Goal: Information Seeking & Learning: Find contact information

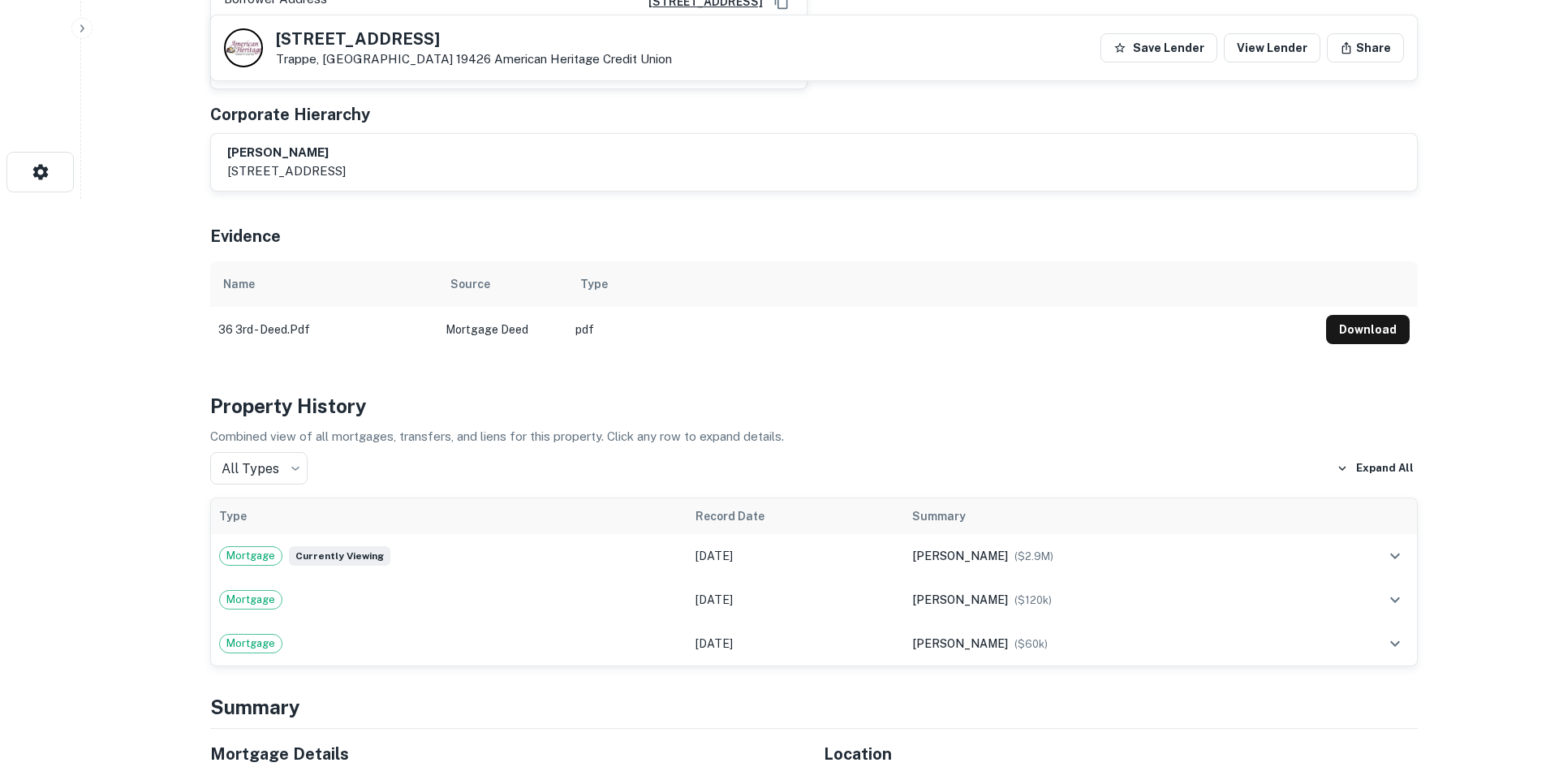
click at [1127, 204] on div "Evidence" at bounding box center [813, 232] width 1207 height 57
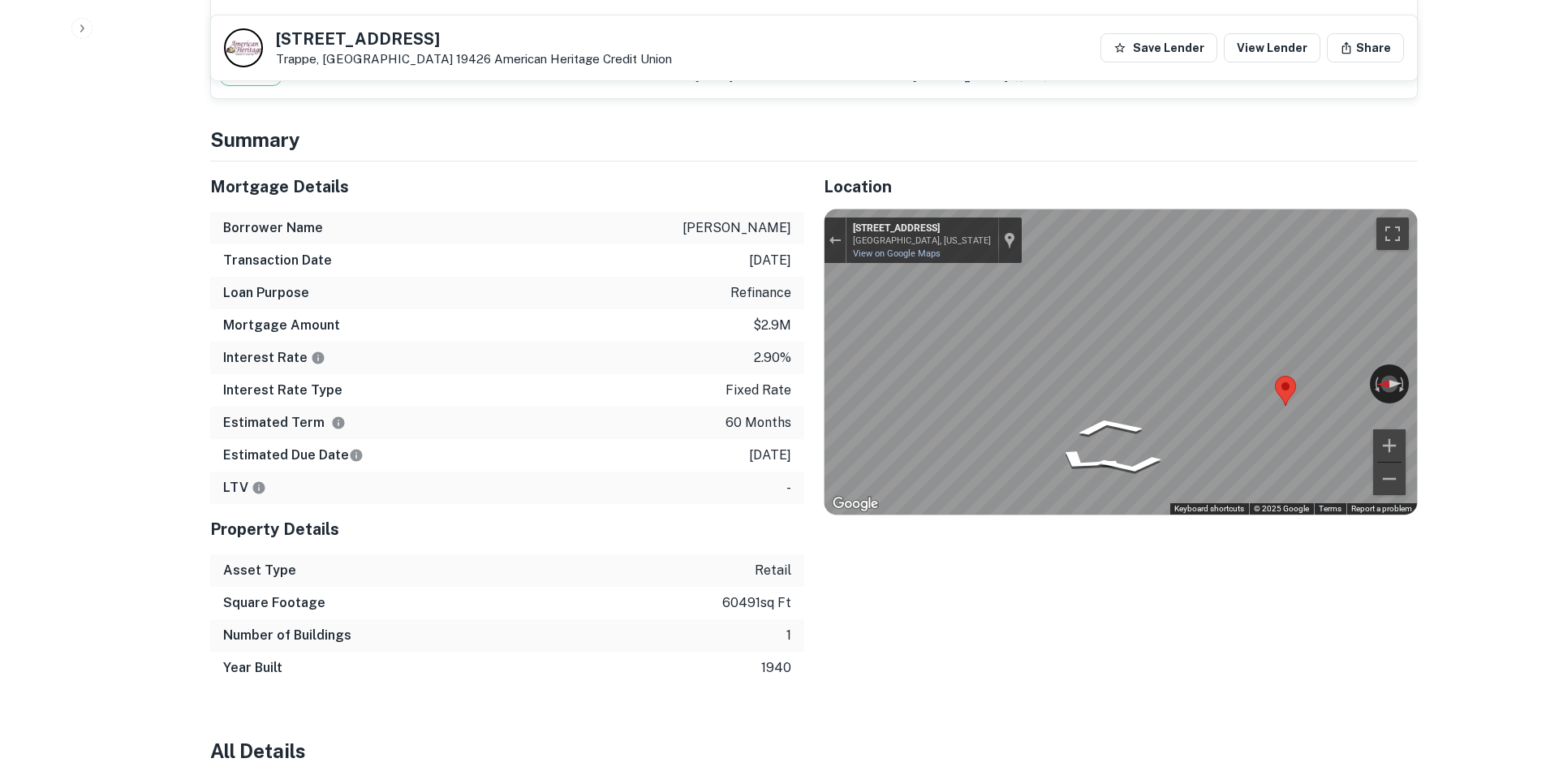
scroll to position [1136, 0]
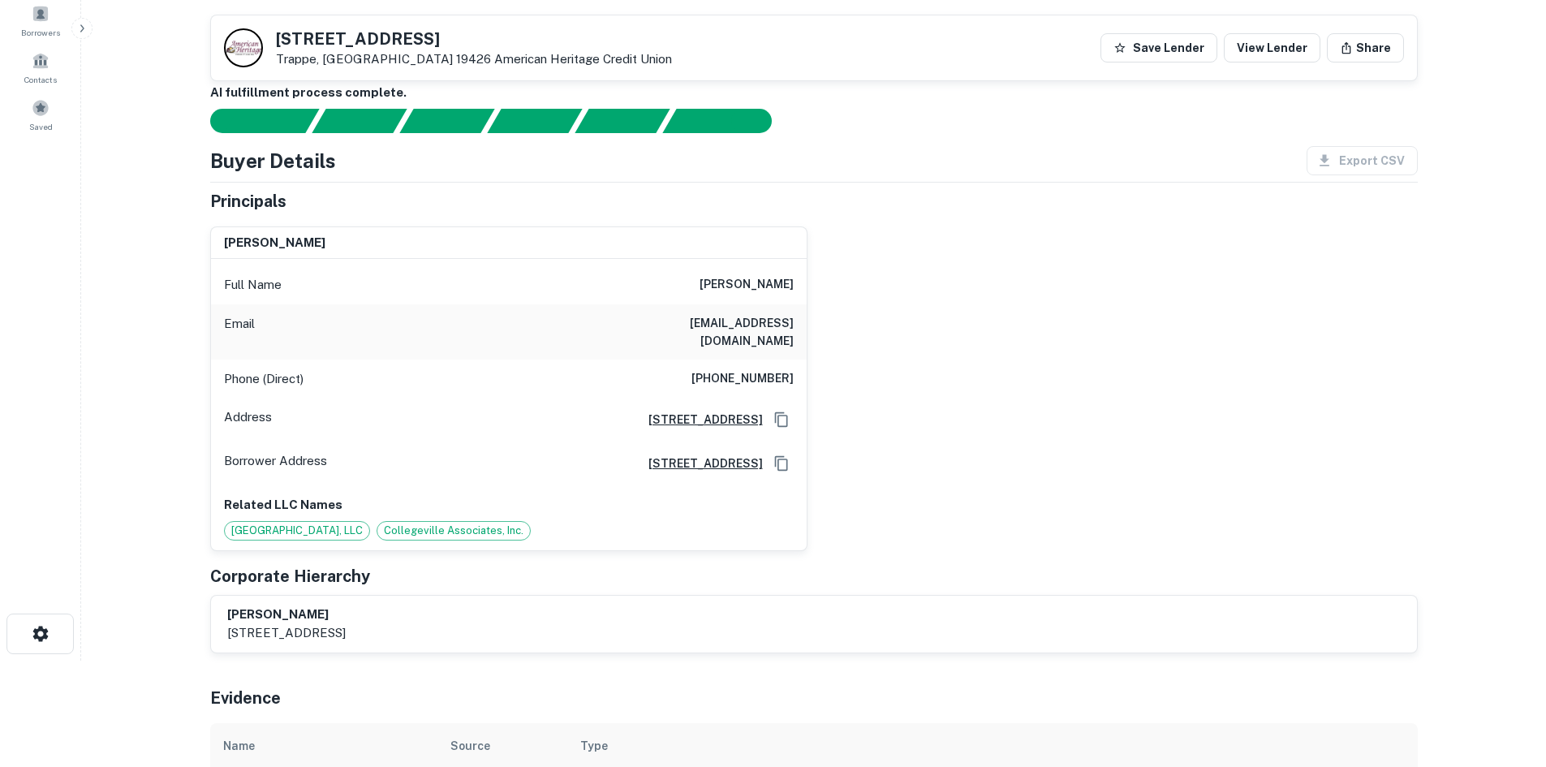
scroll to position [81, 0]
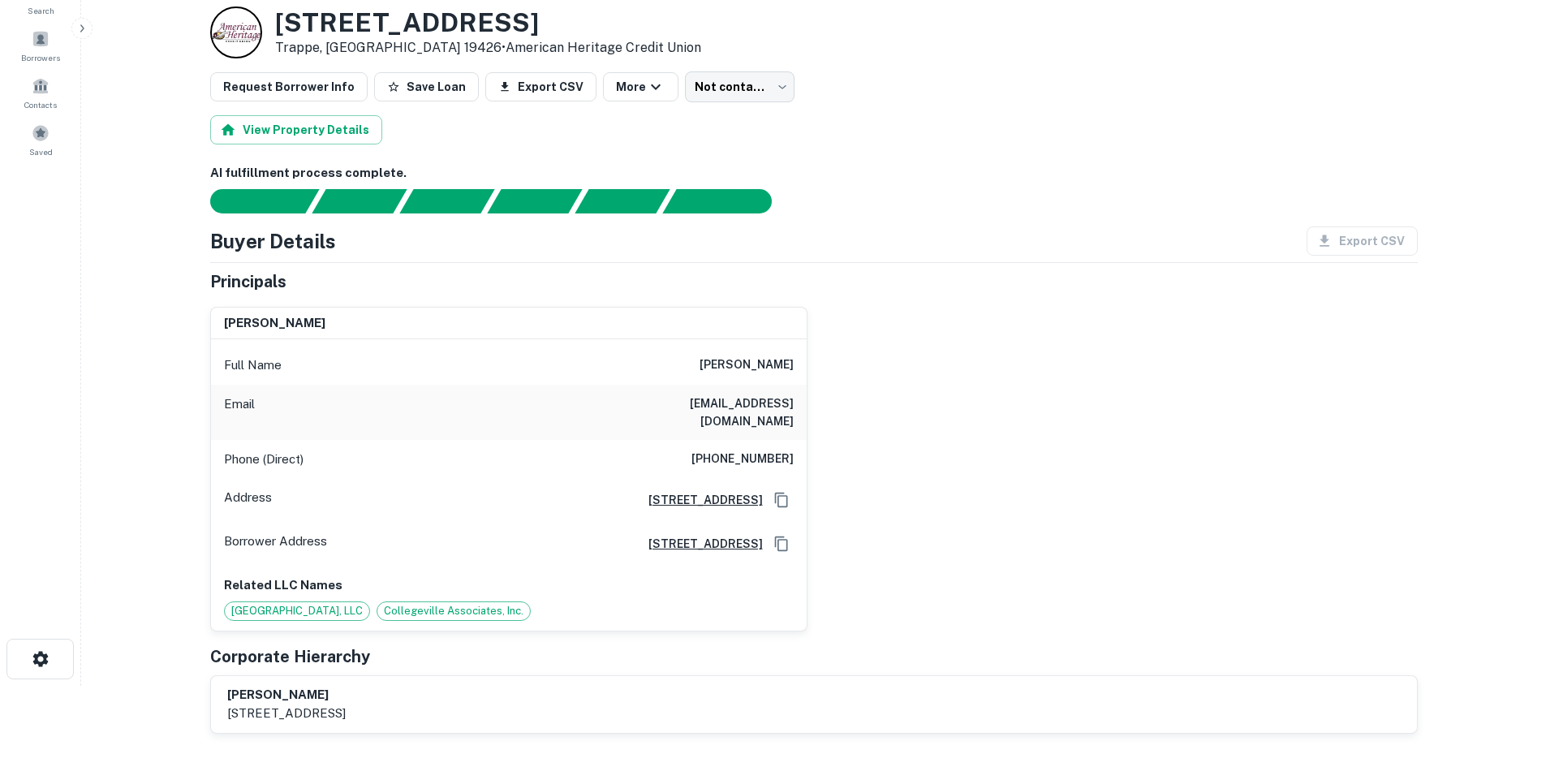
click at [753, 402] on h6 "rrmlyocum@aol.com" at bounding box center [696, 412] width 195 height 36
click at [753, 450] on h6 "(610) 304-8787" at bounding box center [742, 459] width 102 height 19
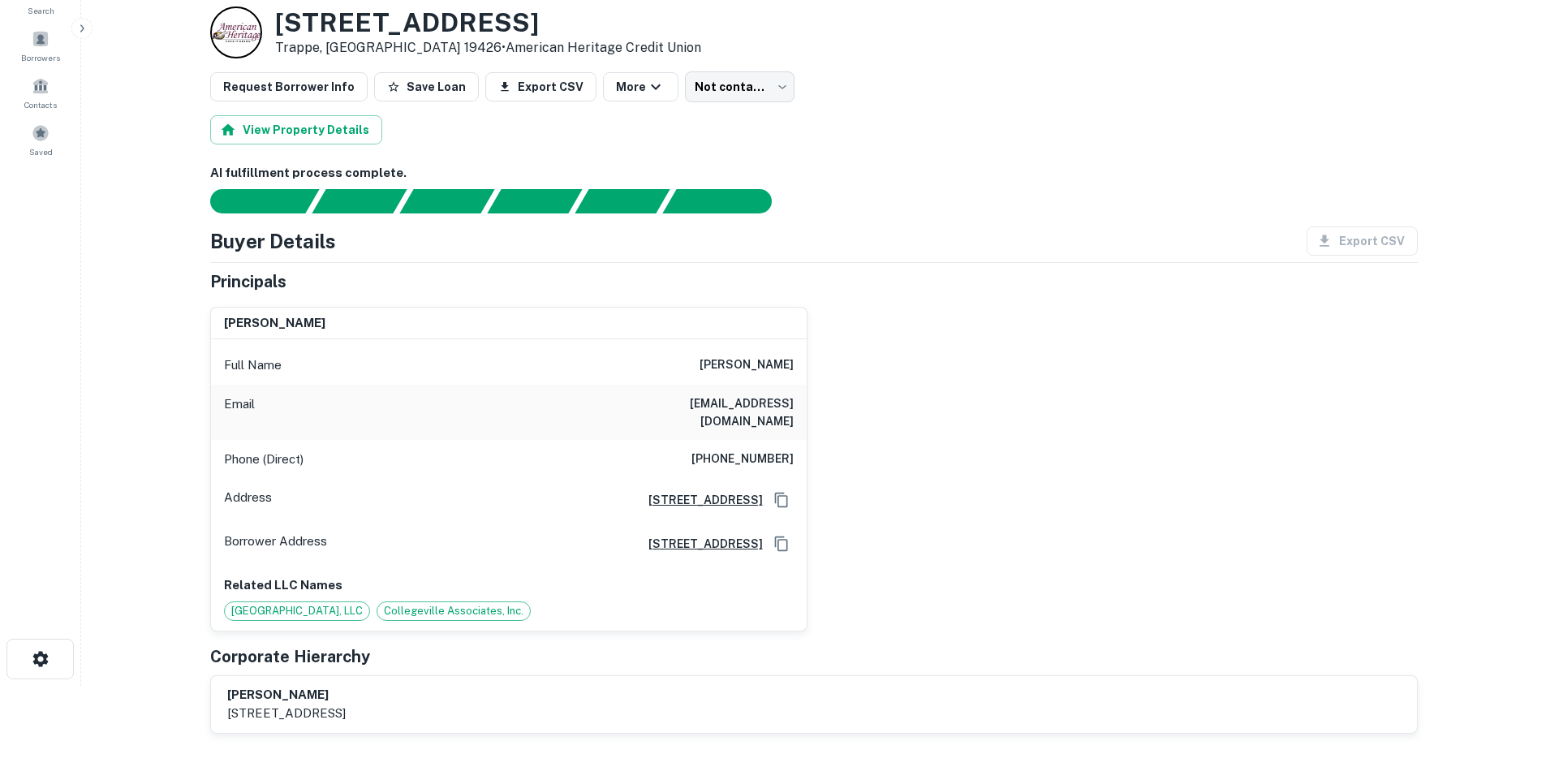
click at [769, 373] on h6 "ralph yocum" at bounding box center [746, 364] width 94 height 19
click at [769, 368] on h6 "ralph yocum" at bounding box center [746, 364] width 94 height 19
click at [759, 440] on div "Phone (Direct) (610) 304-8787" at bounding box center [509, 459] width 596 height 39
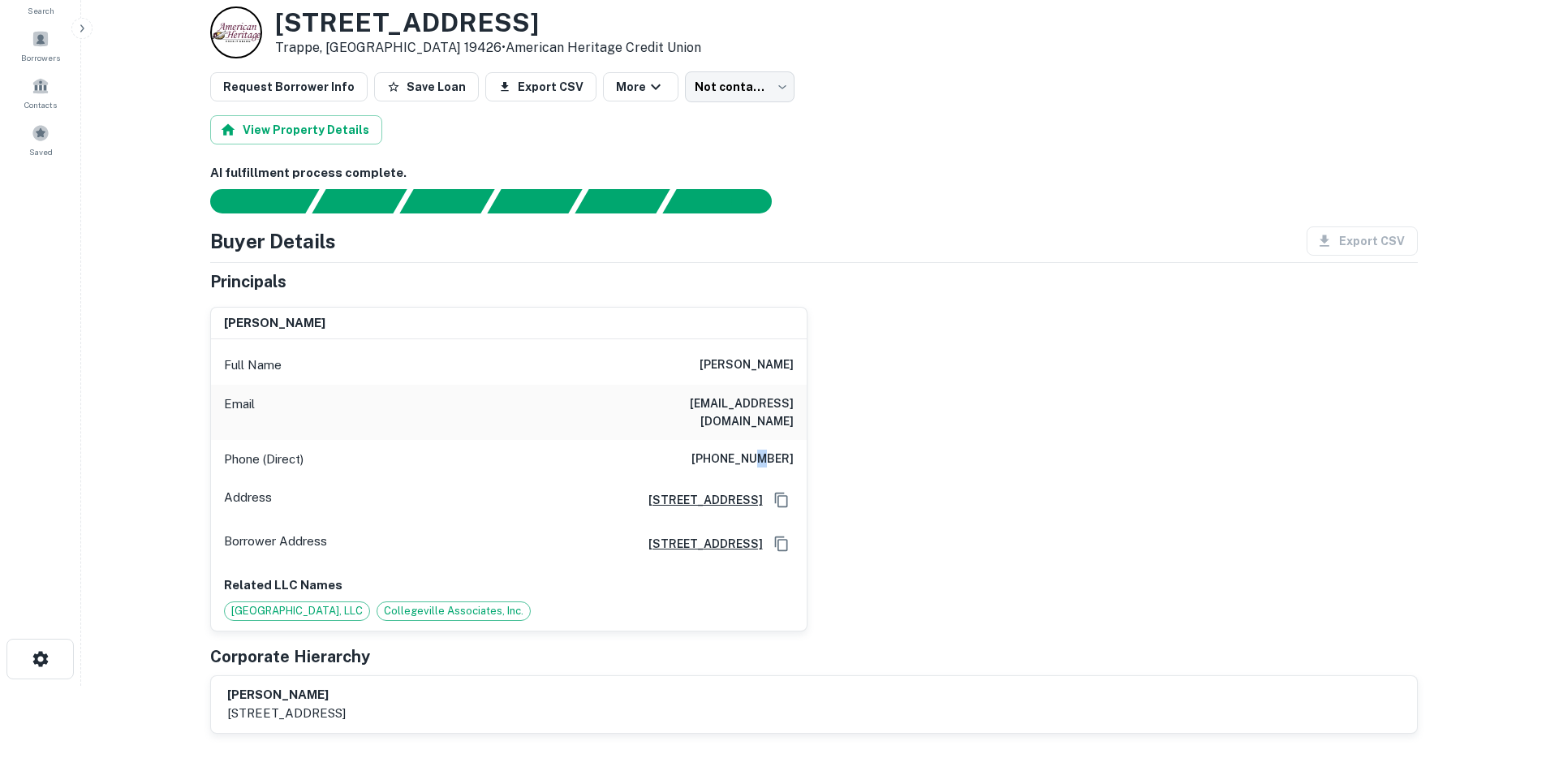
click at [759, 440] on div "Phone (Direct) (610) 304-8787" at bounding box center [509, 459] width 596 height 39
copy h6 "(610) 304-8787"
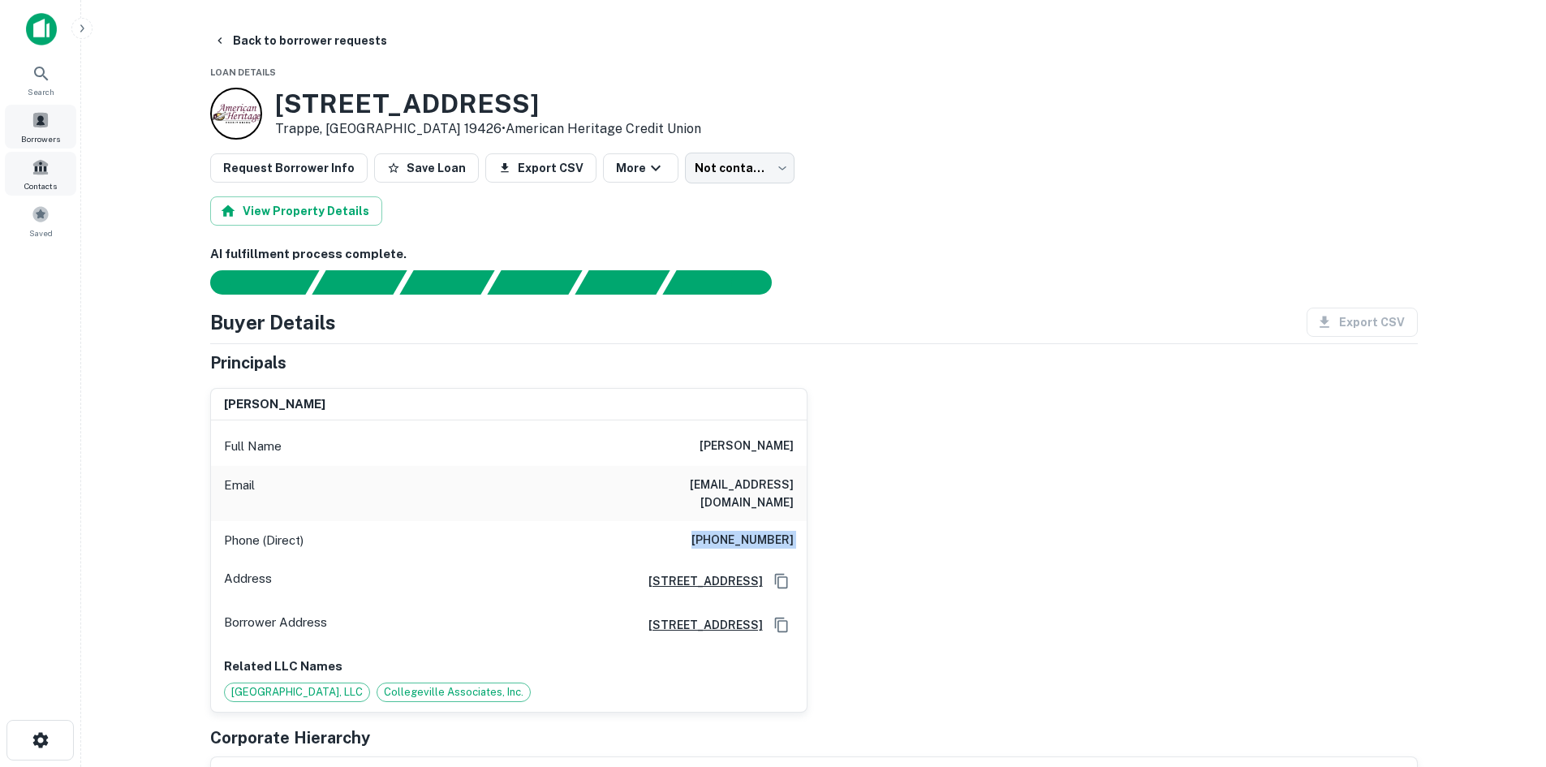
click at [52, 112] on div "Borrowers" at bounding box center [40, 127] width 71 height 44
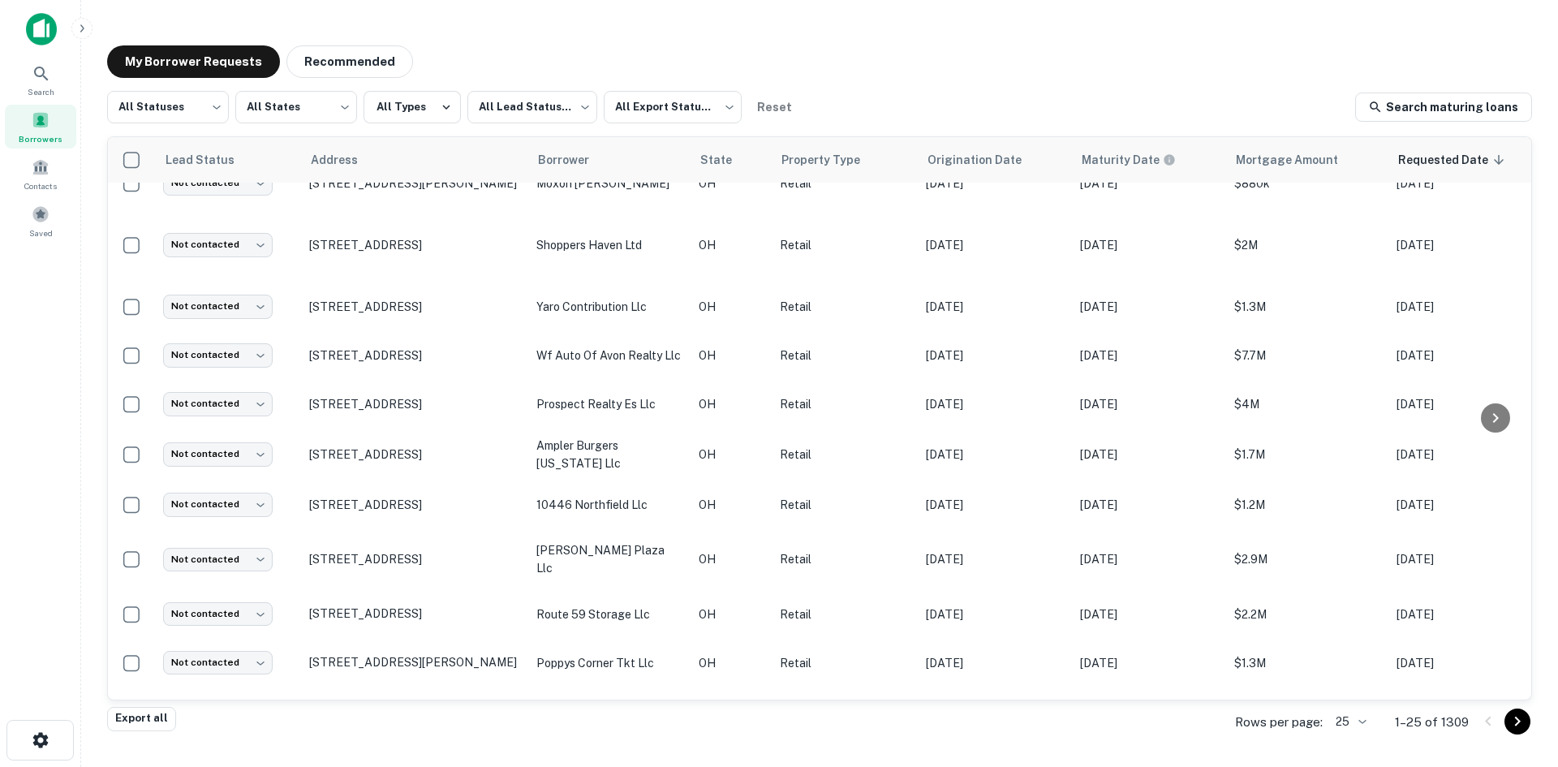
scroll to position [649, 0]
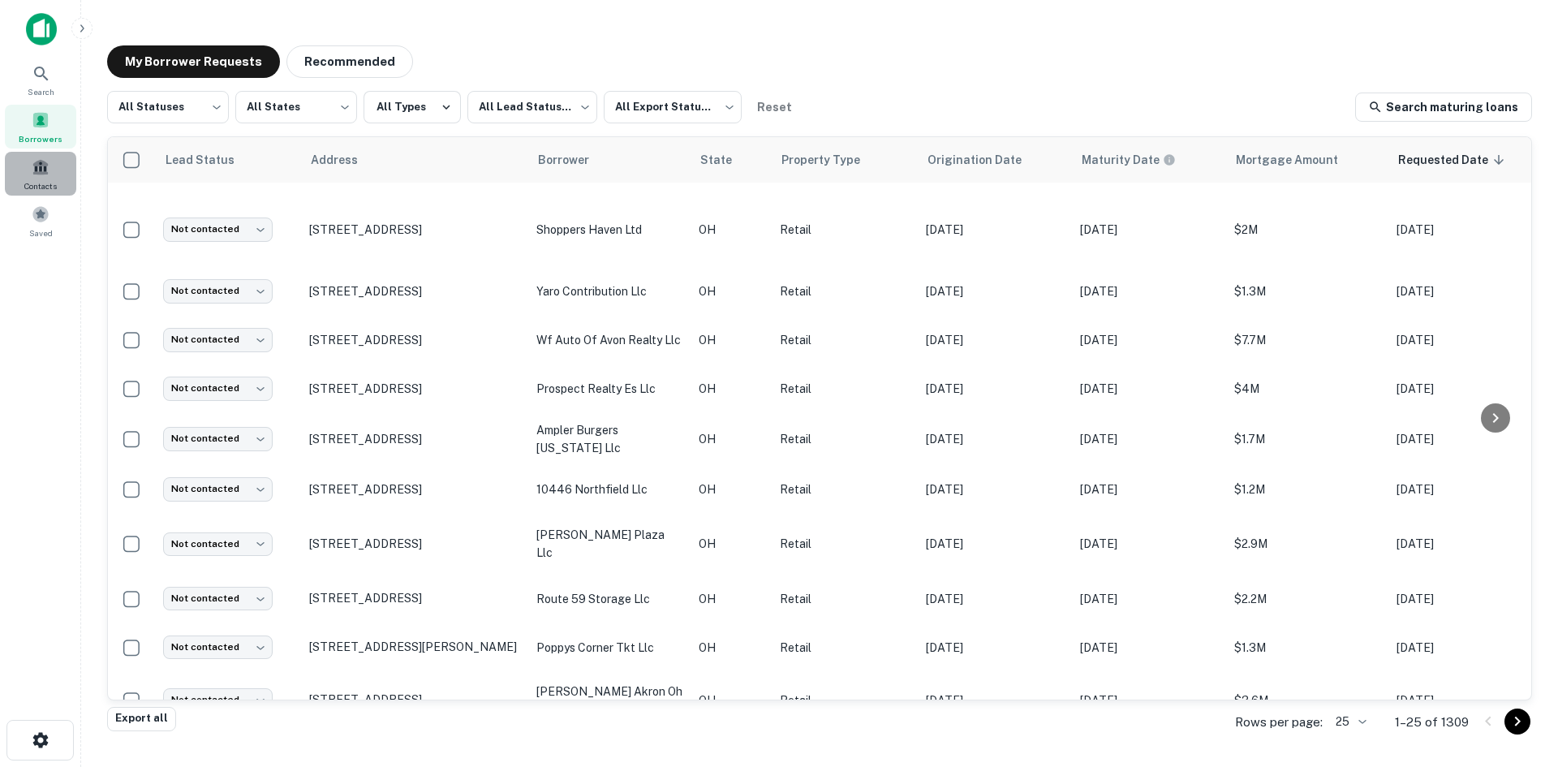
click at [47, 172] on span at bounding box center [41, 167] width 18 height 18
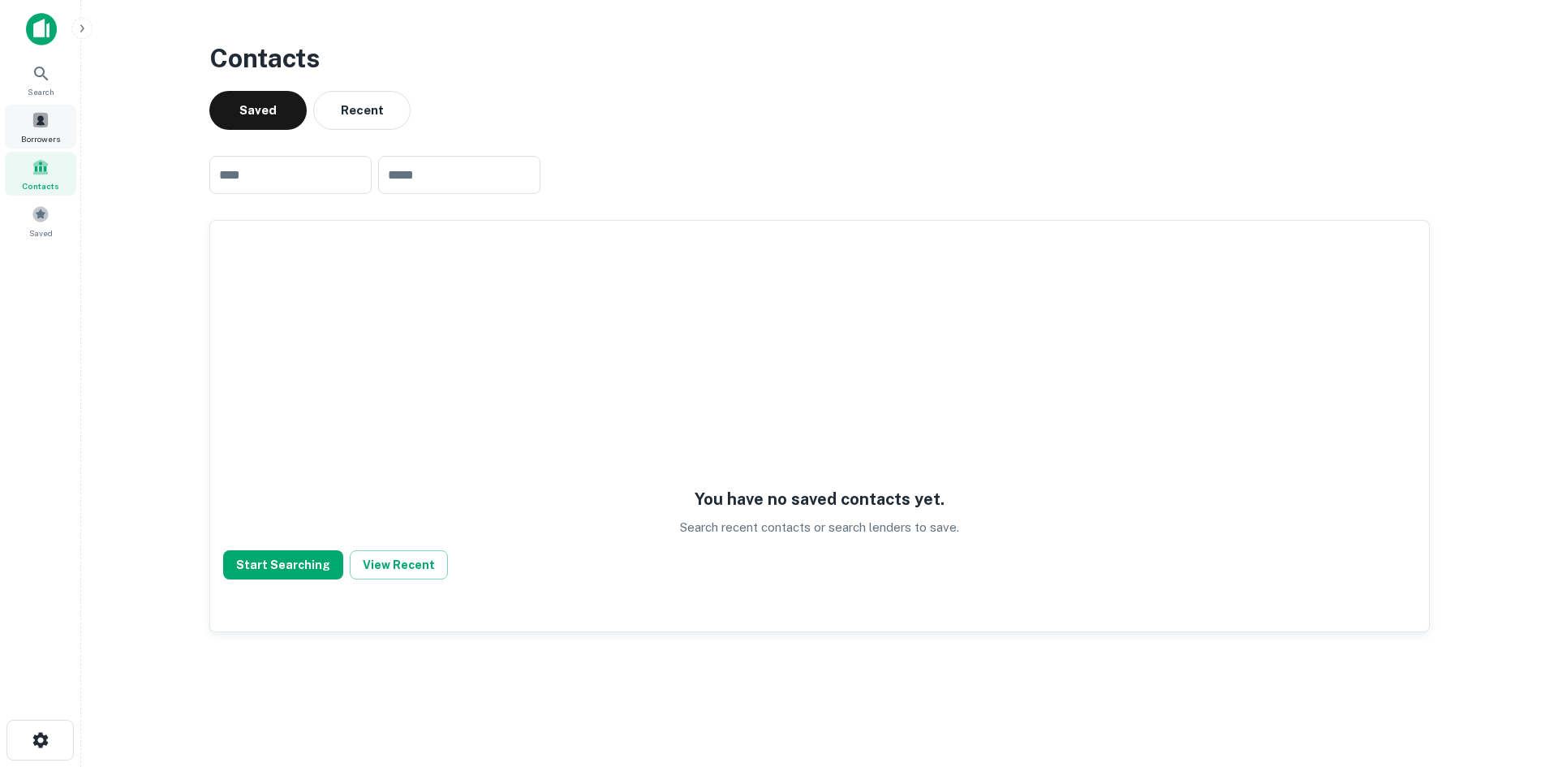
click at [37, 136] on span "Borrowers" at bounding box center [40, 138] width 39 height 13
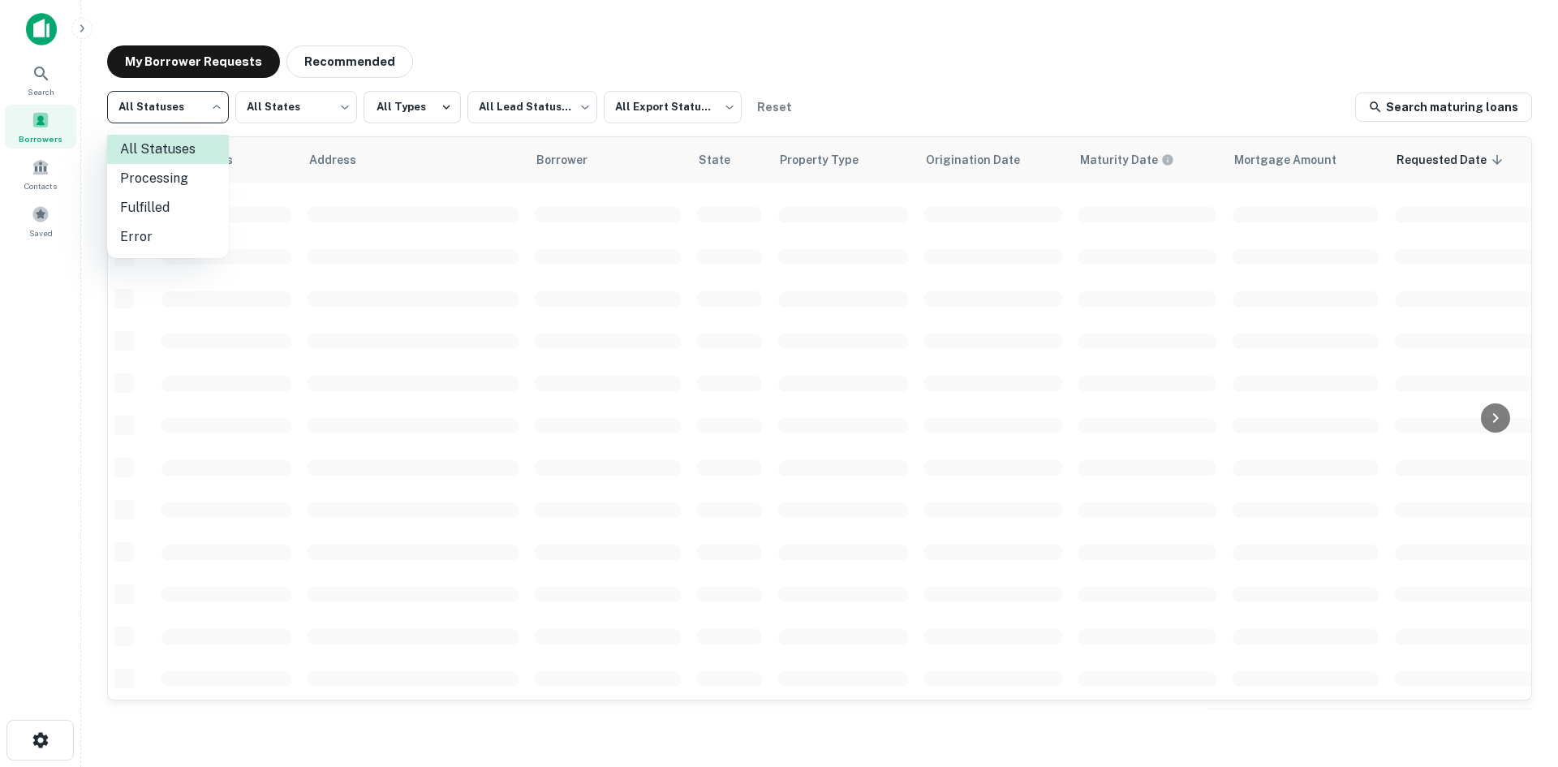
click at [170, 118] on body "Search Borrowers Contacts Saved My Borrower Requests Recommended All Statuses *…" at bounding box center [779, 383] width 1558 height 767
drag, startPoint x: 186, startPoint y: 210, endPoint x: 298, endPoint y: 178, distance: 116.6
click at [186, 210] on li "Fulfilled" at bounding box center [168, 207] width 122 height 29
type input "*********"
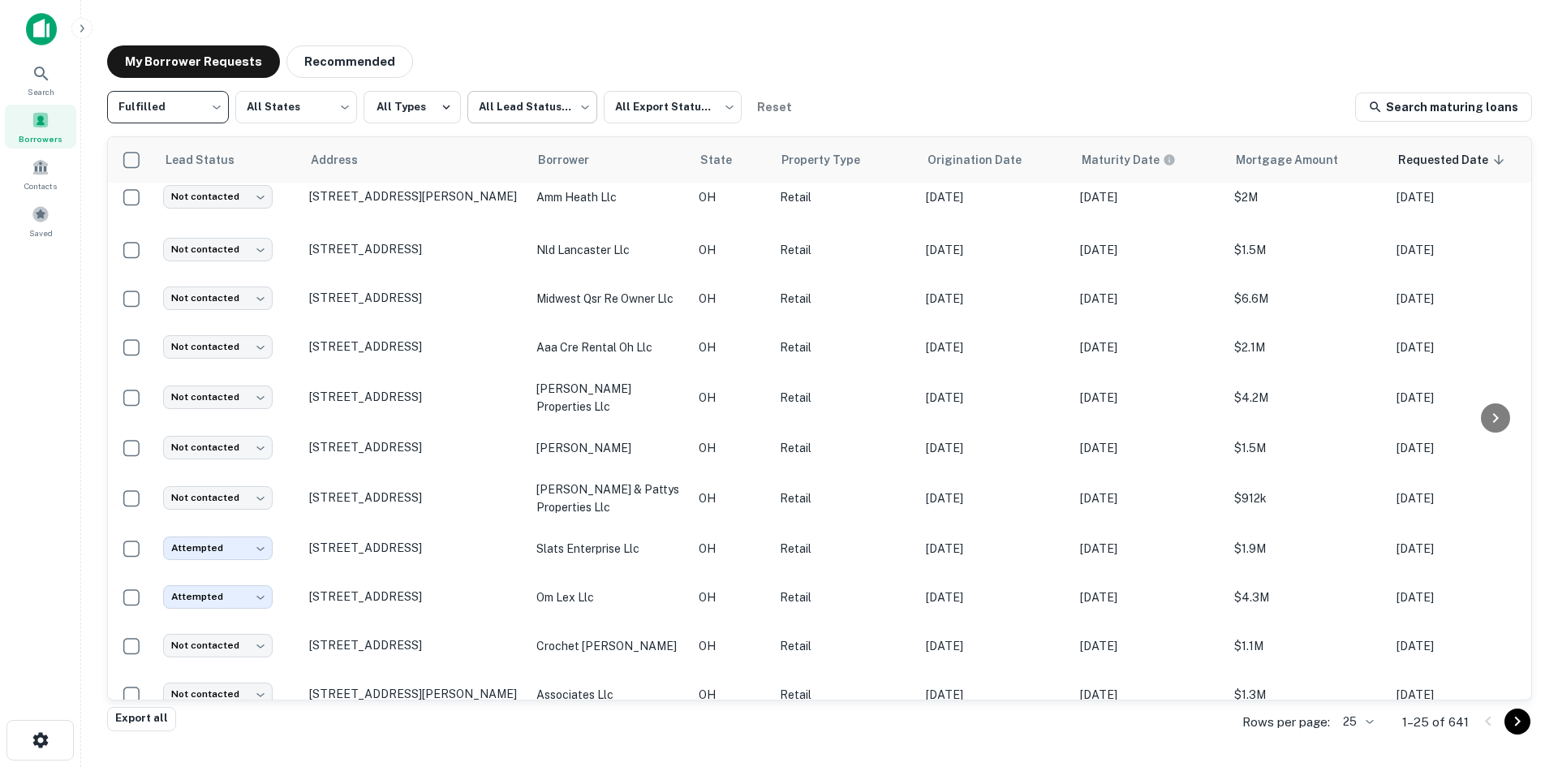
click at [555, 110] on body "Search Borrowers Contacts Saved My Borrower Requests Recommended Fulfilled ****…" at bounding box center [779, 383] width 1558 height 767
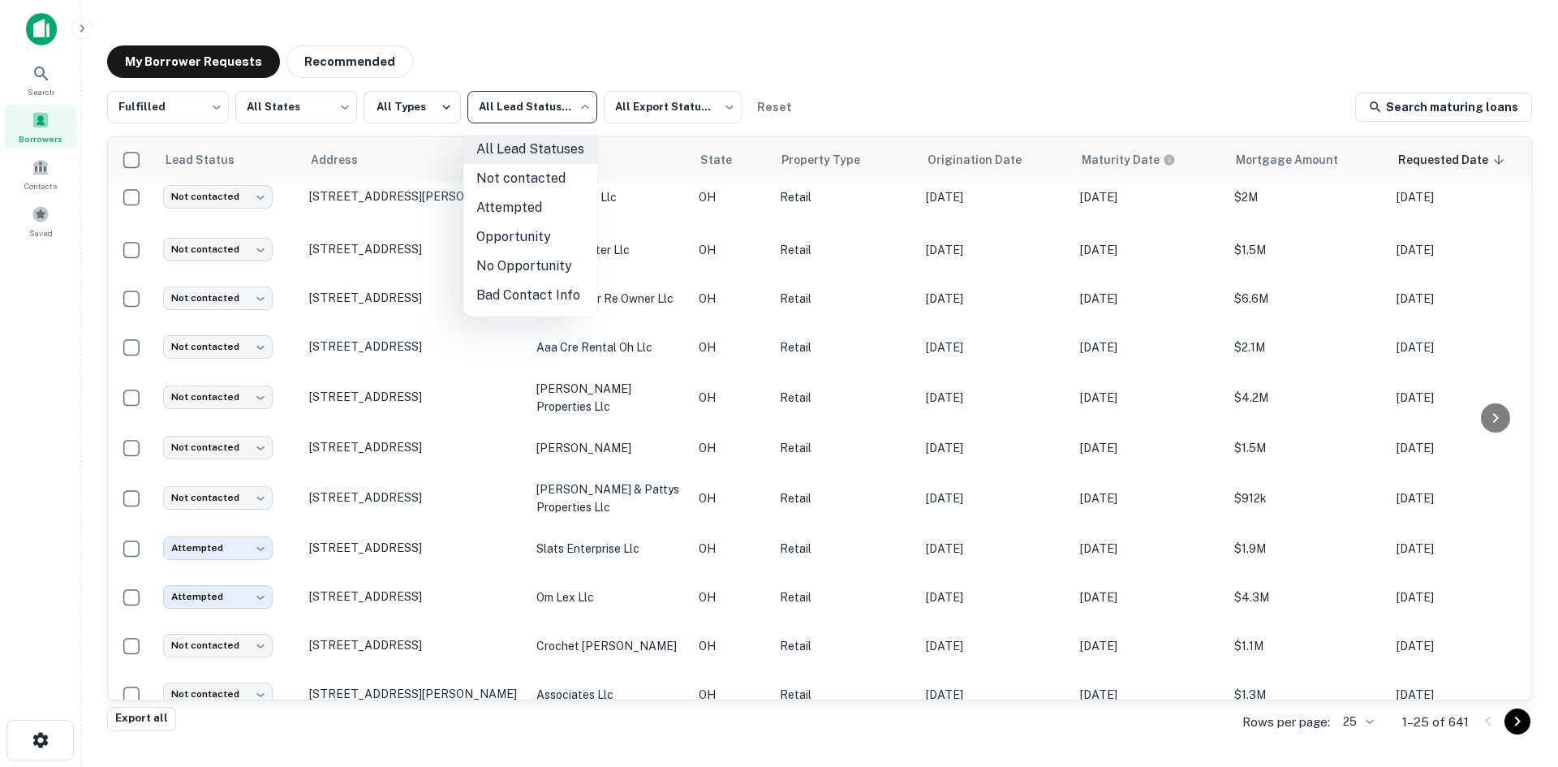
click at [526, 185] on li "Not contacted" at bounding box center [530, 178] width 134 height 29
type input "****"
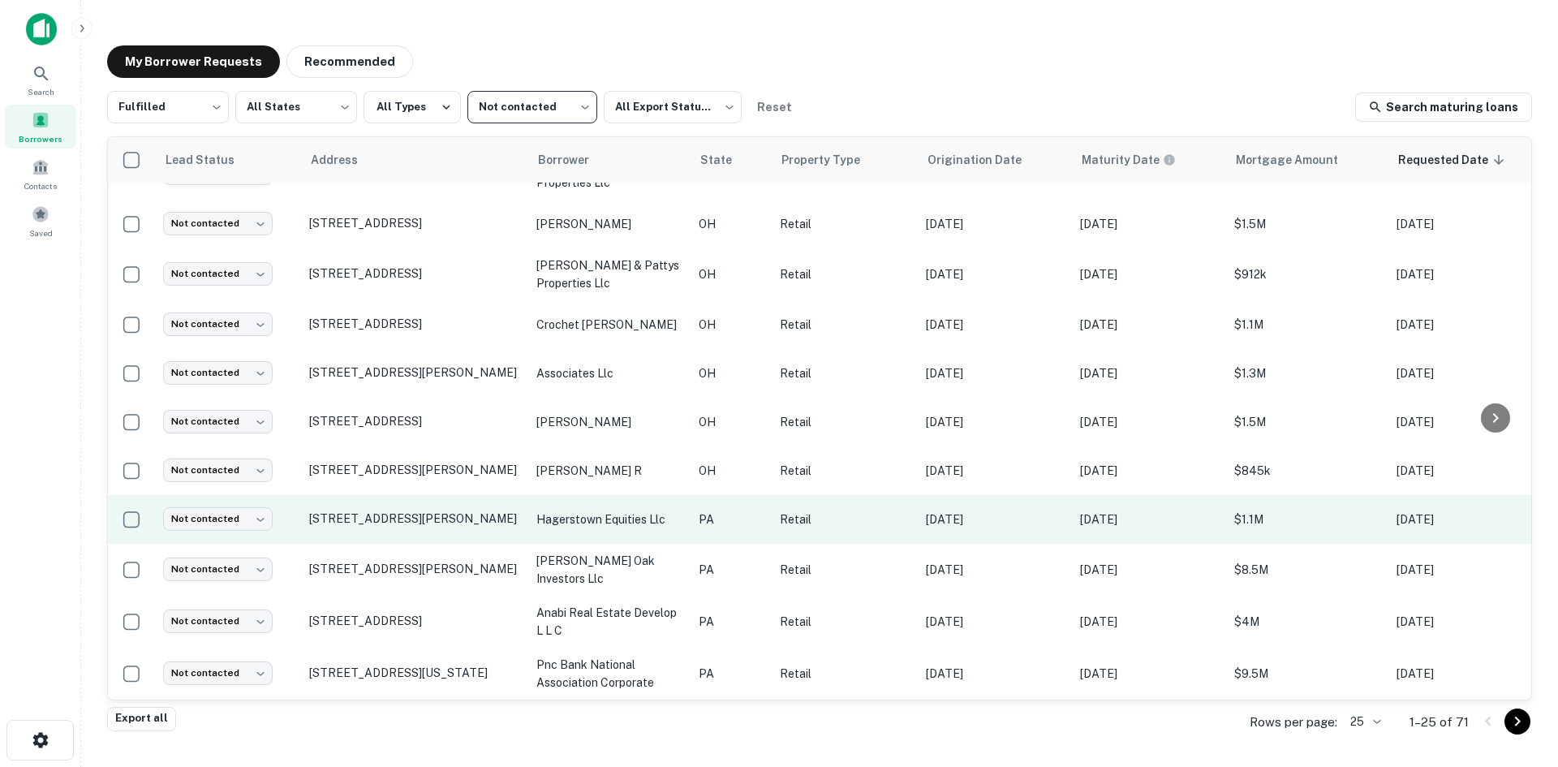
scroll to position [212, 0]
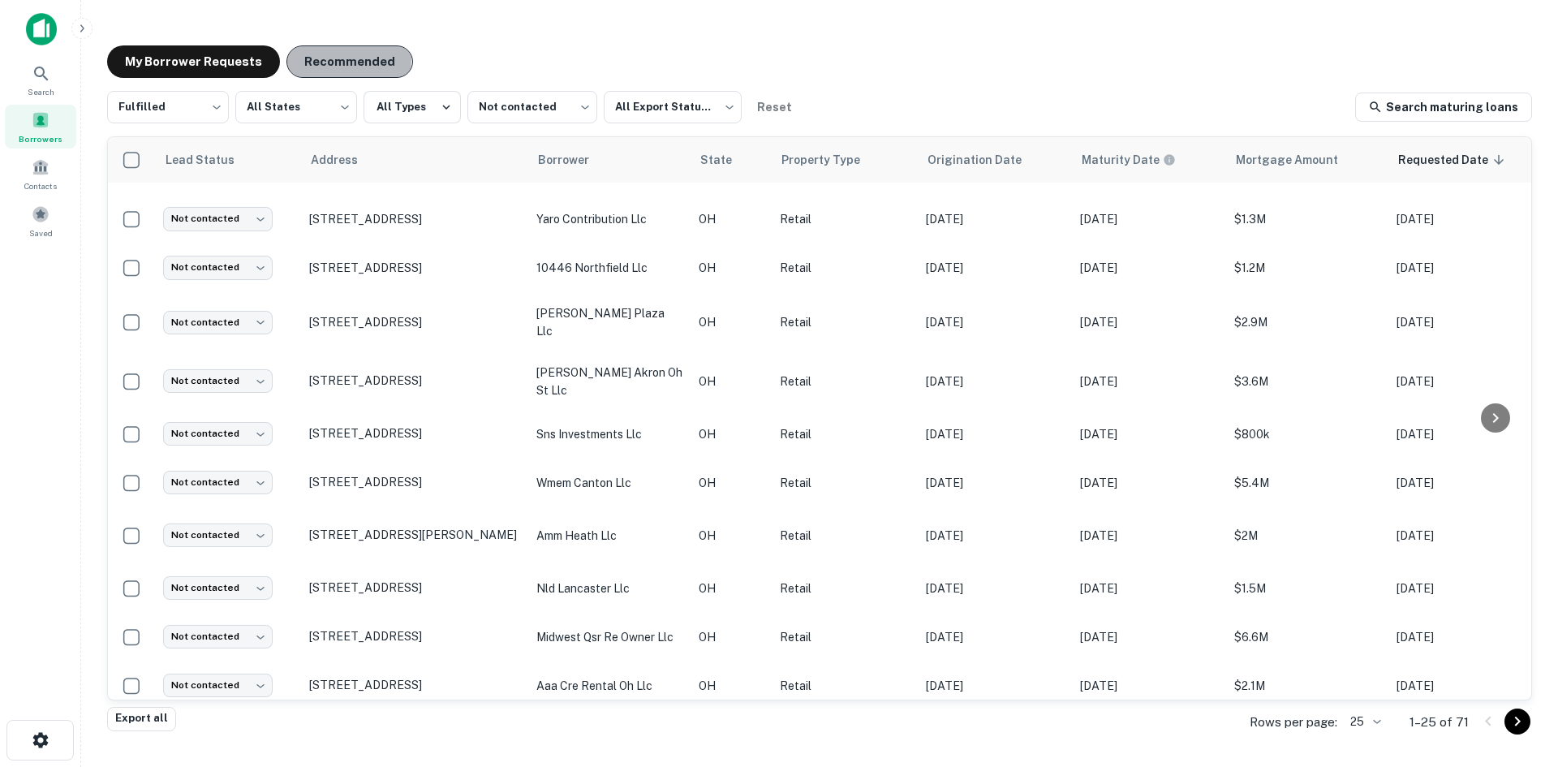
click at [321, 58] on button "Recommended" at bounding box center [349, 61] width 127 height 32
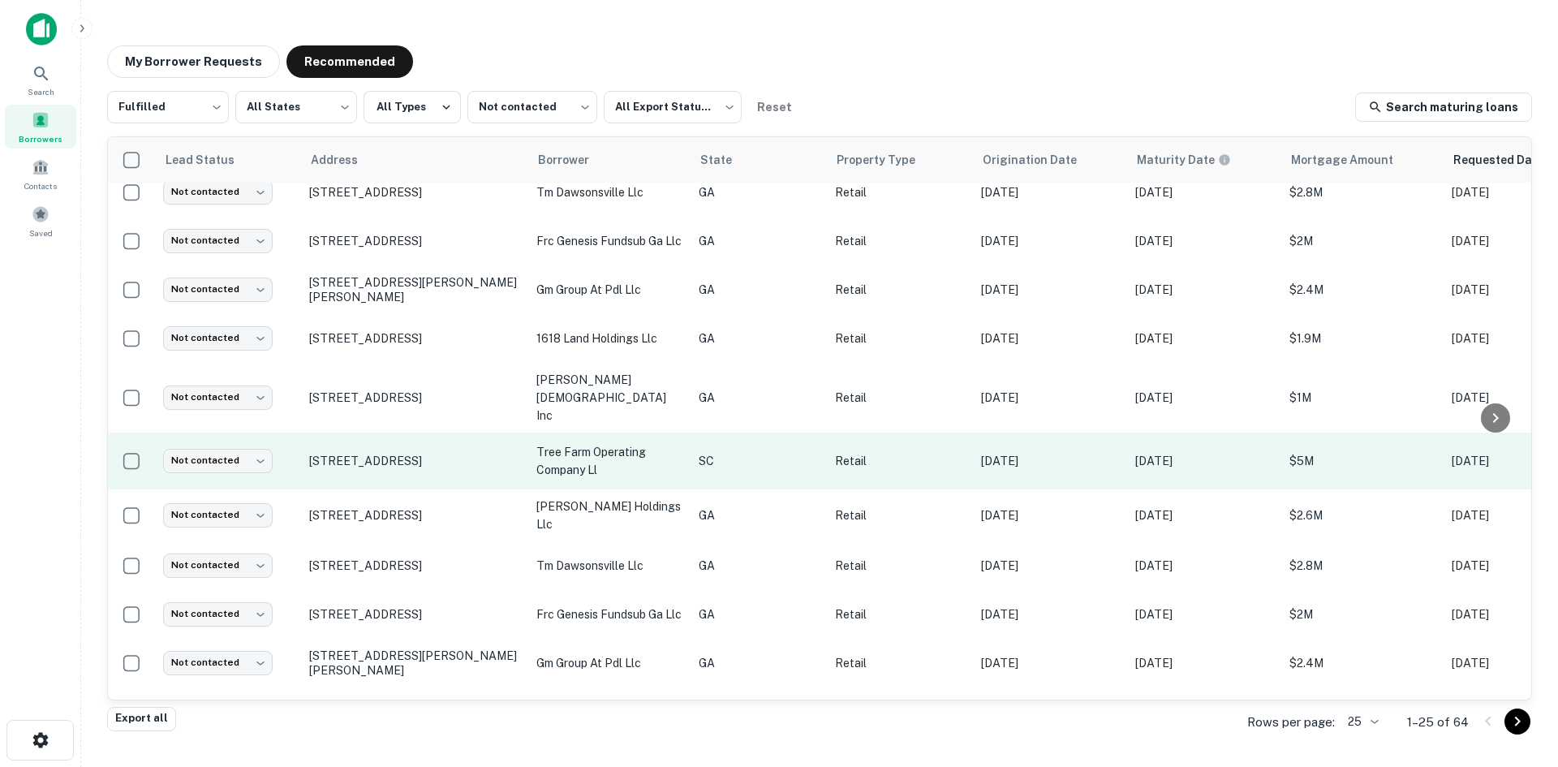
scroll to position [742, 0]
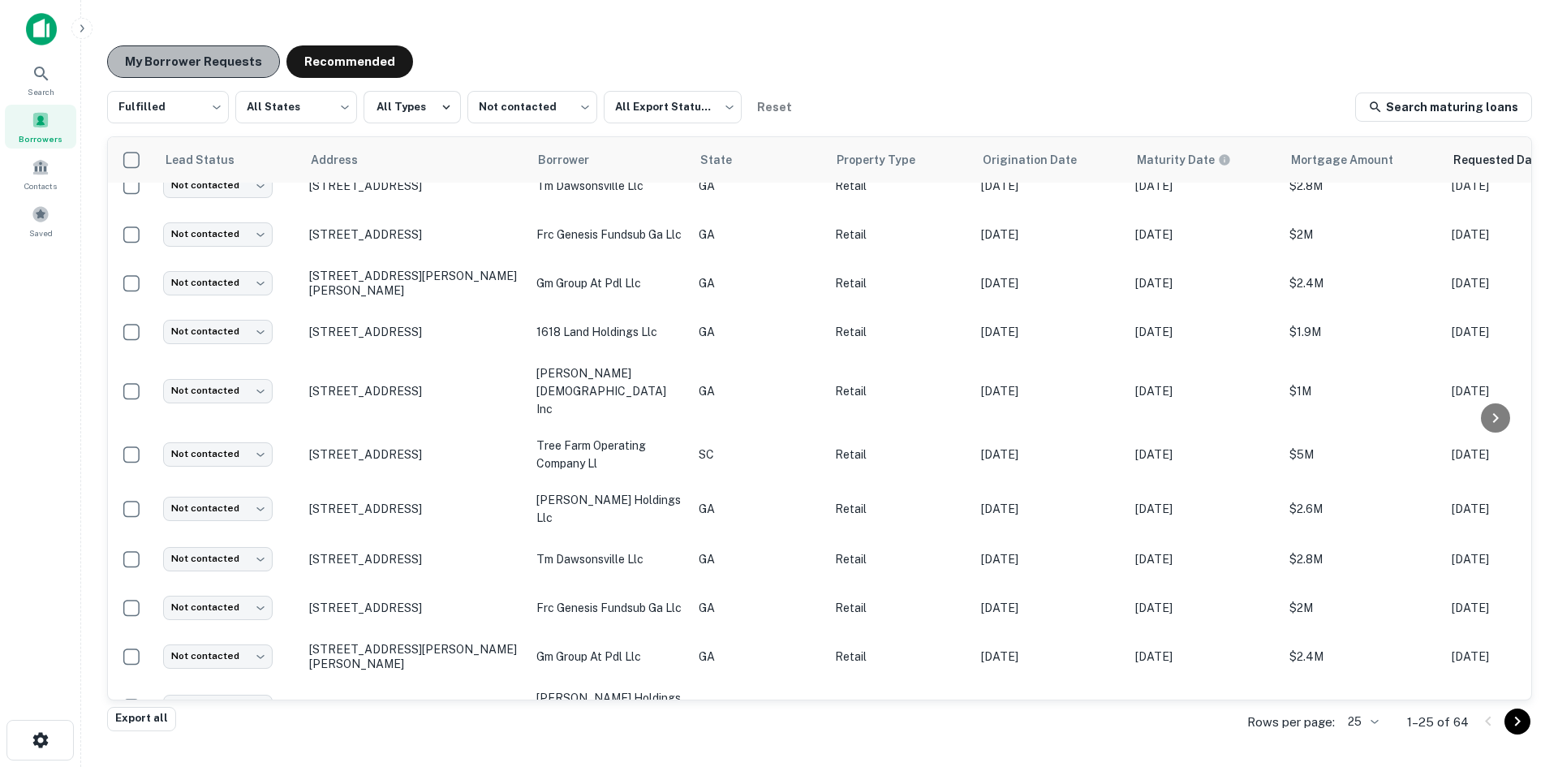
click at [218, 62] on button "My Borrower Requests" at bounding box center [193, 61] width 173 height 32
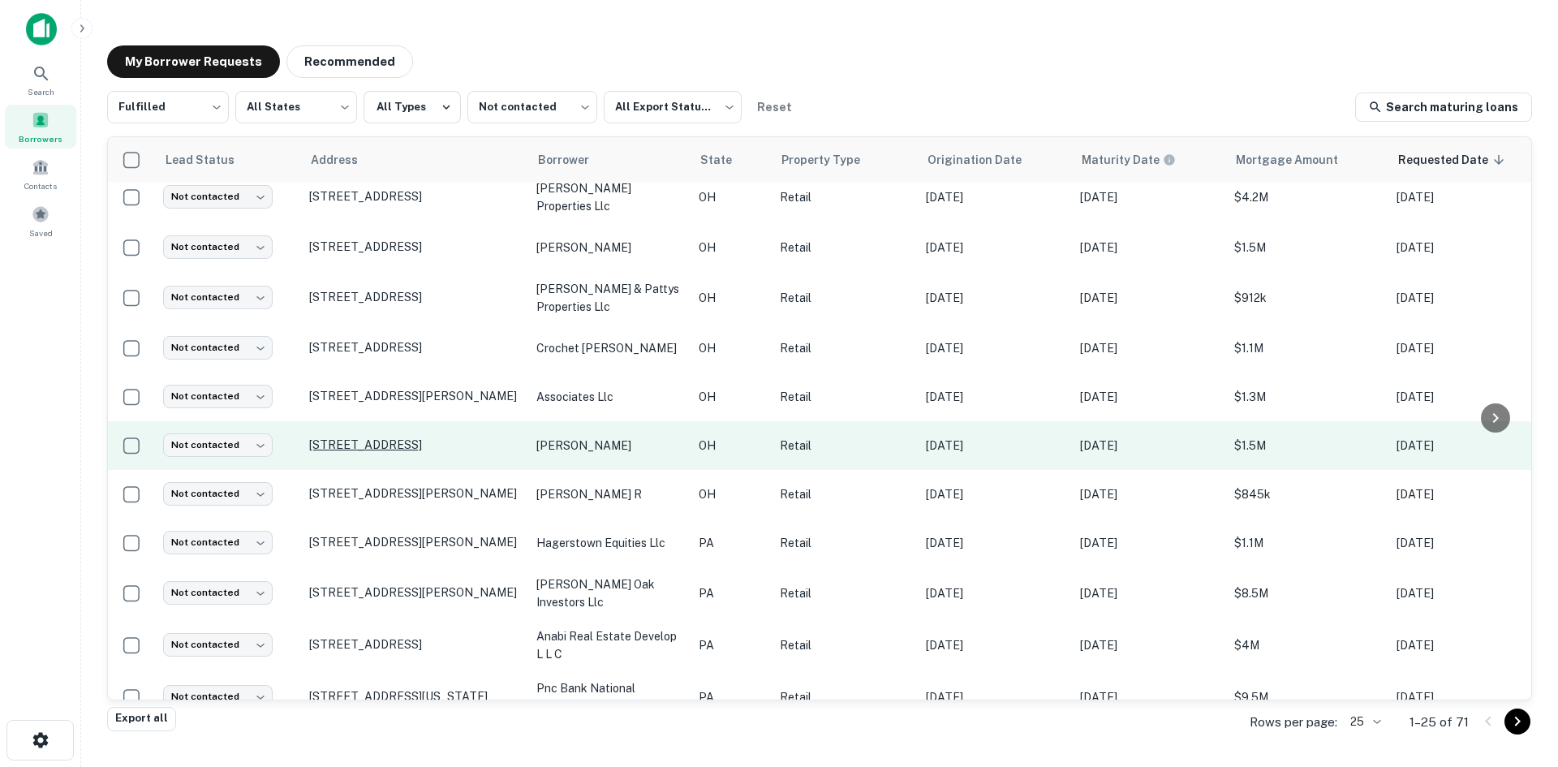
scroll to position [780, 0]
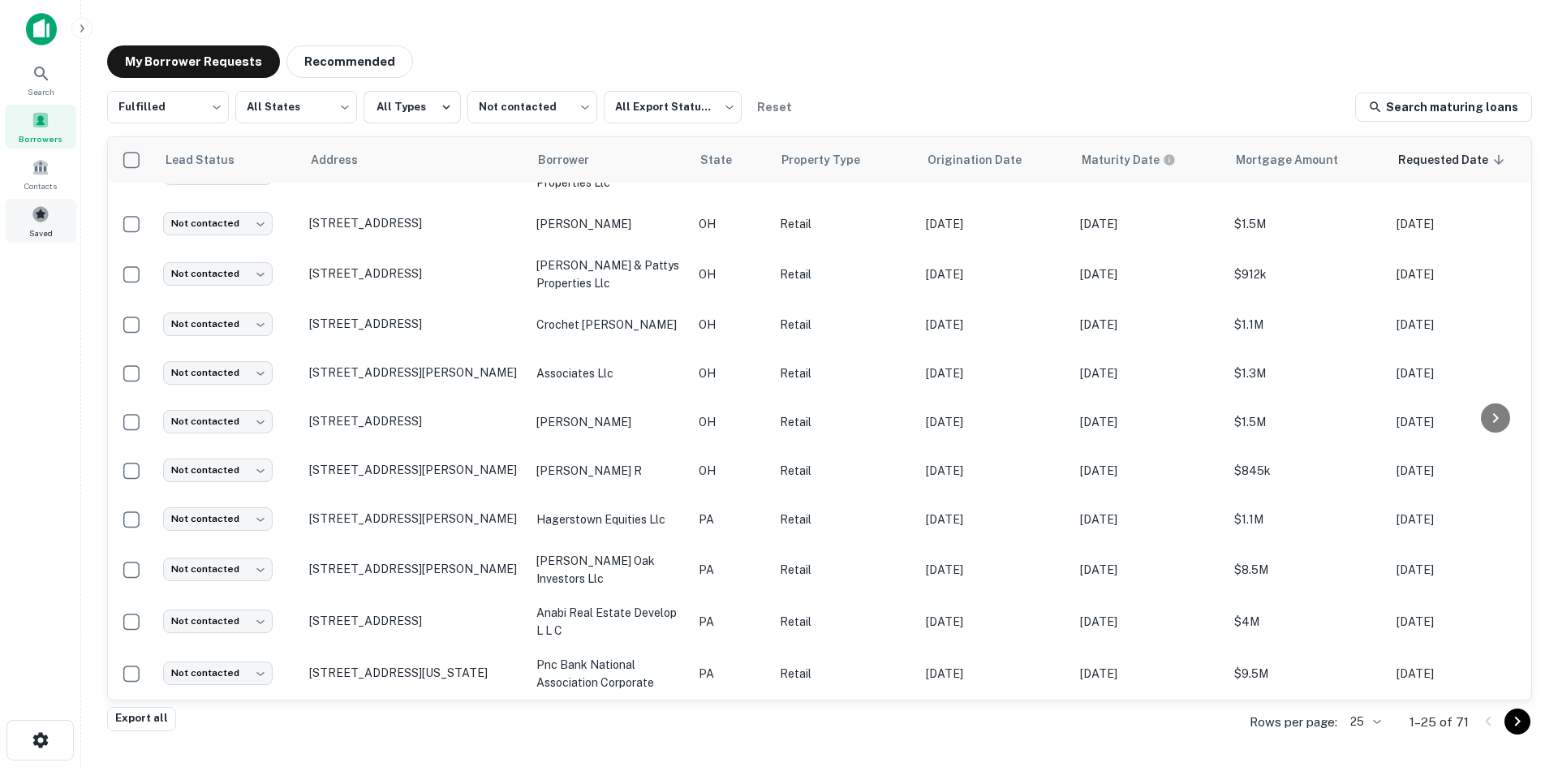
click at [60, 230] on div "Saved" at bounding box center [40, 221] width 71 height 44
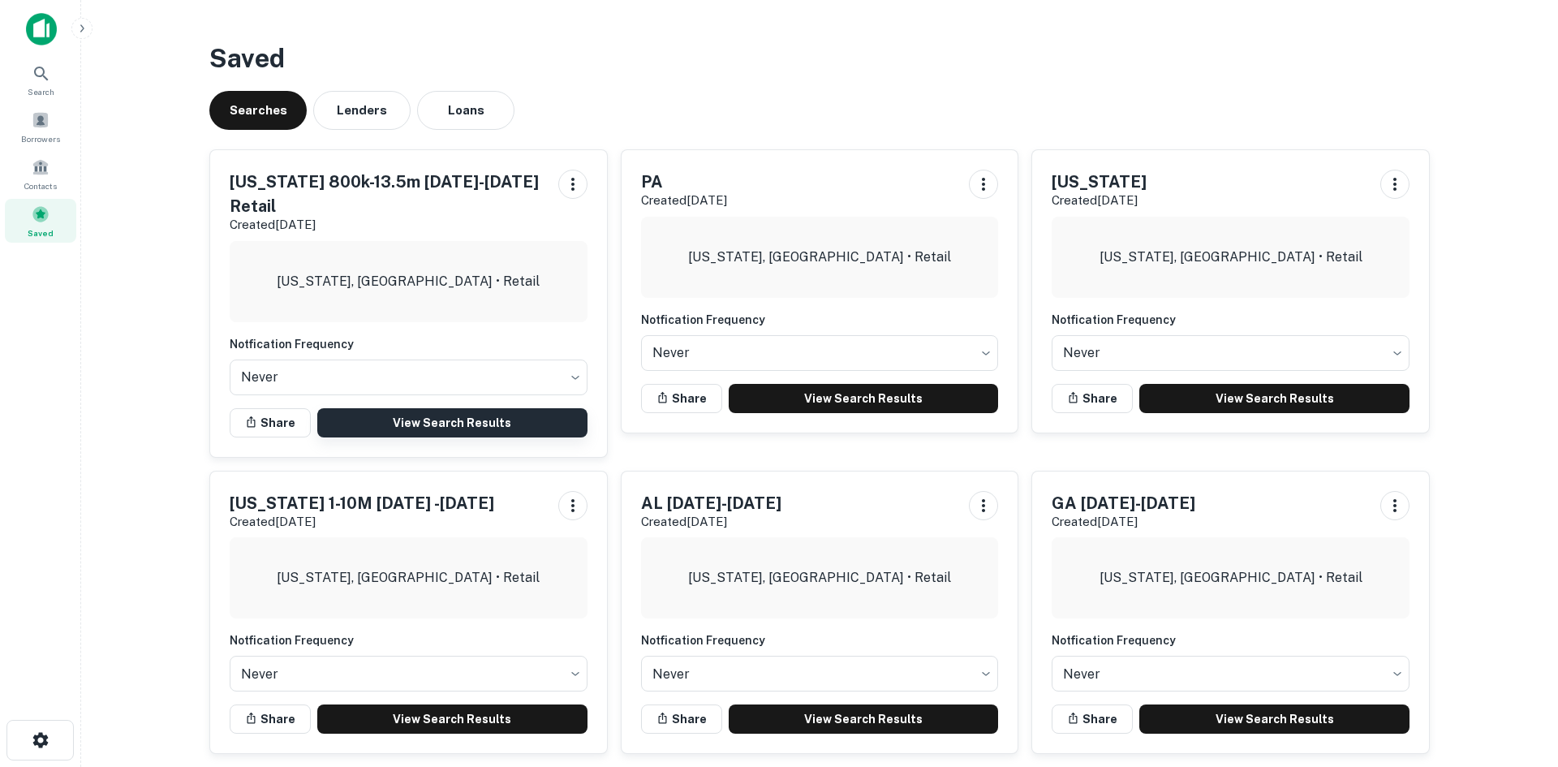
click at [447, 408] on link "View Search Results" at bounding box center [452, 422] width 270 height 29
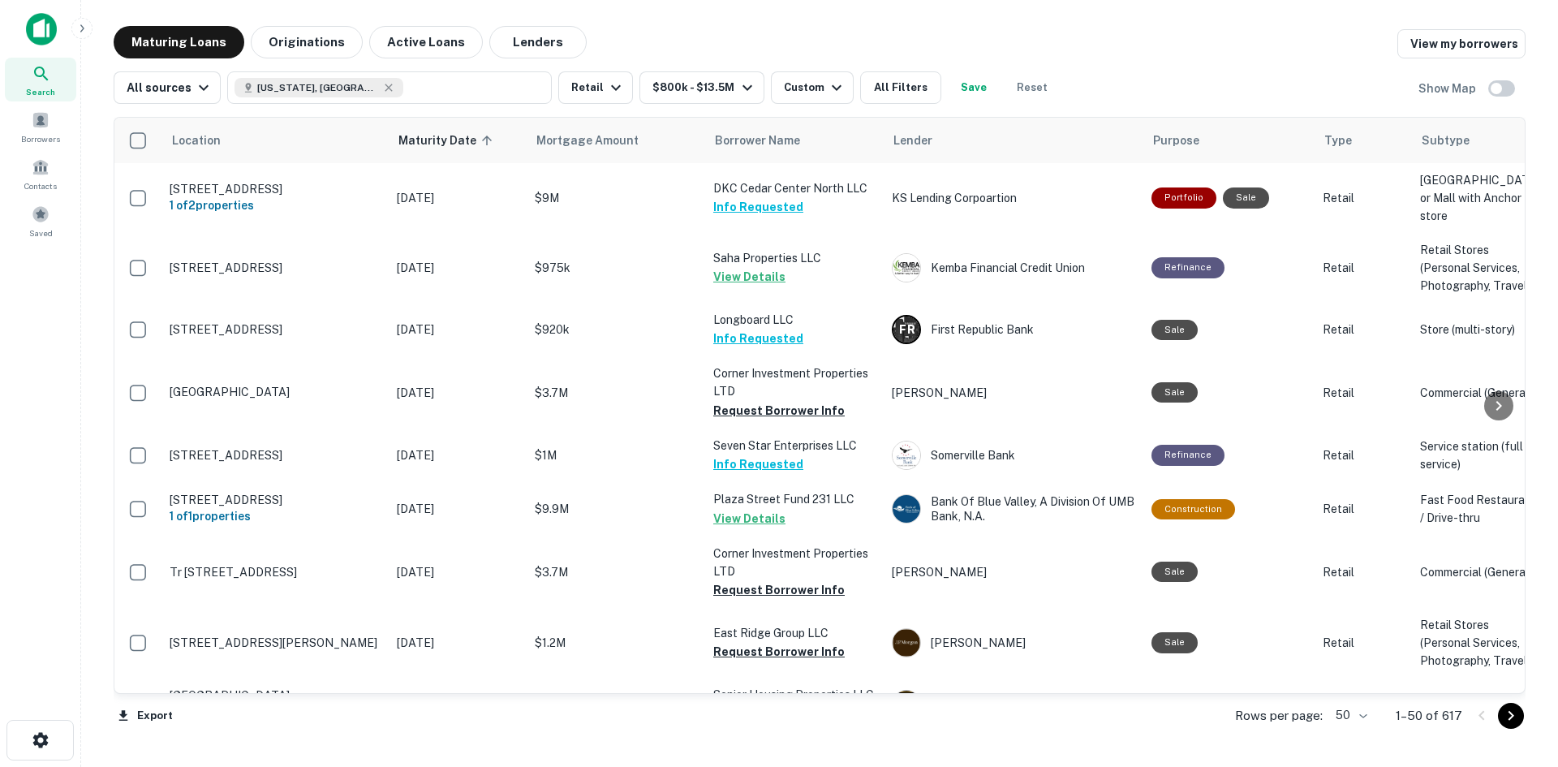
click at [811, 70] on div "All sources Ohio, USA Retail $800k - $13.5M Custom All Filters Save Reset Show …" at bounding box center [820, 80] width 1412 height 45
click at [811, 76] on button "Custom" at bounding box center [812, 87] width 83 height 32
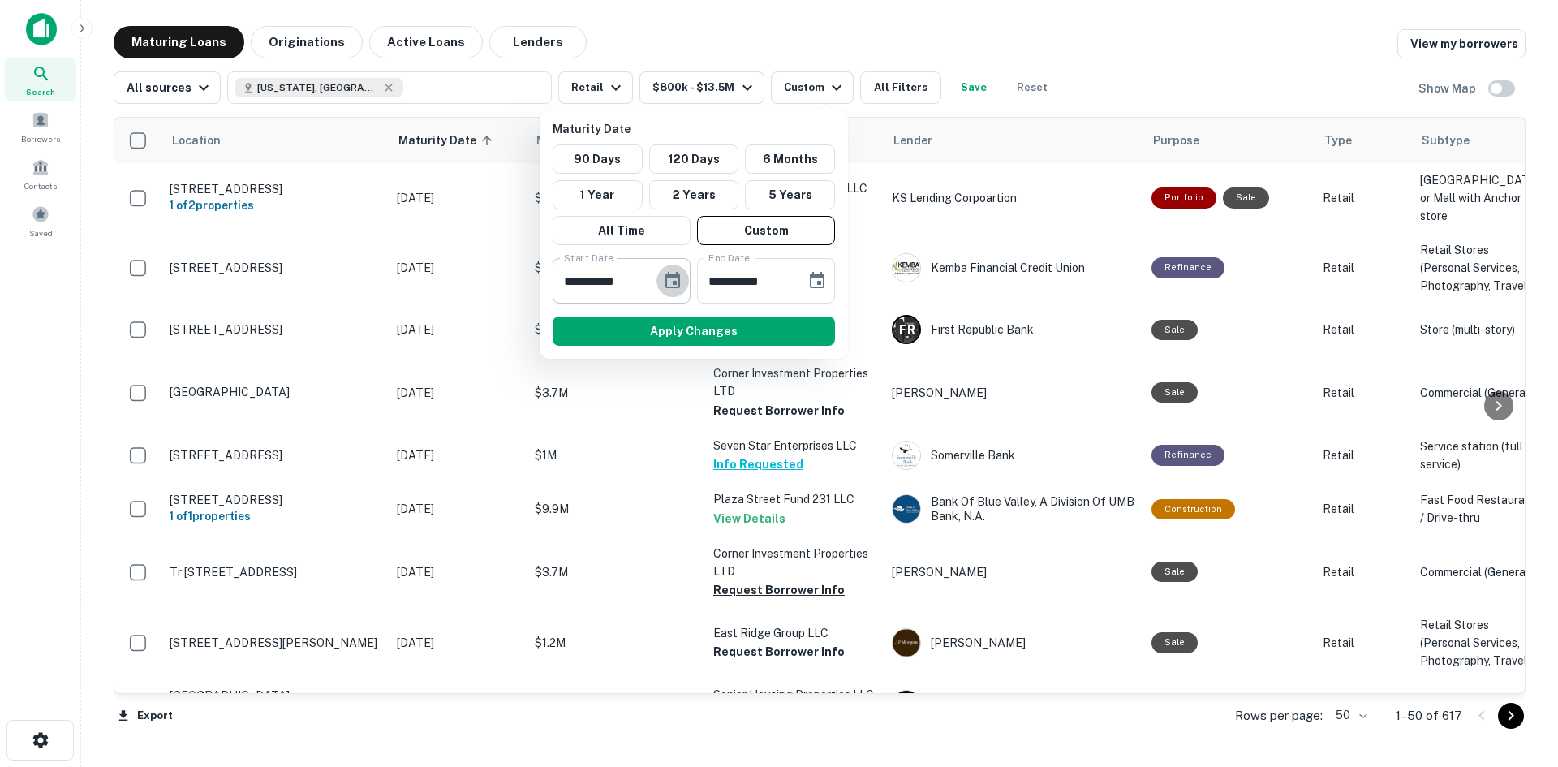
click at [665, 275] on icon "Choose date, selected date is Dec 31, 2025" at bounding box center [672, 280] width 19 height 19
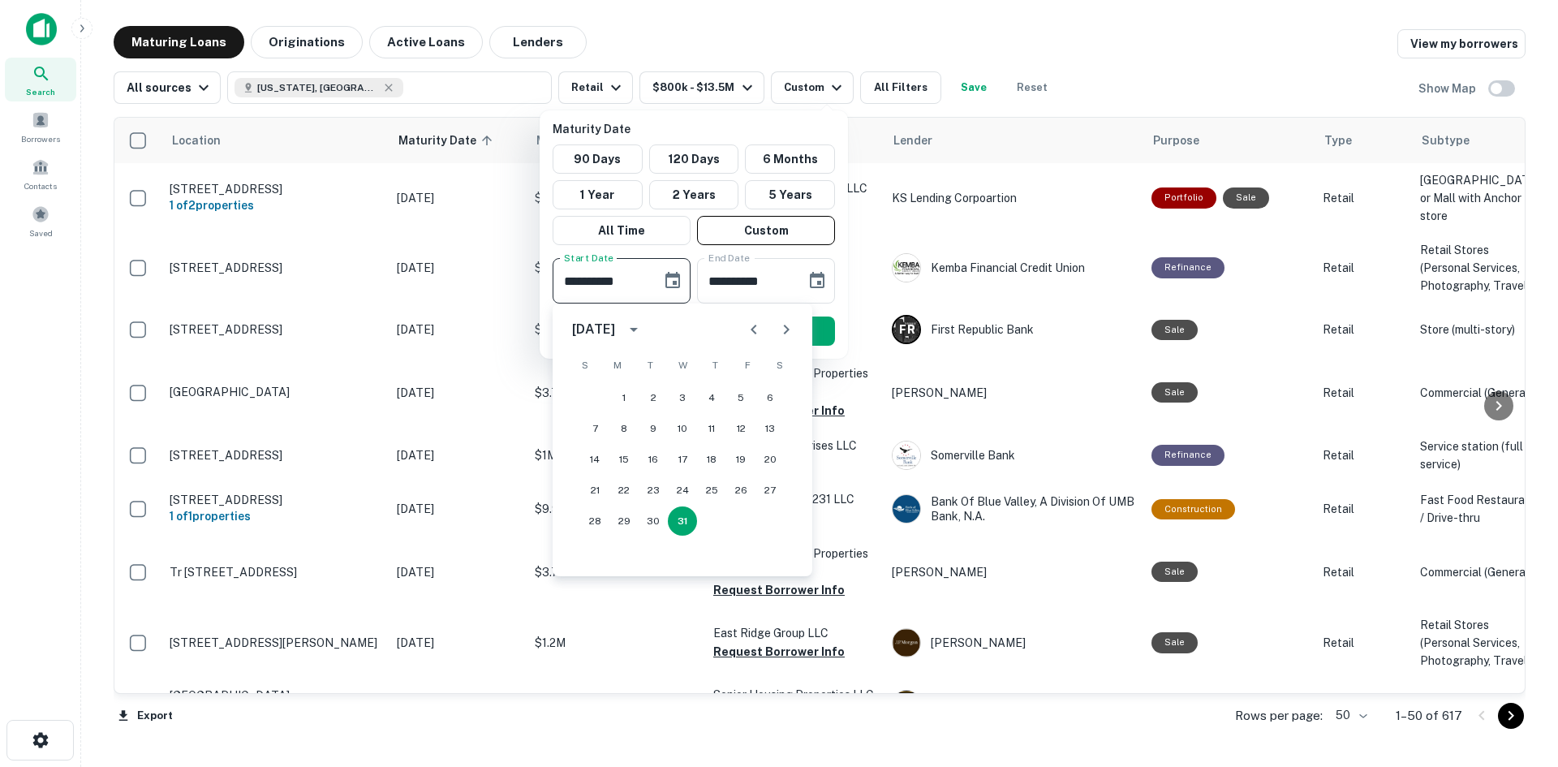
click at [791, 334] on icon "Next month" at bounding box center [786, 329] width 19 height 19
click at [791, 332] on icon "Next month" at bounding box center [786, 329] width 19 height 19
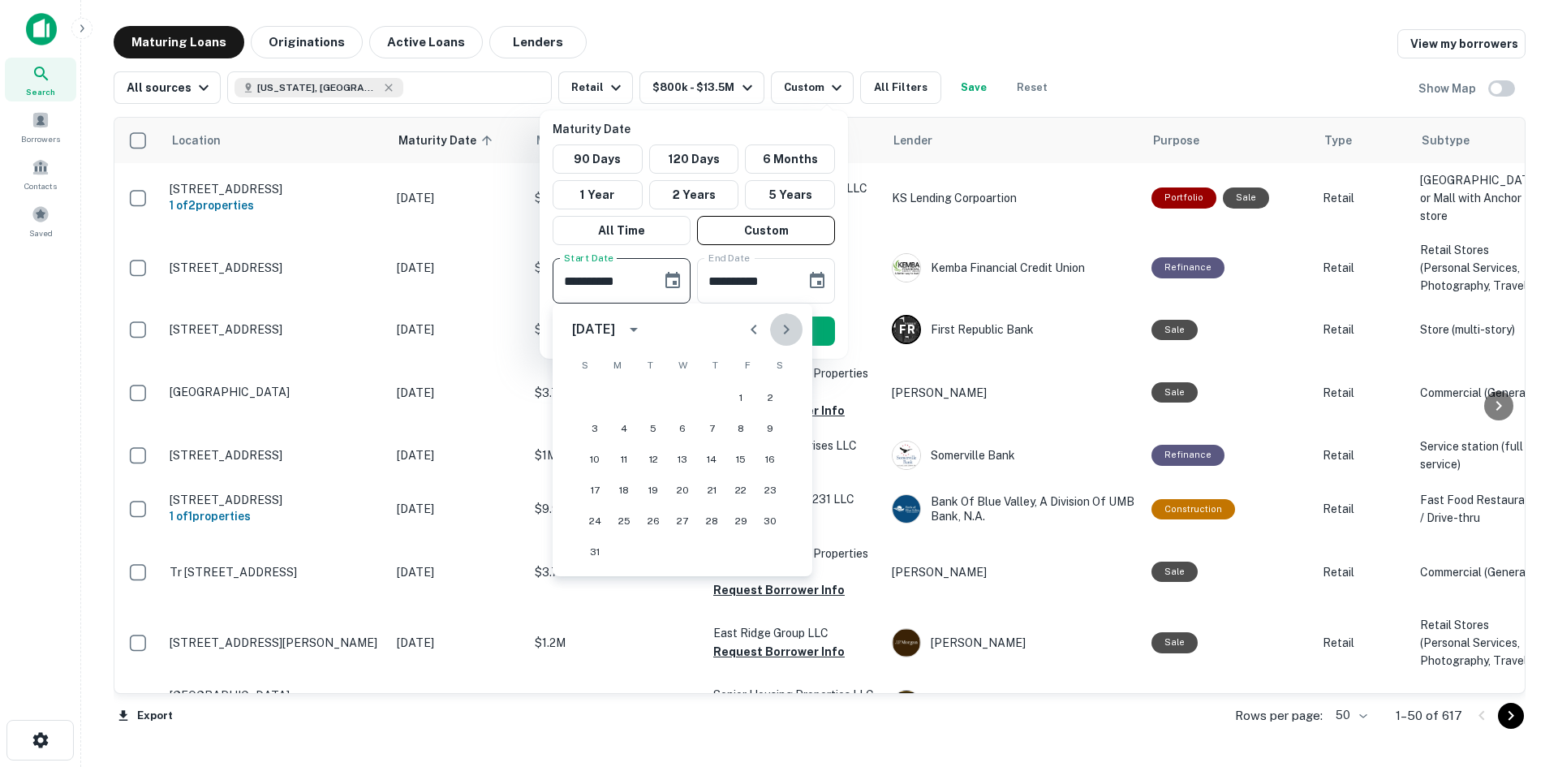
click at [791, 332] on icon "Next month" at bounding box center [786, 329] width 19 height 19
click at [755, 330] on icon "Previous month" at bounding box center [753, 329] width 19 height 19
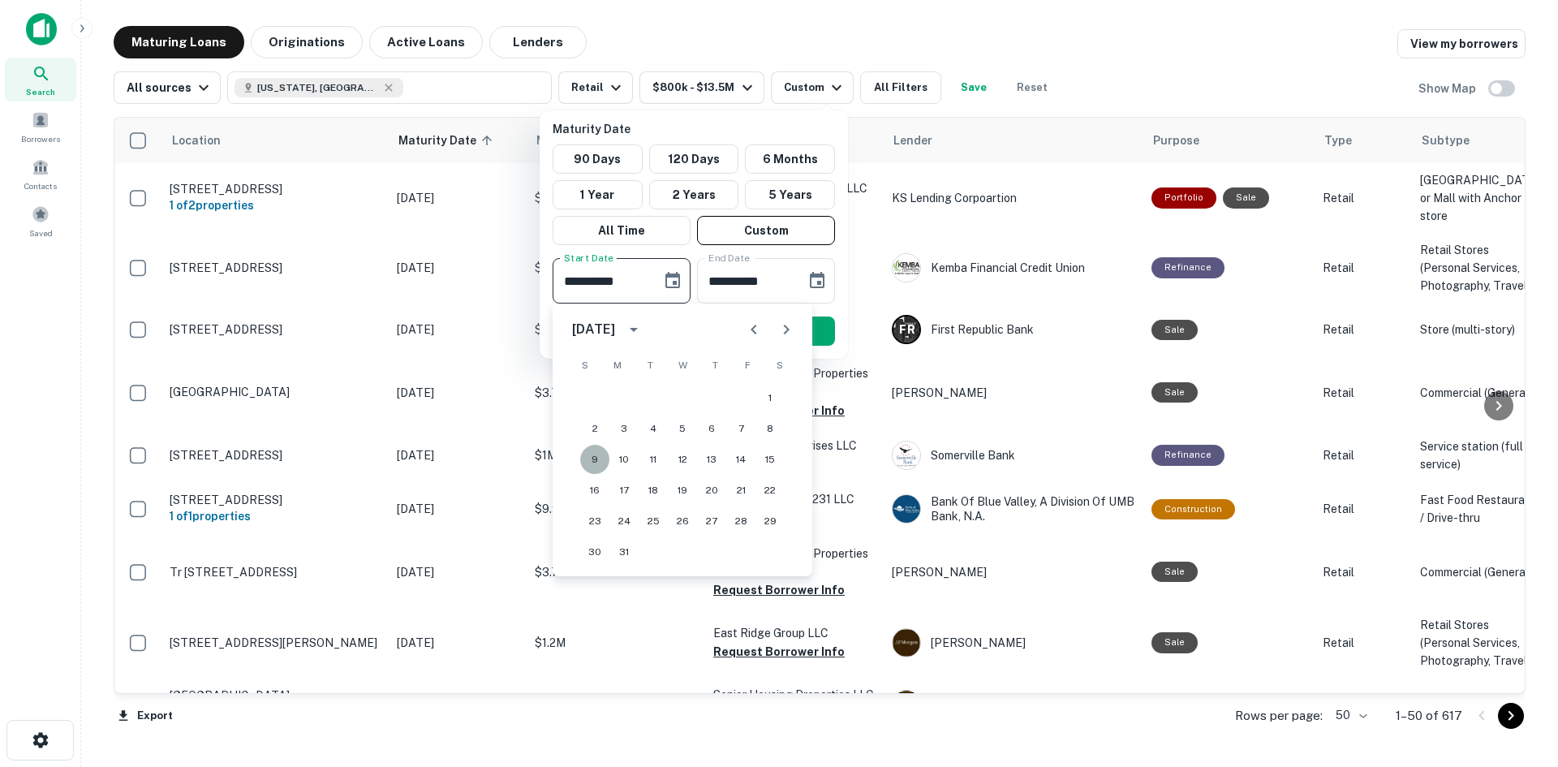
click at [597, 454] on button "9" at bounding box center [594, 459] width 29 height 29
type input "**********"
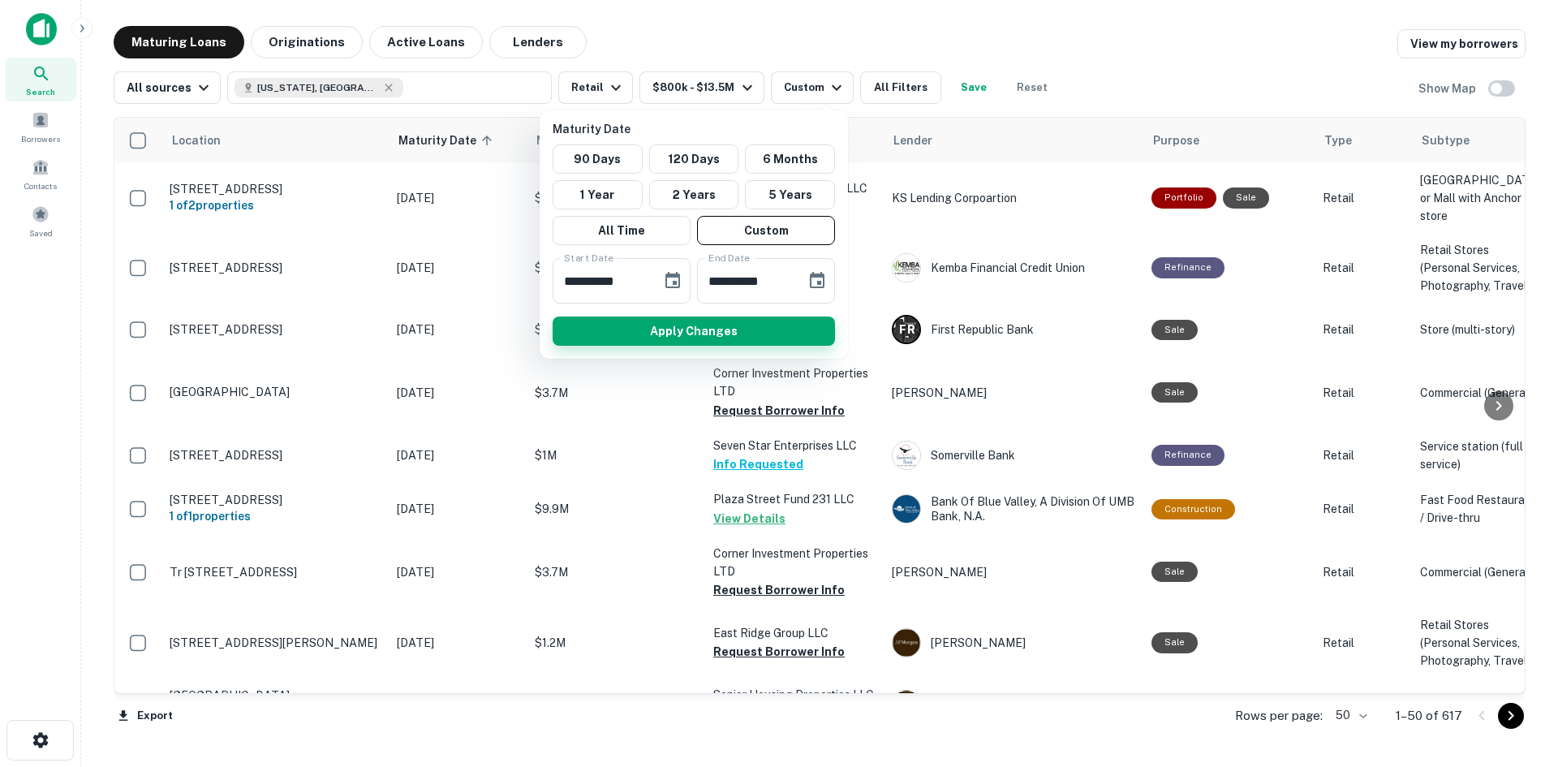
click at [649, 330] on button "Apply Changes" at bounding box center [694, 330] width 282 height 29
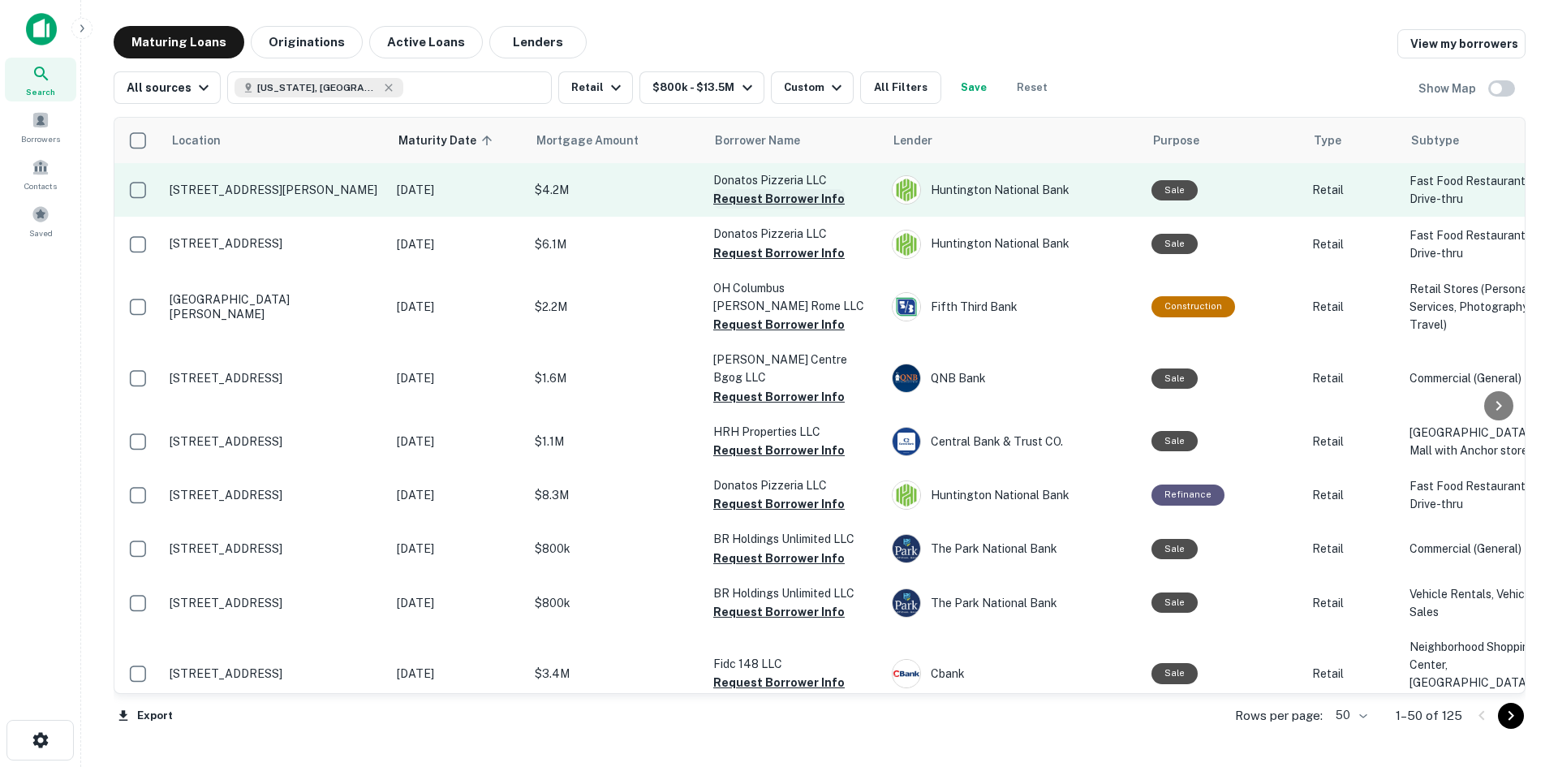
click at [786, 208] on button "Request Borrower Info" at bounding box center [778, 198] width 131 height 19
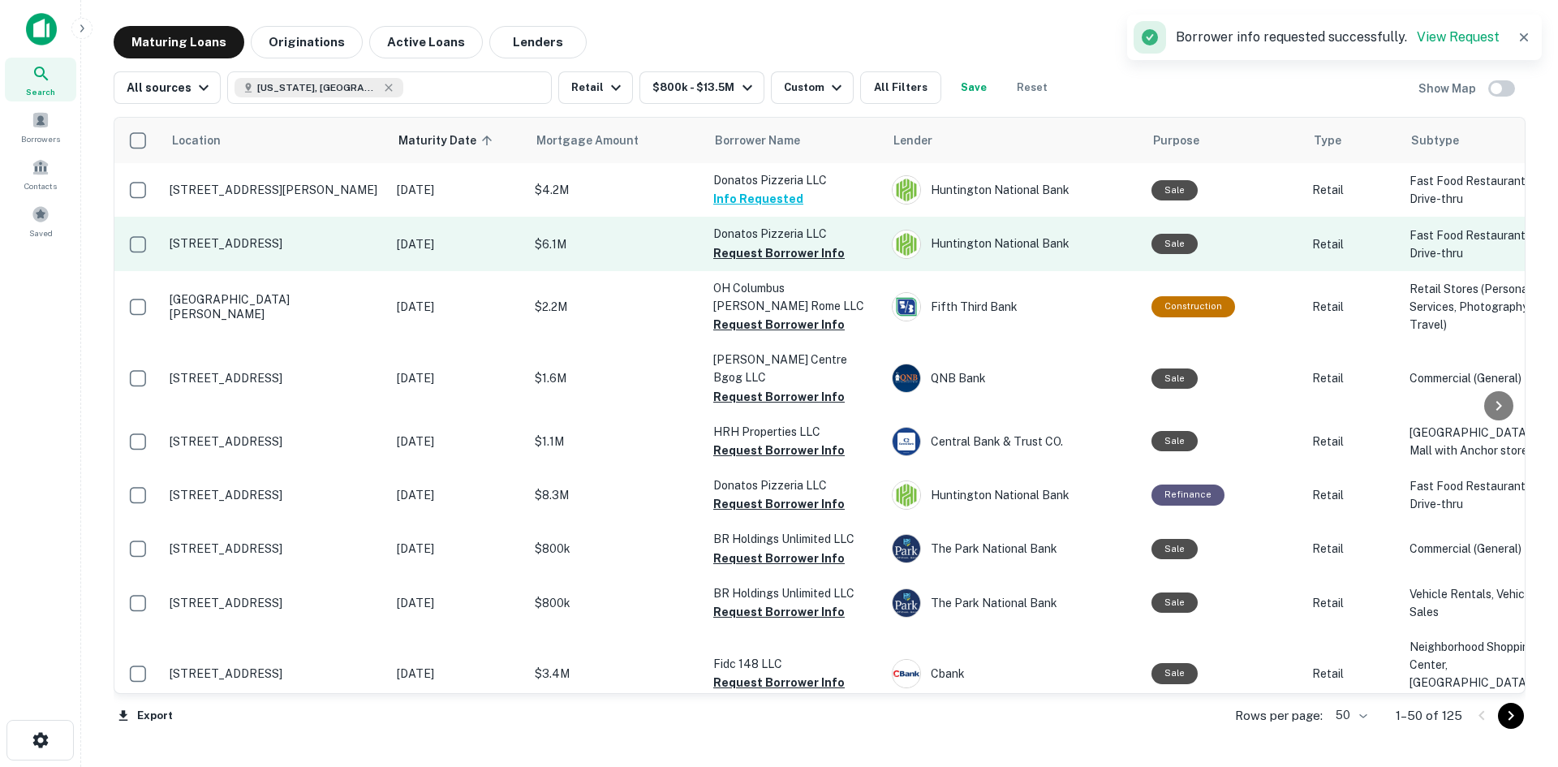
click at [738, 270] on td "Donatos Pizzeria LLC Request Borrower Info" at bounding box center [794, 244] width 179 height 54
click at [735, 263] on button "Request Borrower Info" at bounding box center [778, 252] width 131 height 19
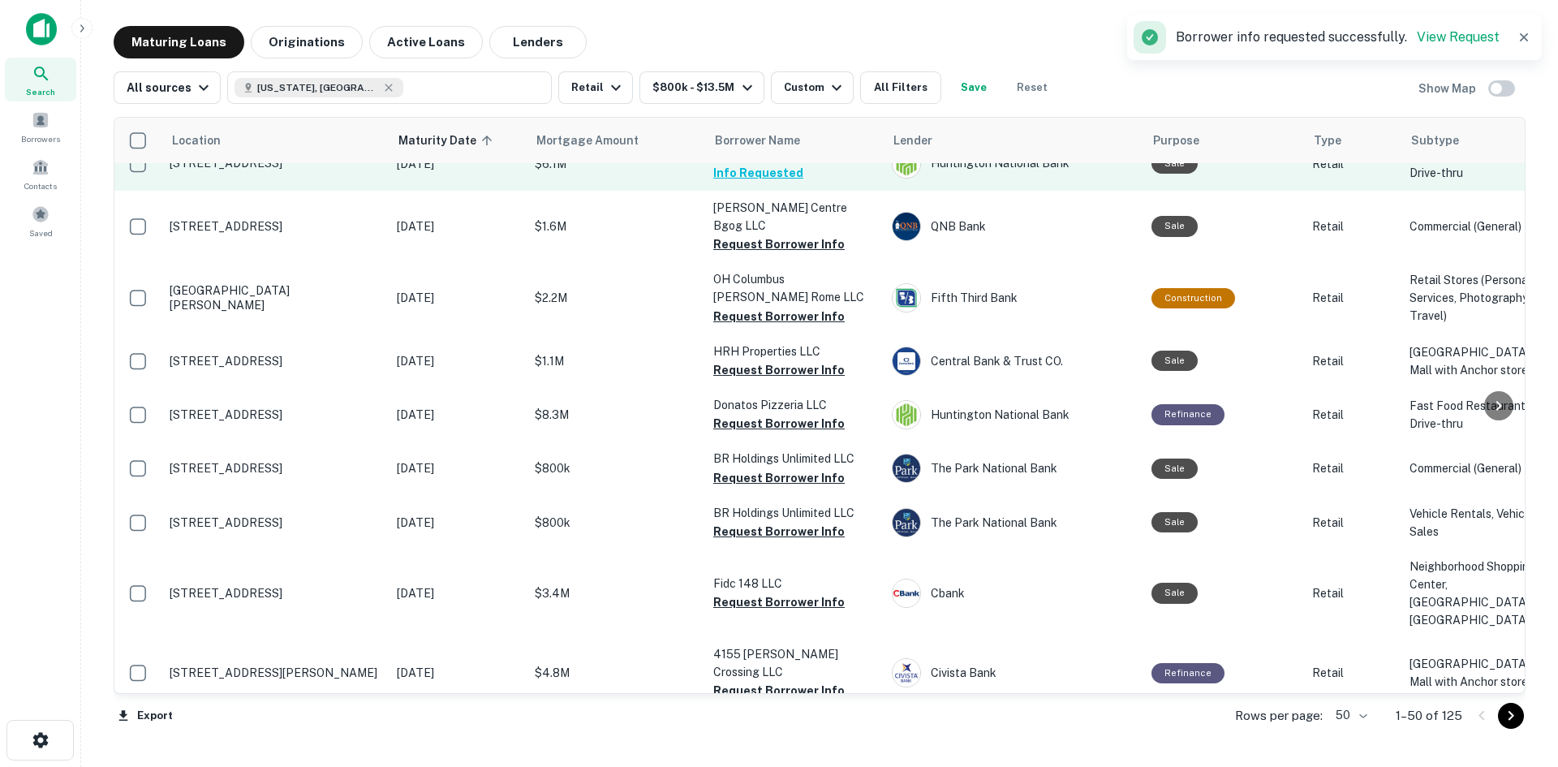
scroll to position [81, 0]
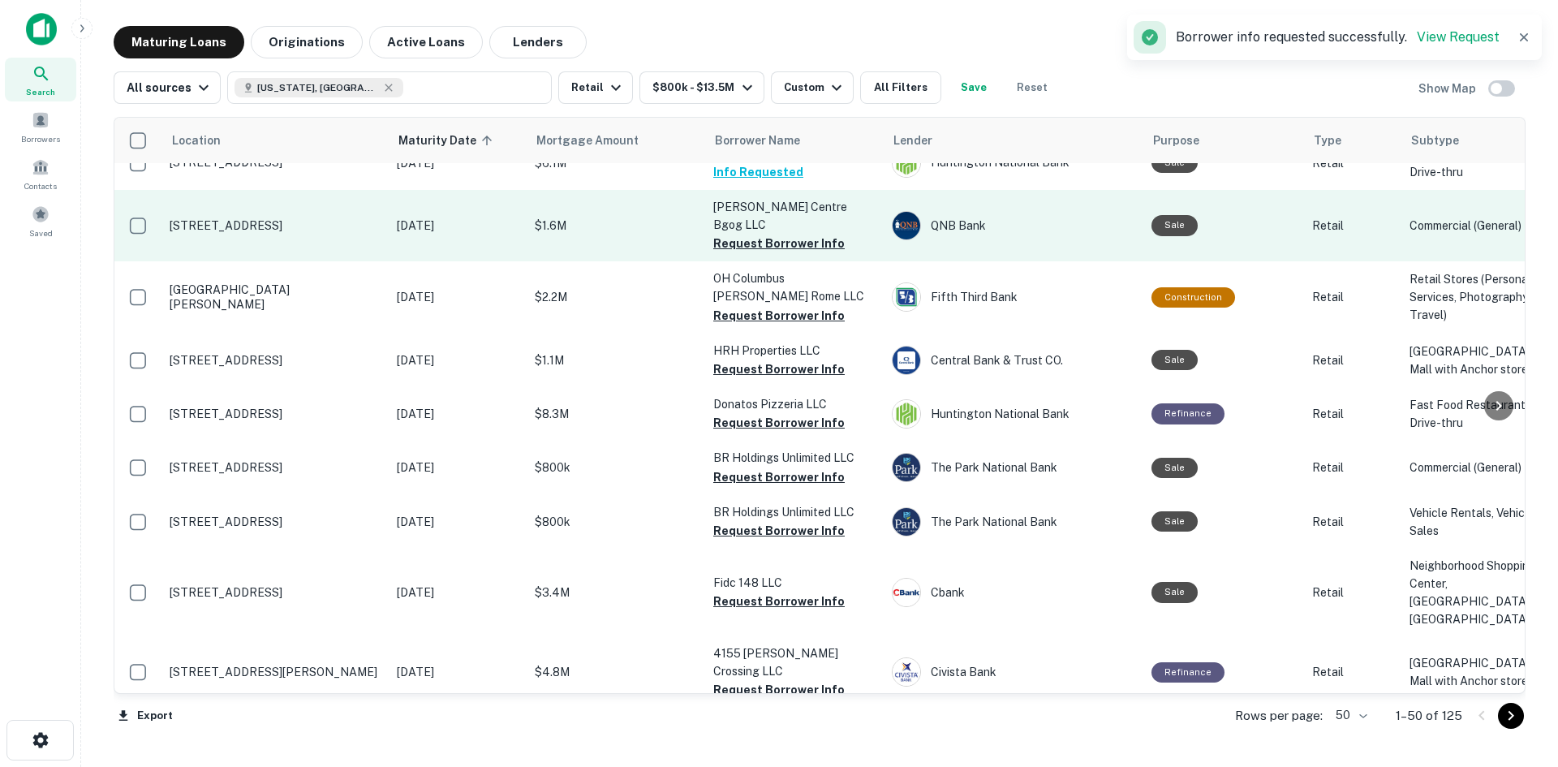
drag, startPoint x: 560, startPoint y: 275, endPoint x: 568, endPoint y: 253, distance: 23.4
click at [765, 253] on button "Request Borrower Info" at bounding box center [778, 243] width 131 height 19
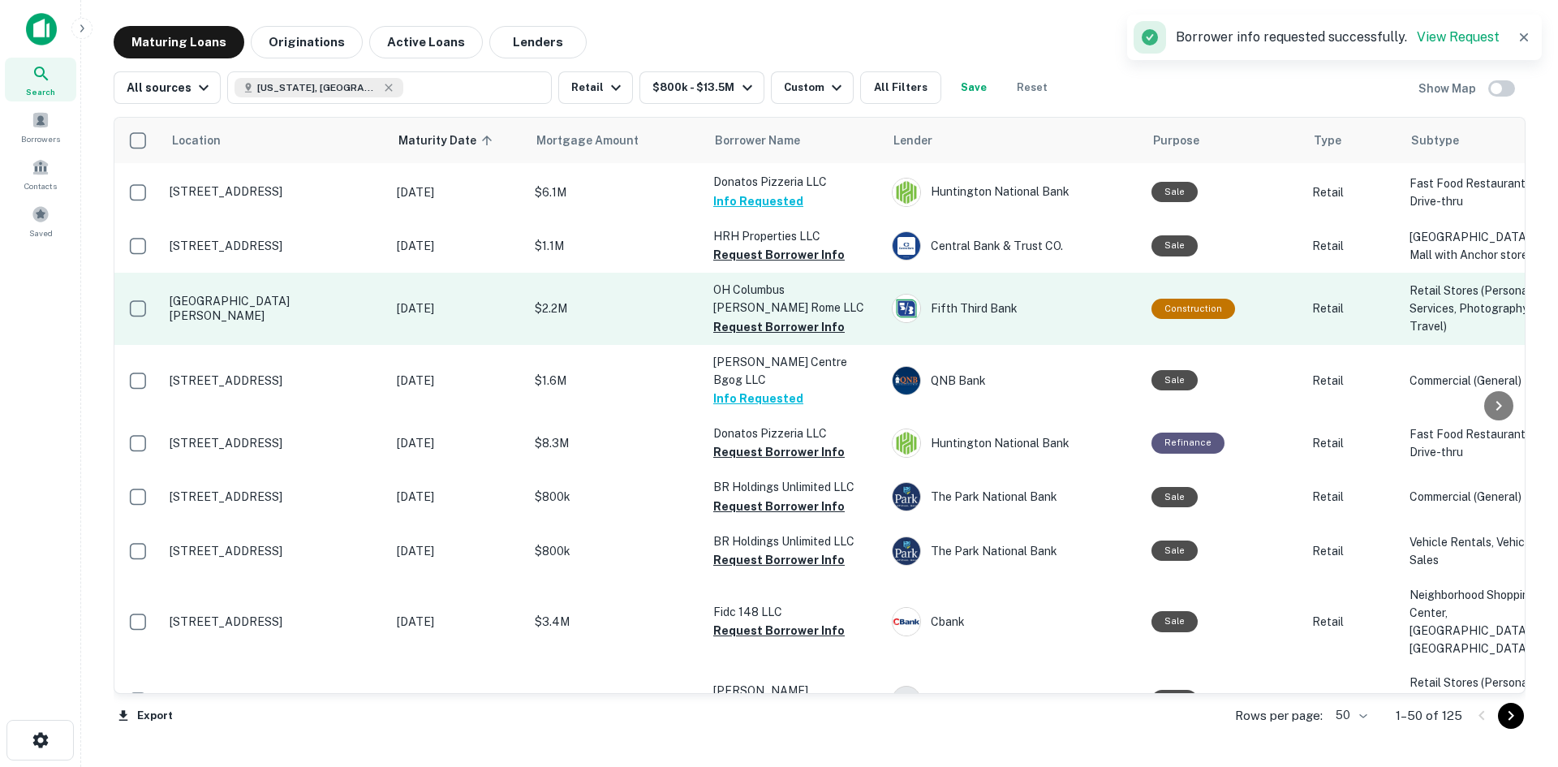
scroll to position [0, 0]
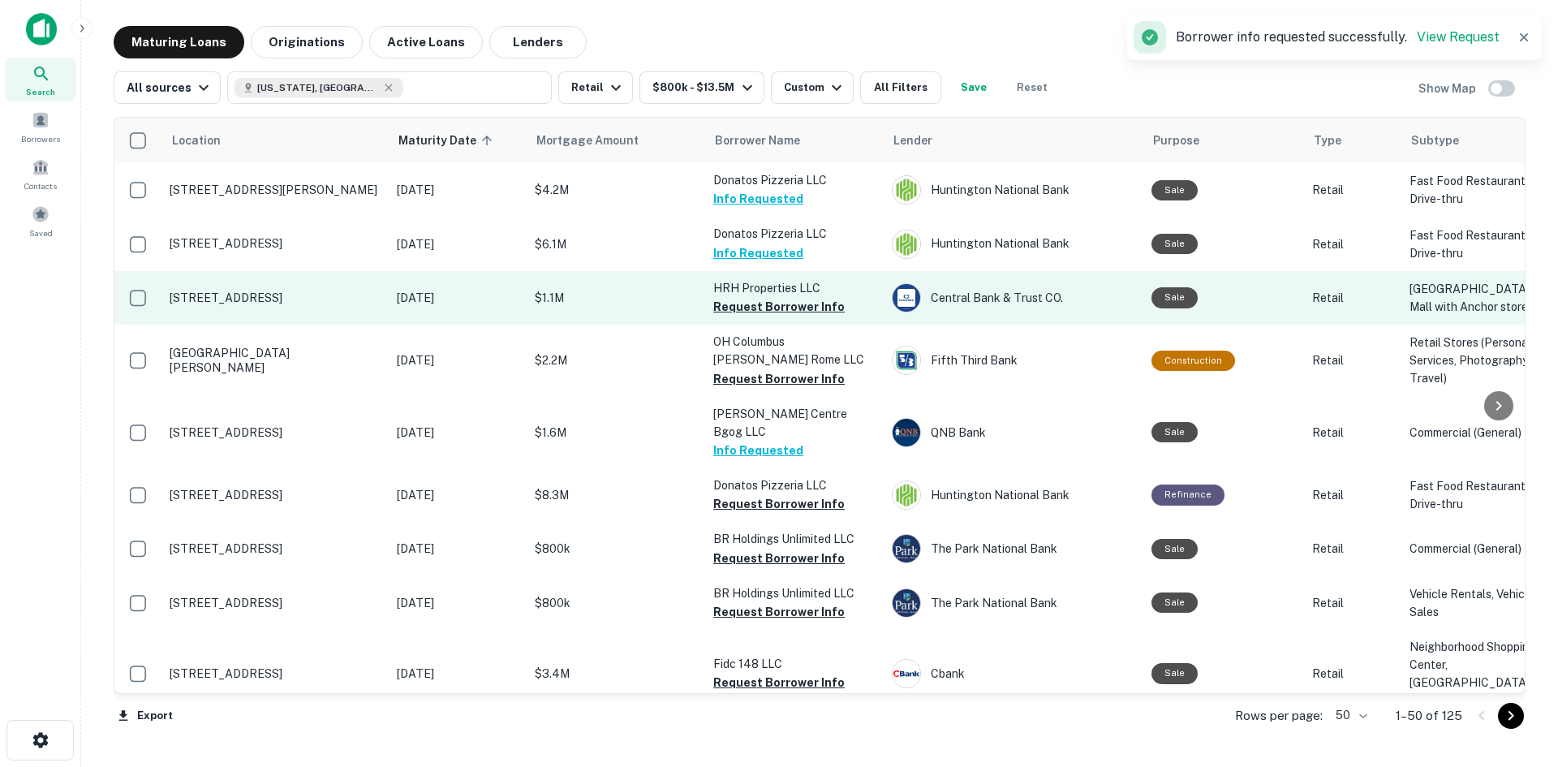
drag, startPoint x: 765, startPoint y: 359, endPoint x: 745, endPoint y: 364, distance: 20.9
click at [765, 316] on button "Request Borrower Info" at bounding box center [778, 306] width 131 height 19
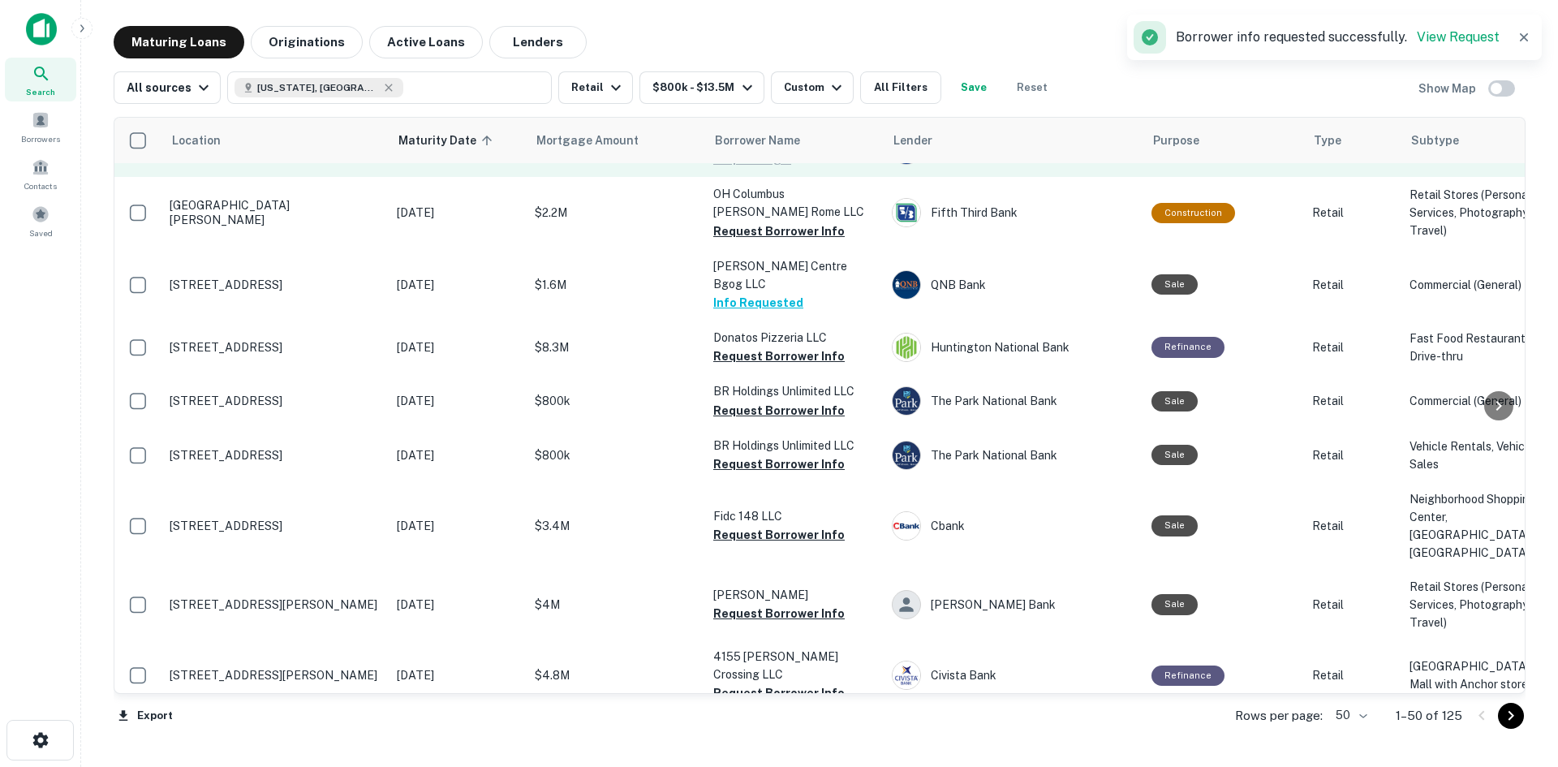
scroll to position [162, 0]
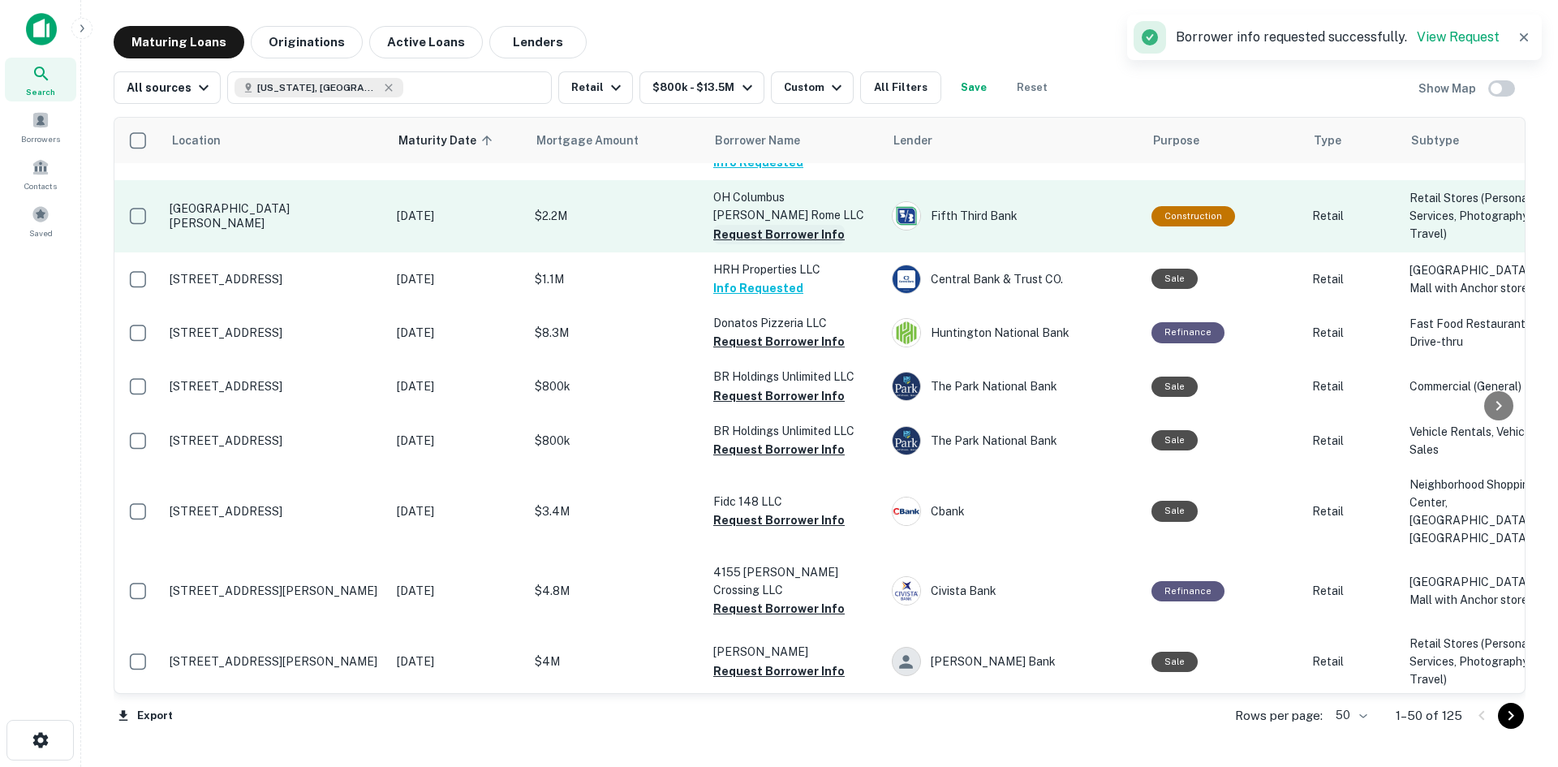
click at [768, 244] on button "Request Borrower Info" at bounding box center [778, 234] width 131 height 19
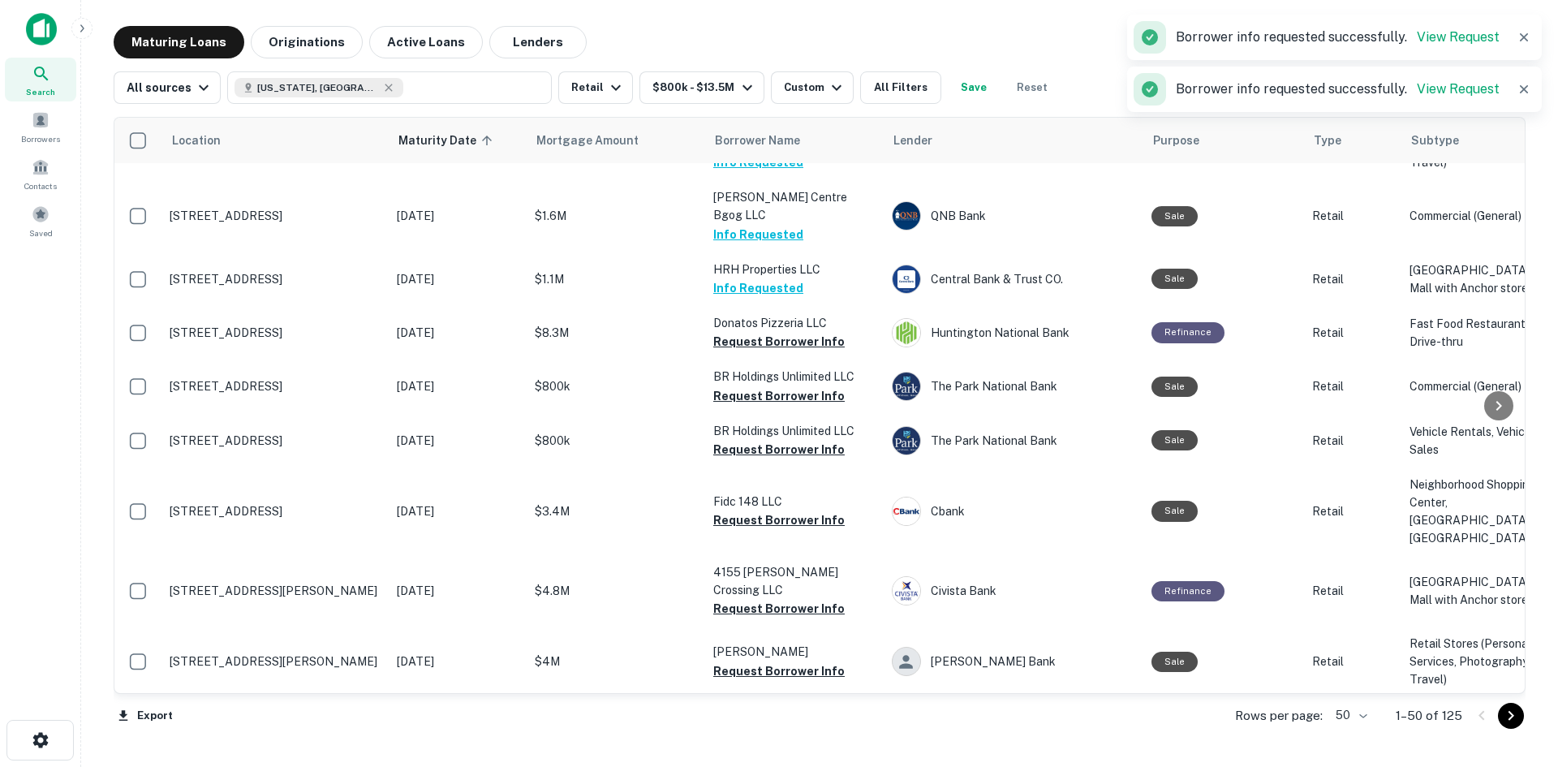
scroll to position [325, 0]
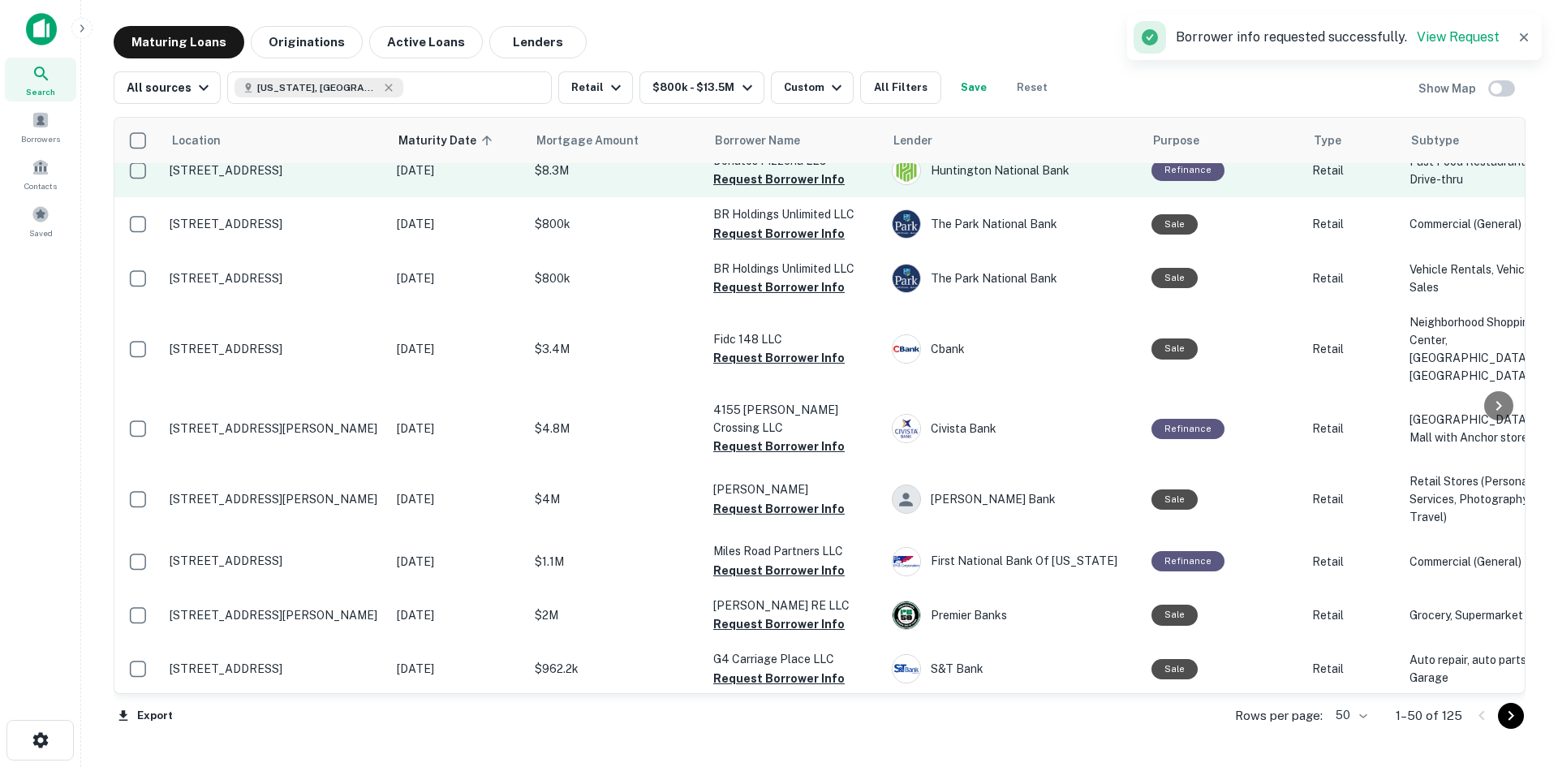
click at [744, 189] on button "Request Borrower Info" at bounding box center [778, 179] width 131 height 19
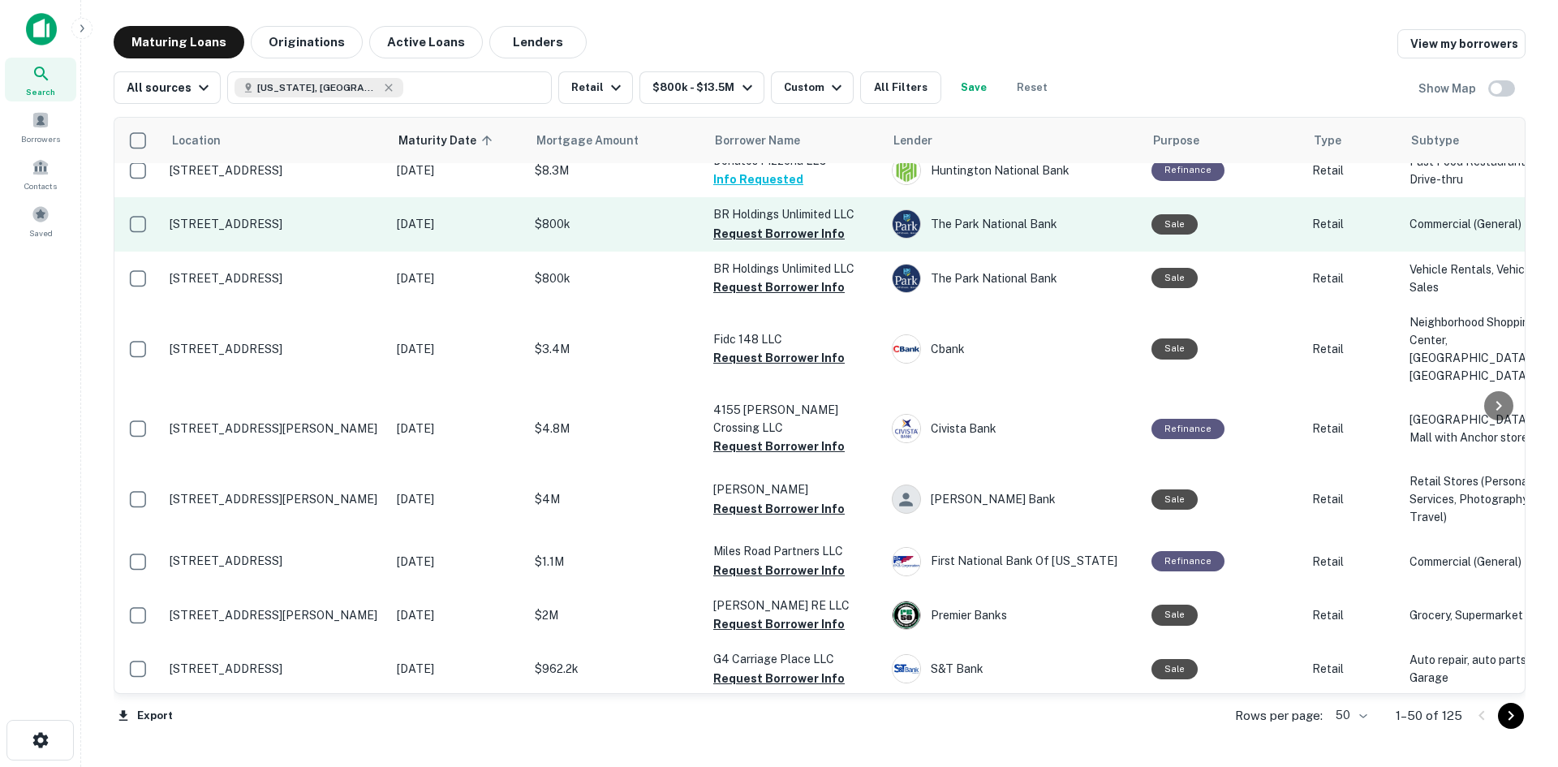
drag, startPoint x: 730, startPoint y: 325, endPoint x: 697, endPoint y: 324, distance: 33.3
click at [730, 243] on button "Request Borrower Info" at bounding box center [778, 233] width 131 height 19
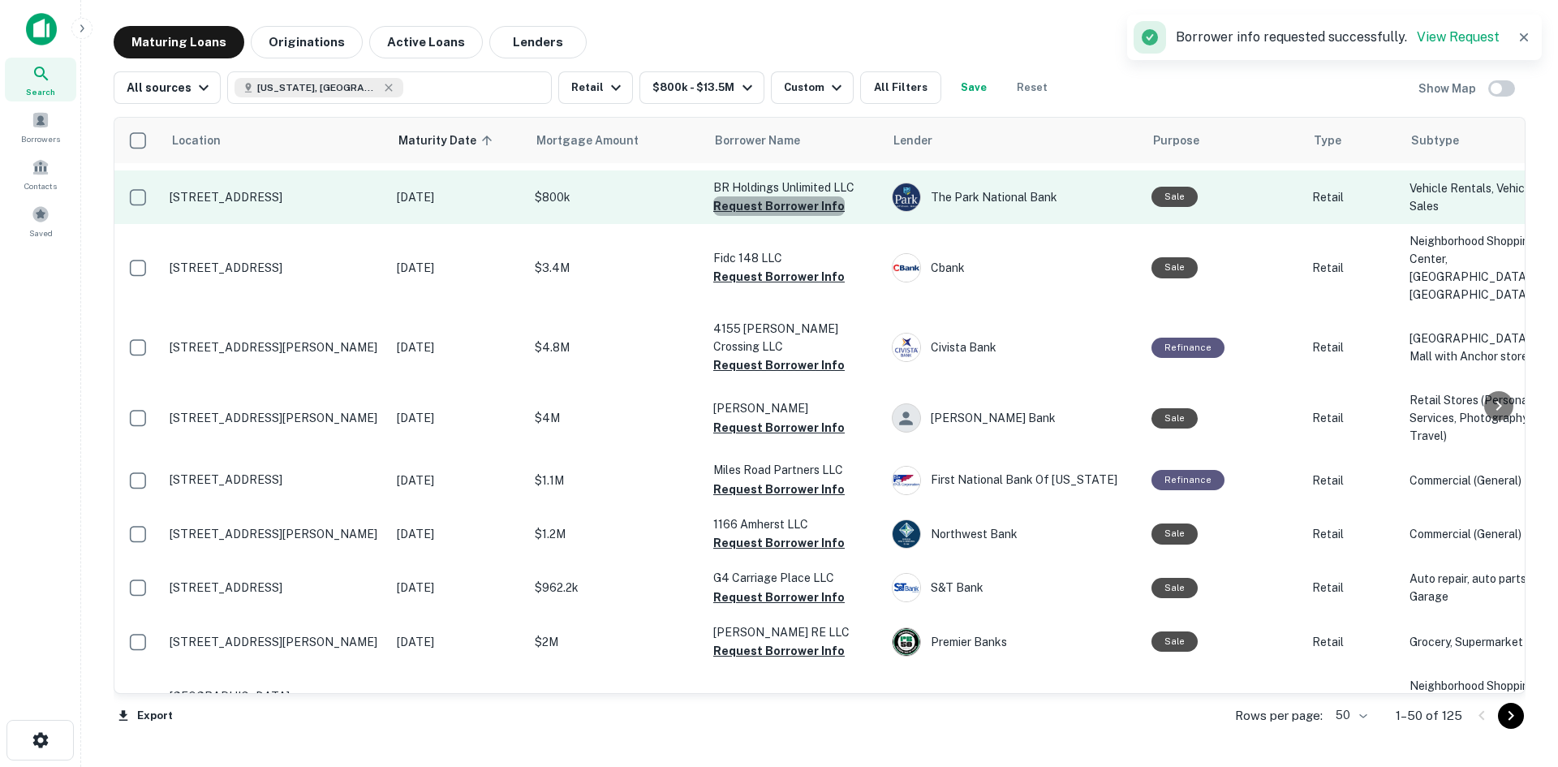
click at [804, 216] on button "Request Borrower Info" at bounding box center [778, 205] width 131 height 19
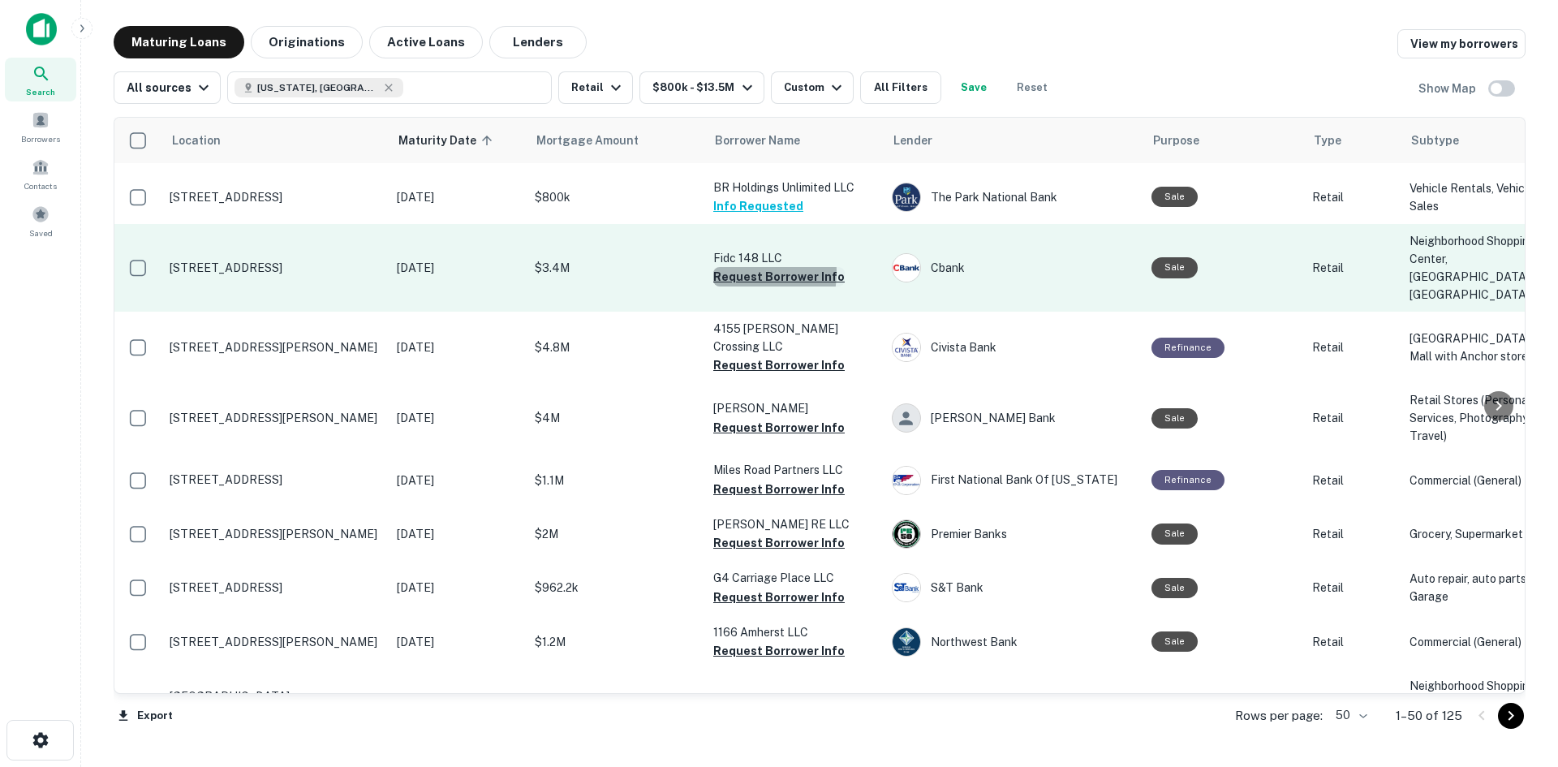
click at [722, 286] on button "Request Borrower Info" at bounding box center [778, 276] width 131 height 19
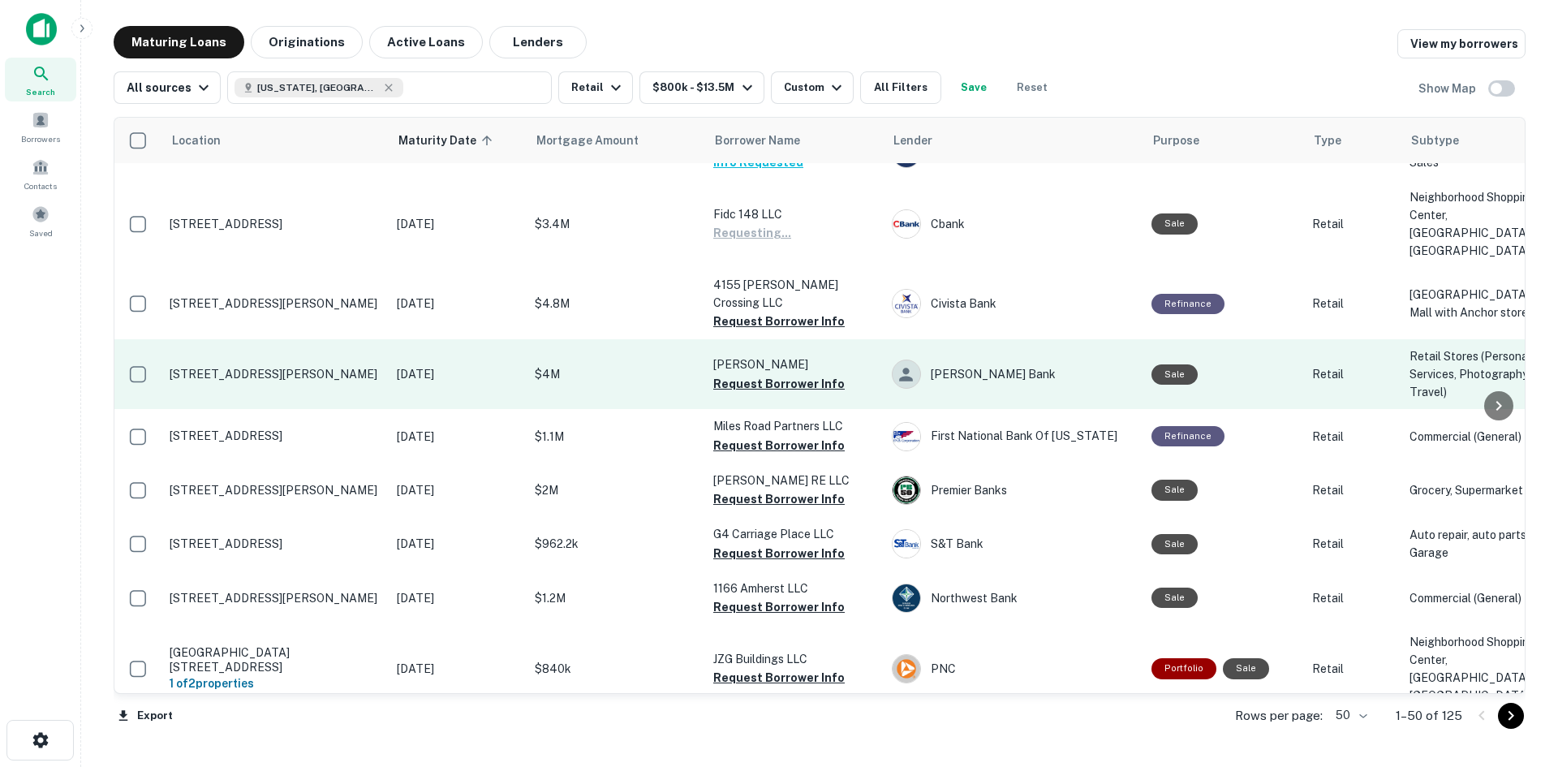
scroll to position [487, 0]
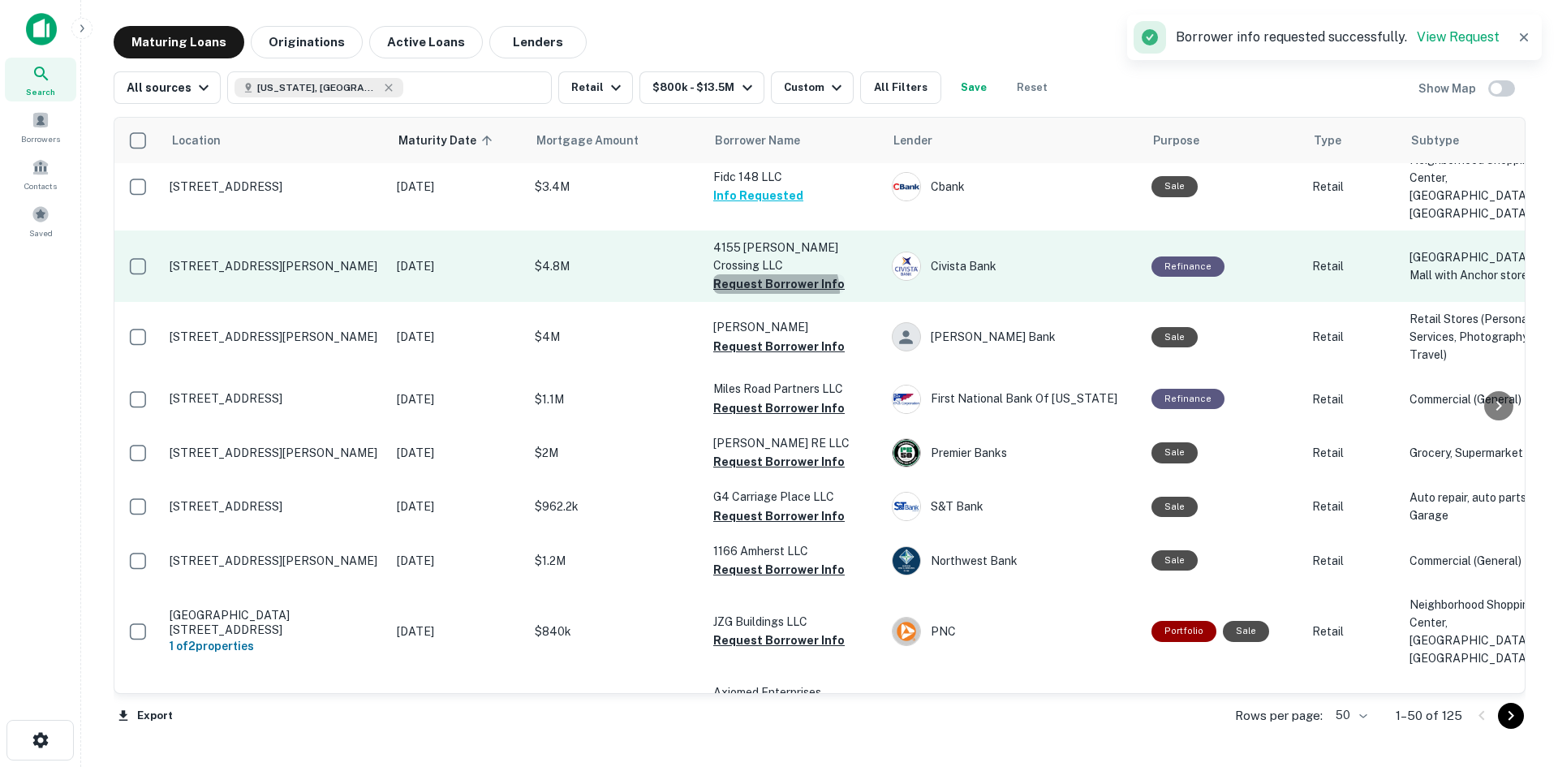
click at [775, 294] on button "Request Borrower Info" at bounding box center [778, 283] width 131 height 19
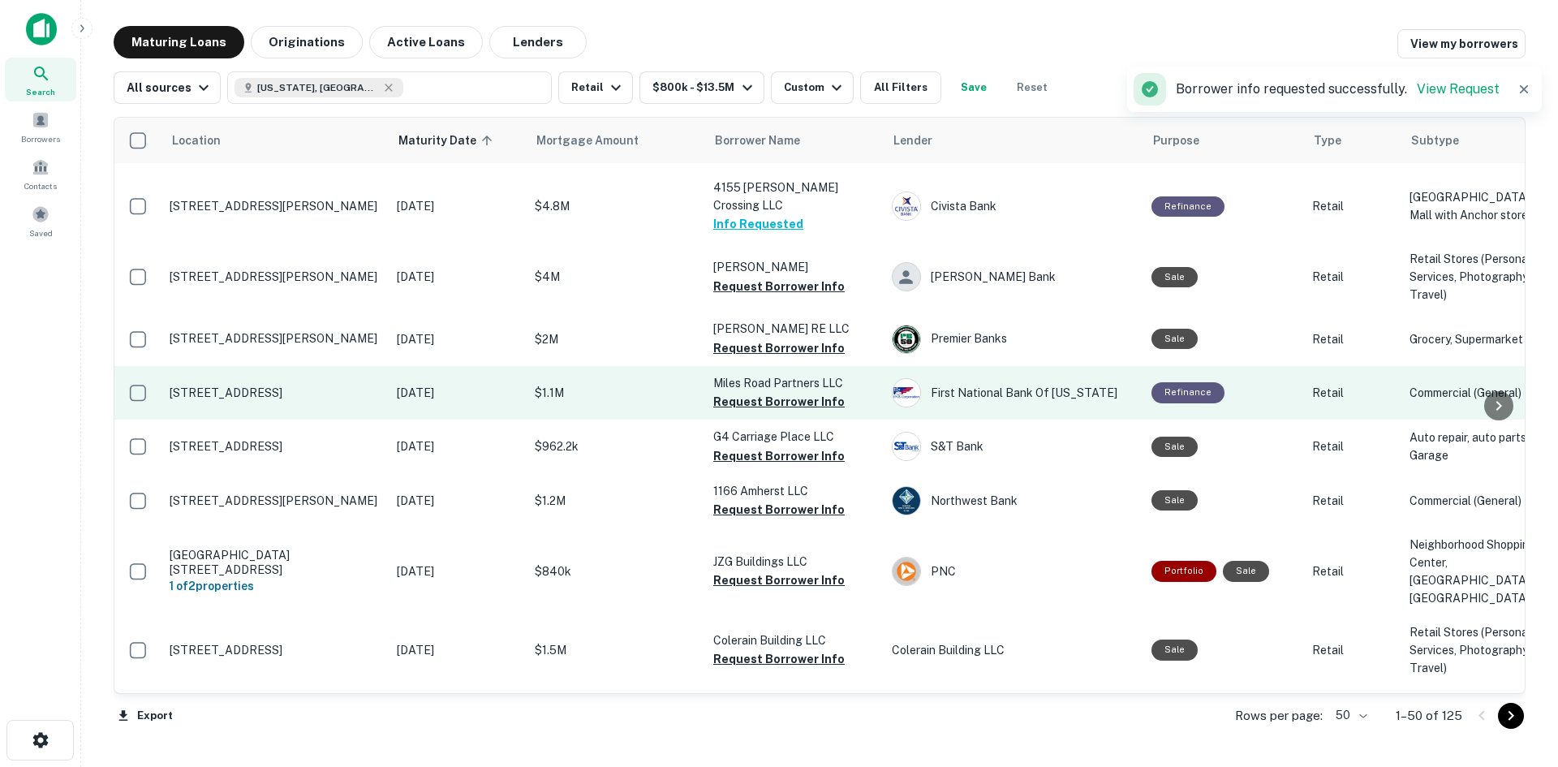
scroll to position [649, 0]
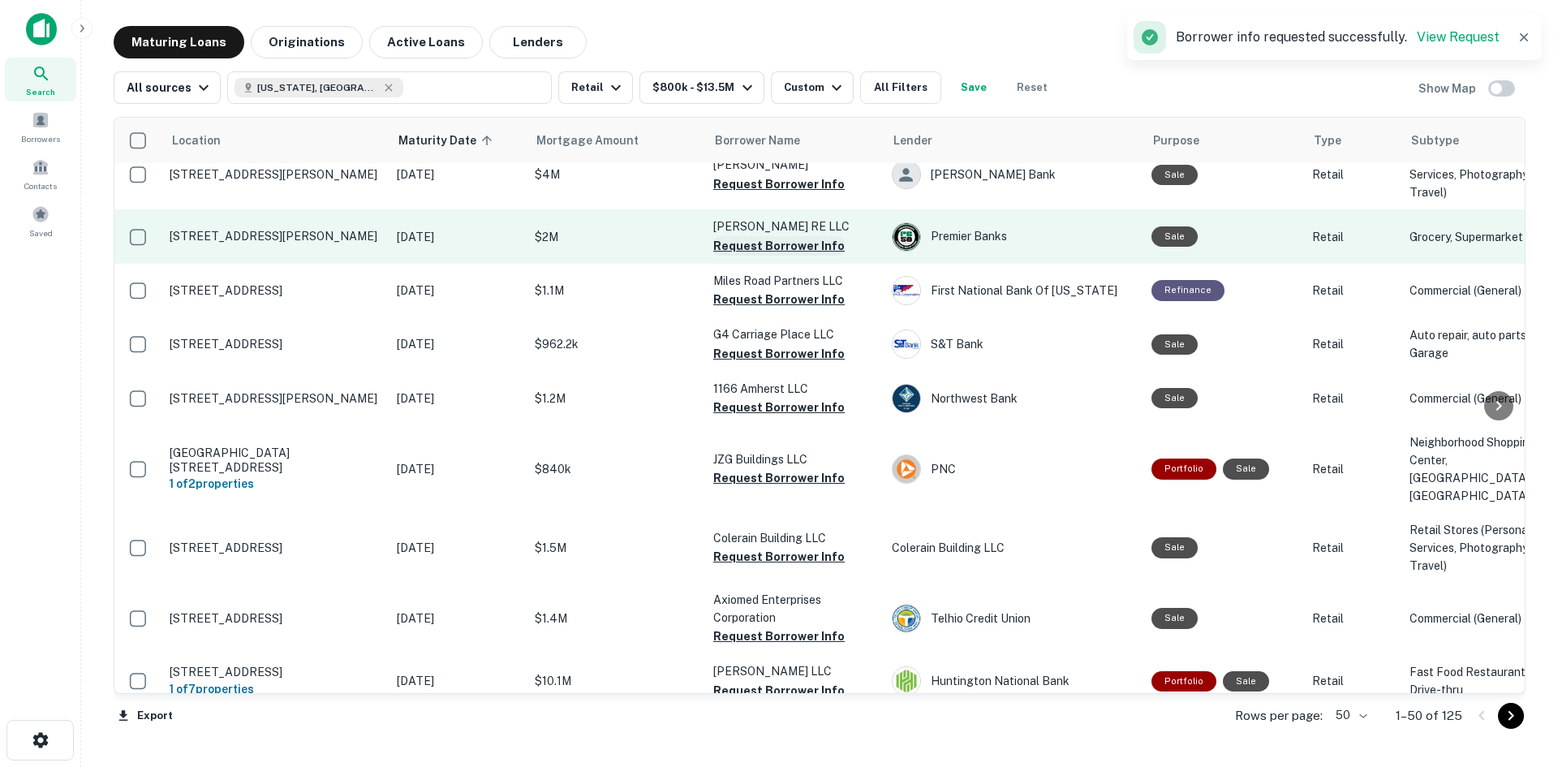
click at [725, 256] on button "Request Borrower Info" at bounding box center [778, 245] width 131 height 19
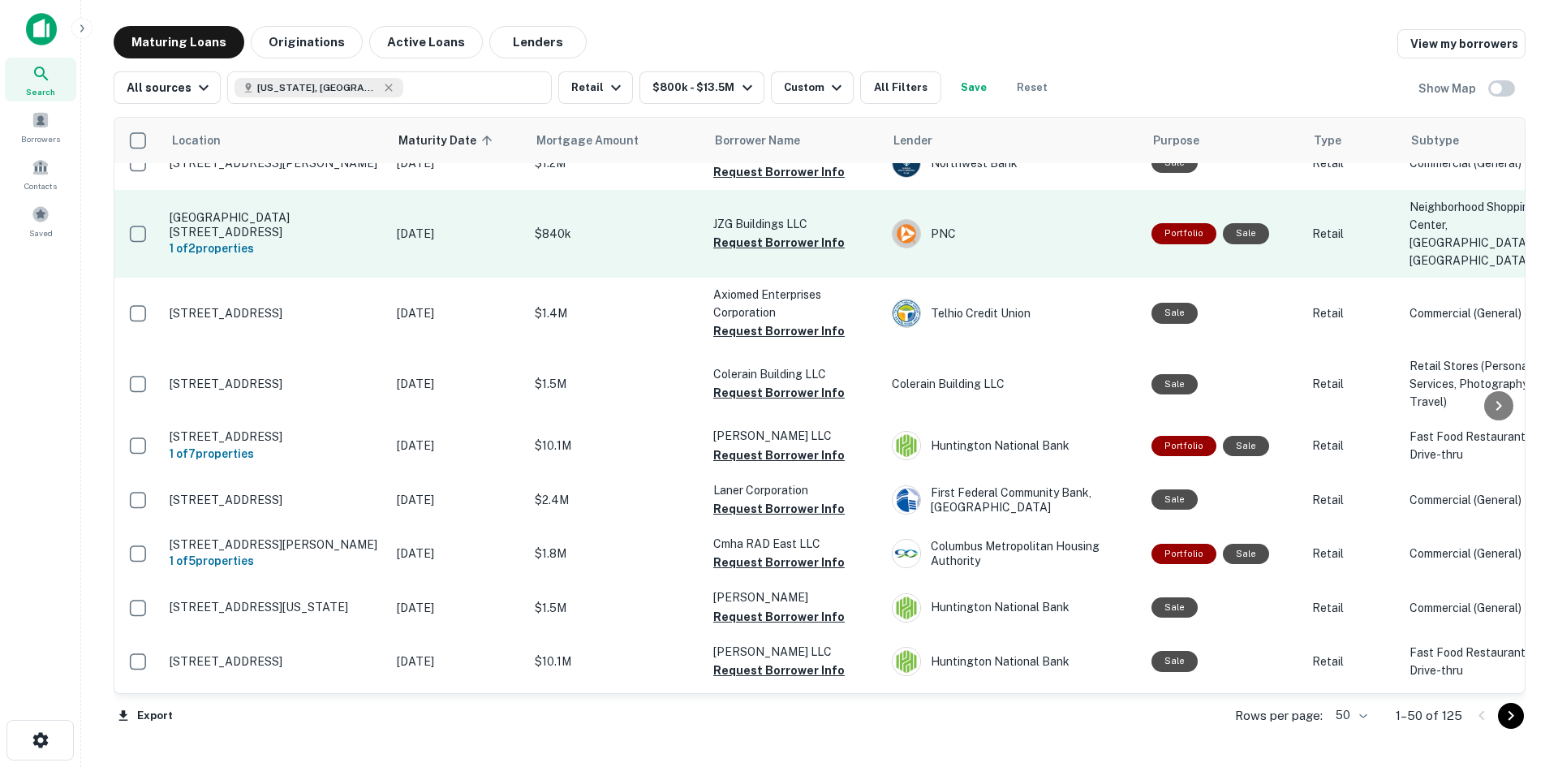
scroll to position [893, 0]
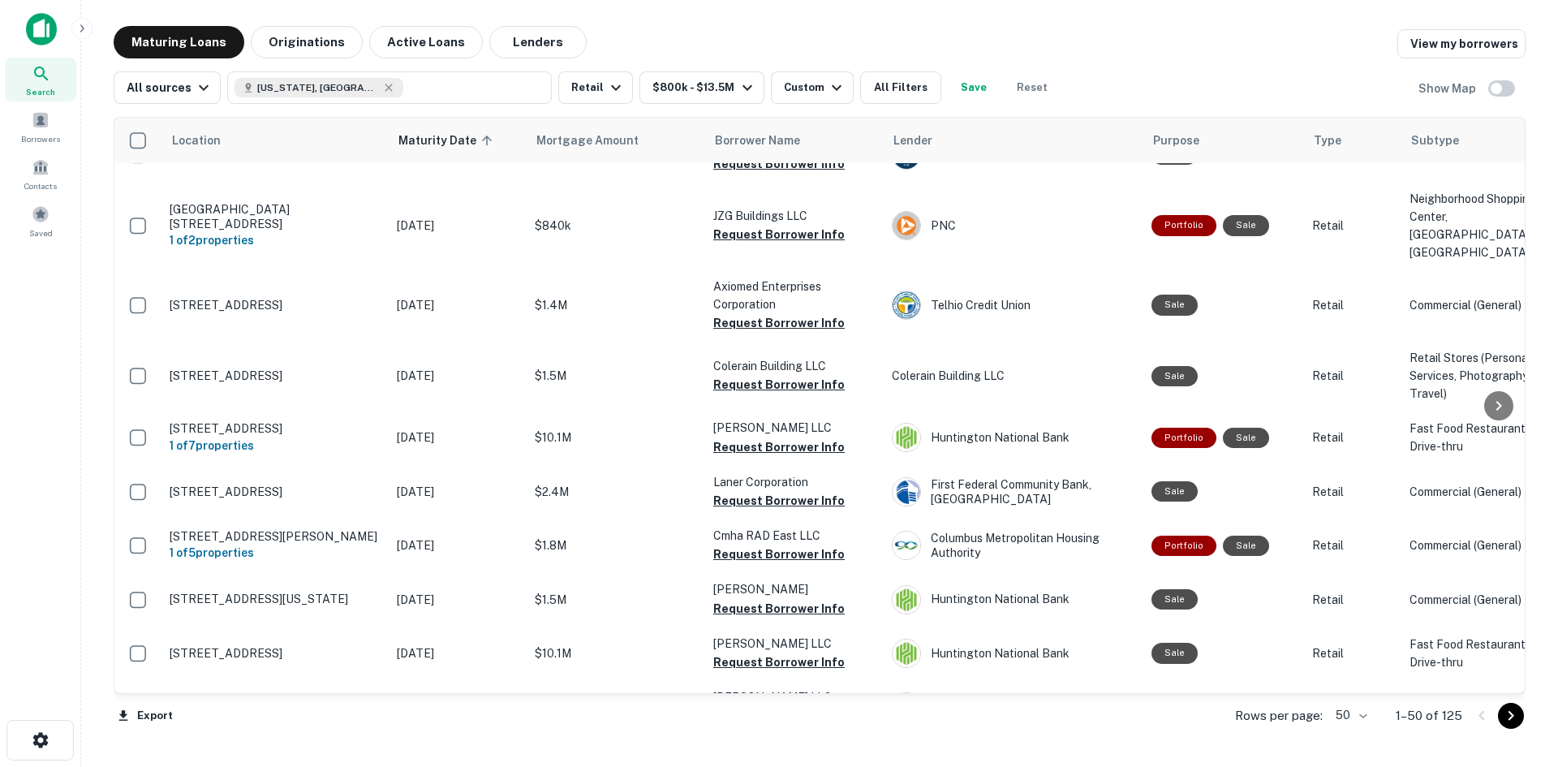
click at [775, 120] on button "Request Borrower Info" at bounding box center [778, 110] width 131 height 19
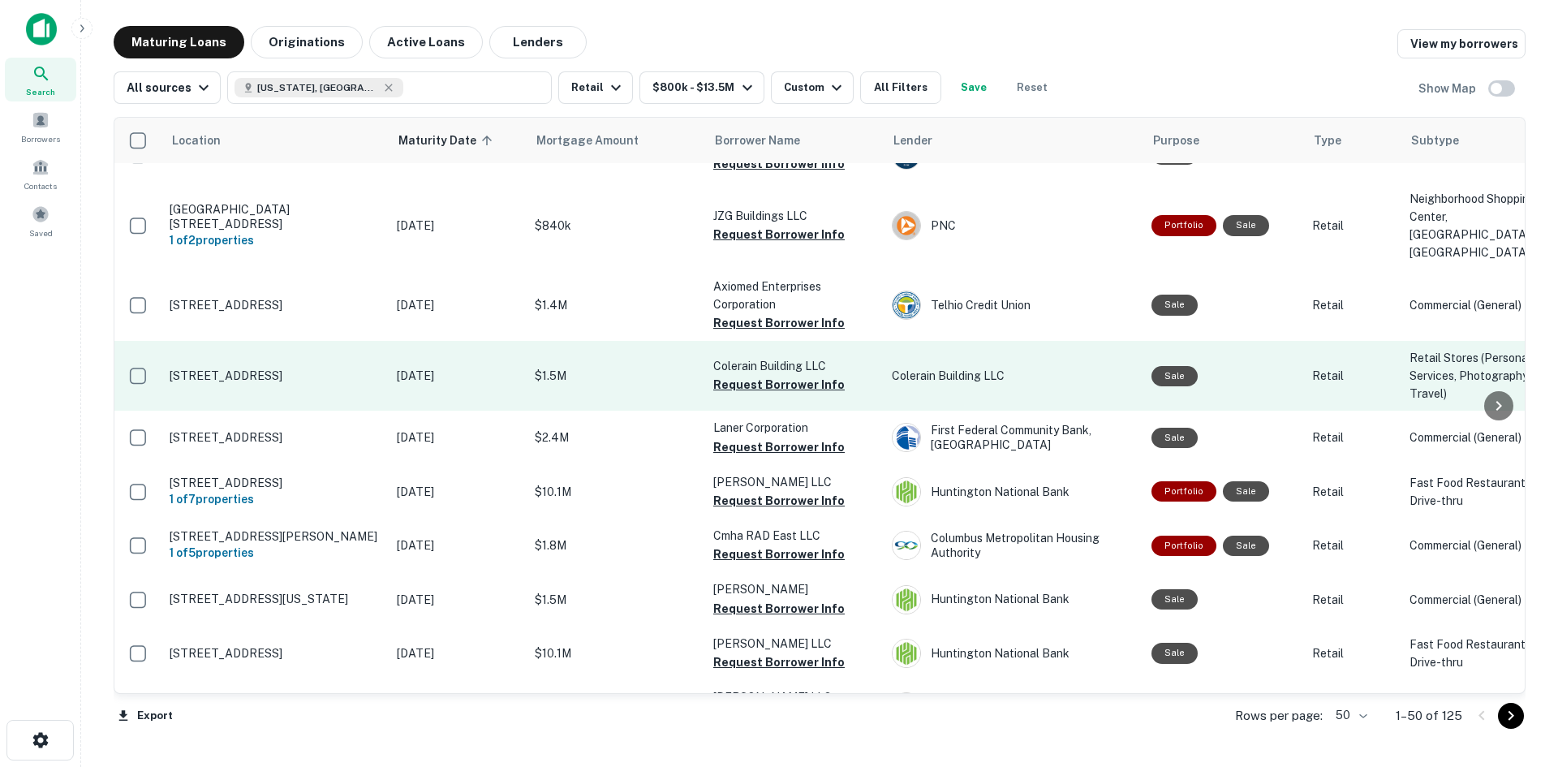
drag, startPoint x: 477, startPoint y: 389, endPoint x: 334, endPoint y: 553, distance: 217.9
click at [710, 411] on td "Colerain Building LLC Request Borrower Info" at bounding box center [794, 376] width 179 height 70
click at [712, 411] on td "Colerain Building LLC Request Borrower Info" at bounding box center [794, 376] width 179 height 70
click at [730, 394] on button "Request Borrower Info" at bounding box center [778, 384] width 131 height 19
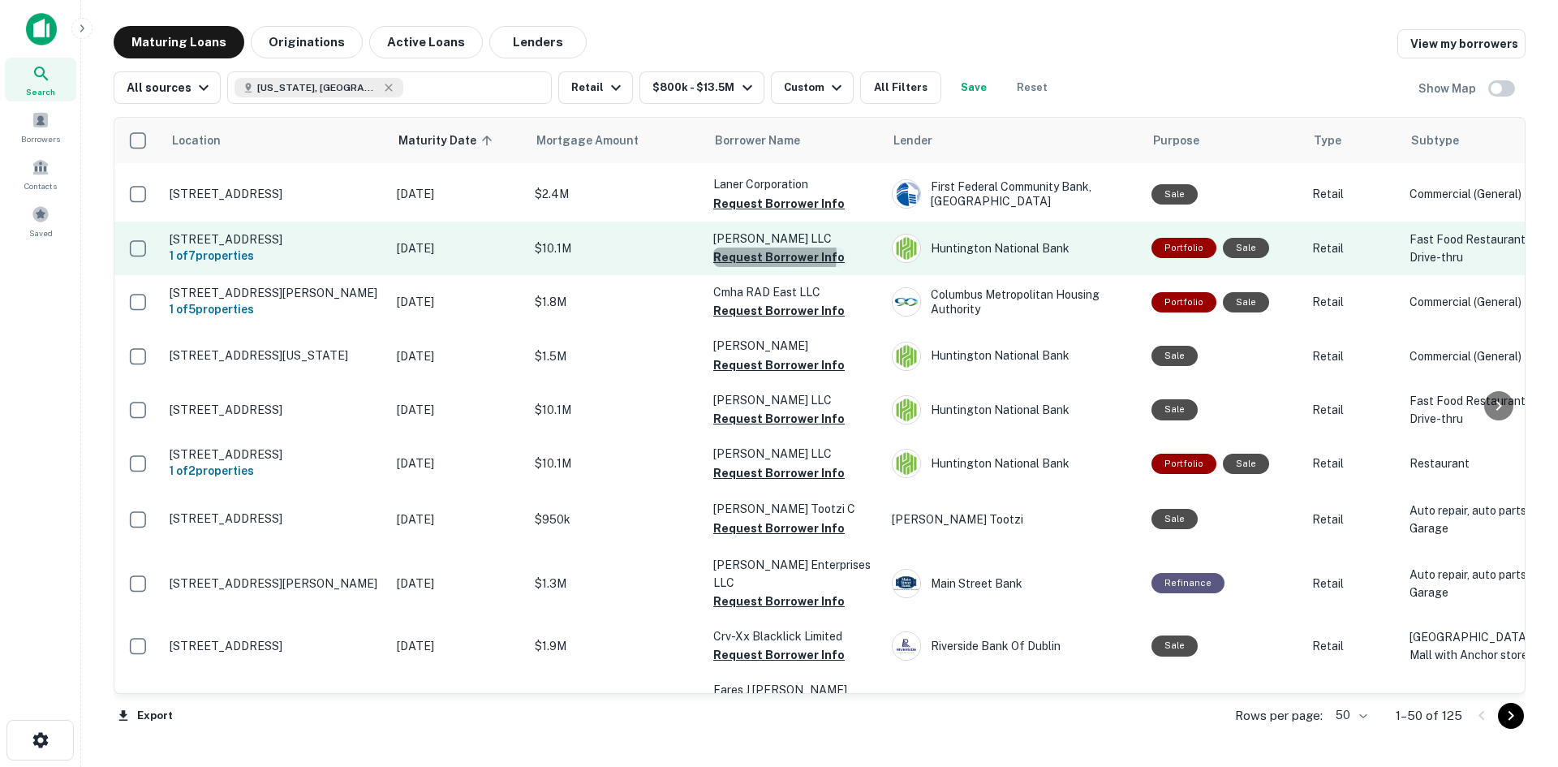
click at [759, 267] on button "Request Borrower Info" at bounding box center [778, 257] width 131 height 19
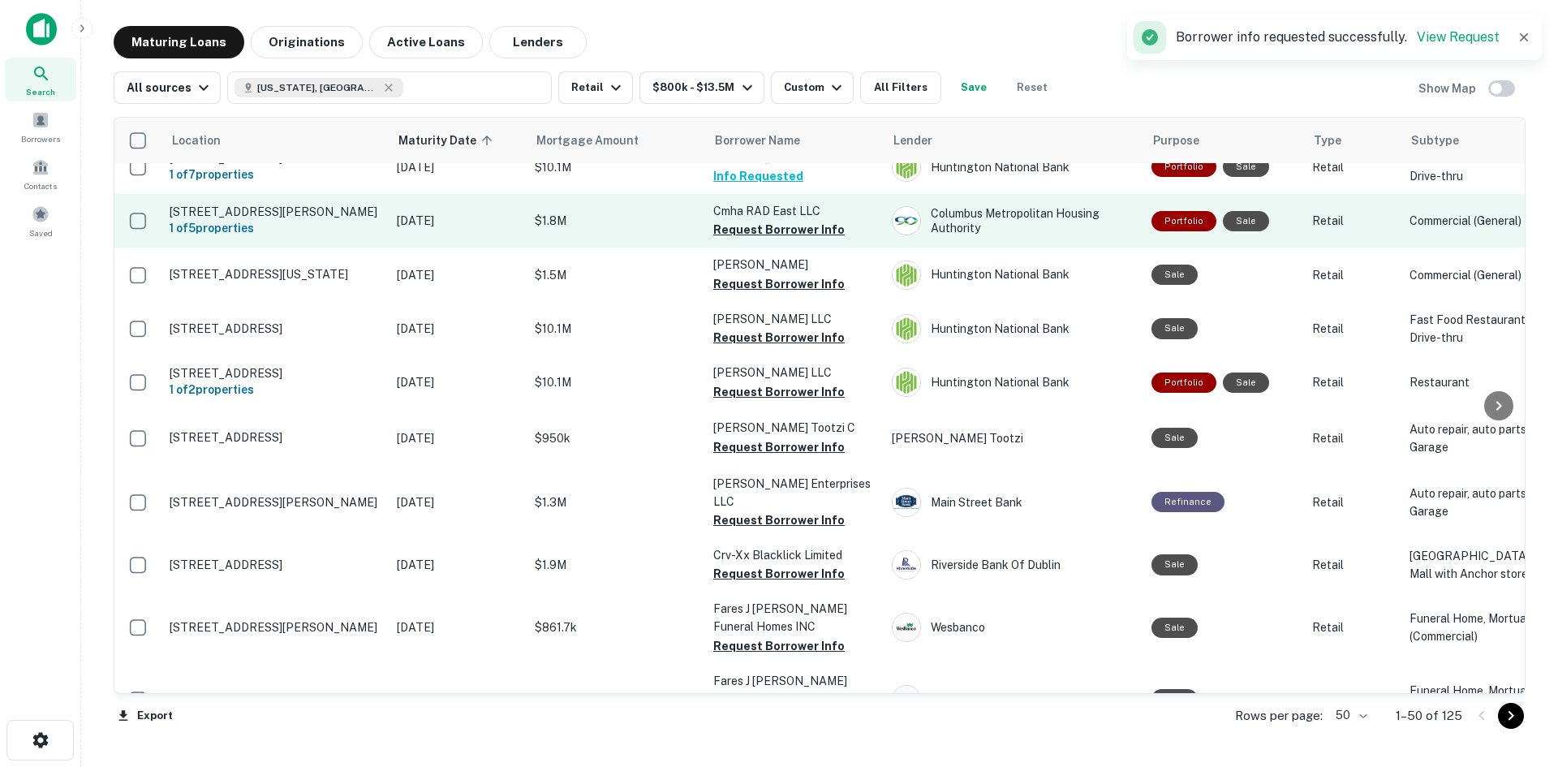
scroll to position [1298, 0]
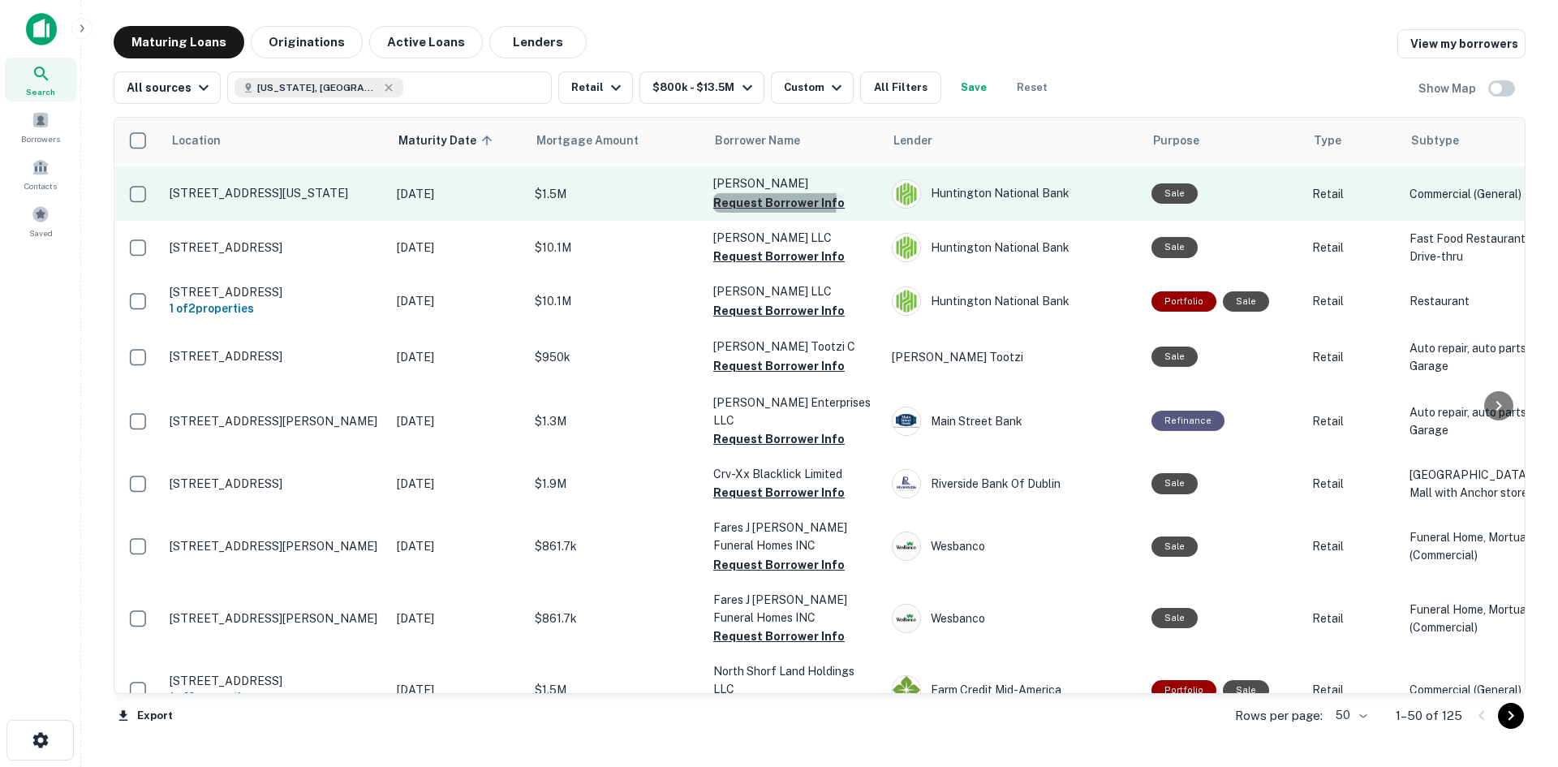
click at [760, 213] on button "Request Borrower Info" at bounding box center [778, 202] width 131 height 19
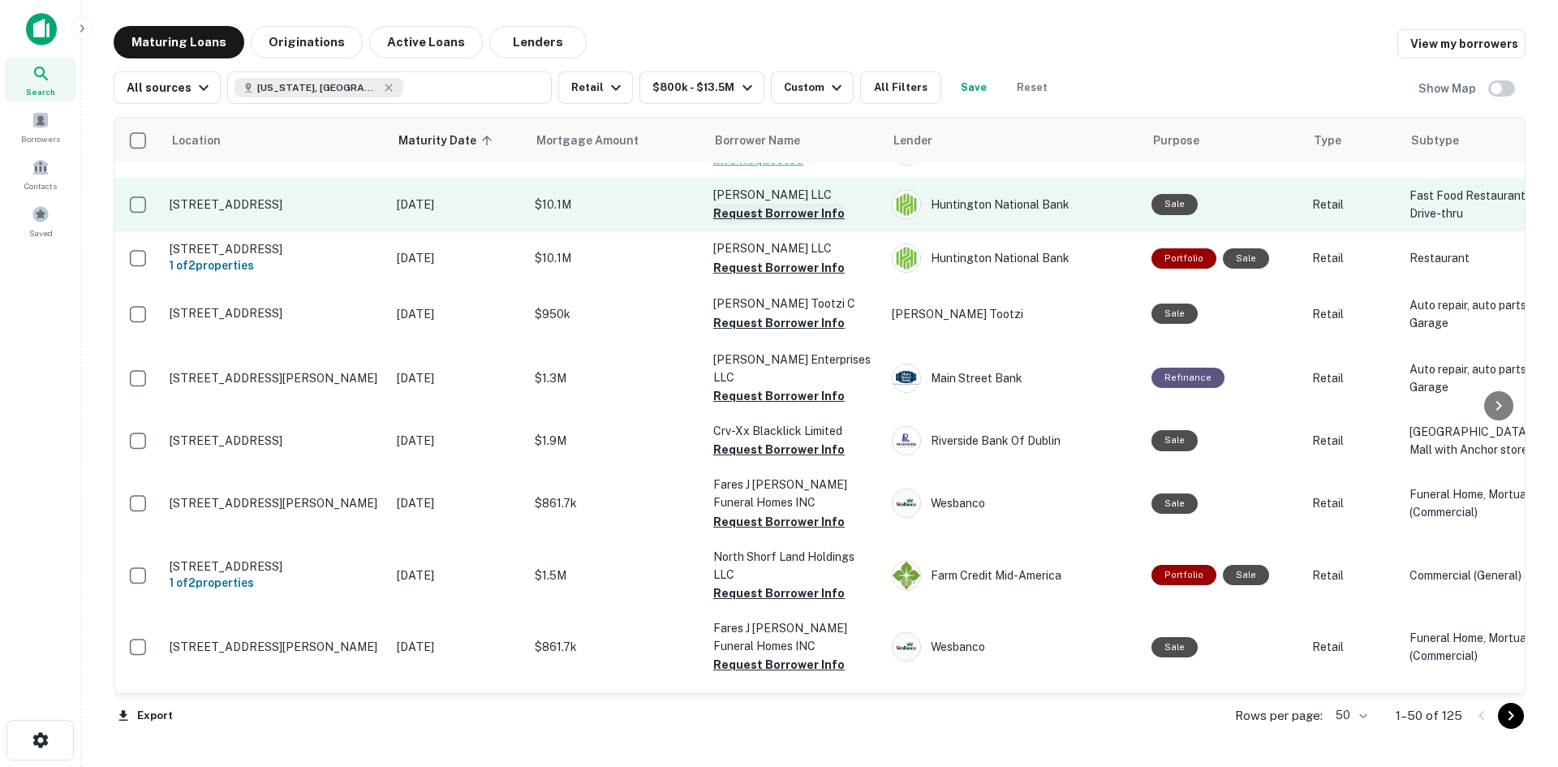
scroll to position [1461, 0]
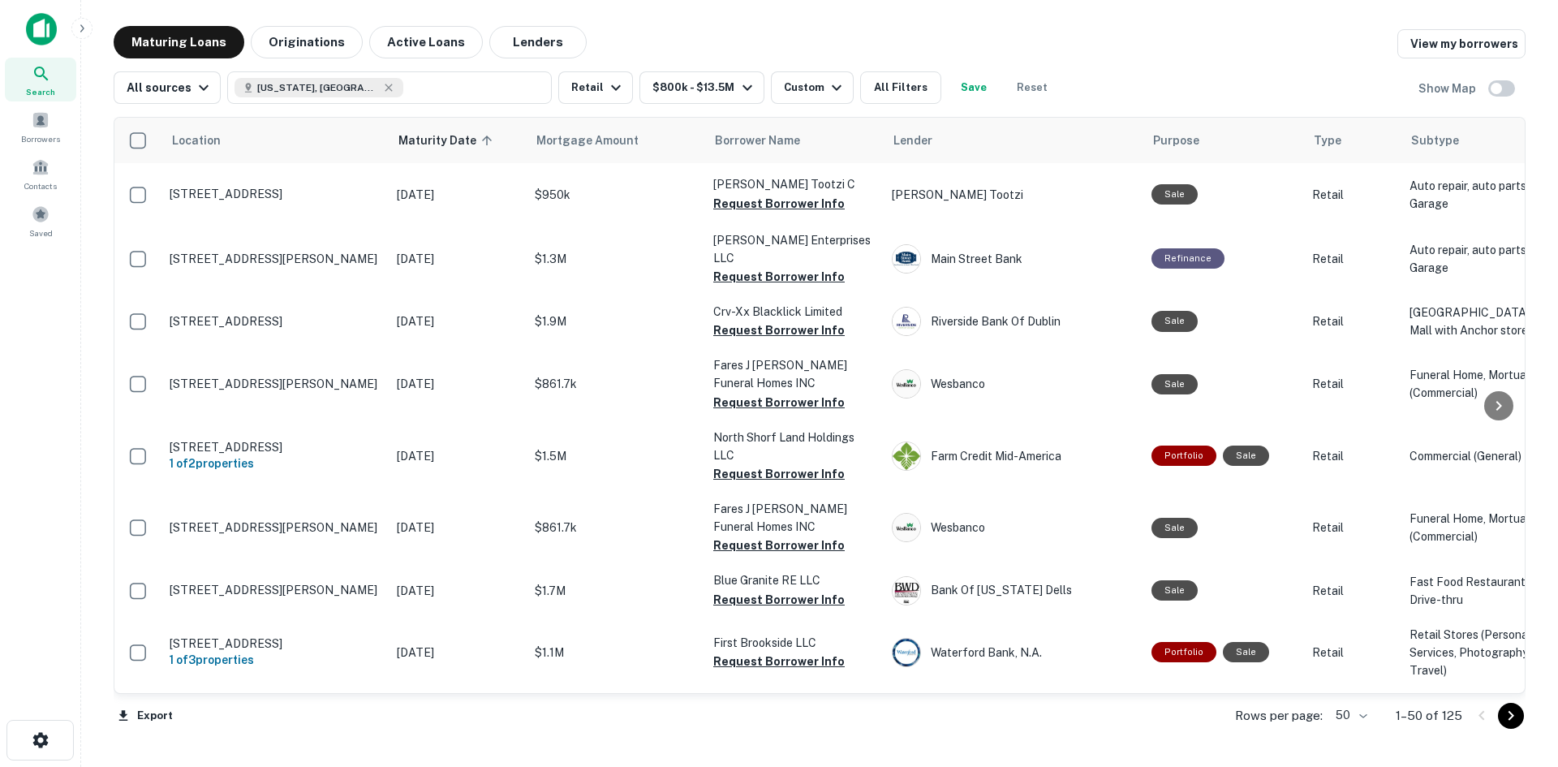
click at [747, 104] on button "Request Borrower Info" at bounding box center [778, 93] width 131 height 19
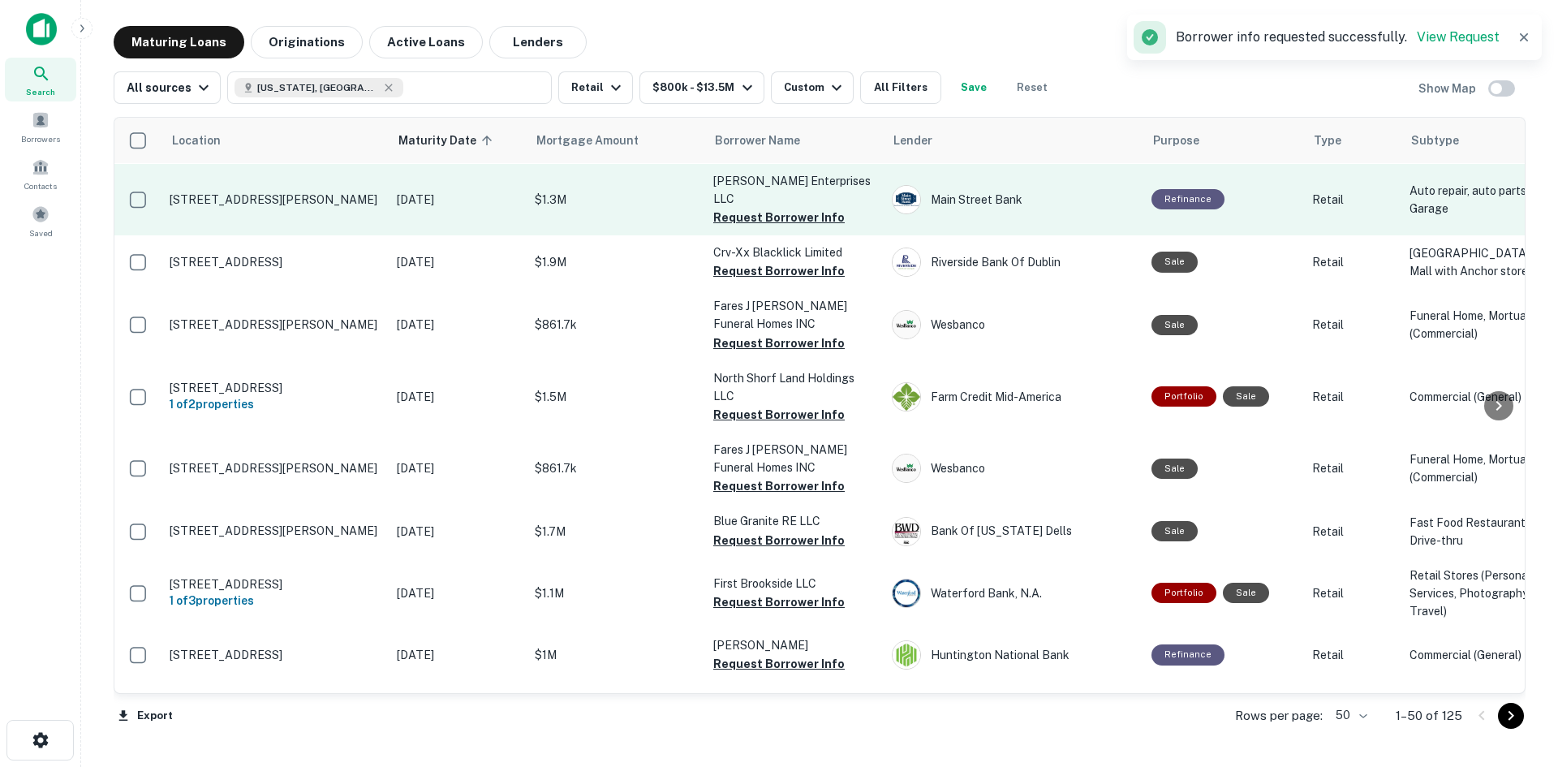
scroll to position [1542, 0]
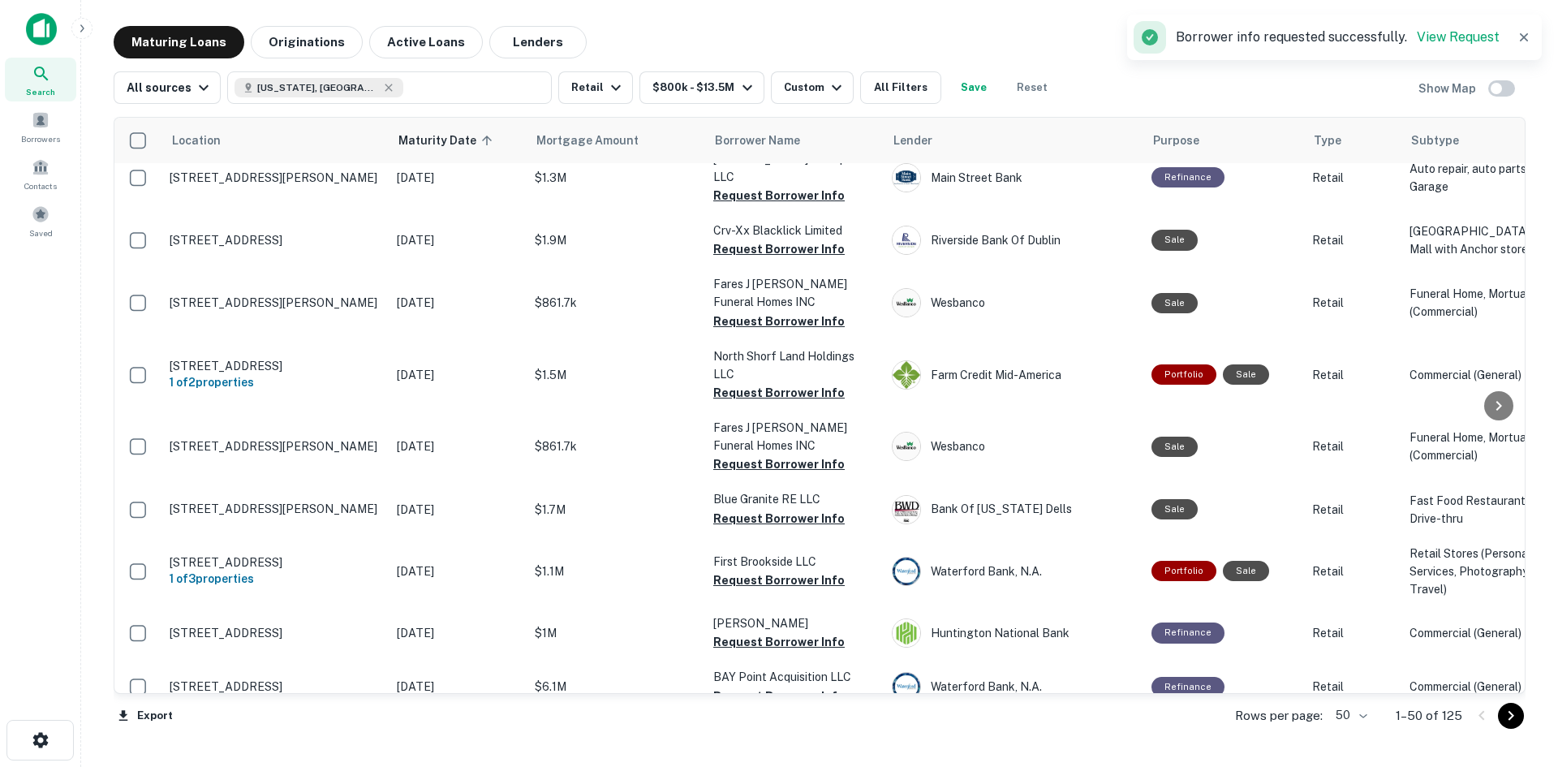
click at [763, 77] on button "Request Borrower Info" at bounding box center [778, 67] width 131 height 19
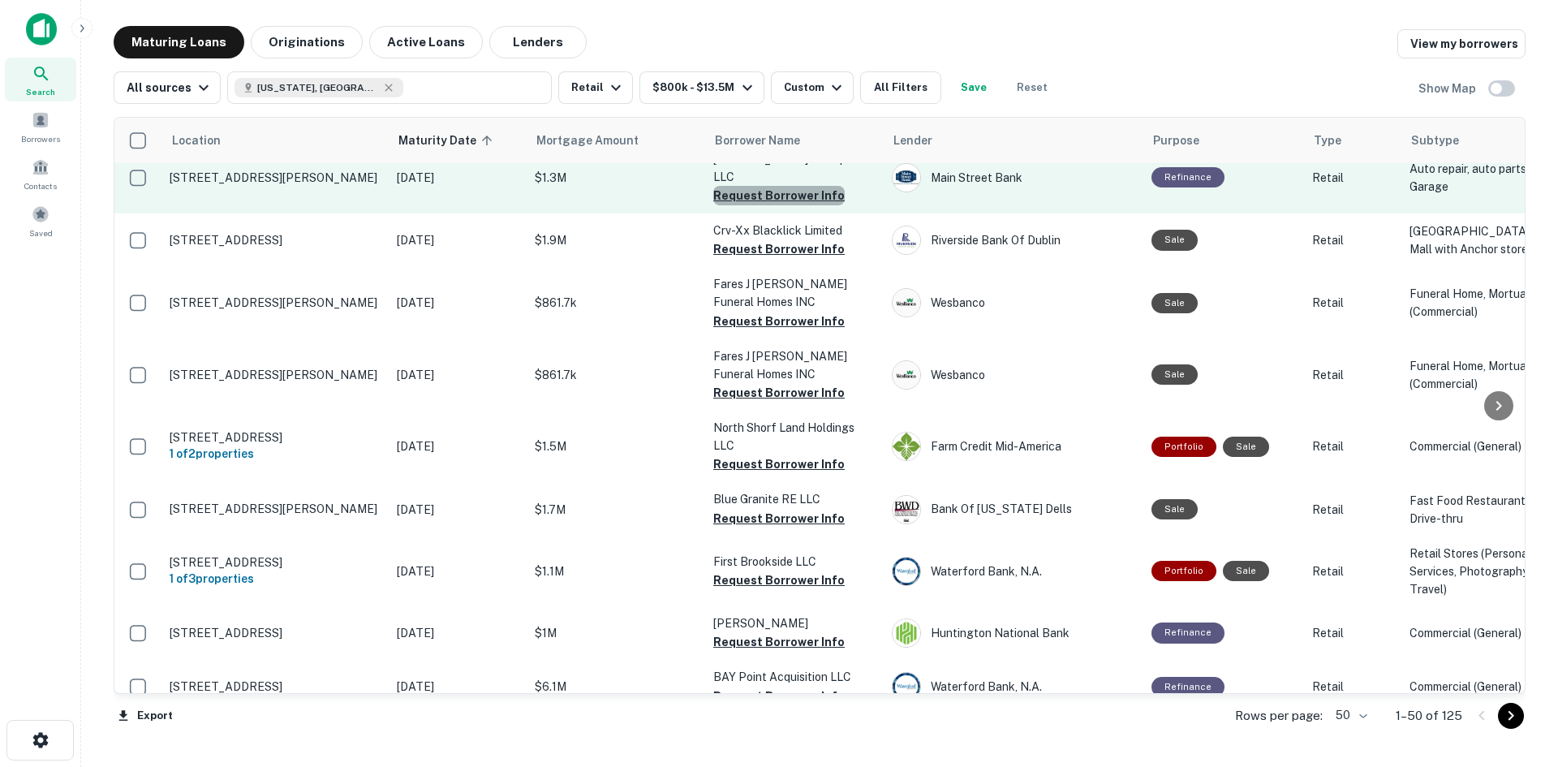
click at [797, 205] on button "Request Borrower Info" at bounding box center [778, 195] width 131 height 19
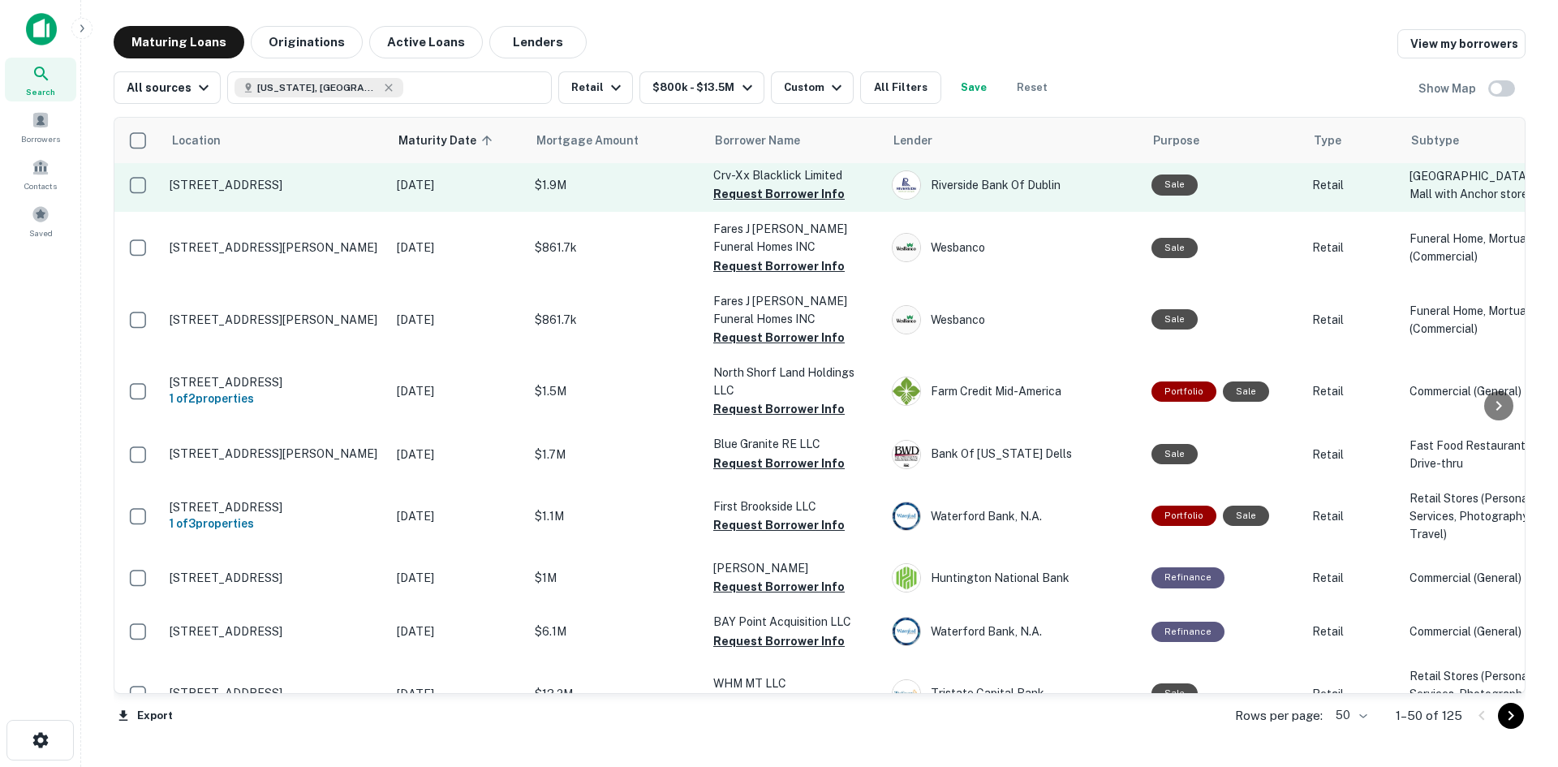
scroll to position [1623, 0]
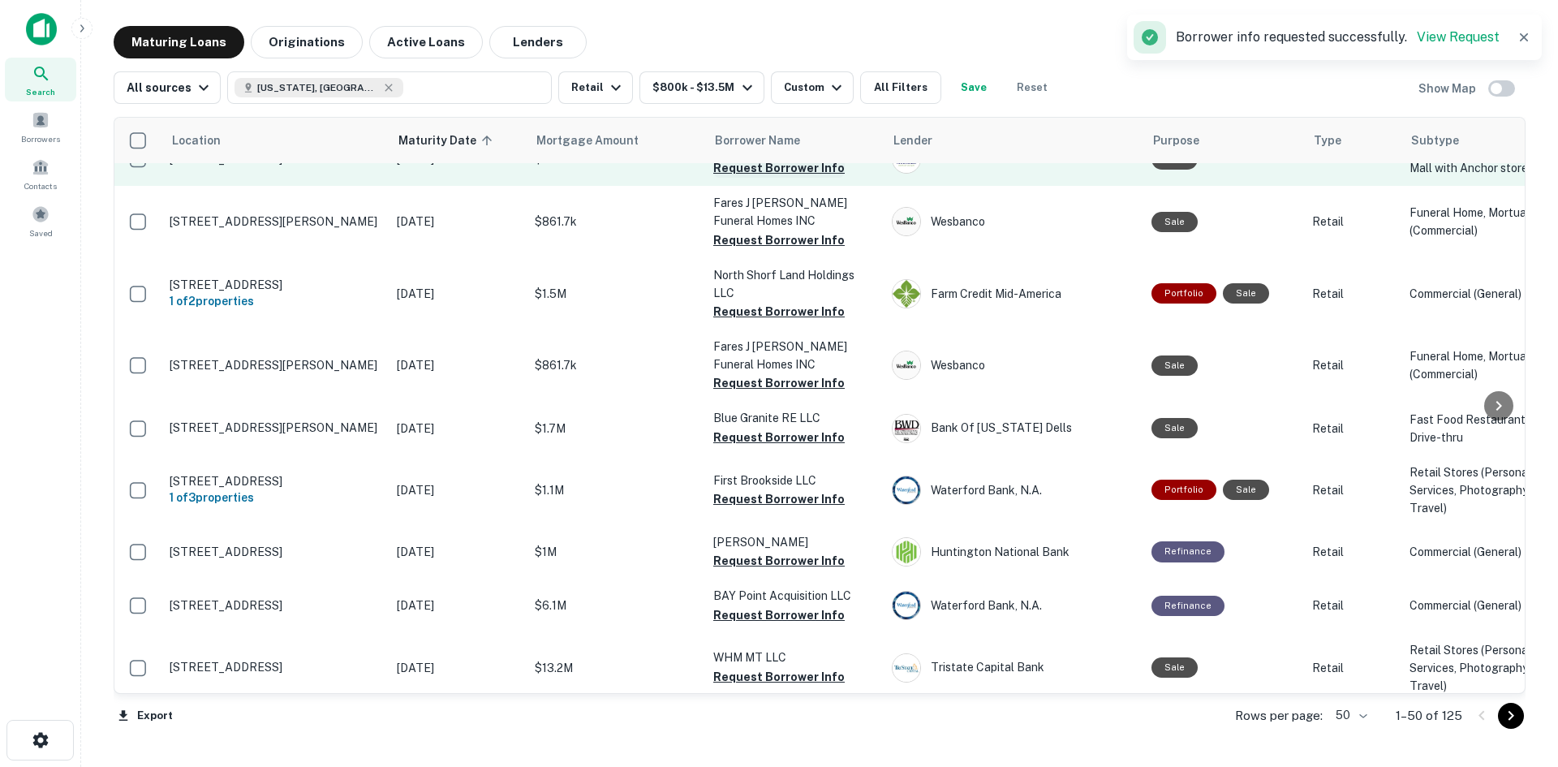
click at [738, 178] on button "Request Borrower Info" at bounding box center [778, 167] width 131 height 19
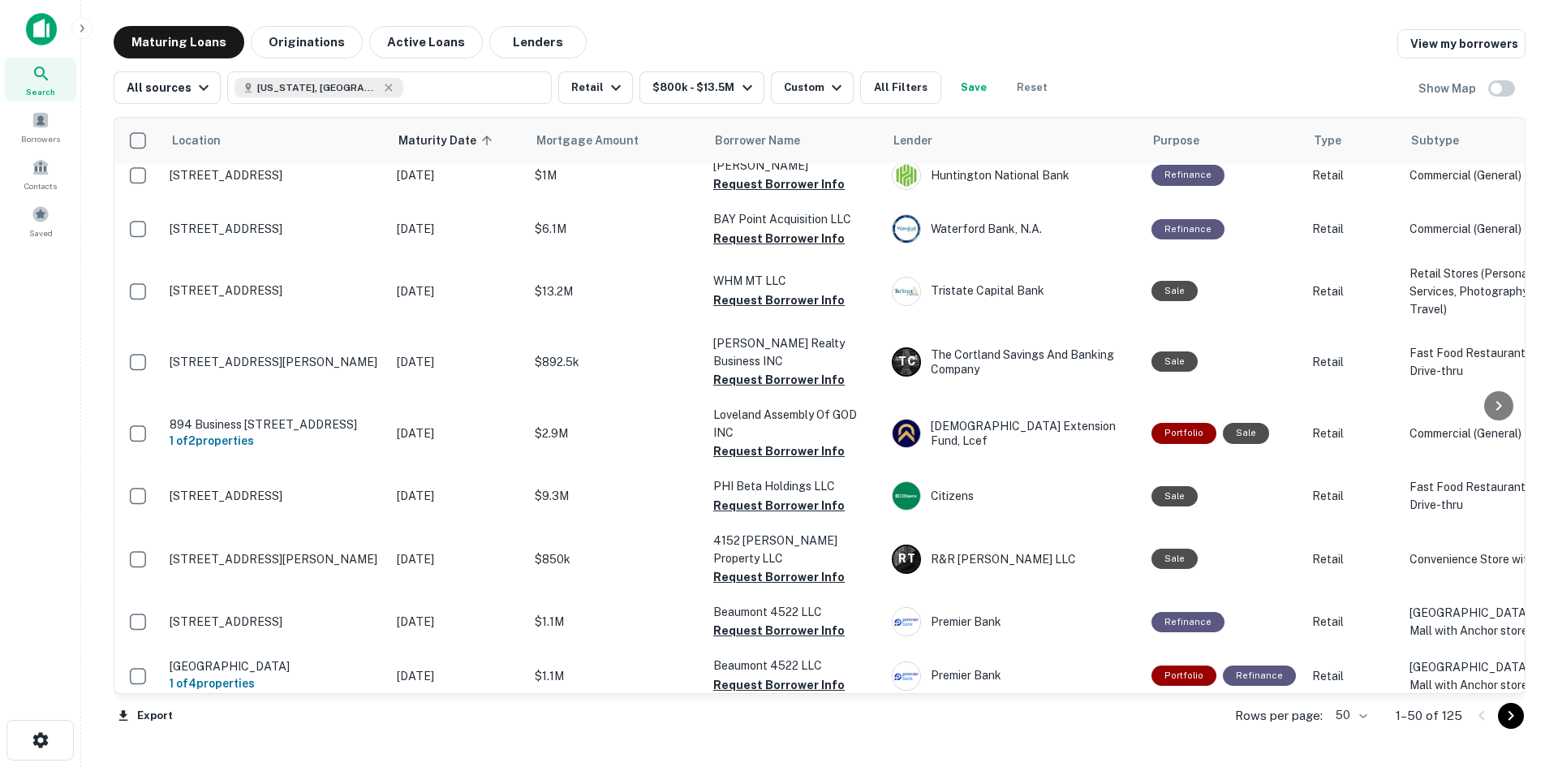
scroll to position [2029, 0]
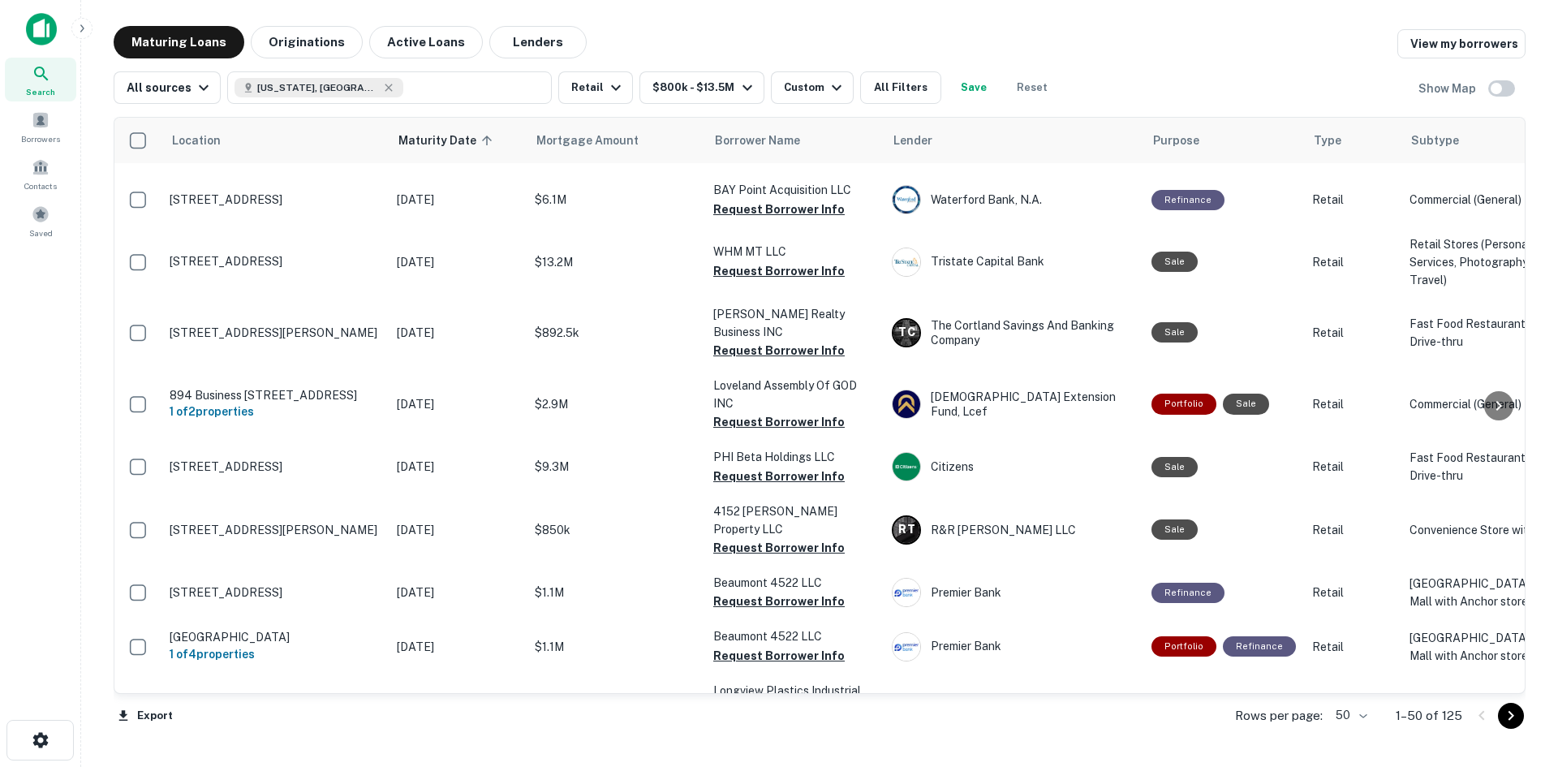
click at [776, 41] on button "Request Borrower Info" at bounding box center [778, 31] width 131 height 19
click at [787, 119] on td "First Brookside LLC Request Borrower Info" at bounding box center [794, 85] width 179 height 70
click at [787, 103] on button "Request Borrower Info" at bounding box center [778, 93] width 131 height 19
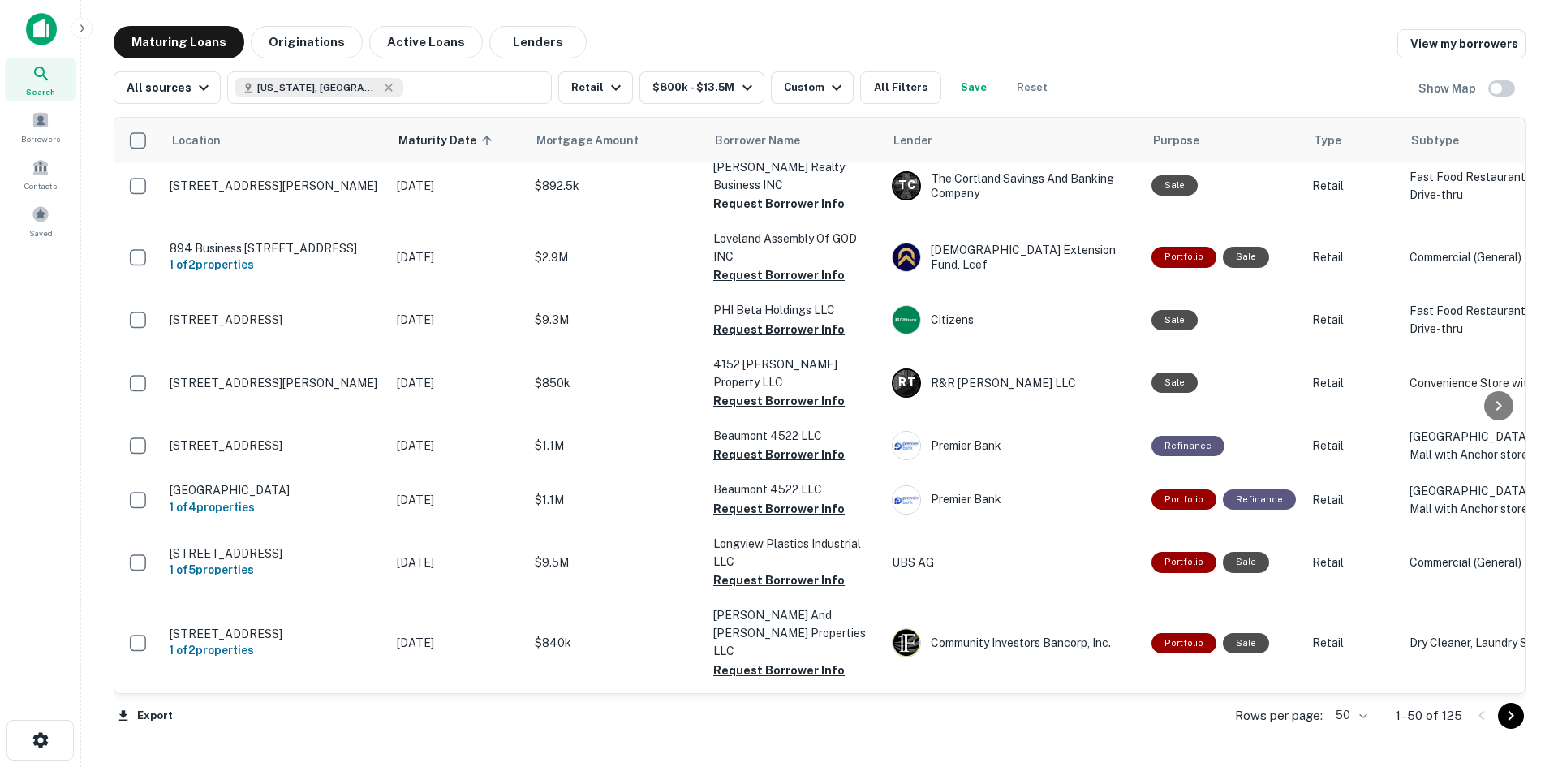
scroll to position [2191, 0]
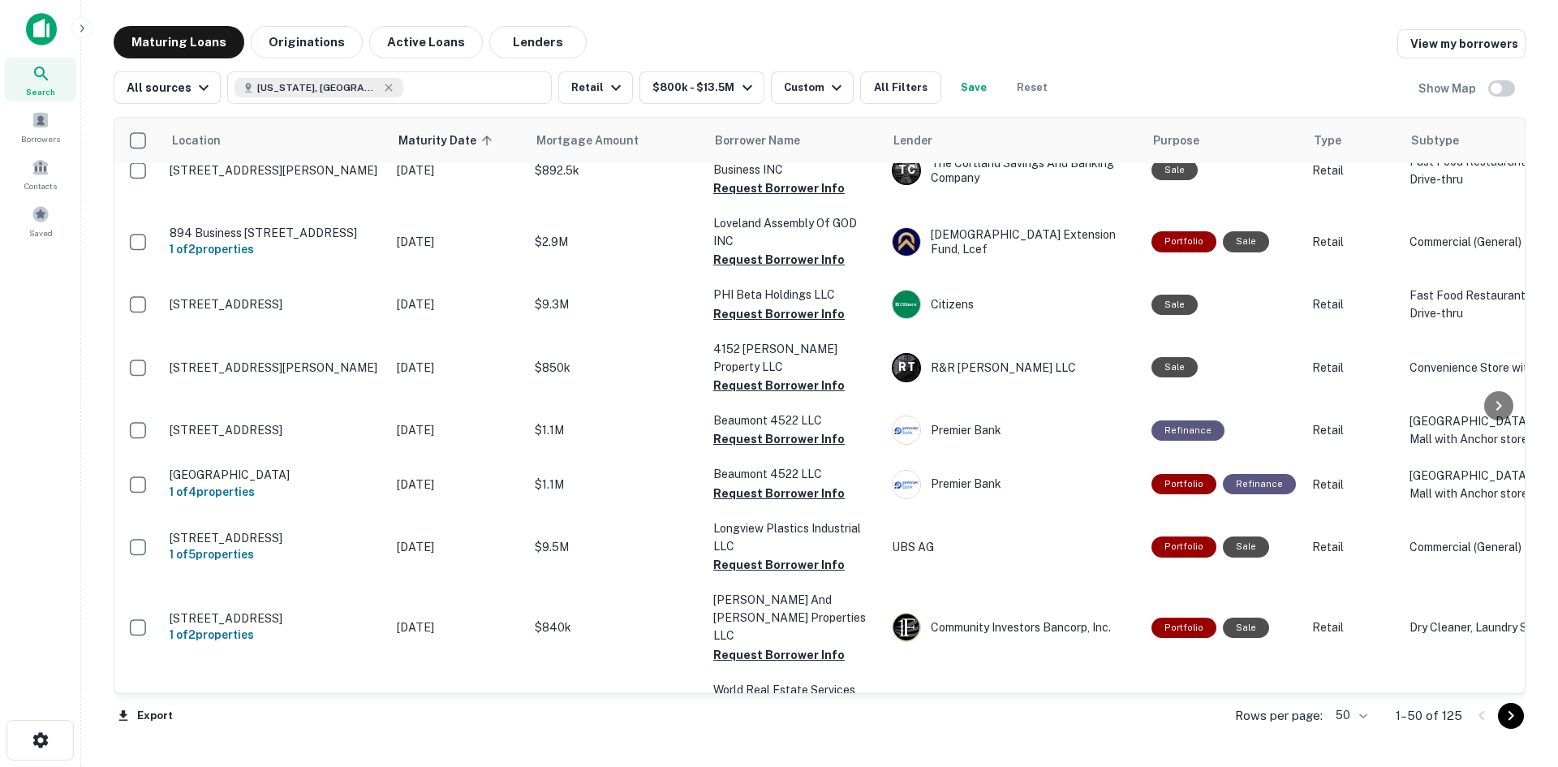
click at [739, 57] on button "Request Borrower Info" at bounding box center [778, 46] width 131 height 19
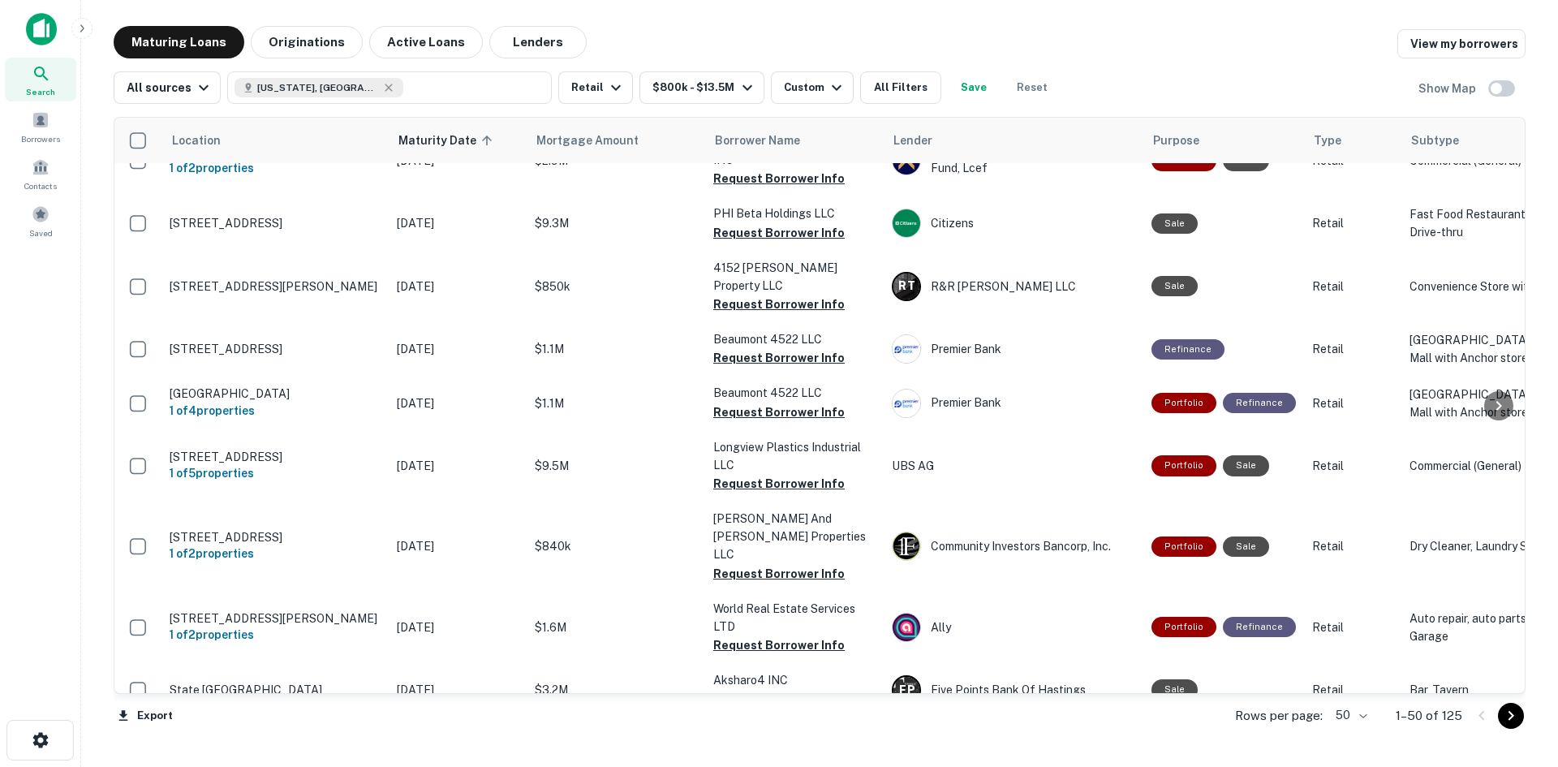
click at [737, 37] on button "Request Borrower Info" at bounding box center [778, 27] width 131 height 19
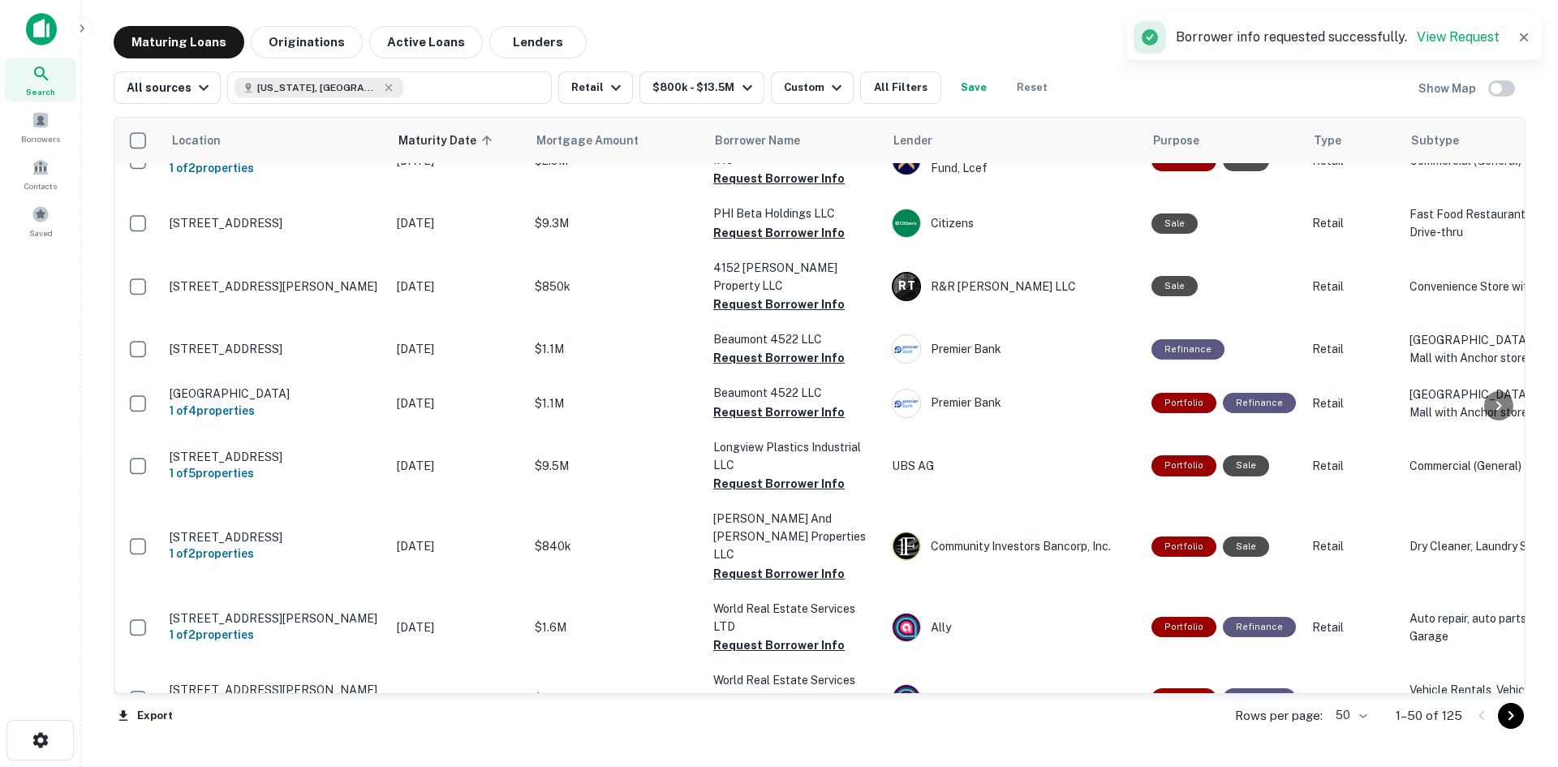
click at [747, 117] on button "Request Borrower Info" at bounding box center [778, 106] width 131 height 19
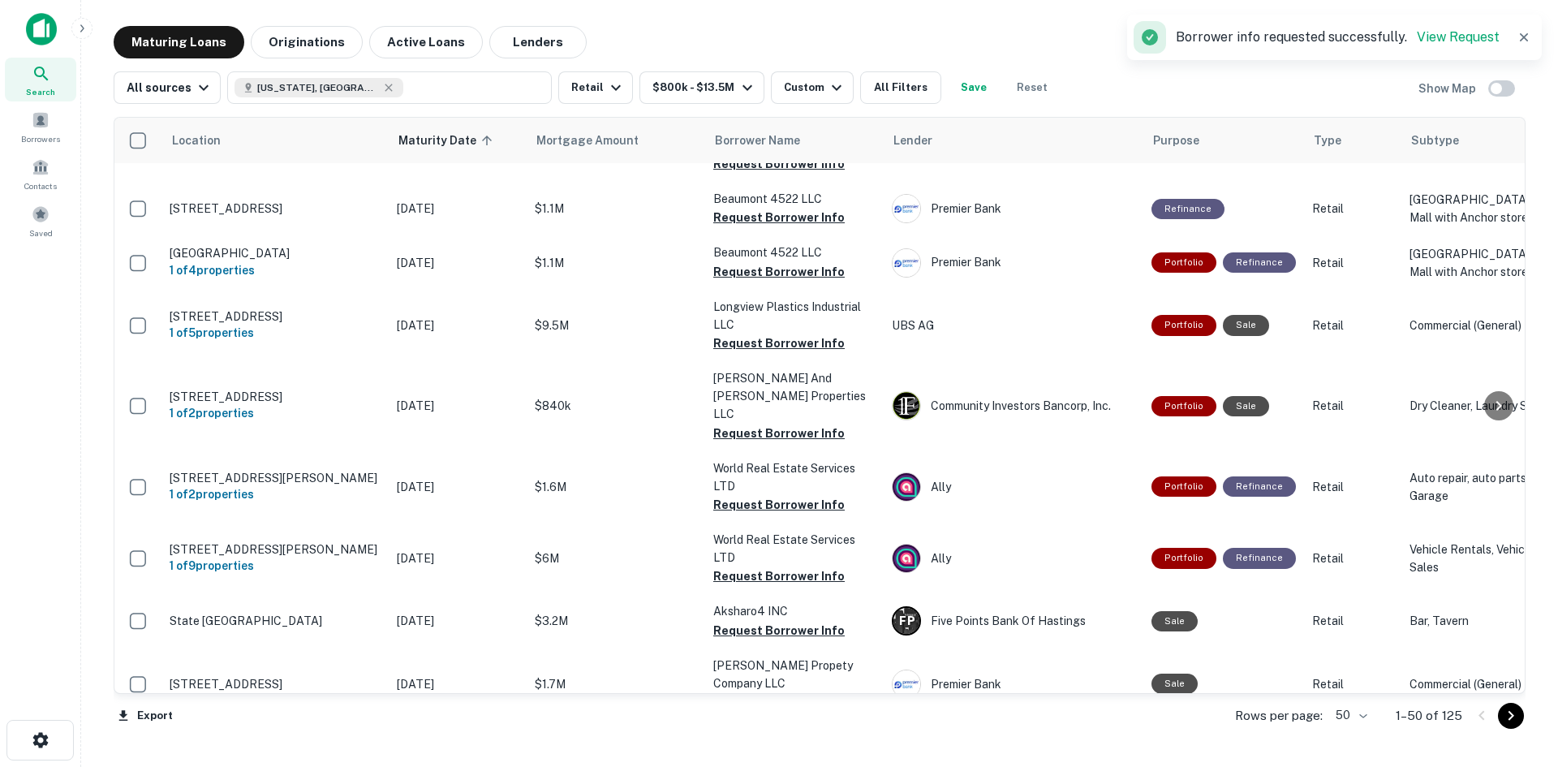
scroll to position [2434, 0]
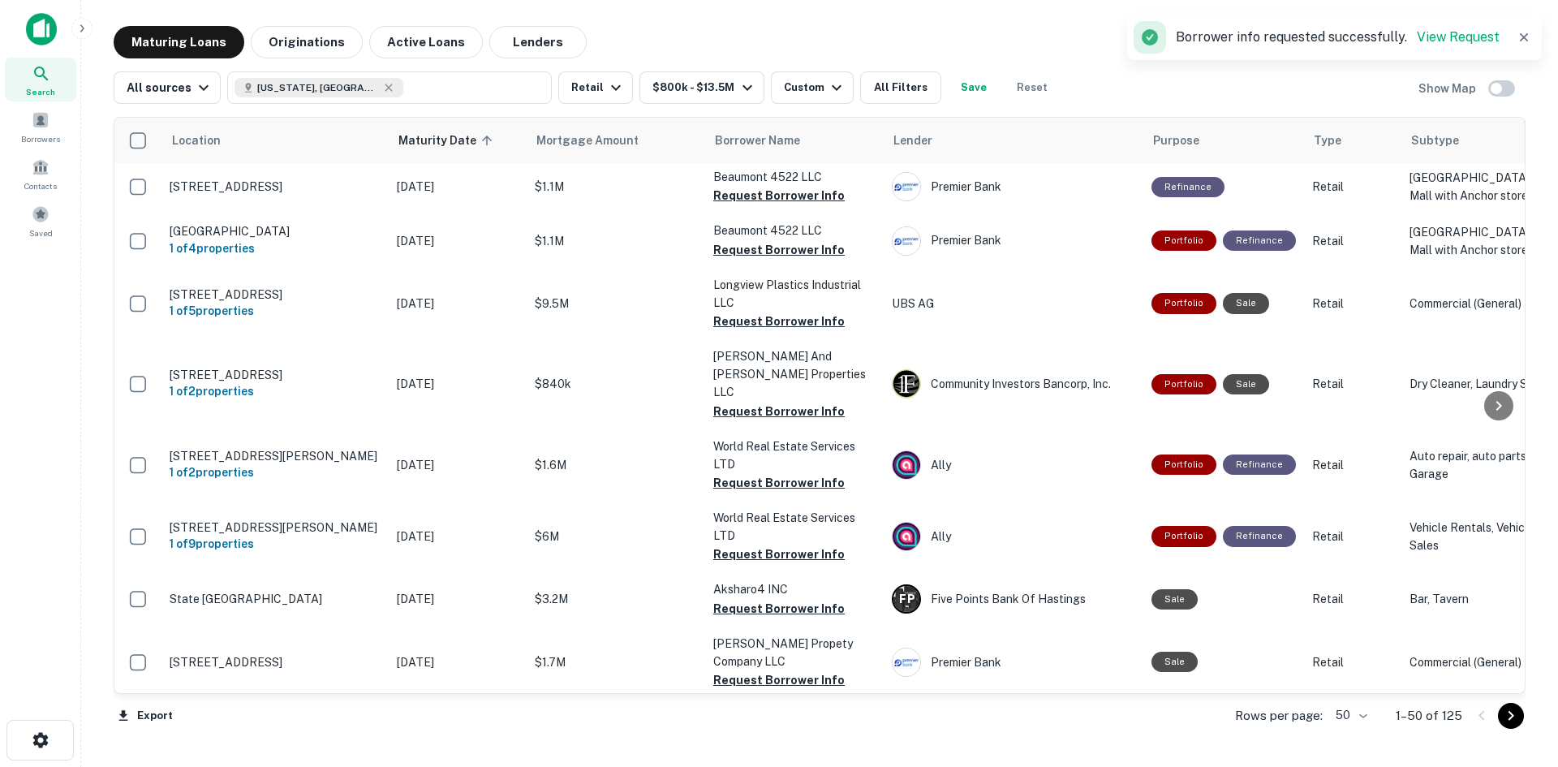
click at [751, 26] on button "Request Borrower Info" at bounding box center [778, 15] width 131 height 19
drag, startPoint x: 739, startPoint y: 399, endPoint x: 730, endPoint y: 408, distance: 13.2
click at [739, 80] on button "Request Borrower Info" at bounding box center [778, 70] width 131 height 19
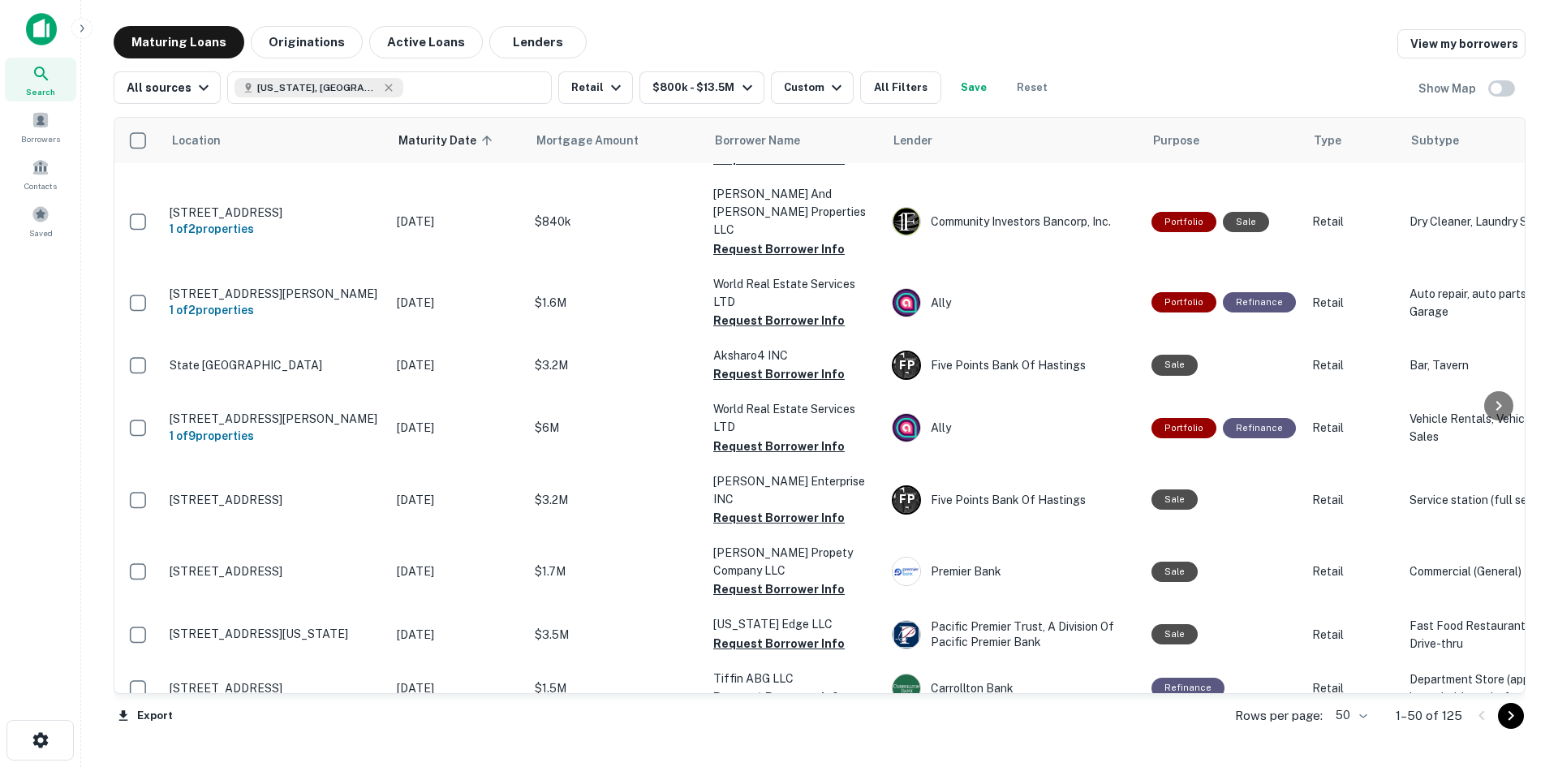
click at [779, 51] on td "Beaumont 4522 LLC Request Borrower Info" at bounding box center [794, 25] width 179 height 54
click at [778, 43] on button "Request Borrower Info" at bounding box center [778, 33] width 131 height 19
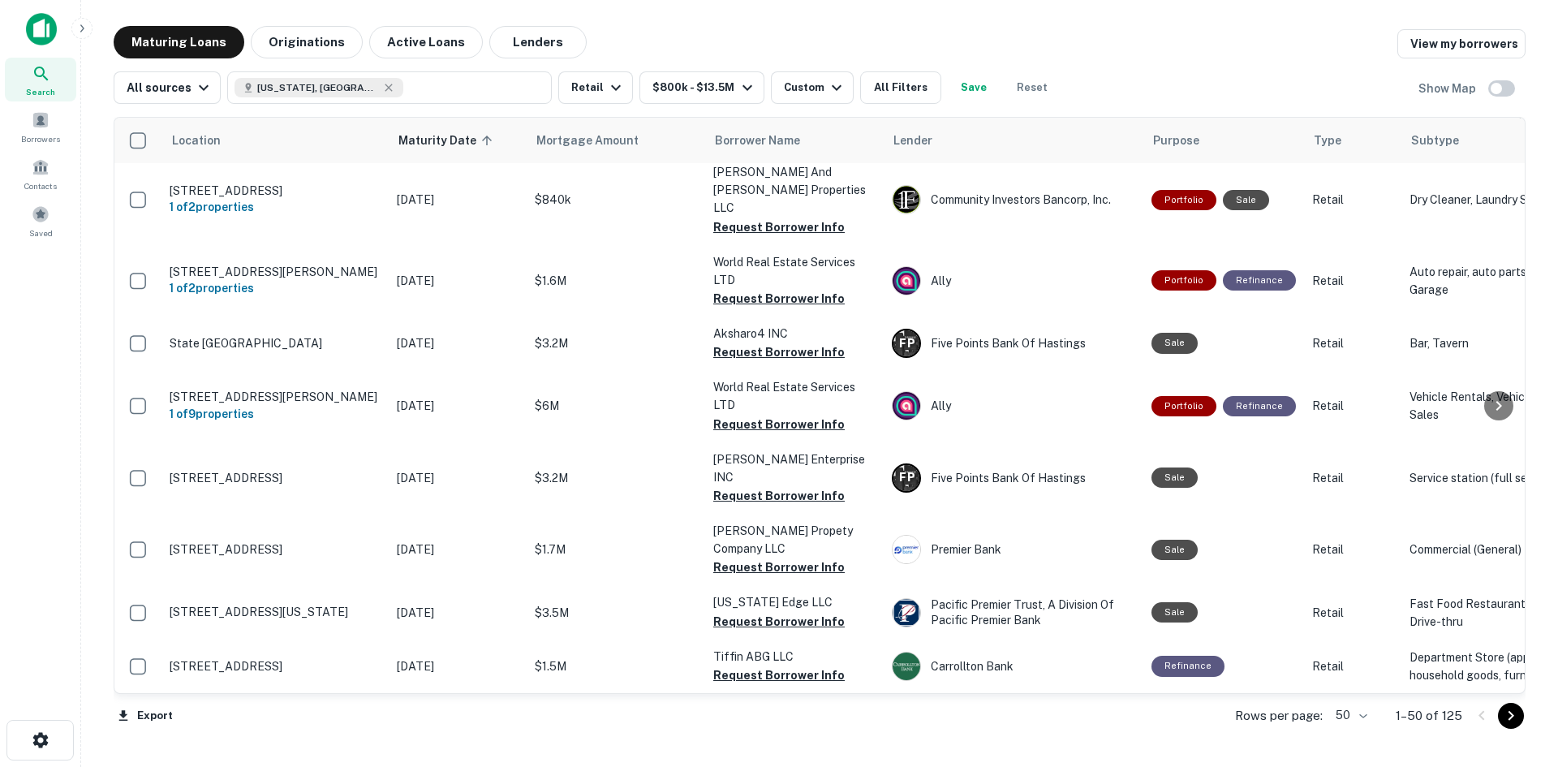
scroll to position [2678, 0]
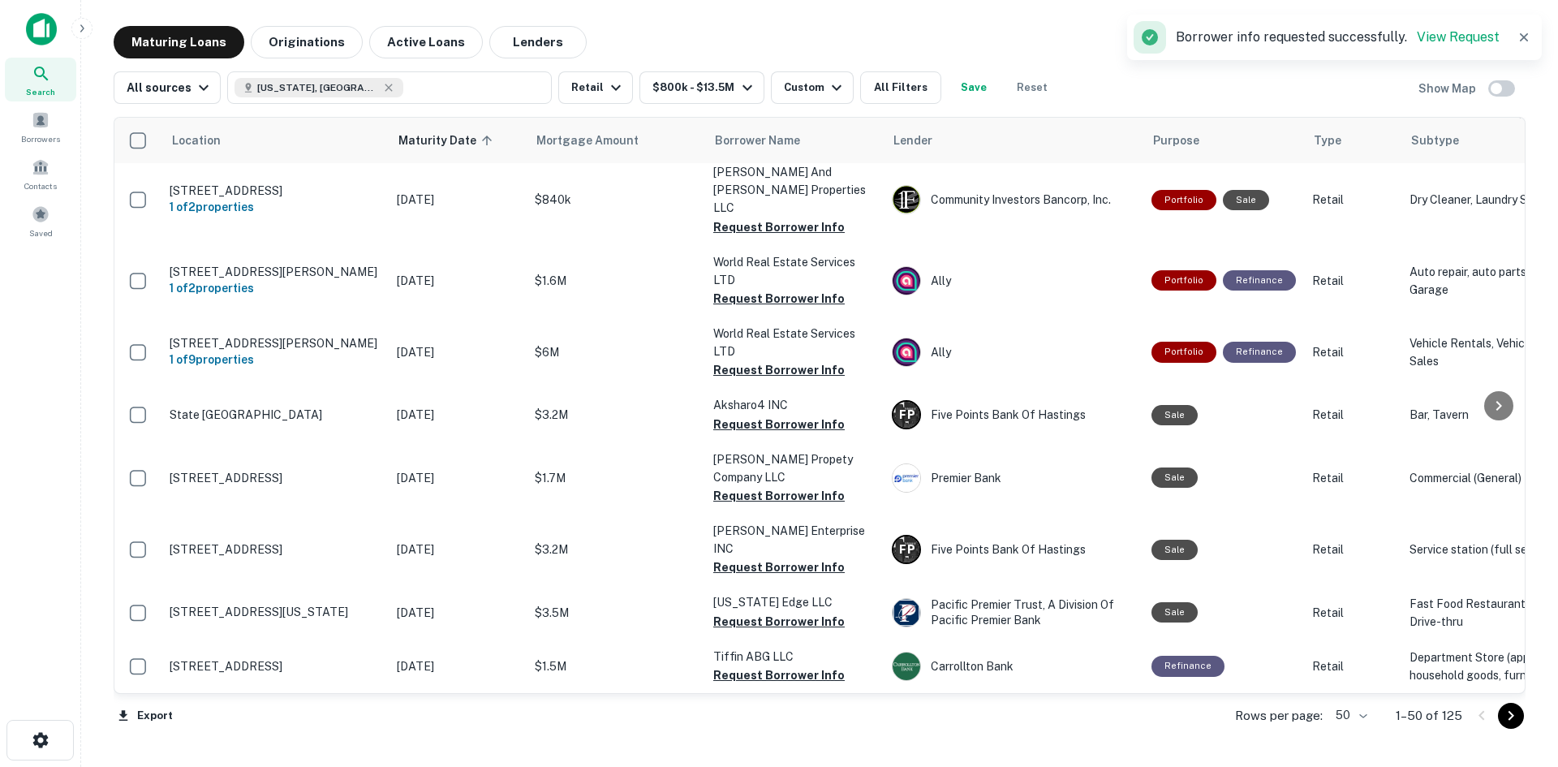
click at [816, 75] on button "Request Borrower Info" at bounding box center [778, 65] width 131 height 19
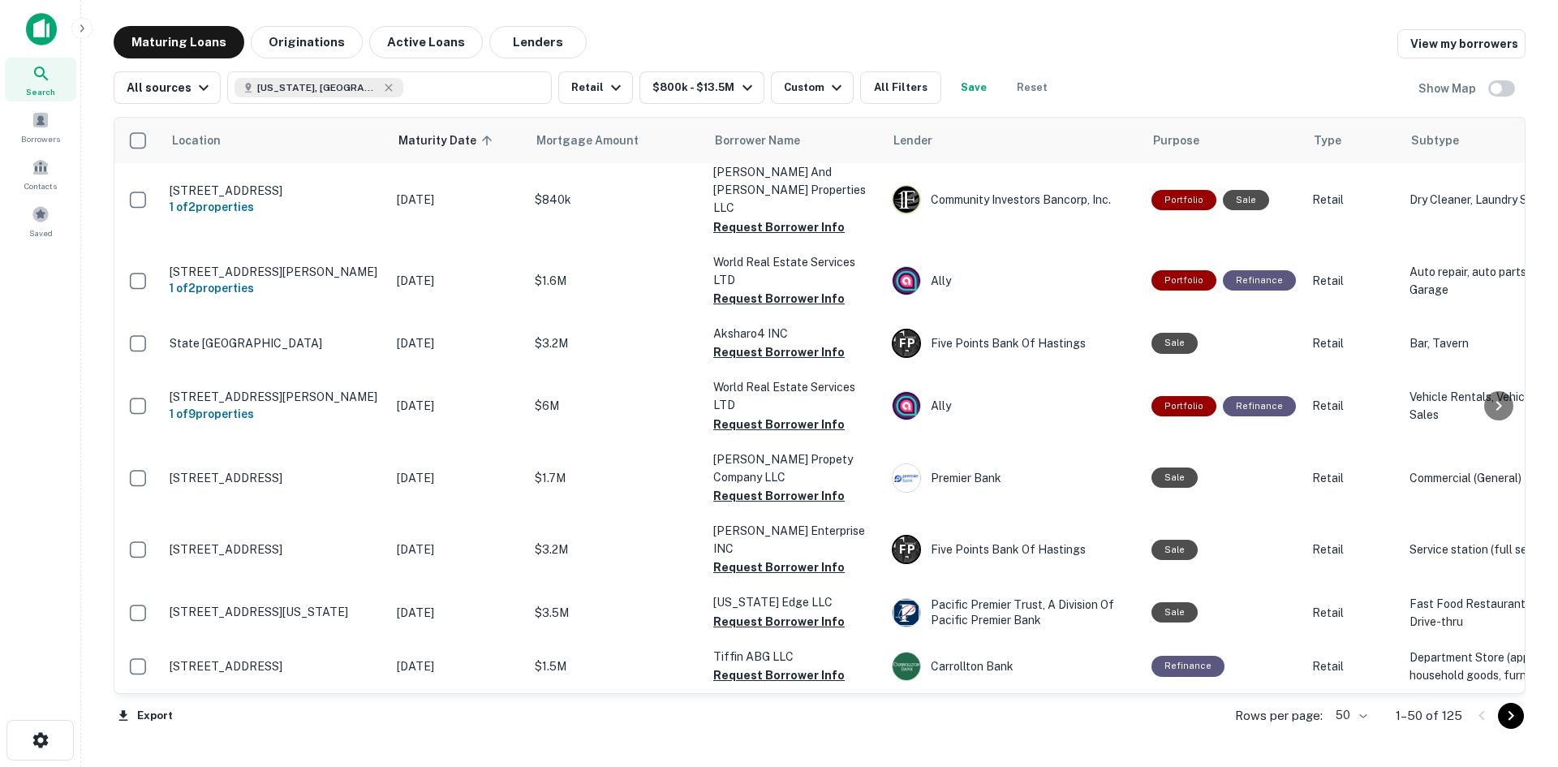
scroll to position [2840, 0]
drag, startPoint x: 765, startPoint y: 298, endPoint x: 756, endPoint y: 296, distance: 9.1
click at [765, 147] on button "Request Borrower Info" at bounding box center [778, 136] width 131 height 19
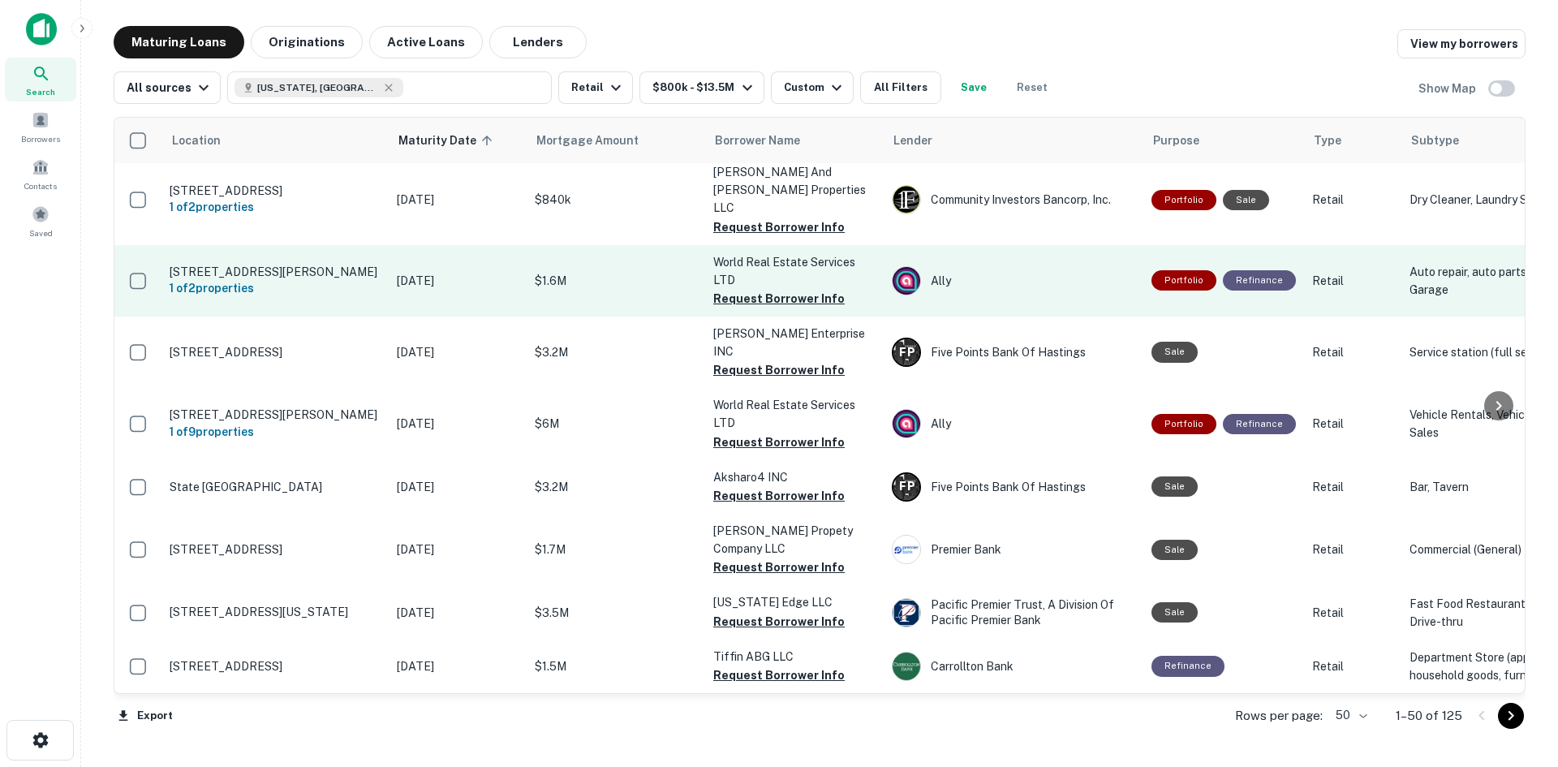
scroll to position [3002, 0]
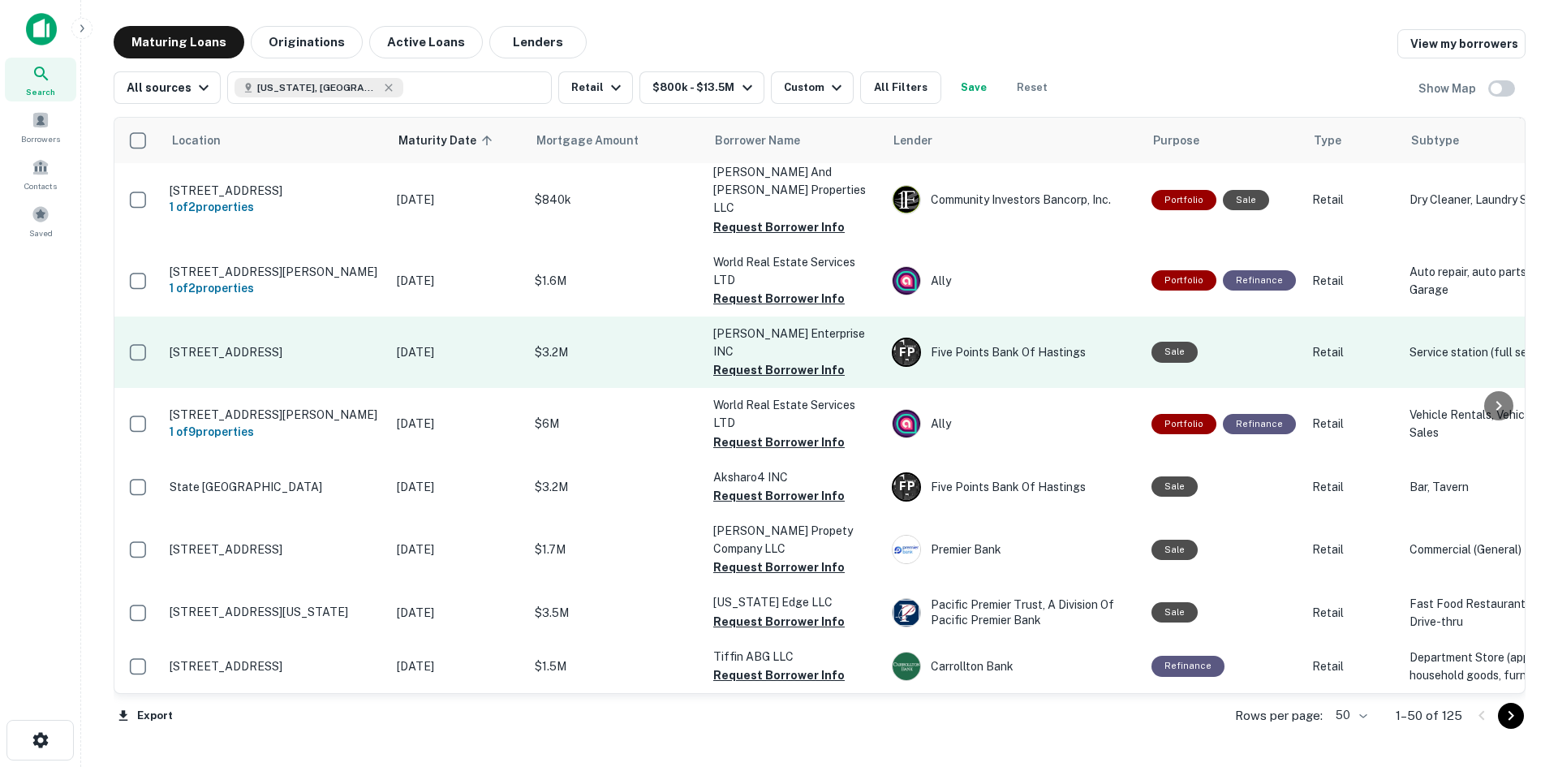
drag, startPoint x: 725, startPoint y: 332, endPoint x: 695, endPoint y: 334, distance: 30.9
click at [725, 360] on button "Request Borrower Info" at bounding box center [778, 369] width 131 height 19
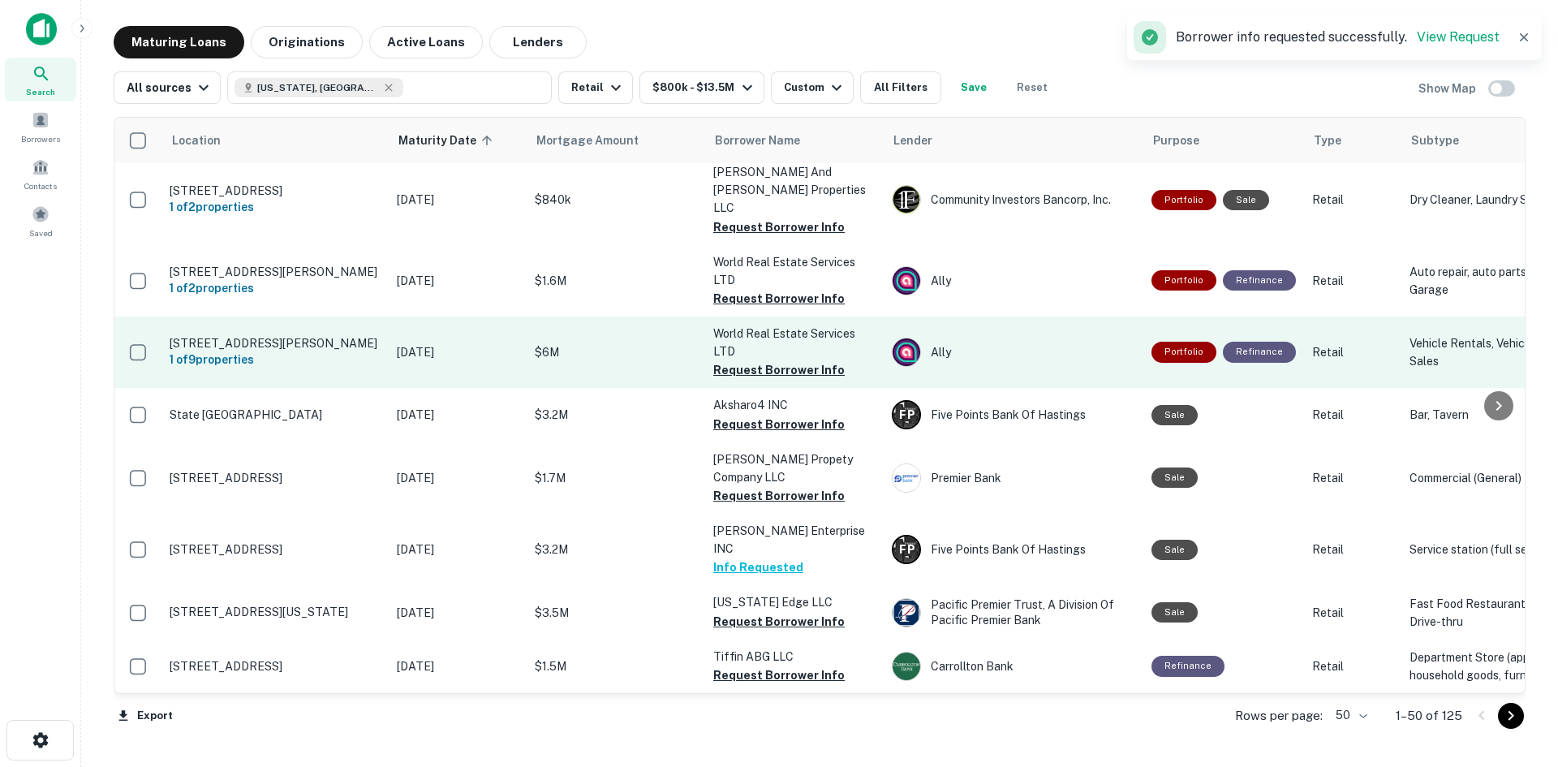
scroll to position [3028, 0]
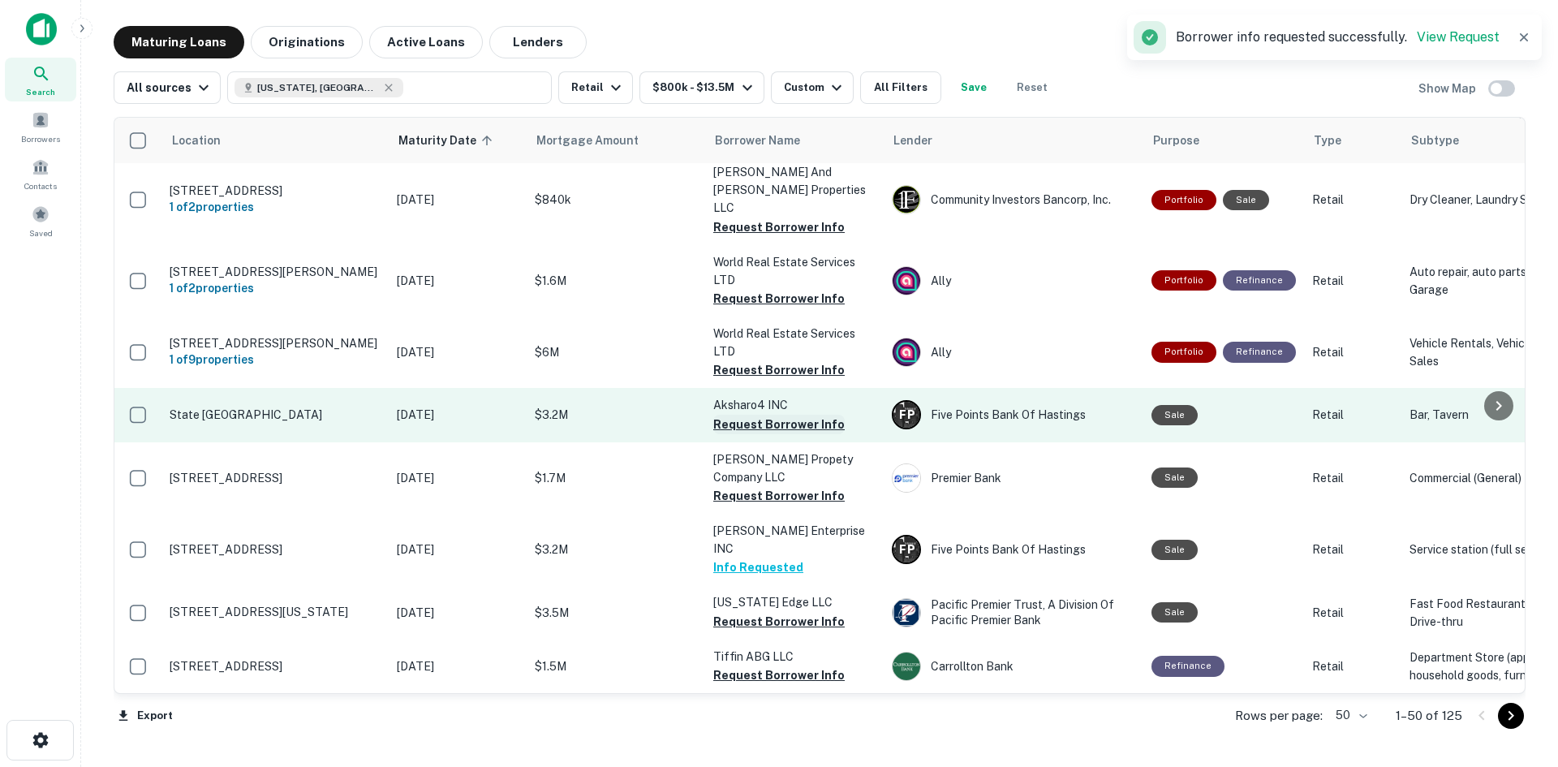
click at [774, 415] on button "Request Borrower Info" at bounding box center [778, 424] width 131 height 19
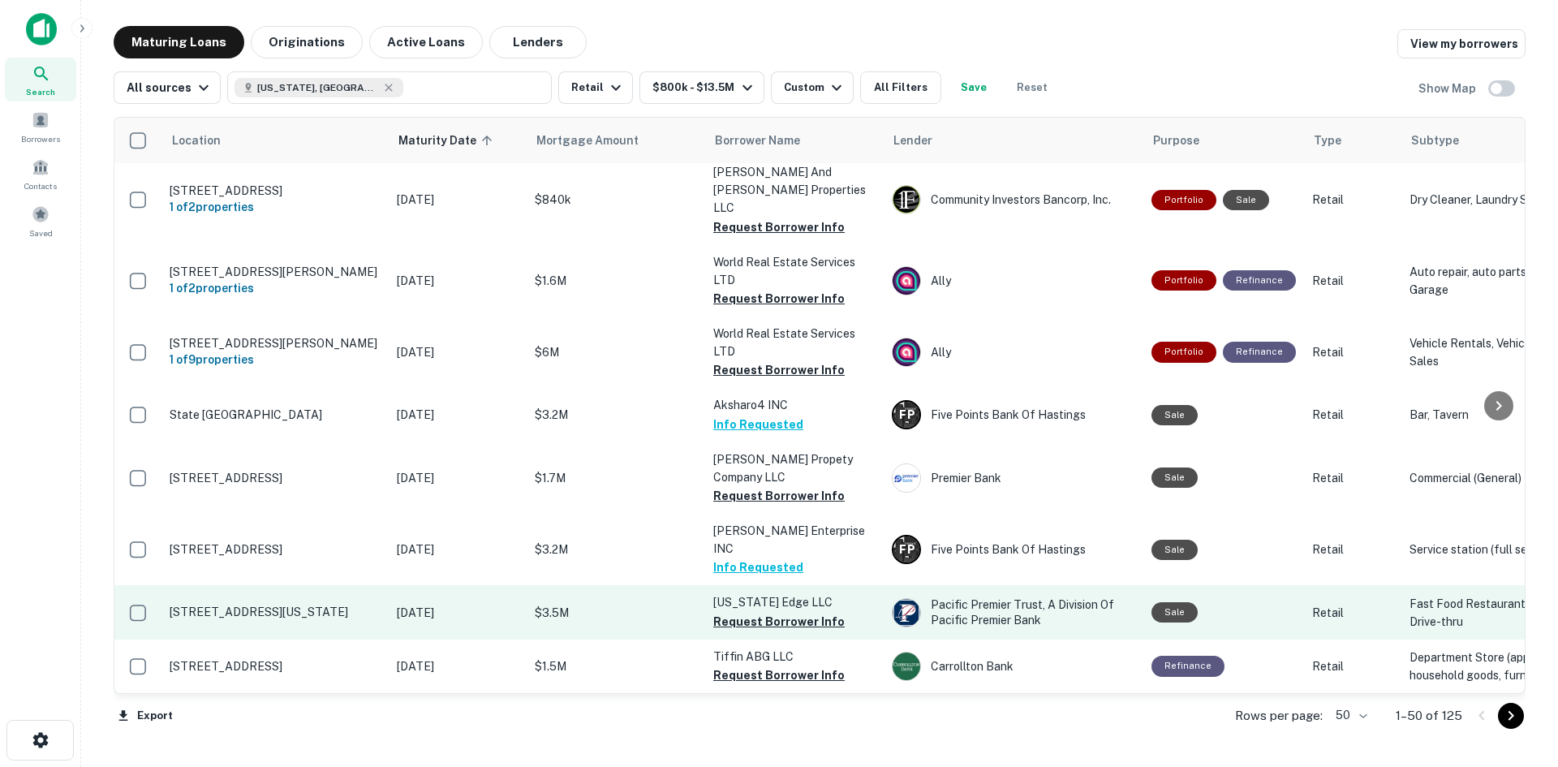
drag, startPoint x: 781, startPoint y: 561, endPoint x: 730, endPoint y: 566, distance: 51.4
click at [781, 612] on button "Request Borrower Info" at bounding box center [778, 621] width 131 height 19
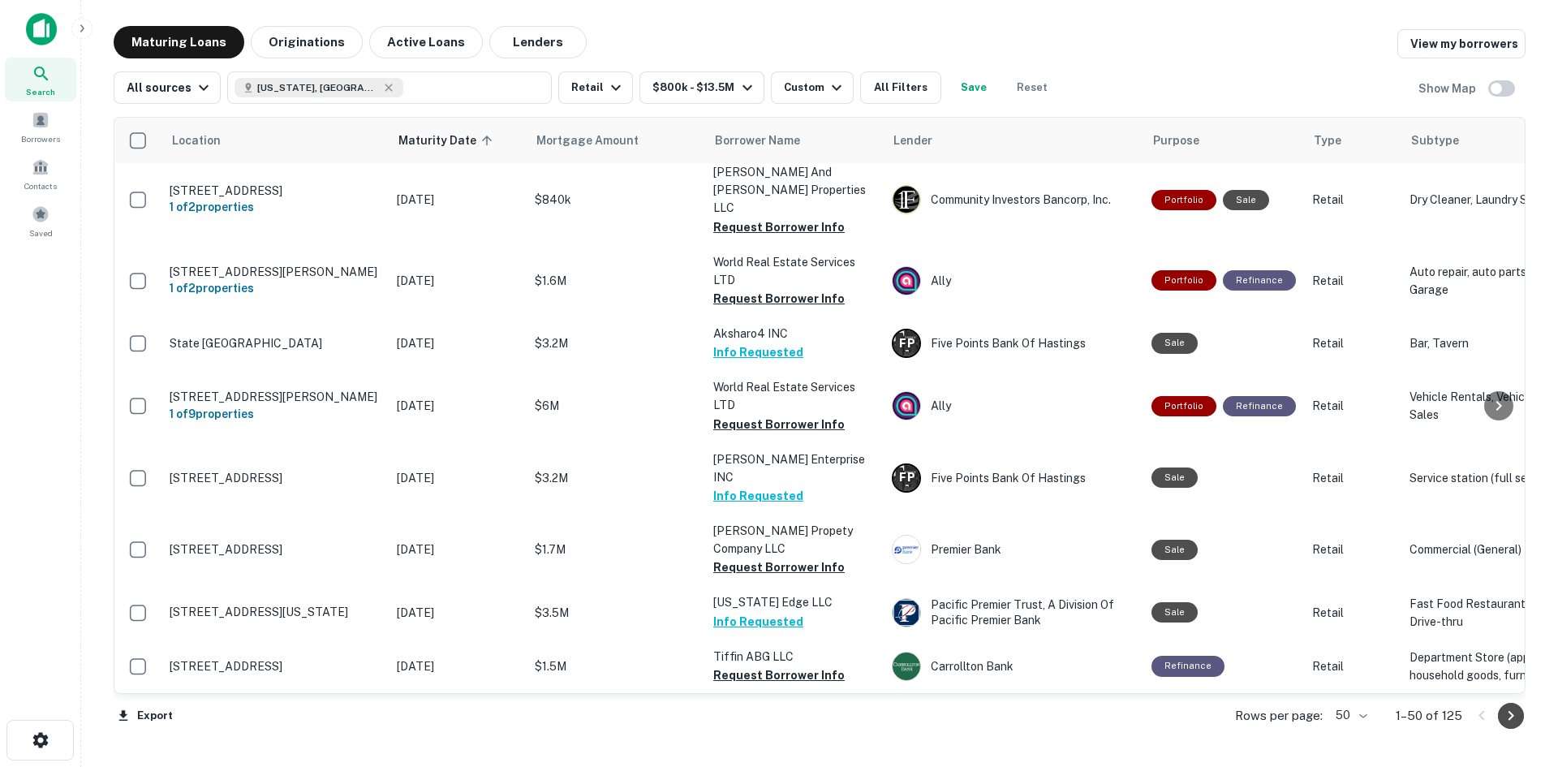
click at [1499, 716] on button "Go to next page" at bounding box center [1511, 716] width 26 height 26
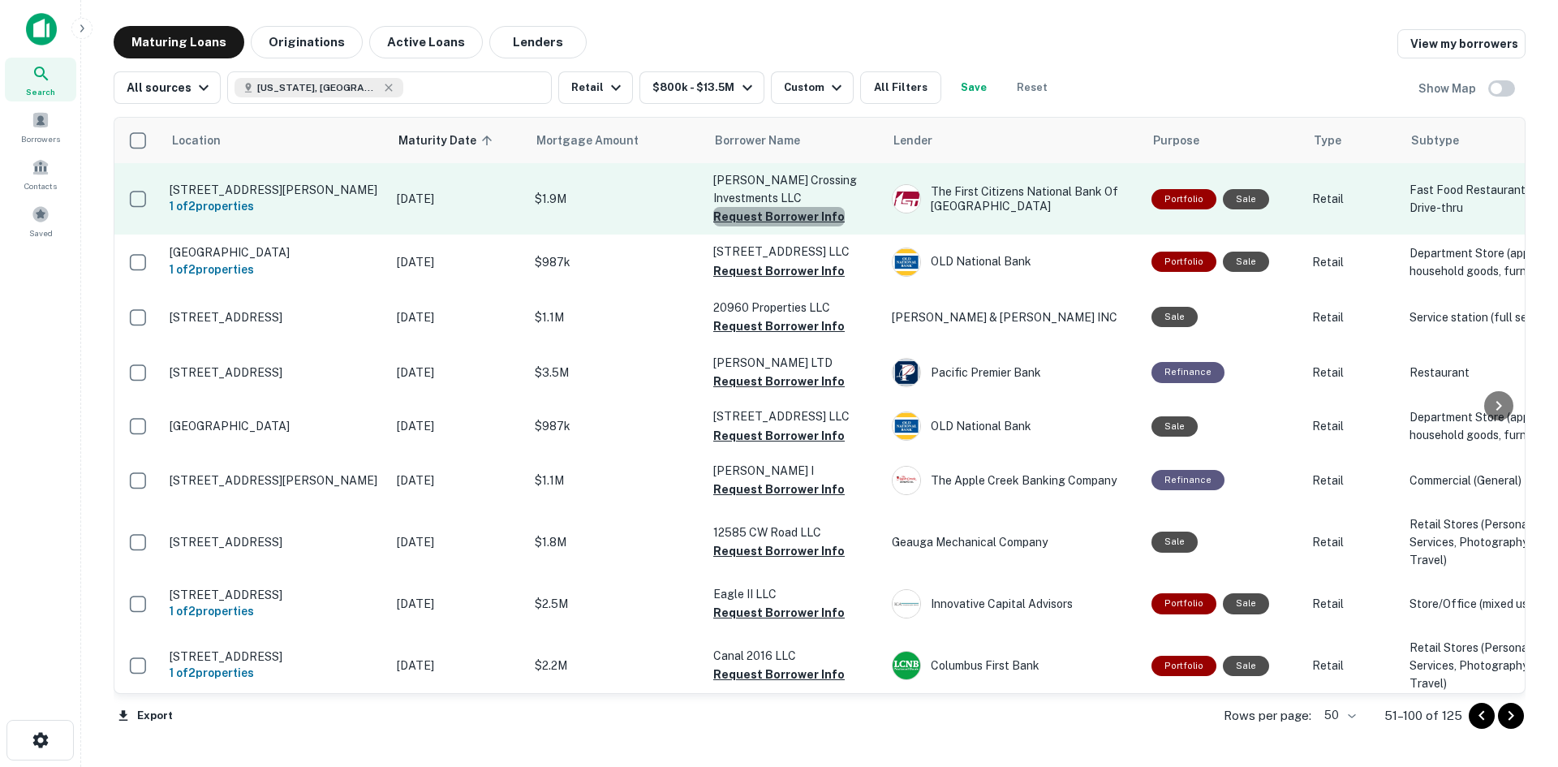
click at [820, 214] on button "Request Borrower Info" at bounding box center [778, 216] width 131 height 19
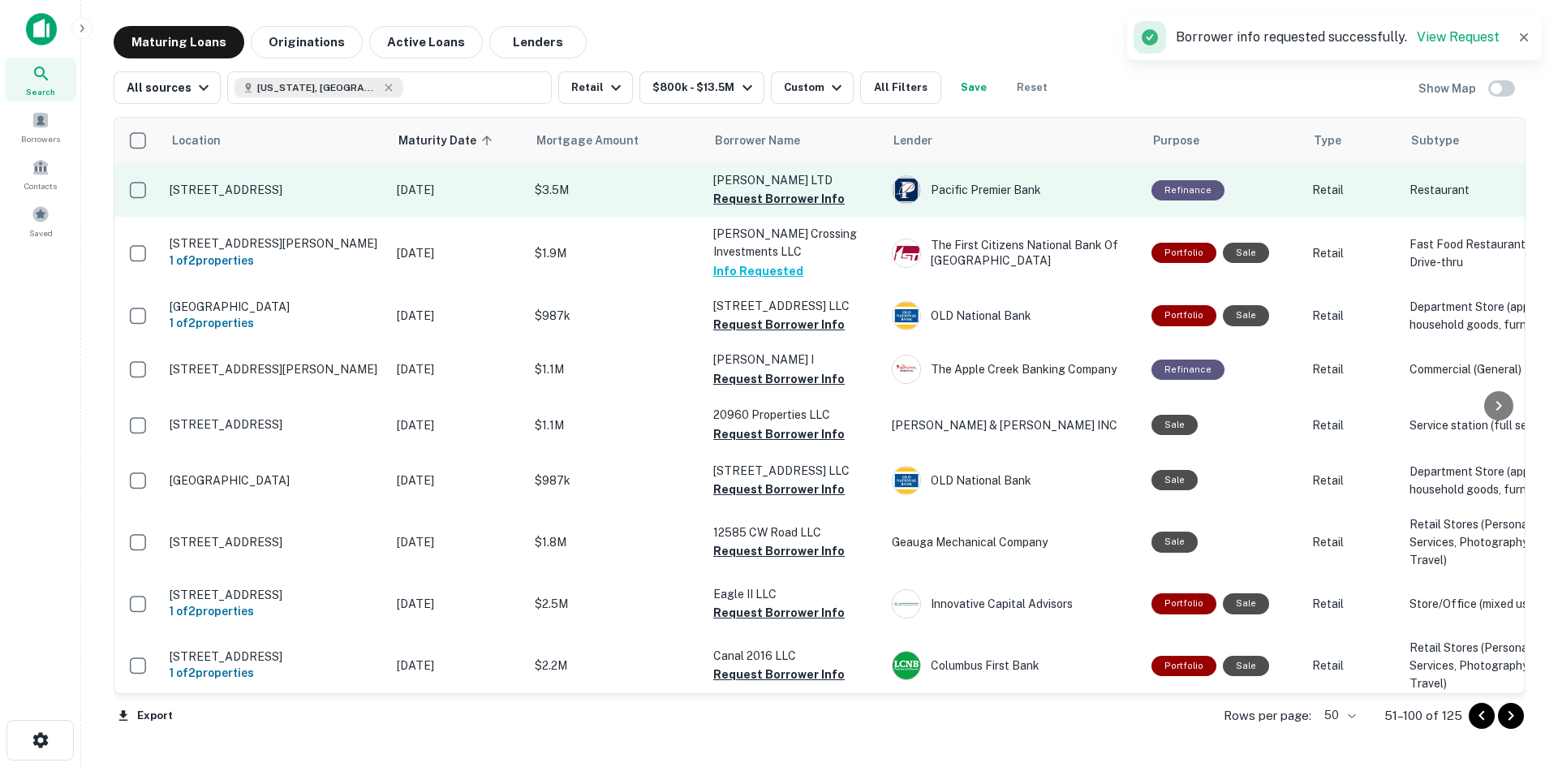
drag, startPoint x: 558, startPoint y: 248, endPoint x: 614, endPoint y: 207, distance: 69.1
click at [773, 197] on button "Request Borrower Info" at bounding box center [778, 198] width 131 height 19
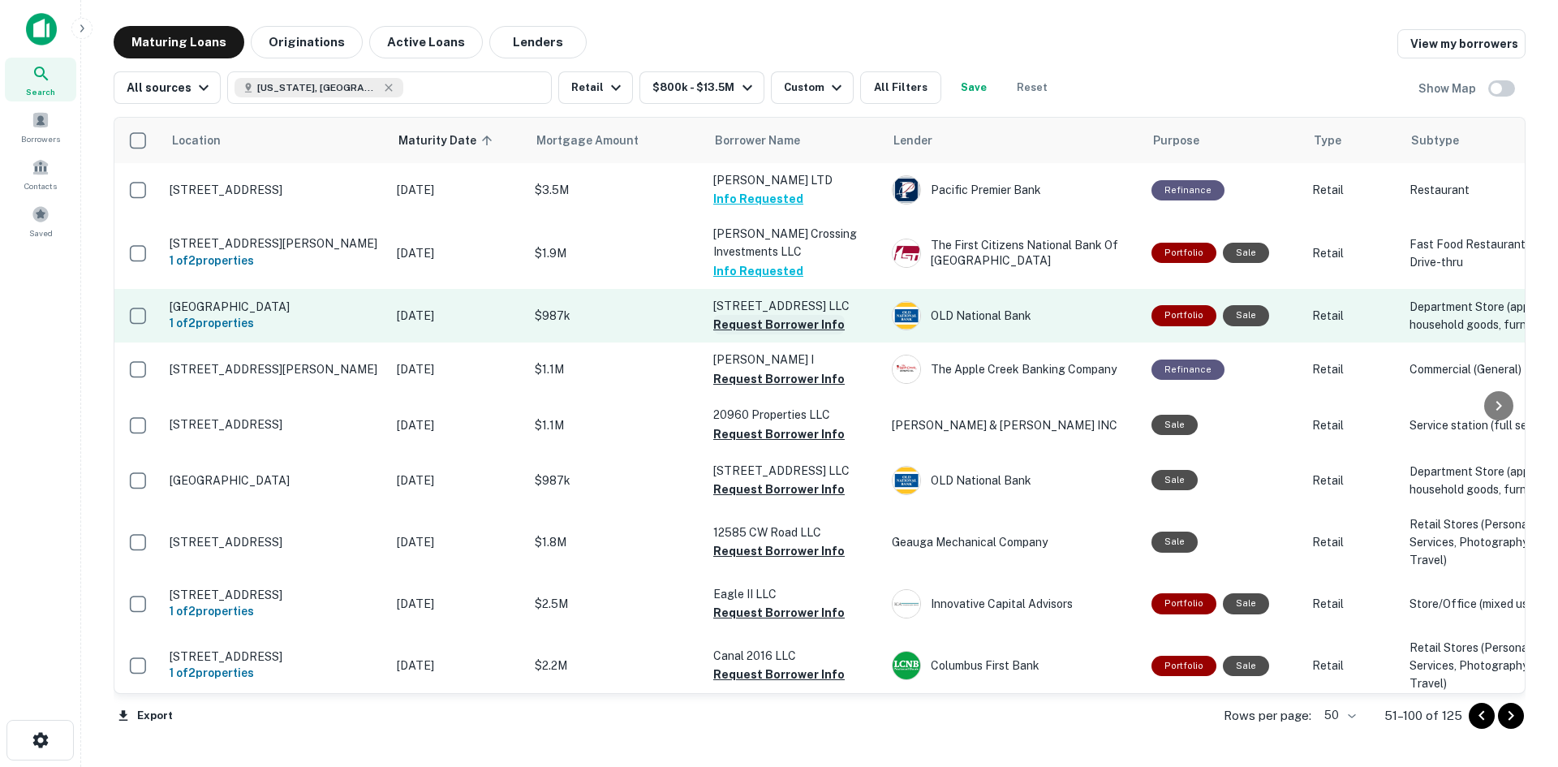
click at [756, 334] on button "Request Borrower Info" at bounding box center [778, 324] width 131 height 19
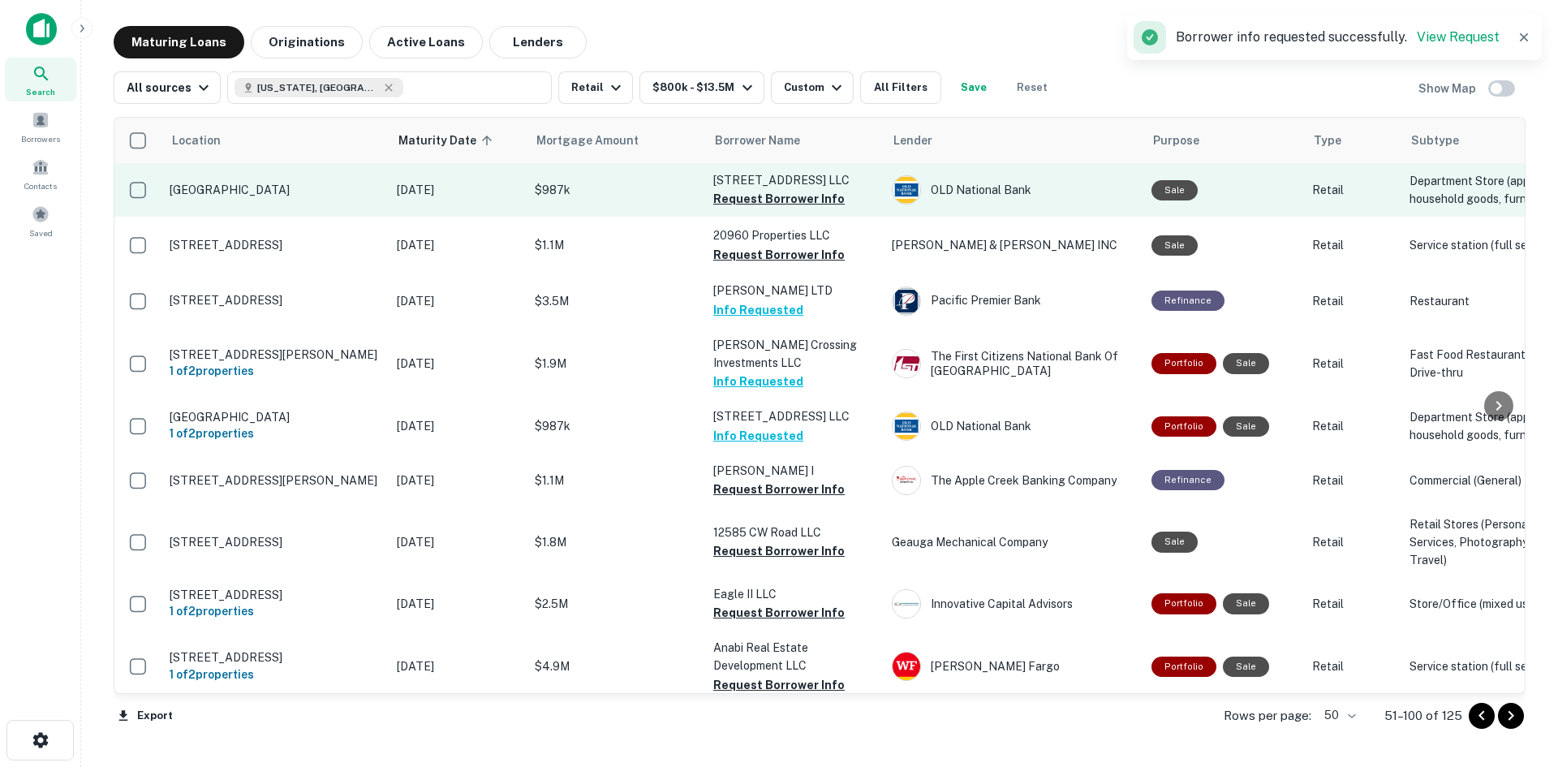
click at [735, 209] on button "Request Borrower Info" at bounding box center [778, 198] width 131 height 19
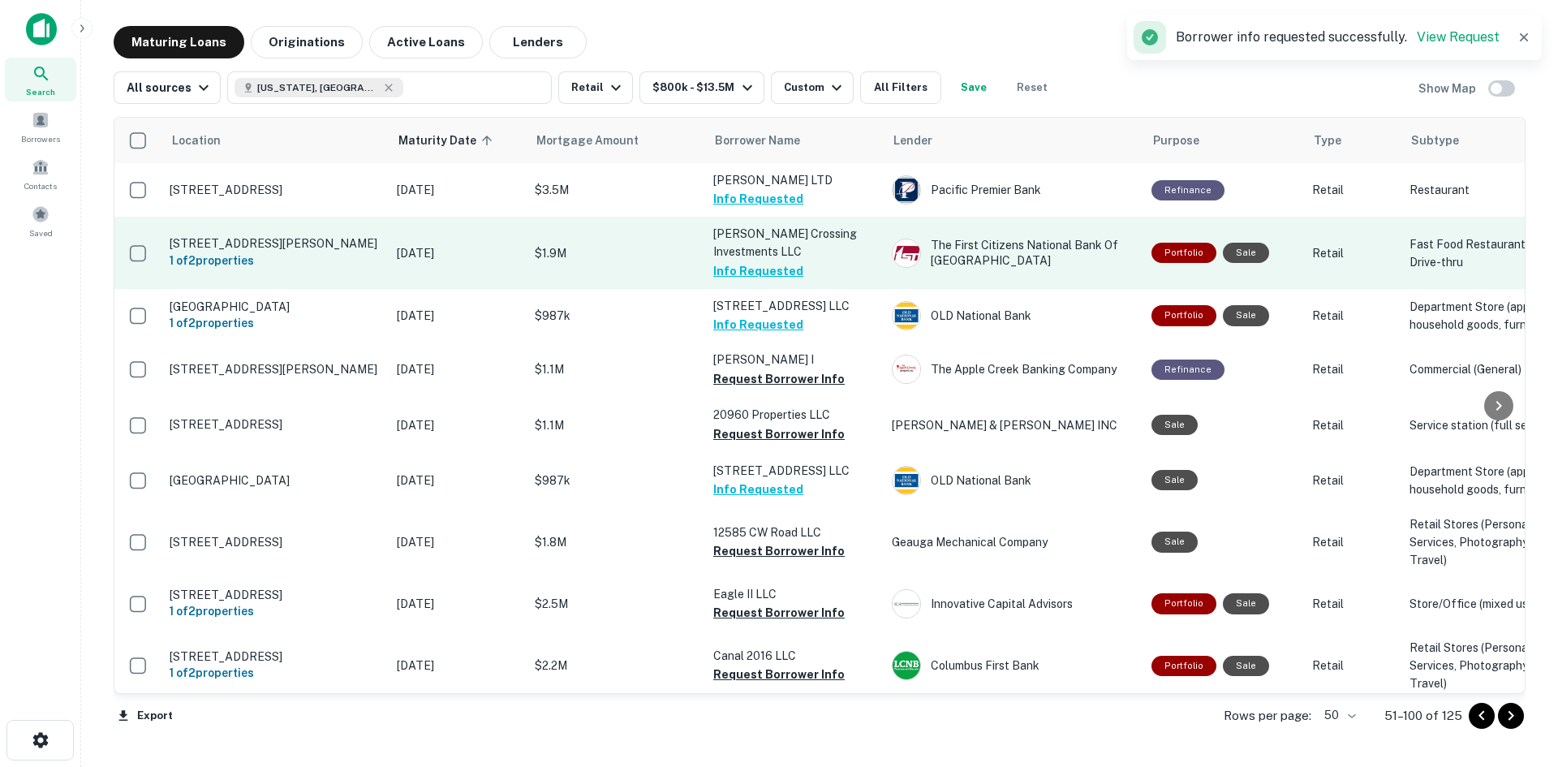
drag, startPoint x: 545, startPoint y: 295, endPoint x: 537, endPoint y: 277, distance: 19.6
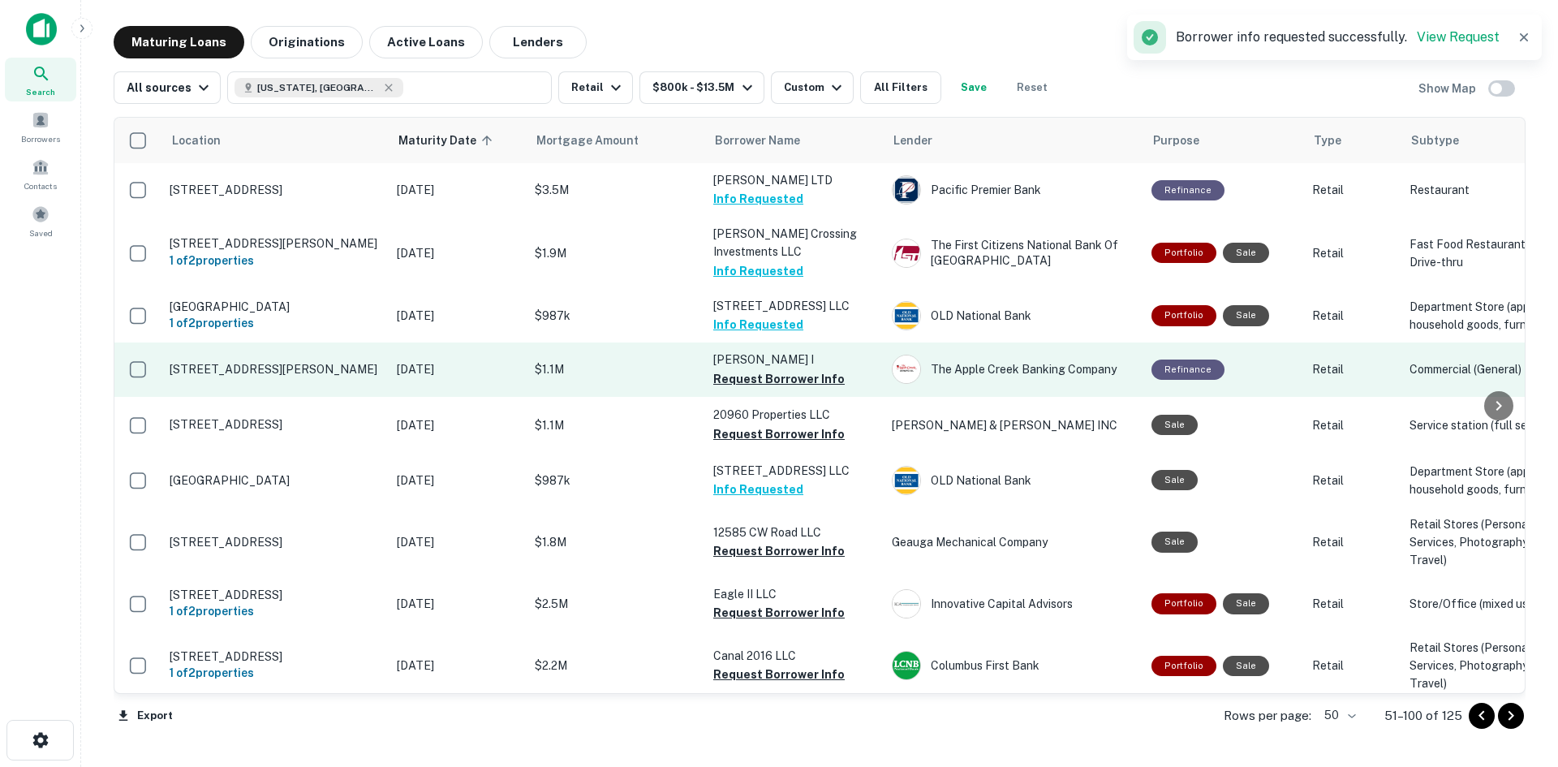
drag, startPoint x: 568, startPoint y: 244, endPoint x: 397, endPoint y: 423, distance: 247.4
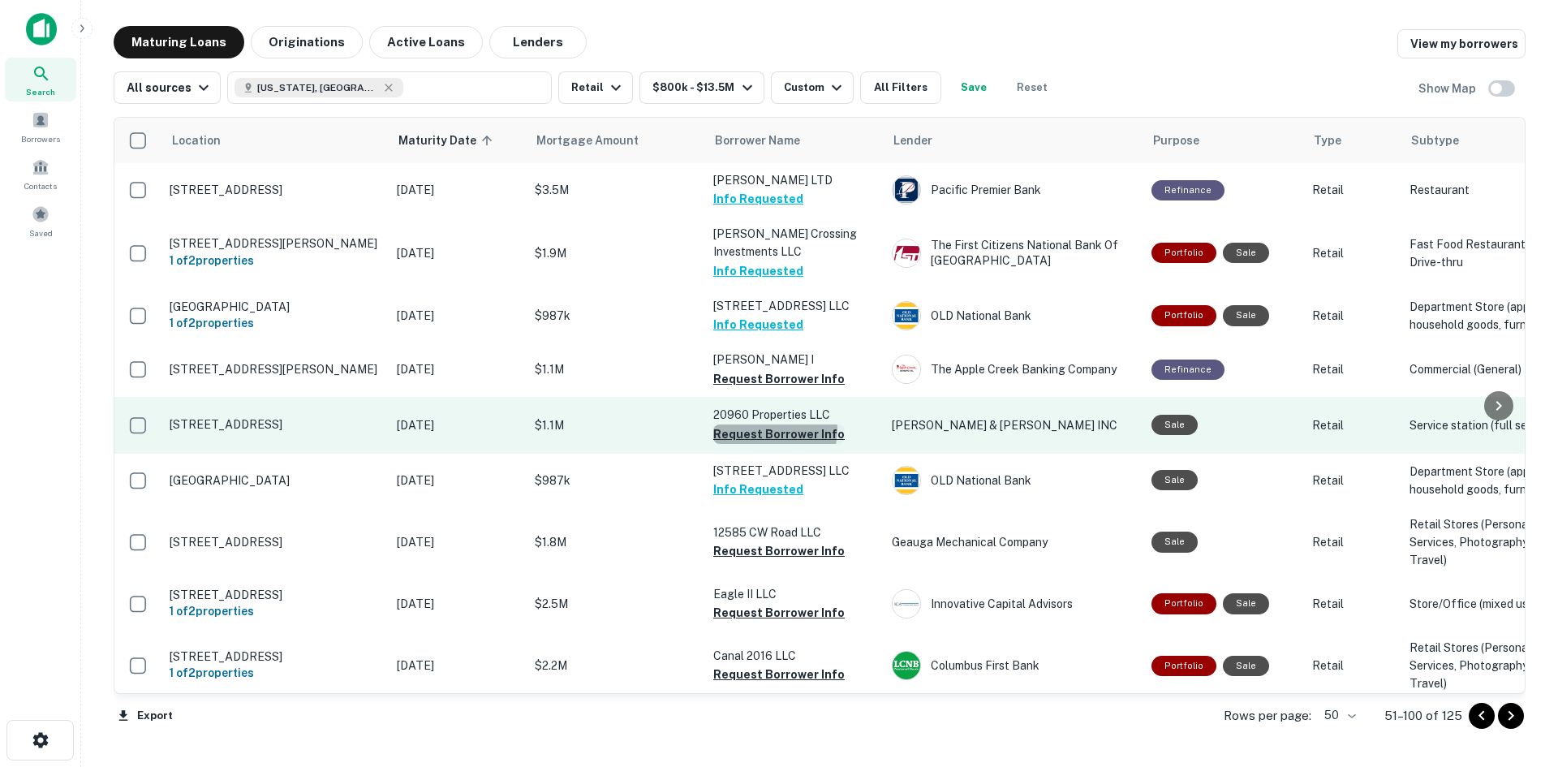
click at [764, 444] on button "Request Borrower Info" at bounding box center [778, 433] width 131 height 19
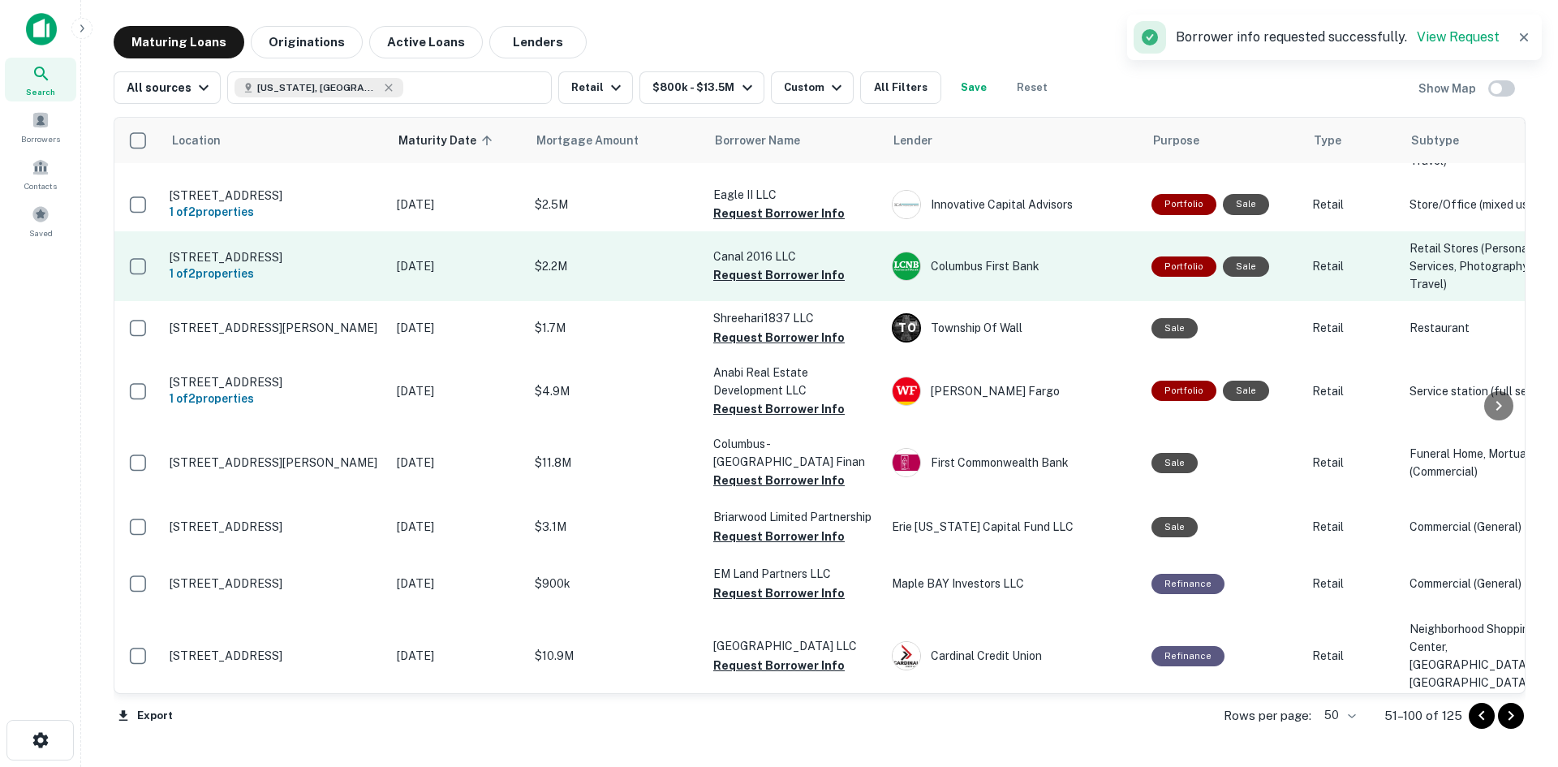
scroll to position [406, 0]
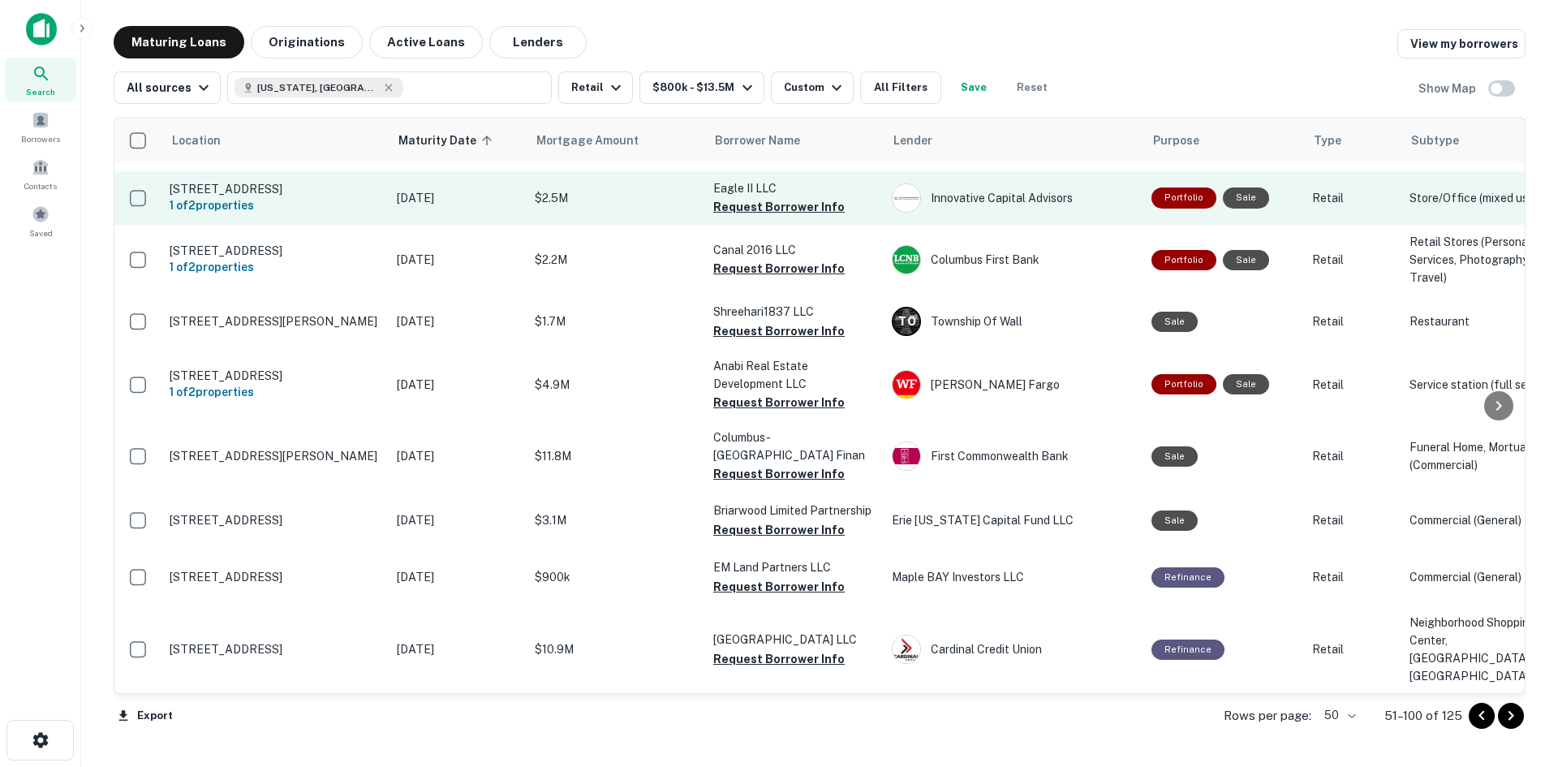
click at [757, 197] on p "Eagle II LLC" at bounding box center [794, 188] width 162 height 18
click at [751, 217] on button "Request Borrower Info" at bounding box center [778, 206] width 131 height 19
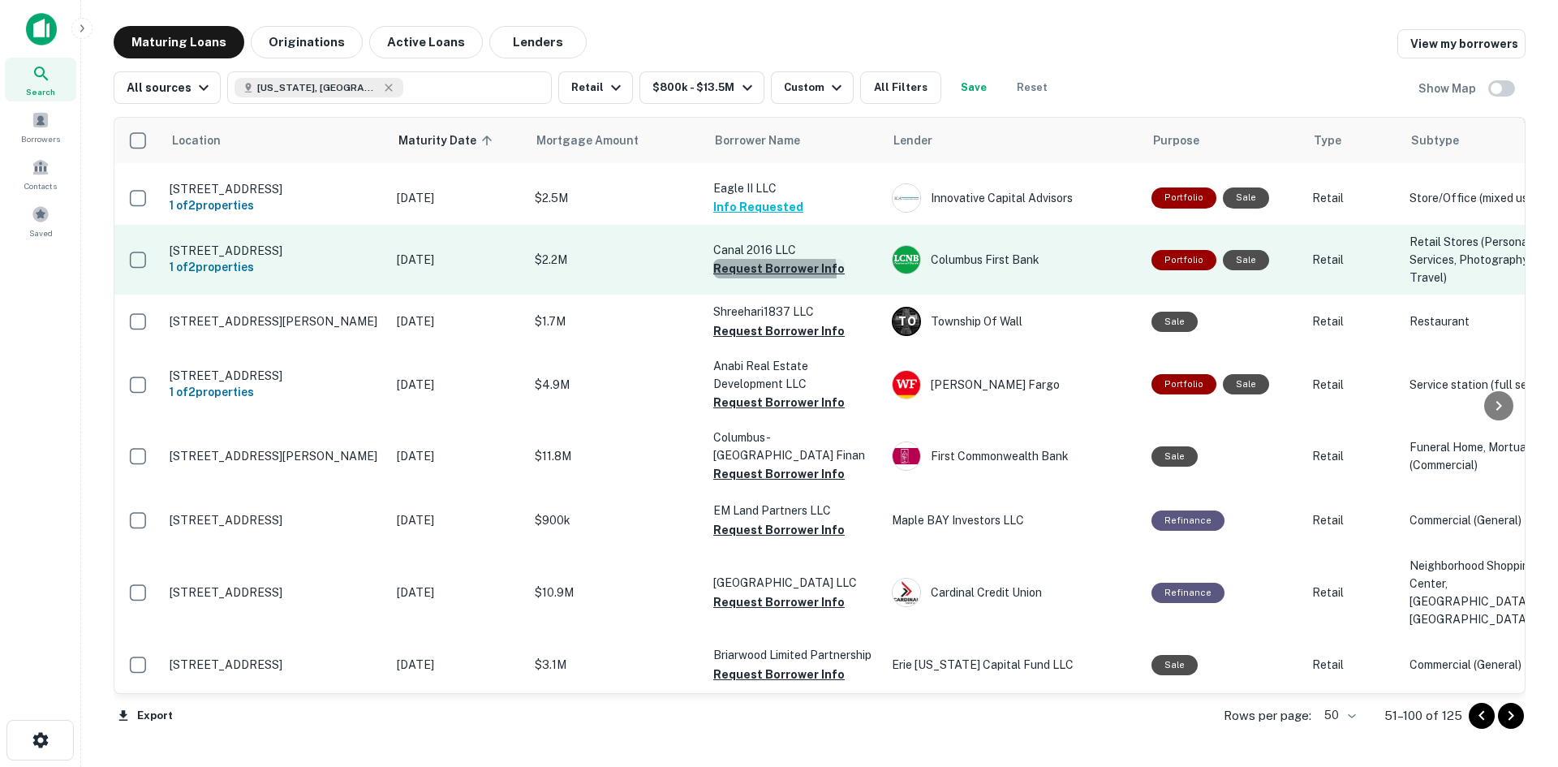
click at [734, 278] on button "Request Borrower Info" at bounding box center [778, 268] width 131 height 19
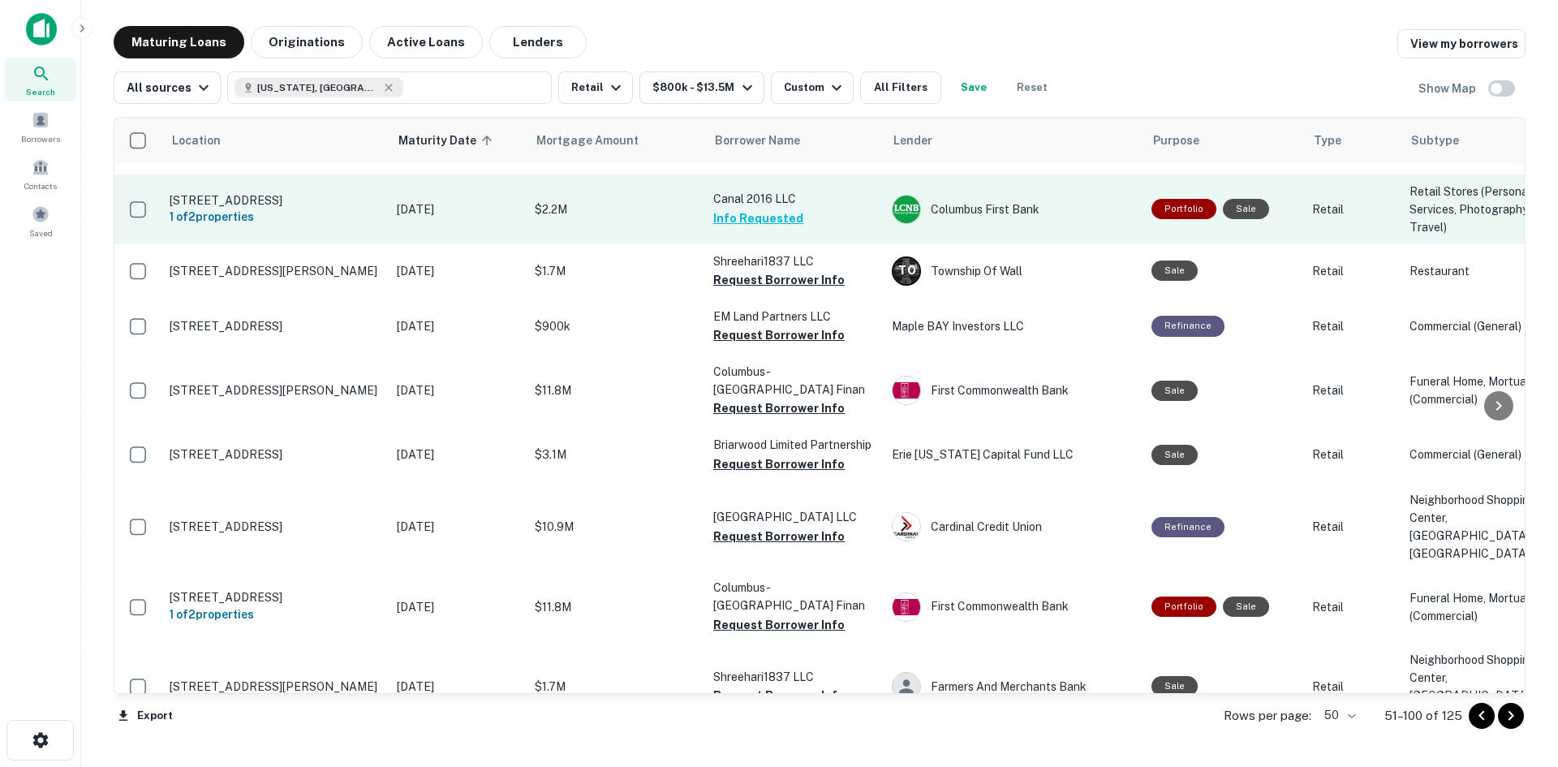
scroll to position [568, 0]
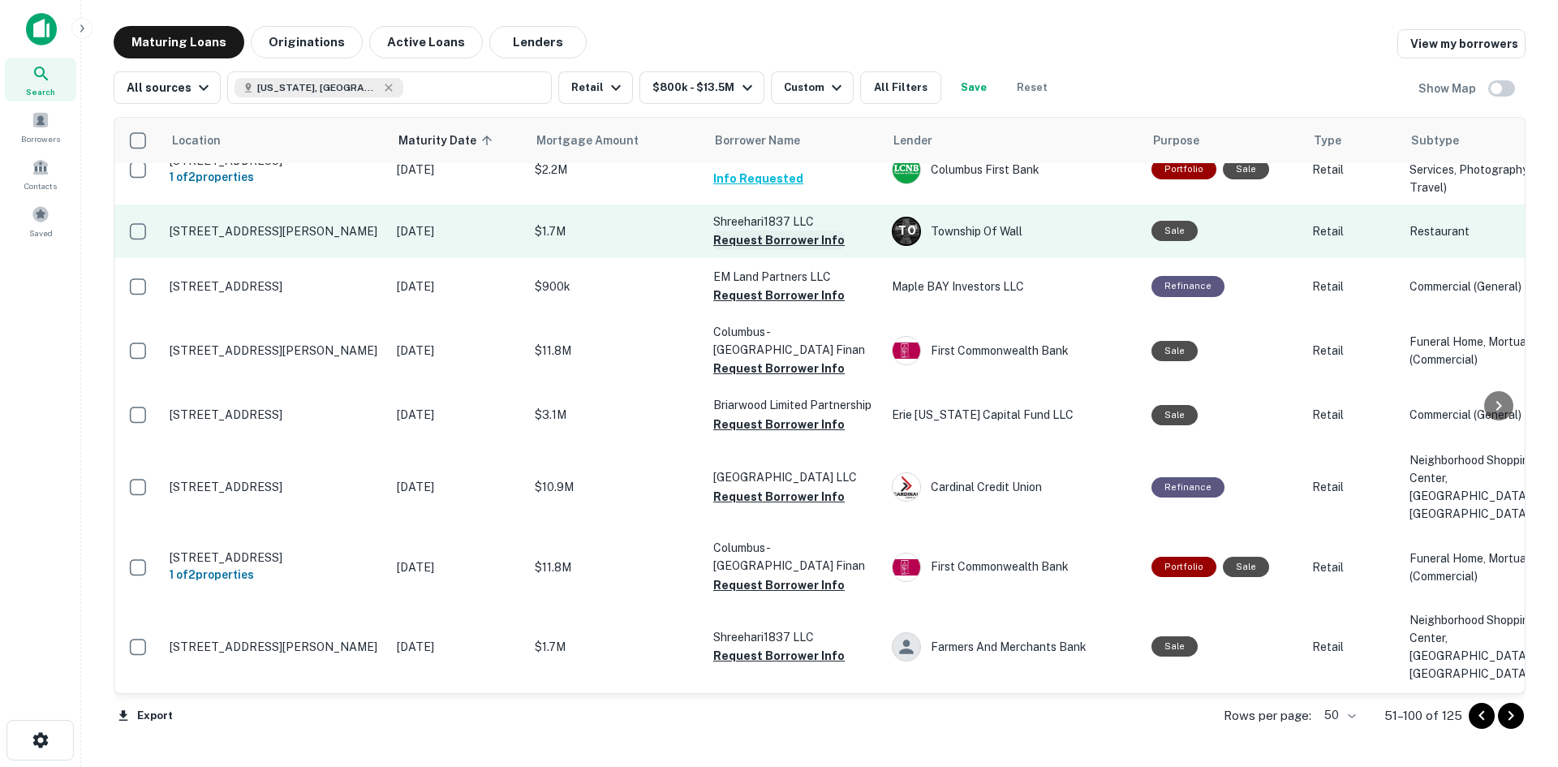
click at [738, 250] on button "Request Borrower Info" at bounding box center [778, 239] width 131 height 19
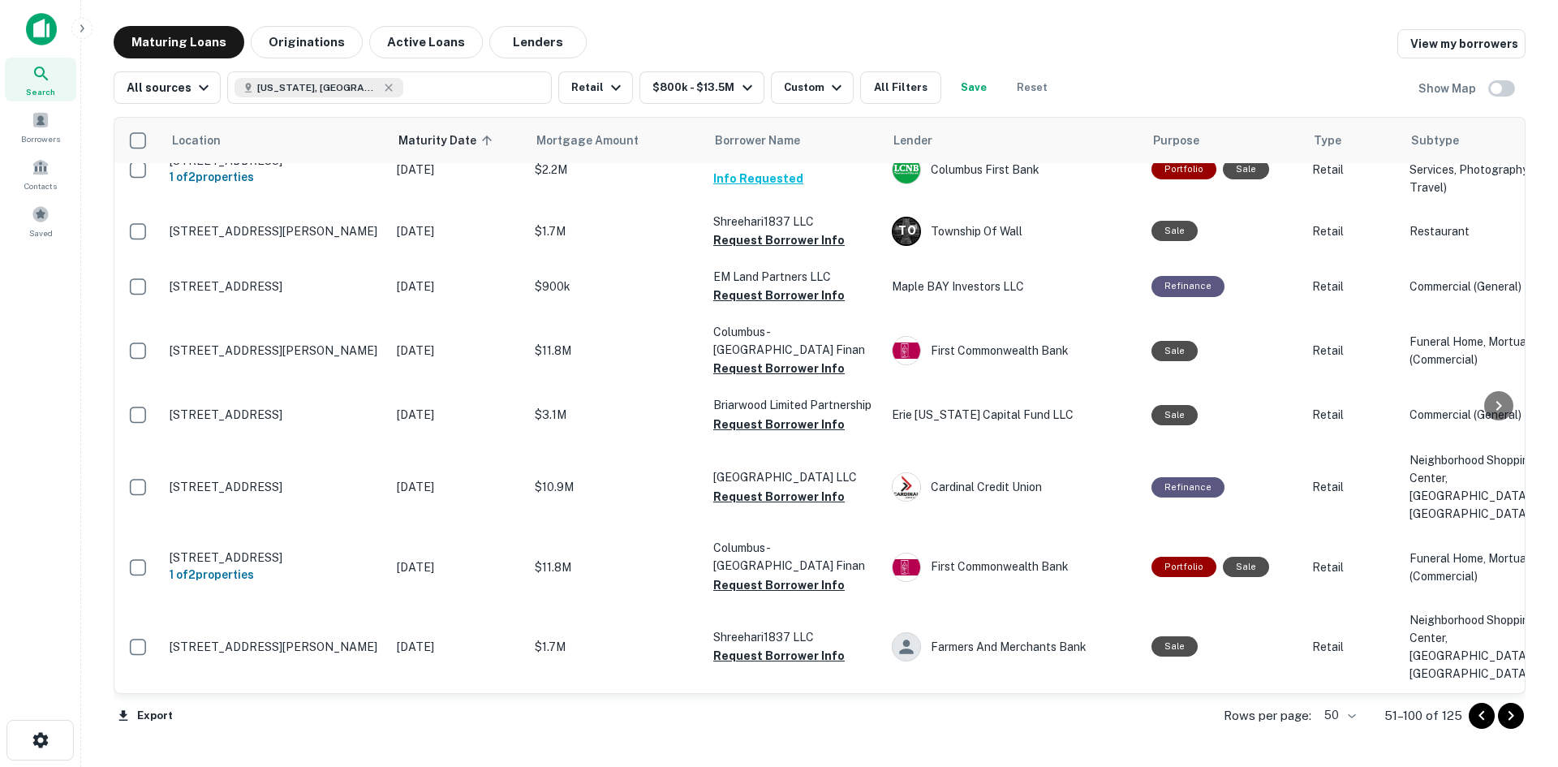
drag, startPoint x: 411, startPoint y: 723, endPoint x: 432, endPoint y: 794, distance: 74.2
click at [432, 766] on html "Search Borrowers Contacts Saved Maturing Loans Originations Active Loans Lender…" at bounding box center [779, 383] width 1558 height 767
click at [33, 144] on span "Borrowers" at bounding box center [40, 138] width 39 height 13
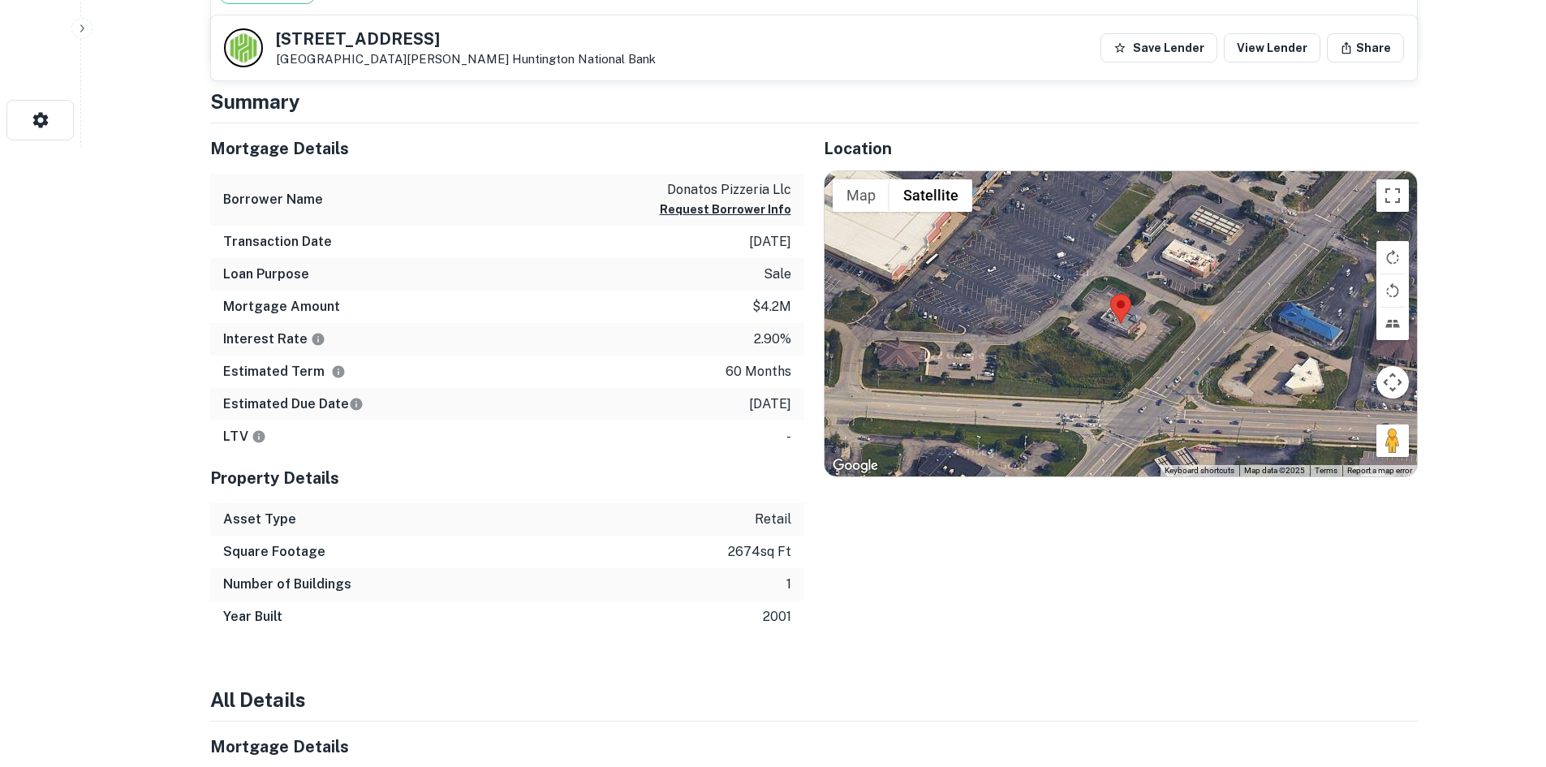
scroll to position [649, 0]
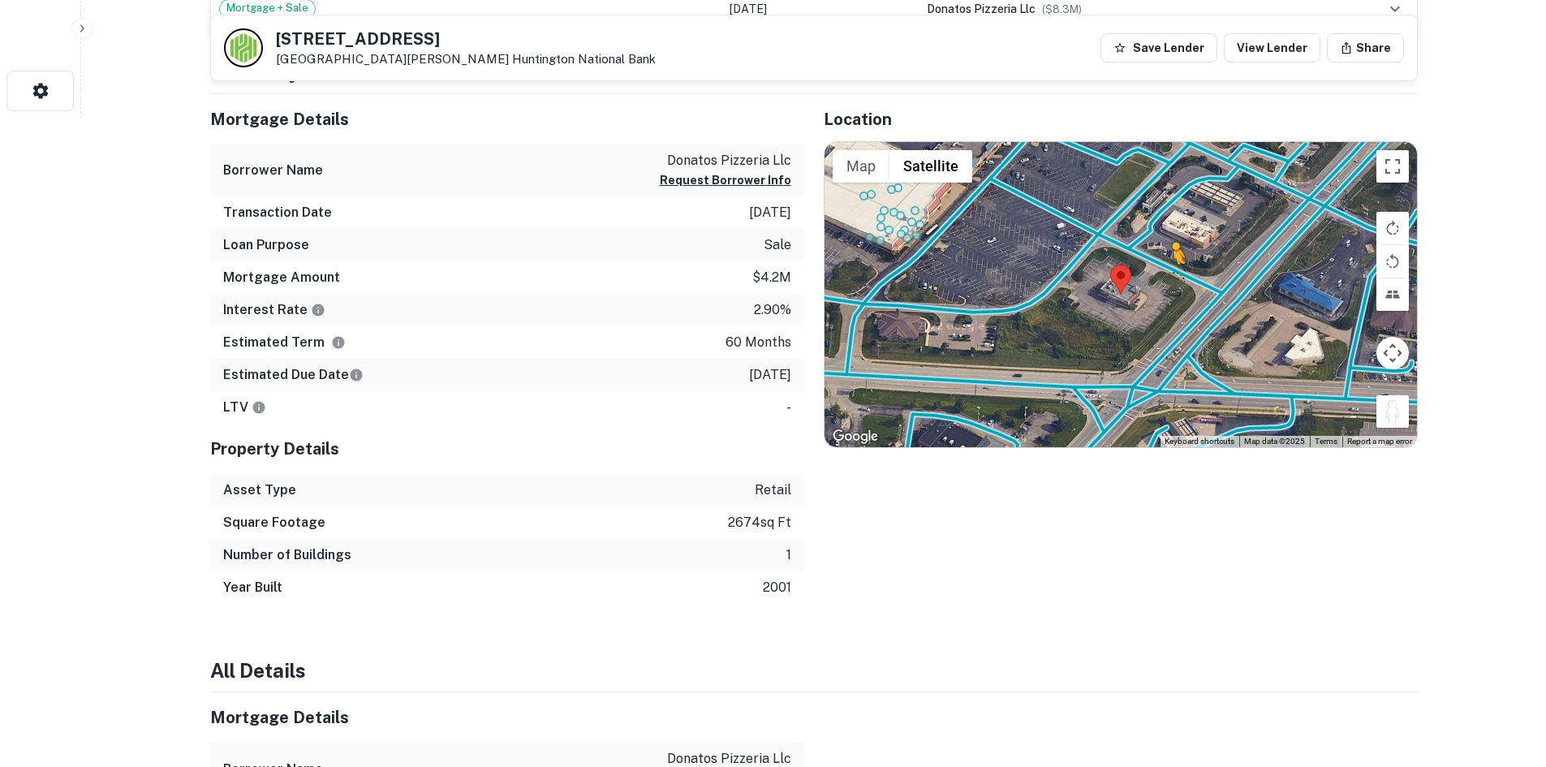
drag, startPoint x: 1402, startPoint y: 420, endPoint x: 1172, endPoint y: 280, distance: 269.9
click at [1172, 280] on div "To activate drag with keyboard, press Alt + Enter. Once in keyboard drag state,…" at bounding box center [1120, 294] width 592 height 305
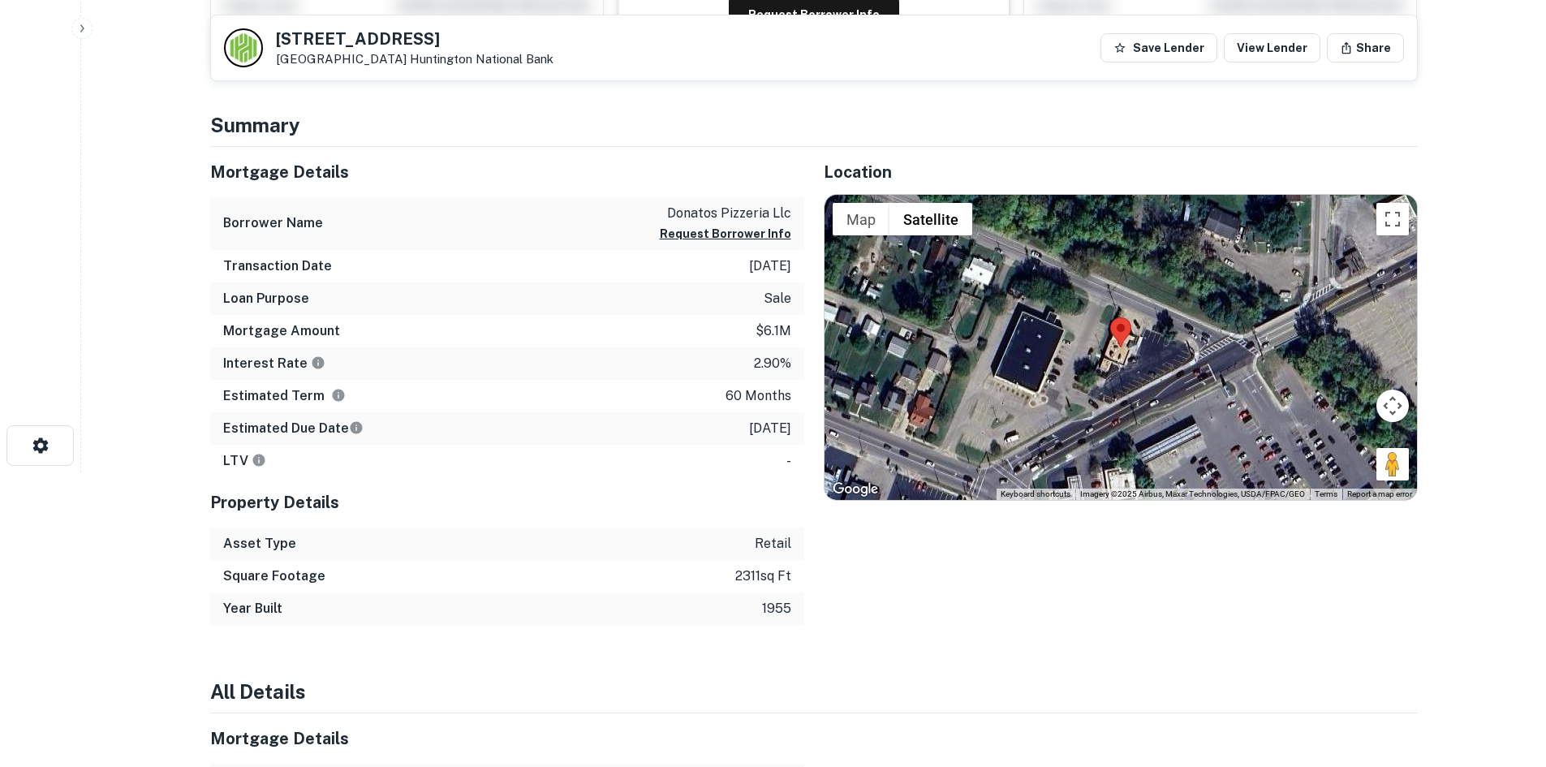
scroll to position [487, 0]
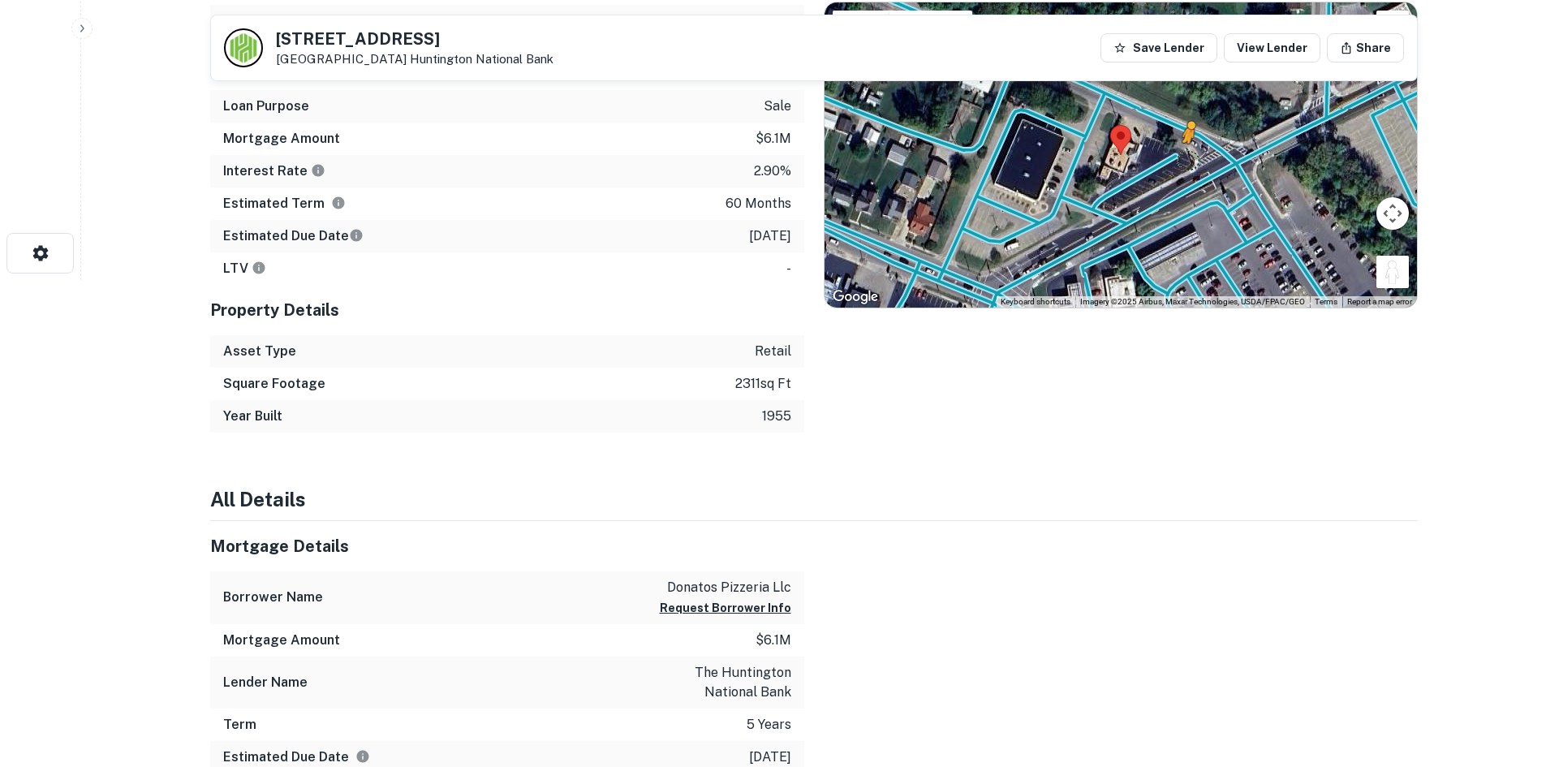
drag, startPoint x: 1388, startPoint y: 278, endPoint x: 1164, endPoint y: 144, distance: 261.4
click at [1170, 146] on div "To activate drag with keyboard, press Alt + Enter. Once in keyboard drag state,…" at bounding box center [1120, 154] width 592 height 305
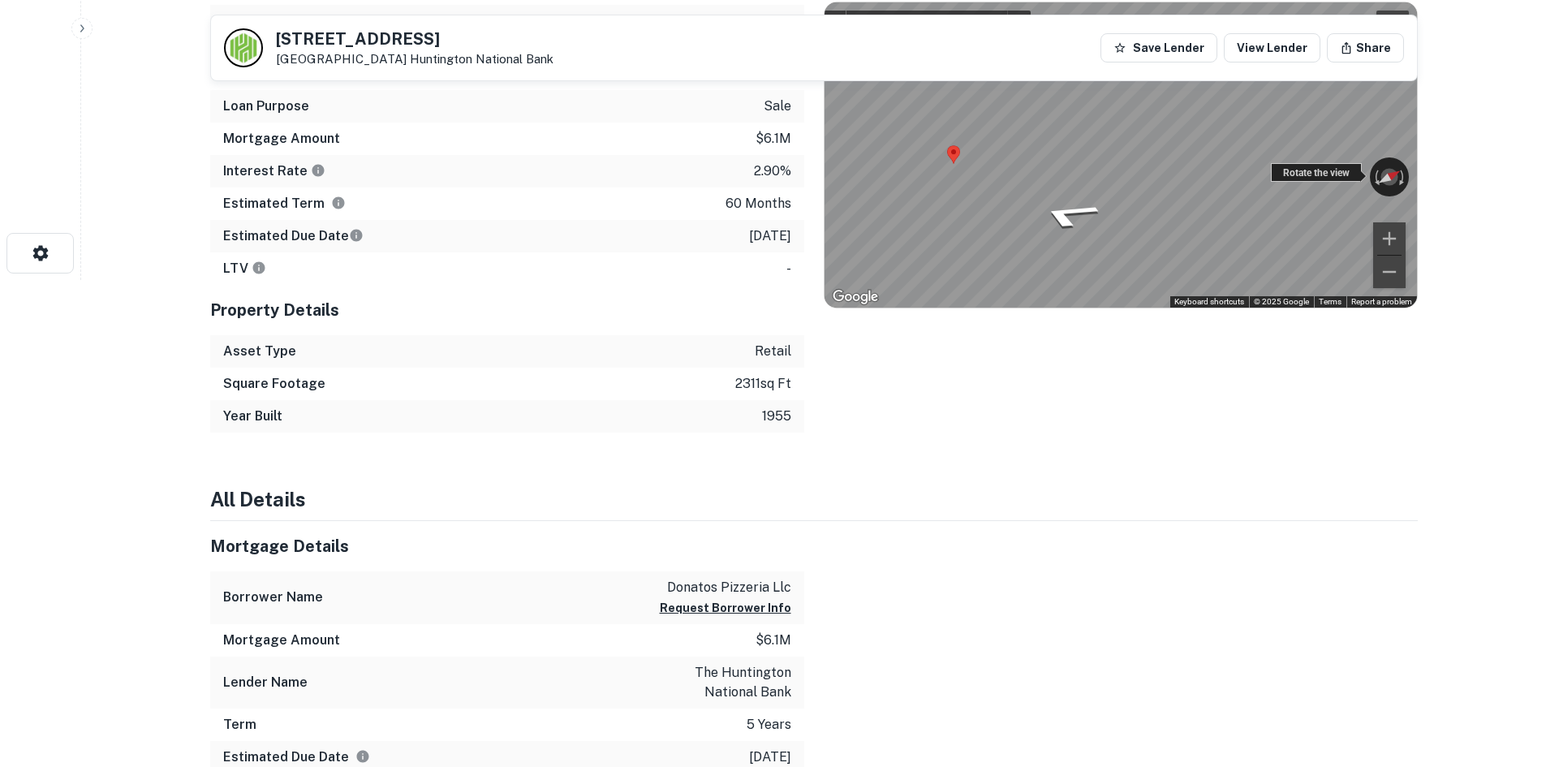
click at [1406, 162] on div "← Move left → Move right ↑ Move up ↓ Move down + Zoom in - Zoom out Circleville…" at bounding box center [1120, 154] width 592 height 305
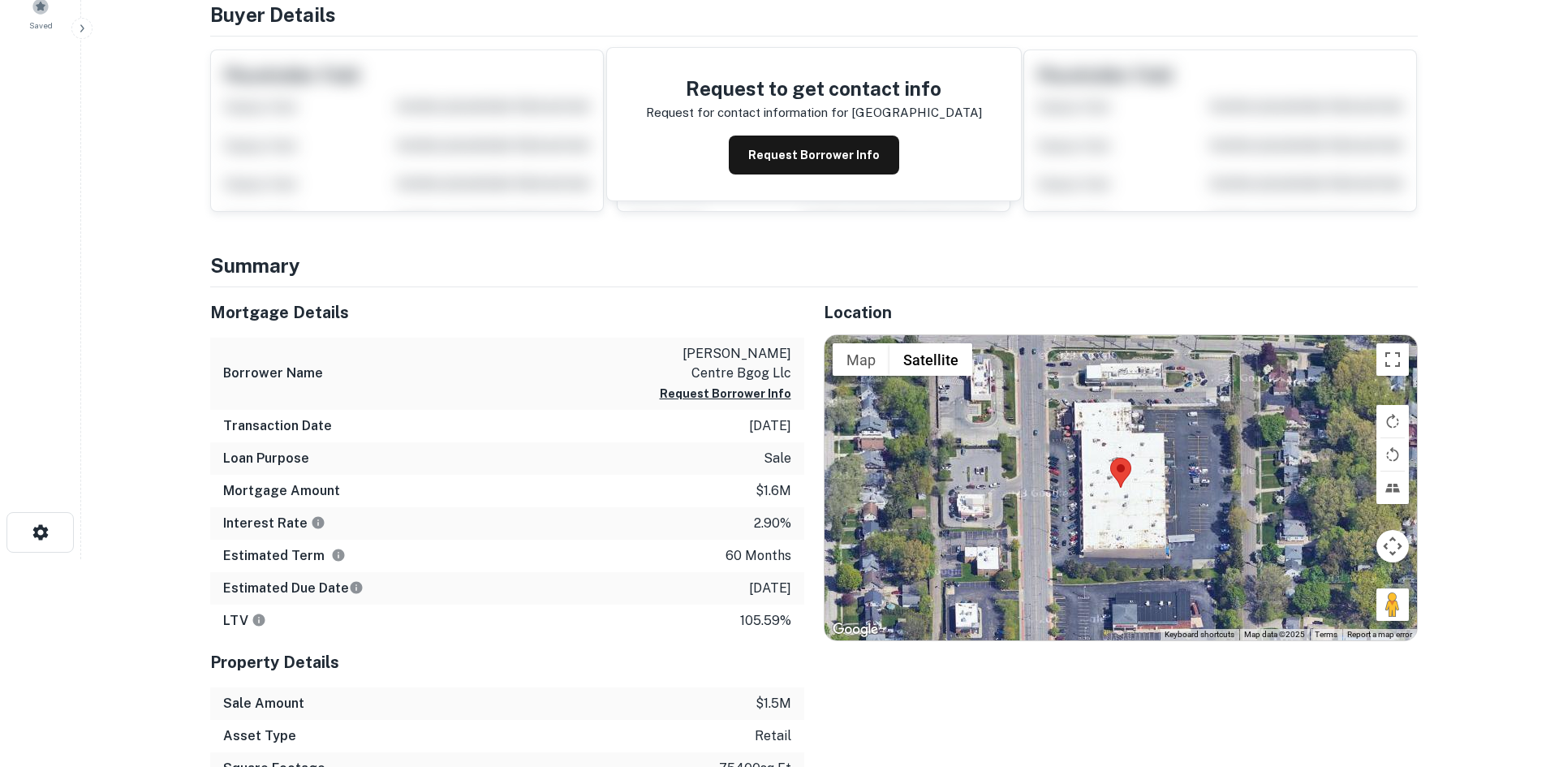
scroll to position [325, 0]
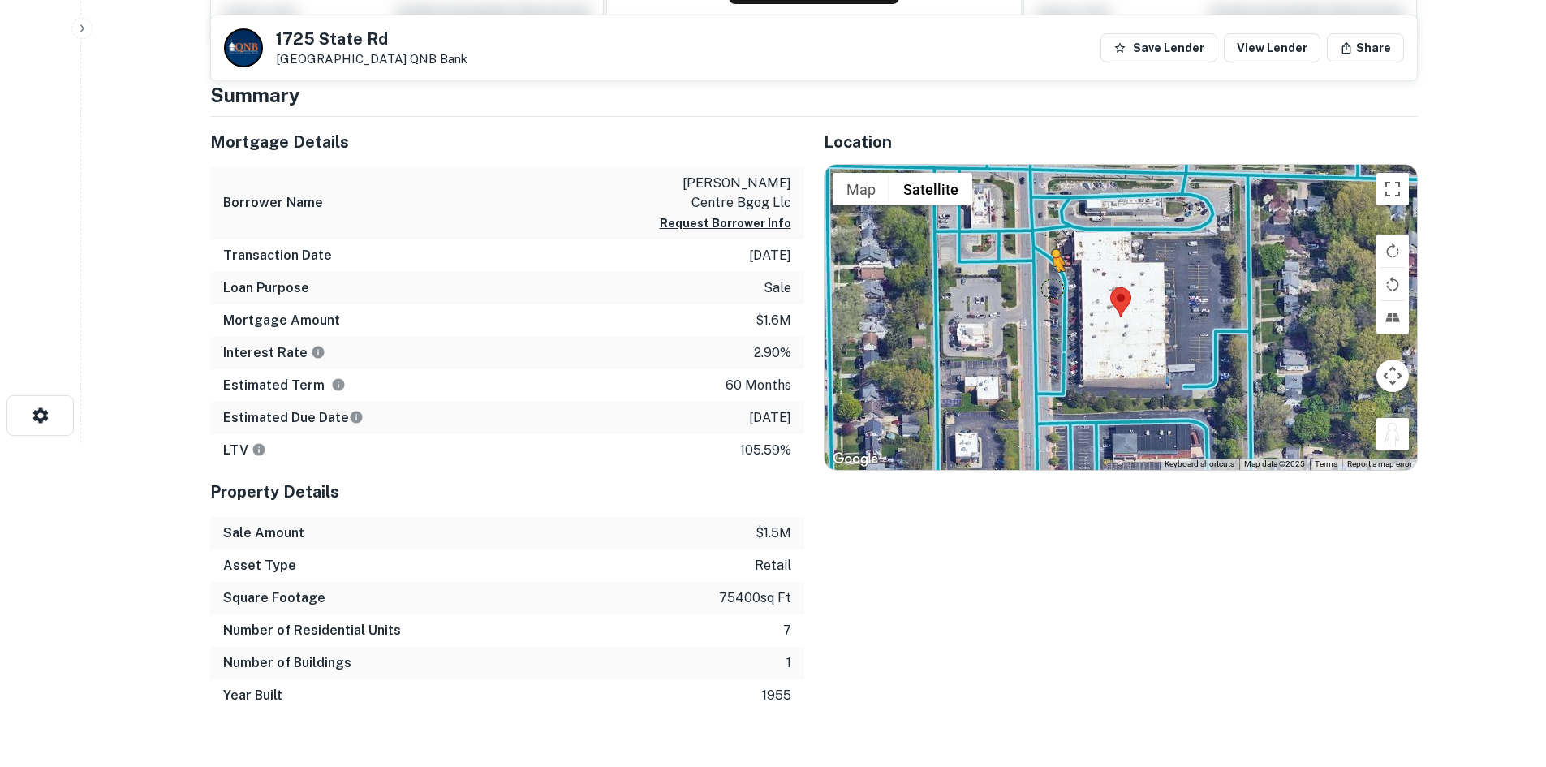
drag, startPoint x: 1389, startPoint y: 439, endPoint x: 1049, endPoint y: 288, distance: 372.0
click at [1049, 288] on div "To activate drag with keyboard, press Alt + Enter. Once in keyboard drag state,…" at bounding box center [1120, 317] width 592 height 305
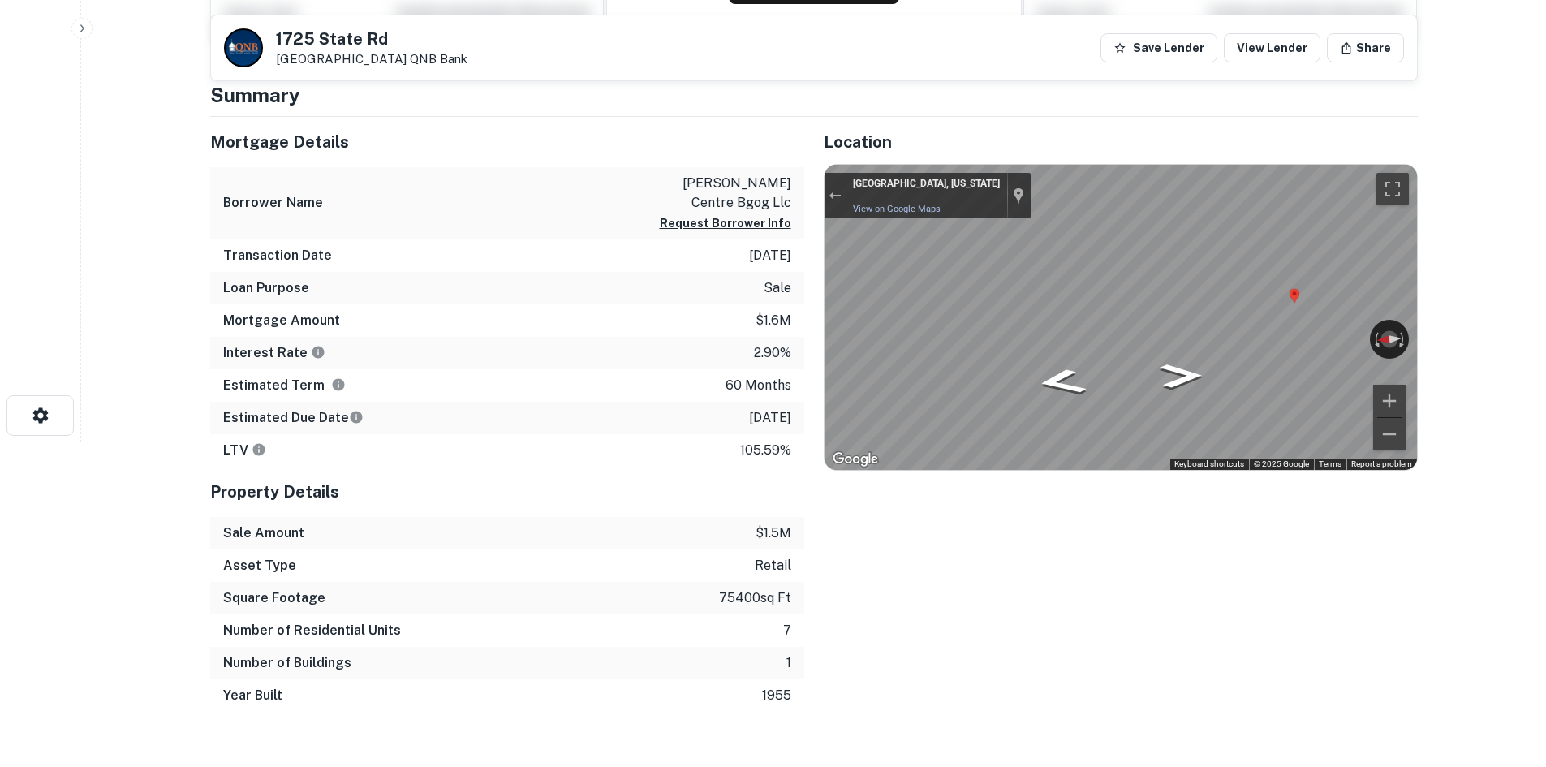
click at [581, 270] on div "Mortgage Details Borrower Name [PERSON_NAME] centre bgog llc Request Borrower I…" at bounding box center [804, 414] width 1227 height 595
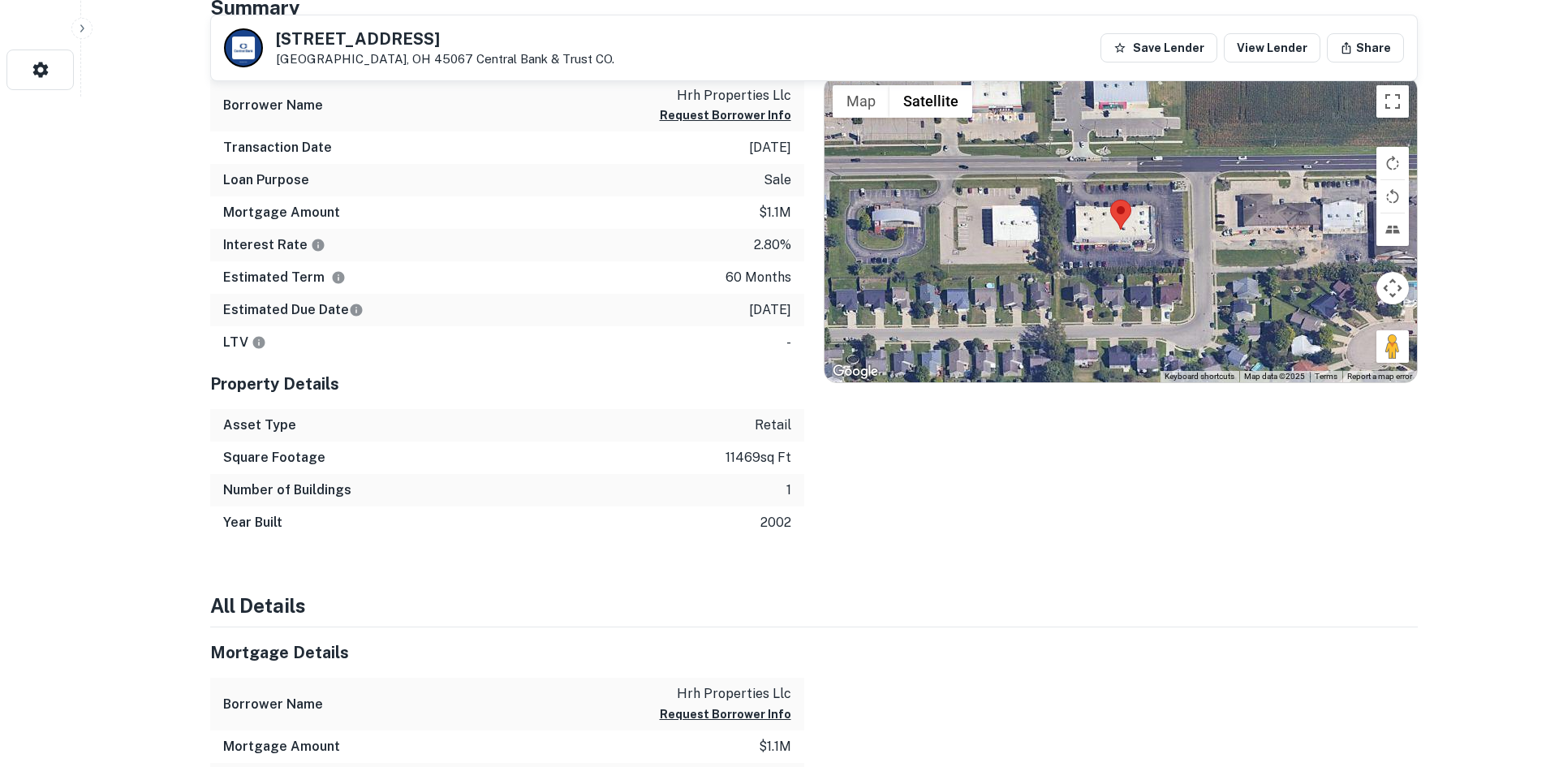
scroll to position [649, 0]
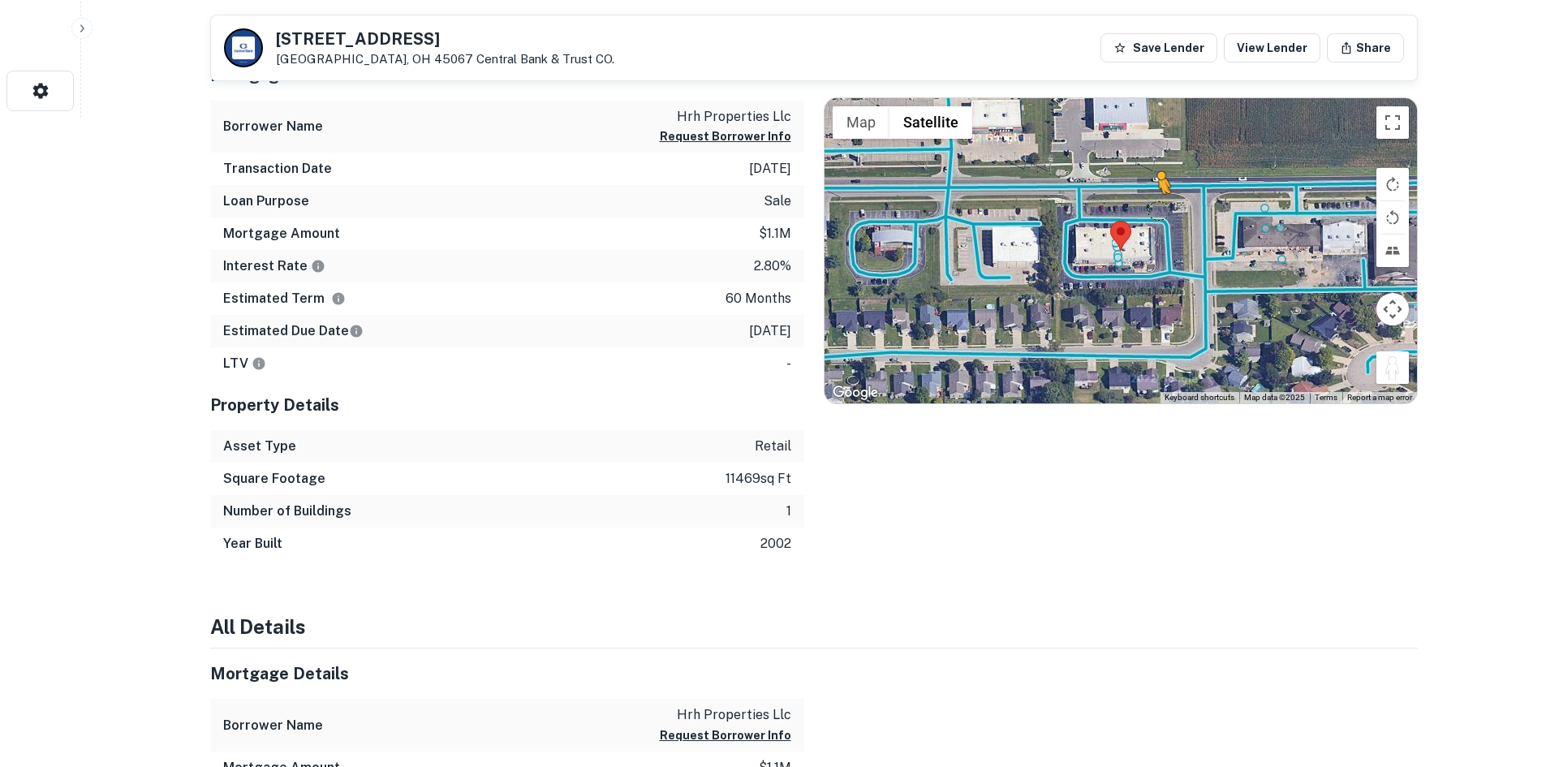
drag, startPoint x: 1405, startPoint y: 375, endPoint x: 1156, endPoint y: 210, distance: 298.0
click at [1156, 210] on div "To activate drag with keyboard, press Alt + Enter. Once in keyboard drag state,…" at bounding box center [1120, 250] width 592 height 305
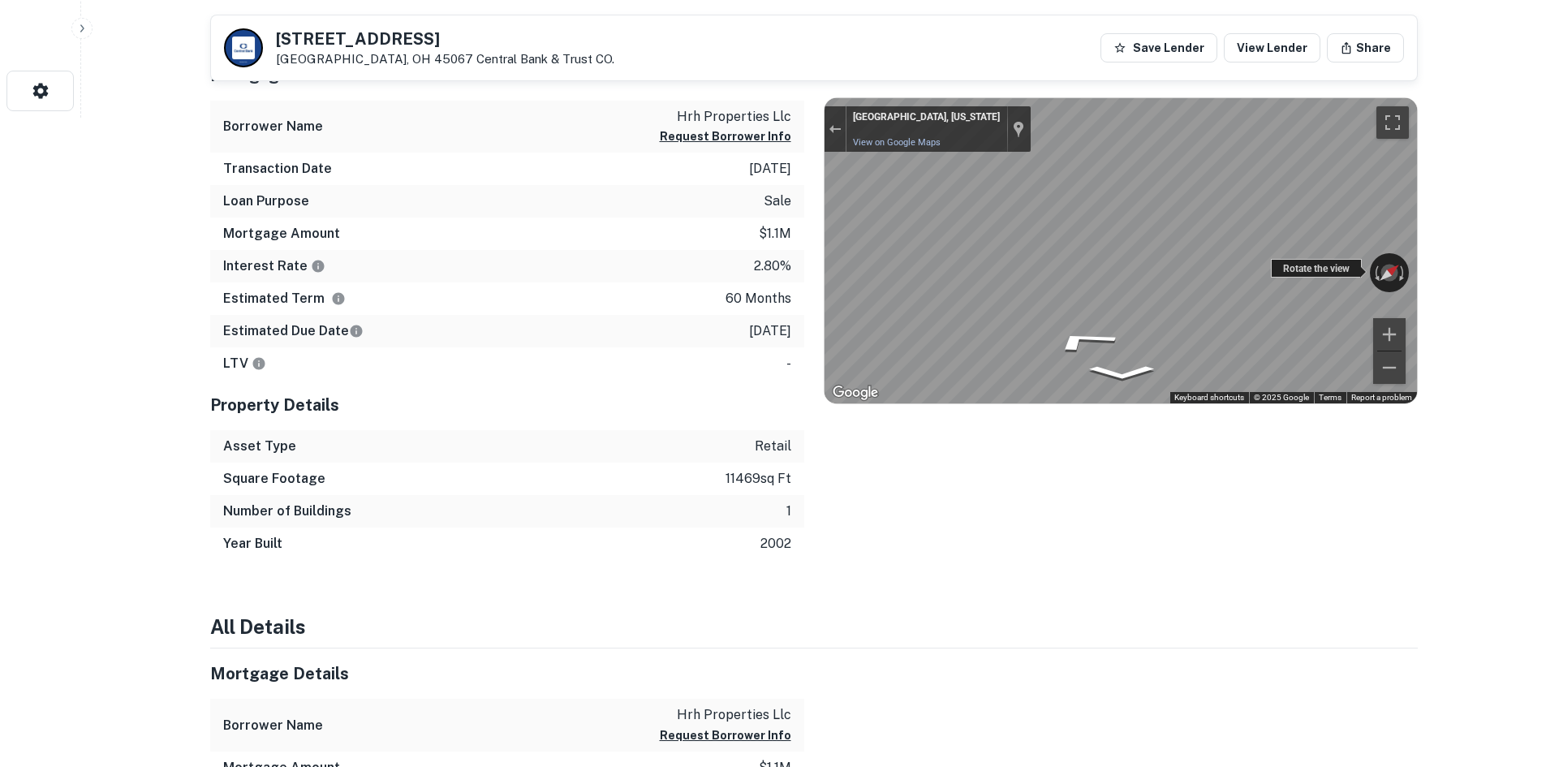
click at [1309, 266] on div "← Move left → Move right ↑ Move up ↓ Move down + Zoom in - Zoom out Trenton, Oh…" at bounding box center [1120, 250] width 592 height 305
click at [1391, 273] on div "← Move left → Move right ↑ Move up ↓ Move down + Zoom in - Zoom out Trenton, Oh…" at bounding box center [1120, 250] width 592 height 305
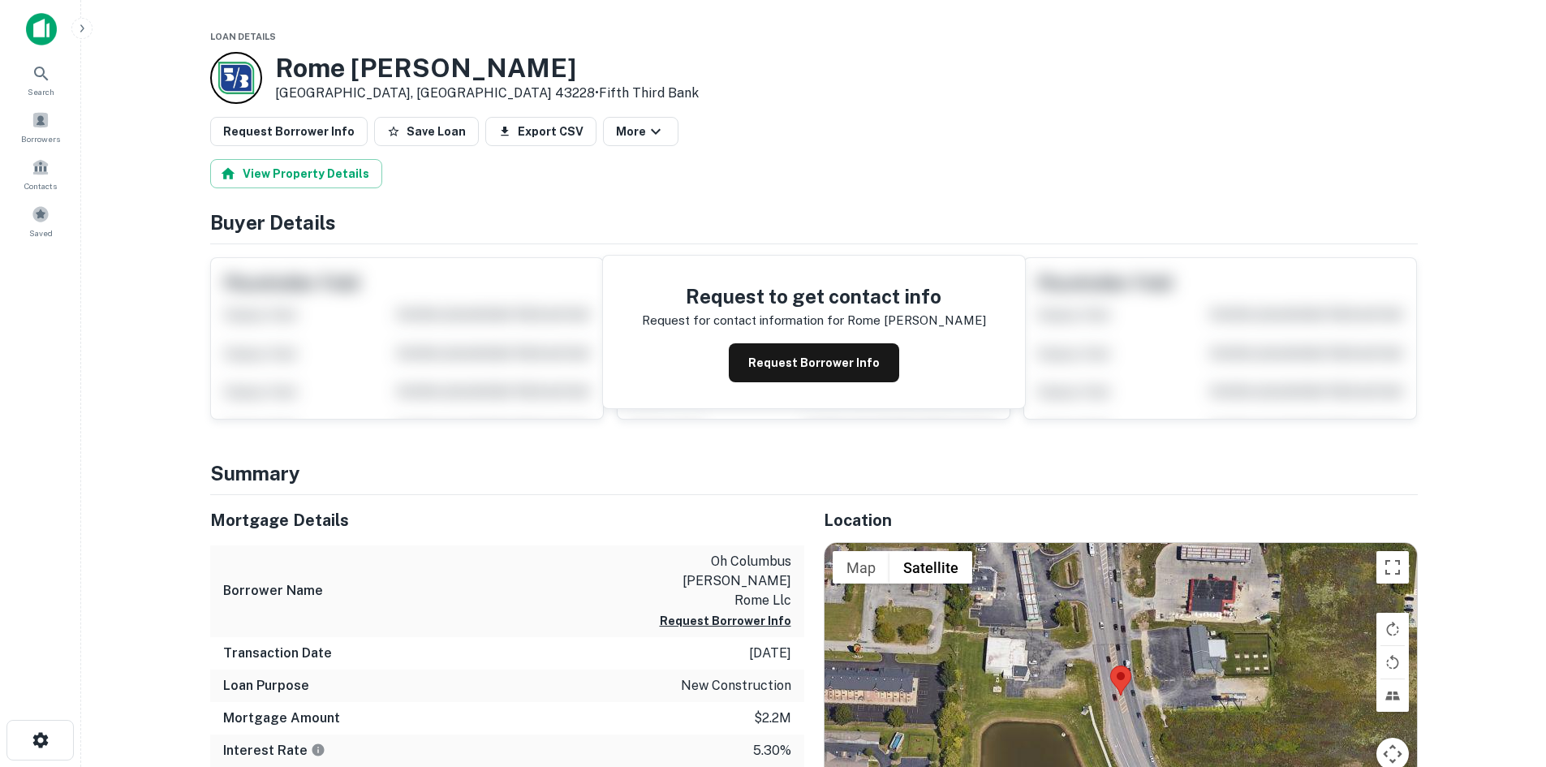
scroll to position [162, 0]
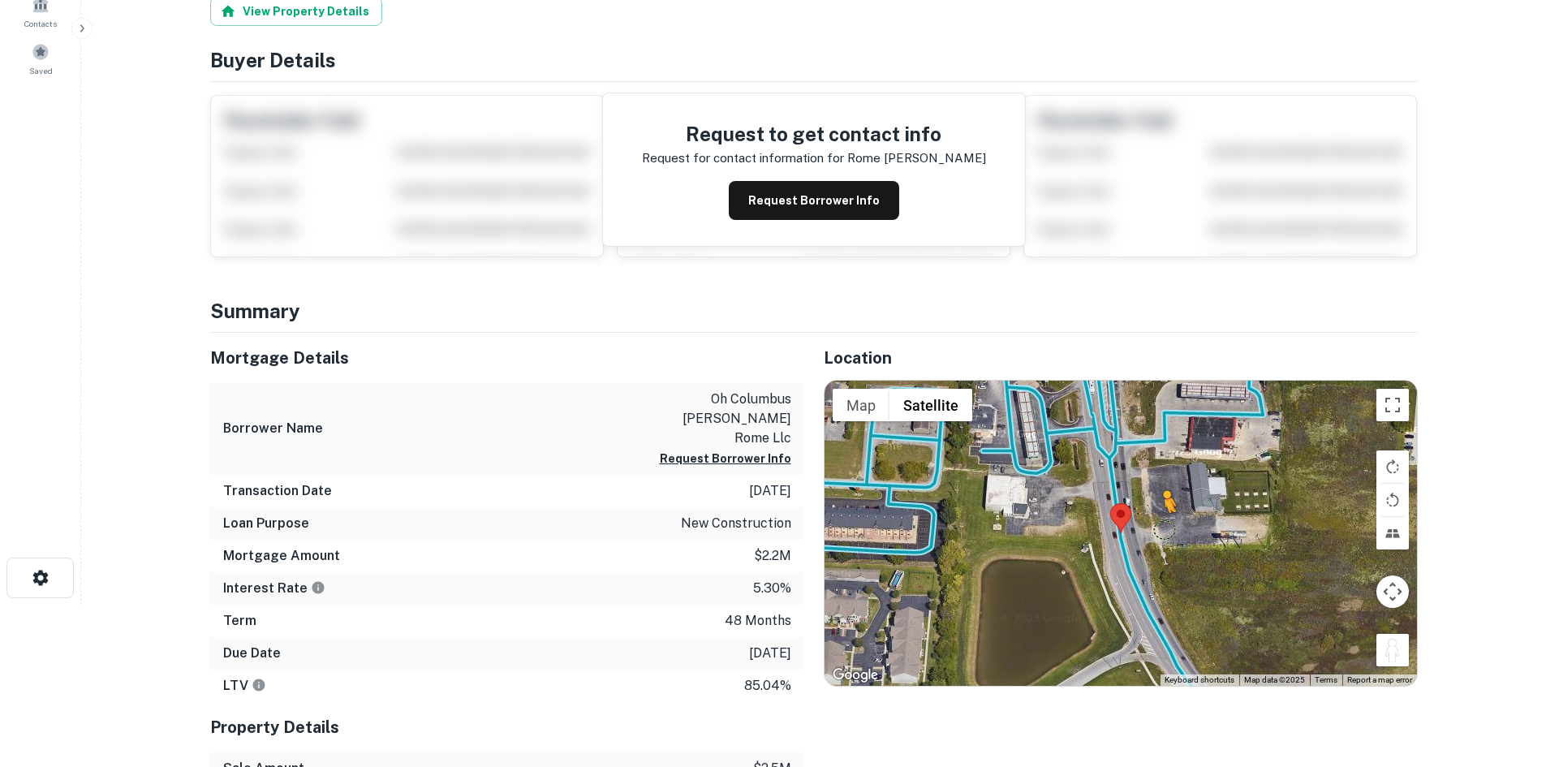
drag, startPoint x: 1398, startPoint y: 662, endPoint x: 1157, endPoint y: 527, distance: 276.5
click at [1157, 527] on div "To activate drag with keyboard, press Alt + Enter. Once in keyboard drag state,…" at bounding box center [1120, 533] width 592 height 305
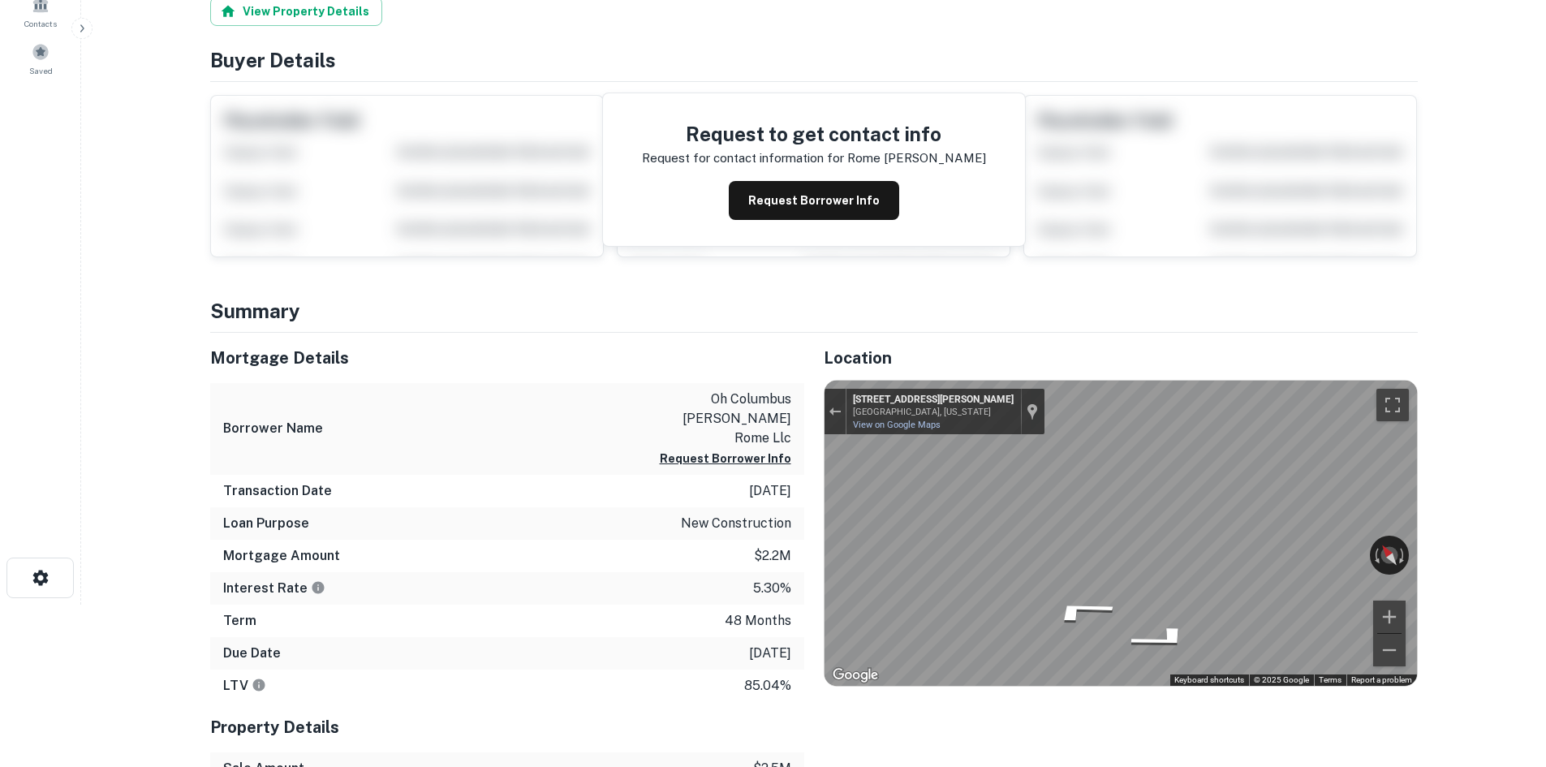
click at [1461, 545] on main "Loan Details Rome Hilliard Rd Columbus, OH 43228 • Fifth Third Bank Request Bor…" at bounding box center [813, 221] width 1465 height 767
click at [1401, 540] on div "← Move left → Move right ↑ Move up ↓ Move down + Zoom in - Zoom out 1024 Hillia…" at bounding box center [1120, 533] width 592 height 305
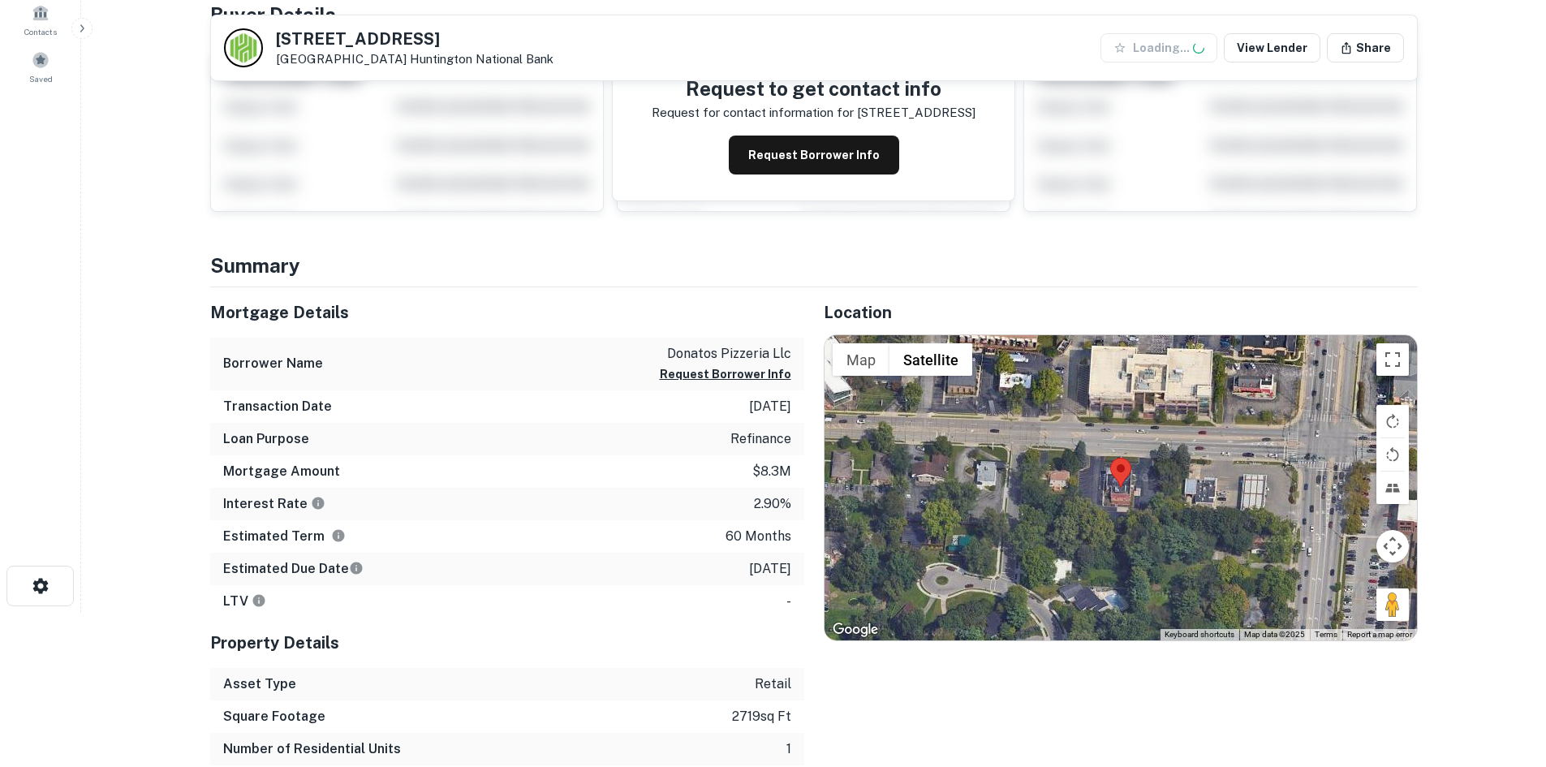
scroll to position [325, 0]
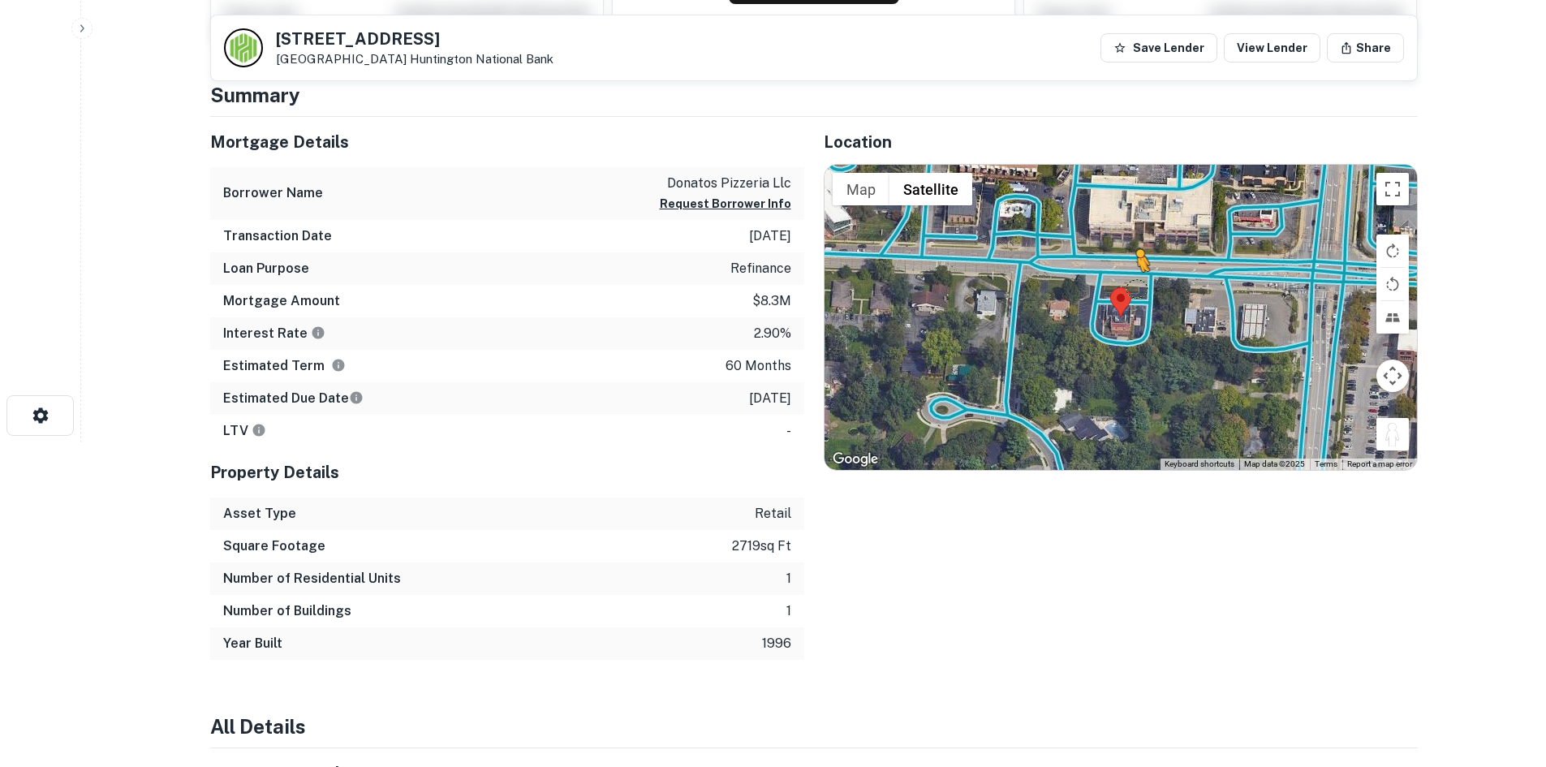
drag, startPoint x: 1395, startPoint y: 436, endPoint x: 1126, endPoint y: 290, distance: 306.5
click at [1126, 290] on div "To activate drag with keyboard, press Alt + Enter. Once in keyboard drag state,…" at bounding box center [1120, 317] width 592 height 305
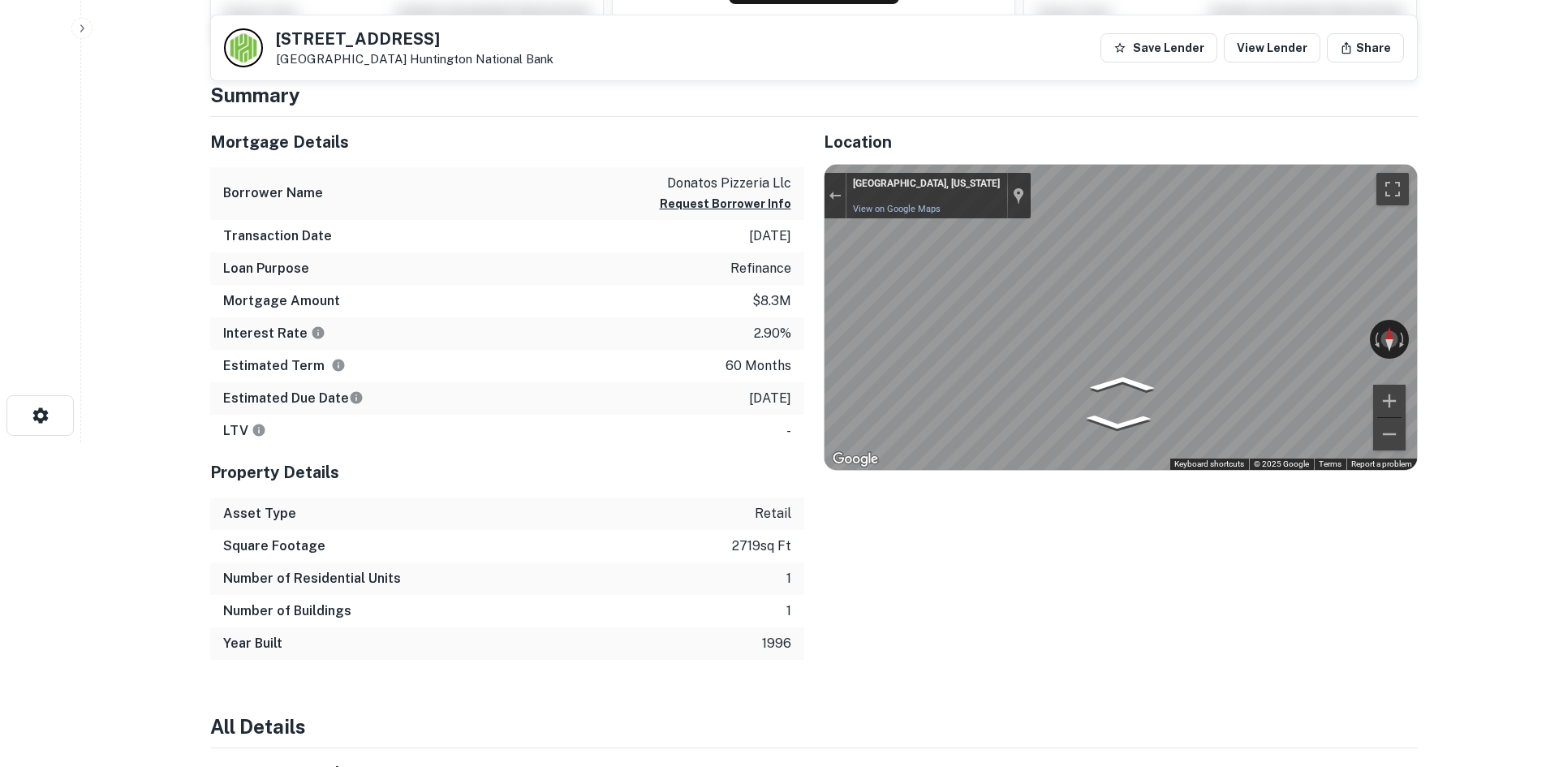
click at [1543, 273] on main "377 Granville St Columbus, OH 43230 Huntington National Bank Save Lender View L…" at bounding box center [813, 58] width 1465 height 767
click at [1545, 280] on html "Search Borrowers Contacts Saved 377 Granville St Columbus, OH 43230 Huntington …" at bounding box center [773, 58] width 1546 height 767
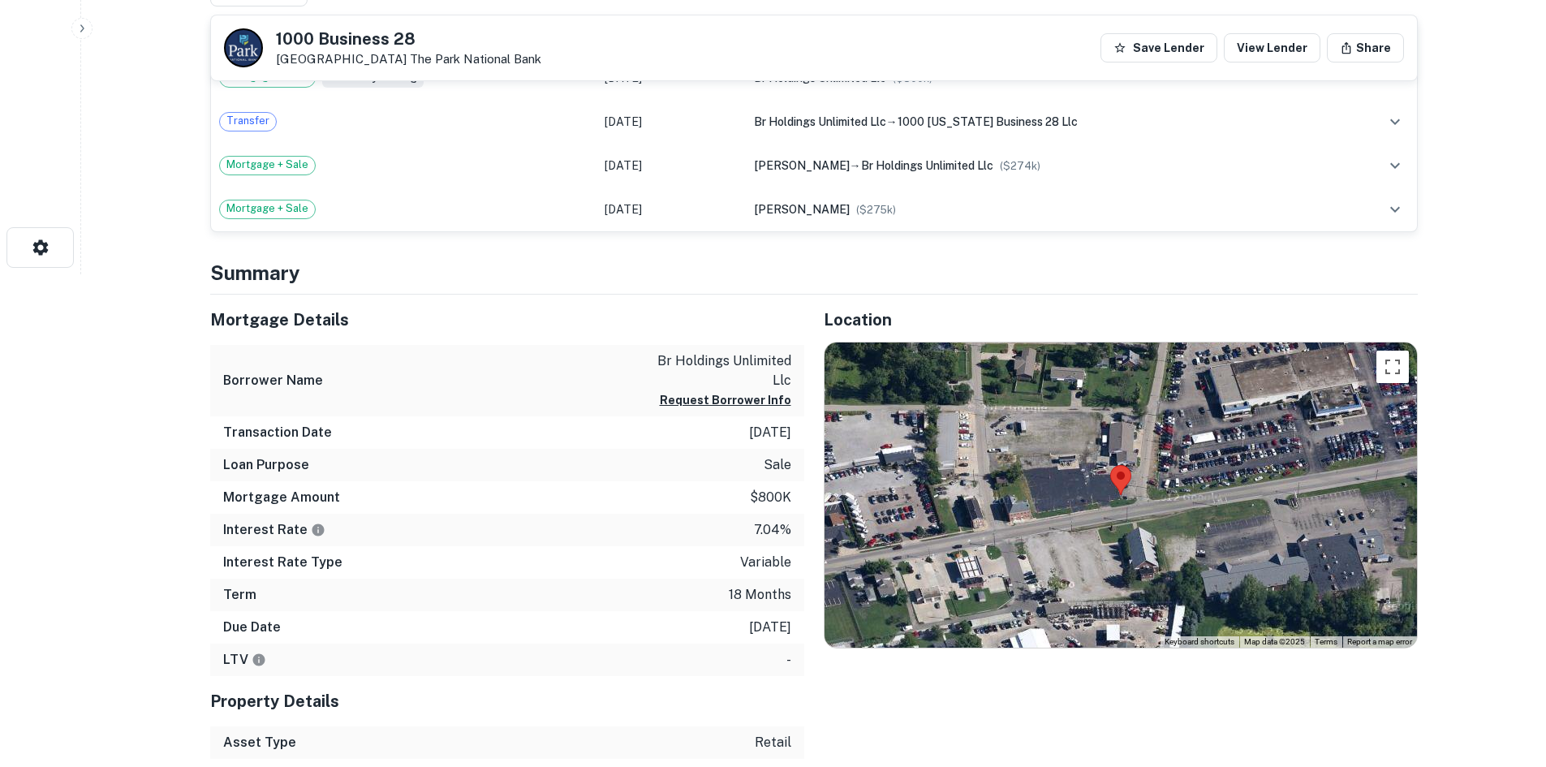
scroll to position [730, 0]
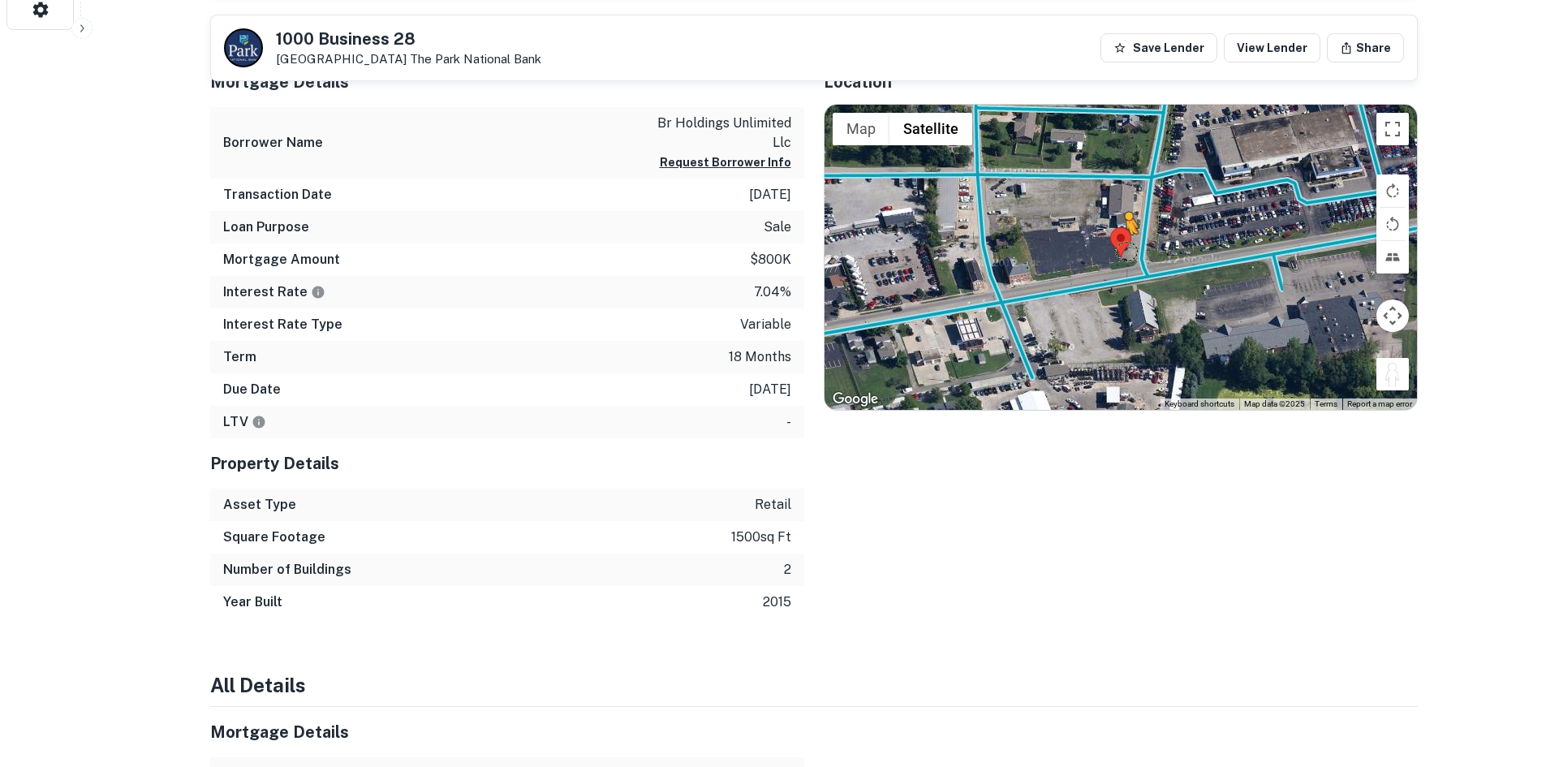
drag, startPoint x: 1391, startPoint y: 374, endPoint x: 1125, endPoint y: 251, distance: 293.4
click at [1125, 251] on div "To activate drag with keyboard, press Alt + Enter. Once in keyboard drag state,…" at bounding box center [1120, 257] width 592 height 305
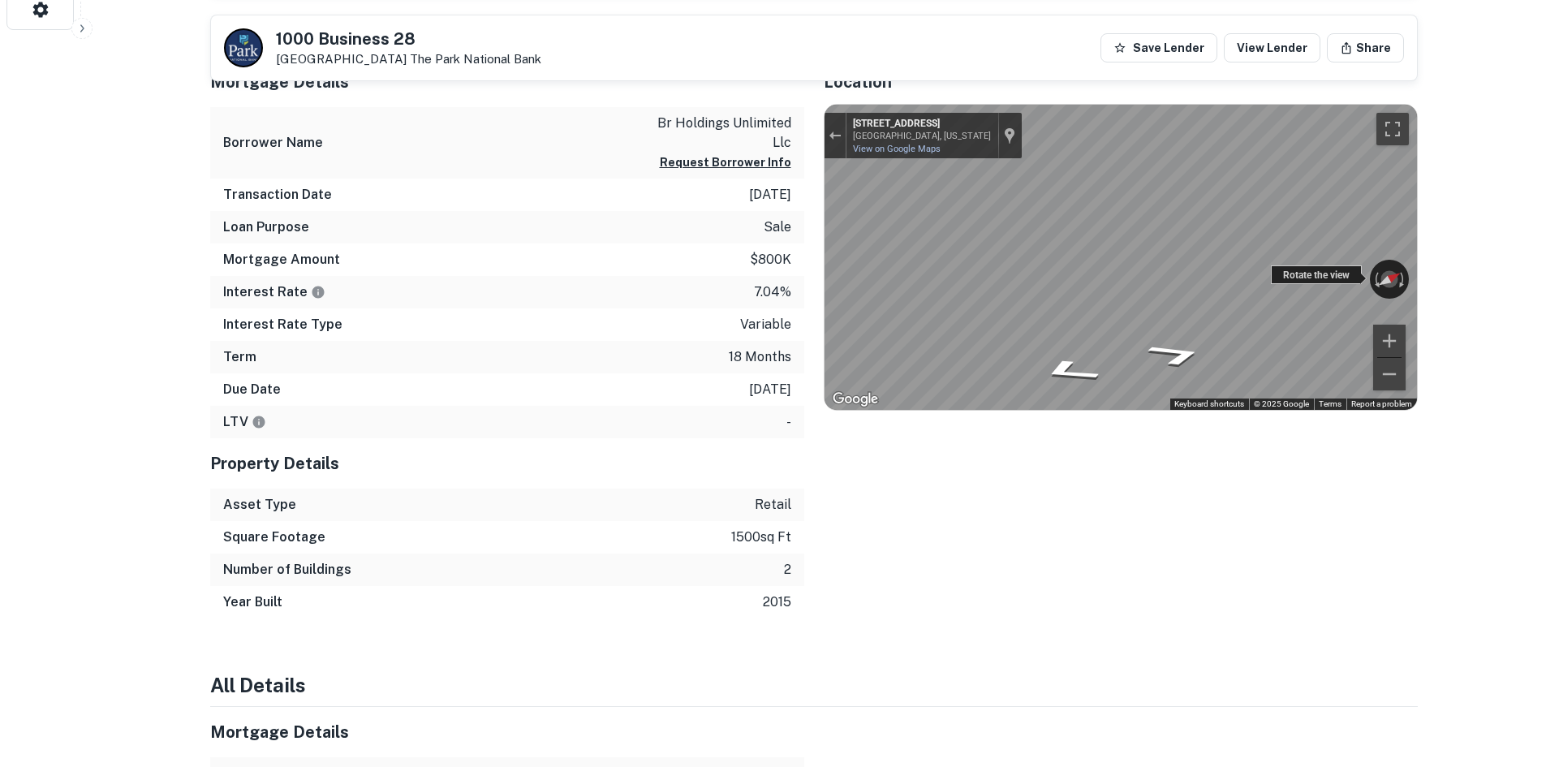
click at [1304, 274] on div "← Move left → Move right ↑ Move up ↓ Move down + Zoom in - Zoom out [STREET_ADD…" at bounding box center [1120, 257] width 592 height 305
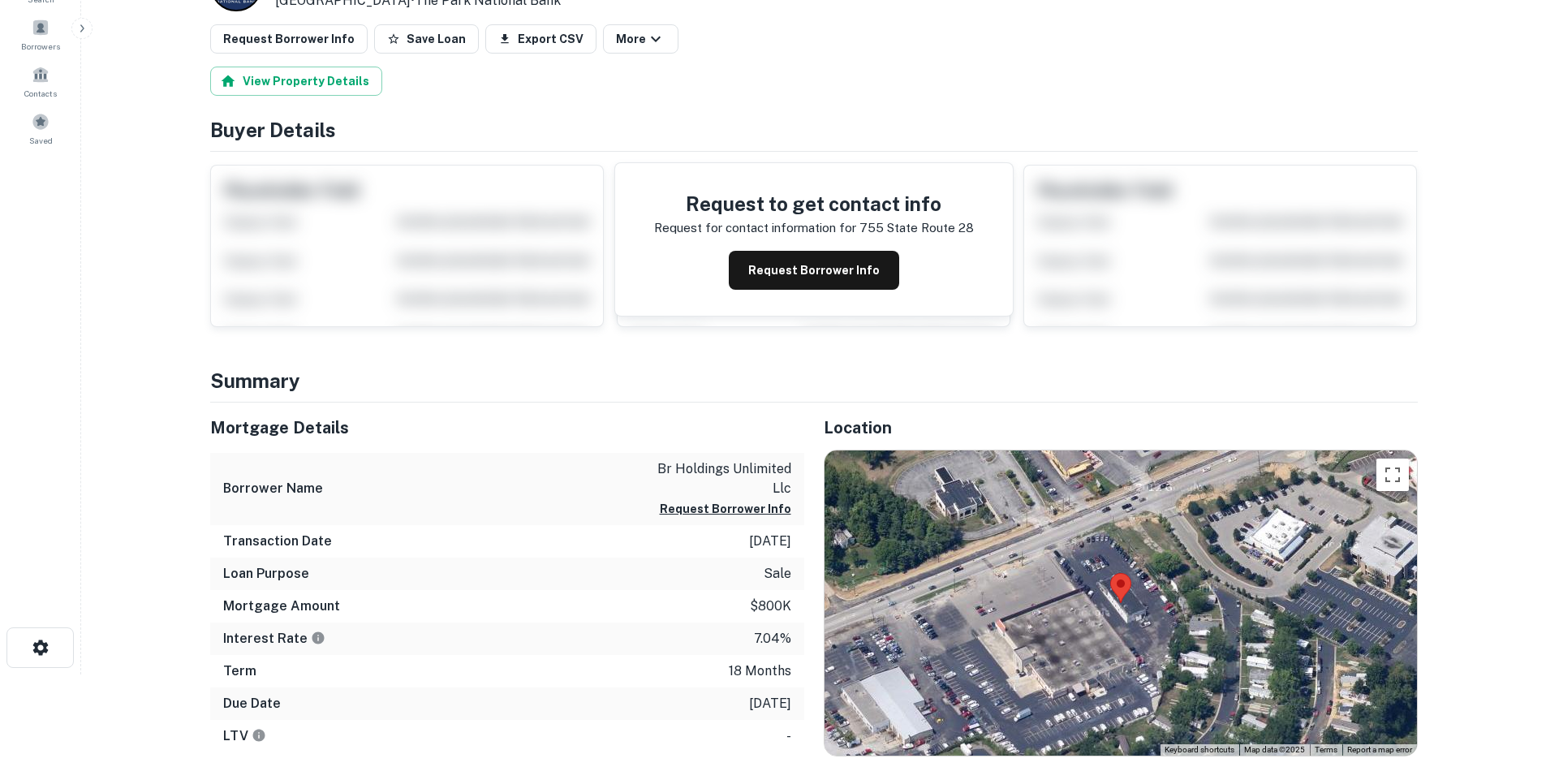
scroll to position [243, 0]
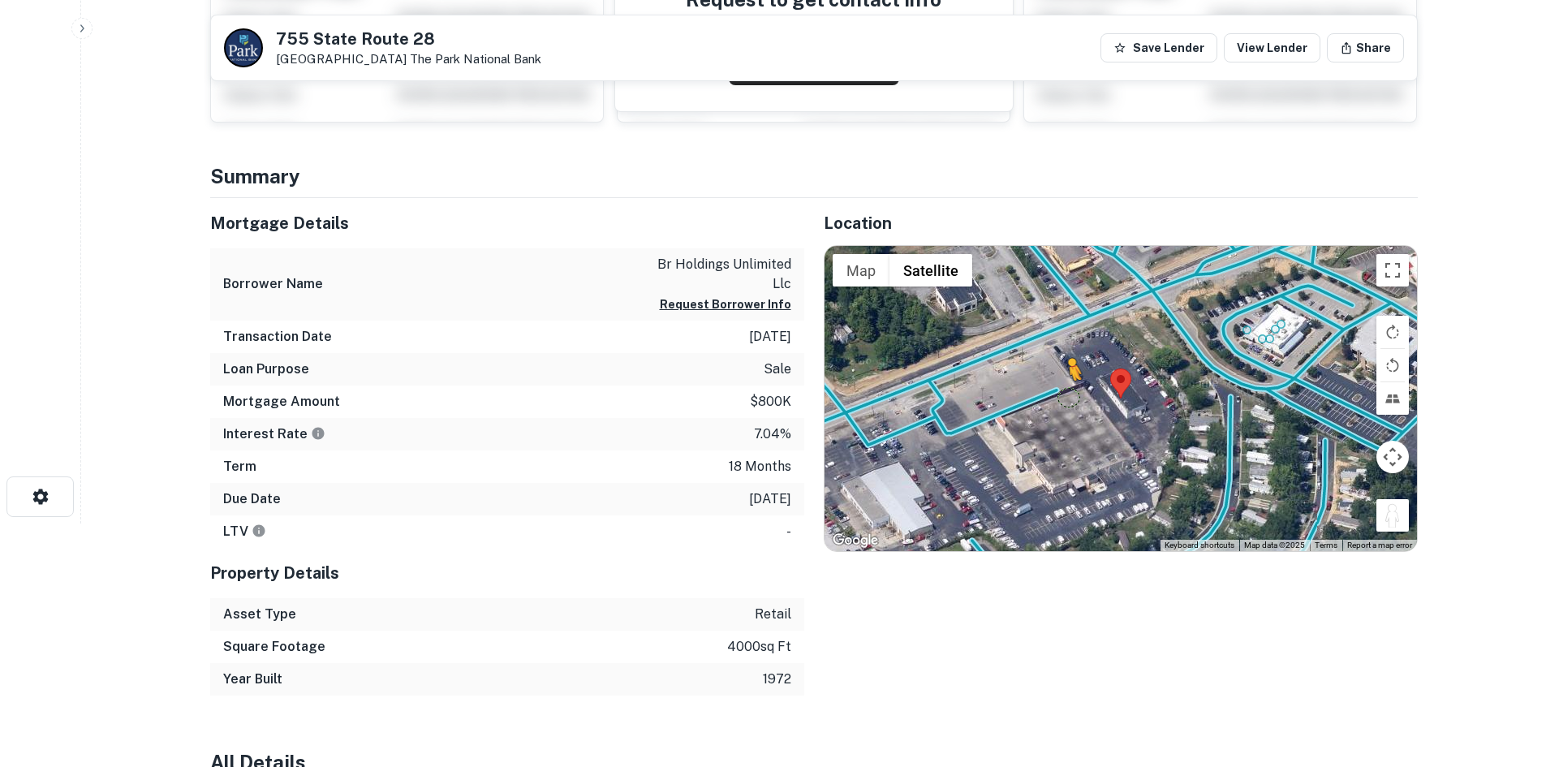
drag, startPoint x: 1385, startPoint y: 519, endPoint x: 1036, endPoint y: 390, distance: 372.3
click at [1036, 390] on div "To activate drag with keyboard, press Alt + Enter. Once in keyboard drag state,…" at bounding box center [1120, 398] width 592 height 305
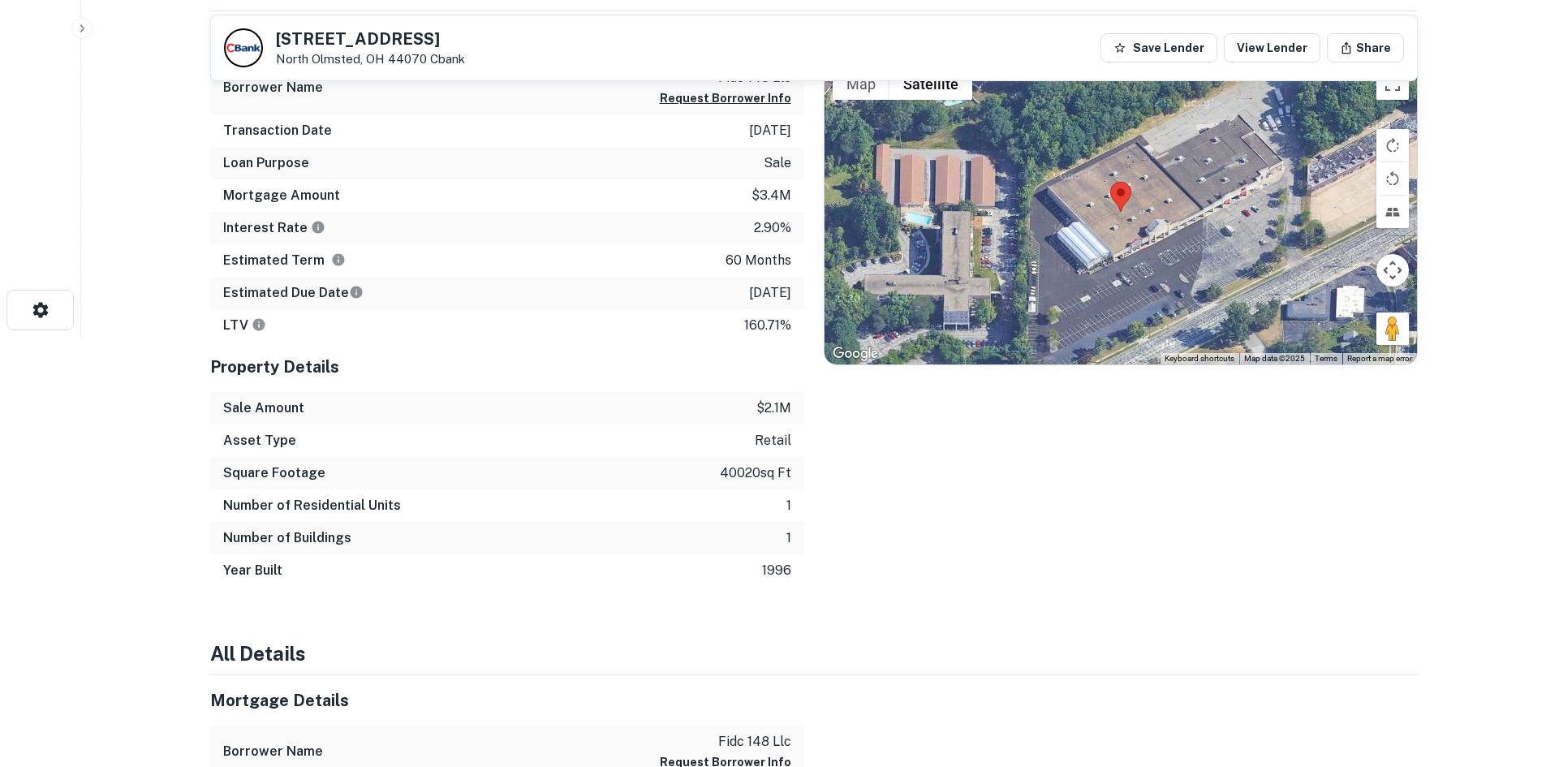
scroll to position [406, 0]
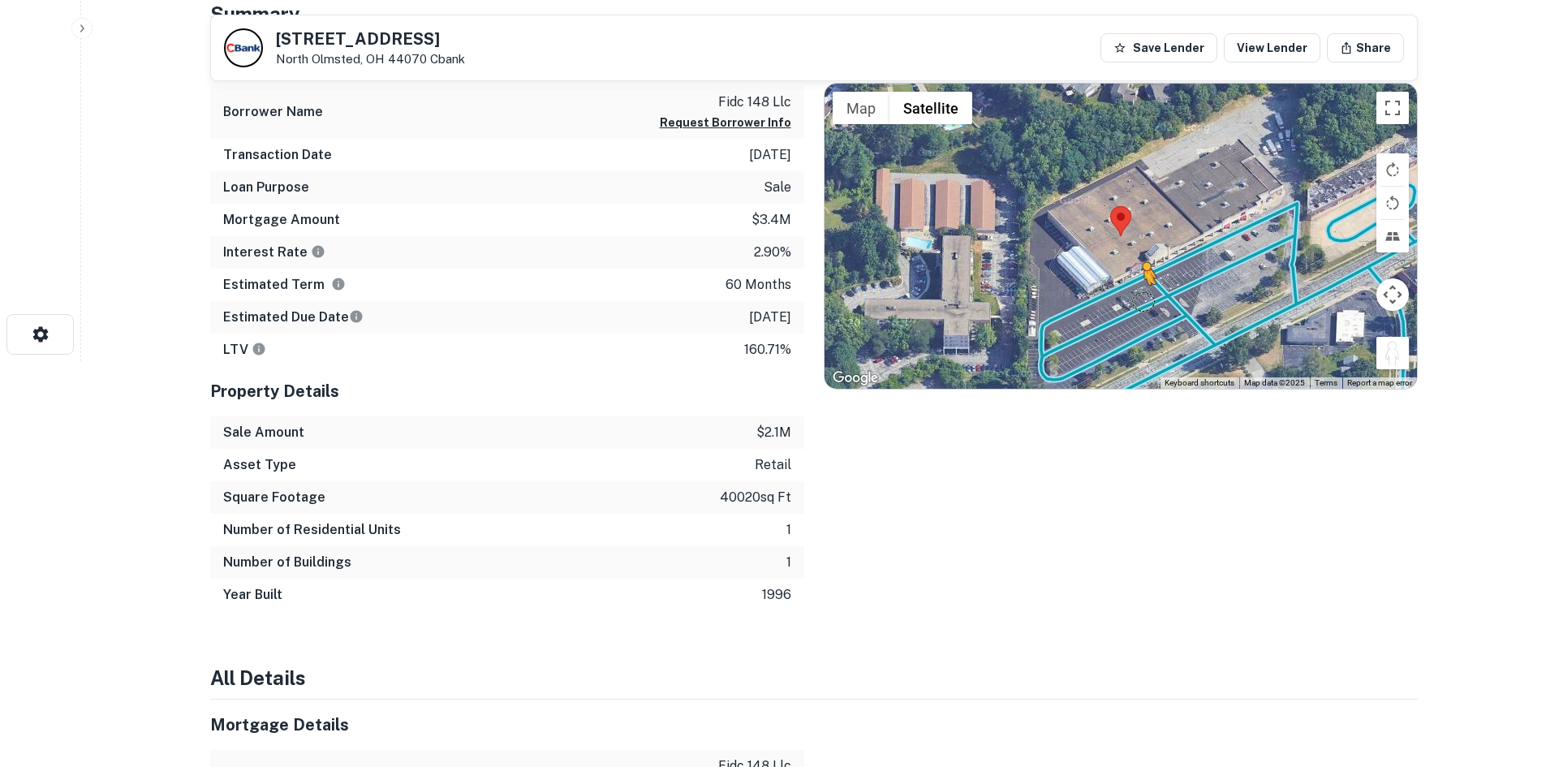
drag, startPoint x: 1393, startPoint y: 360, endPoint x: 1143, endPoint y: 301, distance: 256.9
click at [1143, 301] on div "To activate drag with keyboard, press Alt + Enter. Once in keyboard drag state,…" at bounding box center [1120, 236] width 592 height 305
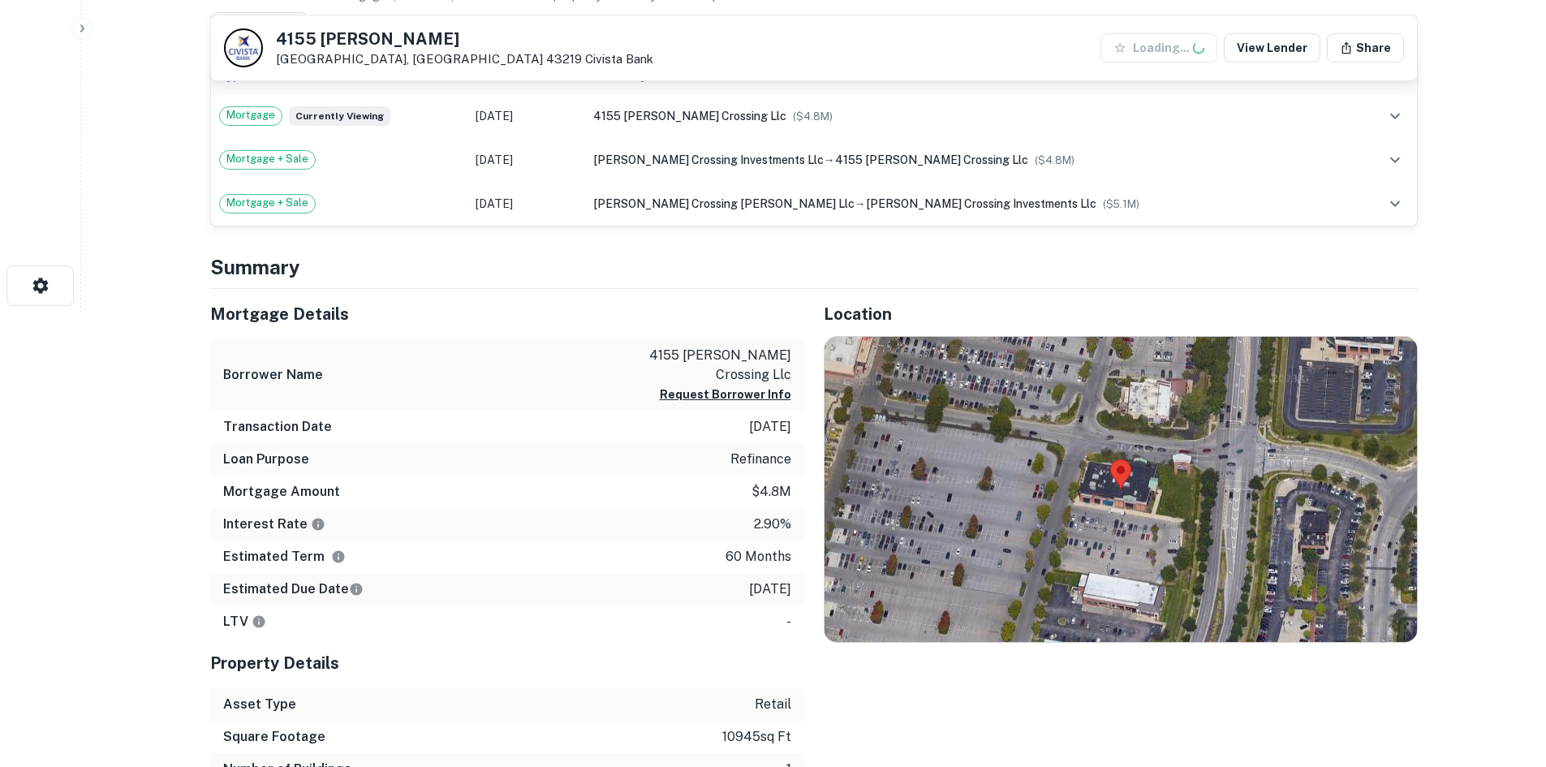
scroll to position [487, 0]
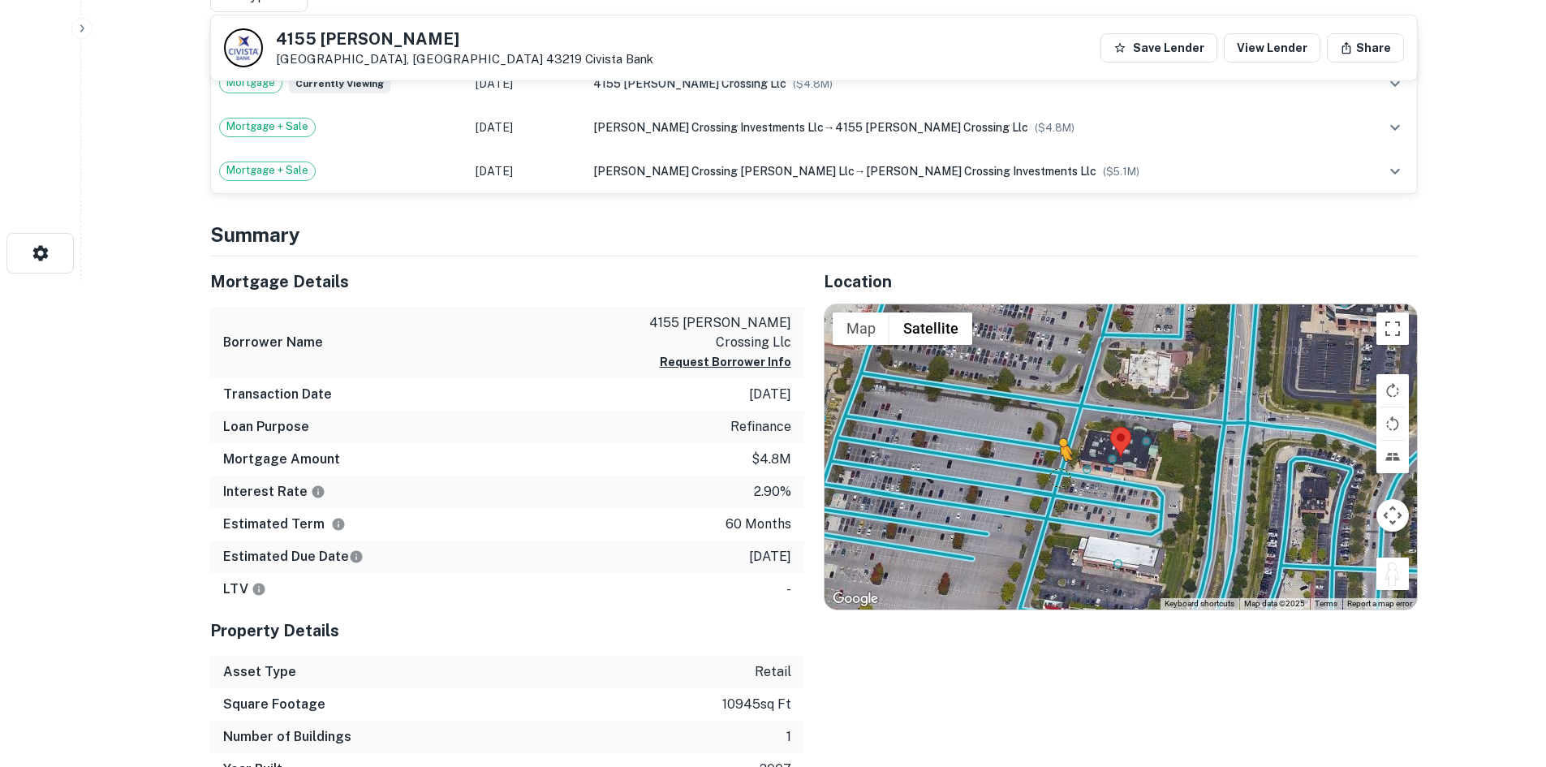
drag, startPoint x: 1383, startPoint y: 566, endPoint x: 1059, endPoint y: 477, distance: 335.9
click at [1059, 477] on div "To activate drag with keyboard, press Alt + Enter. Once in keyboard drag state,…" at bounding box center [1120, 456] width 592 height 305
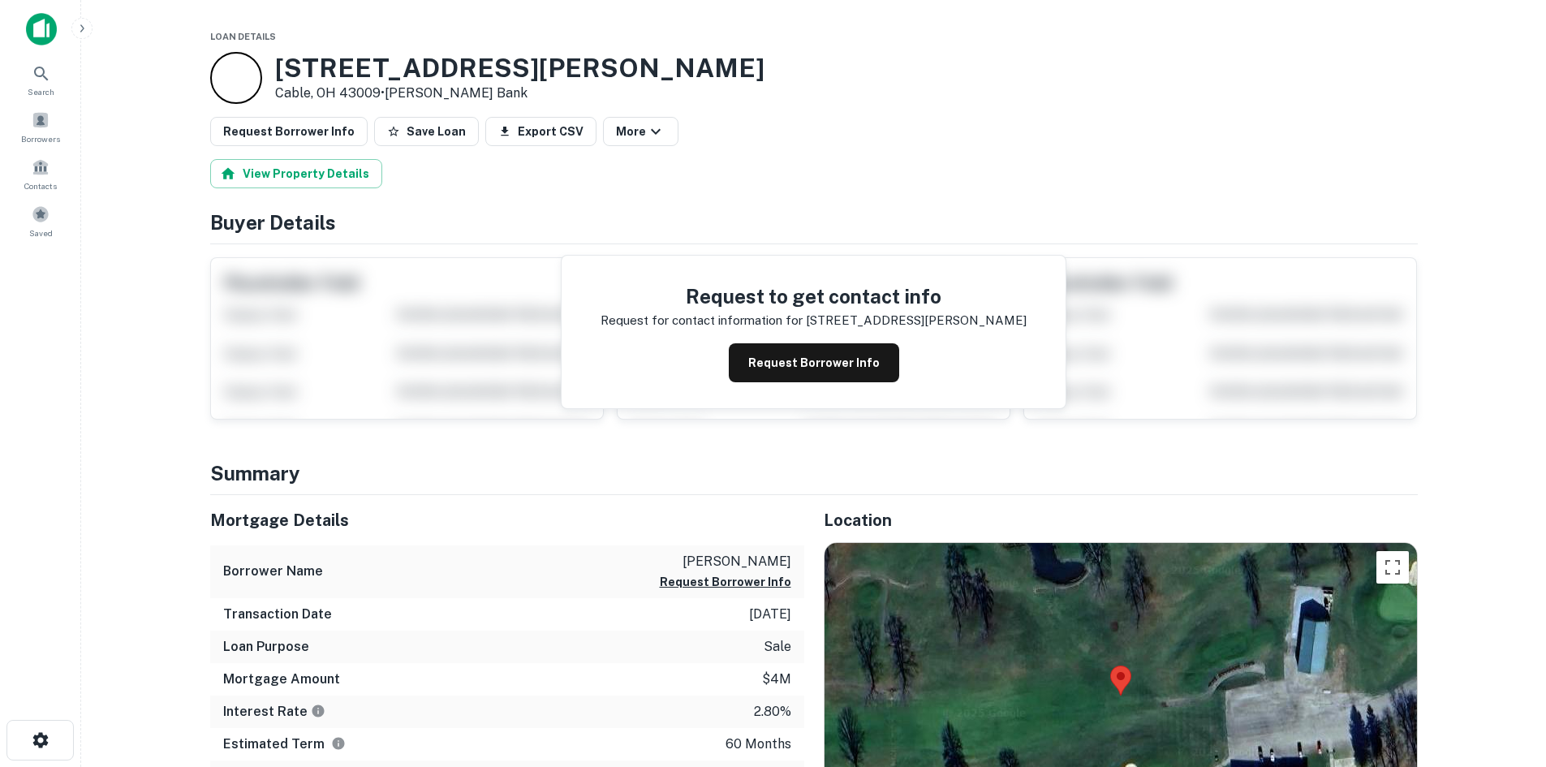
scroll to position [243, 0]
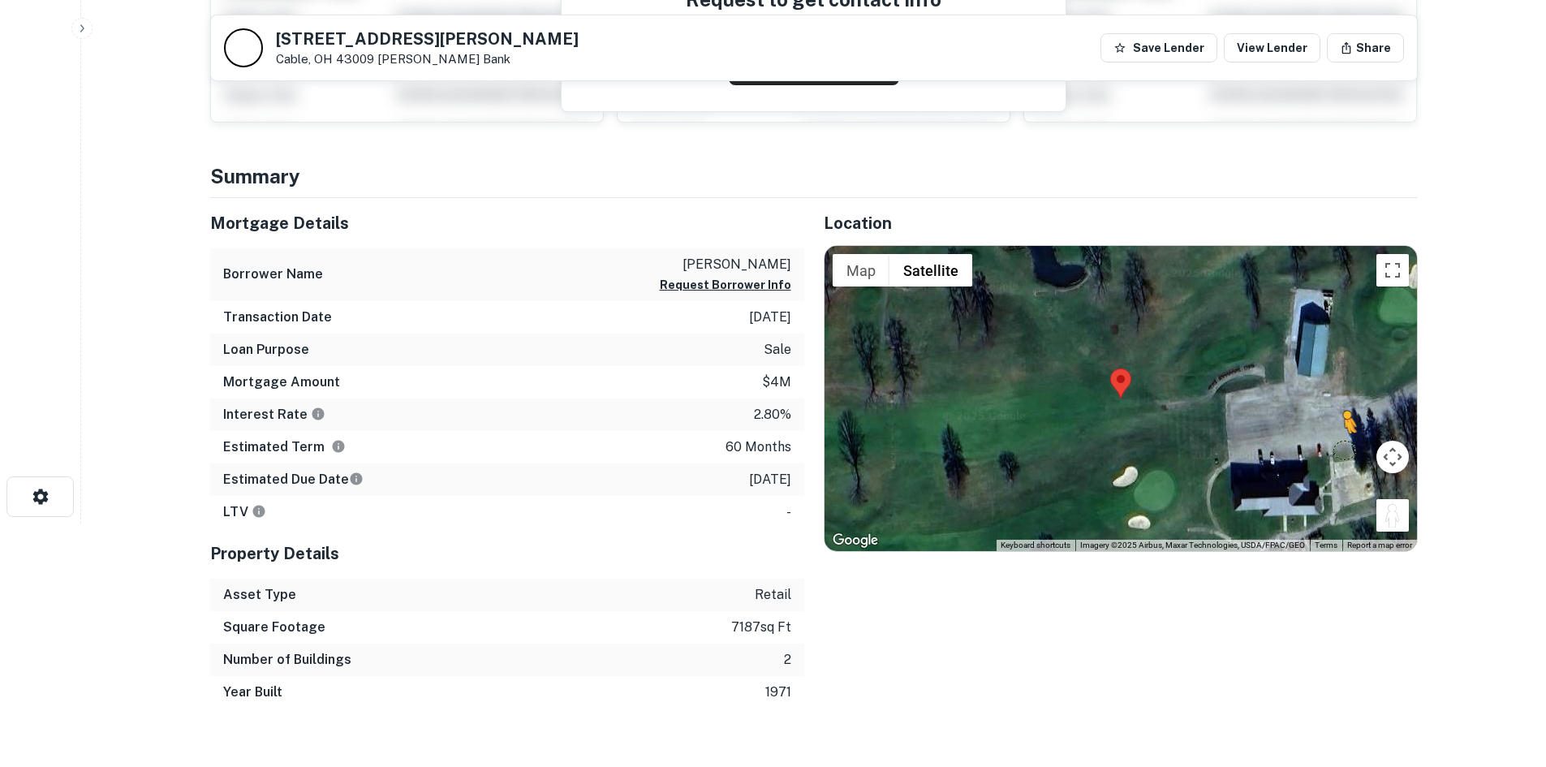
drag, startPoint x: 1401, startPoint y: 520, endPoint x: 1263, endPoint y: 390, distance: 190.0
click at [1264, 390] on div "To activate drag with keyboard, press Alt + Enter. Once in keyboard drag state,…" at bounding box center [1120, 398] width 592 height 305
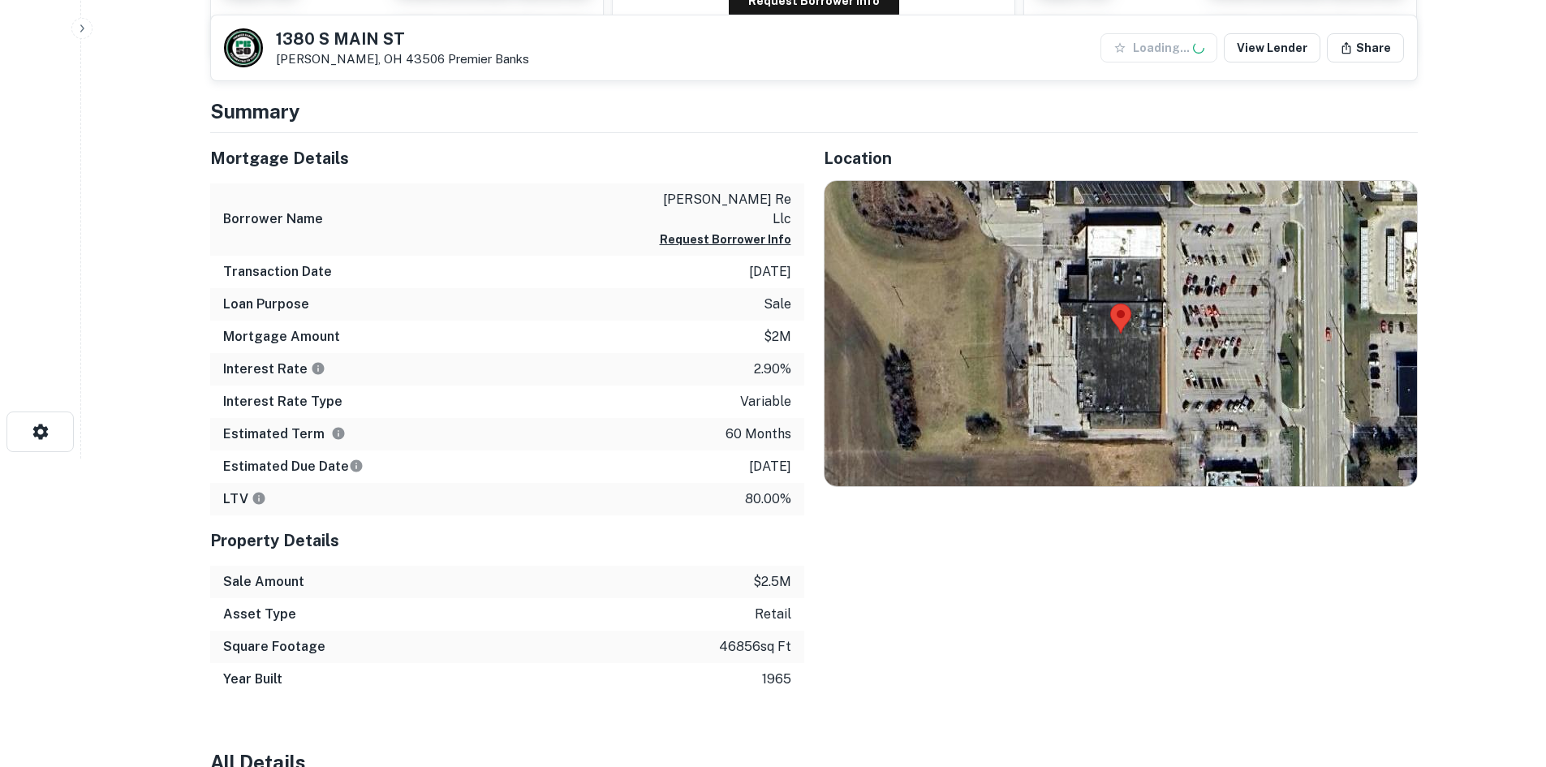
scroll to position [406, 0]
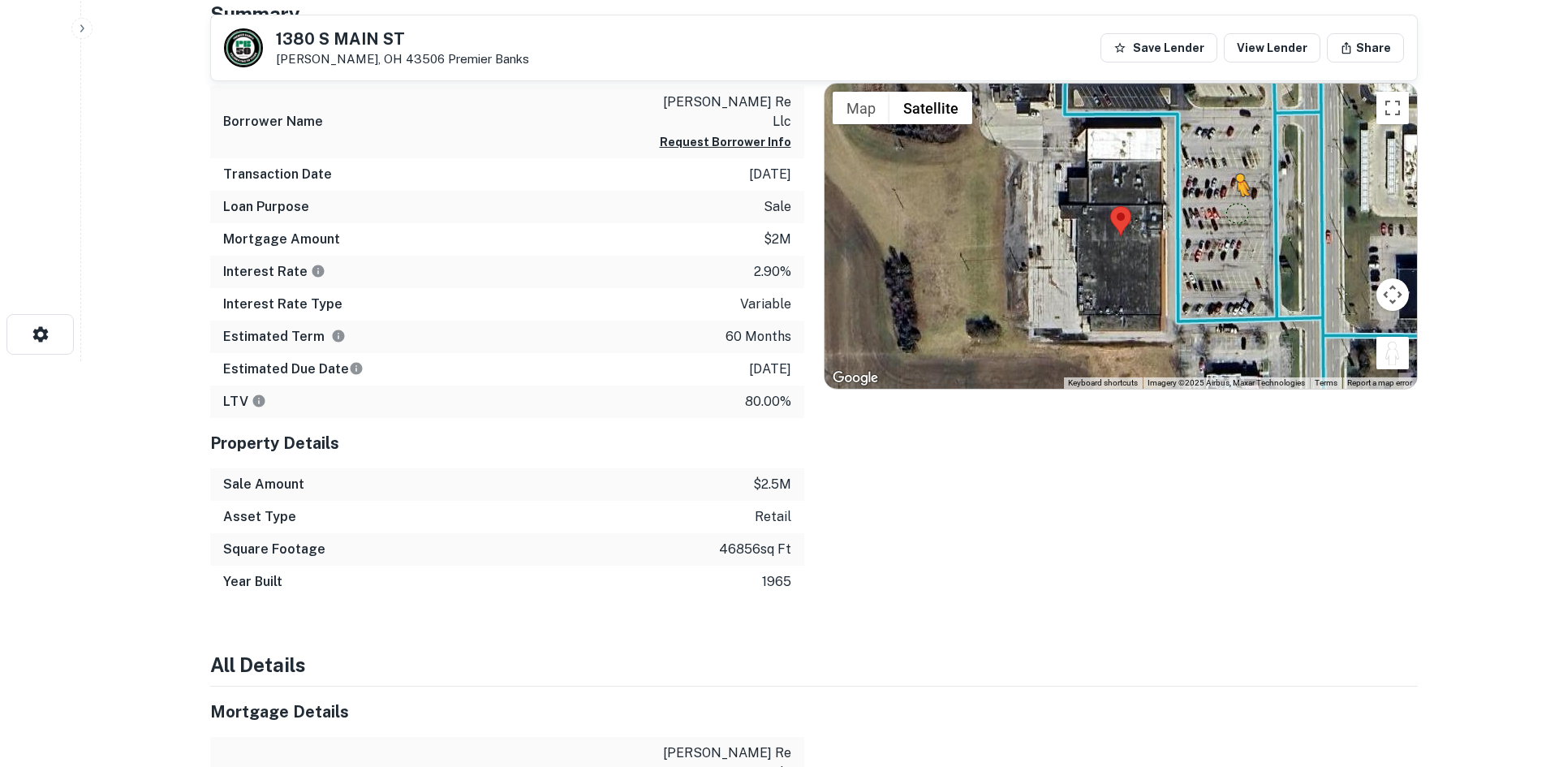
drag, startPoint x: 1408, startPoint y: 348, endPoint x: 1186, endPoint y: 174, distance: 281.5
click at [1198, 182] on div "To activate drag with keyboard, press Alt + Enter. Once in keyboard drag state,…" at bounding box center [1120, 236] width 592 height 305
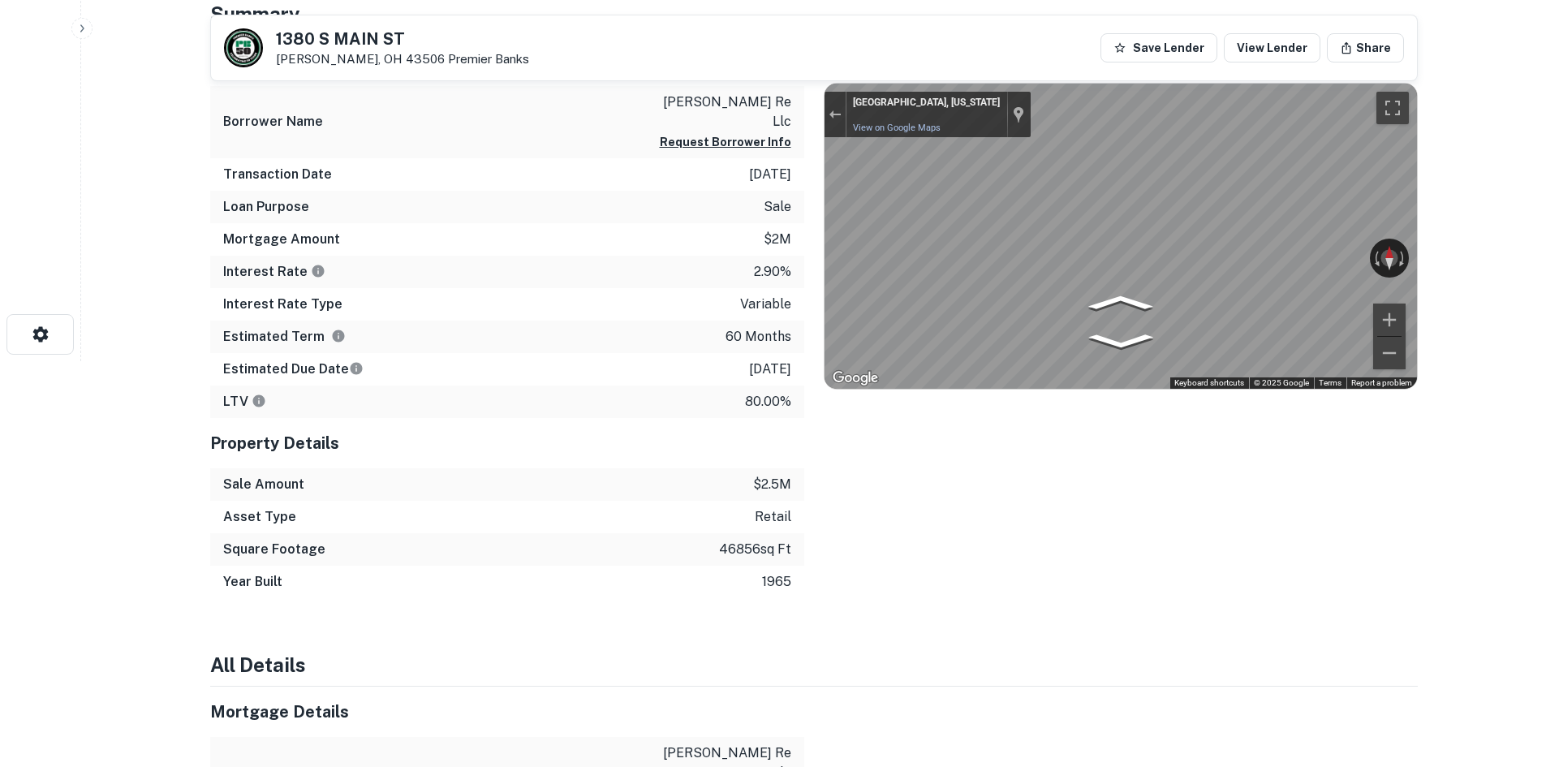
click at [1398, 276] on div "← Move left → Move right ↑ Move up ↓ Move down + Zoom in - Zoom out Bryan, Ohio…" at bounding box center [1120, 236] width 592 height 305
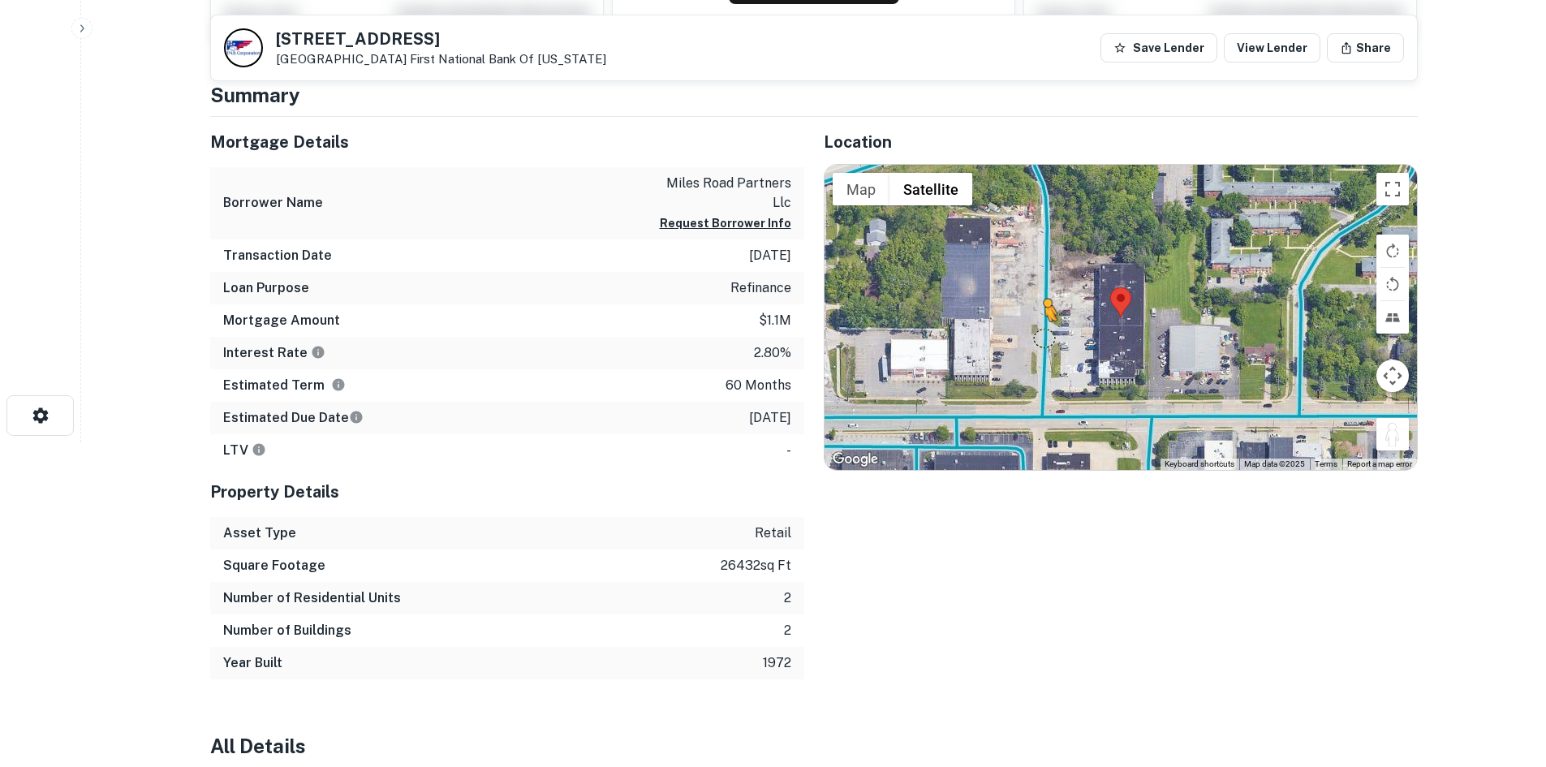
drag, startPoint x: 1399, startPoint y: 441, endPoint x: 1043, endPoint y: 338, distance: 370.8
click at [1043, 338] on div "To activate drag with keyboard, press Alt + Enter. Once in keyboard drag state,…" at bounding box center [1120, 317] width 592 height 305
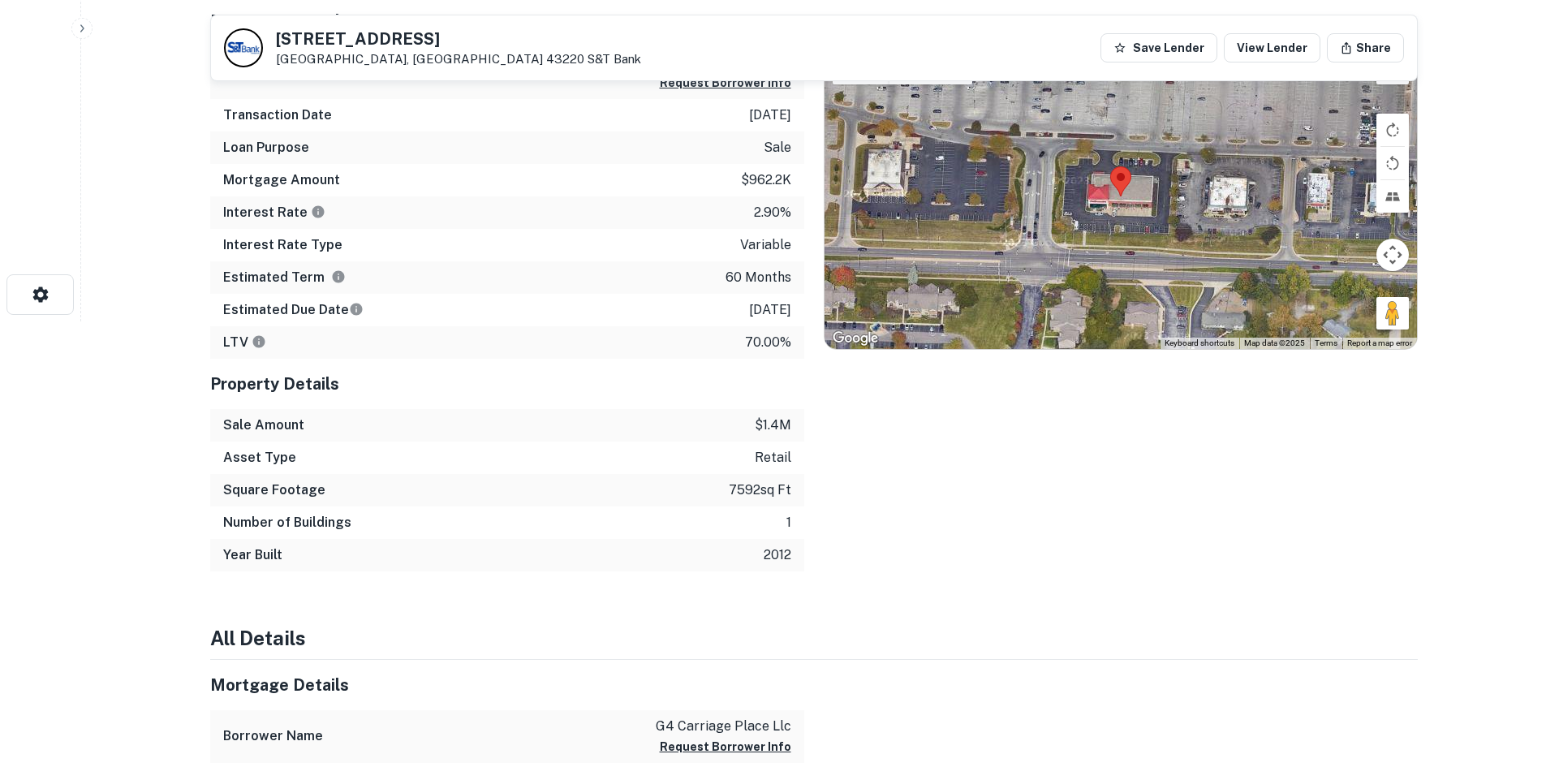
scroll to position [406, 0]
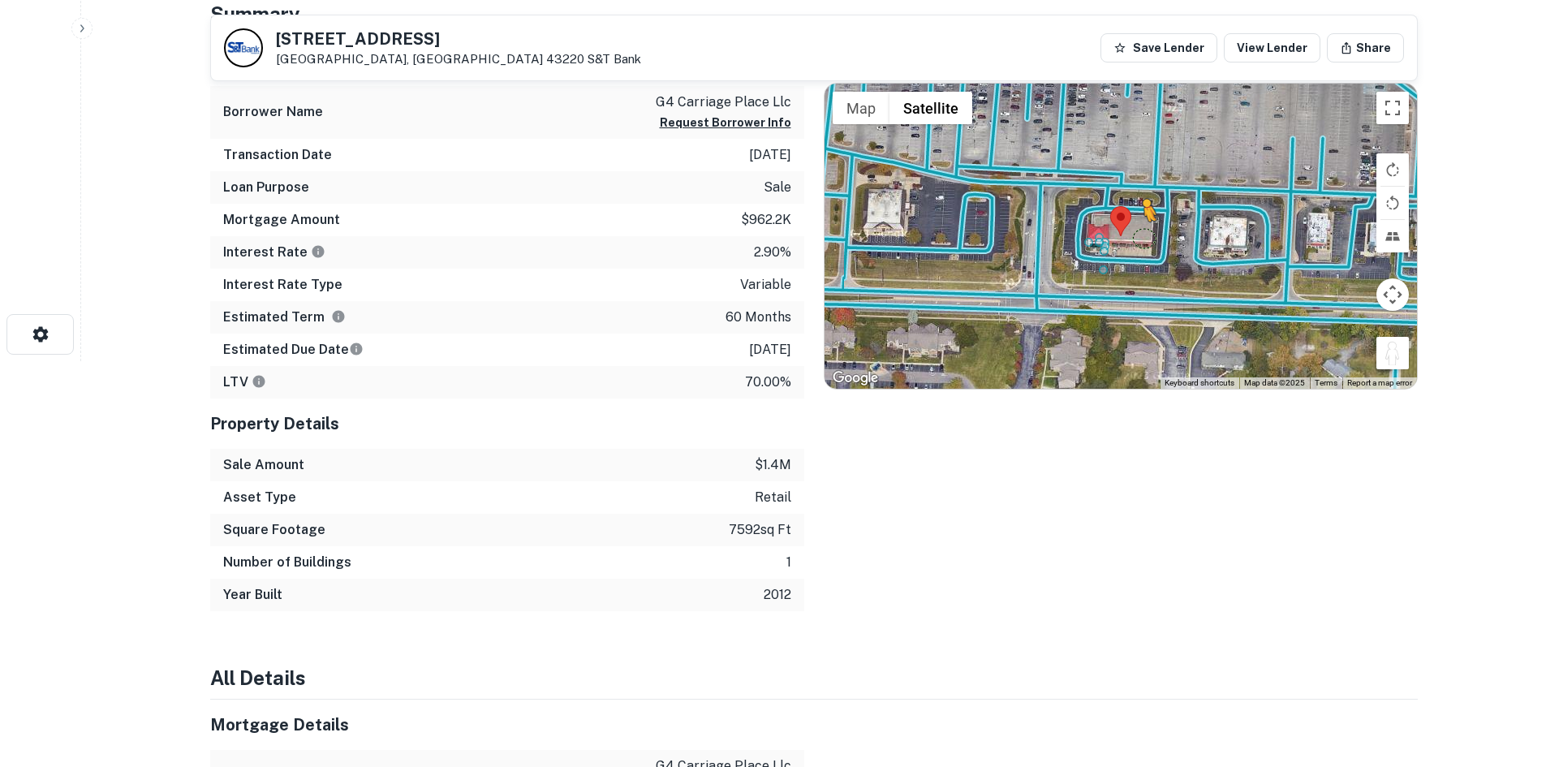
drag, startPoint x: 1390, startPoint y: 347, endPoint x: 1087, endPoint y: 242, distance: 321.3
click at [1087, 242] on div "To activate drag with keyboard, press Alt + Enter. Once in keyboard drag state,…" at bounding box center [1120, 236] width 592 height 305
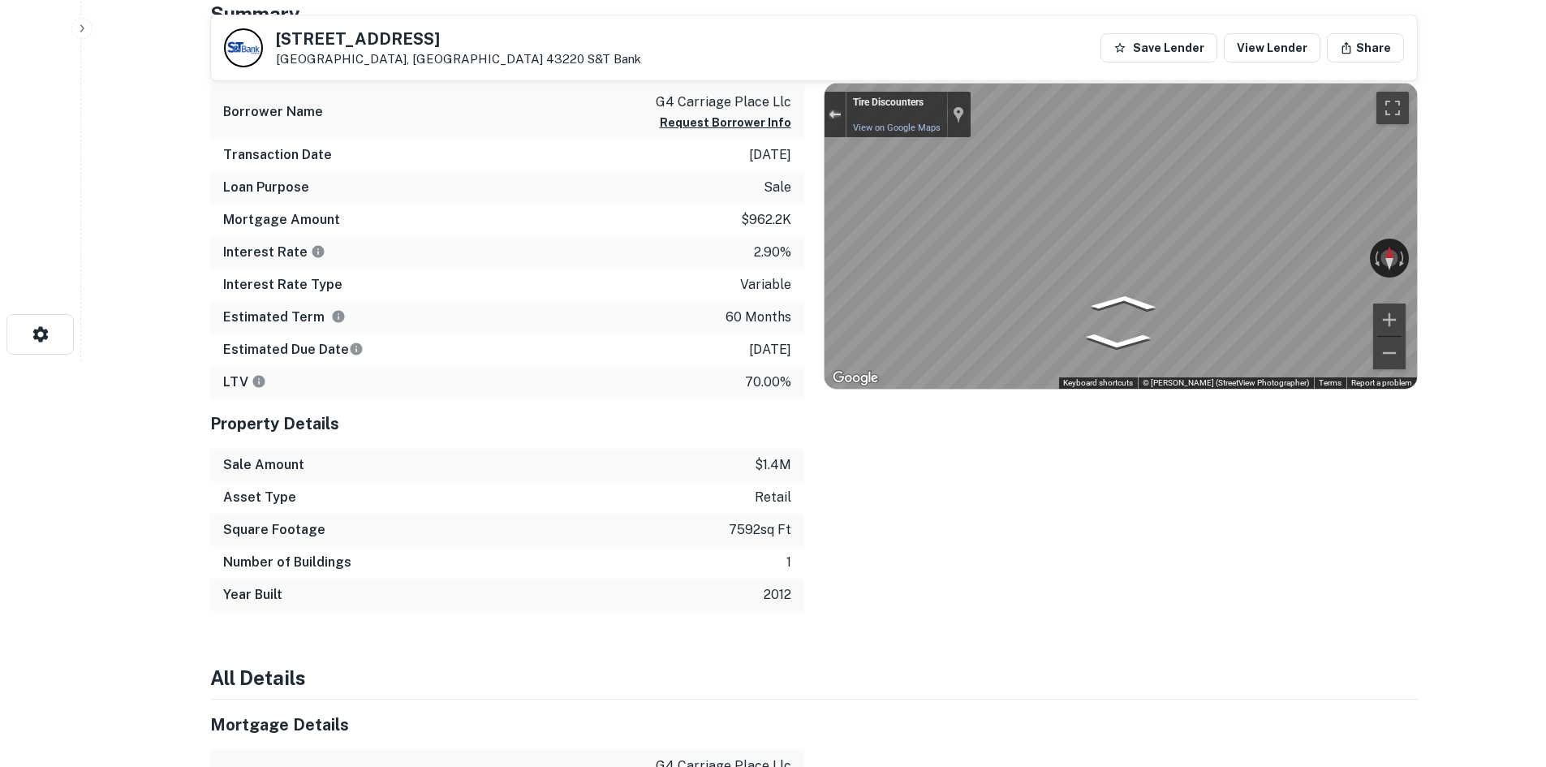
click at [838, 110] on div "Exit the Street View" at bounding box center [835, 115] width 12 height 10
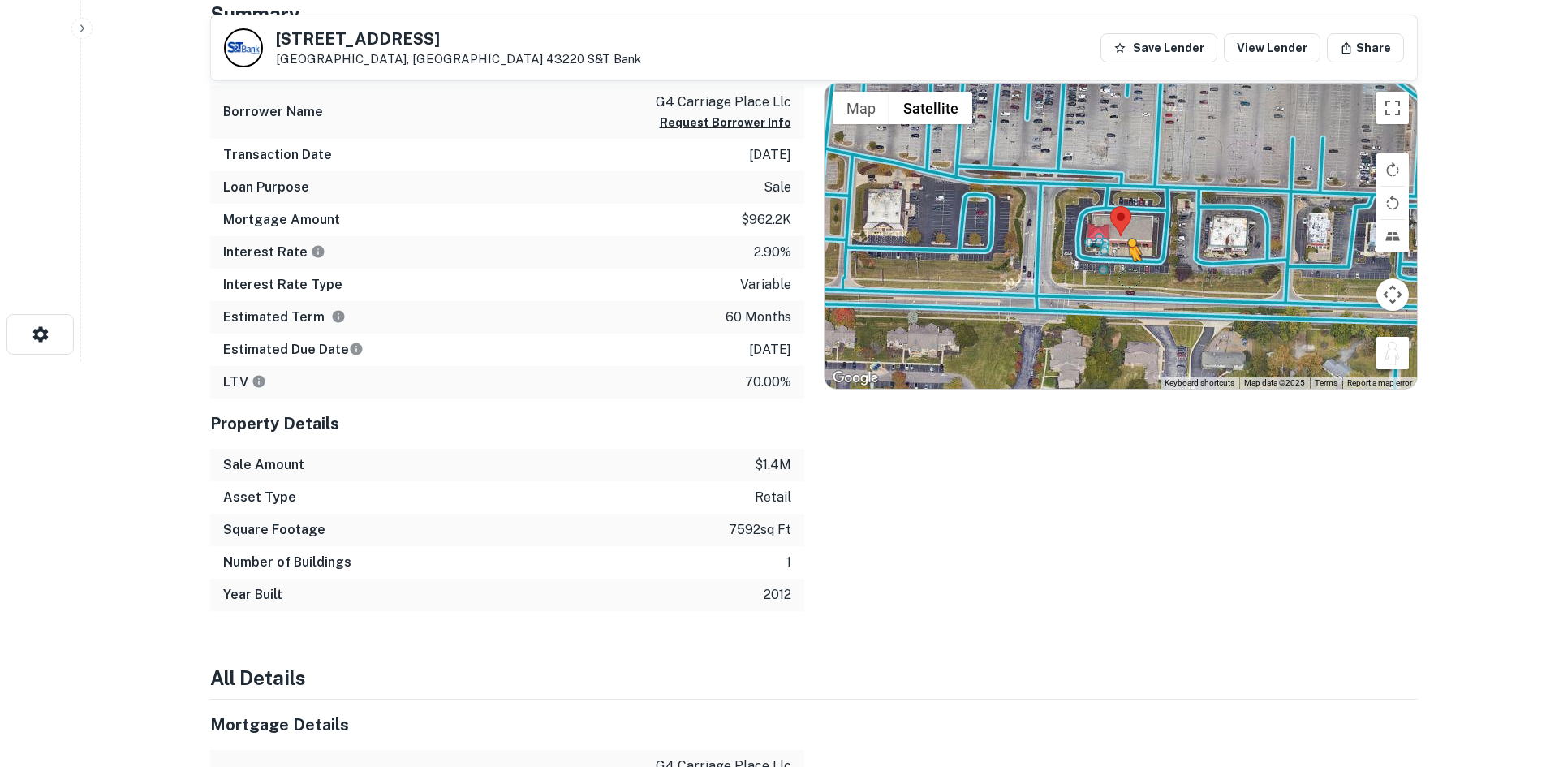
drag, startPoint x: 1397, startPoint y: 351, endPoint x: 1083, endPoint y: 260, distance: 327.7
click at [1083, 260] on div "To activate drag with keyboard, press Alt + Enter. Once in keyboard drag state,…" at bounding box center [1120, 236] width 592 height 305
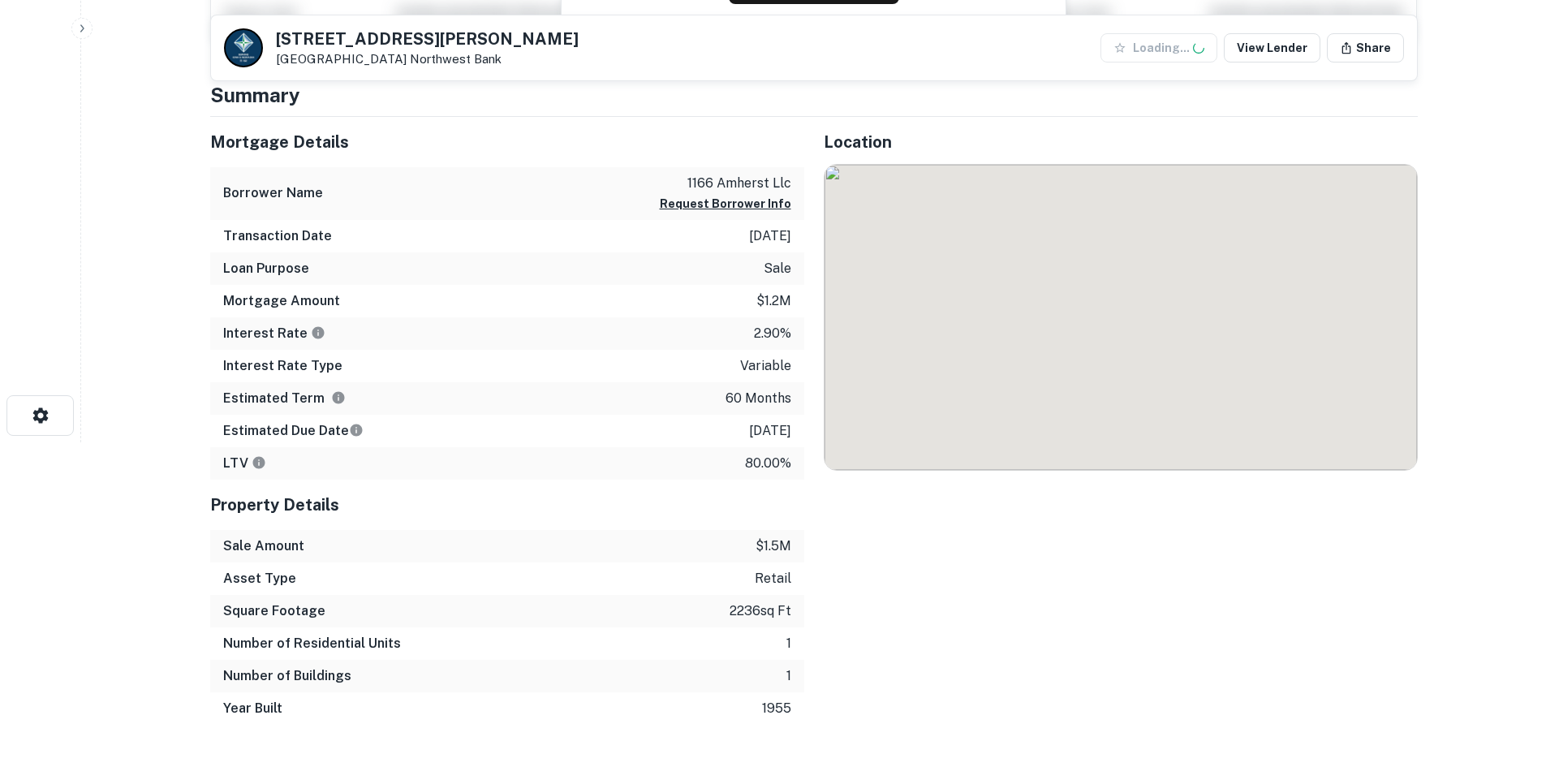
scroll to position [325, 0]
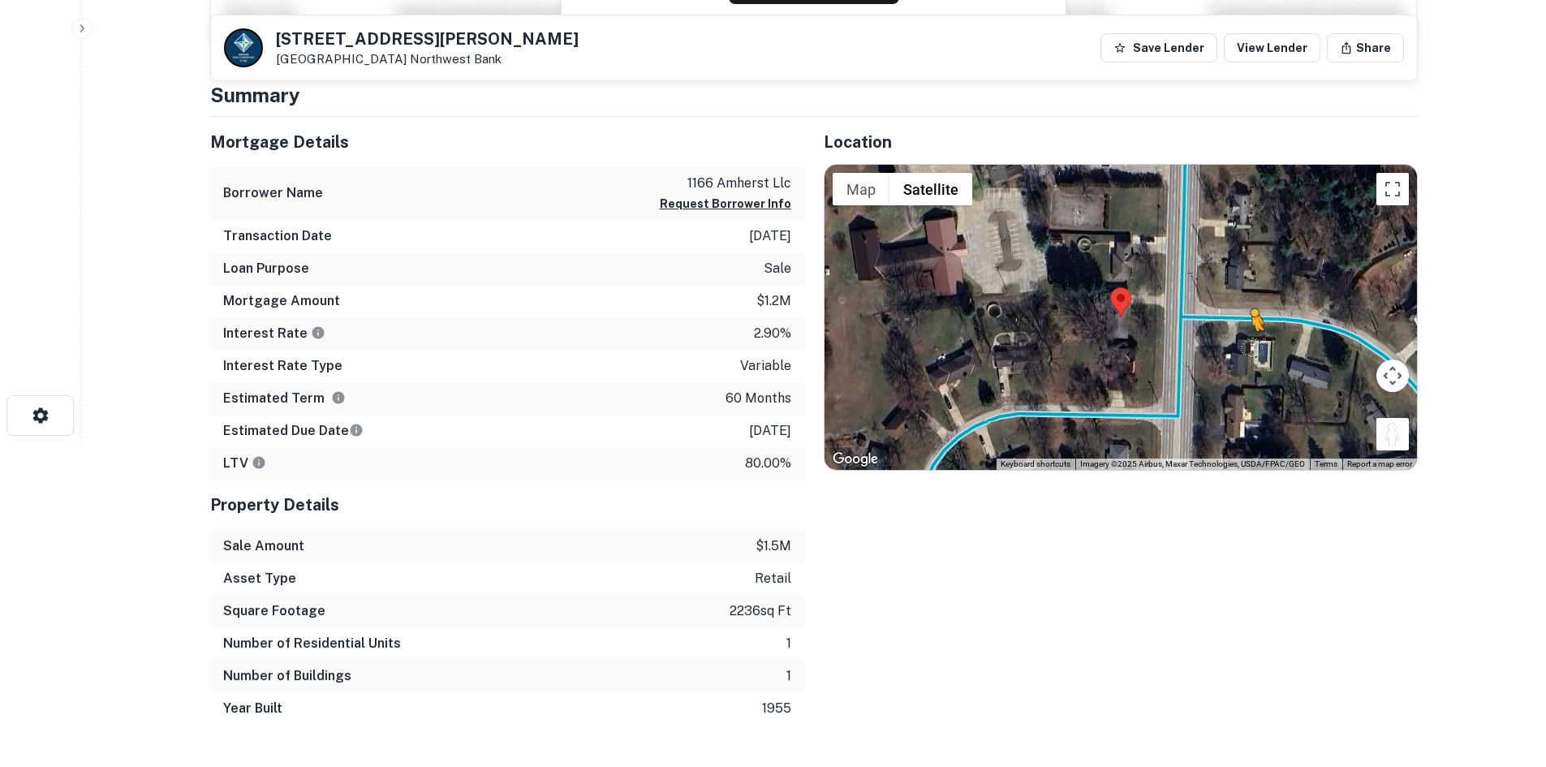
drag, startPoint x: 1399, startPoint y: 440, endPoint x: 1162, endPoint y: 297, distance: 276.7
click at [1162, 297] on div "To activate drag with keyboard, press Alt + Enter. Once in keyboard drag state,…" at bounding box center [1120, 317] width 592 height 305
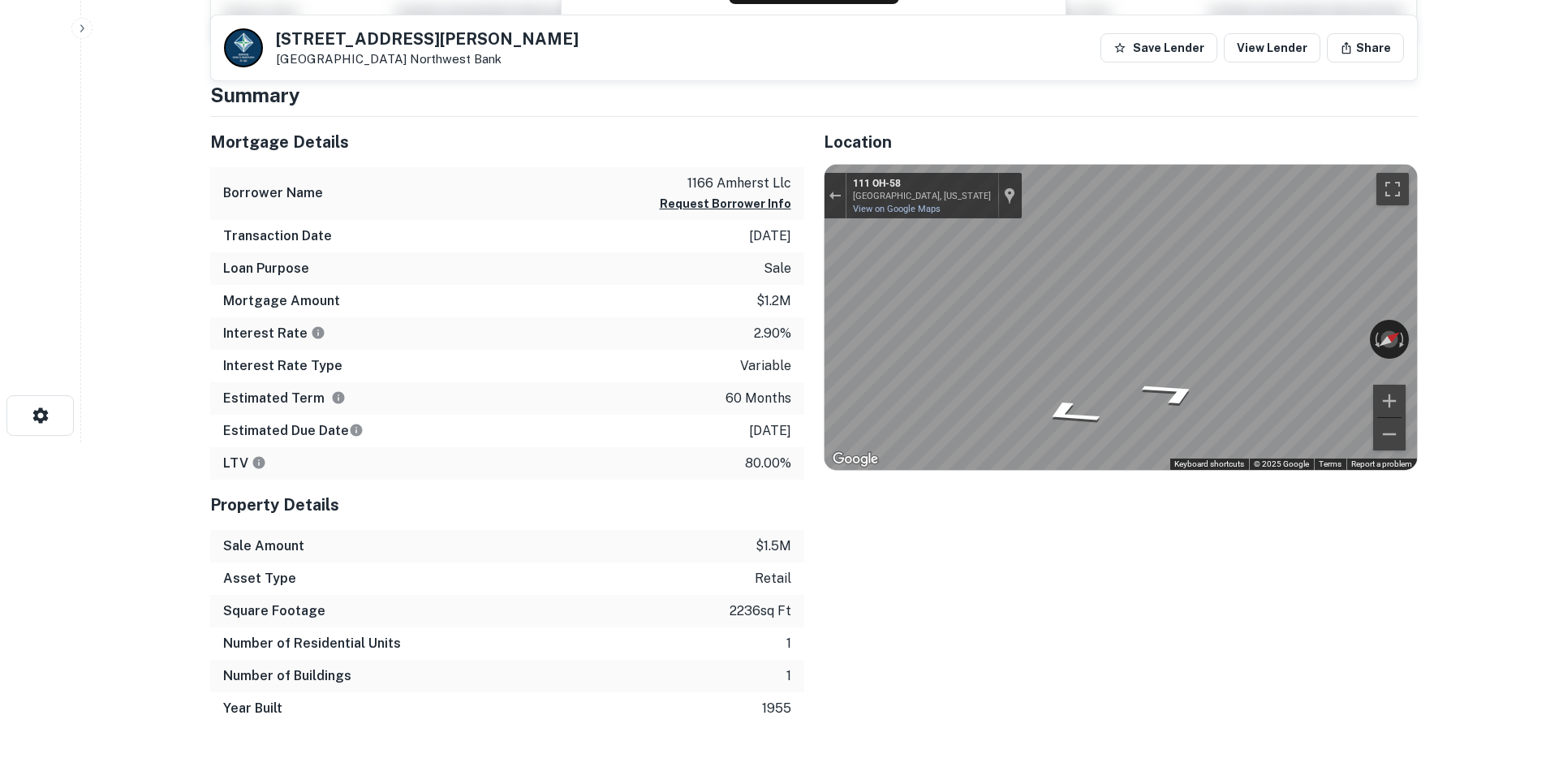
click at [1545, 368] on html "Search Borrowers Contacts Saved 108 S Leavitt Rd Amherst, OH 44001 Northwest Ba…" at bounding box center [773, 58] width 1546 height 767
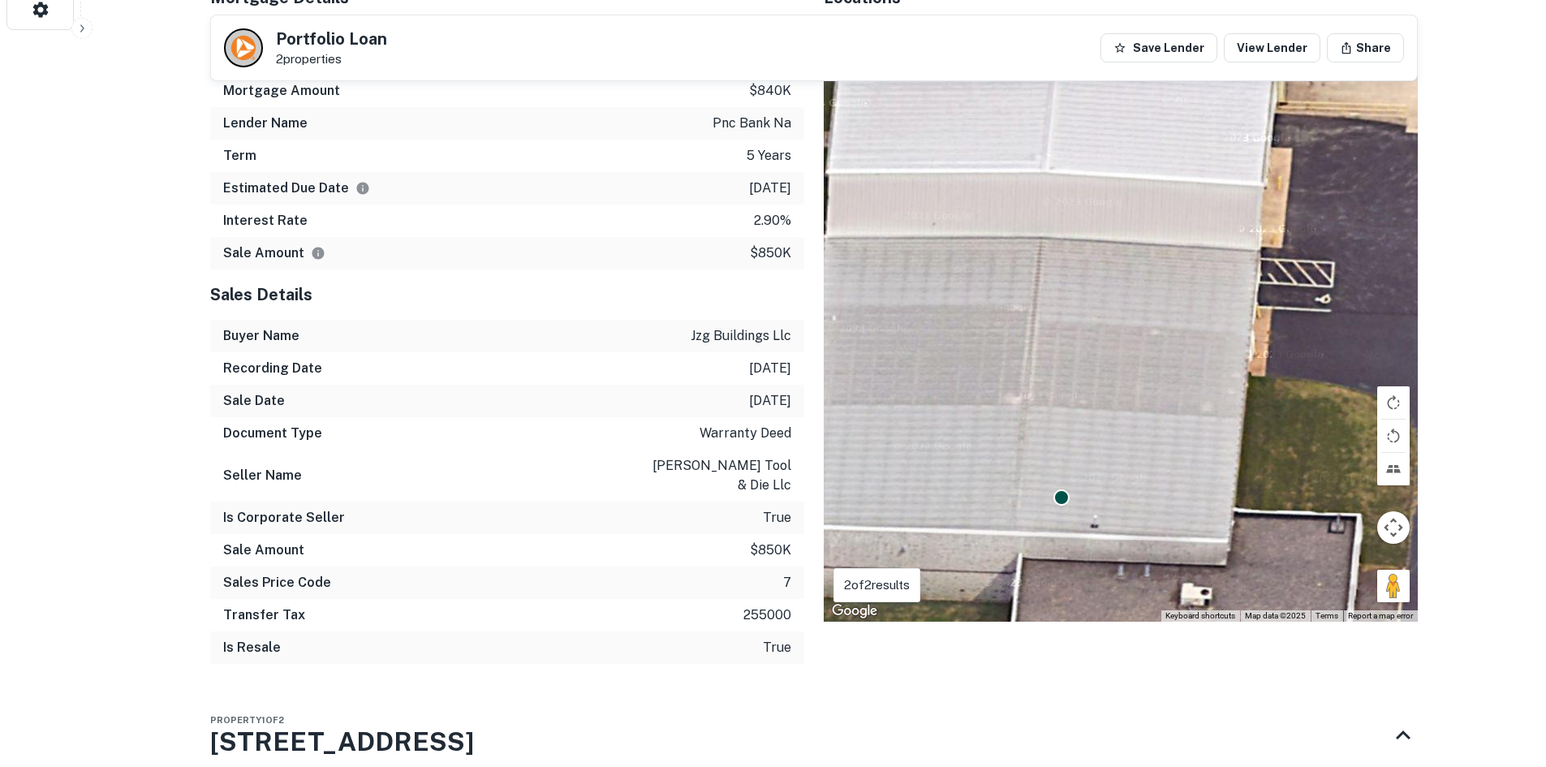
drag, startPoint x: 1236, startPoint y: 398, endPoint x: 978, endPoint y: 467, distance: 267.3
click at [1176, 585] on div "To activate drag with keyboard, press Alt + Enter. Once in keyboard drag state,…" at bounding box center [1121, 322] width 594 height 599
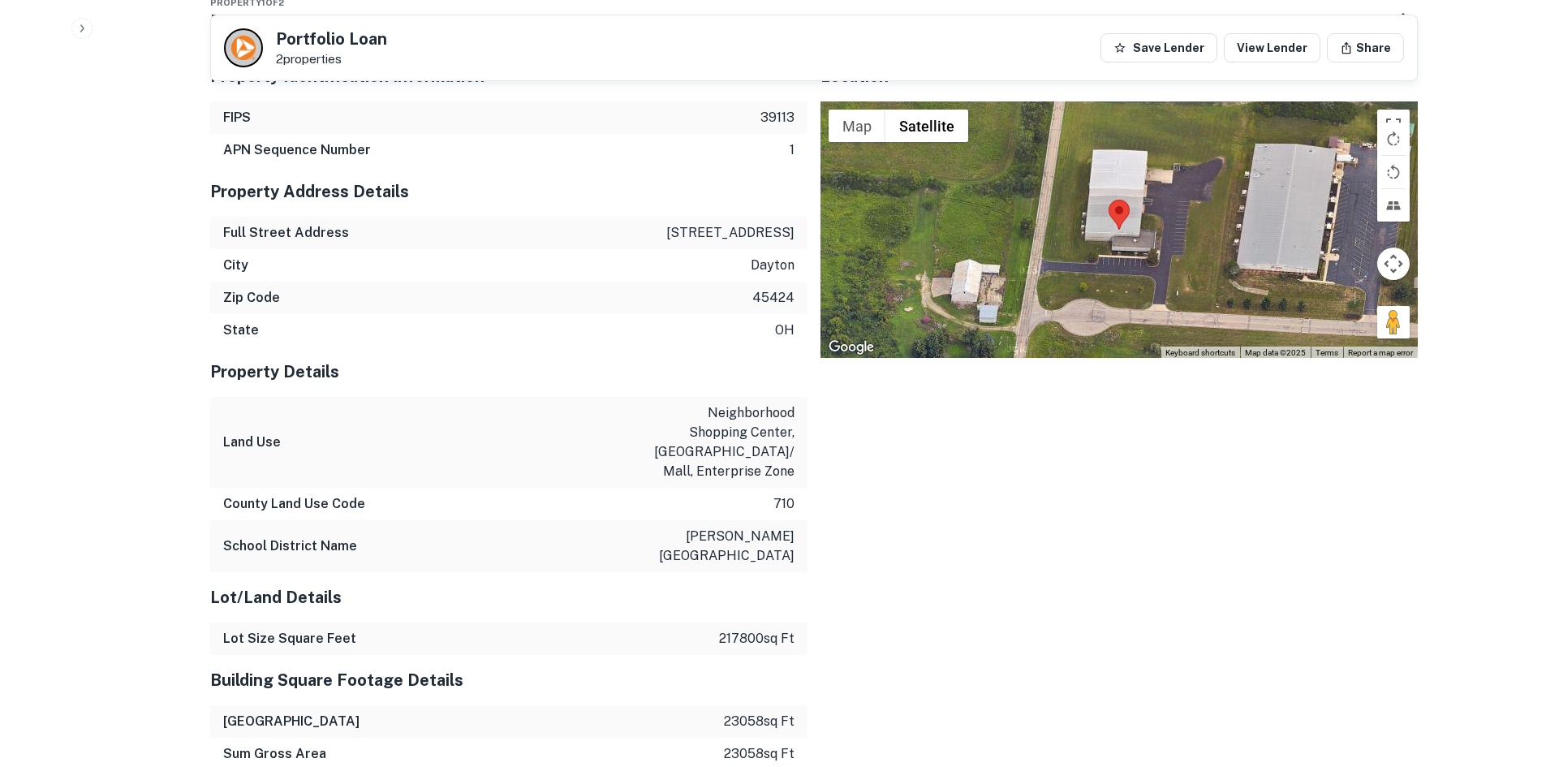
scroll to position [1461, 0]
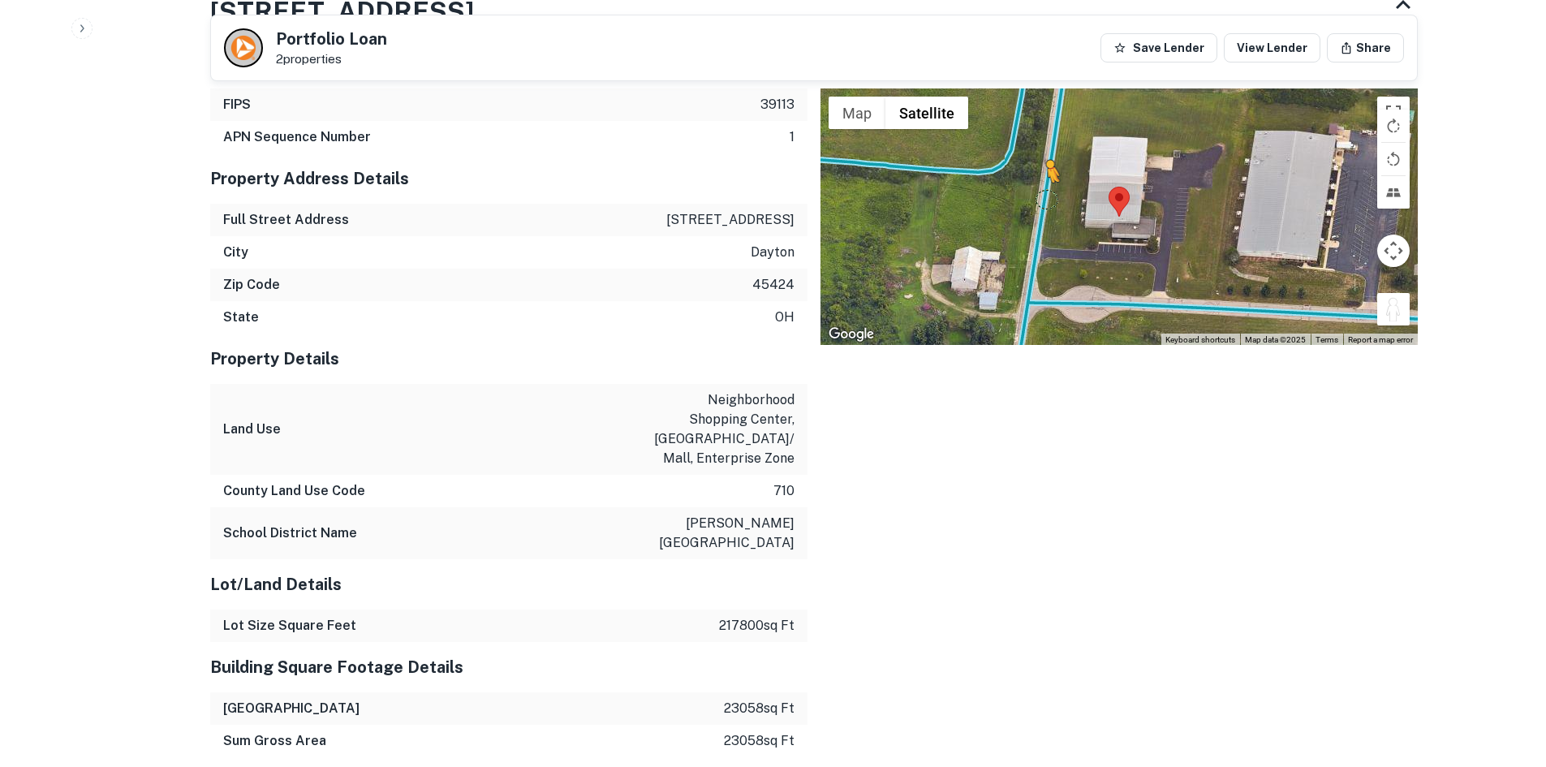
drag, startPoint x: 1386, startPoint y: 291, endPoint x: 1041, endPoint y: 173, distance: 364.4
click at [1041, 173] on div "To activate drag with keyboard, press Alt + Enter. Once in keyboard drag state,…" at bounding box center [1118, 216] width 597 height 256
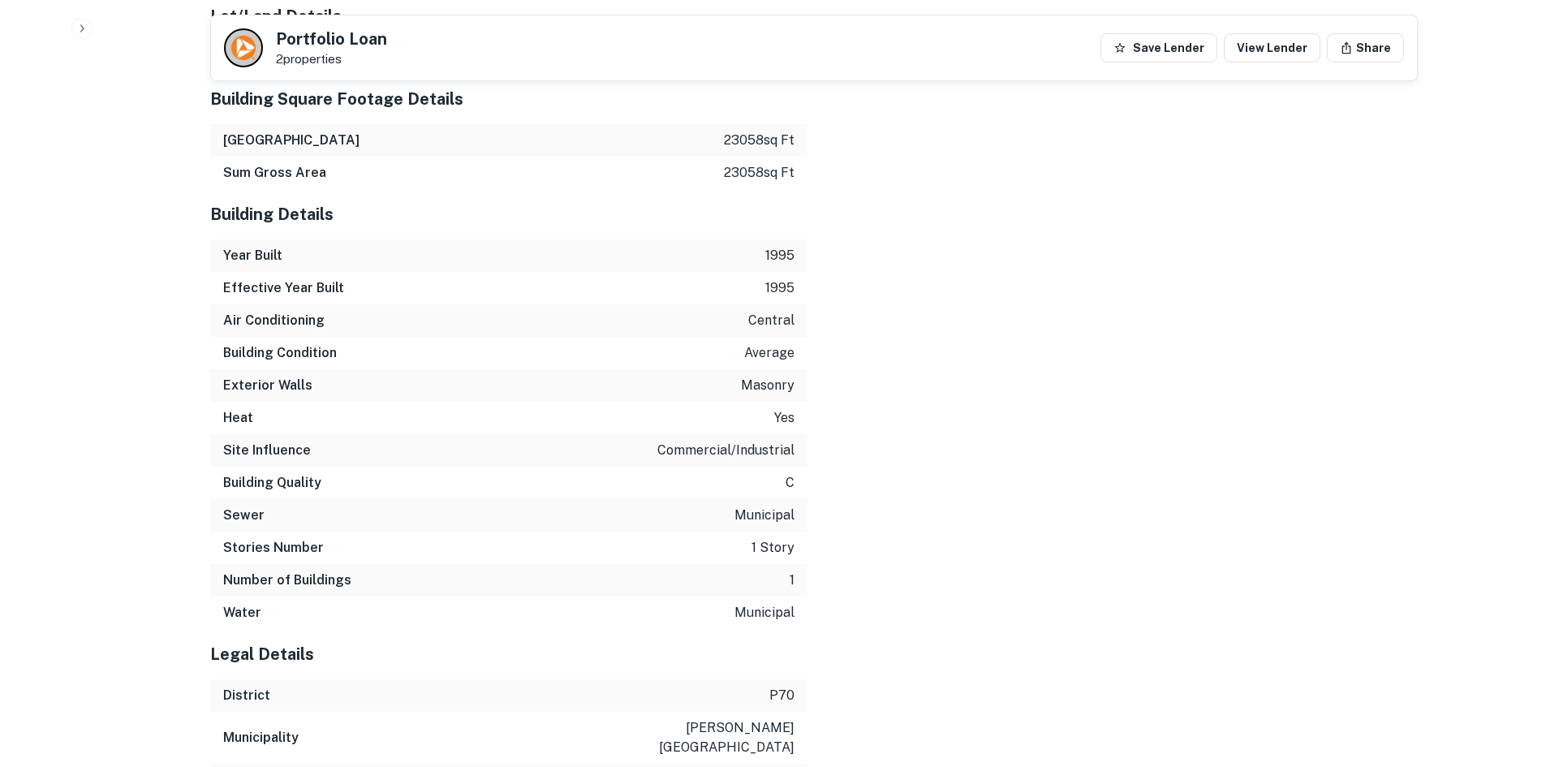
scroll to position [2201, 0]
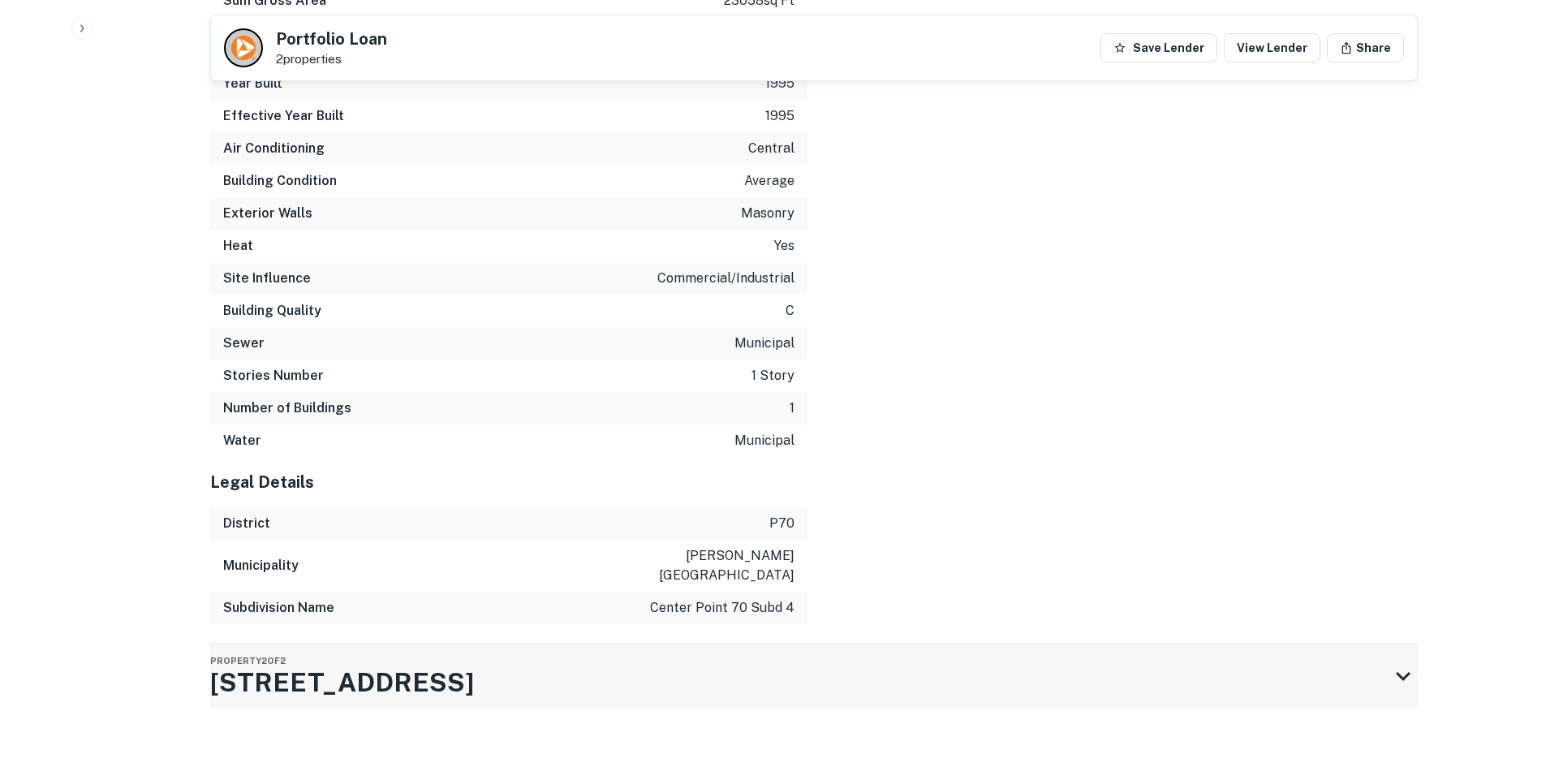
drag, startPoint x: 612, startPoint y: 676, endPoint x: 618, endPoint y: 669, distance: 9.8
click at [618, 678] on div "Property 2 of 2 7601 Center Point 70 Blvd" at bounding box center [799, 676] width 1178 height 65
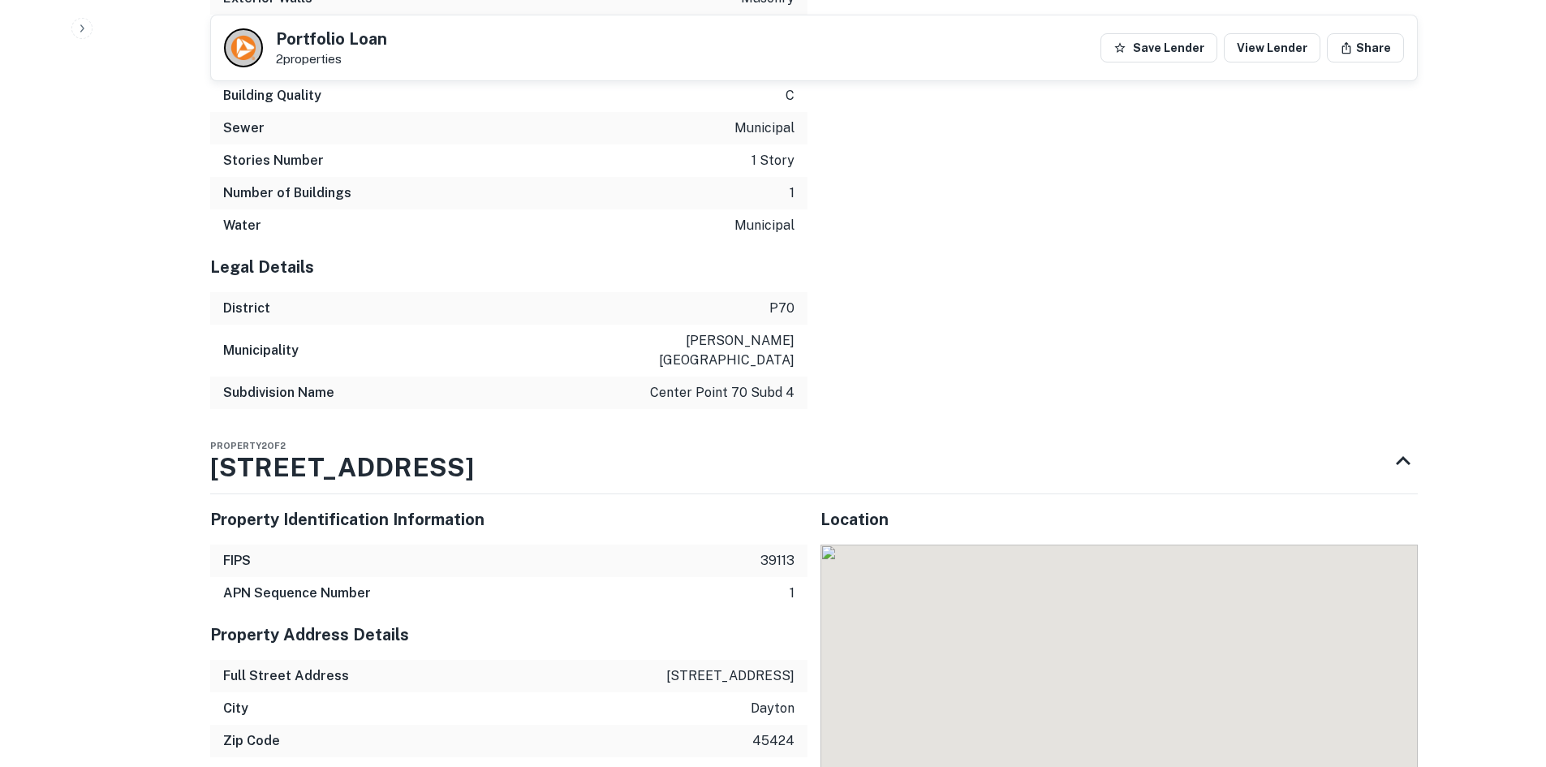
scroll to position [2572, 0]
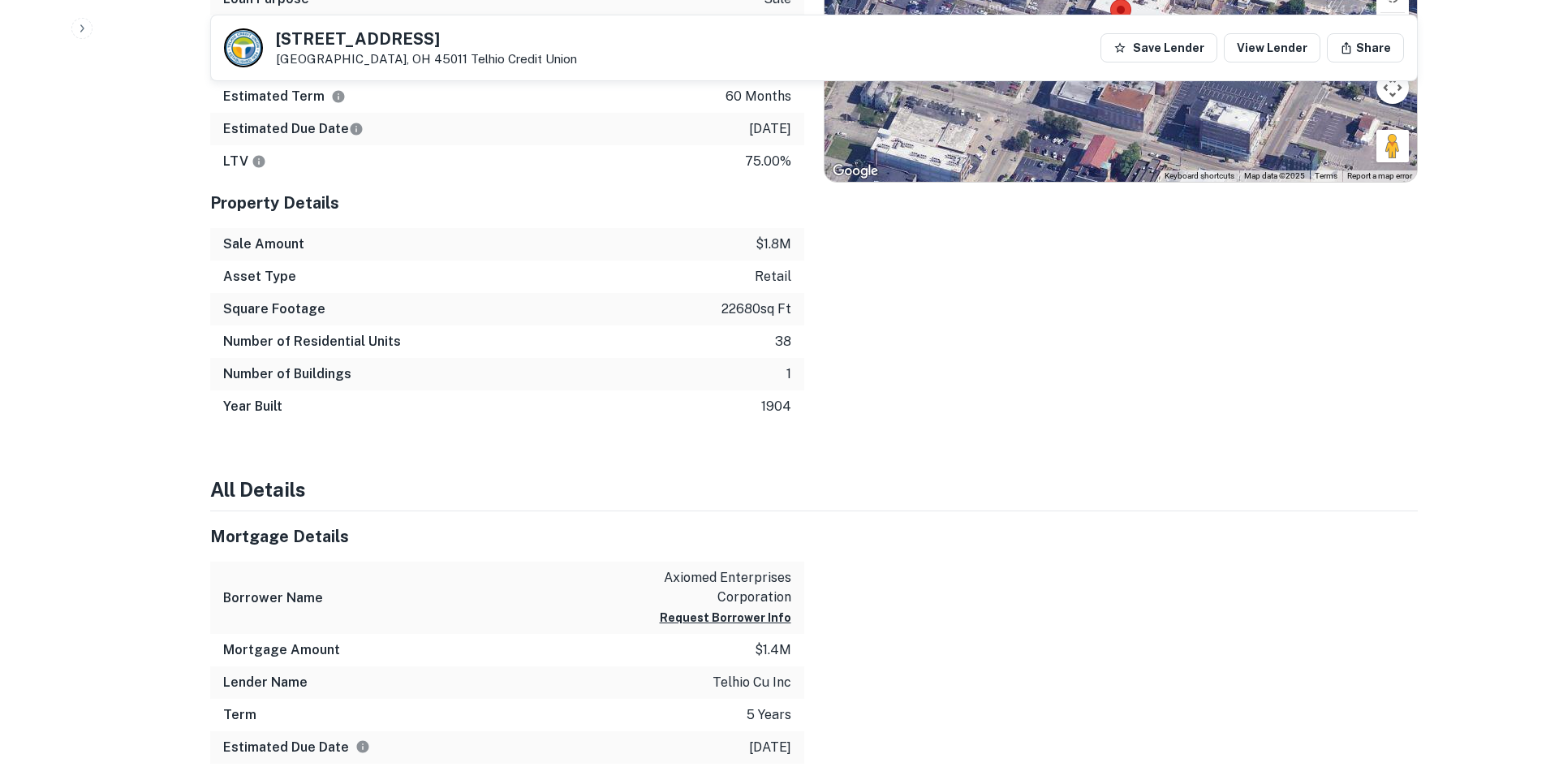
scroll to position [1243, 0]
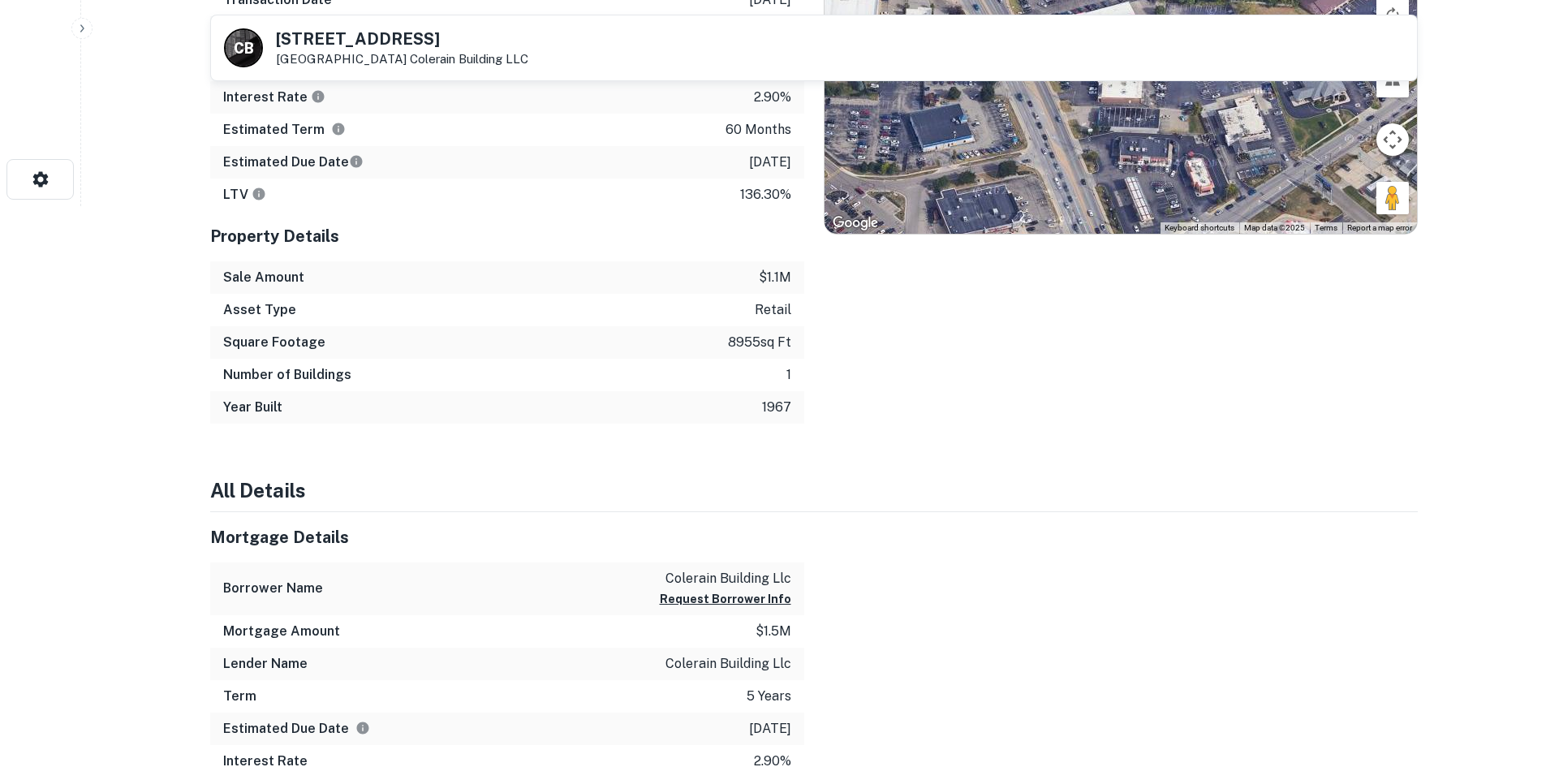
scroll to position [325, 0]
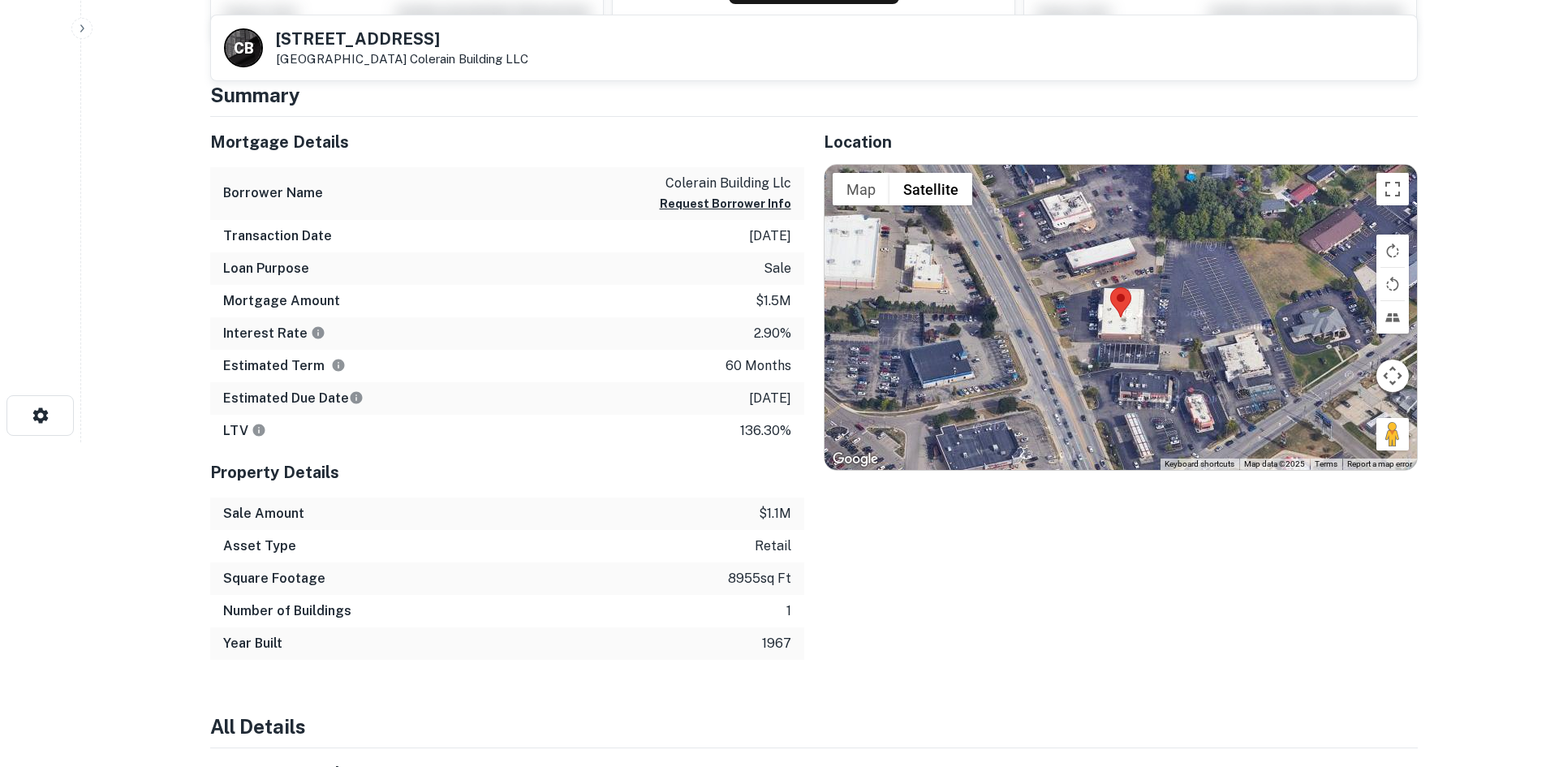
drag, startPoint x: 1394, startPoint y: 441, endPoint x: 1072, endPoint y: 315, distance: 346.1
click at [1072, 315] on div "Map Terrain Satellite Labels Keyboard shortcuts Map Data Map data ©2025 Map dat…" at bounding box center [1120, 317] width 592 height 305
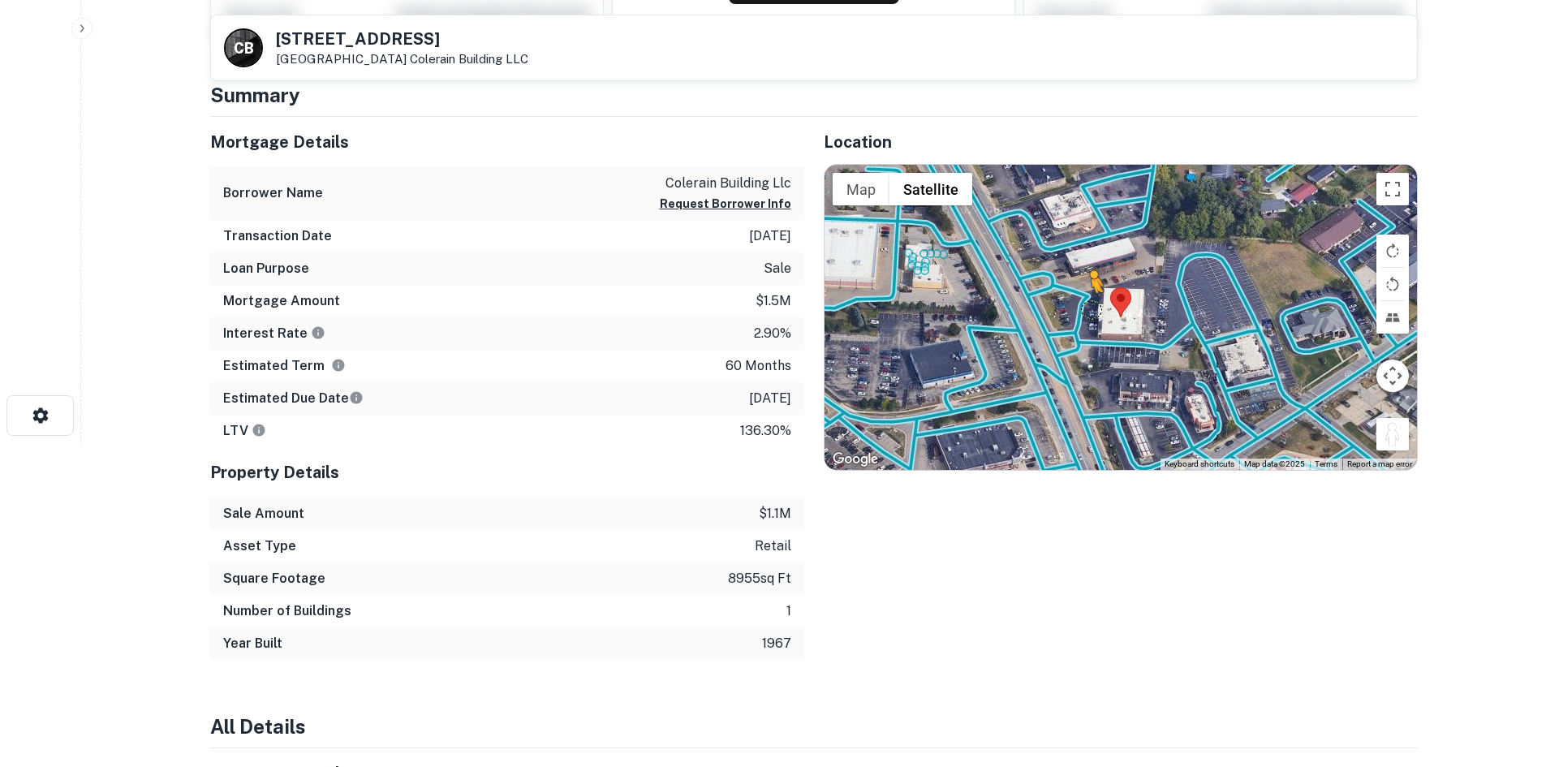
drag, startPoint x: 1385, startPoint y: 431, endPoint x: 1089, endPoint y: 309, distance: 320.2
click at [1089, 309] on div "To activate drag with keyboard, press Alt + Enter. Once in keyboard drag state,…" at bounding box center [1120, 317] width 592 height 305
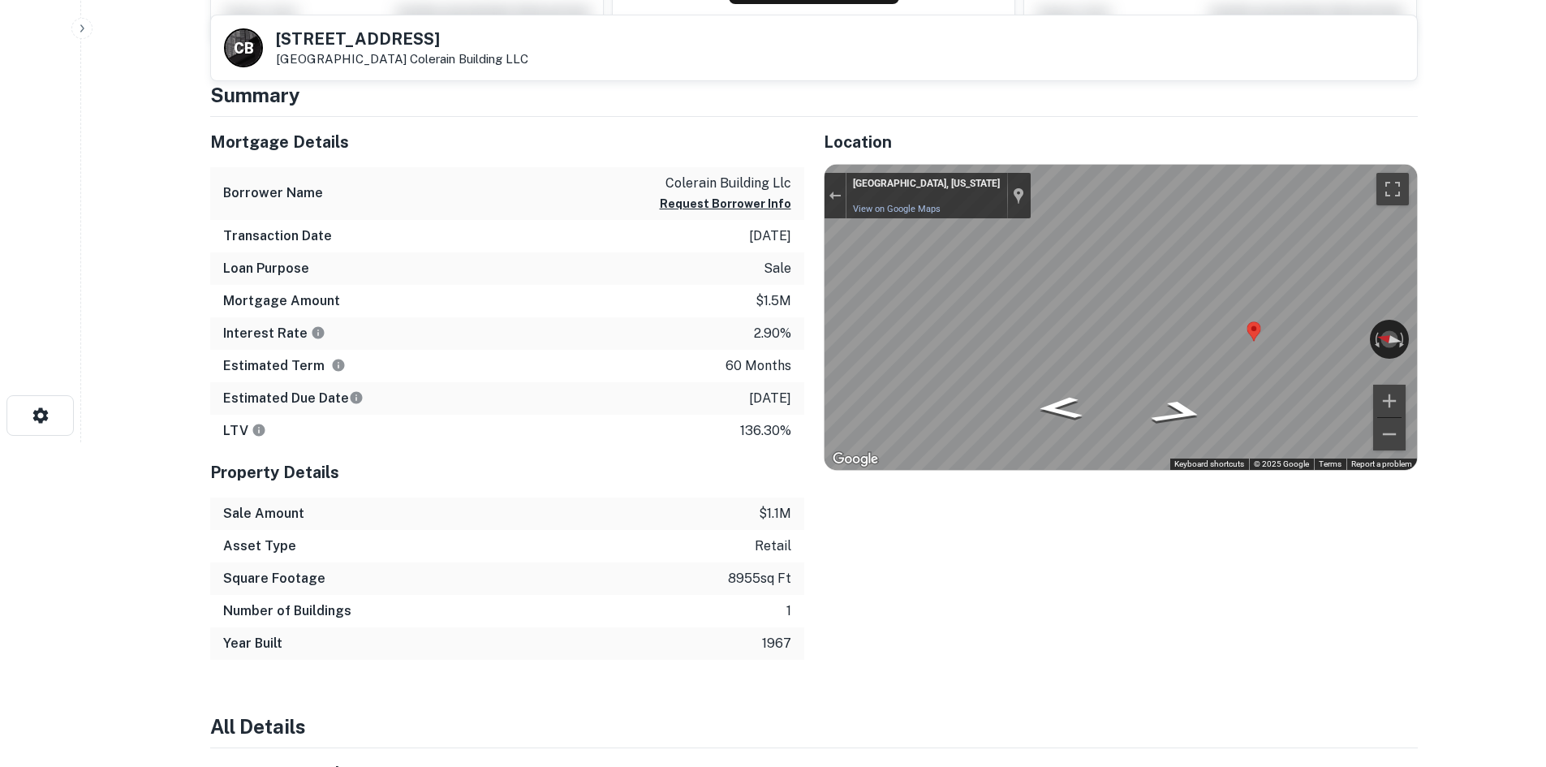
click at [772, 319] on div "Mortgage Details Borrower Name colerain building llc Request Borrower Info Tran…" at bounding box center [804, 388] width 1227 height 543
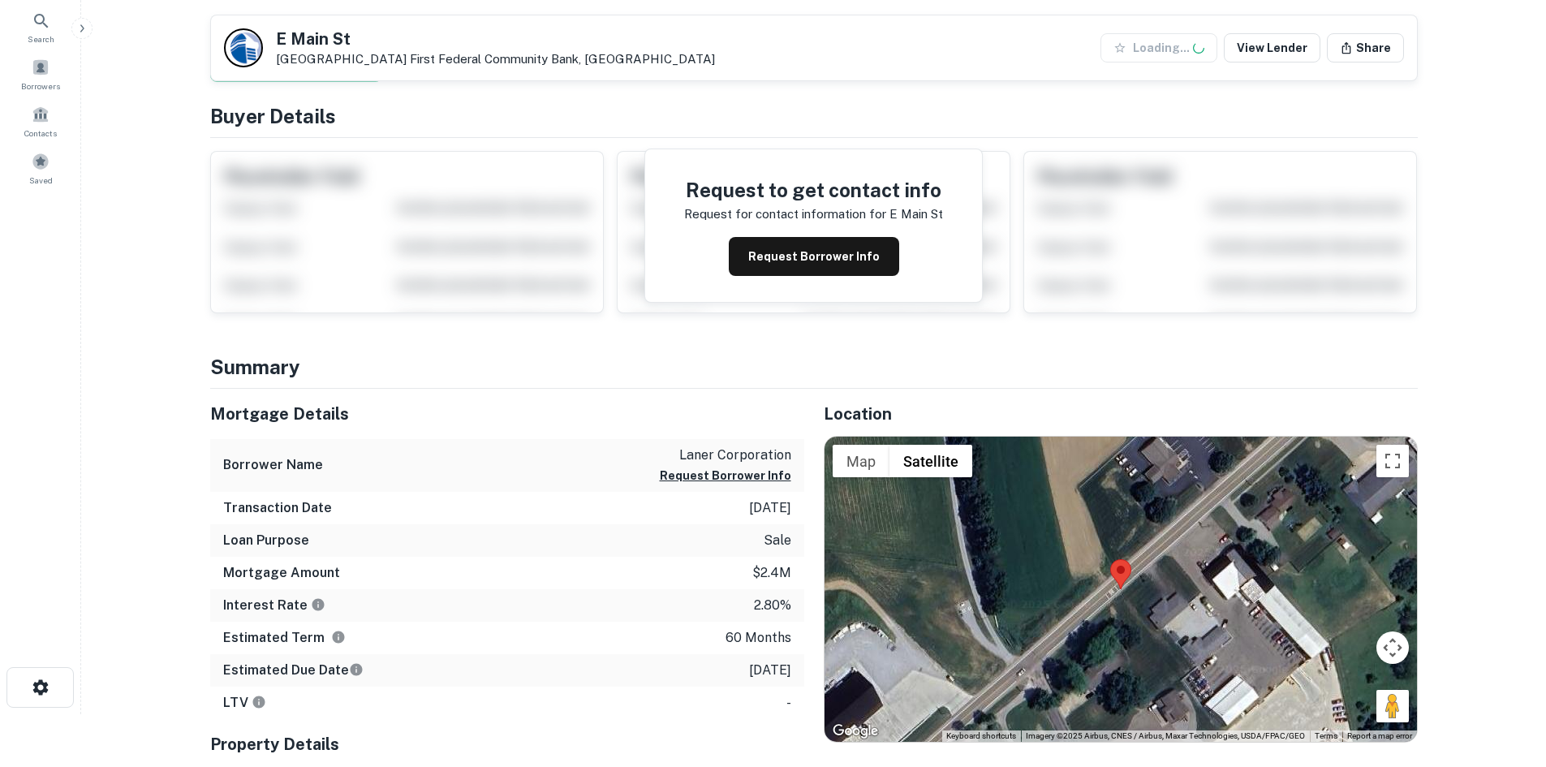
scroll to position [243, 0]
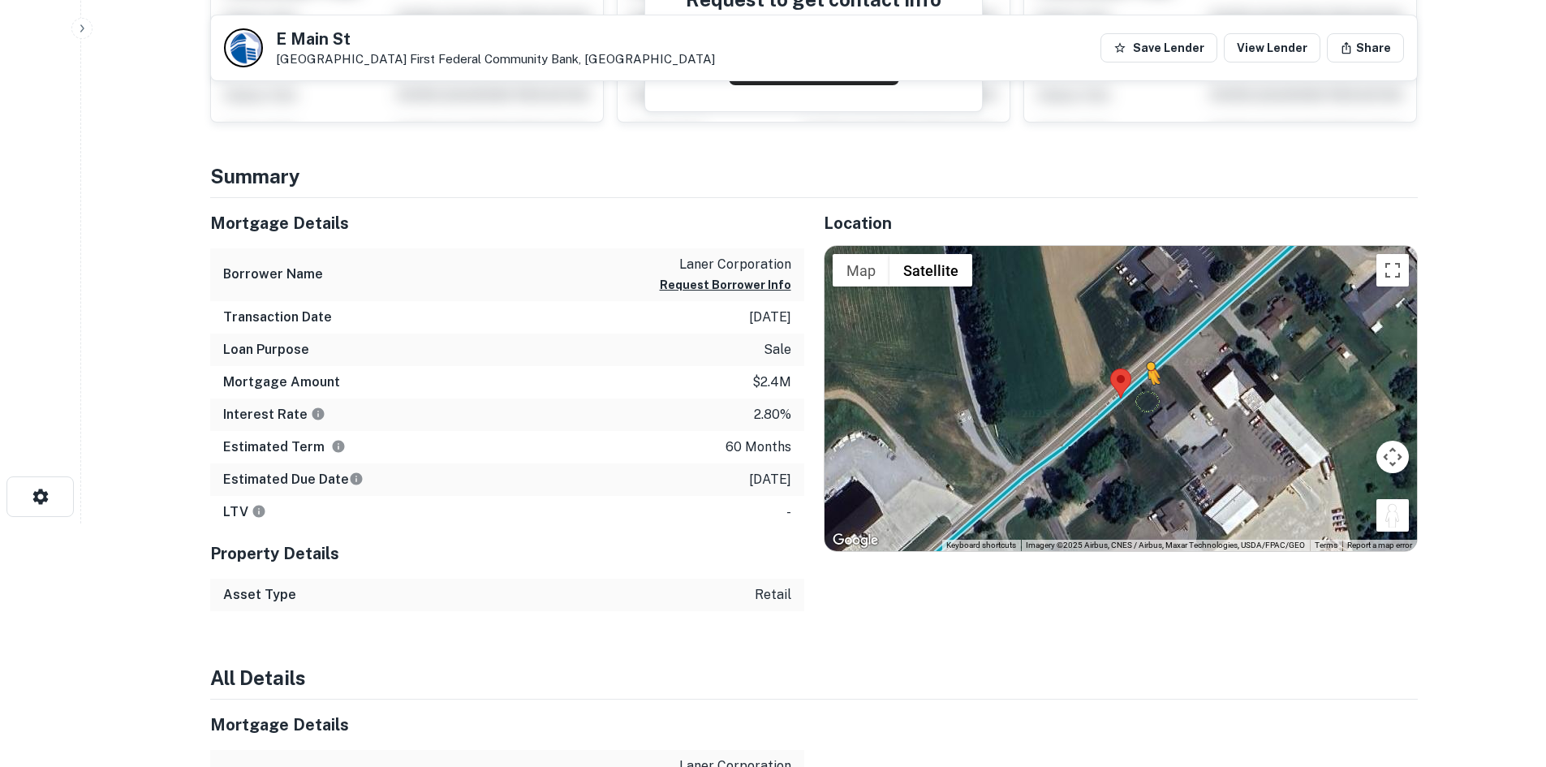
drag, startPoint x: 1401, startPoint y: 521, endPoint x: 1136, endPoint y: 388, distance: 296.1
click at [1140, 392] on div "To activate drag with keyboard, press Alt + Enter. Once in keyboard drag state,…" at bounding box center [1120, 398] width 592 height 305
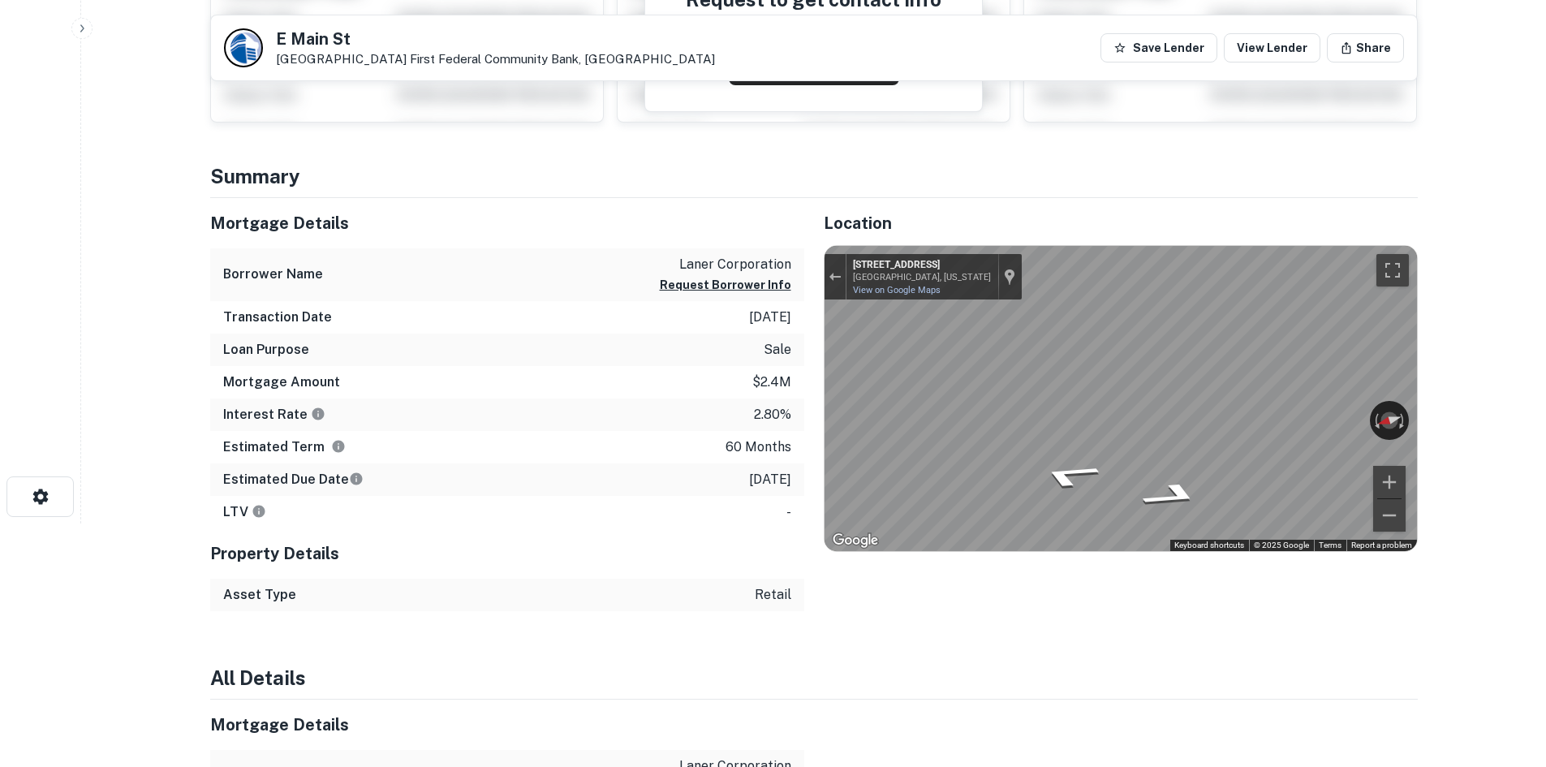
click at [752, 410] on div "Mortgage Details Borrower Name laner corporation Request Borrower Info Transact…" at bounding box center [804, 404] width 1227 height 413
click at [811, 381] on div "Location ← Move left → Move right ↑ Move up ↓ Move down + Zoom in - Zoom out Ho…" at bounding box center [1110, 404] width 613 height 413
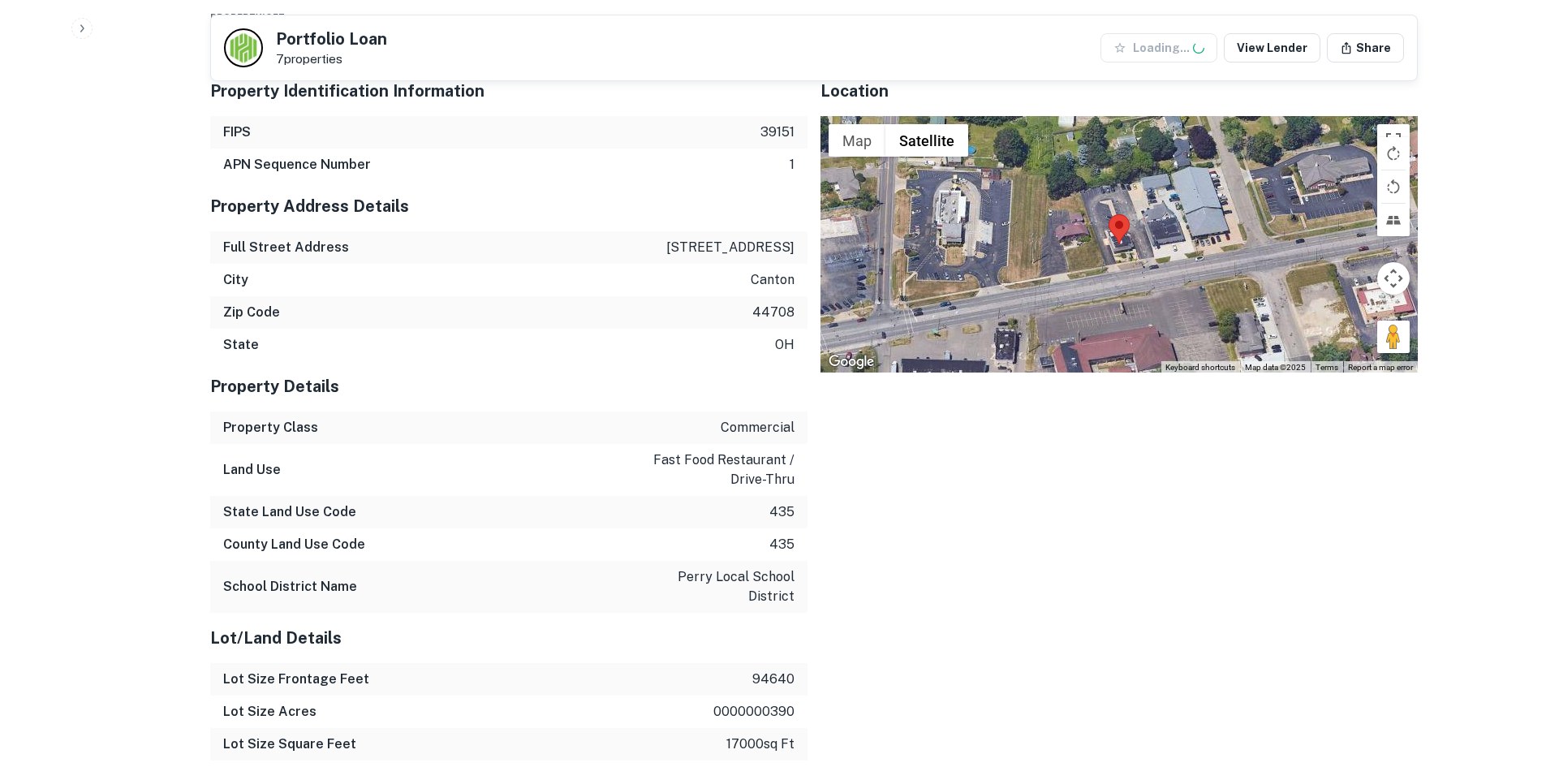
scroll to position [1461, 0]
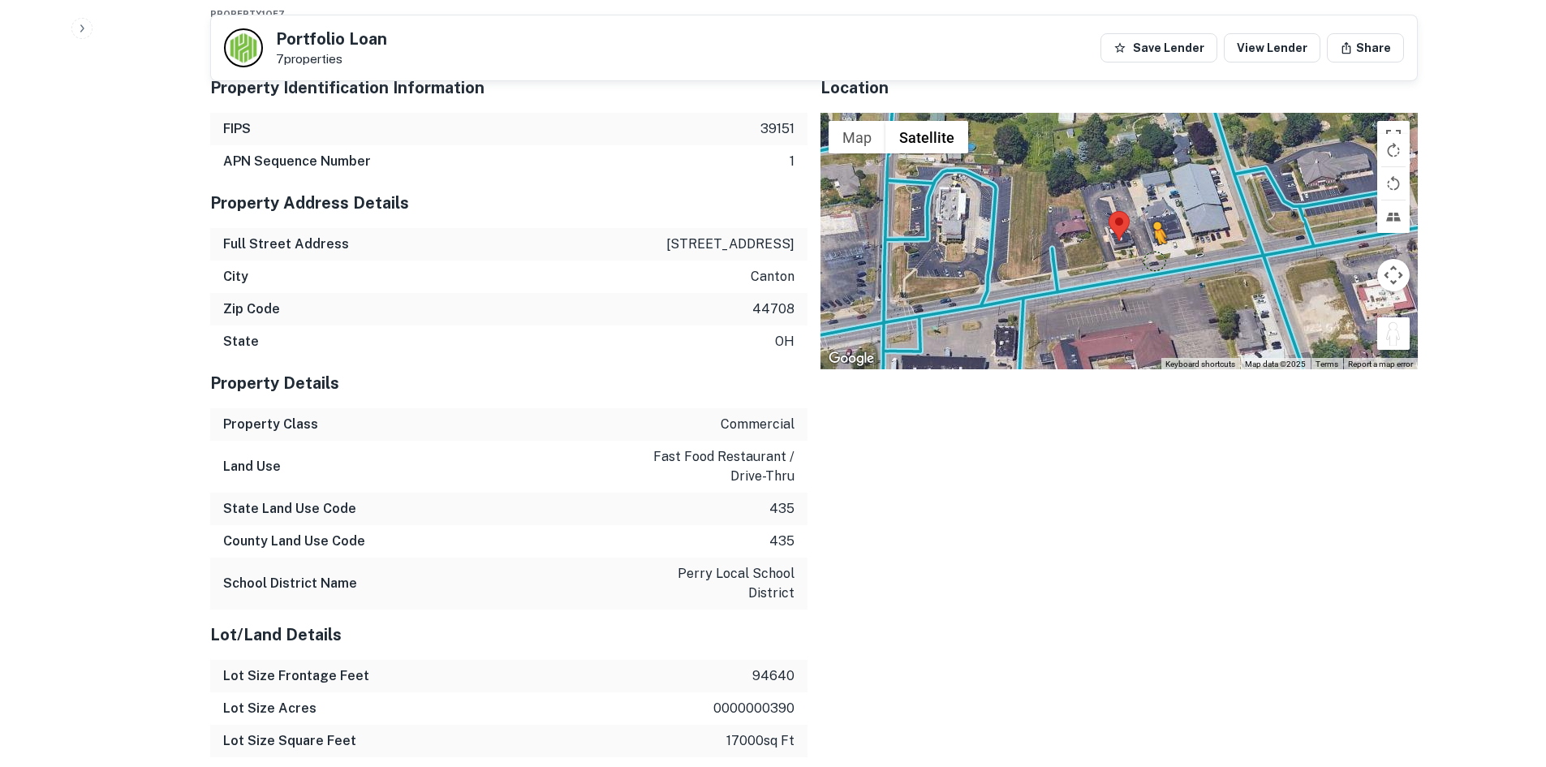
drag, startPoint x: 1378, startPoint y: 329, endPoint x: 1130, endPoint y: 268, distance: 255.9
click at [1130, 268] on div "To activate drag with keyboard, press Alt + Enter. Once in keyboard drag state,…" at bounding box center [1118, 241] width 597 height 256
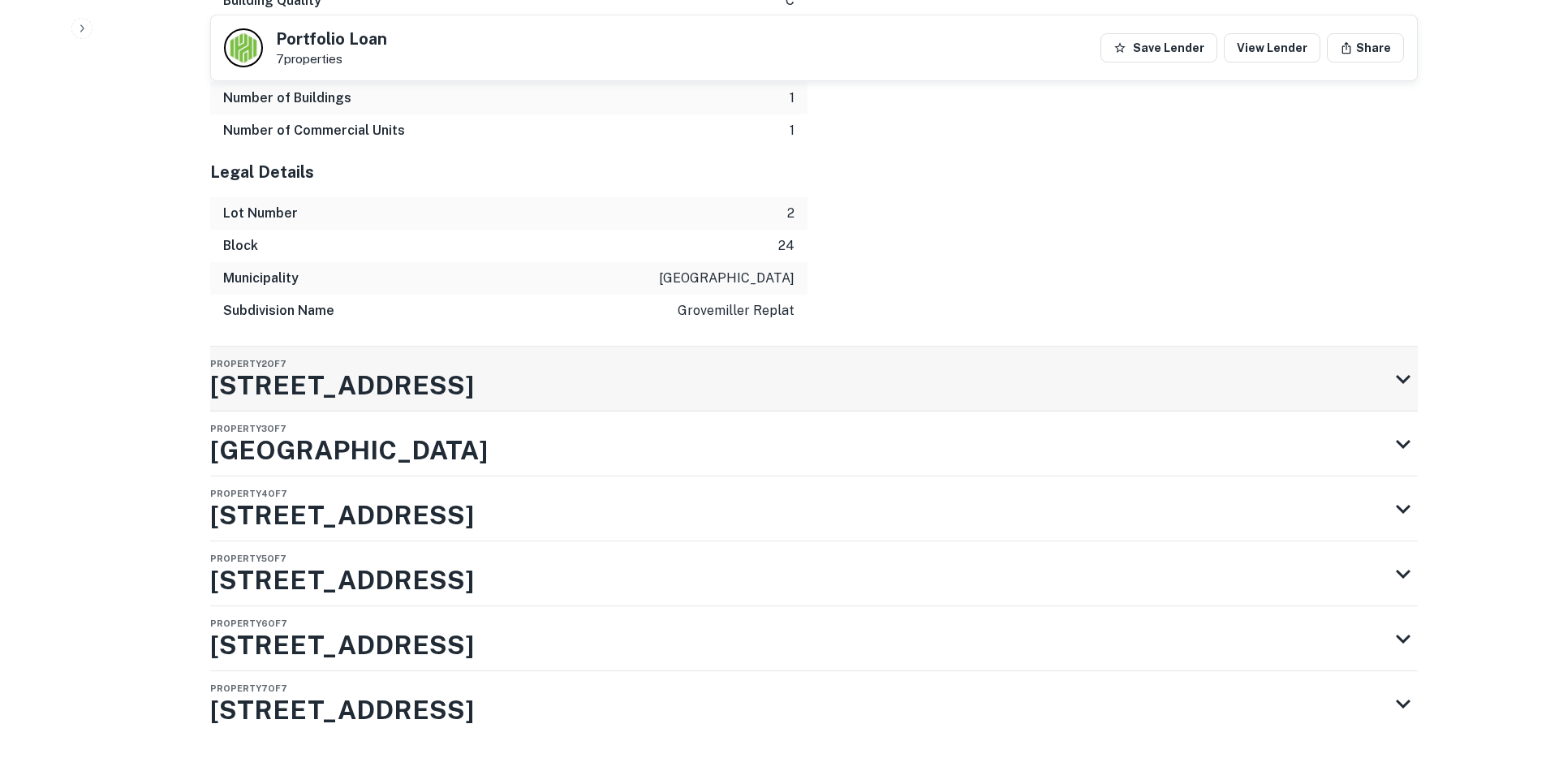
scroll to position [2840, 0]
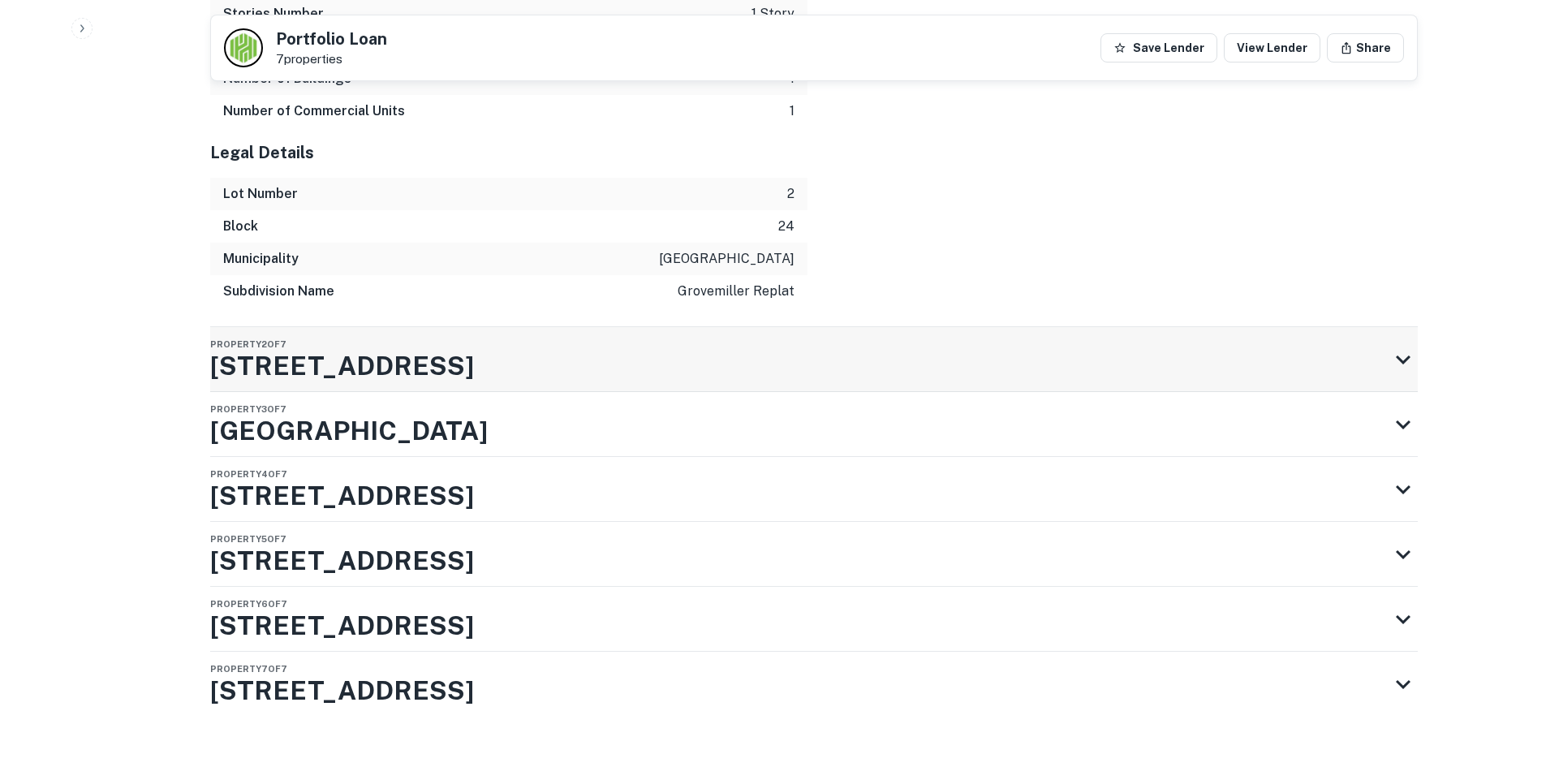
click at [579, 377] on div "Property 2 of 7 766 S Union Ave" at bounding box center [799, 359] width 1178 height 65
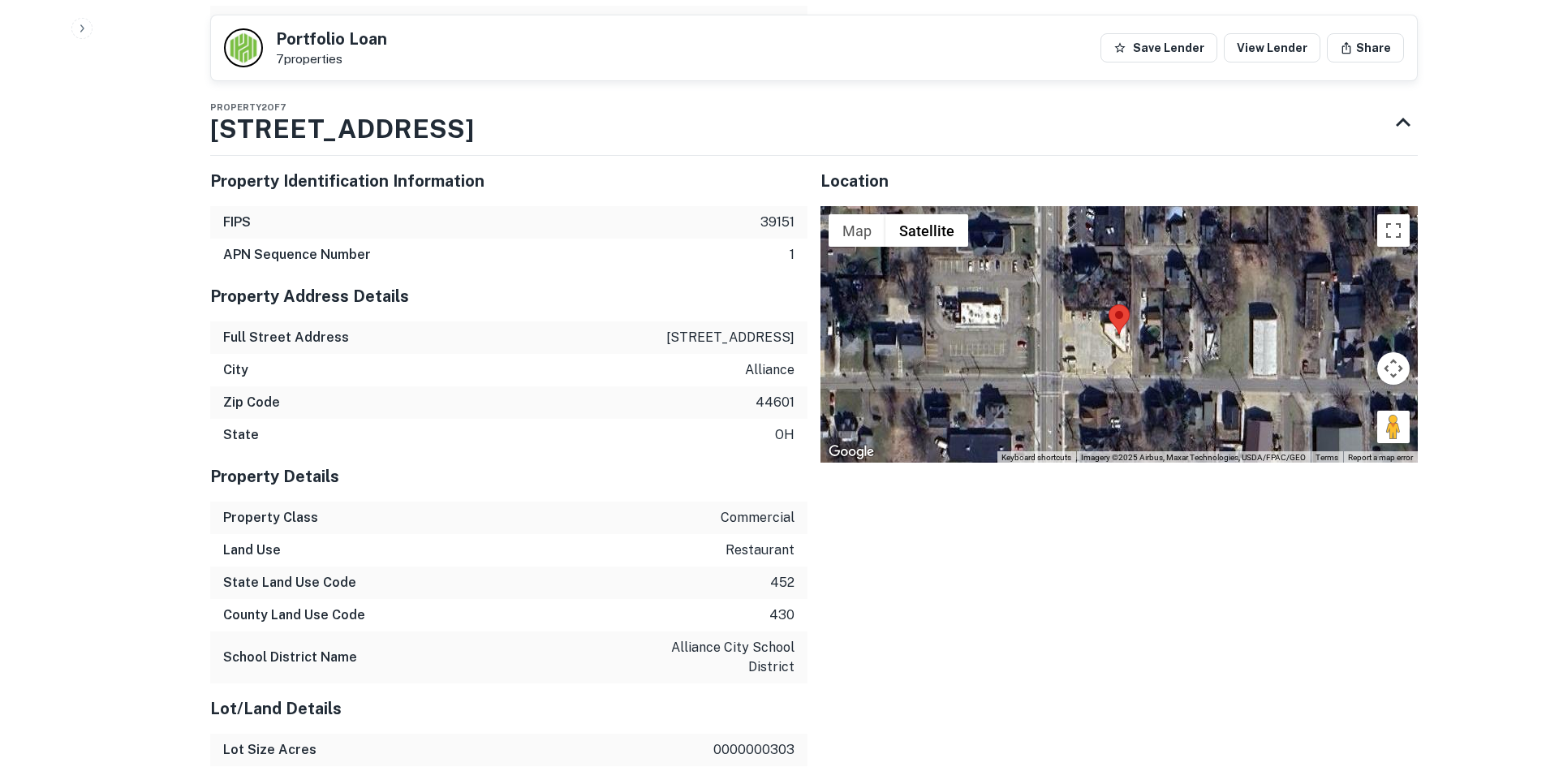
scroll to position [3076, 0]
drag, startPoint x: 1379, startPoint y: 445, endPoint x: 1400, endPoint y: 433, distance: 24.4
click at [1361, 433] on div at bounding box center [1118, 335] width 597 height 256
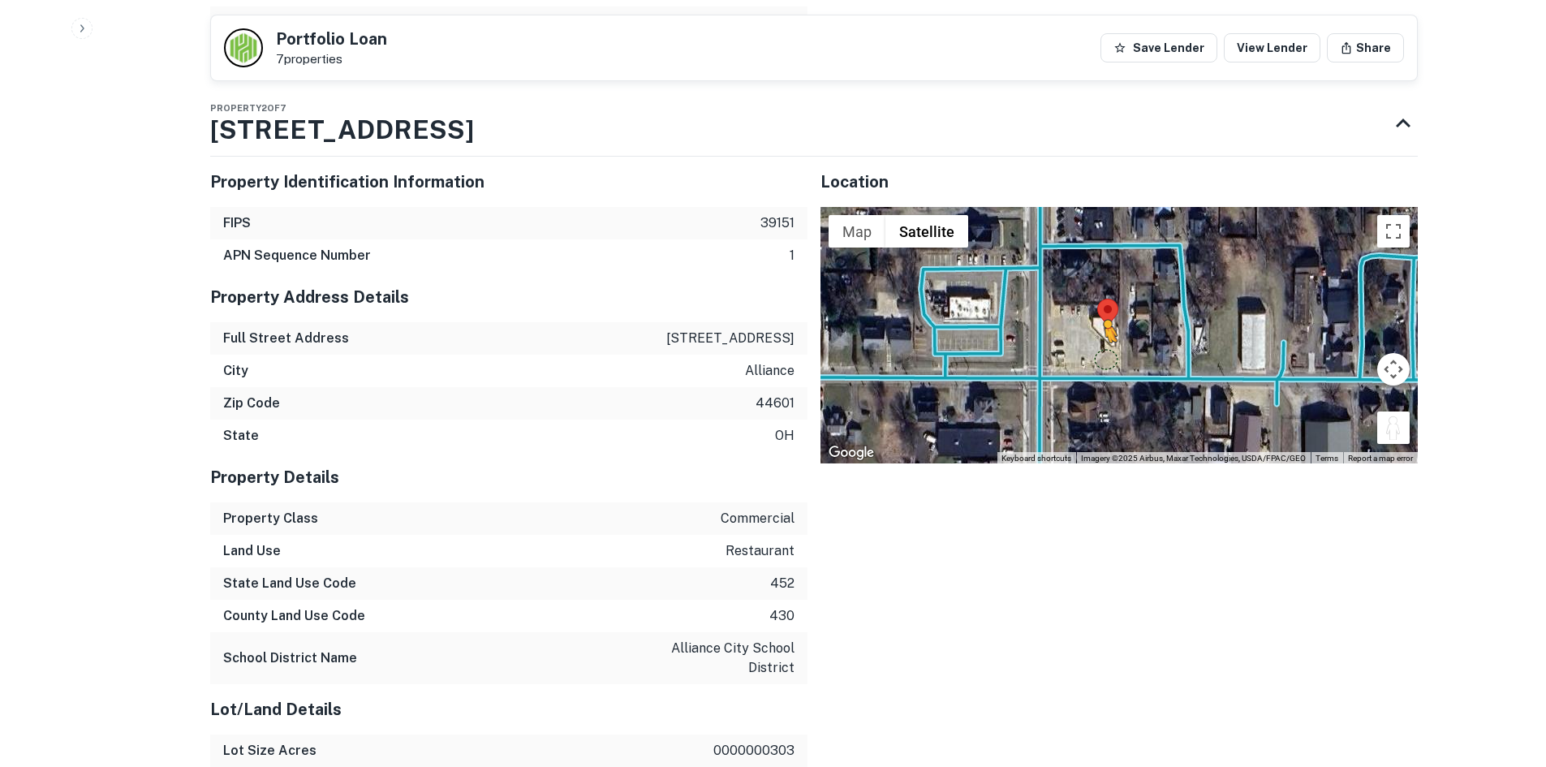
drag, startPoint x: 1400, startPoint y: 434, endPoint x: 1073, endPoint y: 360, distance: 335.3
click at [1100, 359] on div "To activate drag with keyboard, press Alt + Enter. Once in keyboard drag state,…" at bounding box center [1118, 335] width 597 height 256
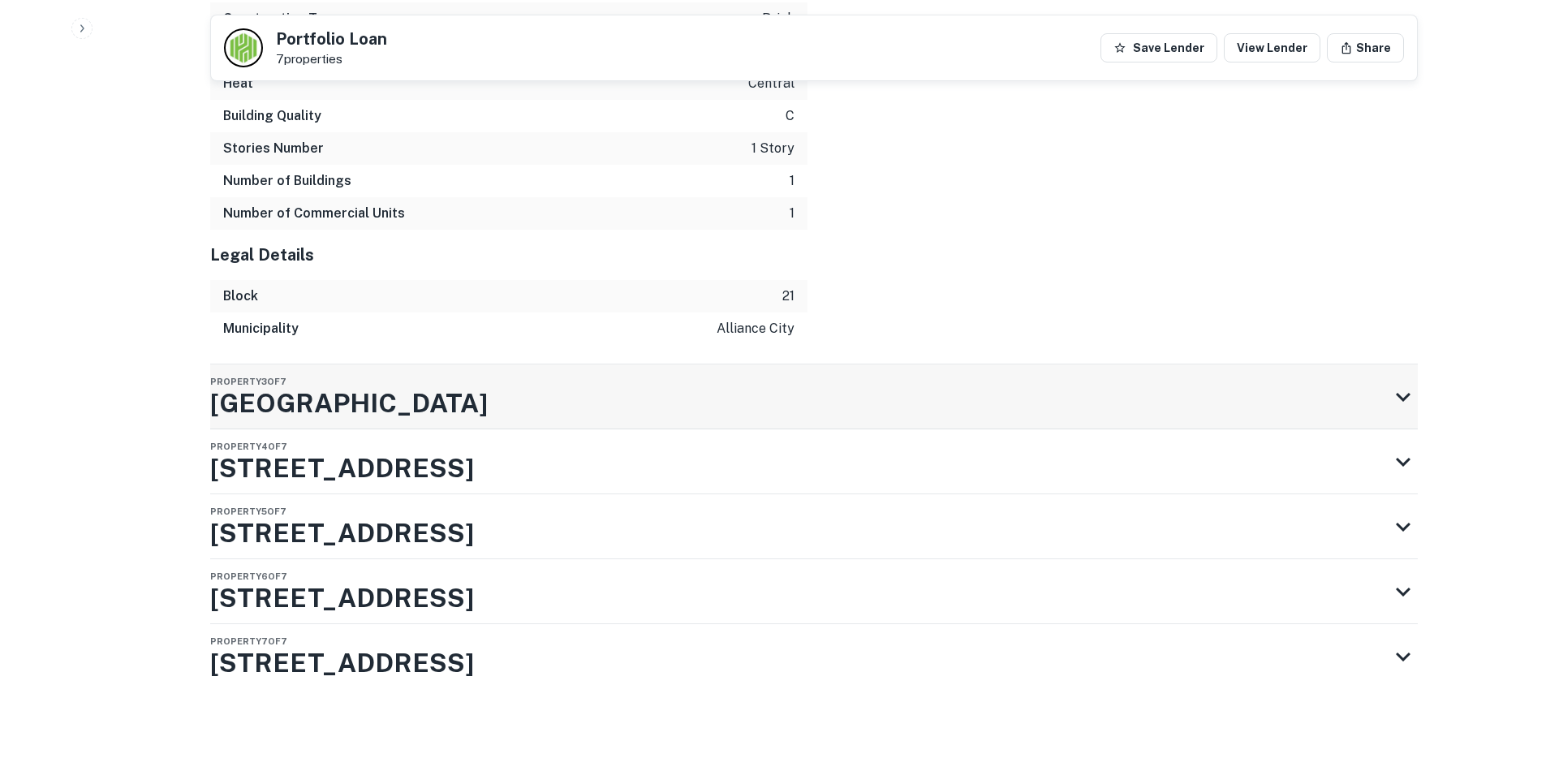
click at [533, 411] on div "Property 3 of 7 Market Ave N" at bounding box center [799, 396] width 1178 height 65
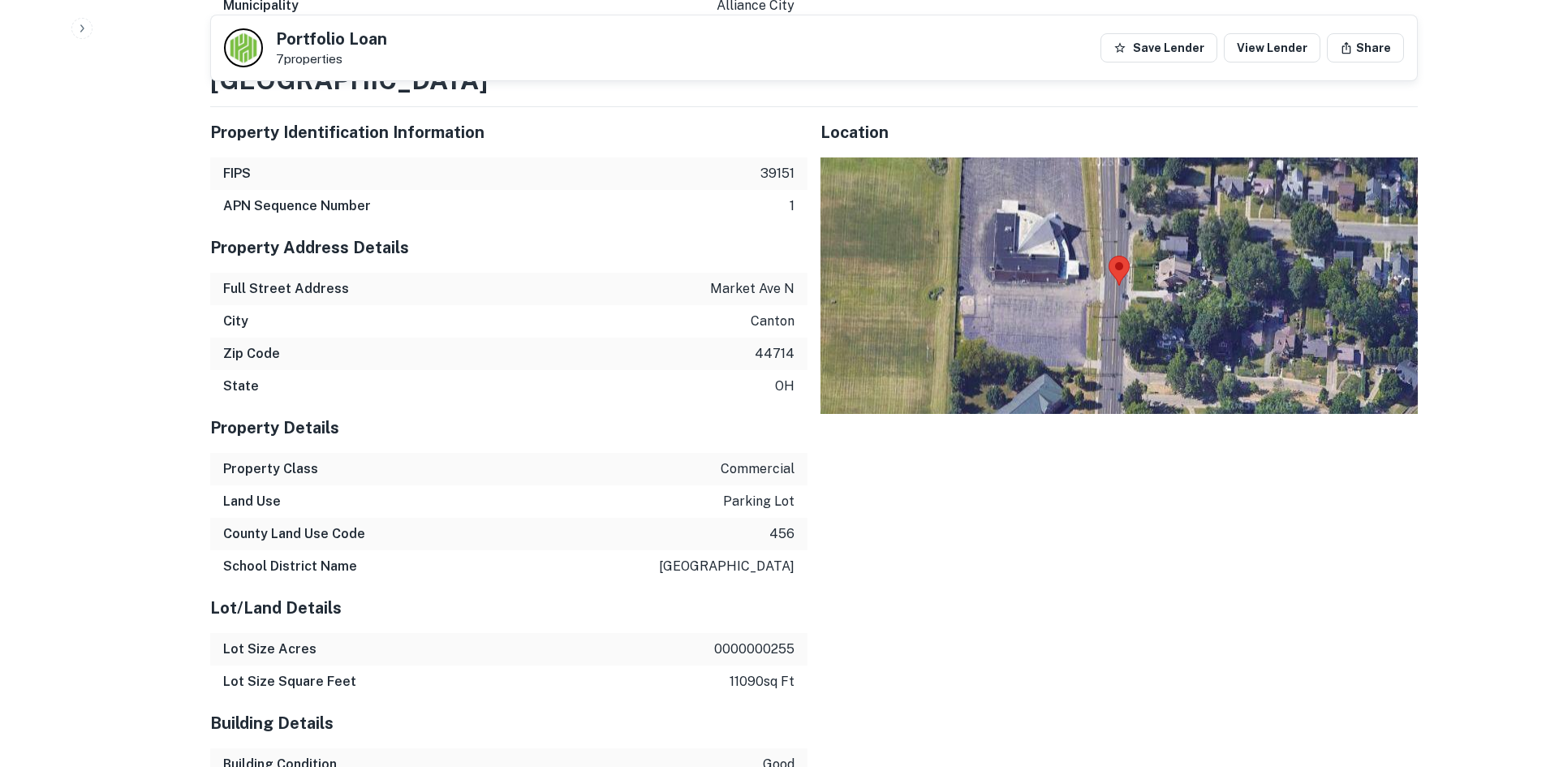
scroll to position [4655, 0]
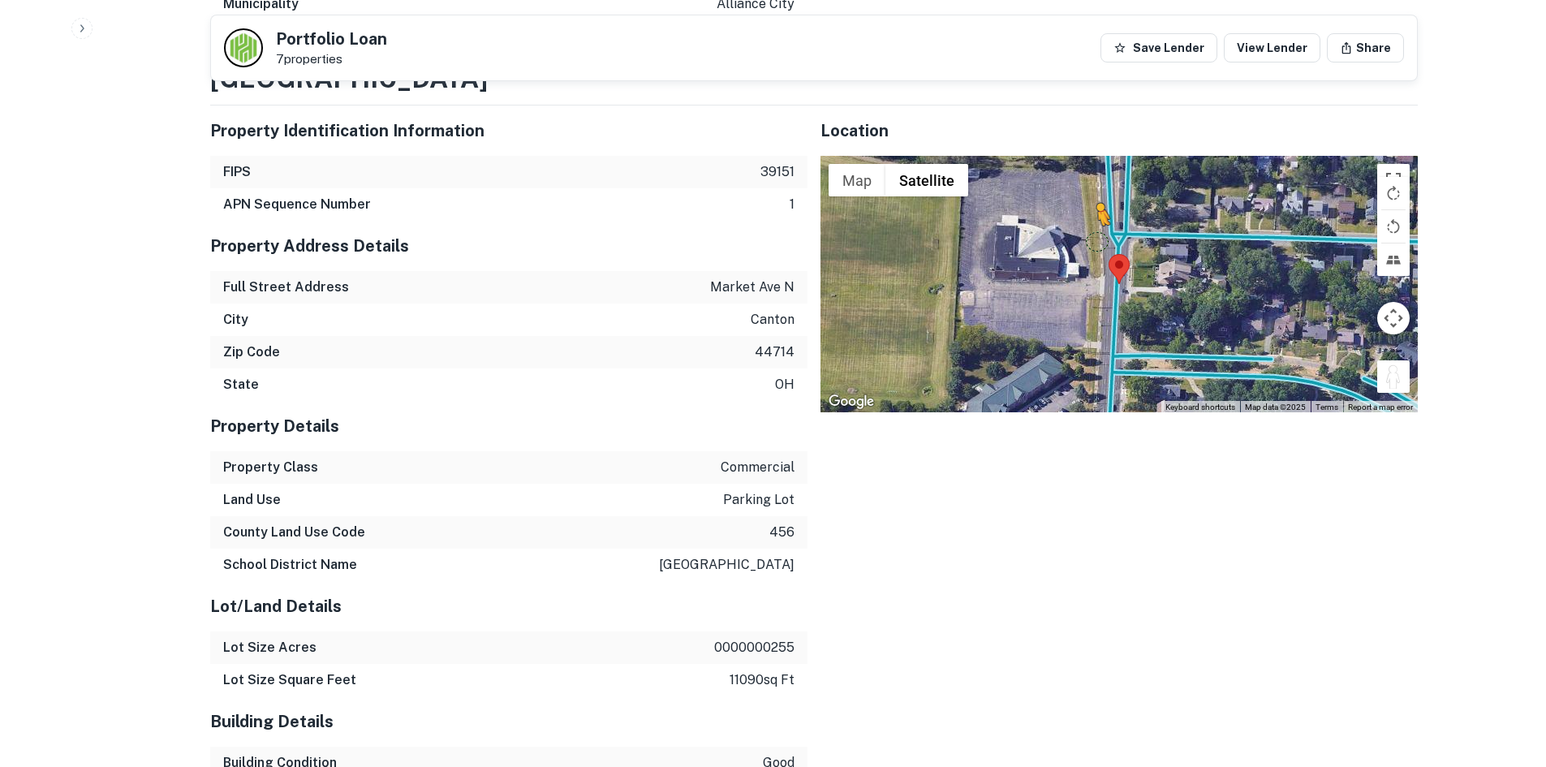
drag, startPoint x: 1398, startPoint y: 372, endPoint x: 1095, endPoint y: 240, distance: 330.0
click at [1095, 240] on div "To activate drag with keyboard, press Alt + Enter. Once in keyboard drag state,…" at bounding box center [1118, 284] width 597 height 256
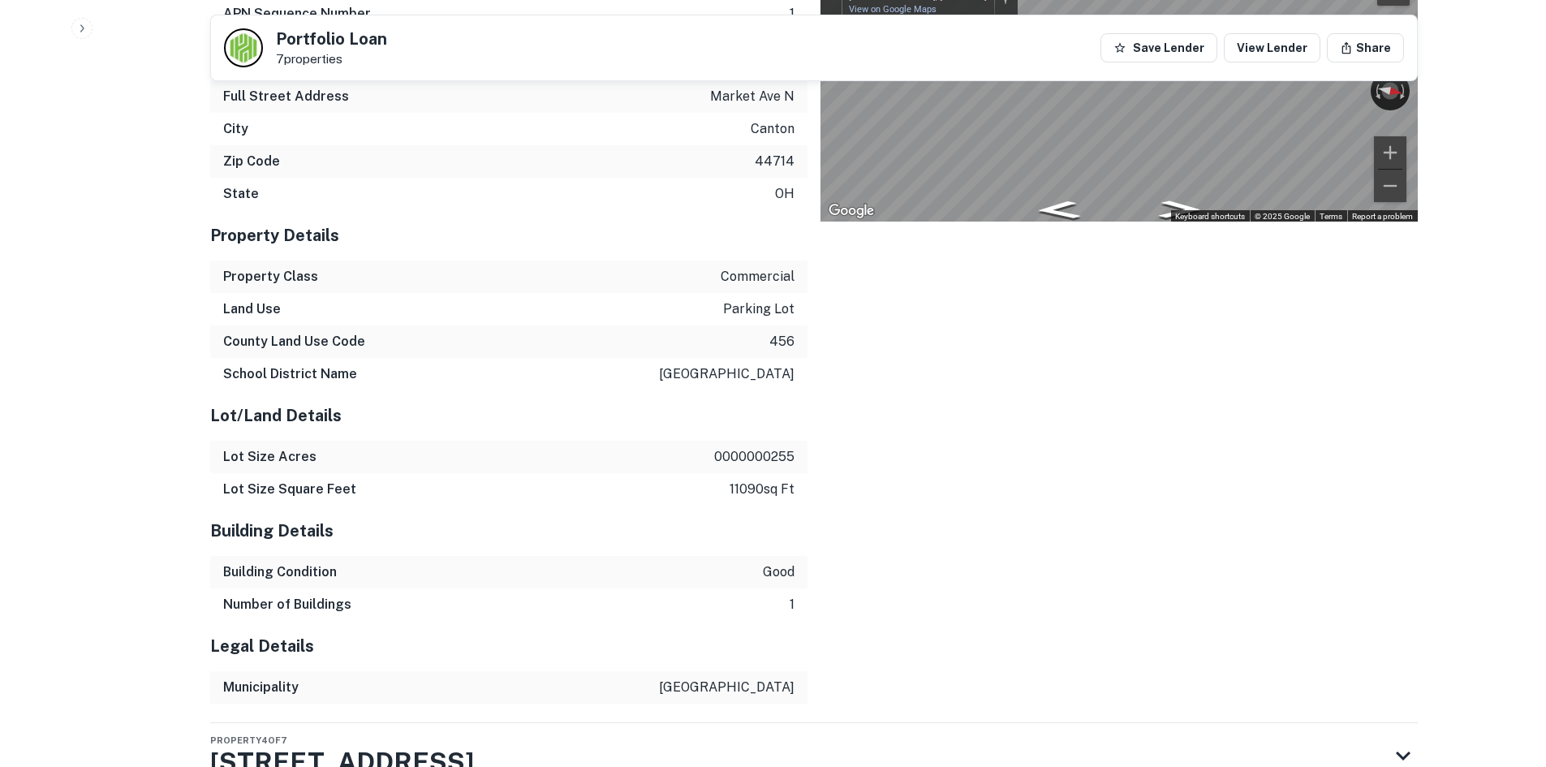
scroll to position [5159, 0]
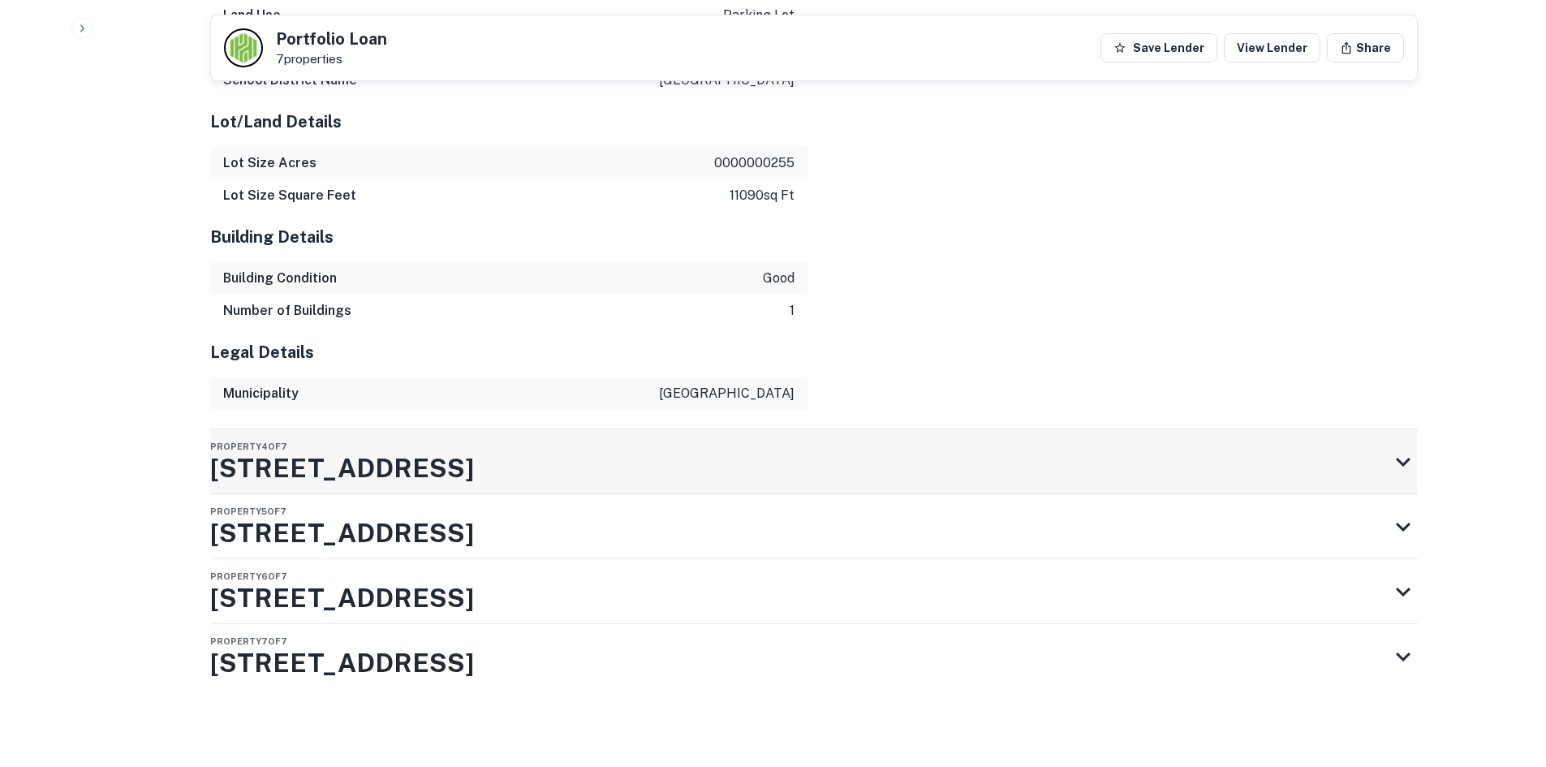
click at [729, 476] on div "Property 4 of 7 1314 Market Ave N" at bounding box center [799, 461] width 1178 height 65
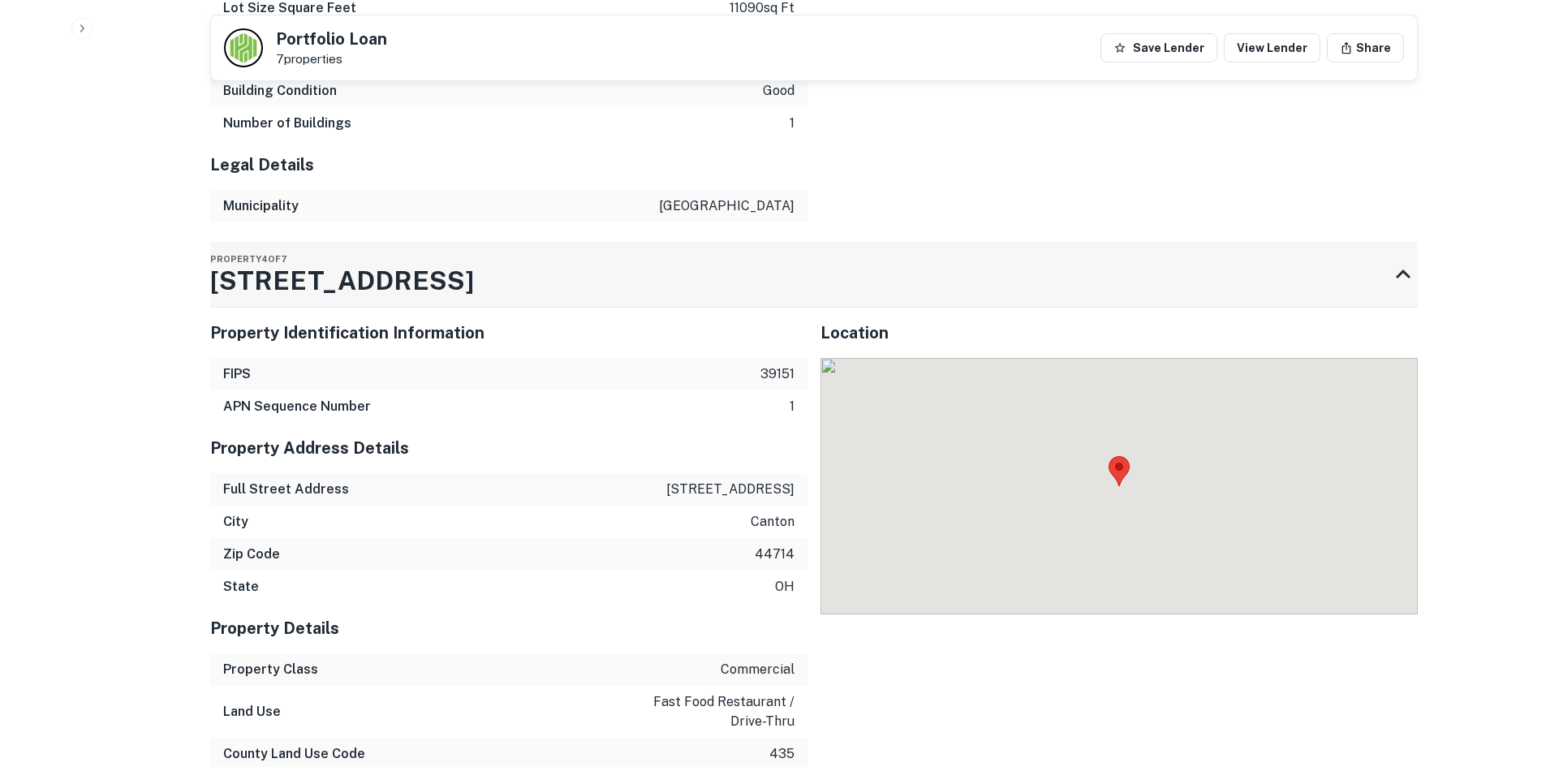
scroll to position [5449, 0]
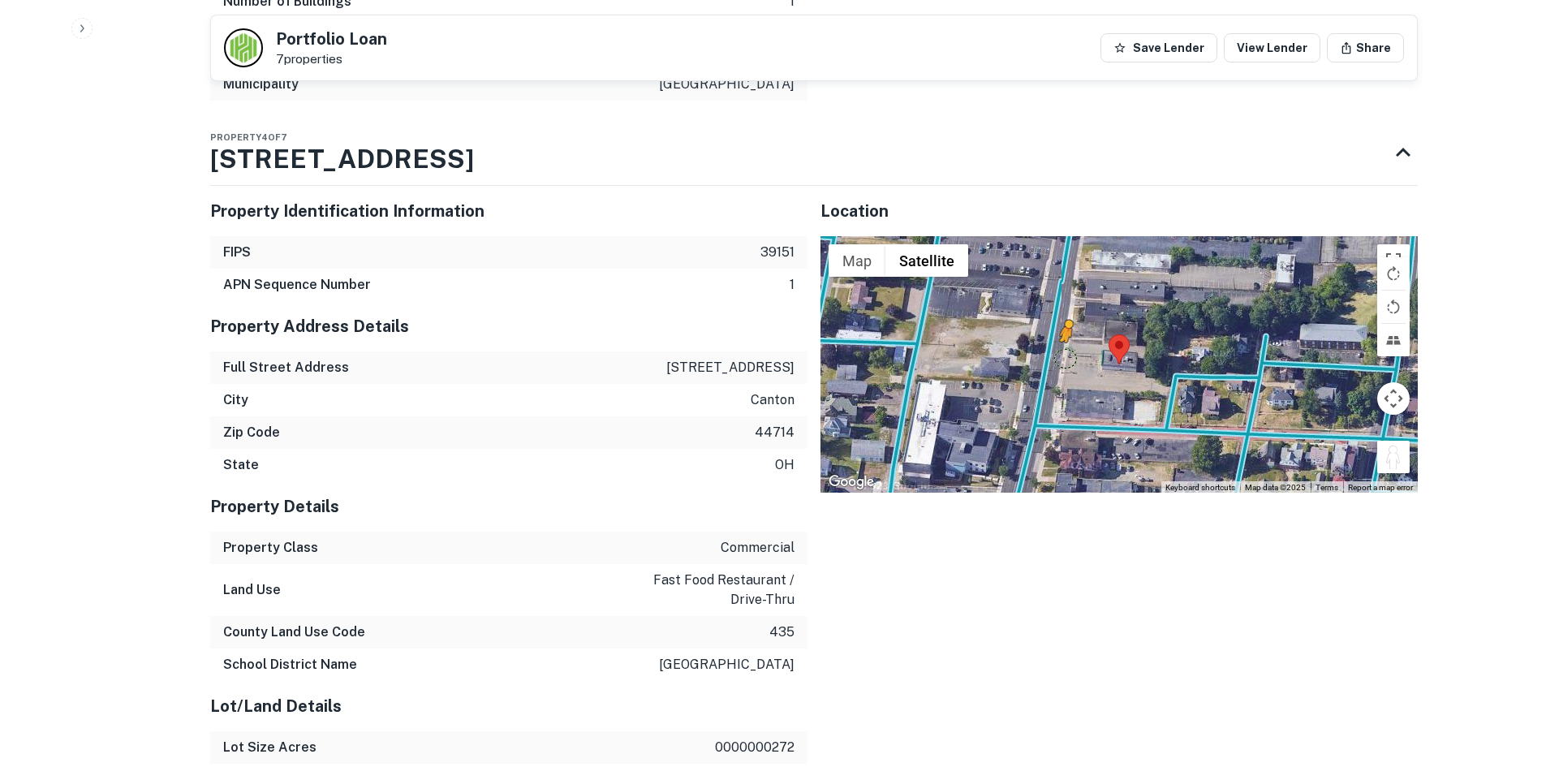
drag, startPoint x: 1384, startPoint y: 476, endPoint x: 1052, endPoint y: 377, distance: 346.6
click at [1054, 377] on div "To activate drag with keyboard, press Alt + Enter. Once in keyboard drag state,…" at bounding box center [1118, 364] width 597 height 256
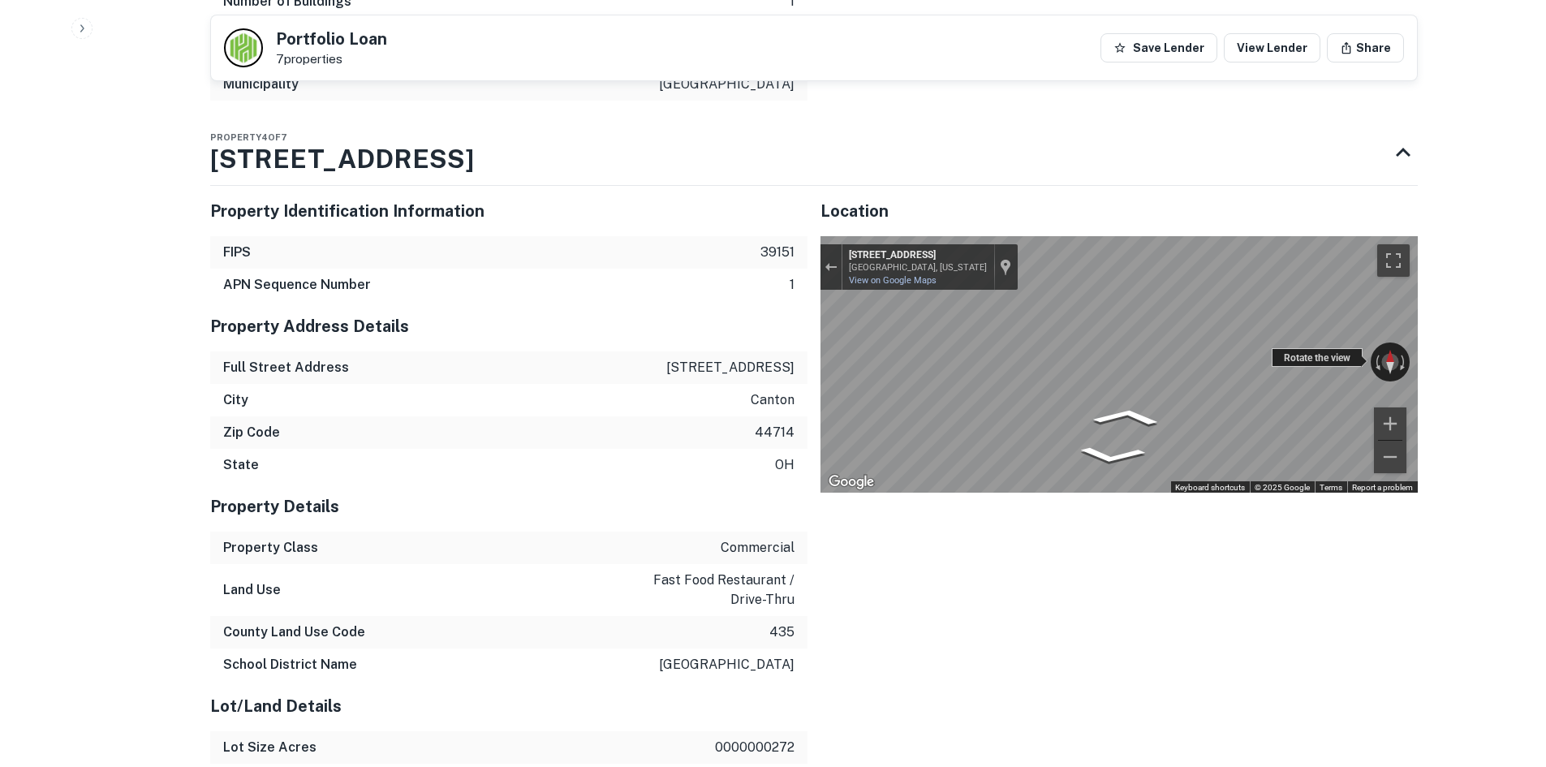
click at [864, 377] on div "← Move left → Move right ↑ Move up ↓ Move down + Zoom in - Zoom out 1311 Market…" at bounding box center [1118, 364] width 597 height 256
drag, startPoint x: 1302, startPoint y: 379, endPoint x: 716, endPoint y: 355, distance: 587.2
click at [1189, 431] on icon "Go South, Market Ave N" at bounding box center [1179, 415] width 84 height 37
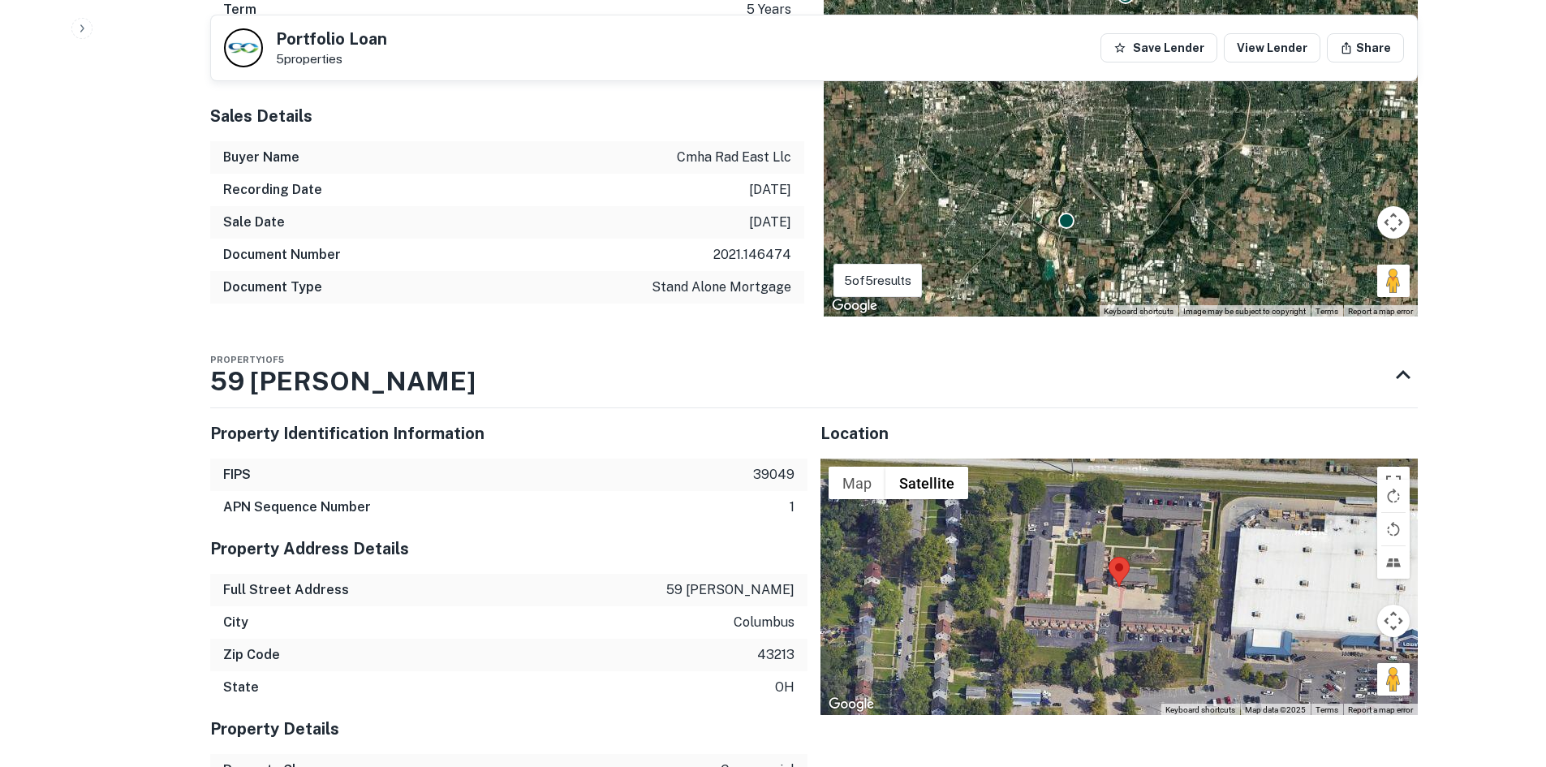
scroll to position [1217, 0]
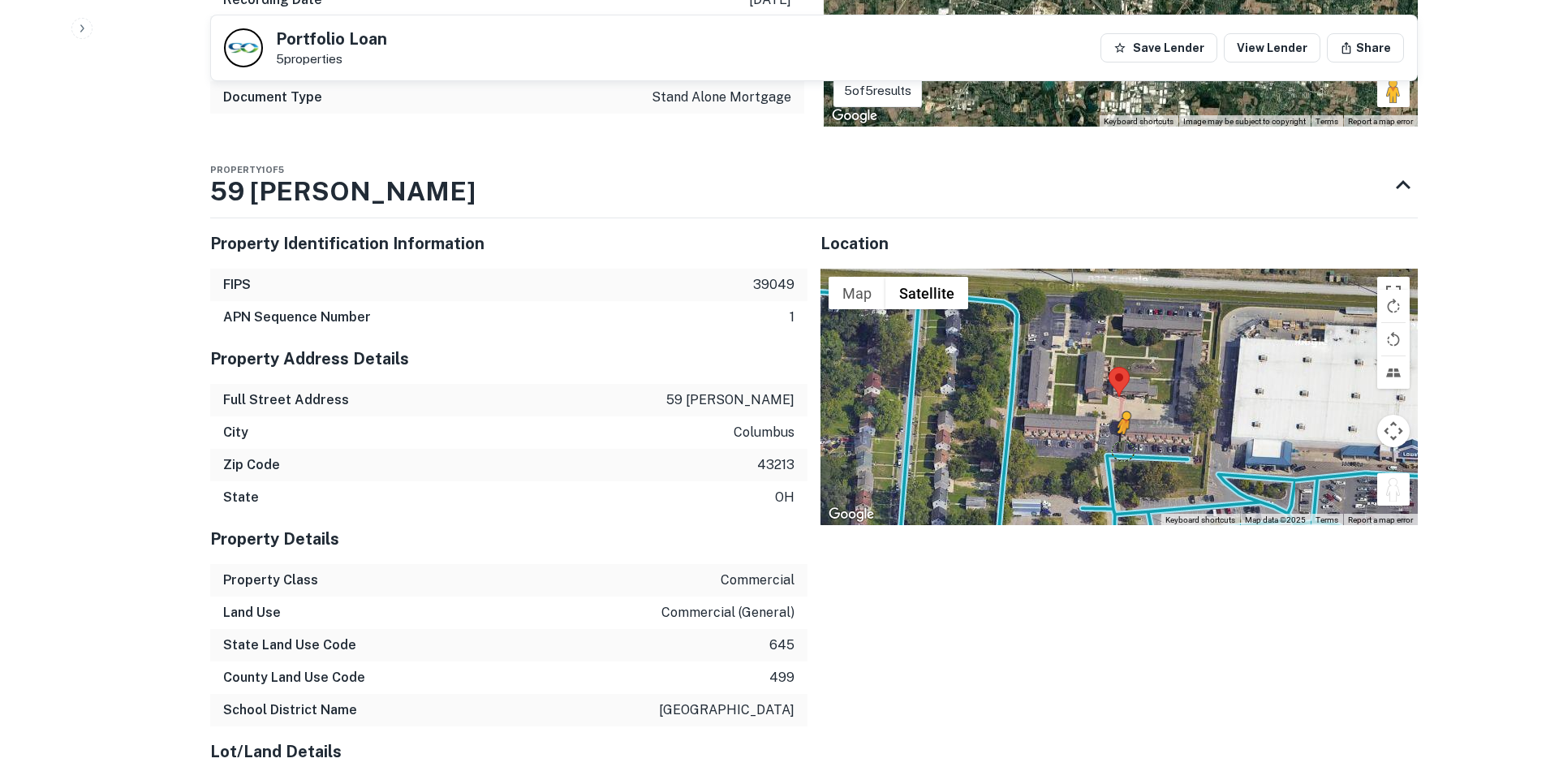
drag, startPoint x: 1392, startPoint y: 490, endPoint x: 1119, endPoint y: 449, distance: 275.8
click at [1119, 449] on div "To activate drag with keyboard, press Alt + Enter. Once in keyboard drag state,…" at bounding box center [1118, 397] width 597 height 256
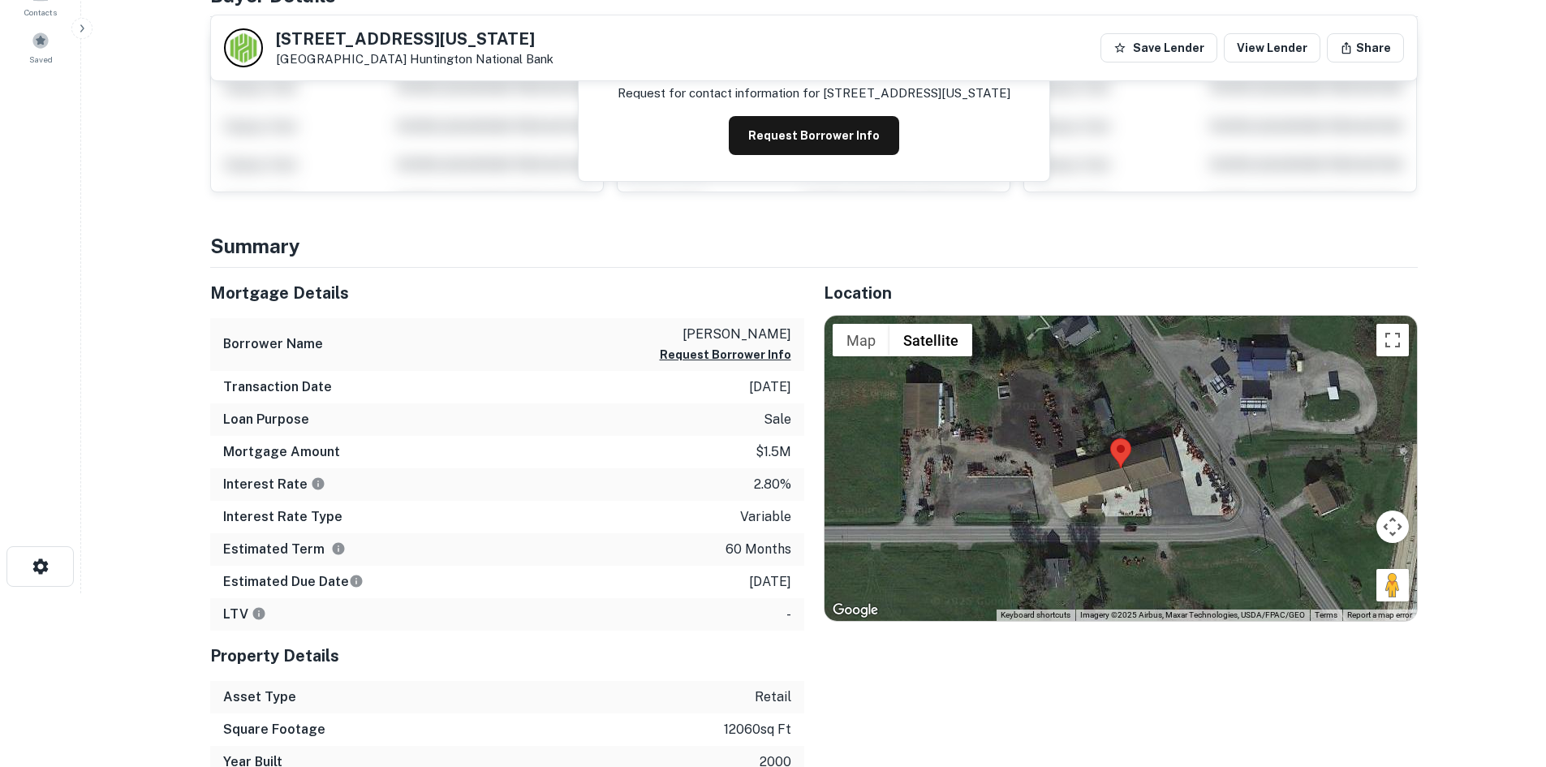
scroll to position [325, 0]
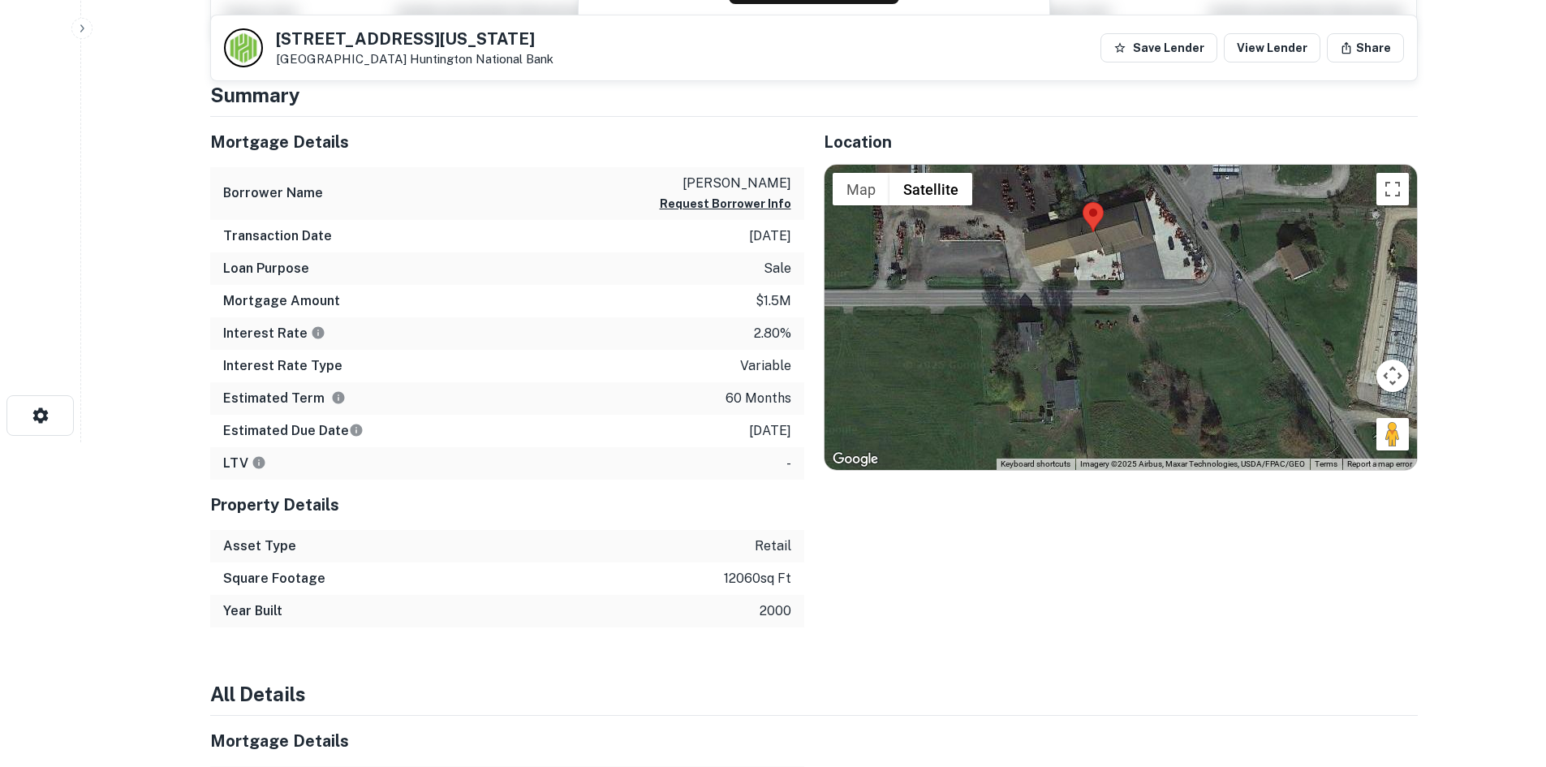
drag, startPoint x: 1400, startPoint y: 451, endPoint x: 1366, endPoint y: 359, distance: 97.8
click at [1366, 359] on div at bounding box center [1120, 317] width 592 height 305
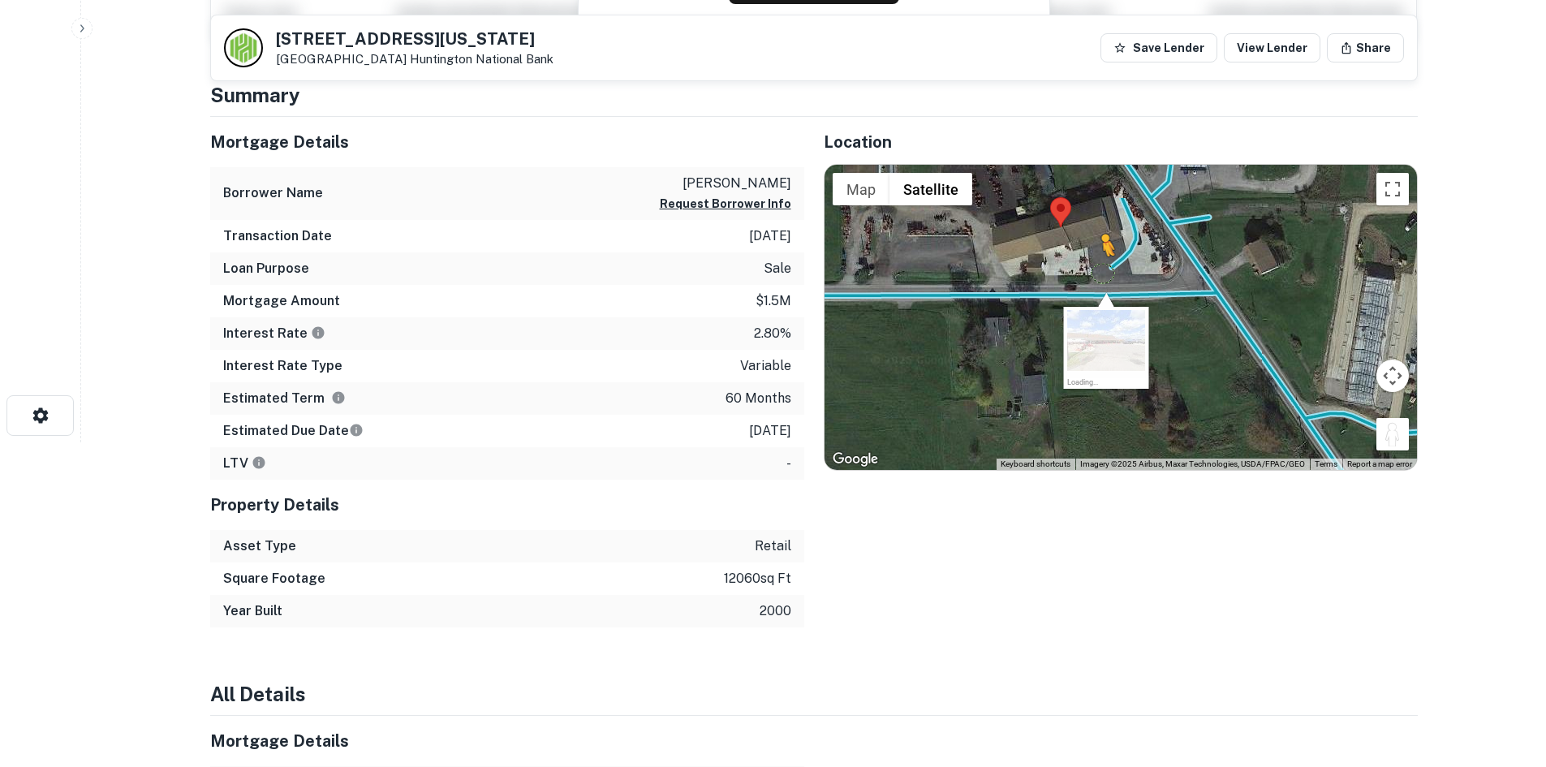
drag, startPoint x: 1394, startPoint y: 447, endPoint x: 1101, endPoint y: 273, distance: 341.0
click at [1101, 273] on div "To activate drag with keyboard, press Alt + Enter. Once in keyboard drag state,…" at bounding box center [1120, 317] width 592 height 305
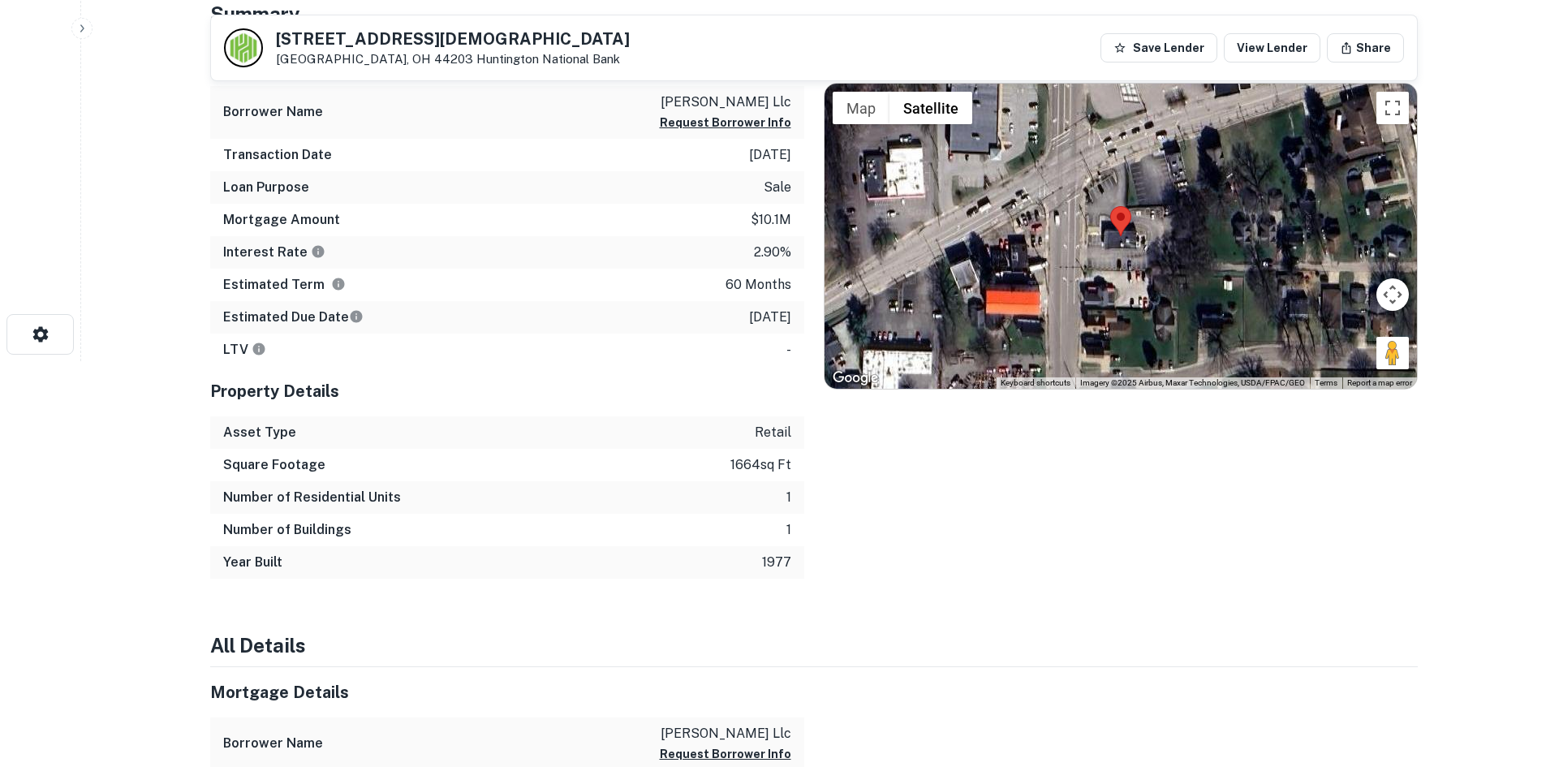
scroll to position [325, 0]
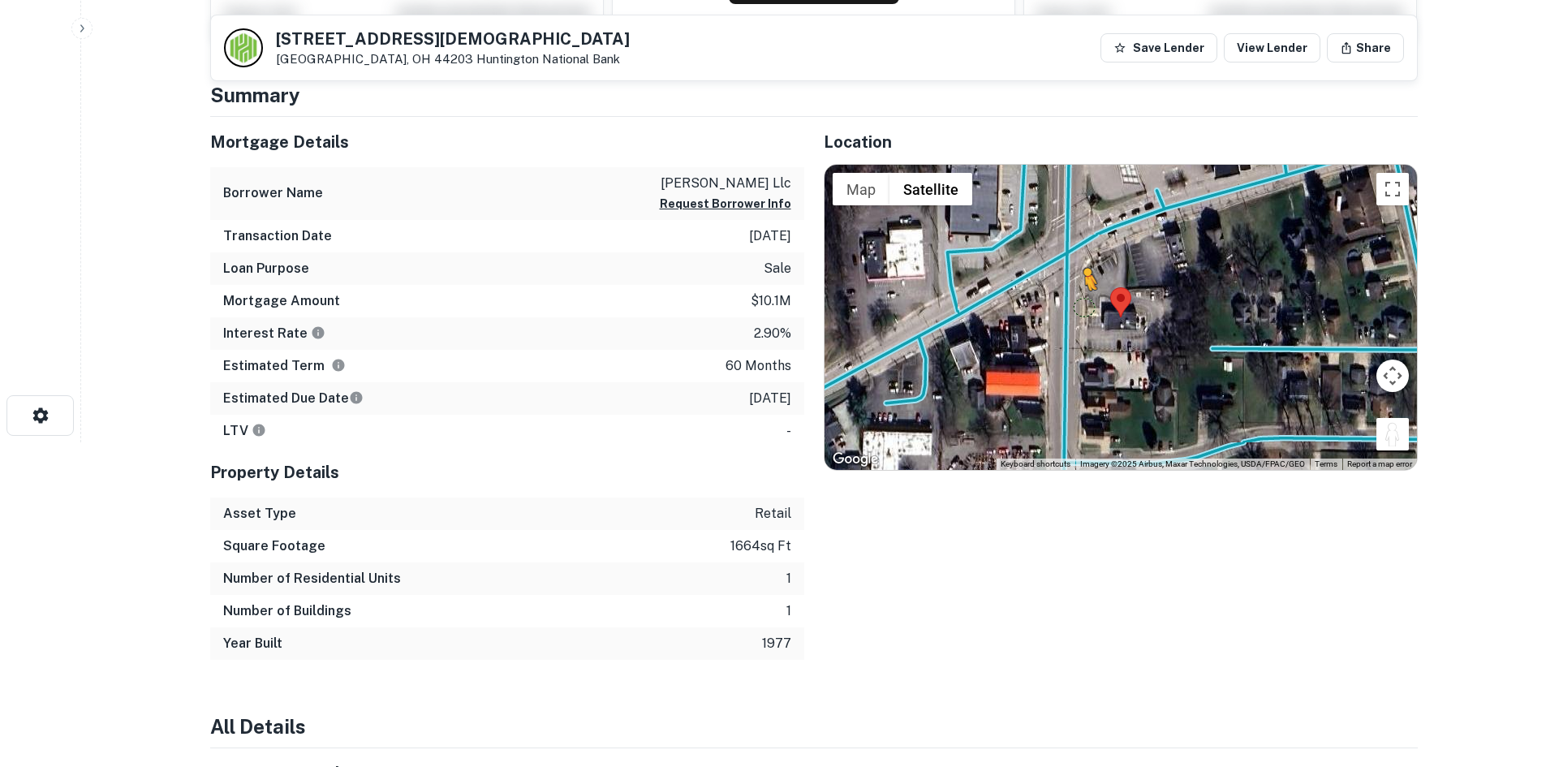
drag, startPoint x: 1386, startPoint y: 427, endPoint x: 1081, endPoint y: 307, distance: 327.9
click at [1081, 307] on div "To activate drag with keyboard, press Alt + Enter. Once in keyboard drag state,…" at bounding box center [1120, 317] width 592 height 305
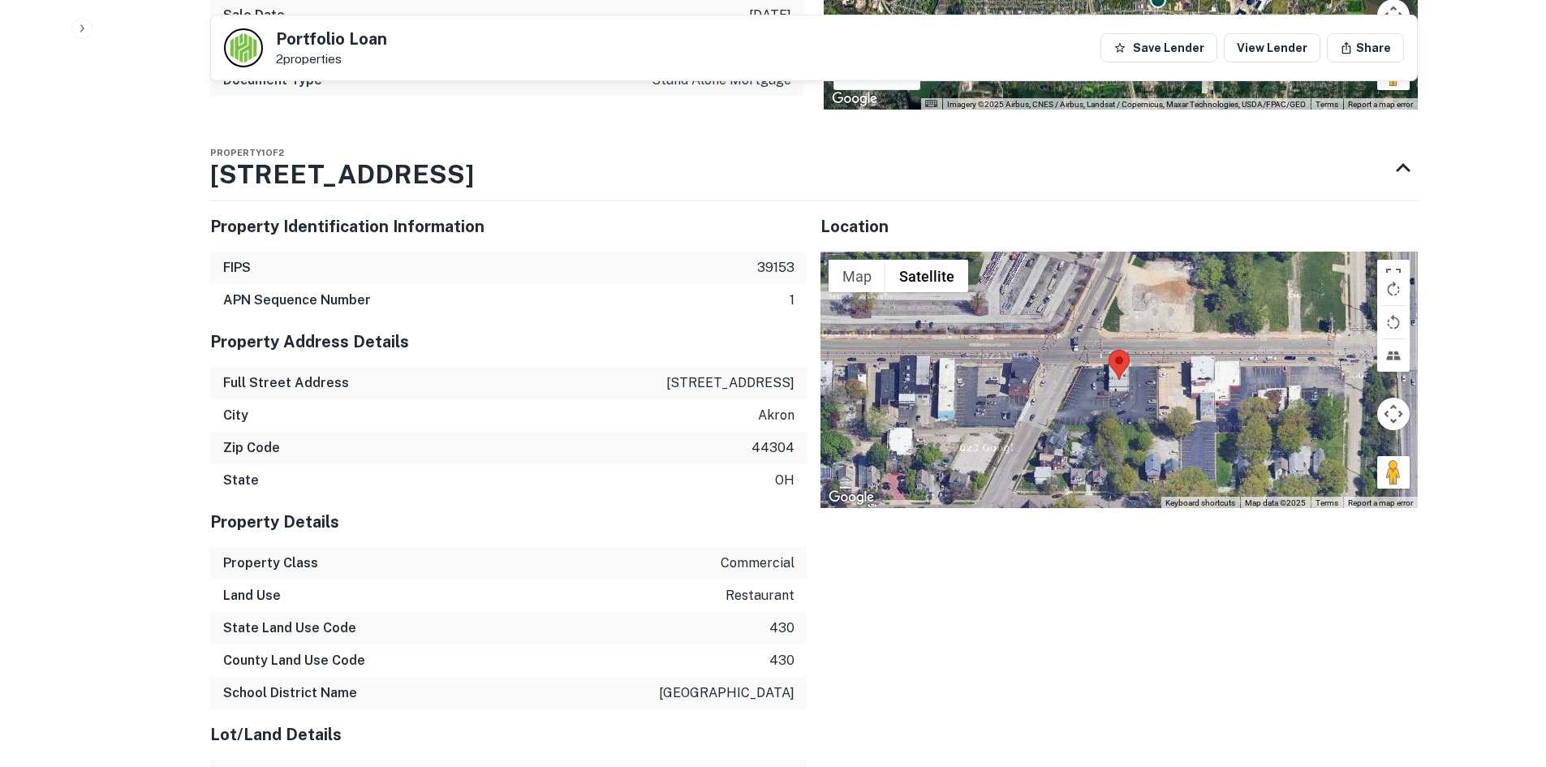
scroll to position [1136, 0]
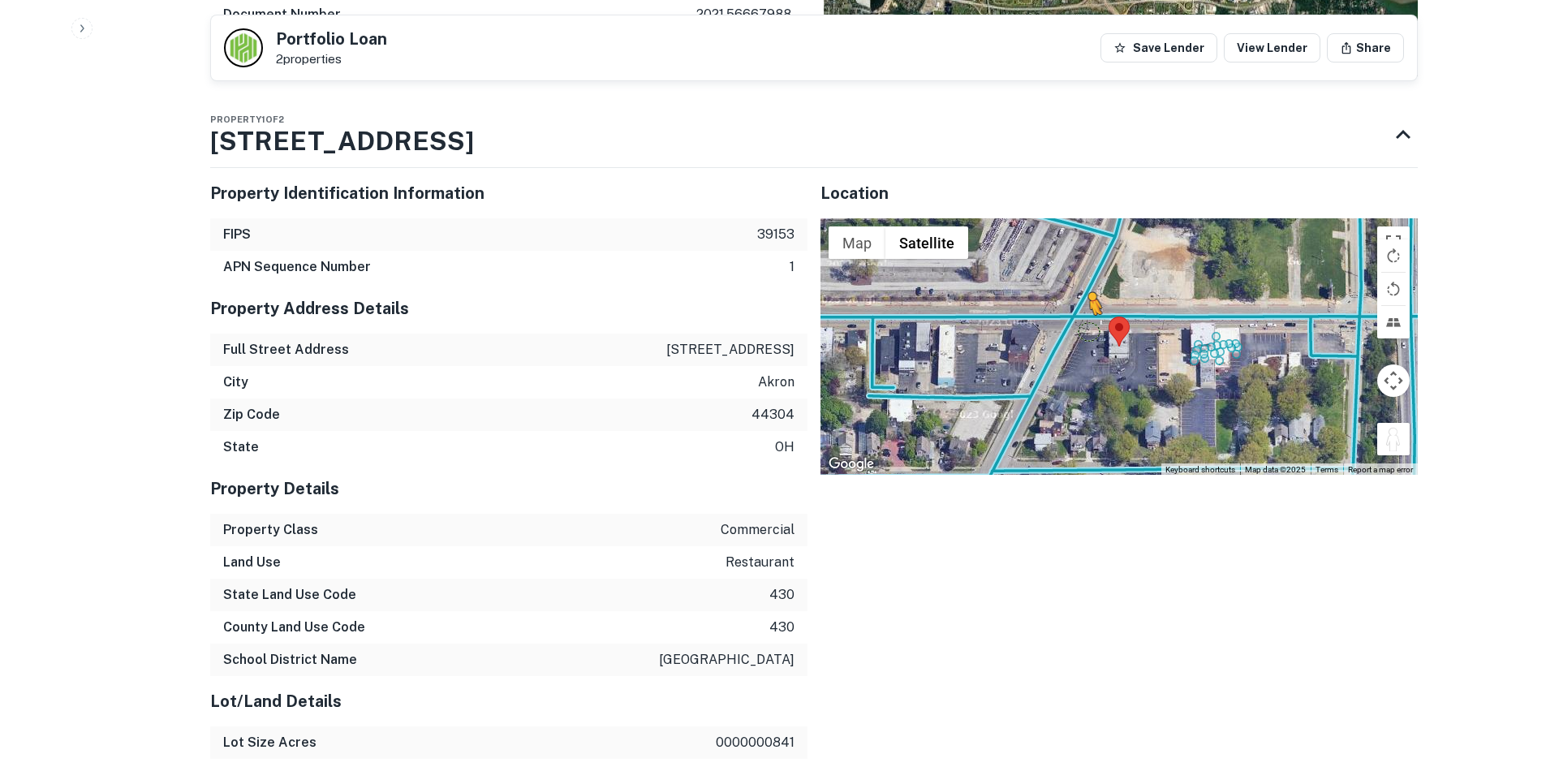
drag, startPoint x: 1383, startPoint y: 437, endPoint x: 1084, endPoint y: 330, distance: 317.0
click at [1085, 330] on div "To activate drag with keyboard, press Alt + Enter. Once in keyboard drag state,…" at bounding box center [1118, 346] width 597 height 256
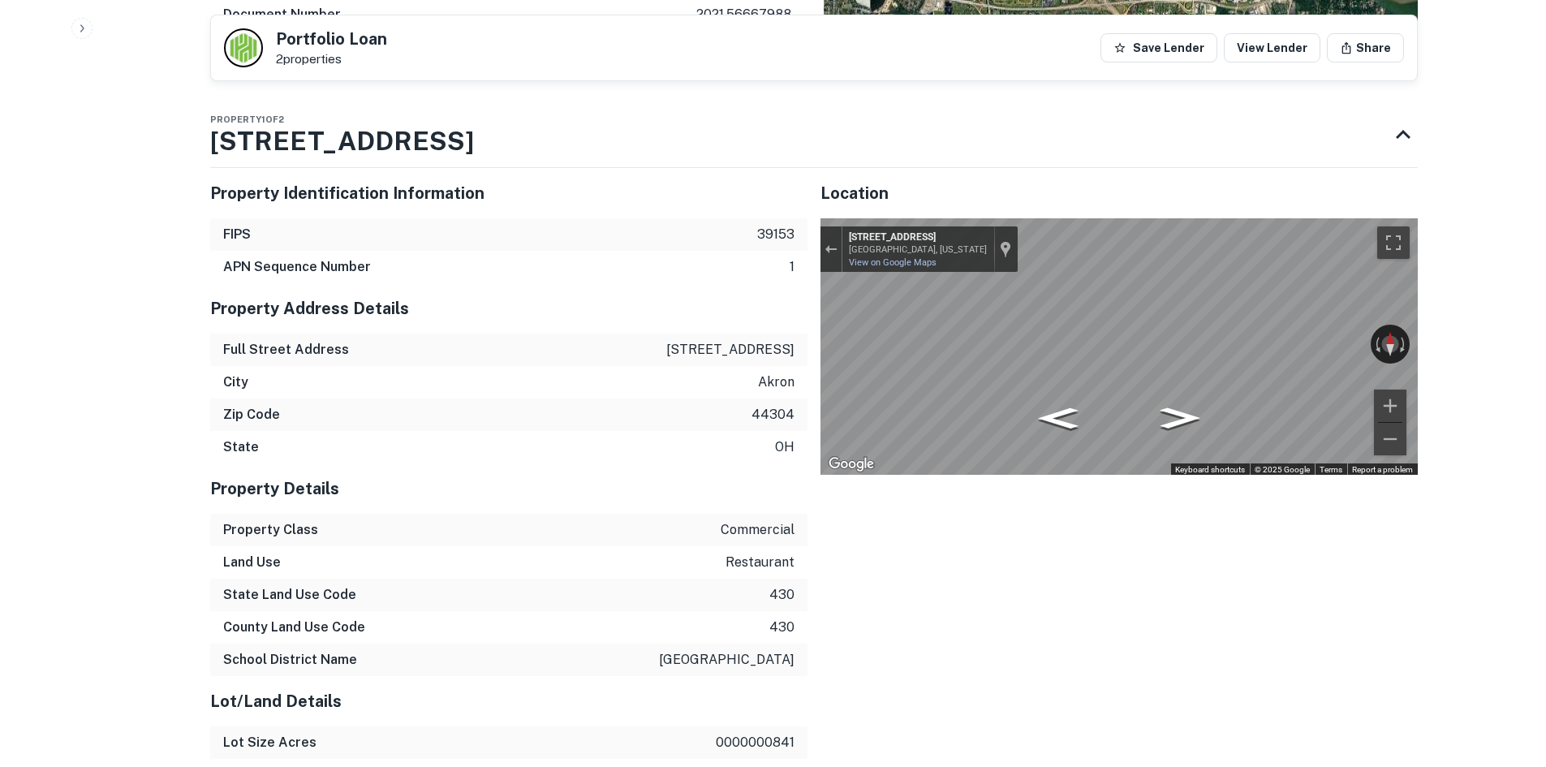
drag, startPoint x: 1275, startPoint y: 342, endPoint x: 818, endPoint y: 304, distance: 458.4
click at [902, 265] on div "← Move left → Move right ↑ Move up ↓ Move down + Zoom in - Zoom out 339 Spicer …" at bounding box center [1118, 346] width 597 height 256
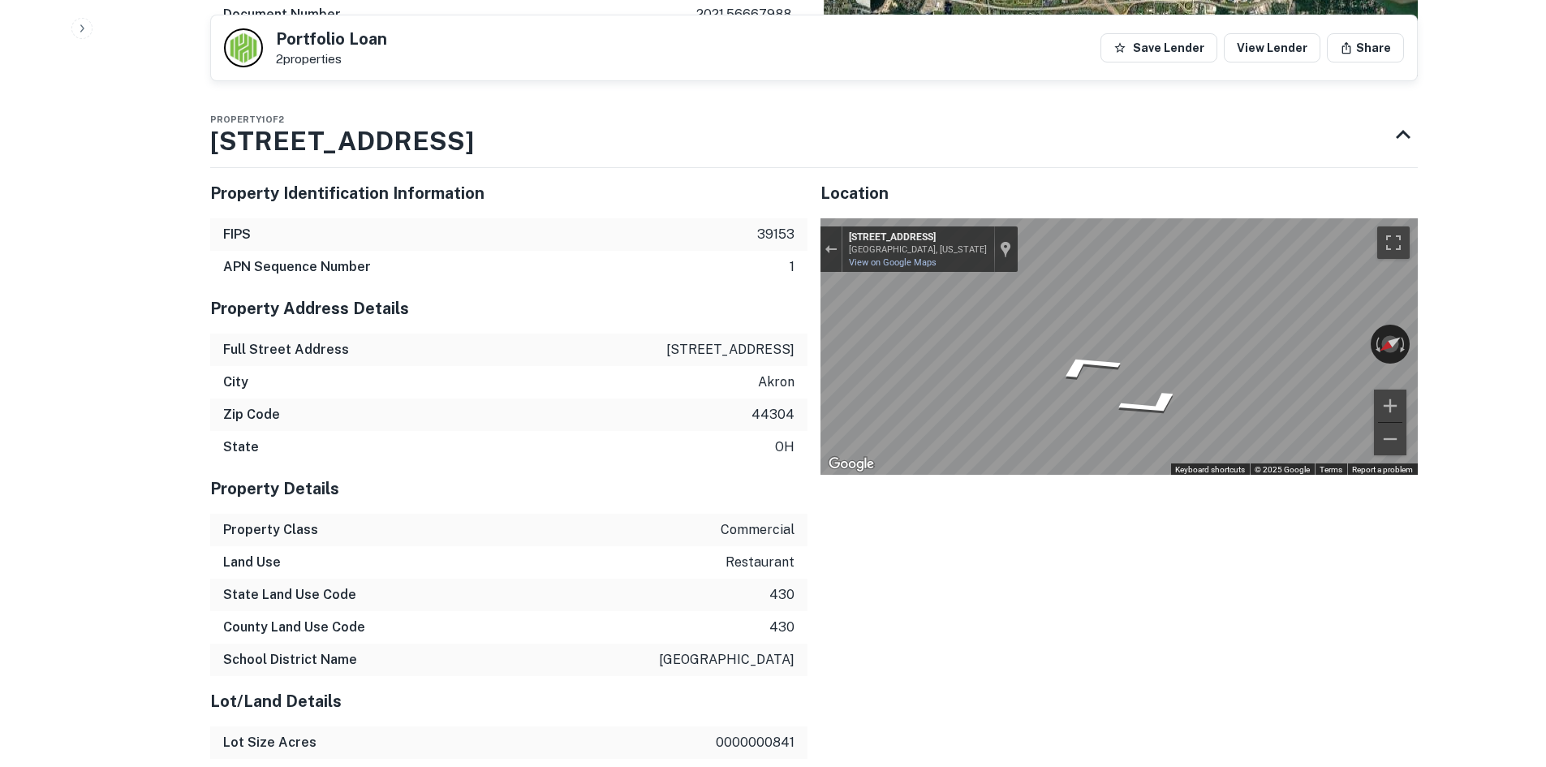
click at [1418, 356] on div "Back to search Portfolio Loan 2 properties Save Lender View Lender Share Buyer …" at bounding box center [814, 357] width 1246 height 2935
click at [1389, 358] on div "← Move left → Move right ↑ Move up ↓ Move down + Zoom in - Zoom out 493 E Excha…" at bounding box center [1118, 346] width 597 height 256
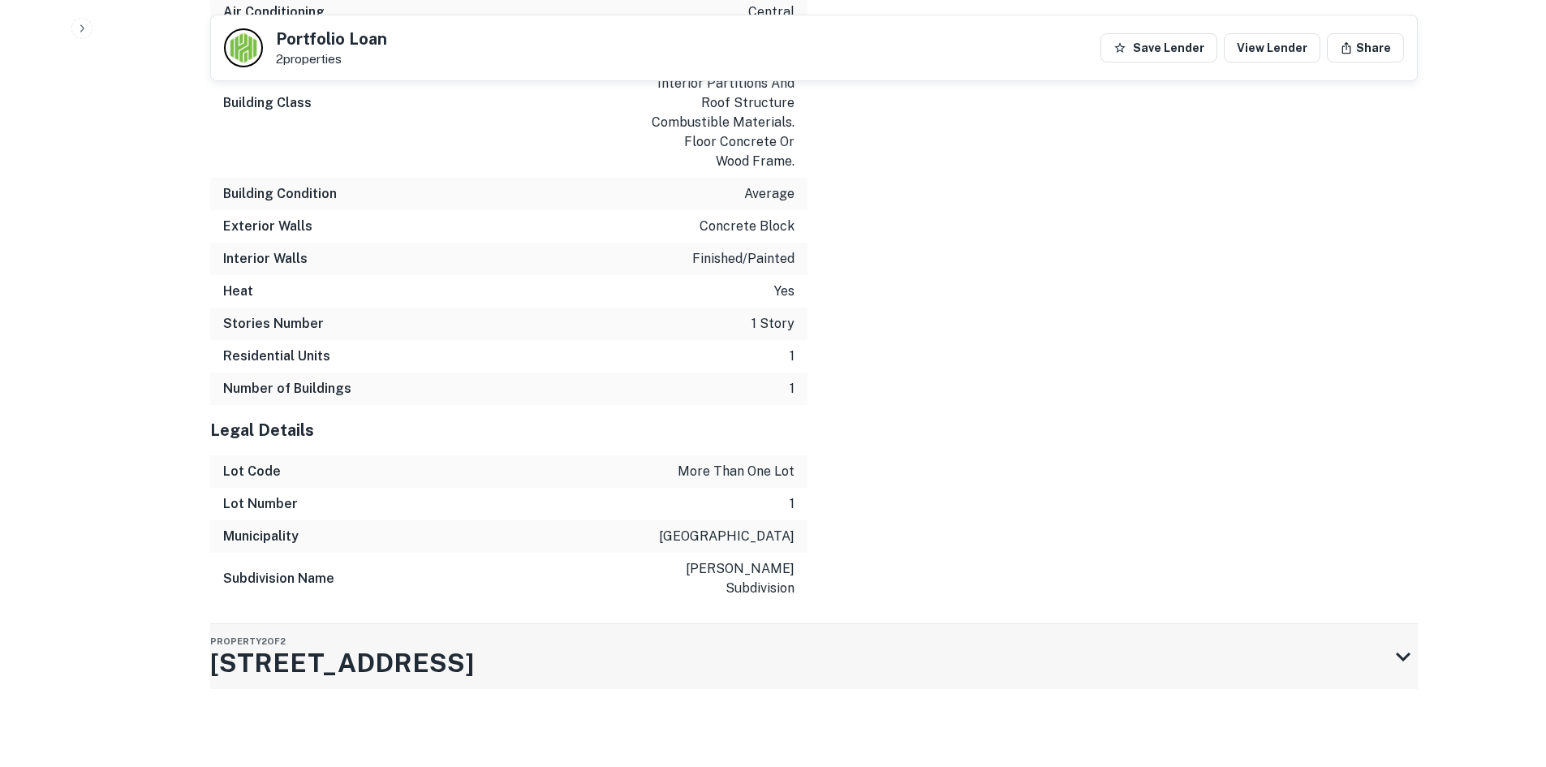
click at [508, 653] on div "Property 2 of 2 1011 E Waterloo Rd" at bounding box center [799, 656] width 1178 height 65
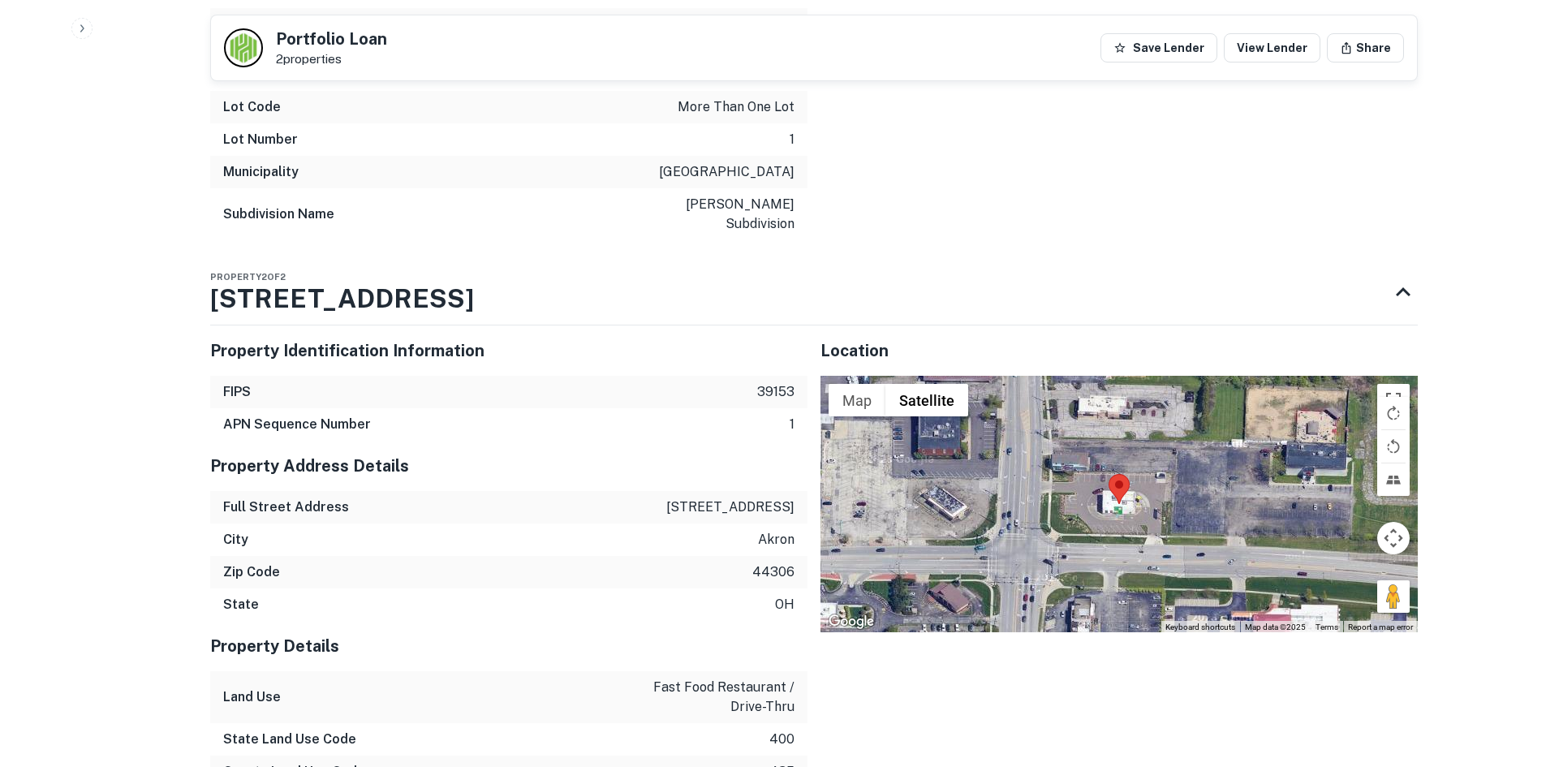
scroll to position [2585, 0]
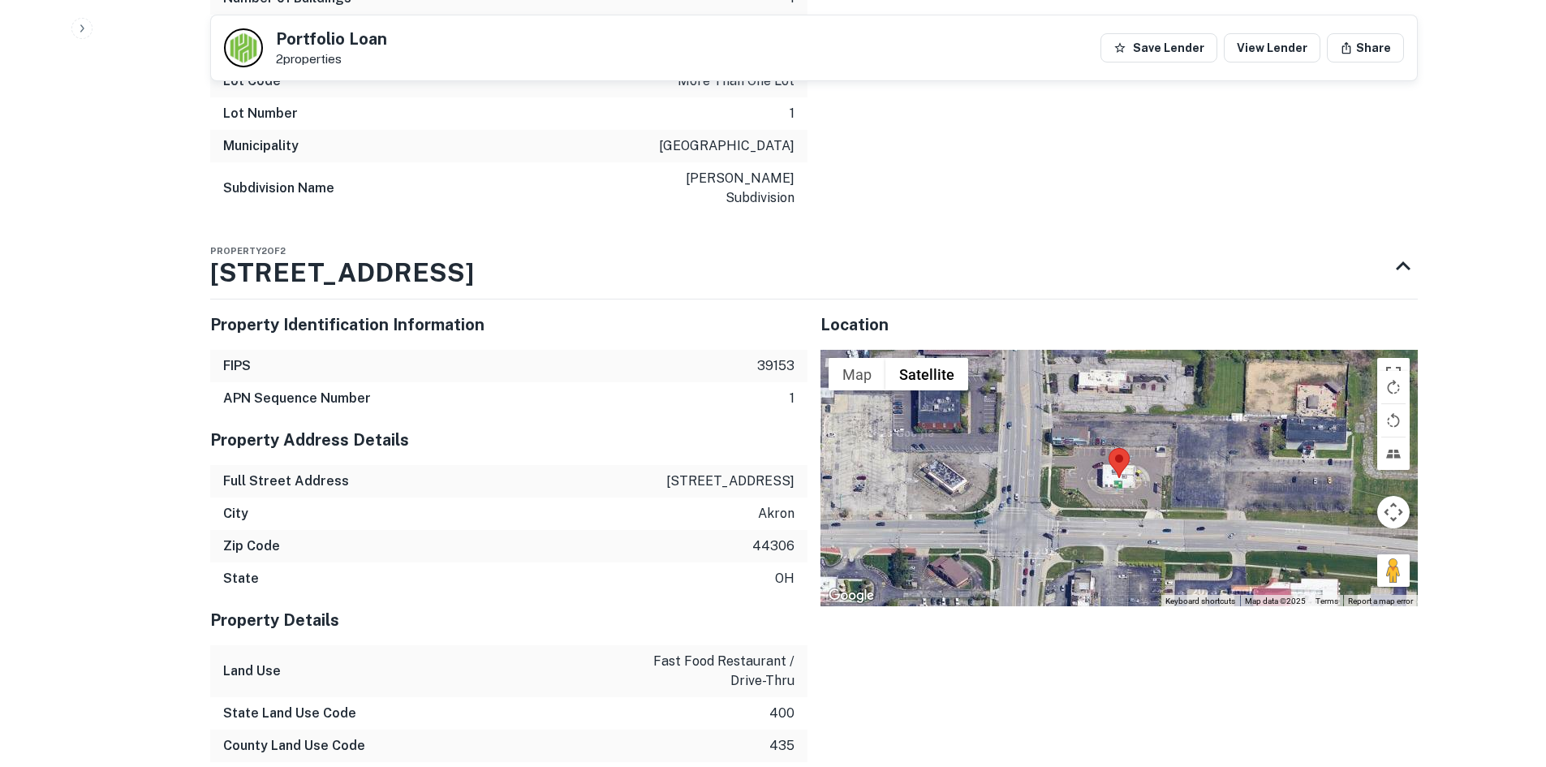
drag, startPoint x: 1414, startPoint y: 605, endPoint x: 1395, endPoint y: 599, distance: 19.8
click at [1397, 599] on div "Map Terrain Satellite Labels Keyboard shortcuts Map Data Map data ©2025 Map dat…" at bounding box center [1118, 478] width 597 height 256
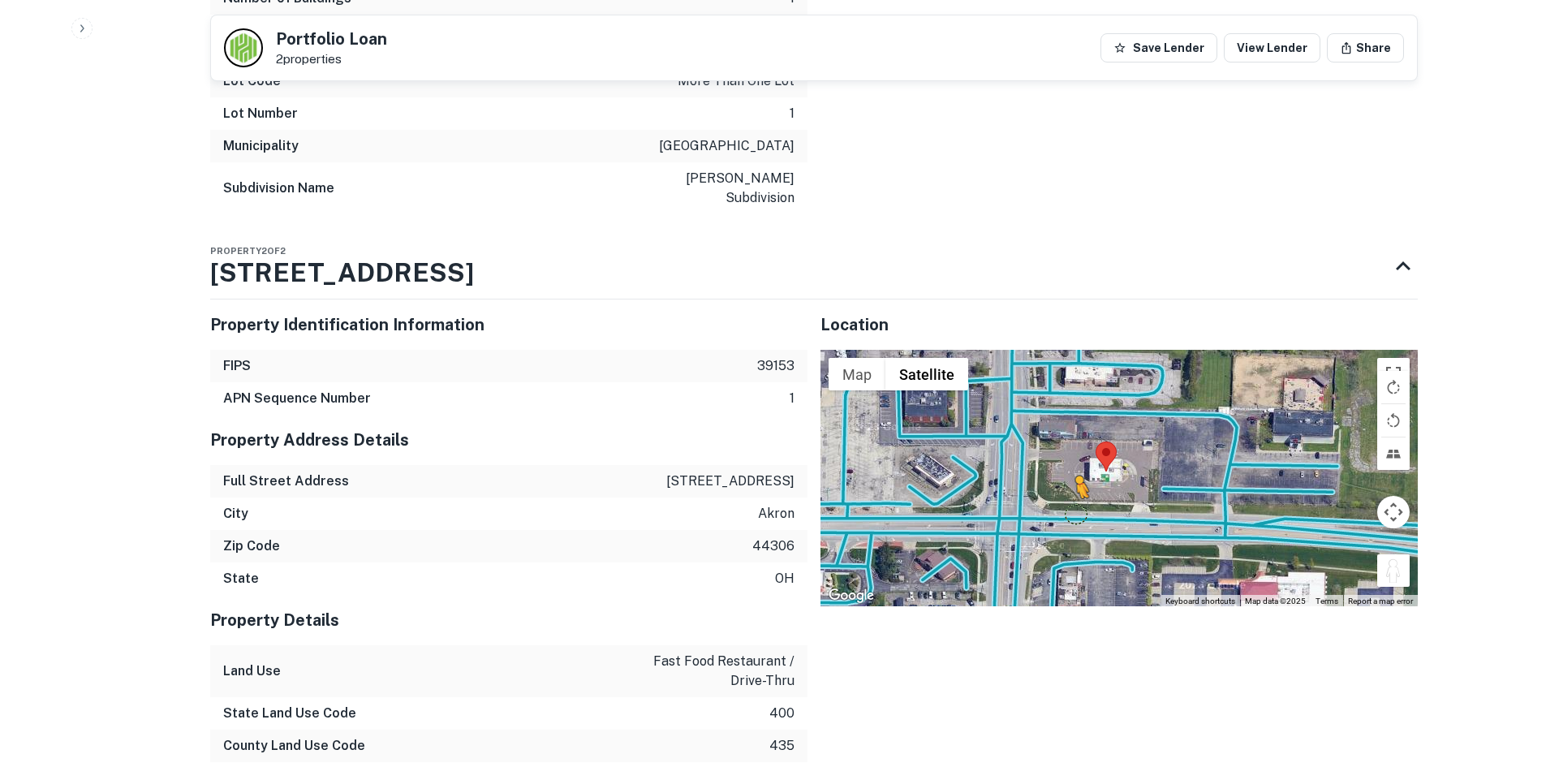
drag, startPoint x: 1393, startPoint y: 582, endPoint x: 1074, endPoint y: 534, distance: 322.5
click at [1074, 534] on div "To activate drag with keyboard, press Alt + Enter. Once in keyboard drag state,…" at bounding box center [1118, 478] width 597 height 256
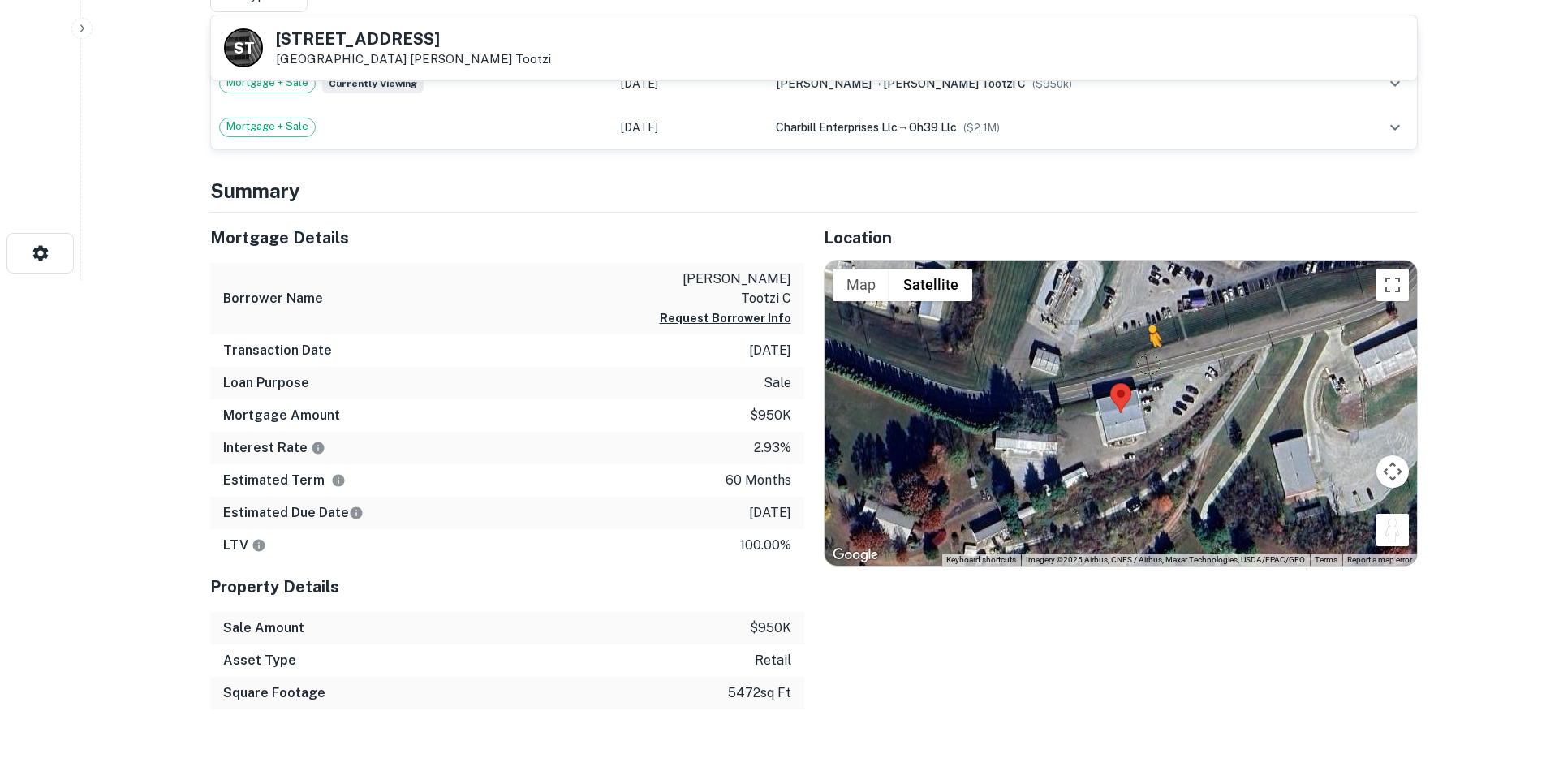
drag, startPoint x: 1393, startPoint y: 531, endPoint x: 1139, endPoint y: 355, distance: 308.6
click at [1139, 355] on div "To activate drag with keyboard, press Alt + Enter. Once in keyboard drag state,…" at bounding box center [1120, 412] width 592 height 305
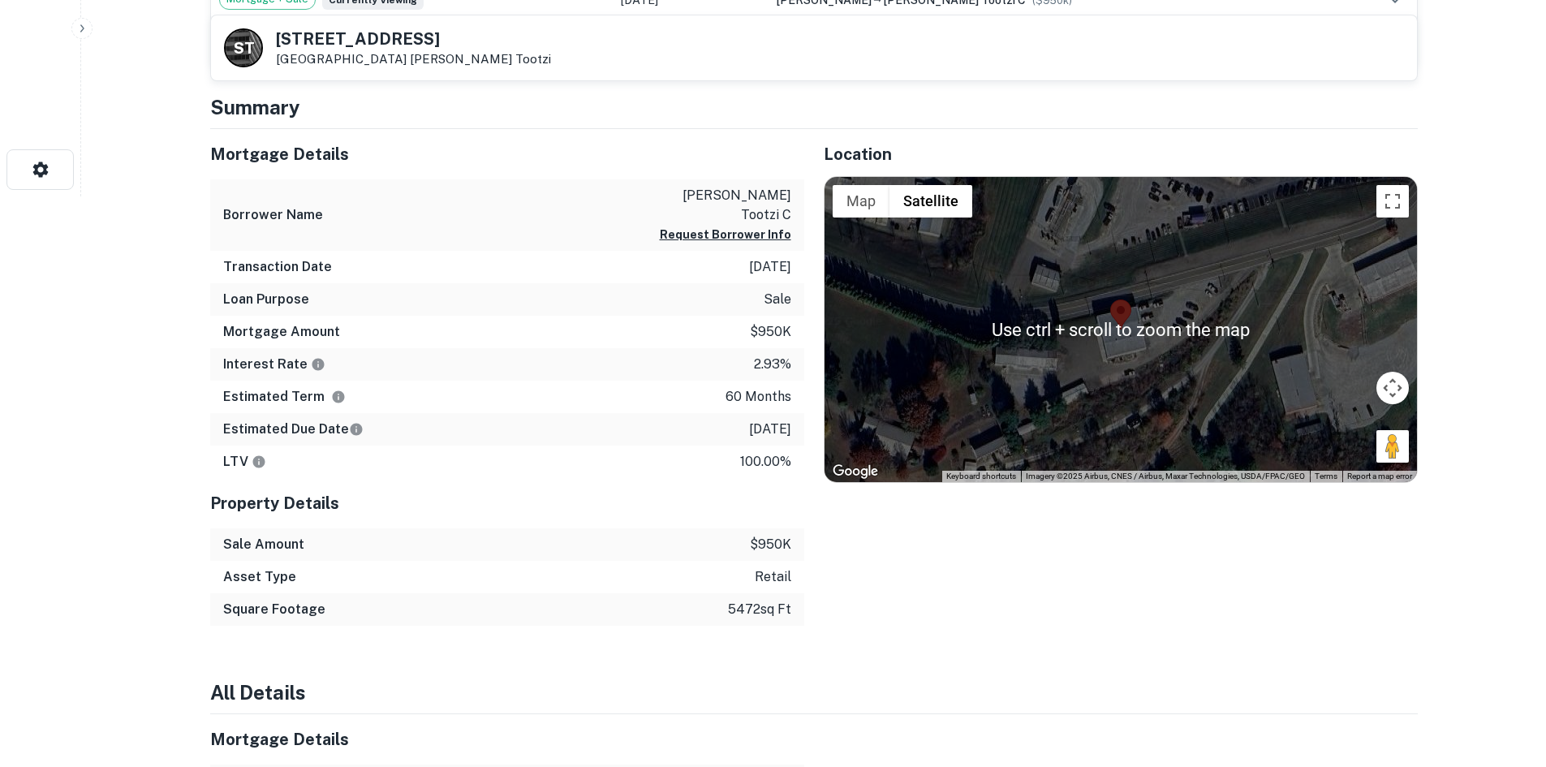
scroll to position [649, 0]
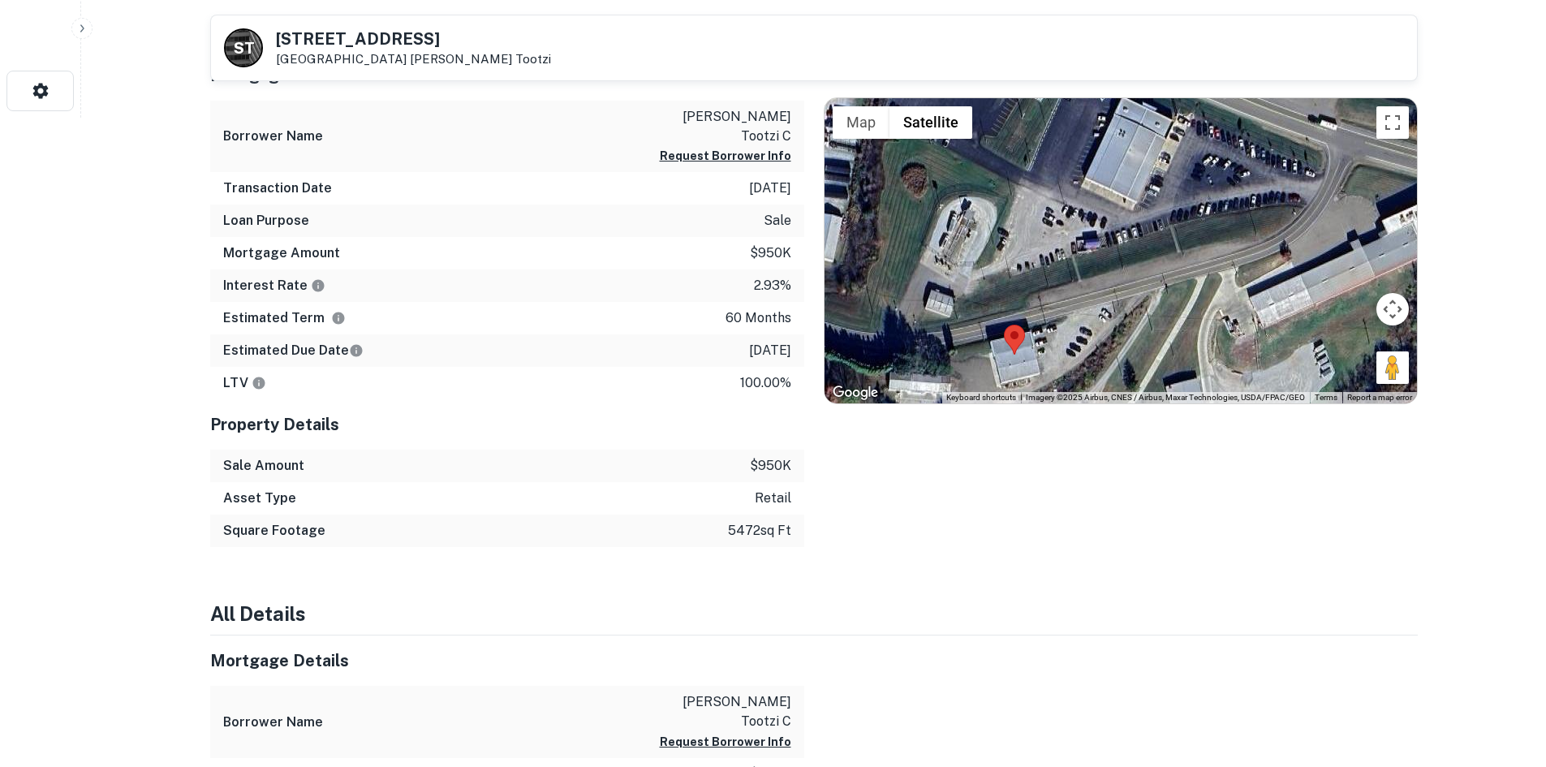
drag, startPoint x: 1210, startPoint y: 261, endPoint x: 1098, endPoint y: 373, distance: 158.4
click at [1098, 373] on div "No data available." at bounding box center [1120, 250] width 592 height 305
drag, startPoint x: 1388, startPoint y: 362, endPoint x: 1347, endPoint y: 147, distance: 218.8
click at [1347, 147] on div "To activate drag with keyboard, press Alt + Enter. Once in keyboard drag state,…" at bounding box center [1120, 250] width 592 height 305
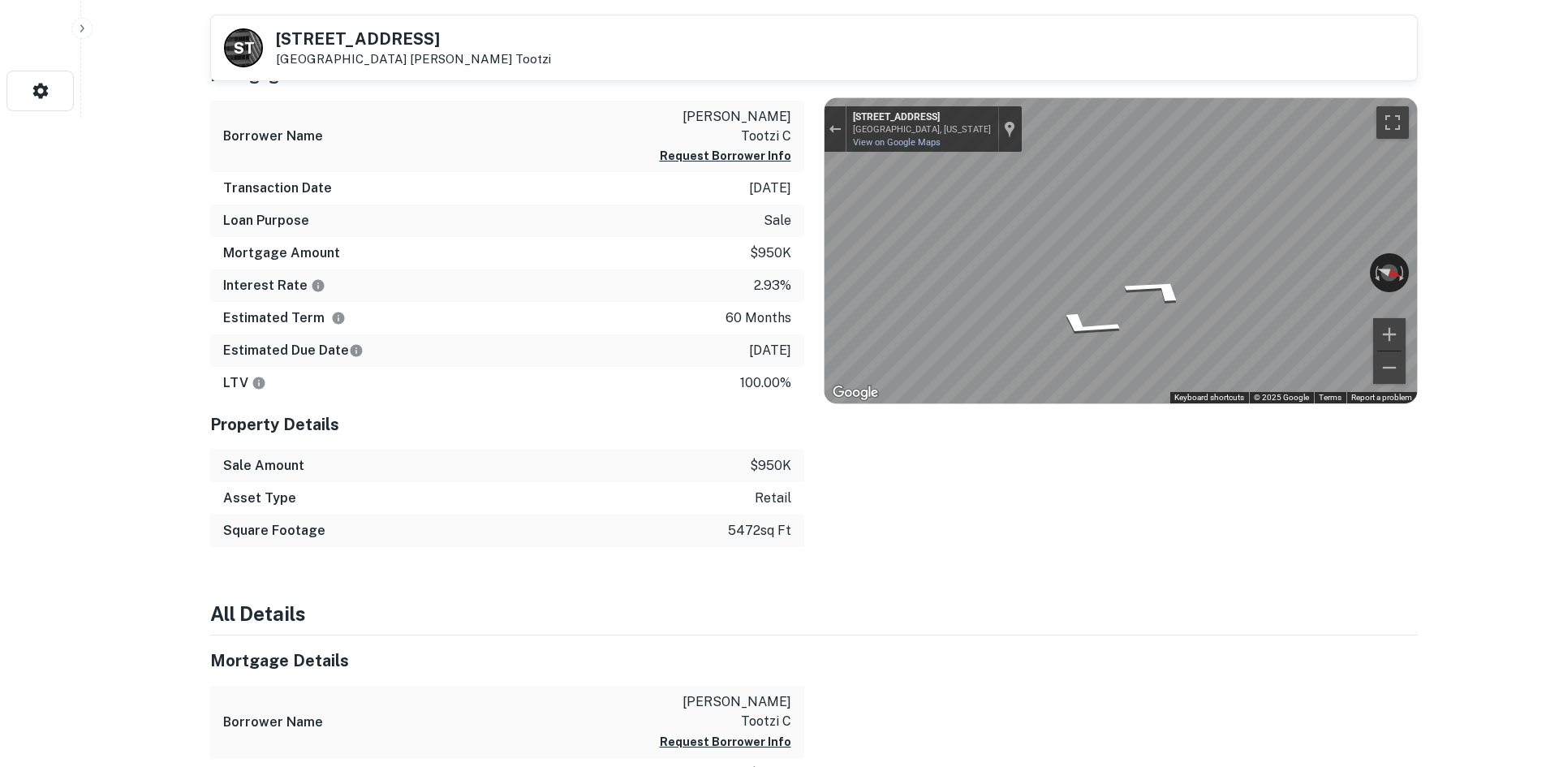
click at [1079, 312] on icon "Go West, Amish Country Byway" at bounding box center [1062, 300] width 97 height 41
drag, startPoint x: 277, startPoint y: 26, endPoint x: 404, endPoint y: 62, distance: 132.3
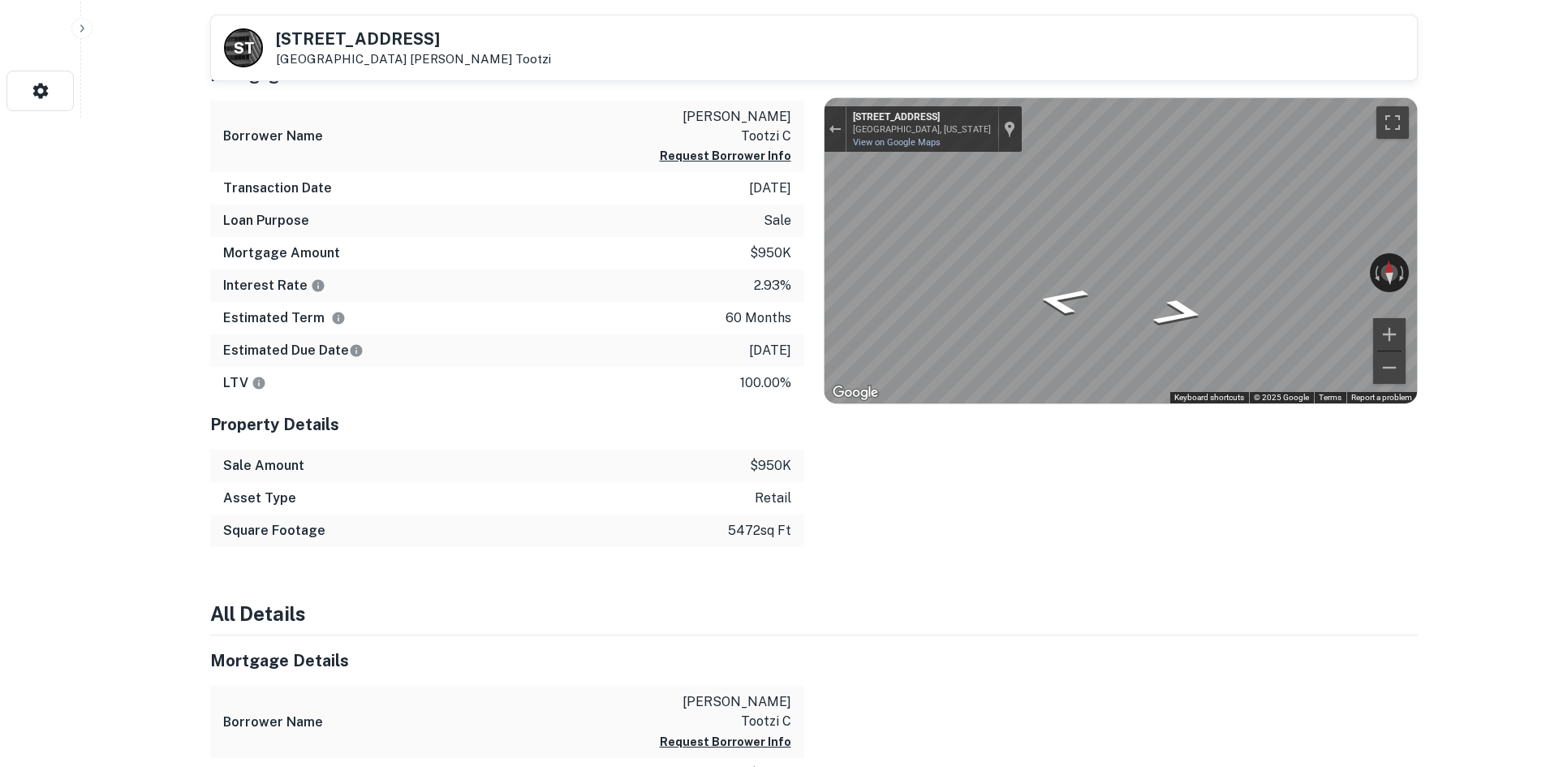
click at [404, 62] on div "S T [STREET_ADDRESS] [PERSON_NAME] Tootzi" at bounding box center [814, 47] width 1206 height 65
copy div "[STREET_ADDRESS]"
click at [497, 237] on div "Mortgage Amount $950k" at bounding box center [507, 253] width 594 height 32
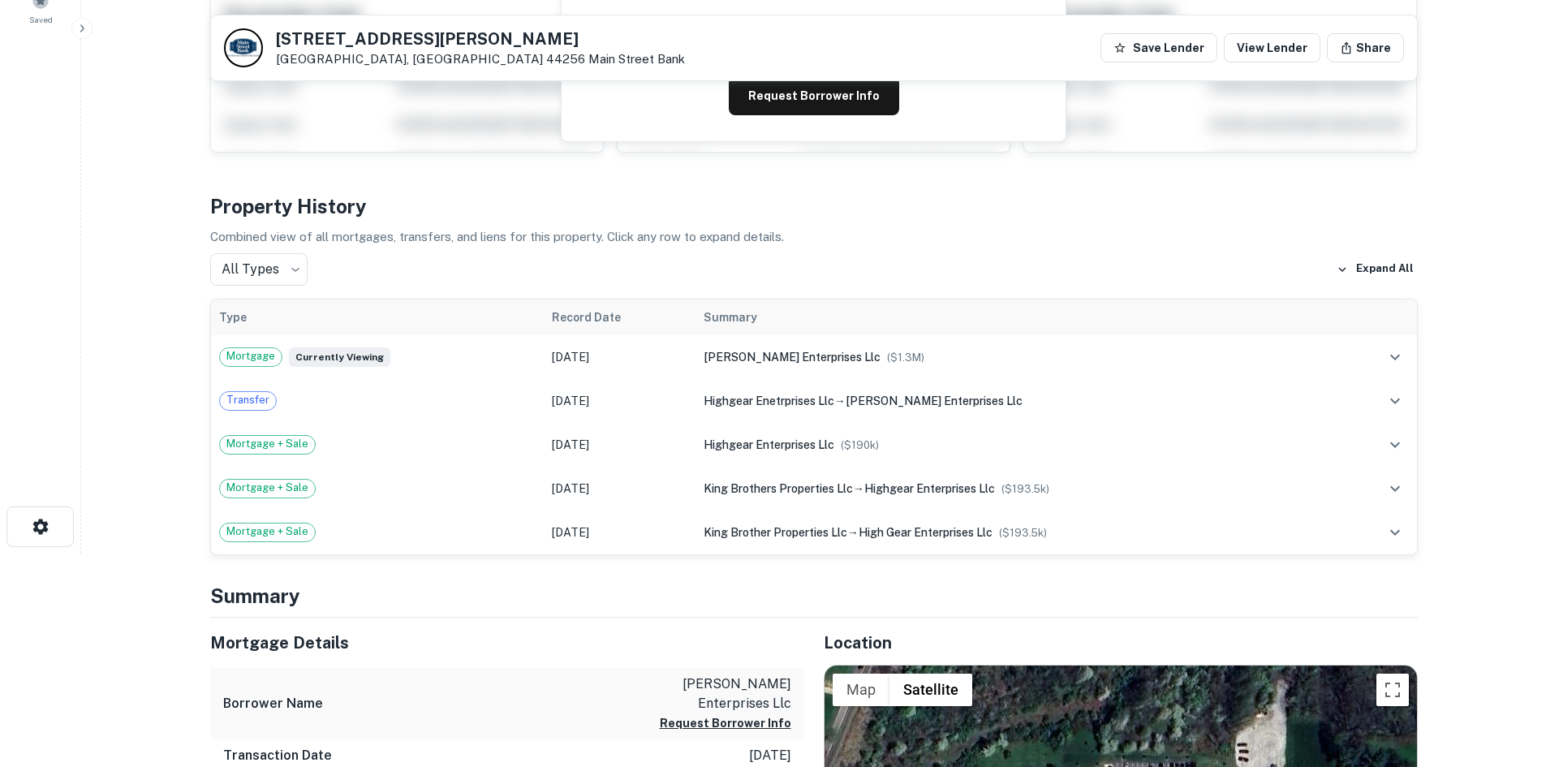
scroll to position [568, 0]
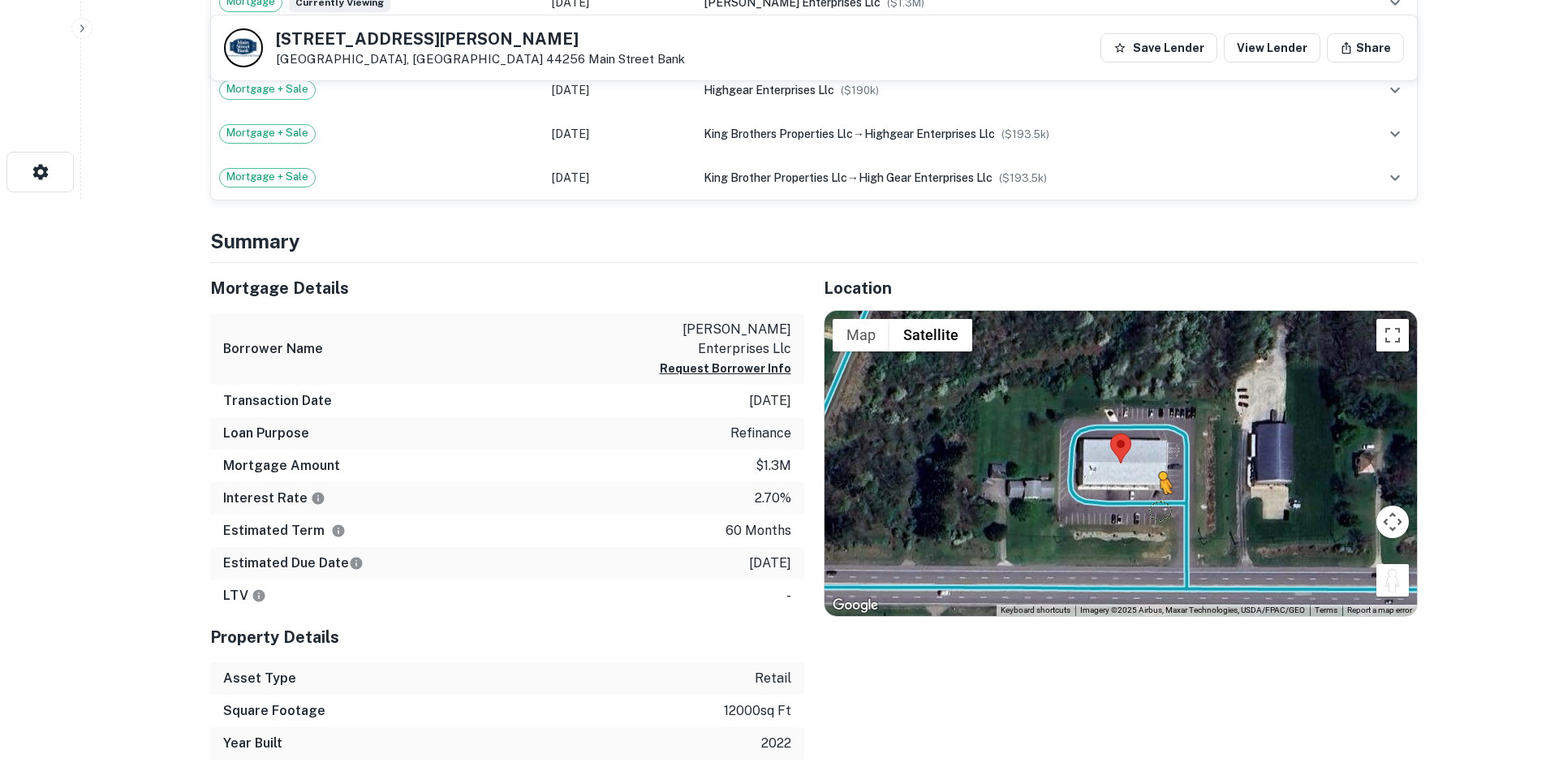
drag, startPoint x: 1395, startPoint y: 587, endPoint x: 1157, endPoint y: 506, distance: 251.0
click at [1157, 506] on div "To activate drag with keyboard, press Alt + Enter. Once in keyboard drag state,…" at bounding box center [1120, 463] width 592 height 305
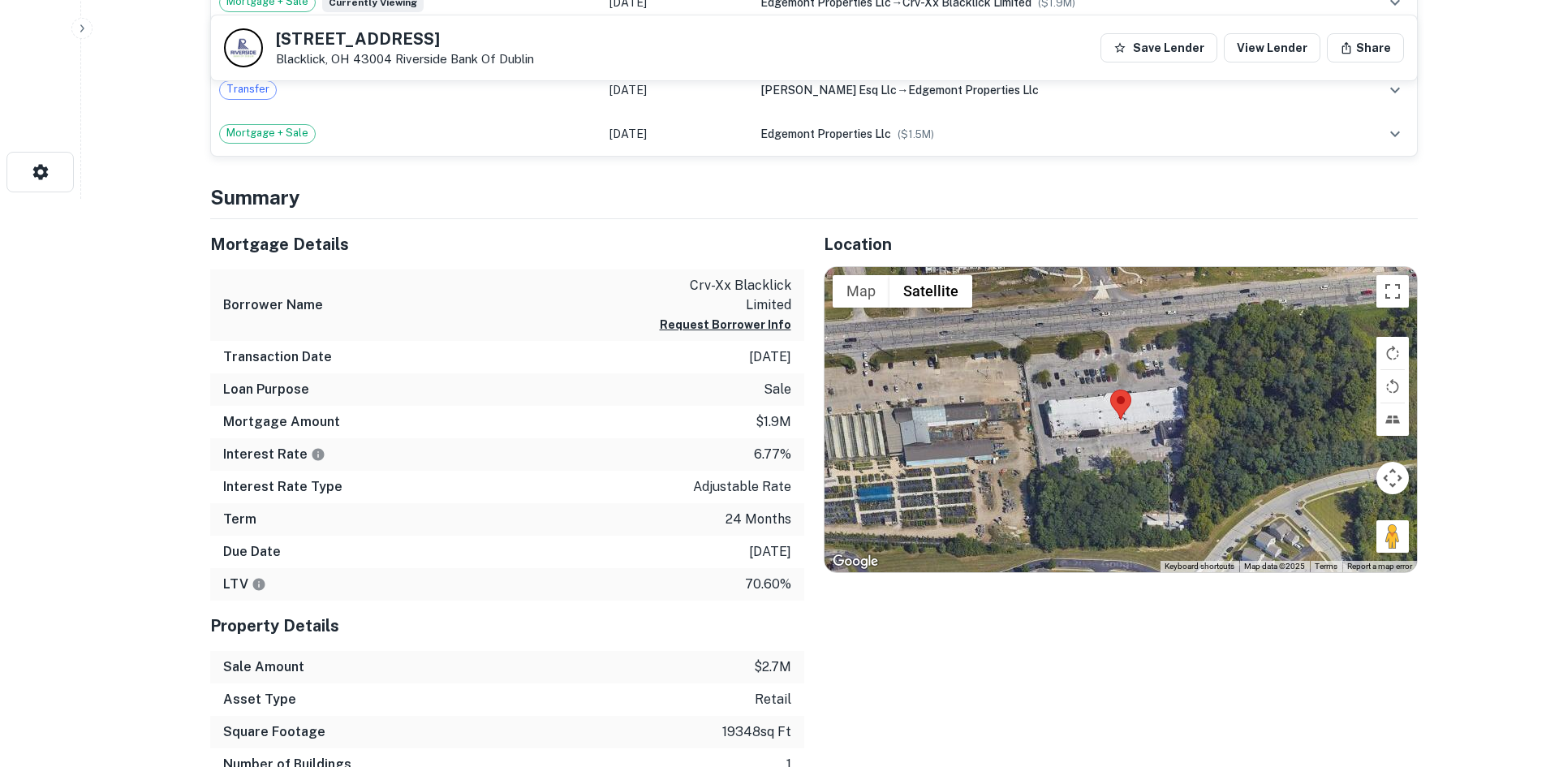
drag, startPoint x: 1393, startPoint y: 536, endPoint x: 1417, endPoint y: 529, distance: 25.2
click at [1173, 374] on div "Map Terrain Satellite Labels Keyboard shortcuts Map Data Map data ©2025 Map dat…" at bounding box center [1120, 419] width 592 height 305
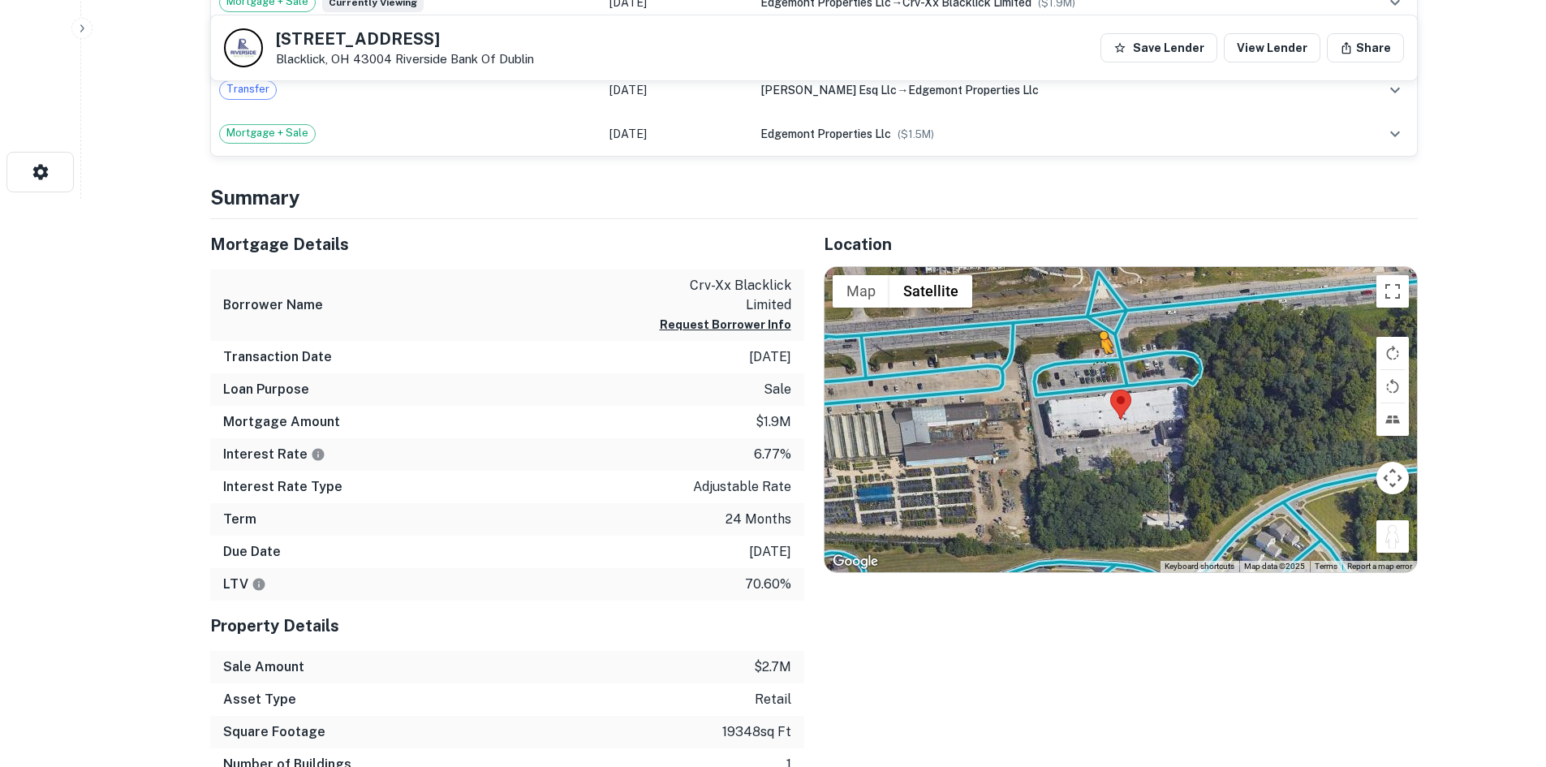
drag, startPoint x: 1400, startPoint y: 536, endPoint x: 1085, endPoint y: 364, distance: 359.2
click at [1085, 364] on div "To activate drag with keyboard, press Alt + Enter. Once in keyboard drag state,…" at bounding box center [1120, 419] width 592 height 305
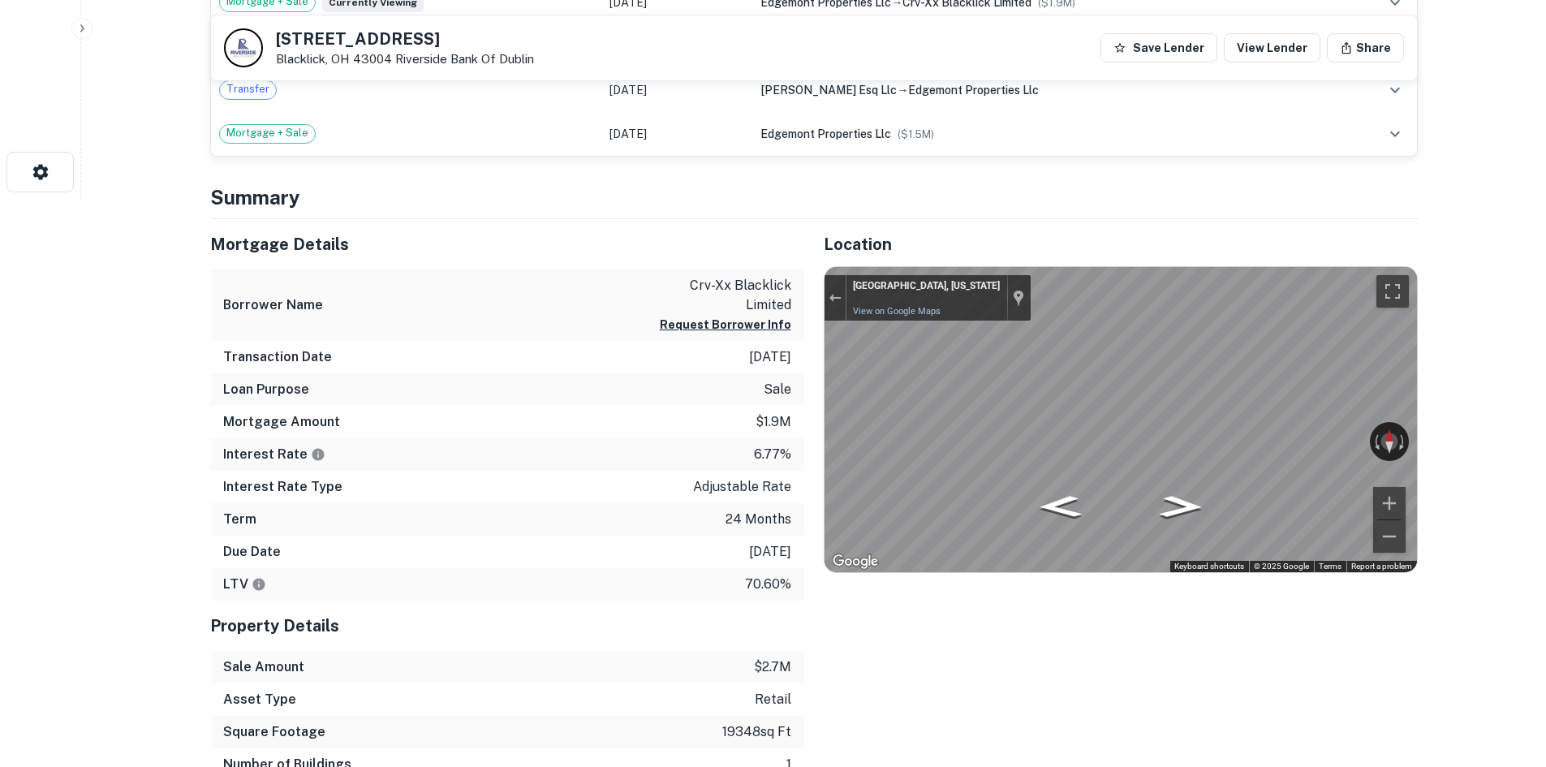
click at [783, 377] on div "Mortgage Details Borrower Name crv-xx blacklick limited Request Borrower Info T…" at bounding box center [804, 516] width 1227 height 595
click at [641, 369] on div "Mortgage Details Borrower Name crv-xx blacklick limited Request Borrower Info T…" at bounding box center [804, 516] width 1227 height 595
click at [738, 420] on div "Mortgage Details Borrower Name crv-xx blacklick limited Request Borrower Info T…" at bounding box center [804, 516] width 1227 height 595
click at [788, 416] on div "Mortgage Details Borrower Name crv-xx blacklick limited Request Borrower Info T…" at bounding box center [804, 516] width 1227 height 595
click at [720, 401] on div "Mortgage Details Borrower Name crv-xx blacklick limited Request Borrower Info T…" at bounding box center [804, 516] width 1227 height 595
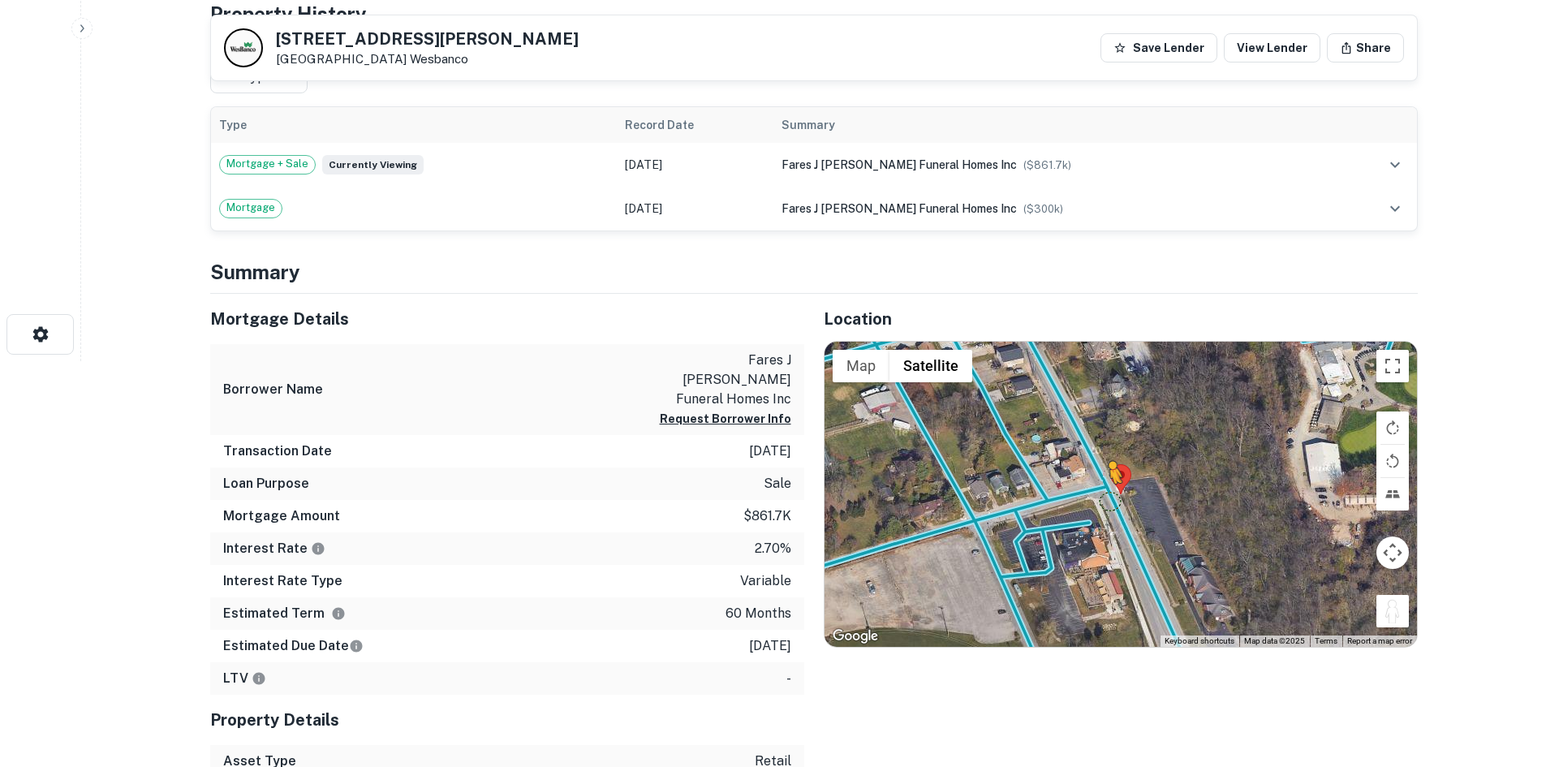
drag, startPoint x: 1394, startPoint y: 613, endPoint x: 1093, endPoint y: 487, distance: 326.3
click at [1095, 494] on div "To activate drag with keyboard, press Alt + Enter. Once in keyboard drag state,…" at bounding box center [1120, 494] width 592 height 305
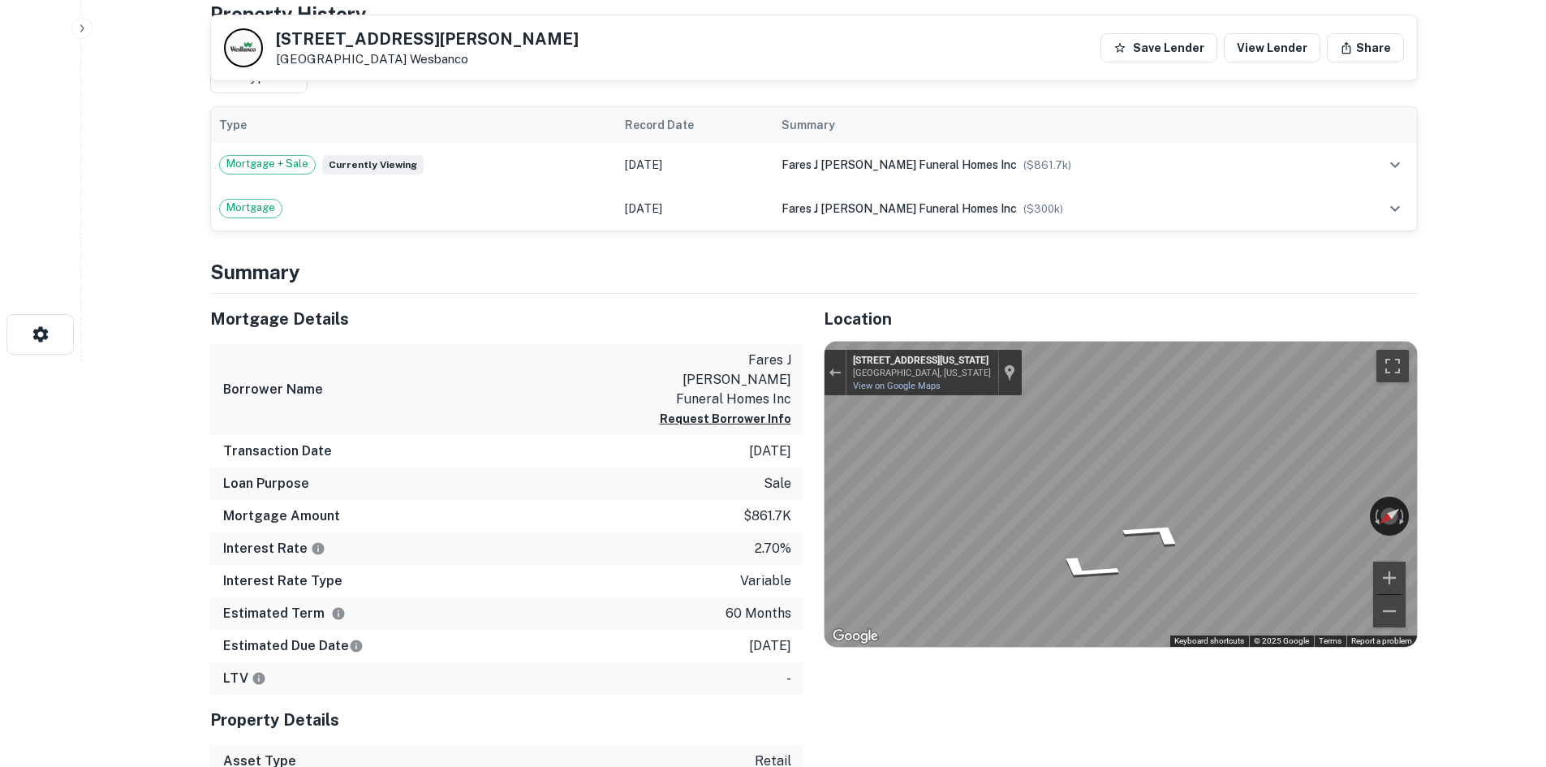
click at [750, 476] on div "Mortgage Details Borrower Name fares j [PERSON_NAME] funeral homes inc Request …" at bounding box center [804, 536] width 1227 height 484
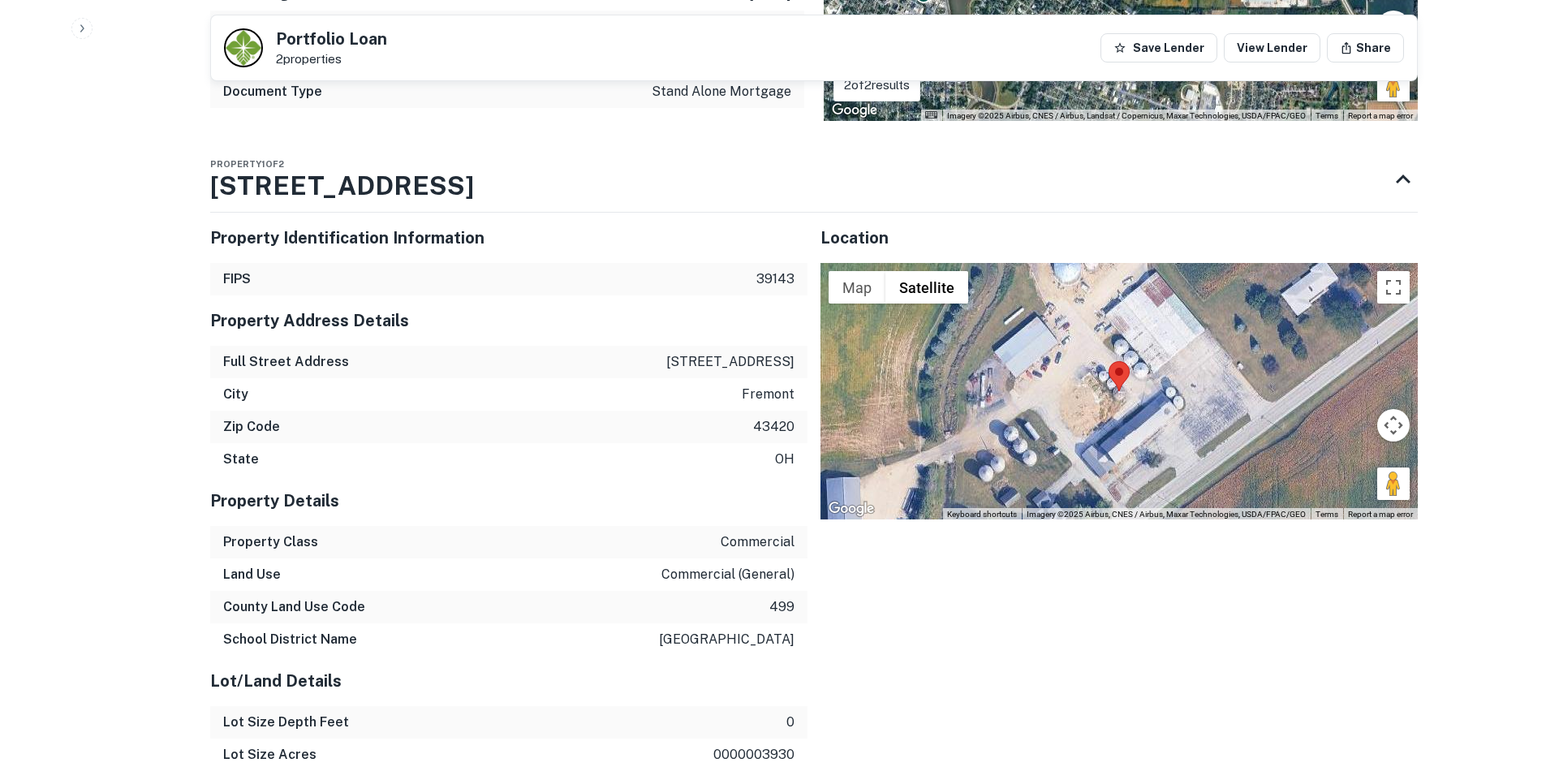
scroll to position [1380, 0]
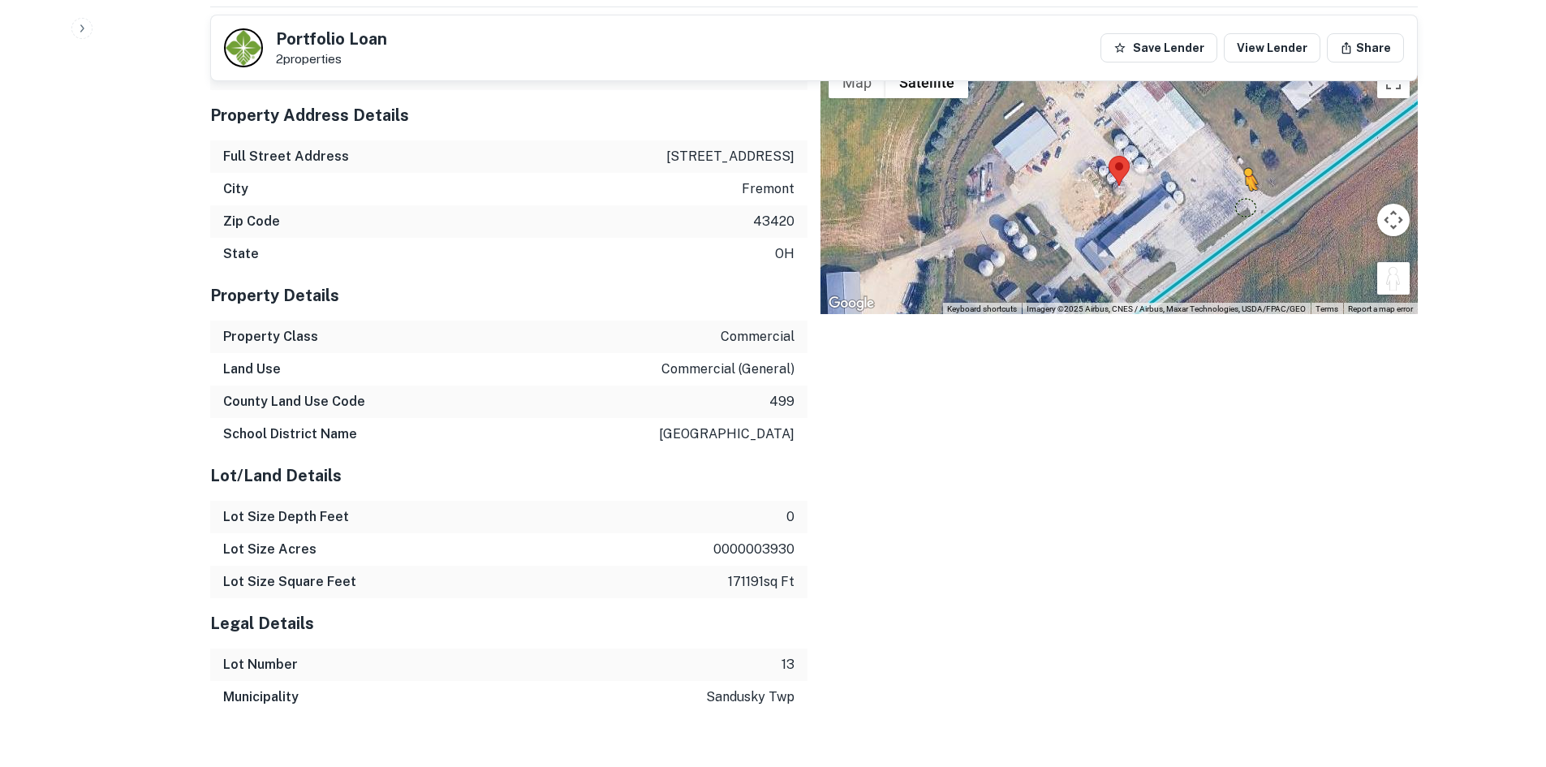
drag, startPoint x: 1387, startPoint y: 286, endPoint x: 1238, endPoint y: 201, distance: 171.2
click at [1238, 201] on div "To activate drag with keyboard, press Alt + Enter. Once in keyboard drag state,…" at bounding box center [1118, 186] width 597 height 256
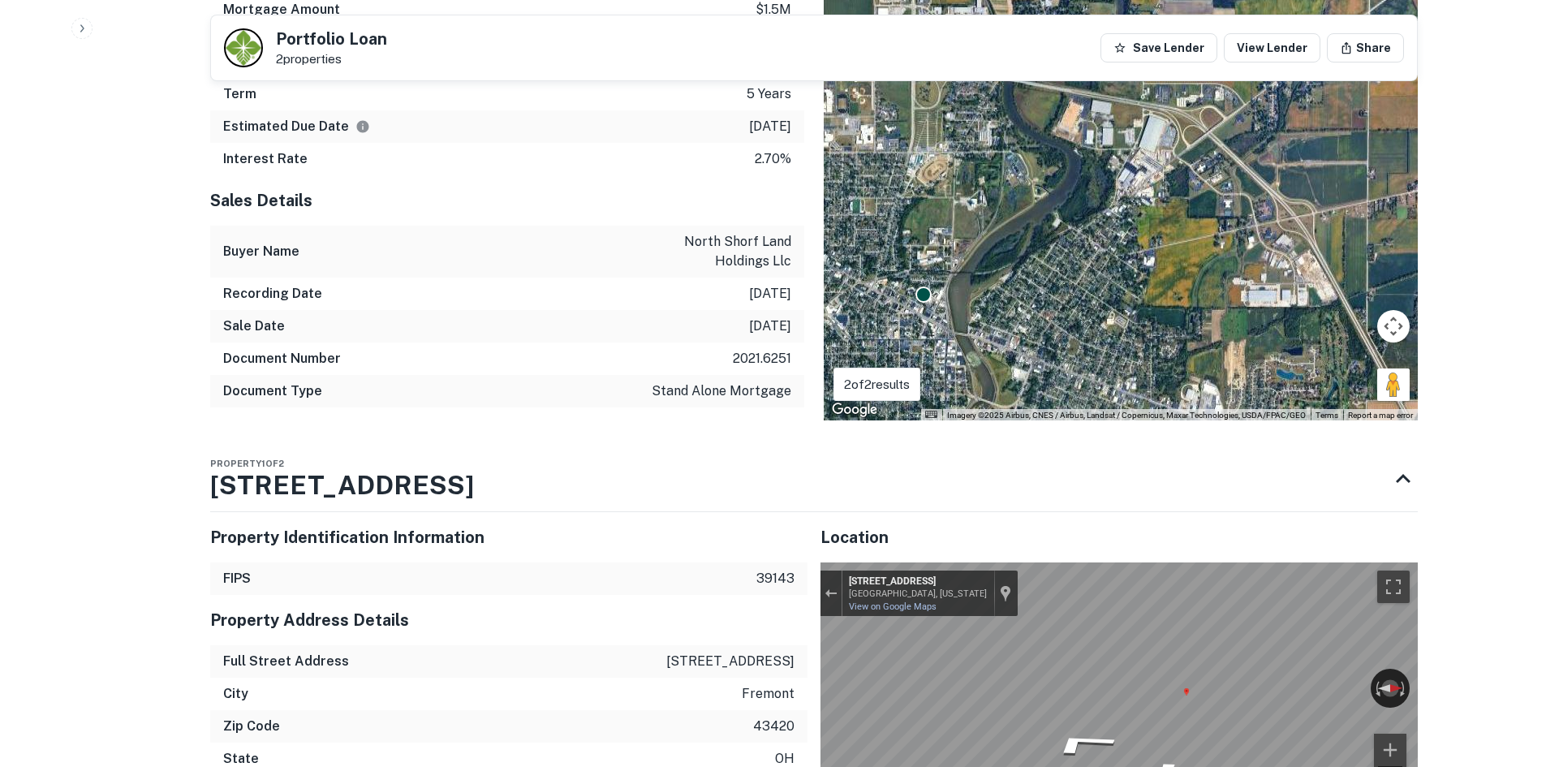
scroll to position [307, 0]
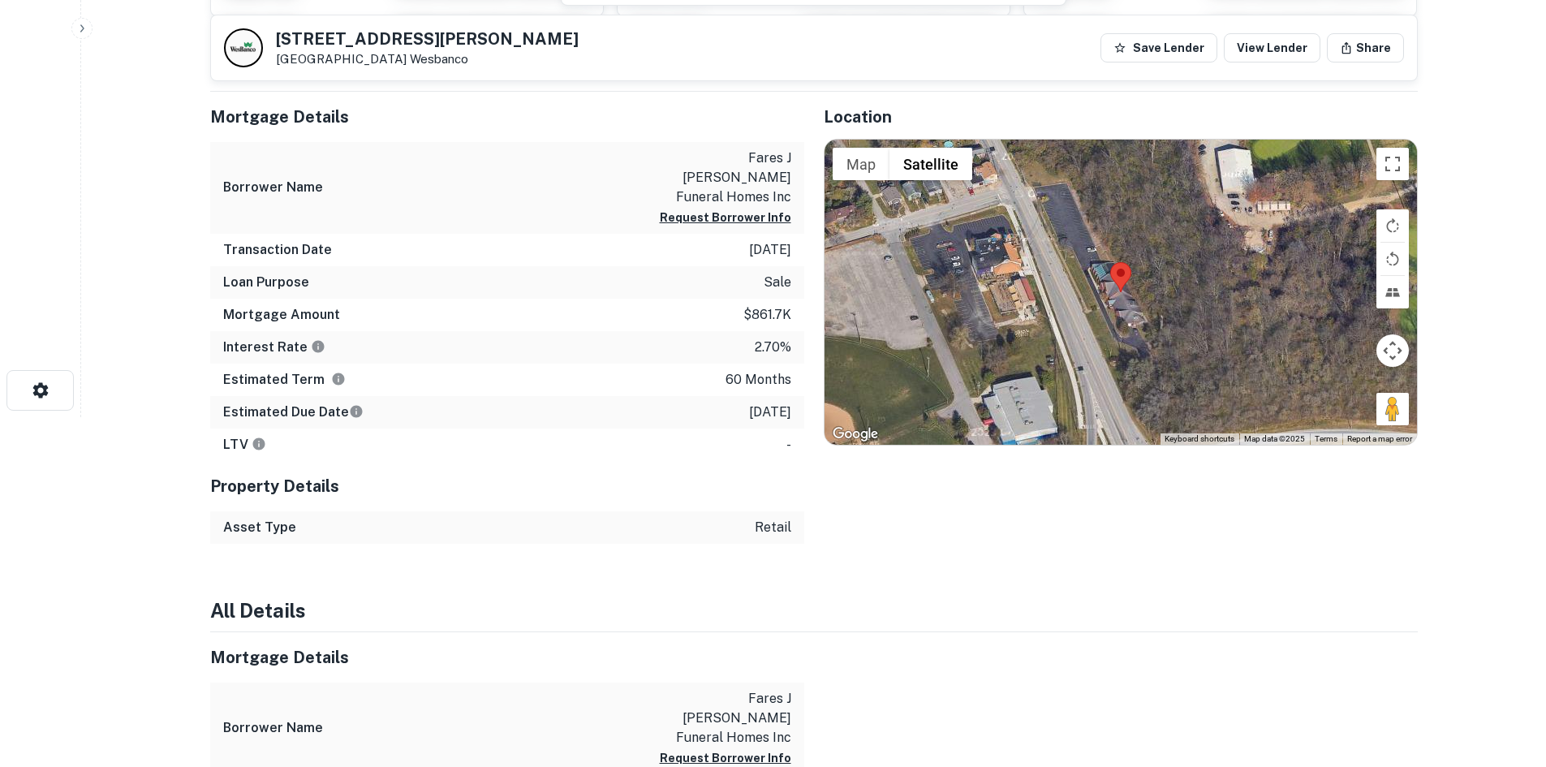
scroll to position [325, 0]
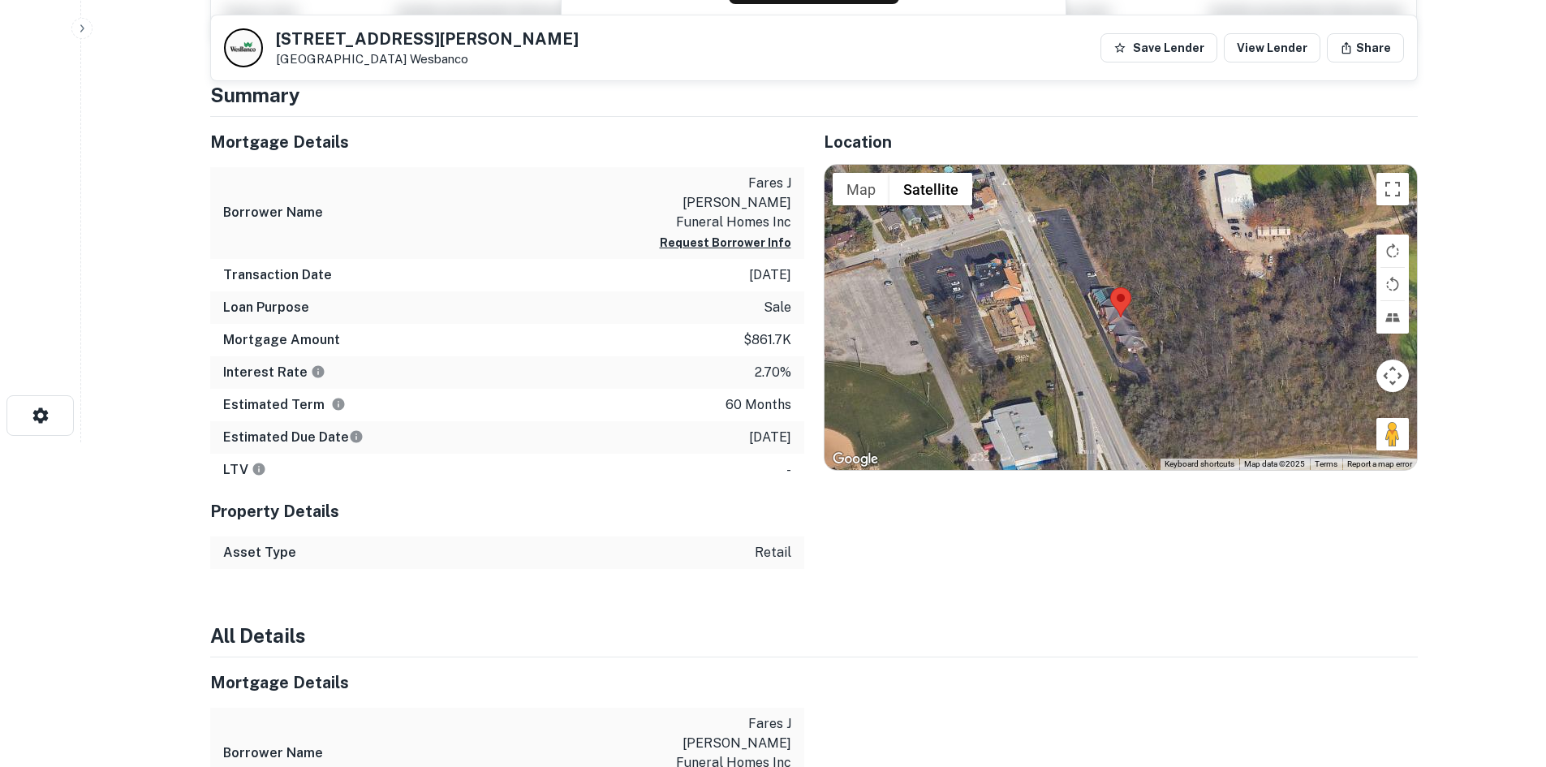
drag, startPoint x: 1393, startPoint y: 420, endPoint x: 1082, endPoint y: 322, distance: 326.7
click at [1082, 322] on div "Map Terrain Satellite Labels Keyboard shortcuts Map Data Map data ©2025 Map dat…" at bounding box center [1120, 317] width 592 height 305
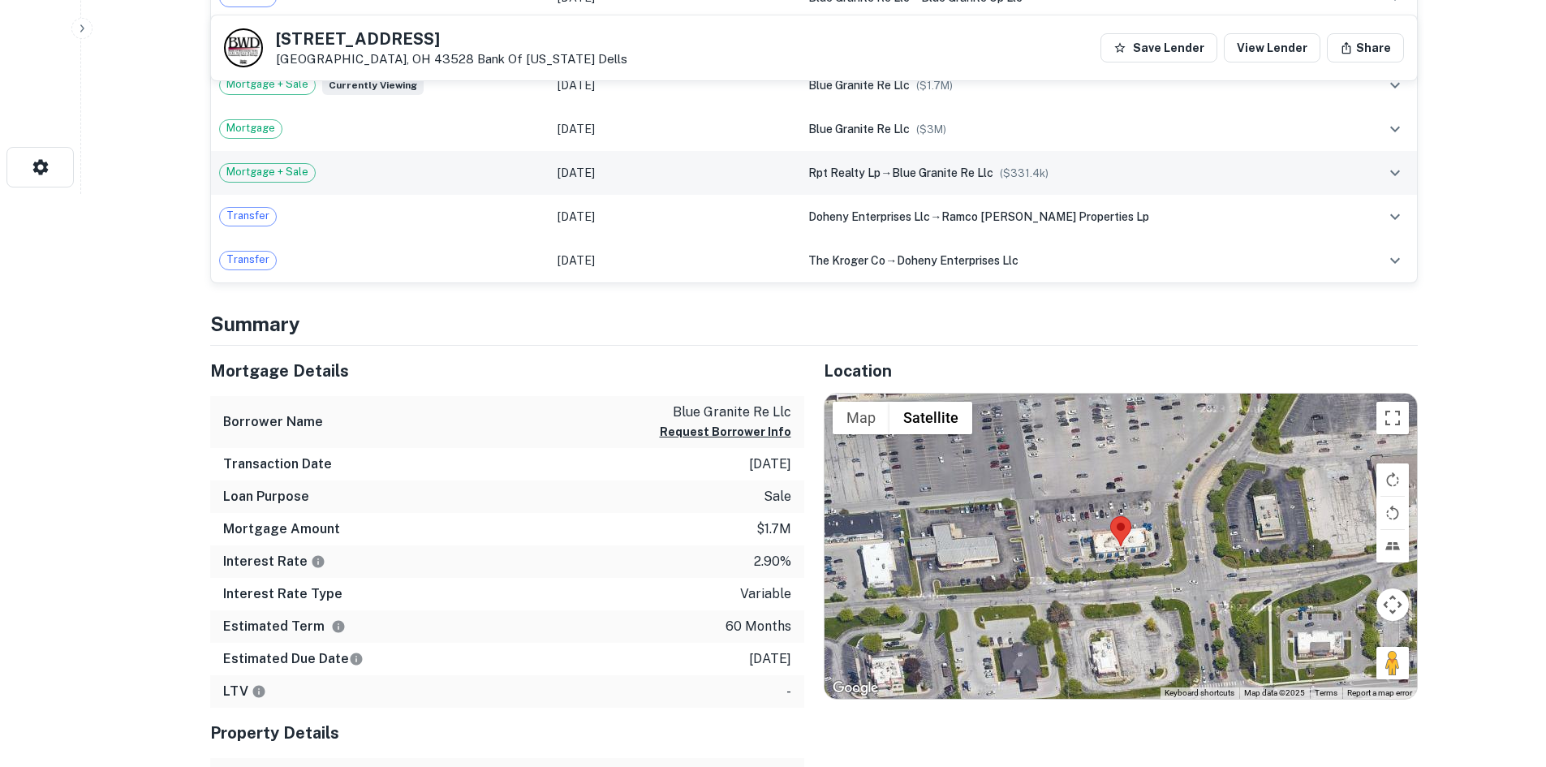
scroll to position [730, 0]
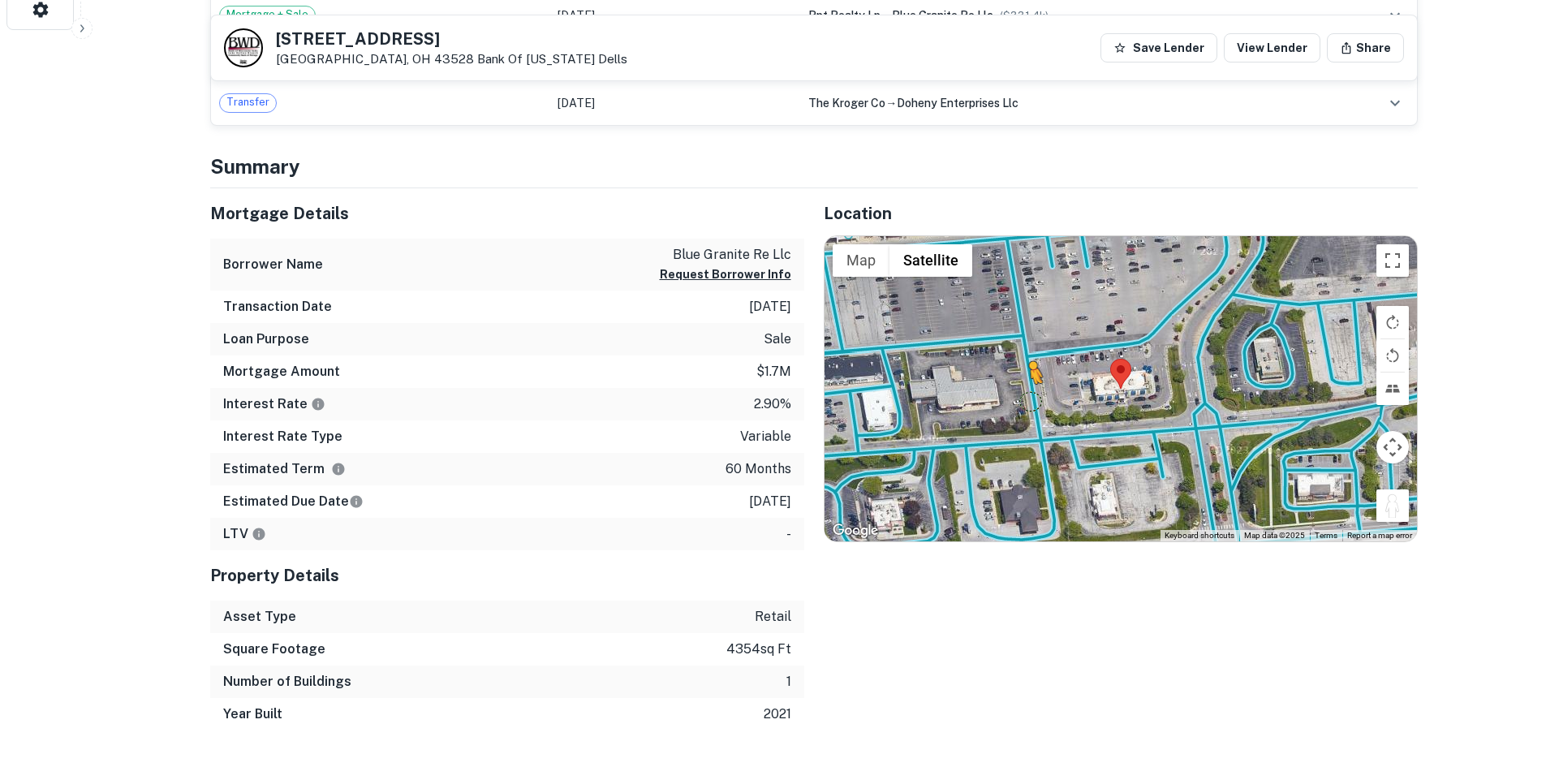
drag, startPoint x: 1395, startPoint y: 511, endPoint x: 1027, endPoint y: 397, distance: 385.8
click at [1027, 397] on div "To activate drag with keyboard, press Alt + Enter. Once in keyboard drag state,…" at bounding box center [1120, 388] width 592 height 305
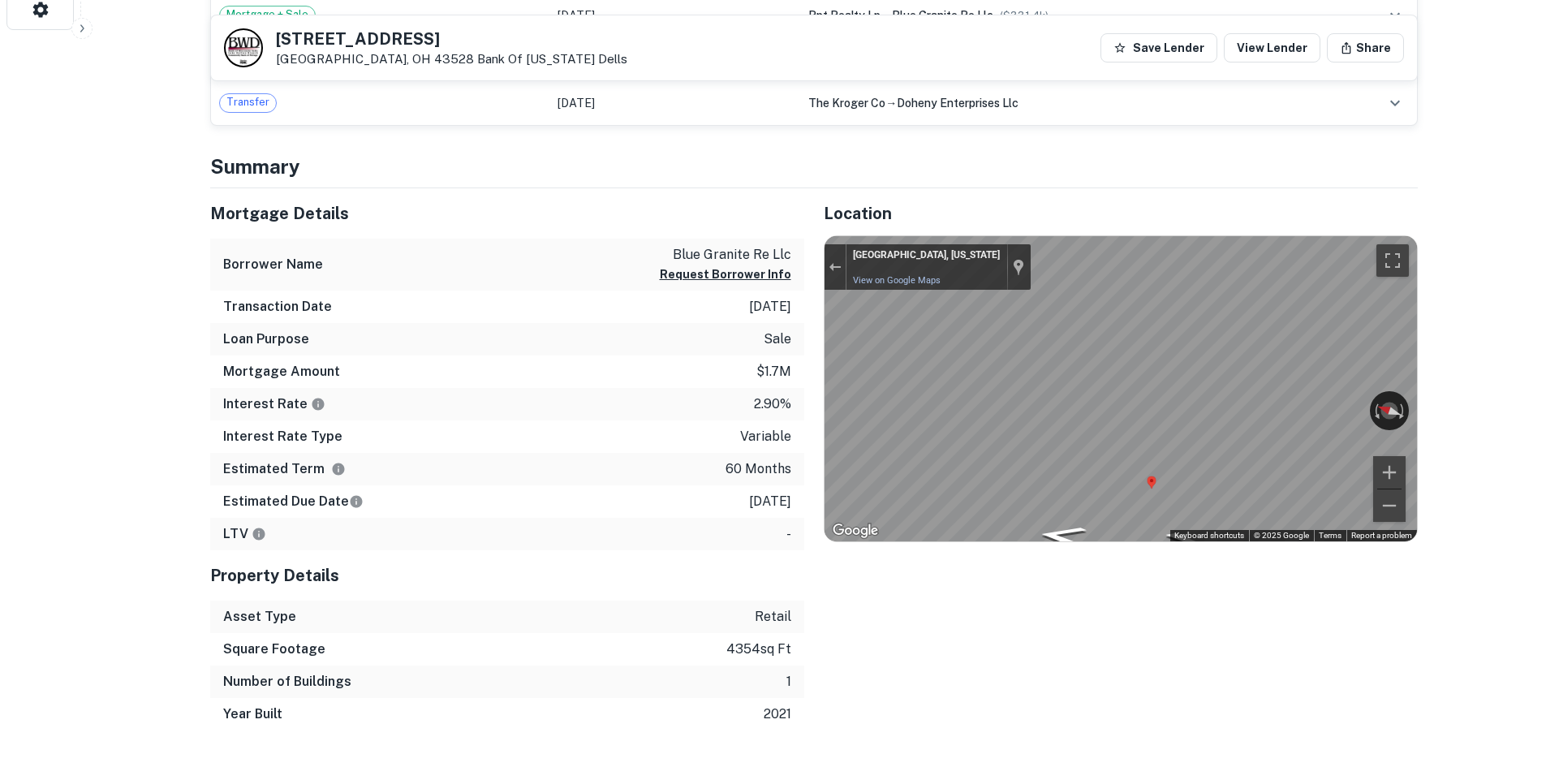
click at [761, 454] on div "Mortgage Details Borrower Name blue granite re llc Request Borrower Info Transa…" at bounding box center [804, 459] width 1227 height 543
click at [647, 434] on div "Mortgage Details Borrower Name blue granite re llc Request Borrower Info Transa…" at bounding box center [804, 459] width 1227 height 543
click at [1113, 469] on icon "Go North" at bounding box center [1116, 468] width 102 height 24
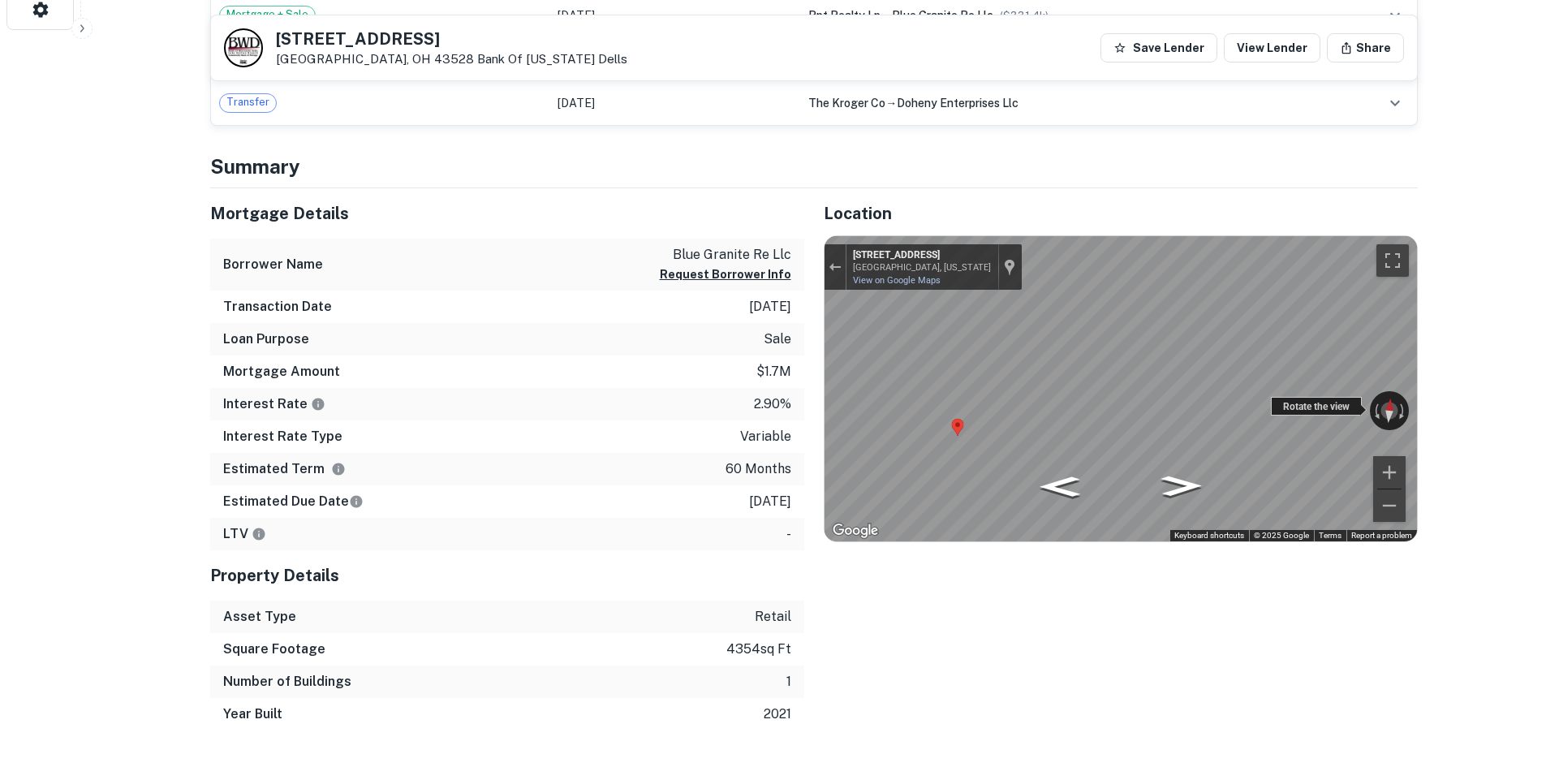
click at [1272, 398] on div "← Move left → Move right ↑ Move up ↓ Move down + Zoom in - Zoom out 6544 Center…" at bounding box center [1120, 388] width 592 height 305
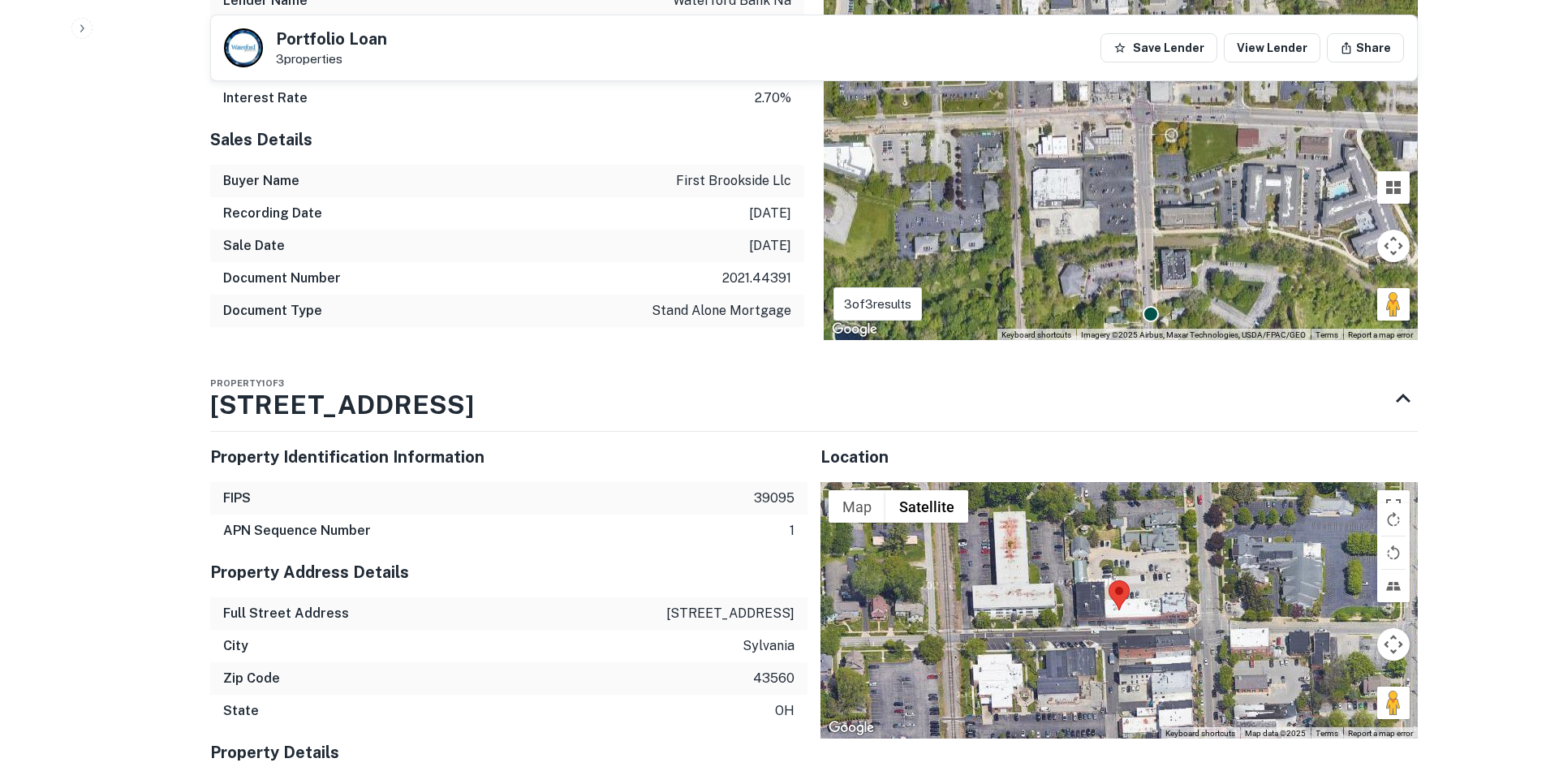
scroll to position [1055, 0]
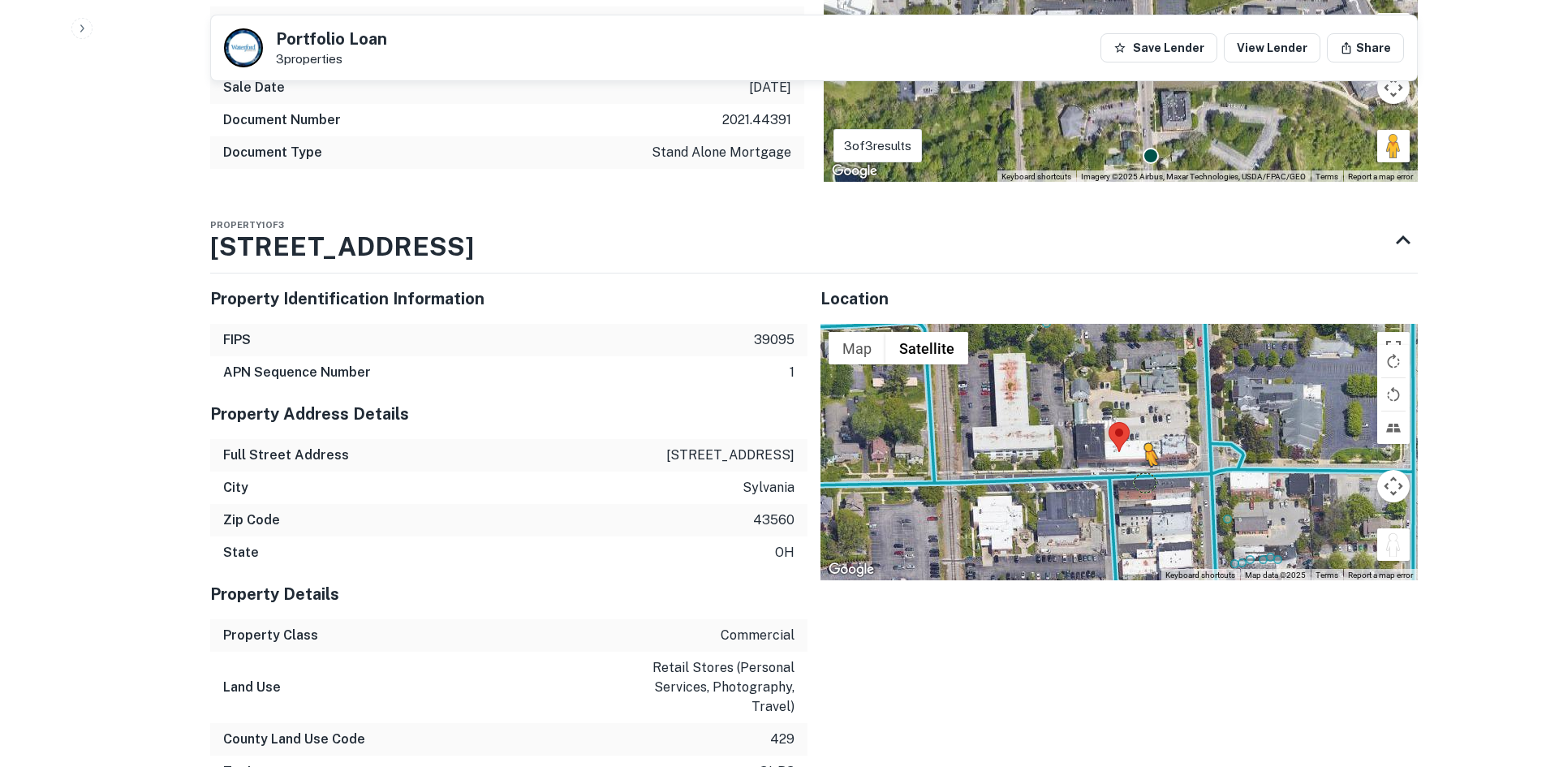
drag, startPoint x: 1384, startPoint y: 547, endPoint x: 1143, endPoint y: 475, distance: 251.6
click at [1143, 475] on div "To activate drag with keyboard, press Alt + Enter. Once in keyboard drag state,…" at bounding box center [1118, 452] width 597 height 256
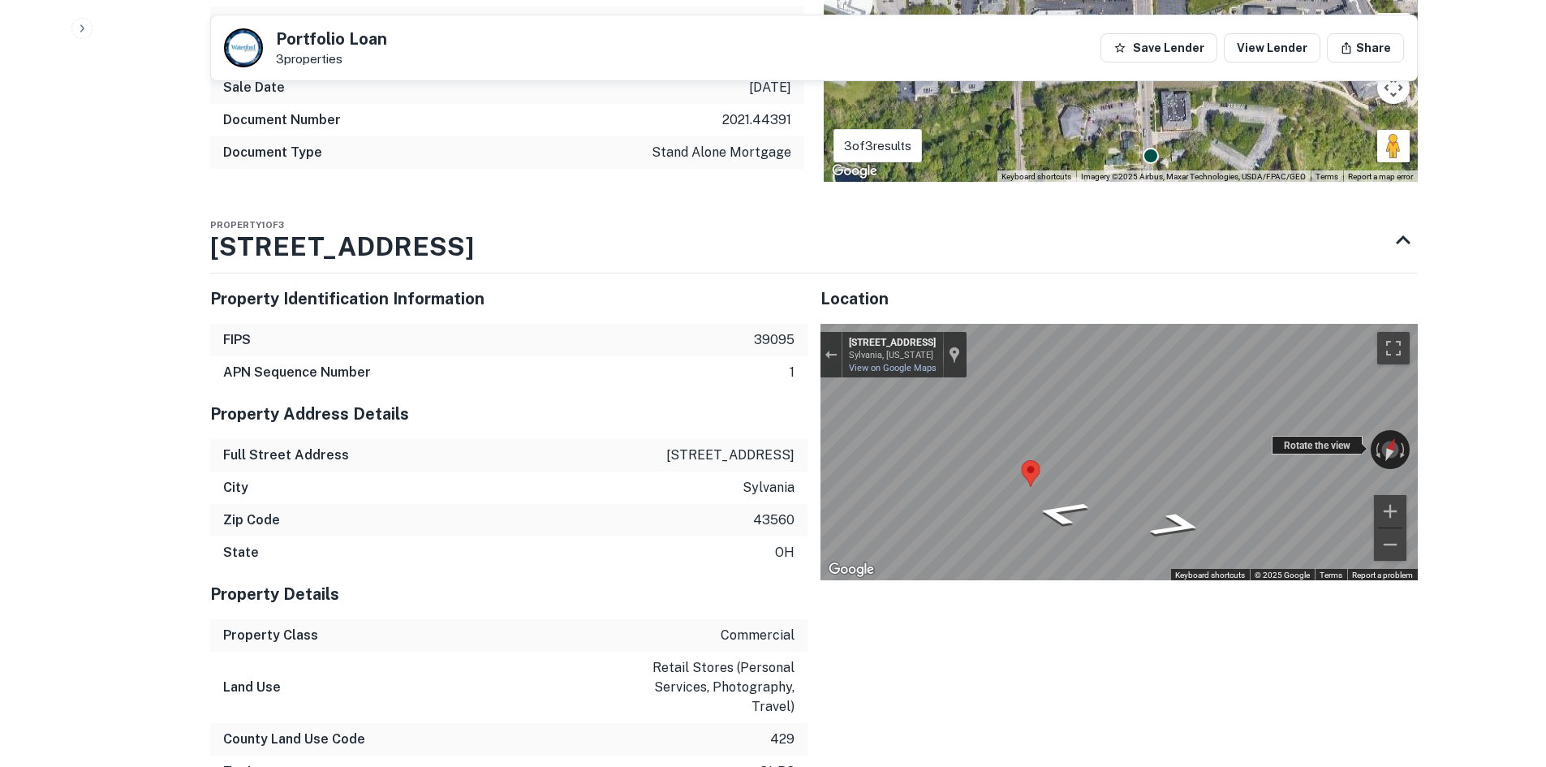
click at [1283, 437] on div "← Move left → Move right ↑ Move up ↓ Move down + Zoom in - Zoom out [STREET_ADD…" at bounding box center [1118, 452] width 597 height 256
click at [927, 444] on div "← Move left → Move right ↑ Move up ↓ Move down + Zoom in - Zoom out [STREET_ADD…" at bounding box center [1118, 452] width 597 height 256
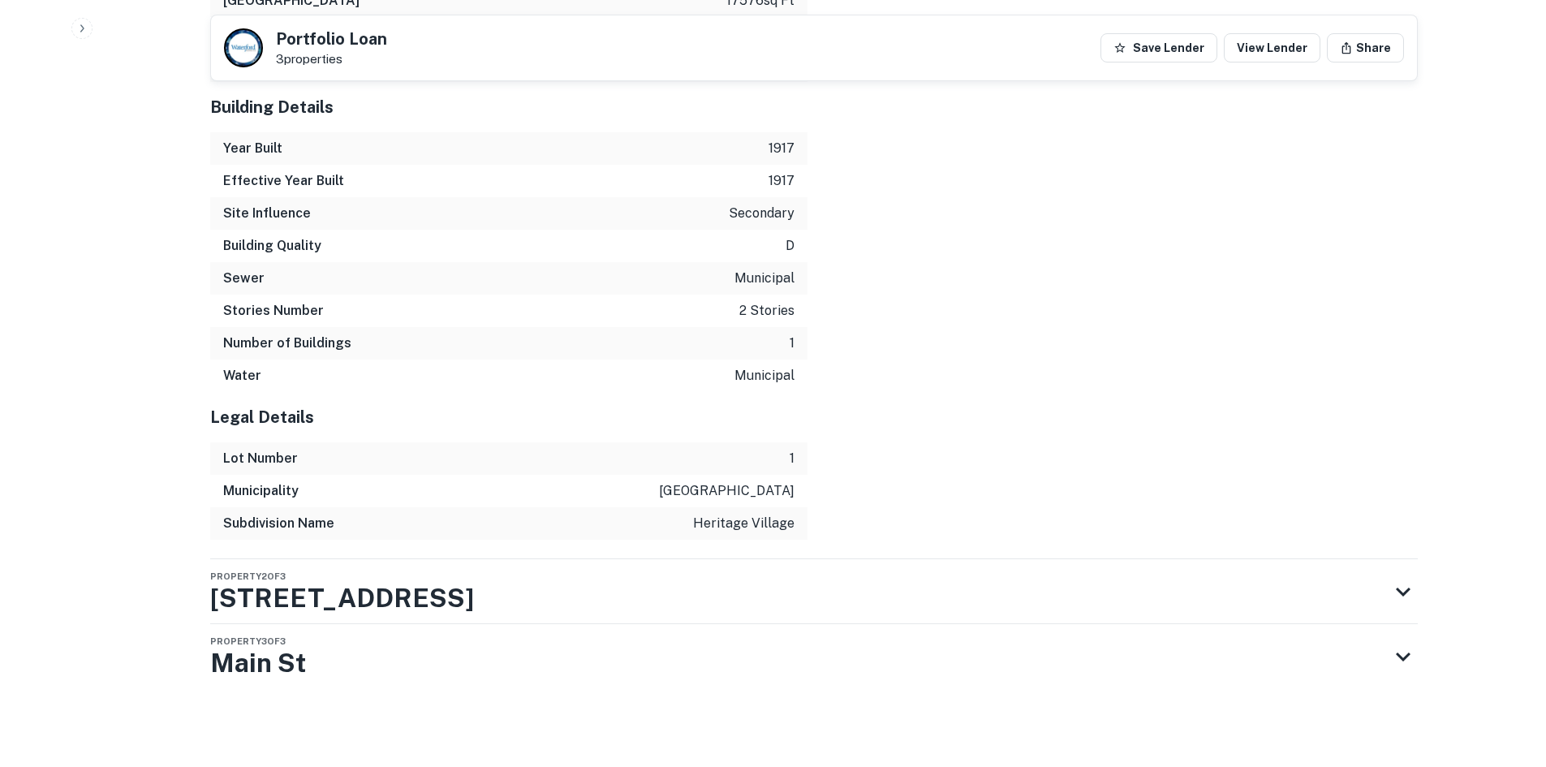
scroll to position [2076, 0]
click at [472, 605] on div "Property 2 of 3 [STREET_ADDRESS]" at bounding box center [799, 591] width 1178 height 65
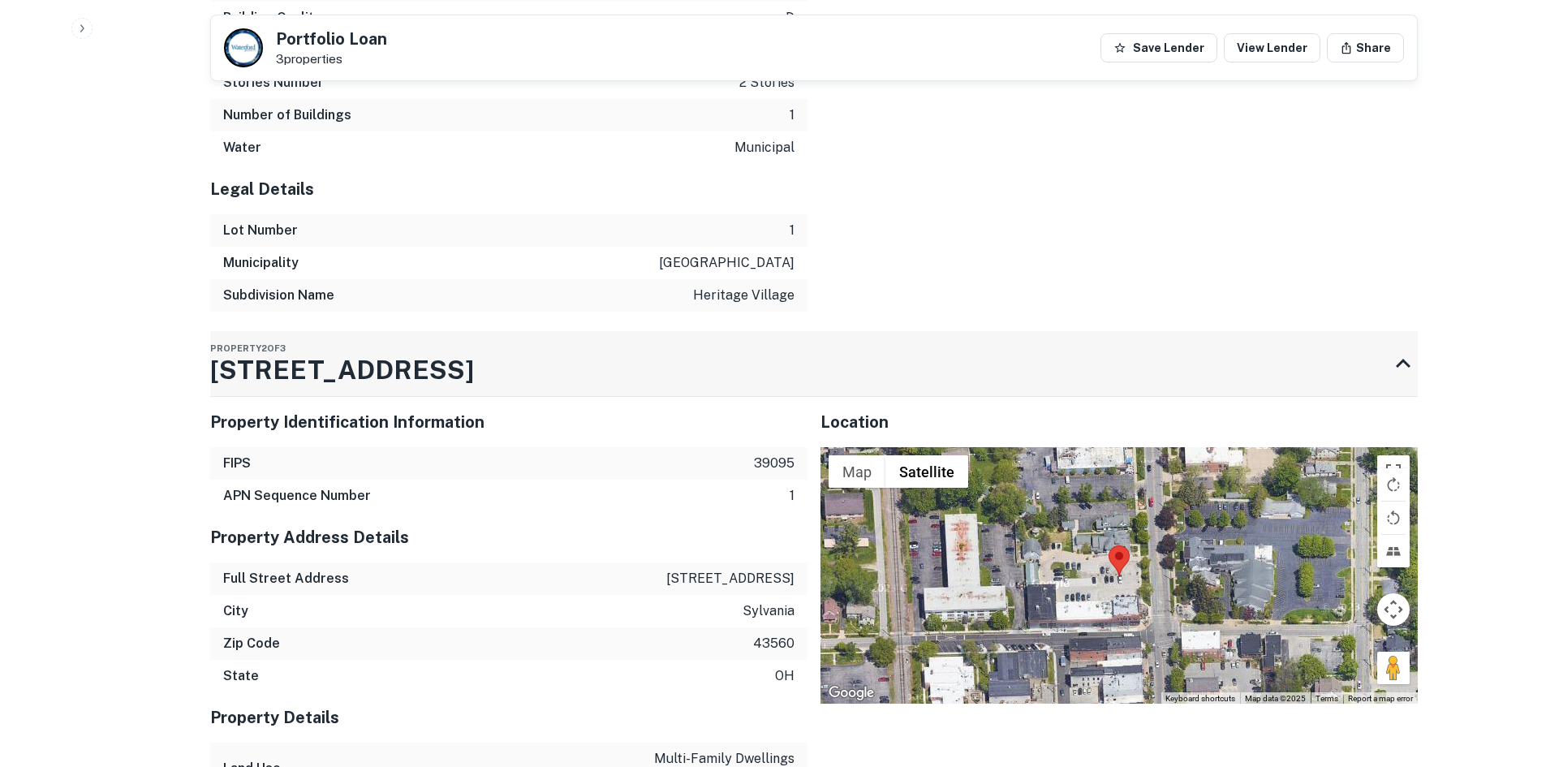
scroll to position [2365, 0]
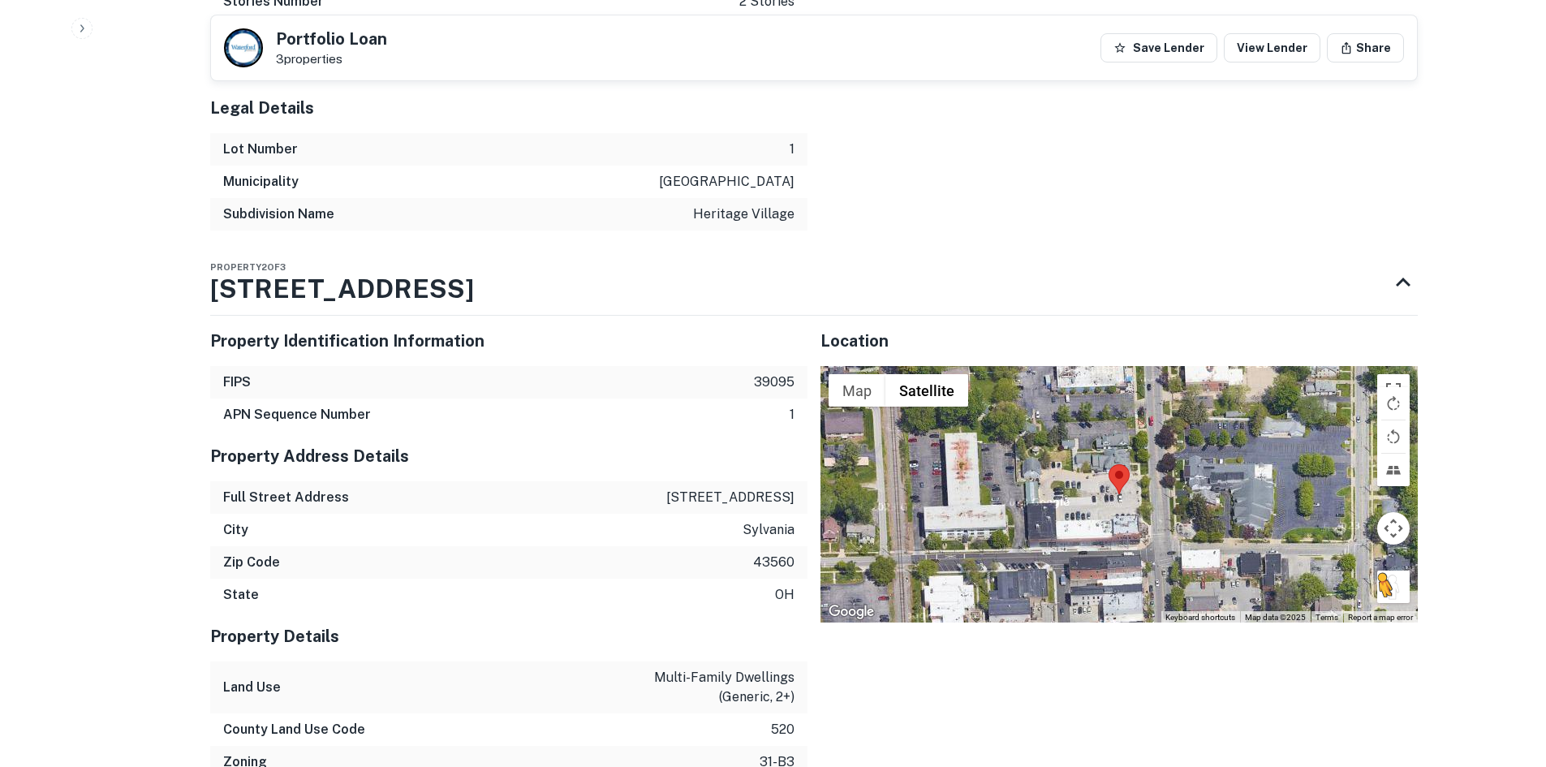
click at [1390, 603] on button "Drag Pegman onto the map to open Street View" at bounding box center [1393, 586] width 32 height 32
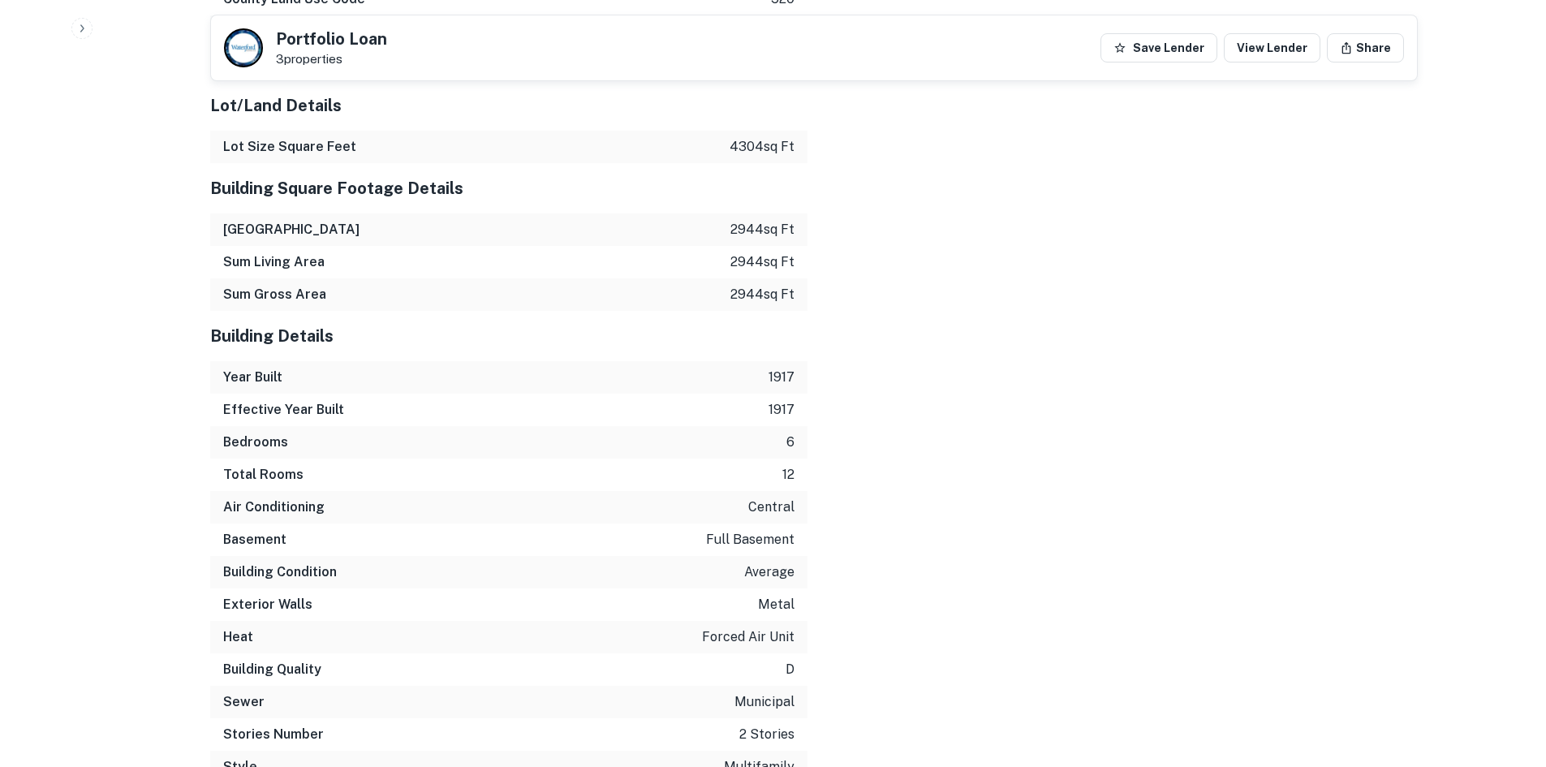
scroll to position [3493, 0]
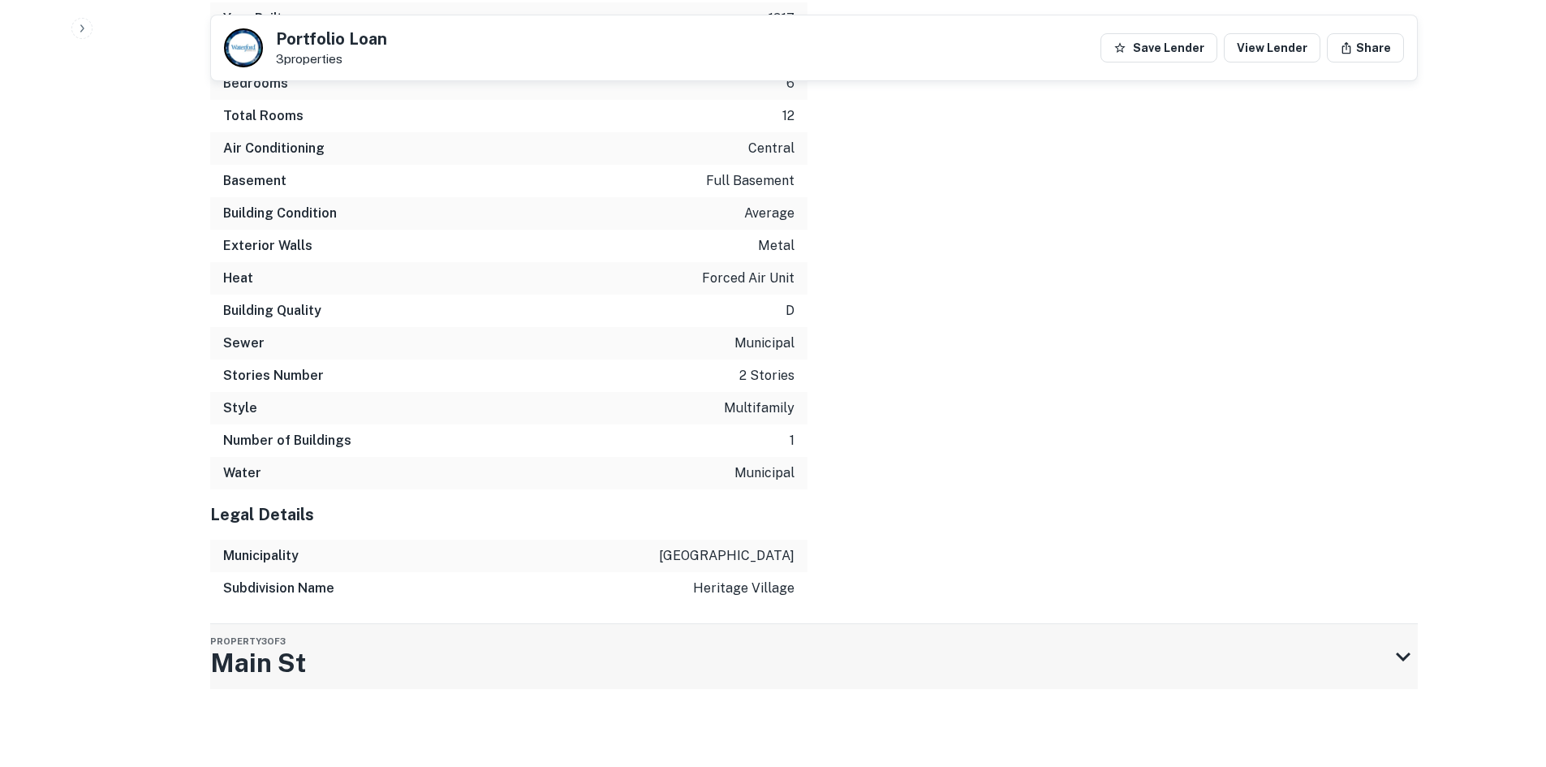
click at [837, 683] on div "Property [STREET_ADDRESS]" at bounding box center [799, 656] width 1178 height 65
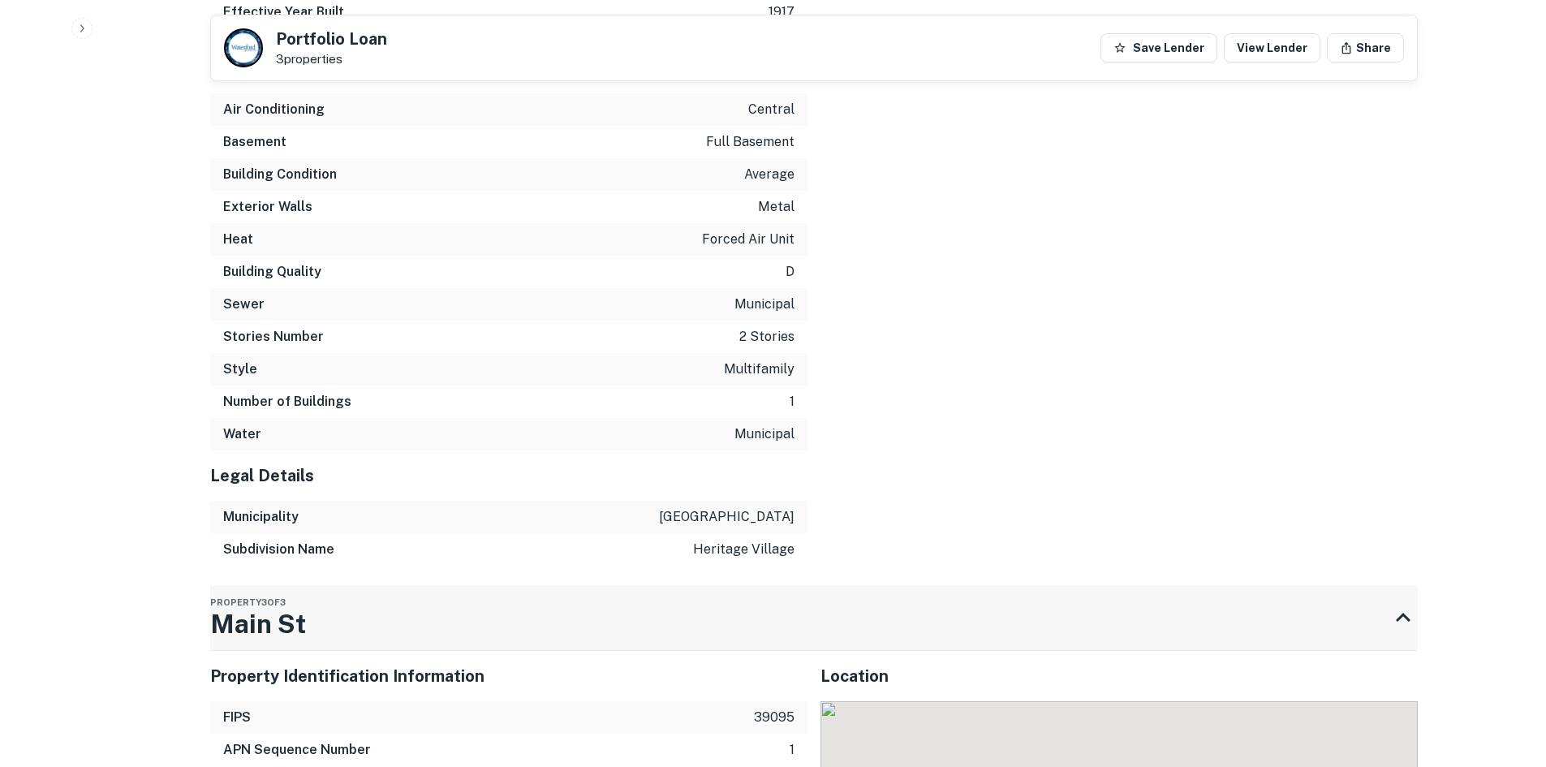
scroll to position [3702, 0]
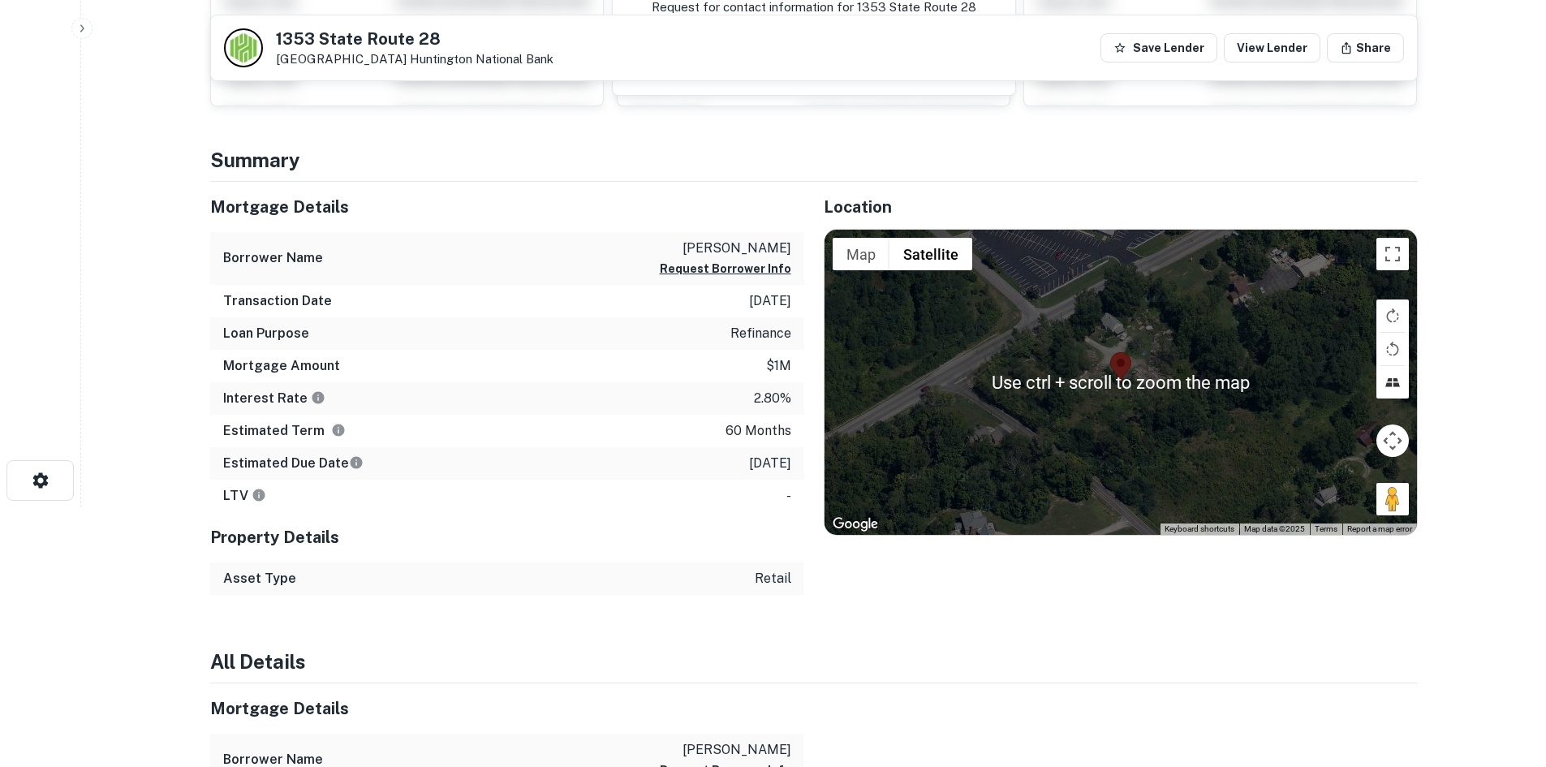
scroll to position [243, 0]
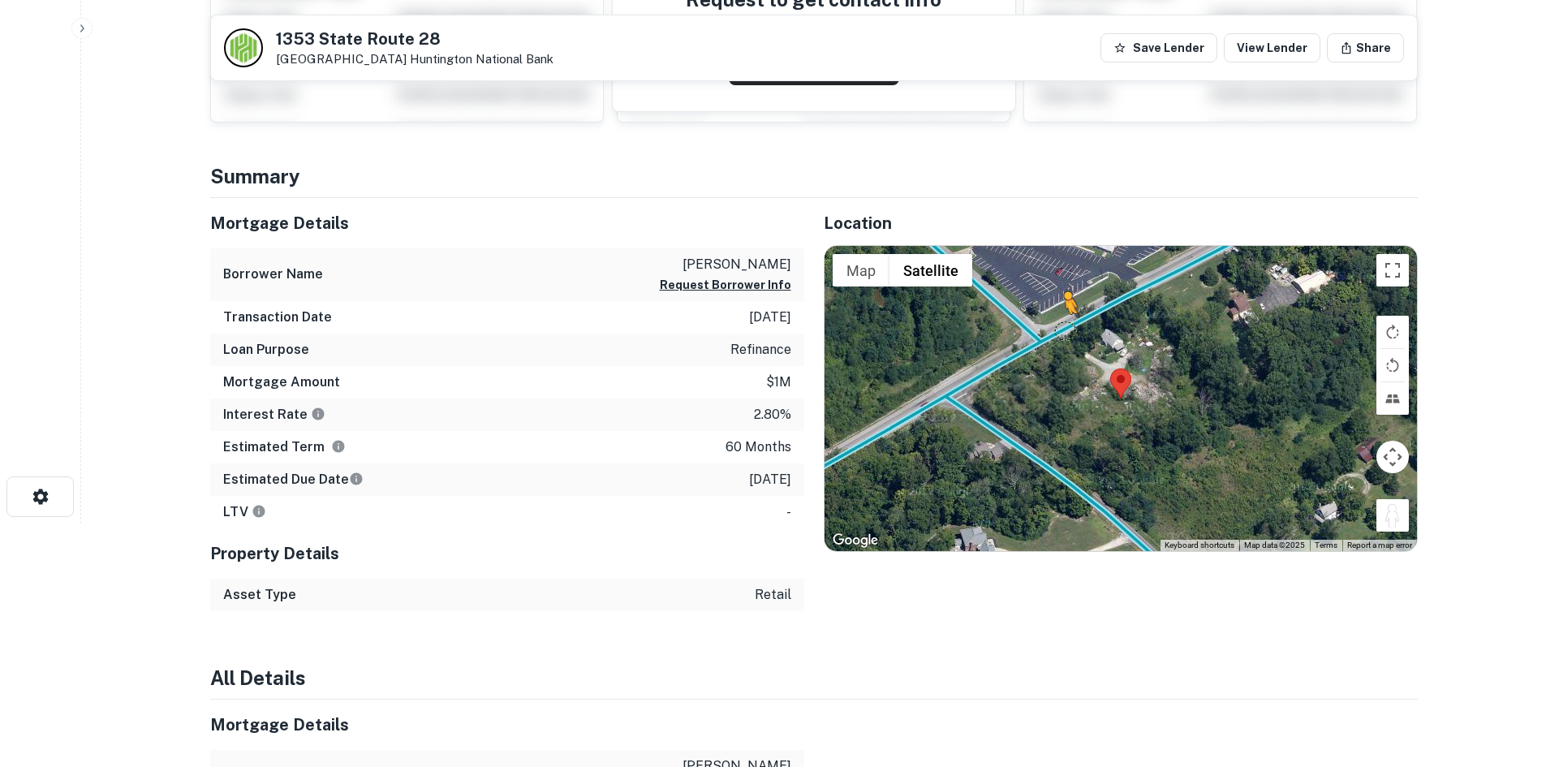
drag, startPoint x: 1395, startPoint y: 519, endPoint x: 1064, endPoint y: 330, distance: 381.3
click at [1064, 330] on div "To activate drag with keyboard, press Alt + Enter. Once in keyboard drag state,…" at bounding box center [1120, 398] width 592 height 305
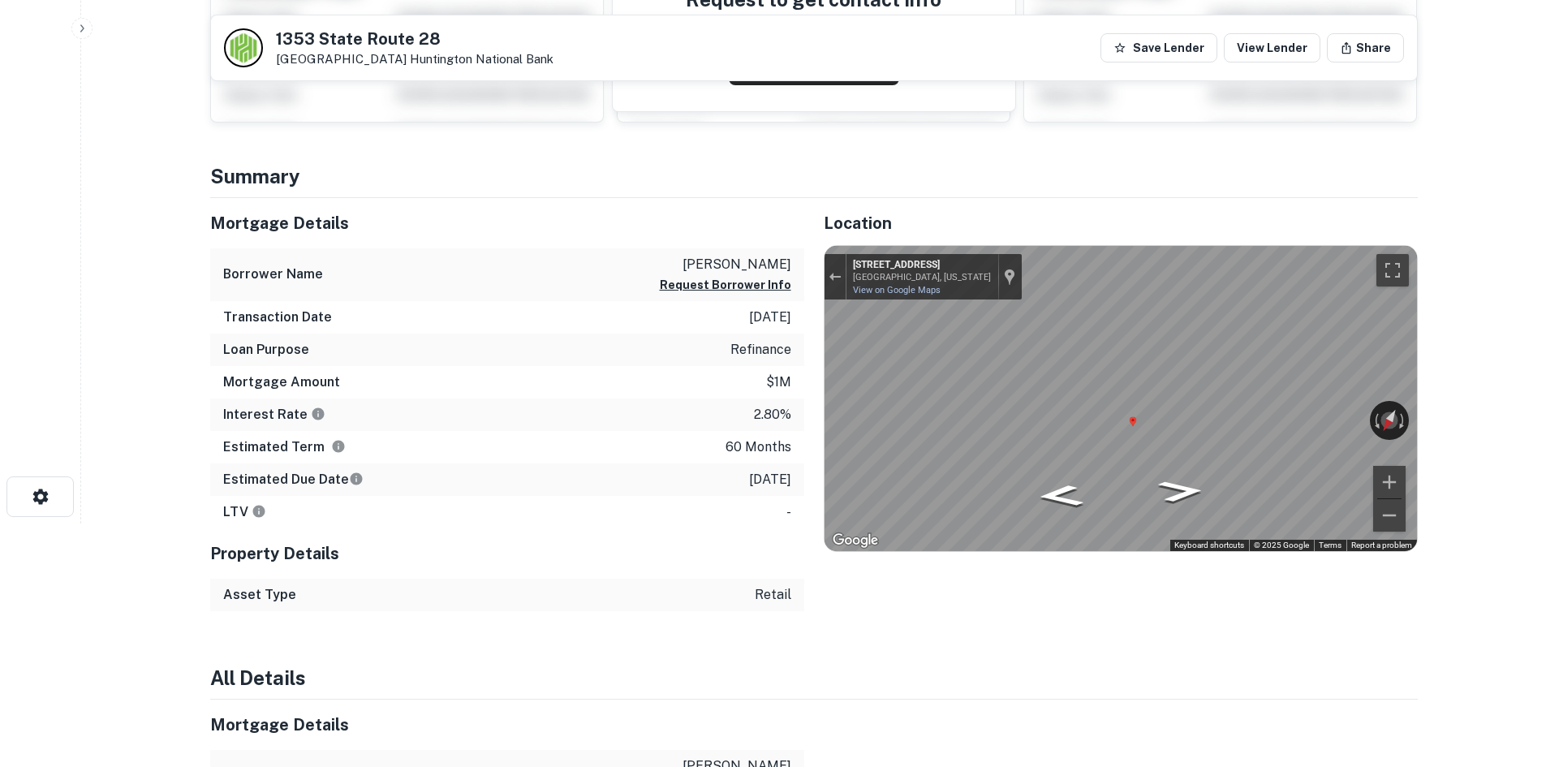
click at [1167, 502] on icon "Go Southwest, State Rte 28" at bounding box center [1181, 491] width 84 height 32
click at [960, 287] on div "← Move left → Move right ↑ Move up ↓ Move down + Zoom in - Zoom out 1355 State …" at bounding box center [1120, 398] width 592 height 305
click at [932, 266] on div "← Move left → Move right ↑ Move up ↓ Move down + Zoom in - Zoom out 1355 State …" at bounding box center [1120, 398] width 592 height 305
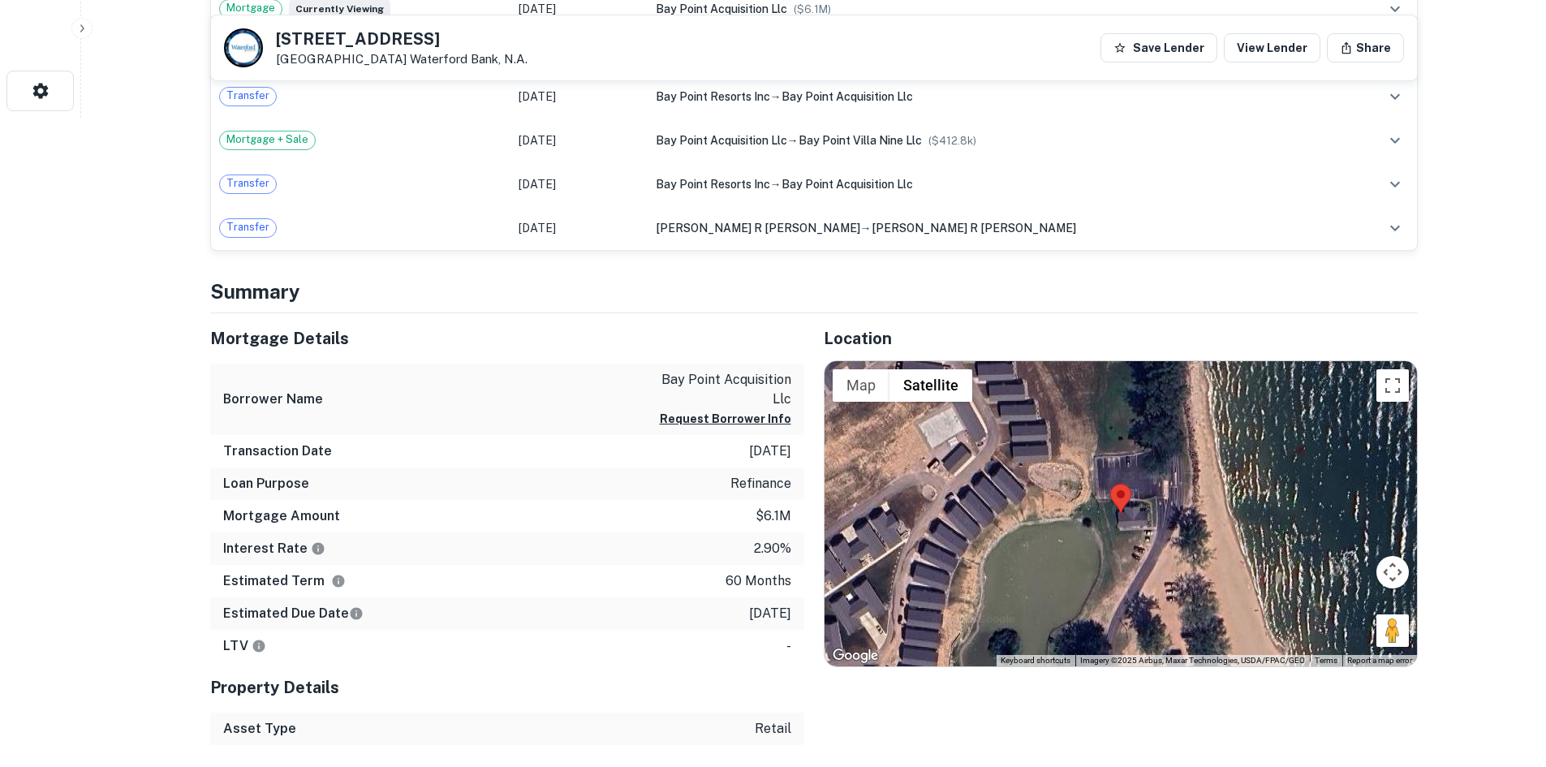
scroll to position [893, 0]
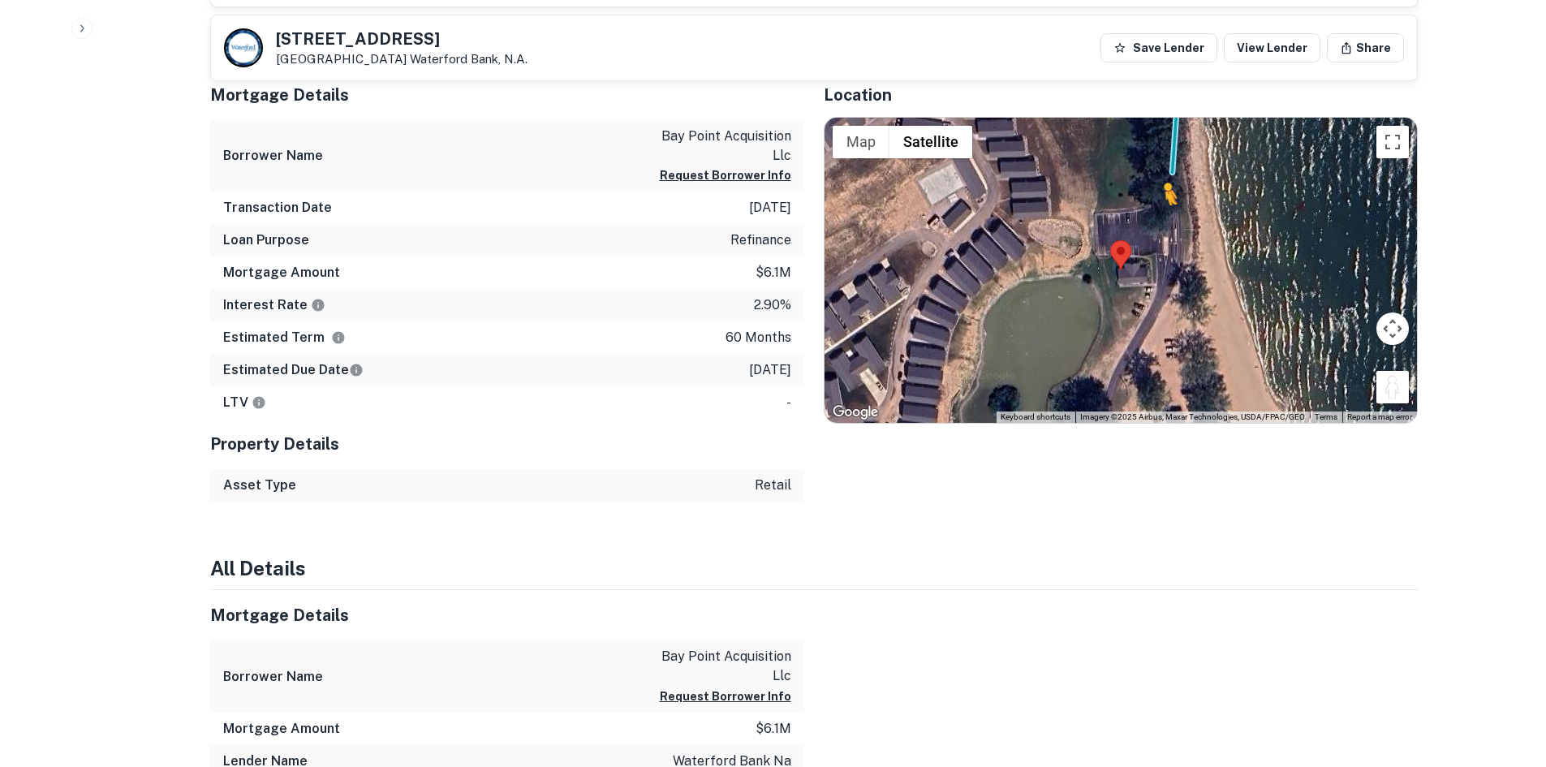
drag, startPoint x: 1386, startPoint y: 382, endPoint x: 1156, endPoint y: 232, distance: 274.4
click at [1156, 232] on div "To activate drag with keyboard, press Alt + Enter. Once in keyboard drag state,…" at bounding box center [1120, 270] width 592 height 305
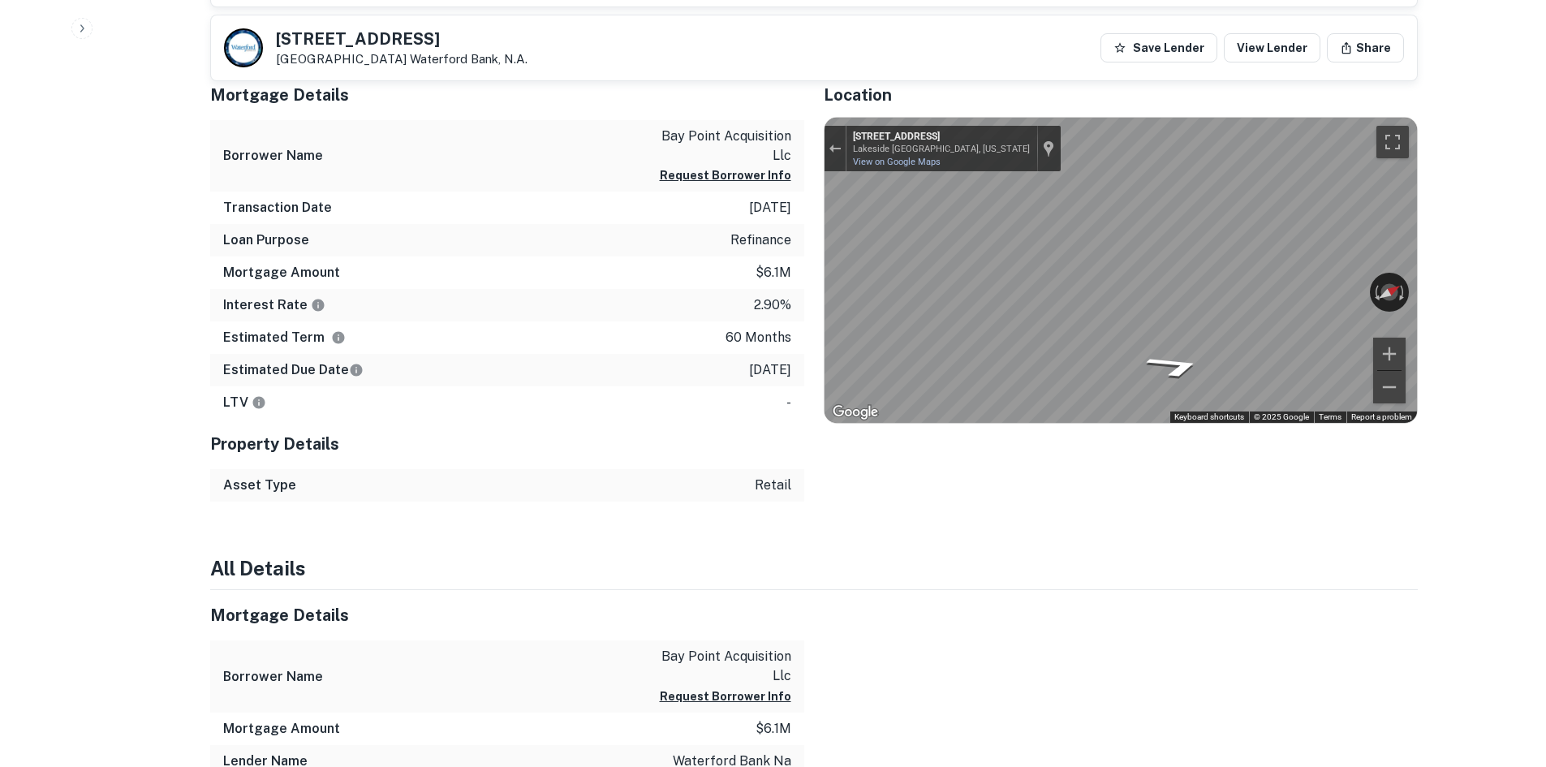
click at [1037, 221] on div "Mortgage Details Borrower Name bay point acquisition llc Request Borrower Info …" at bounding box center [804, 286] width 1227 height 433
drag, startPoint x: 205, startPoint y: 229, endPoint x: 247, endPoint y: 72, distance: 162.0
click at [205, 216] on div "Mortgage Details Borrower Name bay point acquisition llc Request Borrower Info …" at bounding box center [497, 286] width 613 height 433
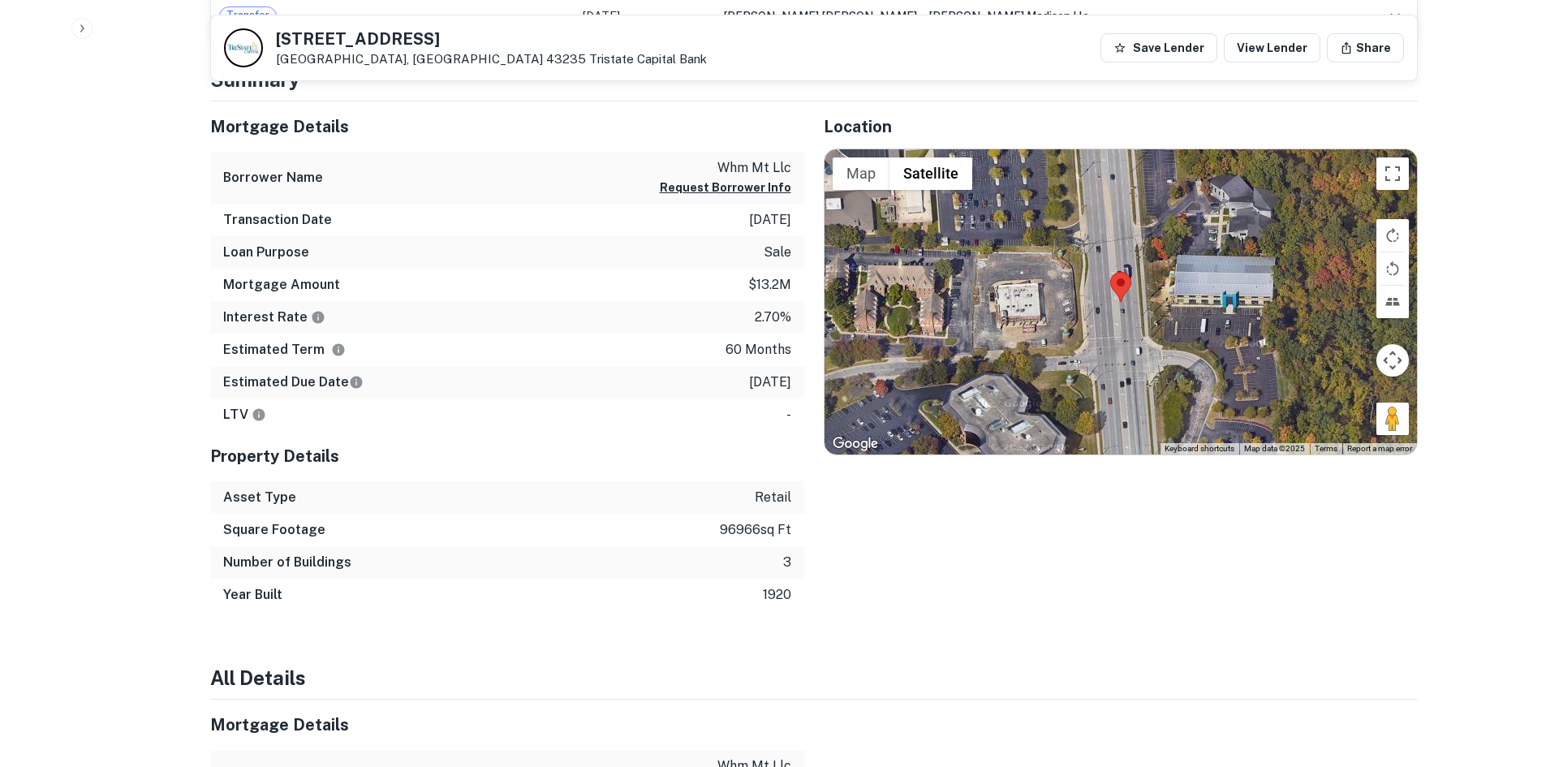
scroll to position [1298, 0]
drag, startPoint x: 1388, startPoint y: 420, endPoint x: 1435, endPoint y: 416, distance: 46.4
click at [1121, 330] on div "Map Terrain Satellite Labels Keyboard shortcuts Map Data Map data ©2025 Map dat…" at bounding box center [1120, 302] width 592 height 305
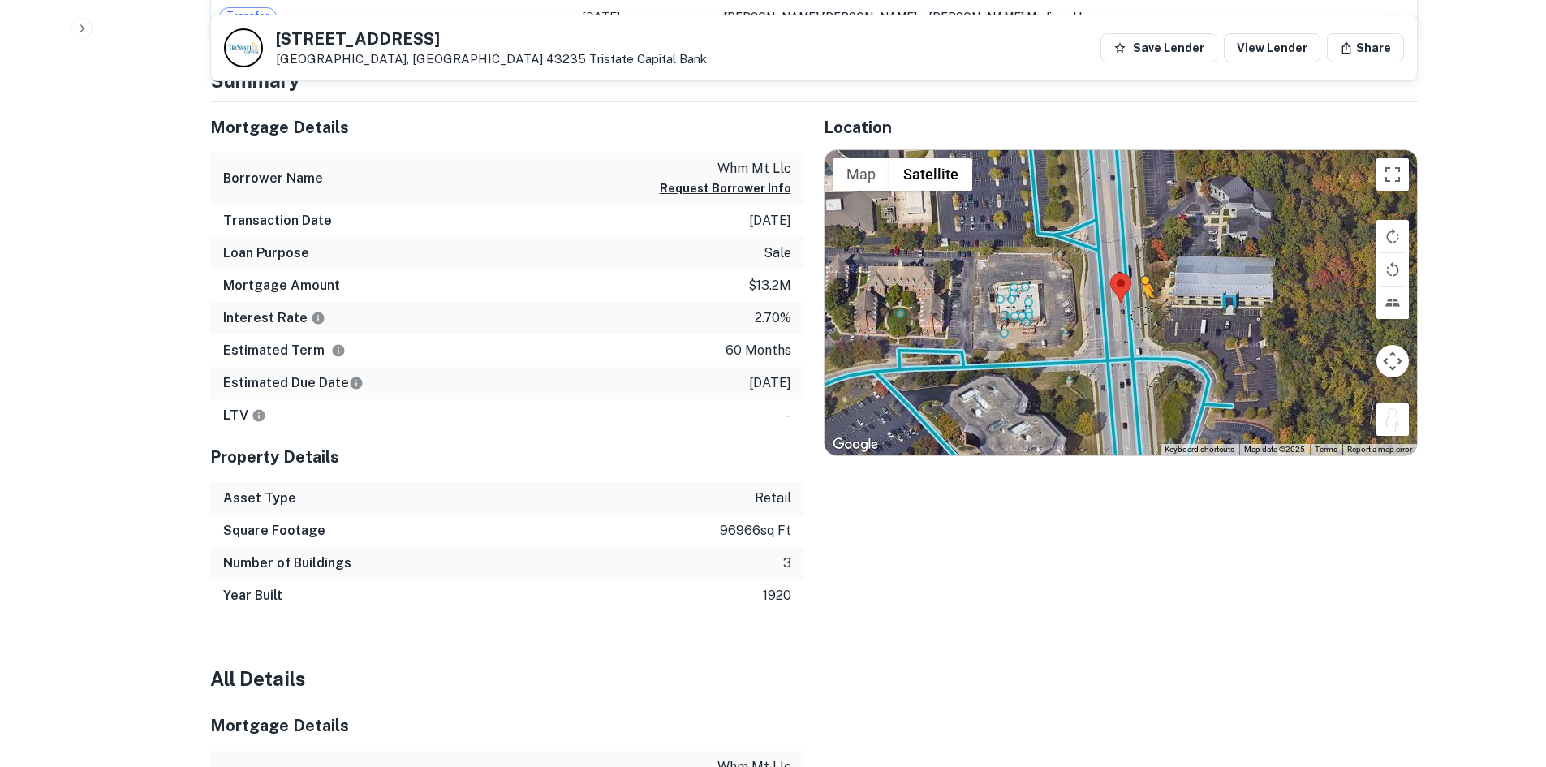
drag, startPoint x: 1402, startPoint y: 424, endPoint x: 1134, endPoint y: 313, distance: 290.4
click at [1134, 313] on div "To activate drag with keyboard, press Alt + Enter. Once in keyboard drag state,…" at bounding box center [1120, 302] width 592 height 305
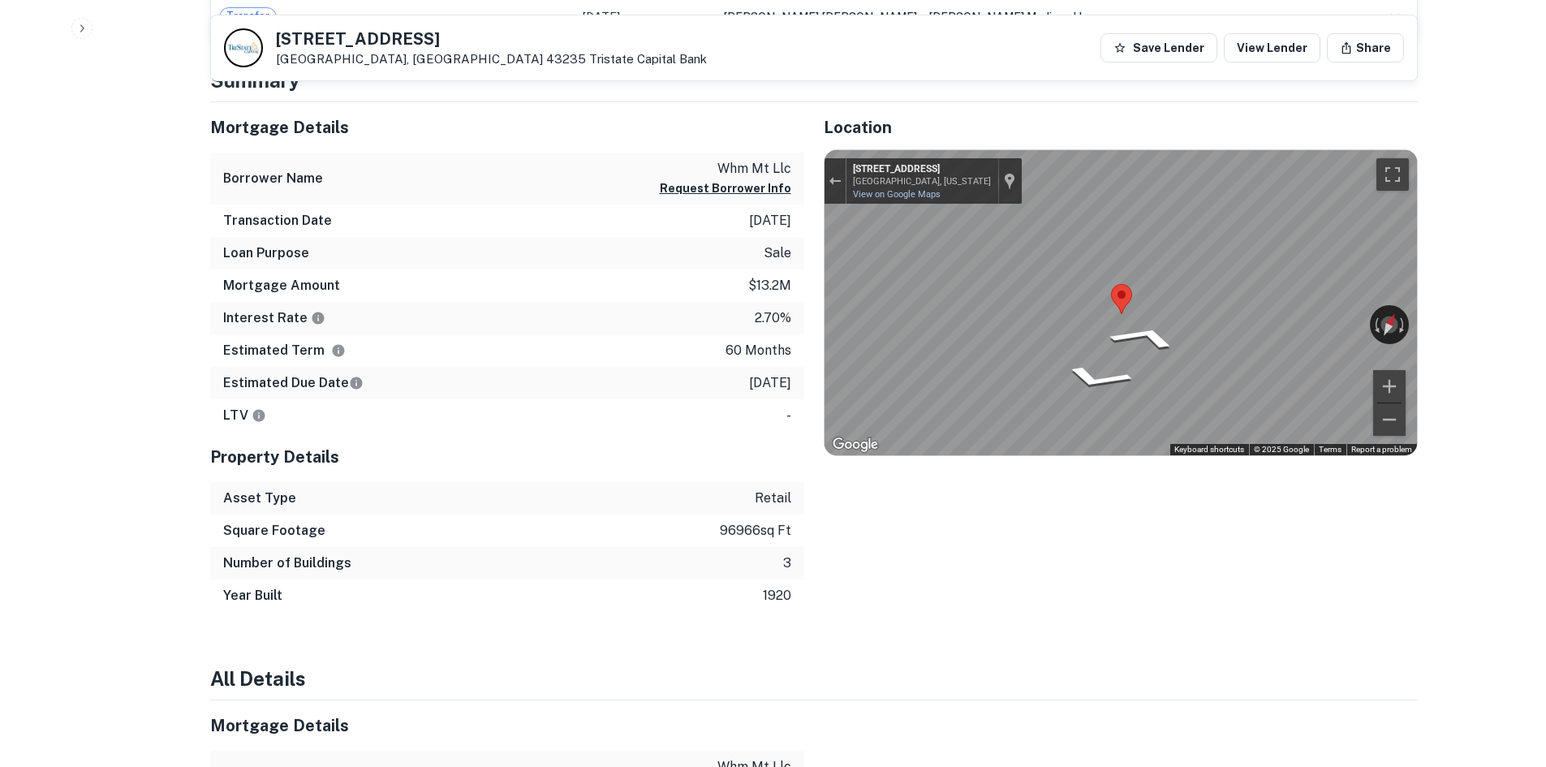
drag, startPoint x: 1116, startPoint y: 295, endPoint x: 813, endPoint y: 309, distance: 303.0
click at [810, 329] on div "Location ← Move left → Move right ↑ Move up ↓ Move down + Zoom in - Zoom out Ho…" at bounding box center [1110, 357] width 613 height 510
click at [683, 285] on div "Mortgage Details Borrower Name whm mt llc Request Borrower Info Transaction Dat…" at bounding box center [804, 357] width 1227 height 510
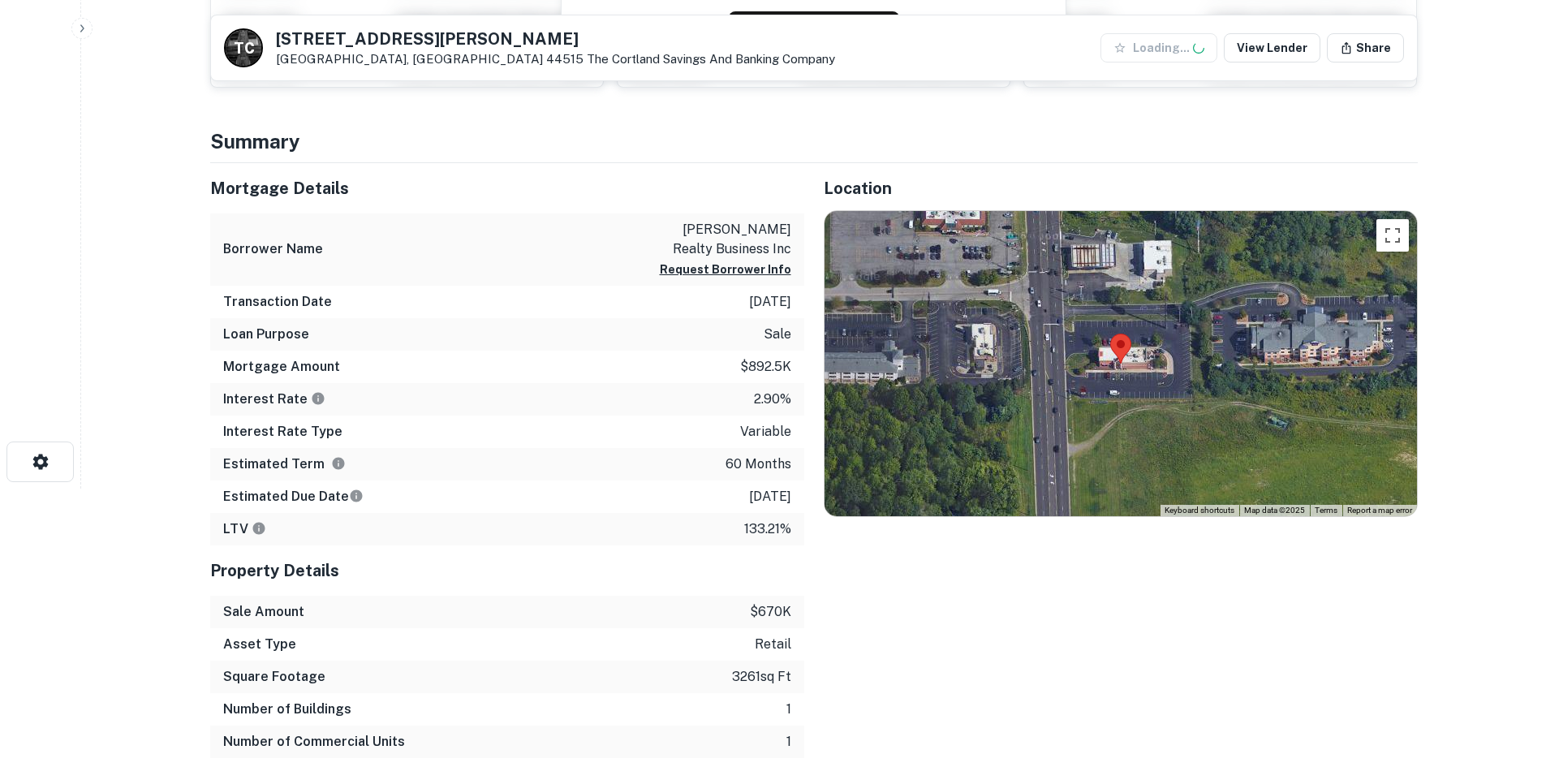
scroll to position [325, 0]
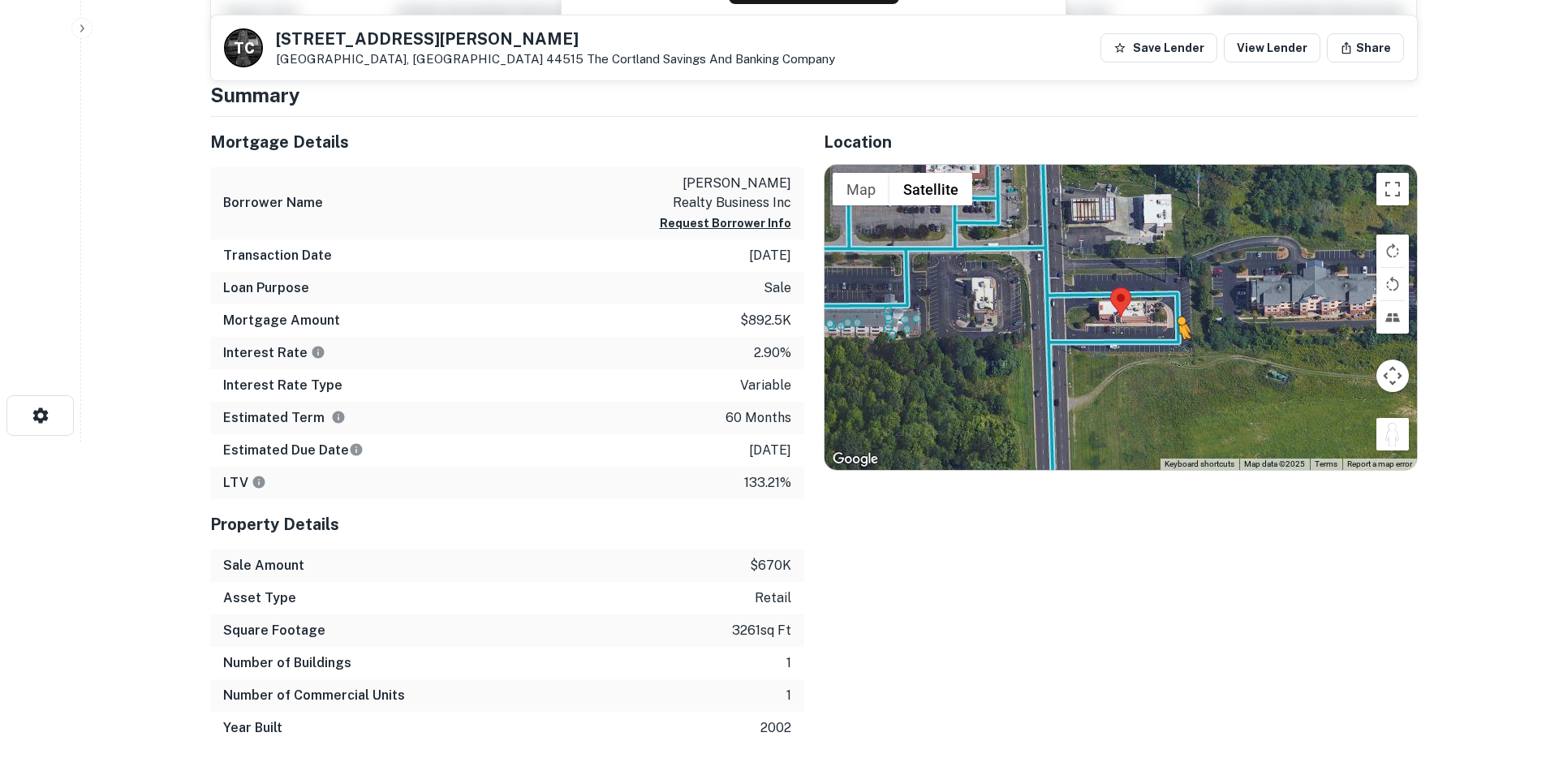
drag, startPoint x: 1384, startPoint y: 421, endPoint x: 1107, endPoint y: 316, distance: 296.6
click at [1107, 316] on div "To activate drag with keyboard, press Alt + Enter. Once in keyboard drag state,…" at bounding box center [1120, 317] width 592 height 305
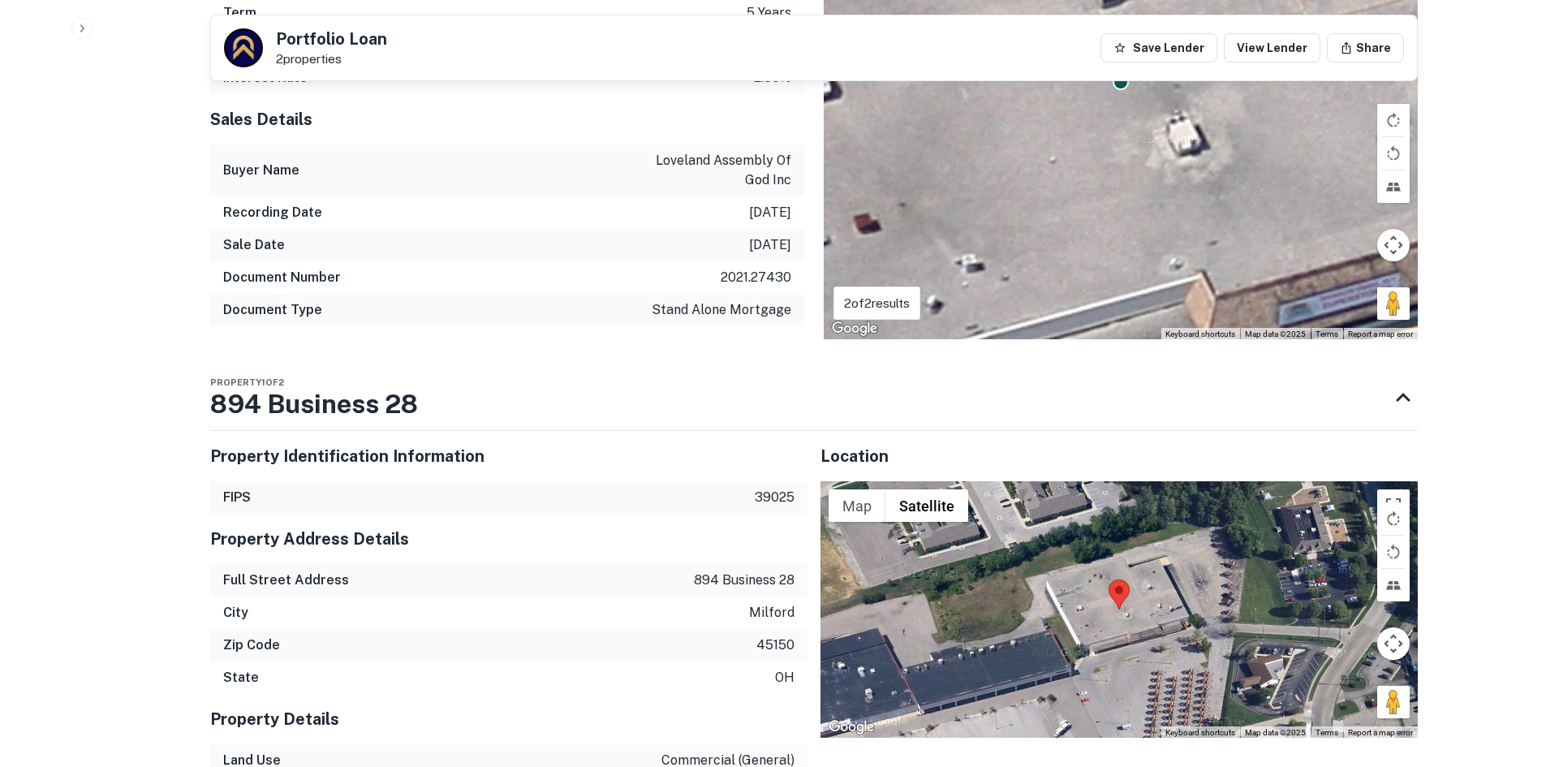
scroll to position [1136, 0]
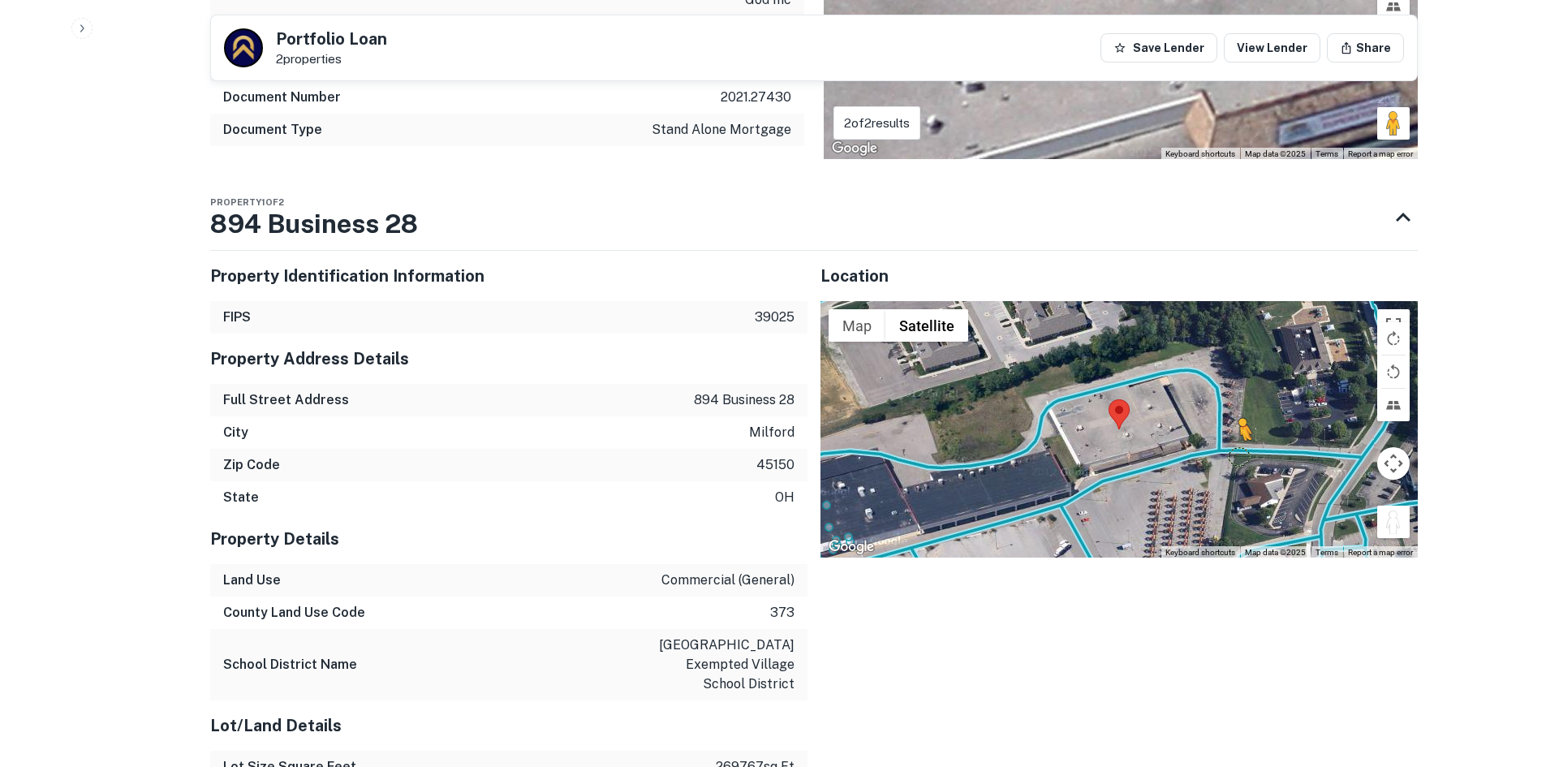
drag, startPoint x: 1396, startPoint y: 512, endPoint x: 1226, endPoint y: 424, distance: 190.9
click at [1226, 424] on div "To activate drag with keyboard, press Alt + Enter. Once in keyboard drag state,…" at bounding box center [1118, 429] width 597 height 256
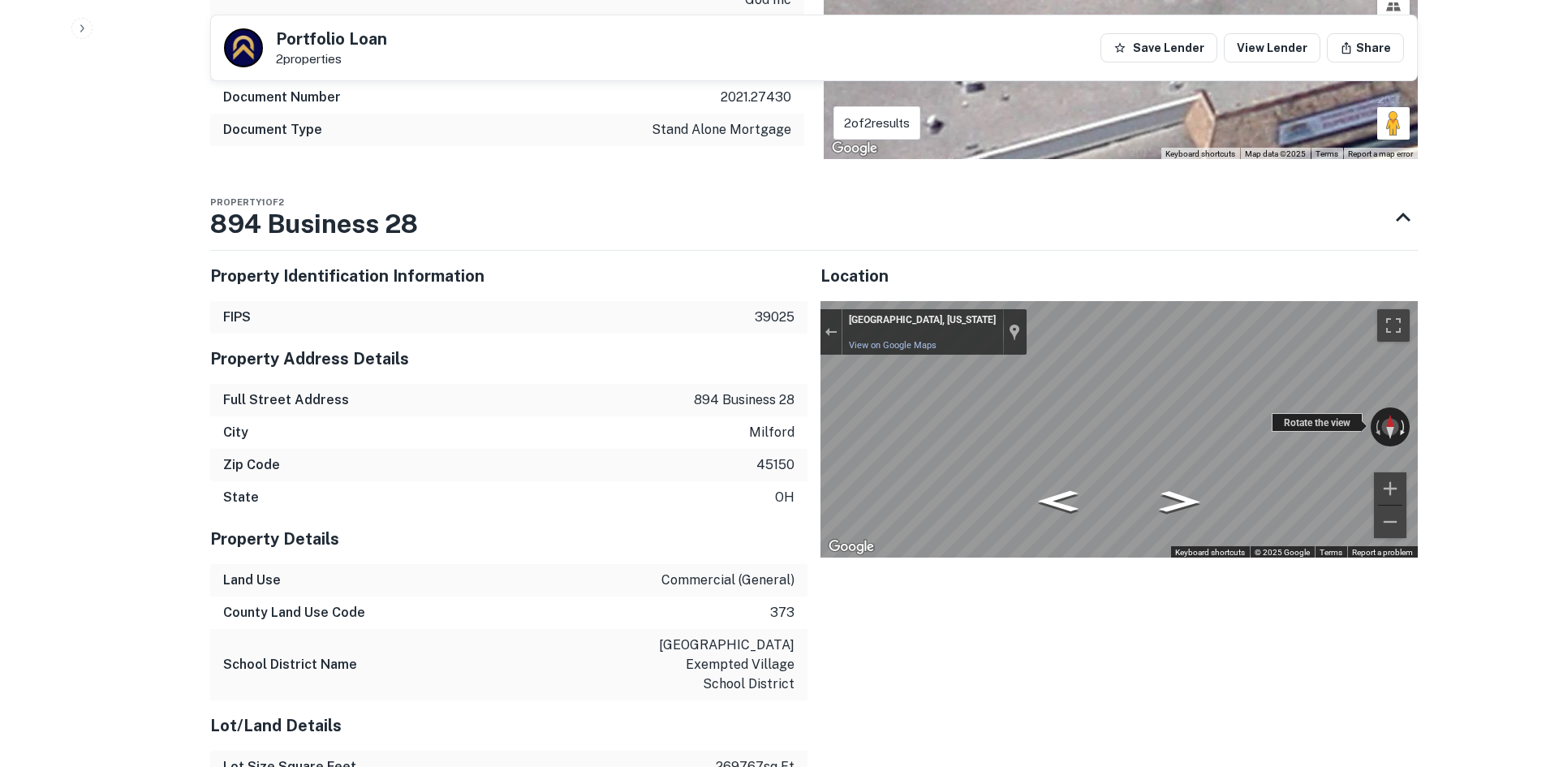
click at [1407, 424] on div "← Move left → Move right ↑ Move up ↓ Move down + Zoom in - Zoom out Milford, Oh…" at bounding box center [1118, 429] width 597 height 256
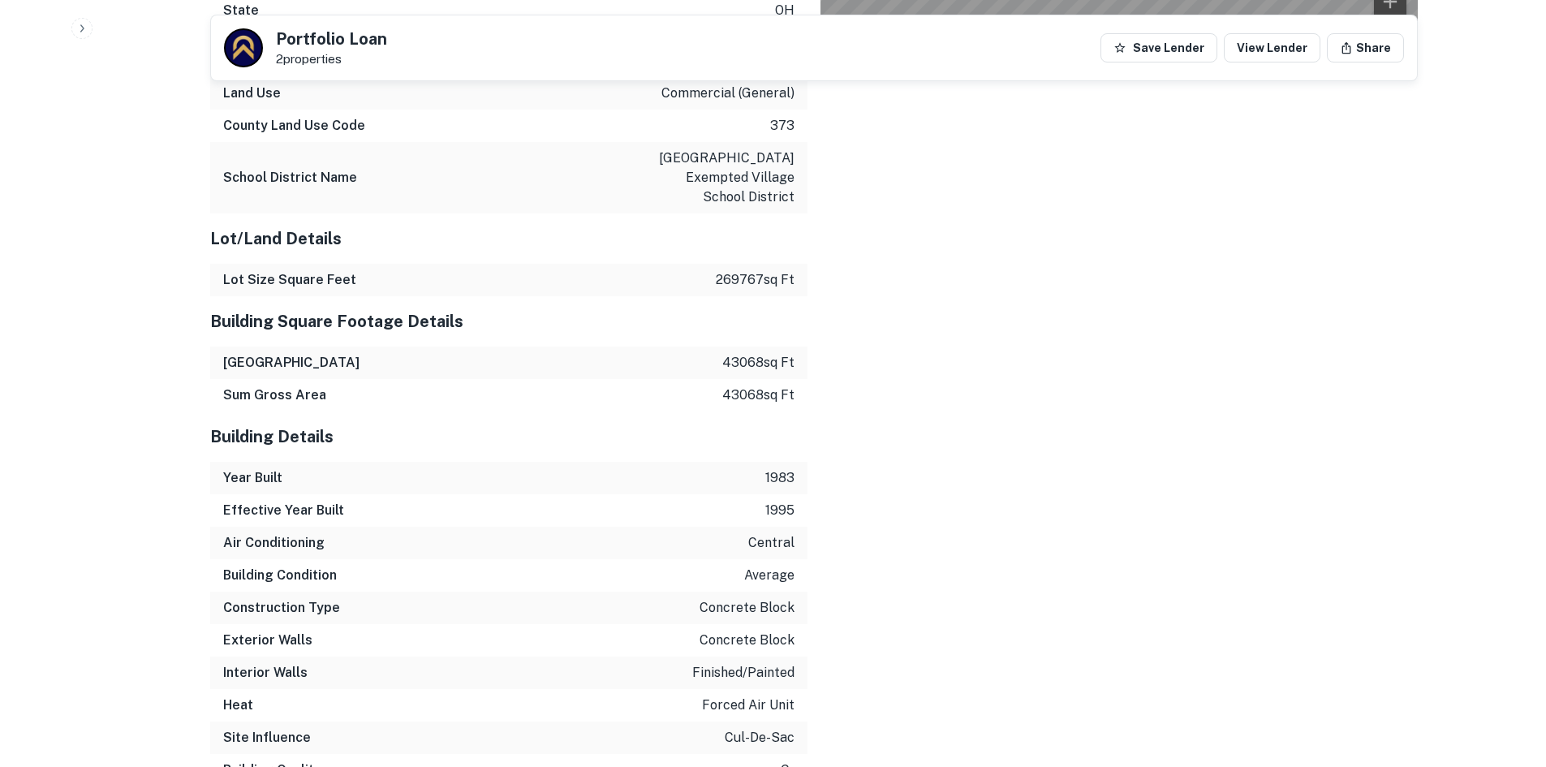
scroll to position [1998, 0]
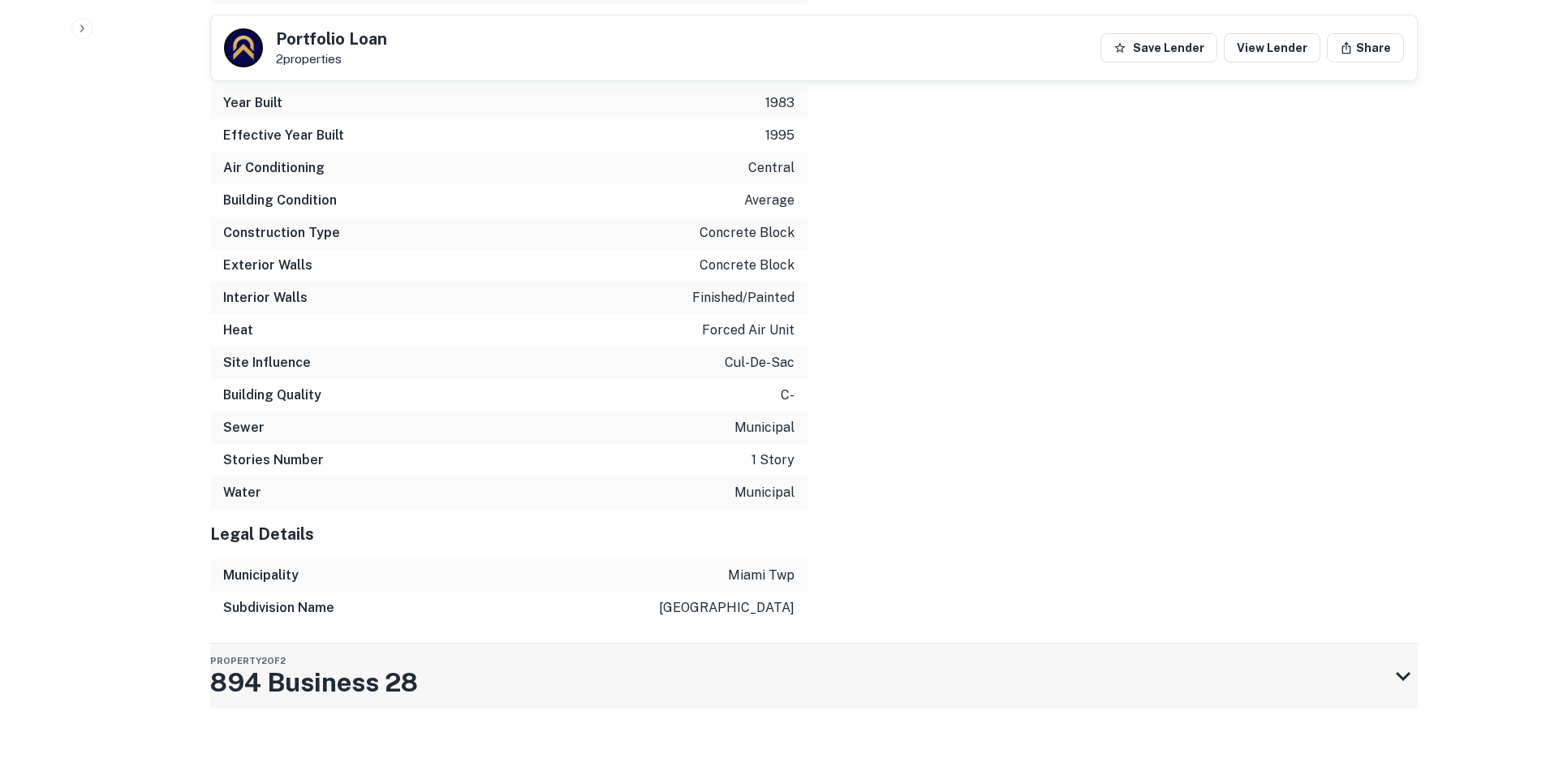
click at [372, 663] on h3 "894 Business 28" at bounding box center [314, 682] width 208 height 39
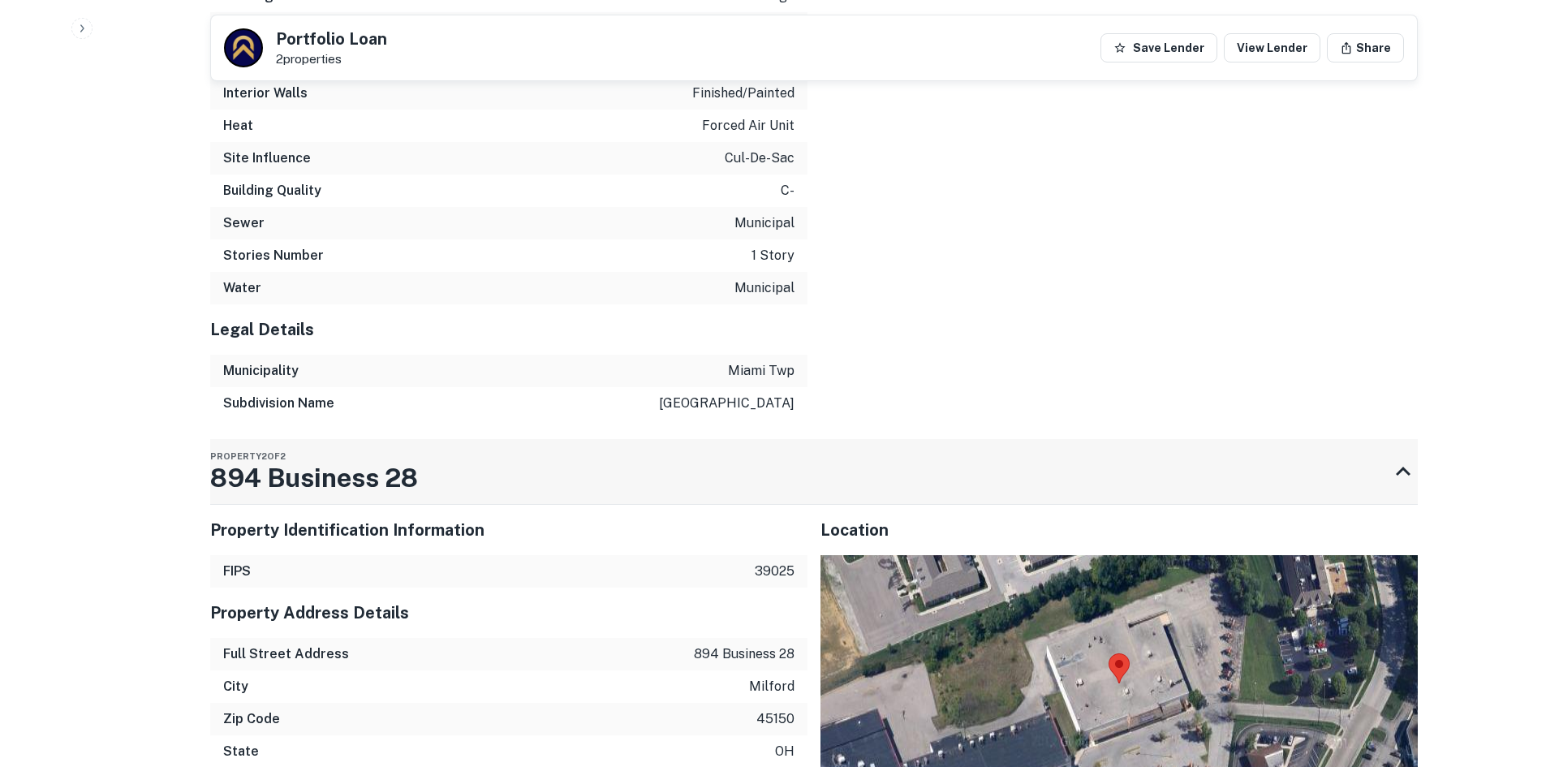
scroll to position [2206, 0]
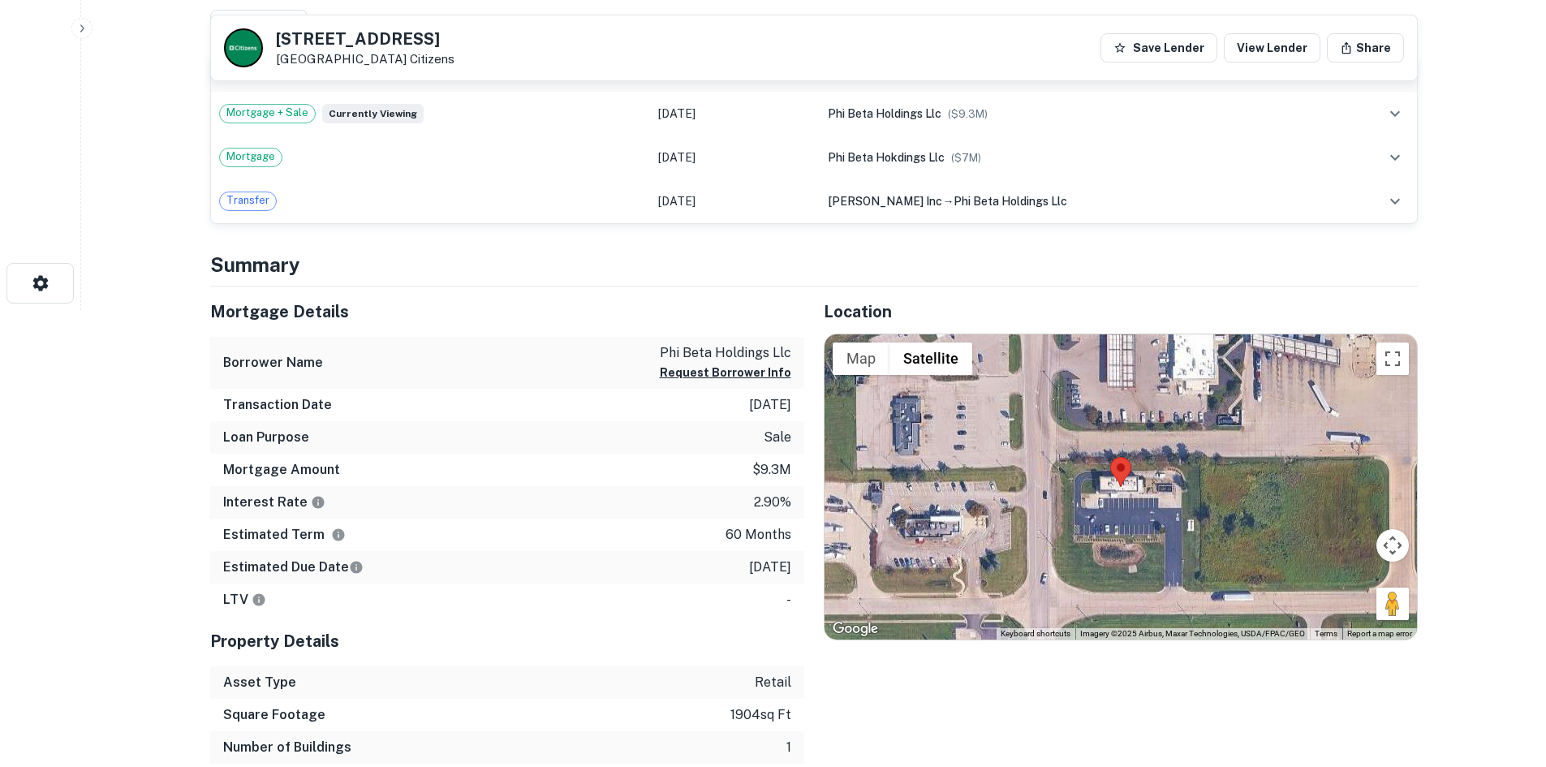
scroll to position [649, 0]
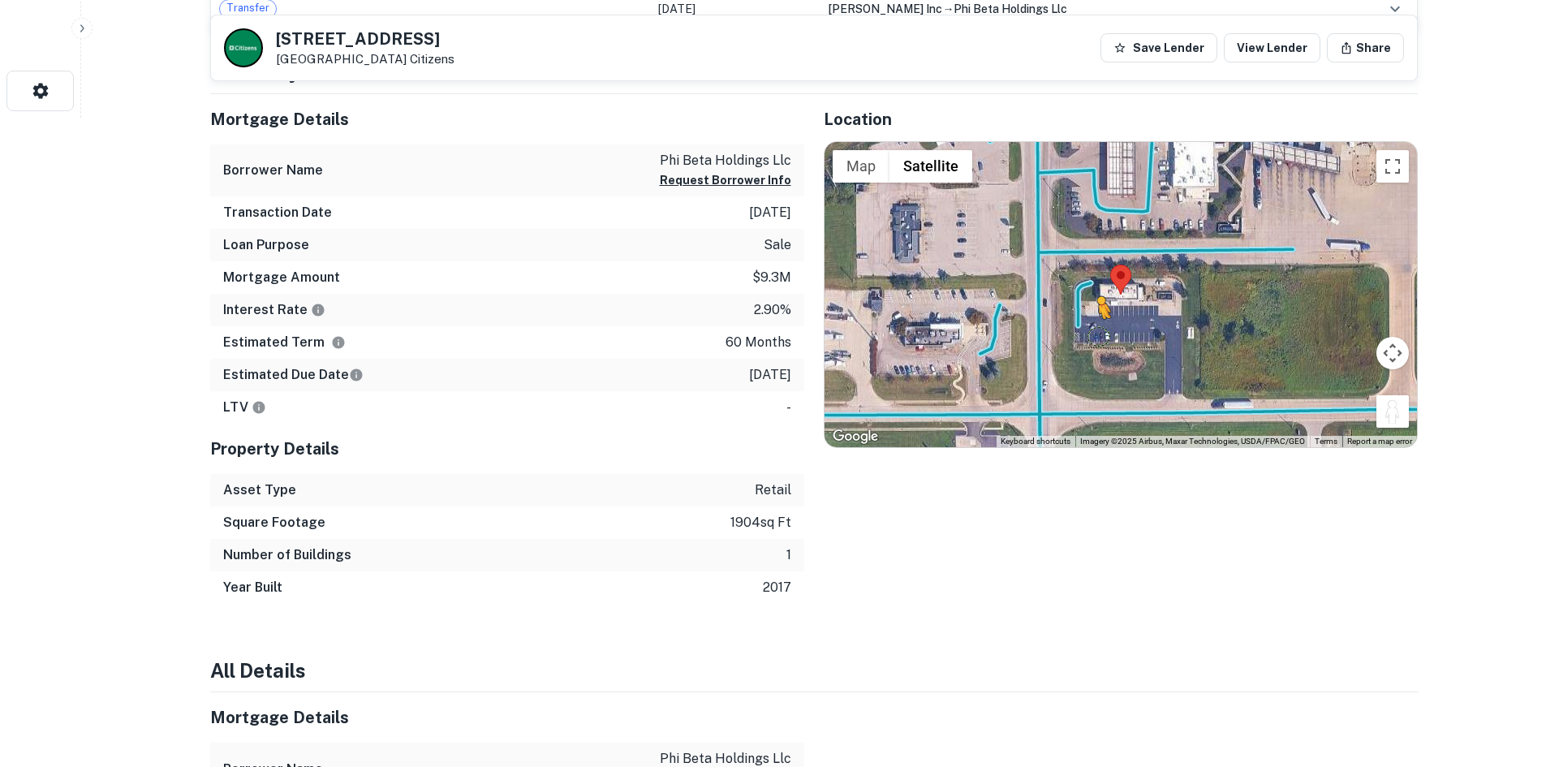
drag, startPoint x: 1395, startPoint y: 410, endPoint x: 1093, endPoint y: 329, distance: 312.4
click at [1093, 329] on div "To activate drag with keyboard, press Alt + Enter. Once in keyboard drag state,…" at bounding box center [1120, 294] width 592 height 305
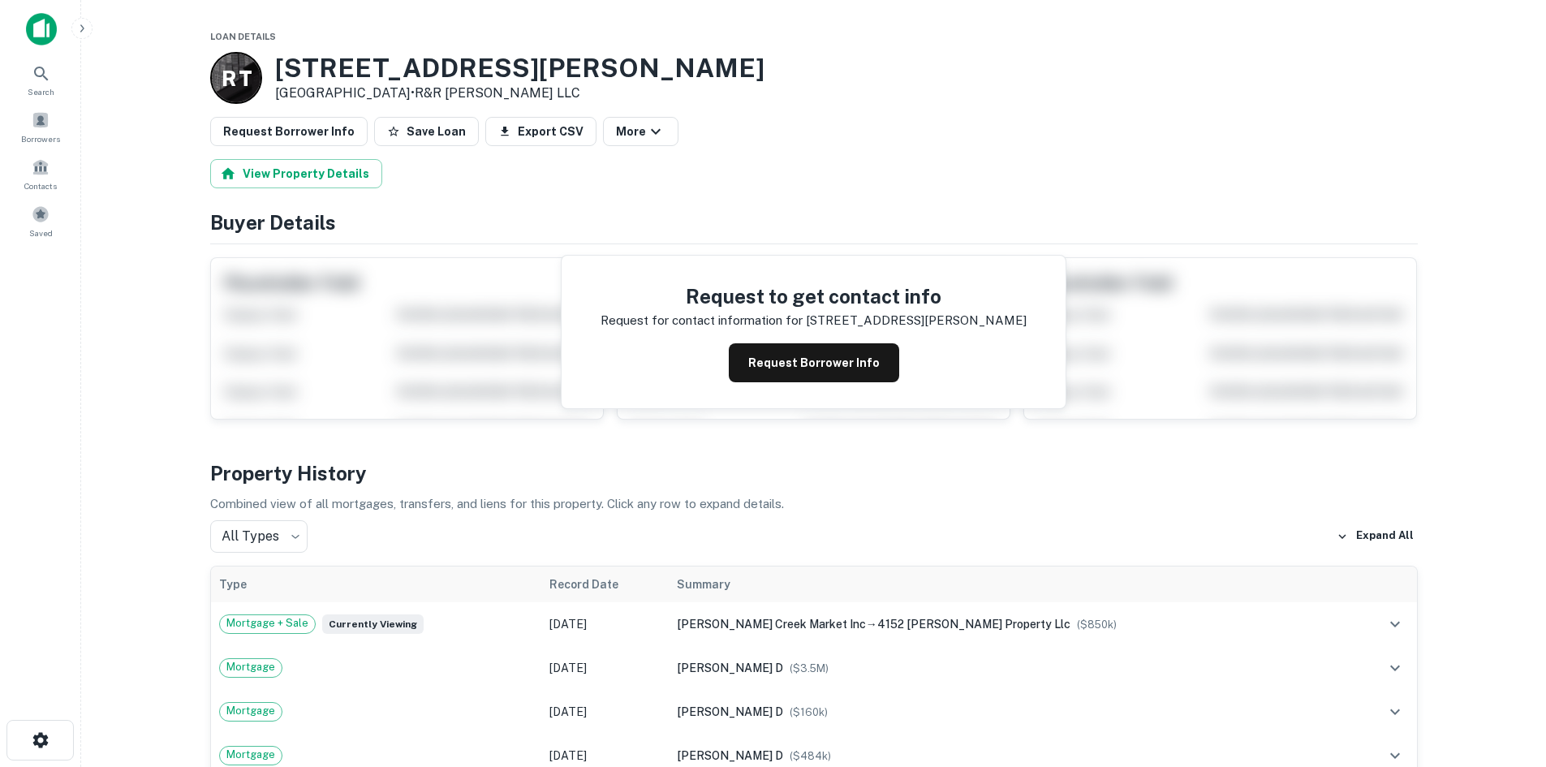
scroll to position [487, 0]
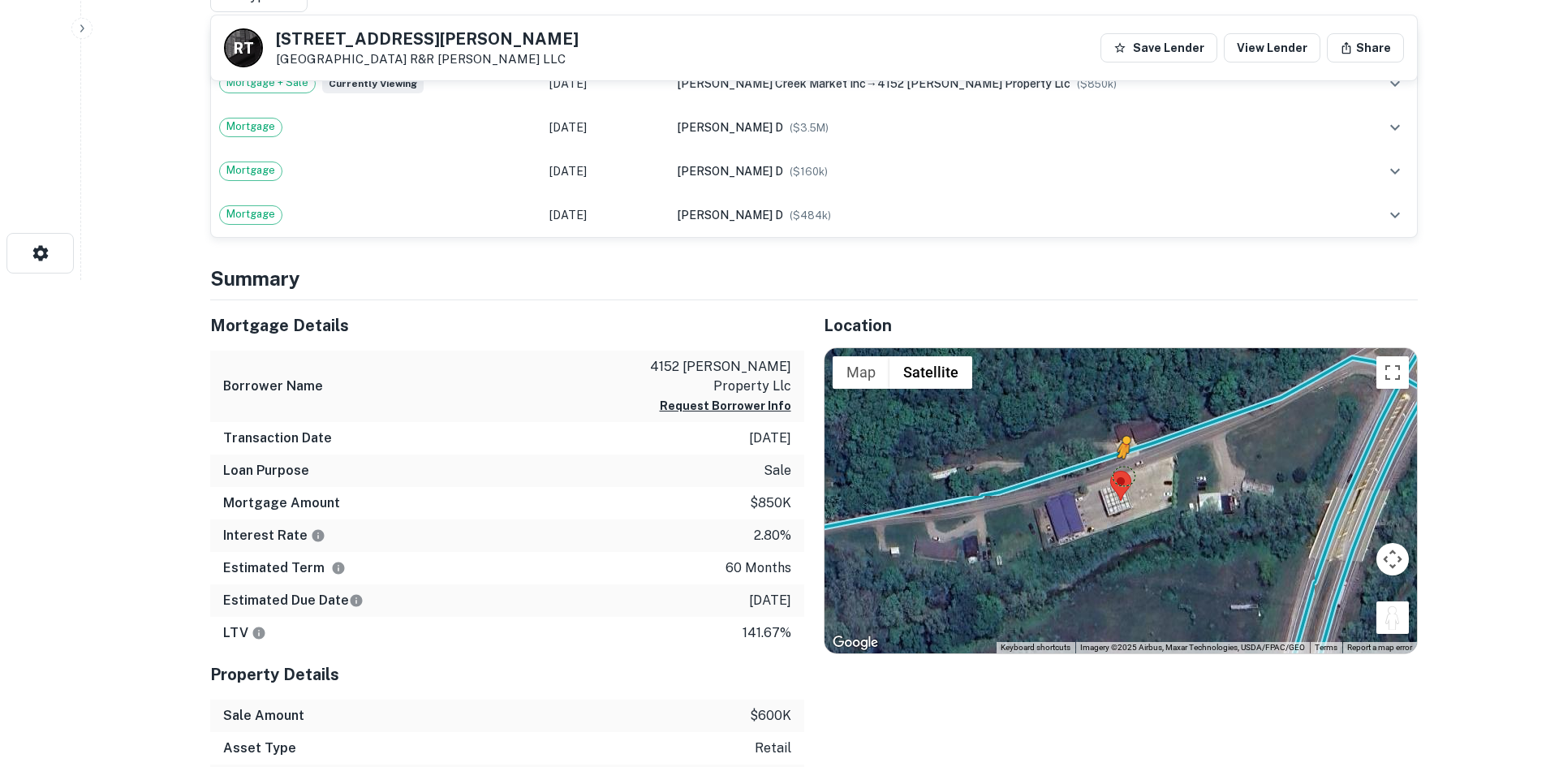
drag, startPoint x: 1403, startPoint y: 616, endPoint x: 1122, endPoint y: 475, distance: 314.3
click at [1122, 475] on div "To activate drag with keyboard, press Alt + Enter. Once in keyboard drag state,…" at bounding box center [1120, 500] width 592 height 305
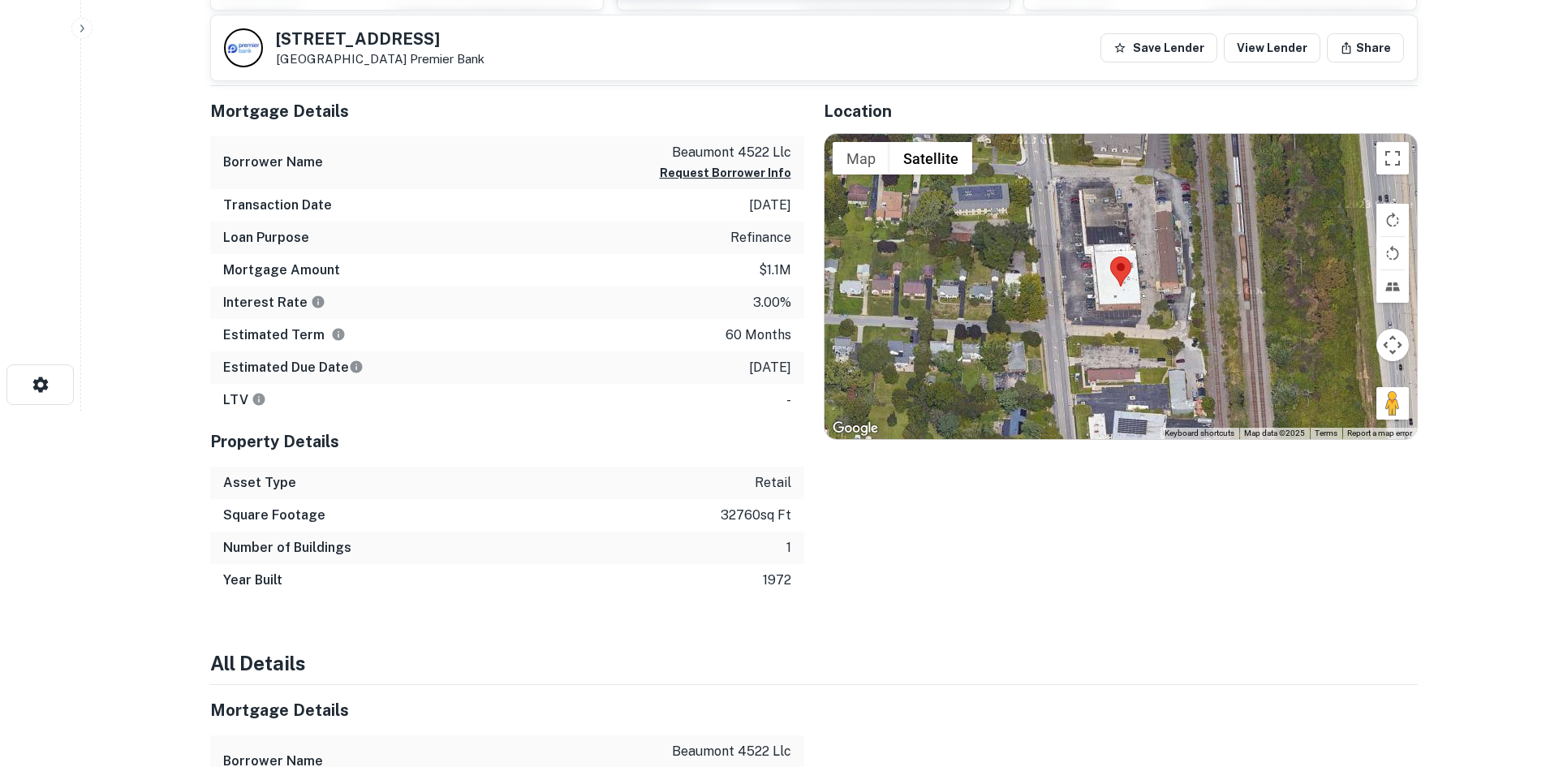
scroll to position [325, 0]
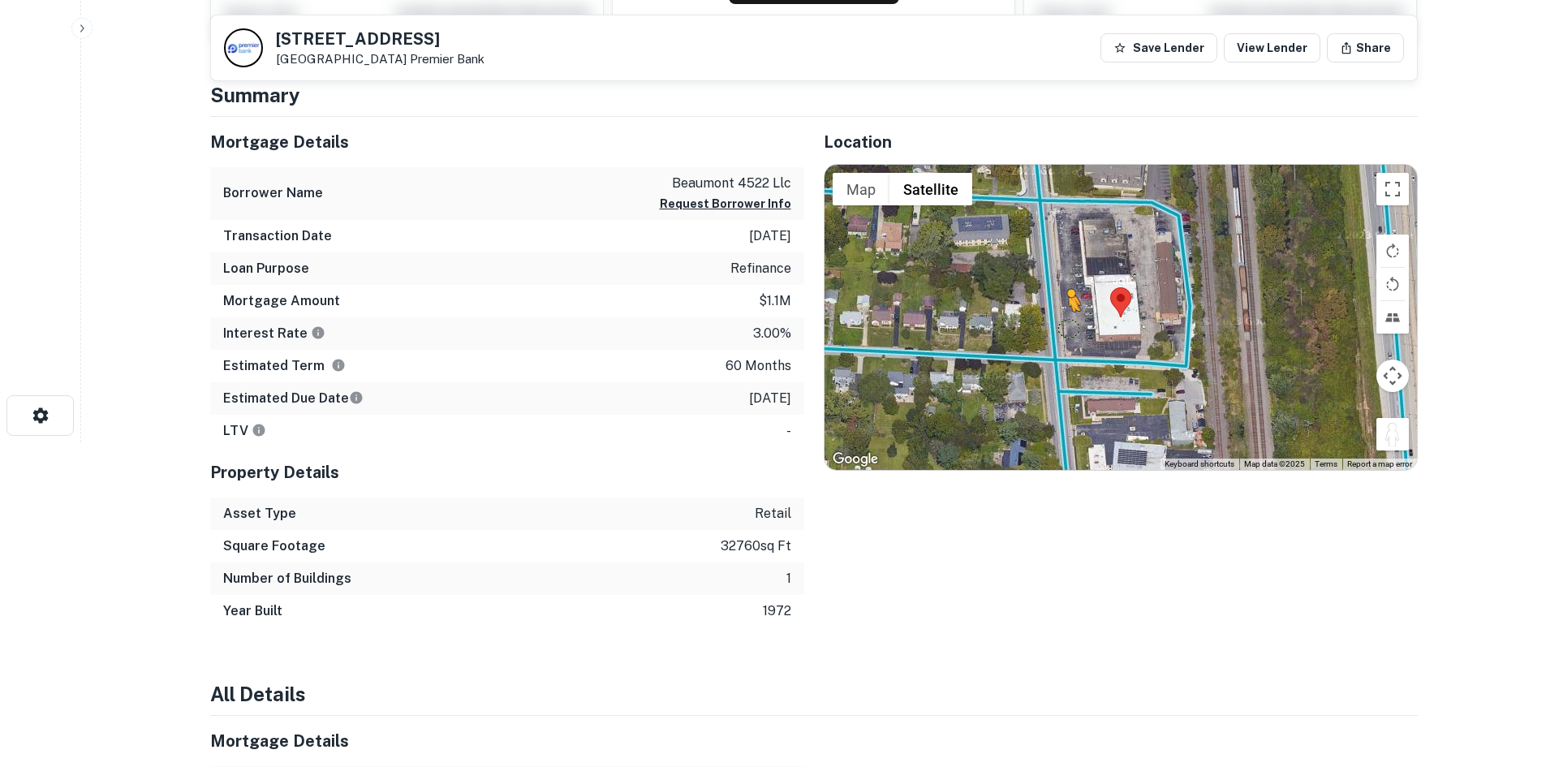
drag, startPoint x: 1383, startPoint y: 436, endPoint x: 1068, endPoint y: 325, distance: 333.9
click at [1068, 325] on div "To activate drag with keyboard, press Alt + Enter. Once in keyboard drag state,…" at bounding box center [1120, 317] width 592 height 305
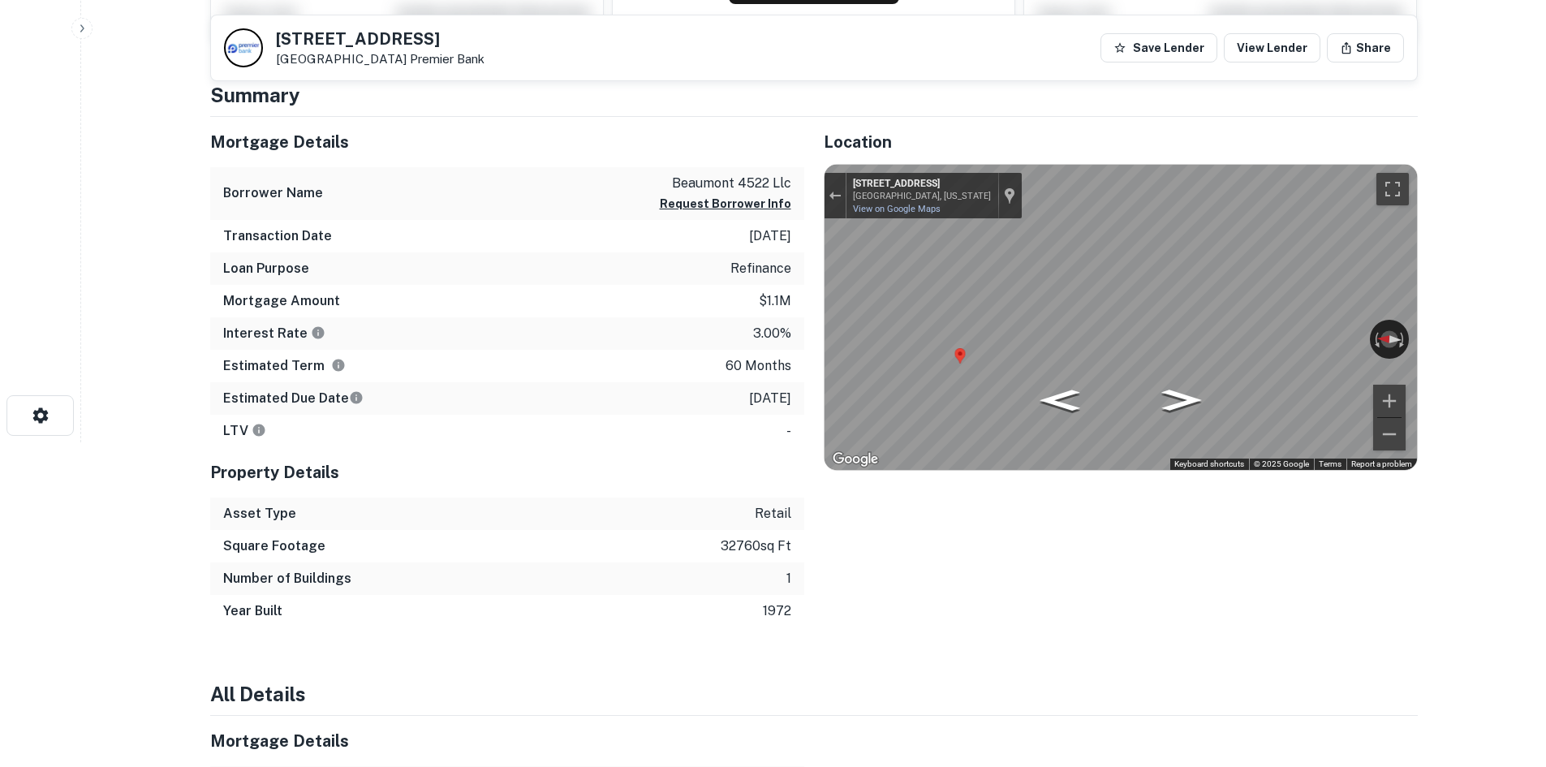
click at [1545, 305] on html "Search Borrowers Contacts Saved 4522 Indianola Ave Columbus, OH 43214 Premier B…" at bounding box center [773, 58] width 1546 height 767
click at [1545, 312] on html "Search Borrowers Contacts Saved 4522 Indianola Ave Columbus, OH 43214 Premier B…" at bounding box center [773, 58] width 1546 height 767
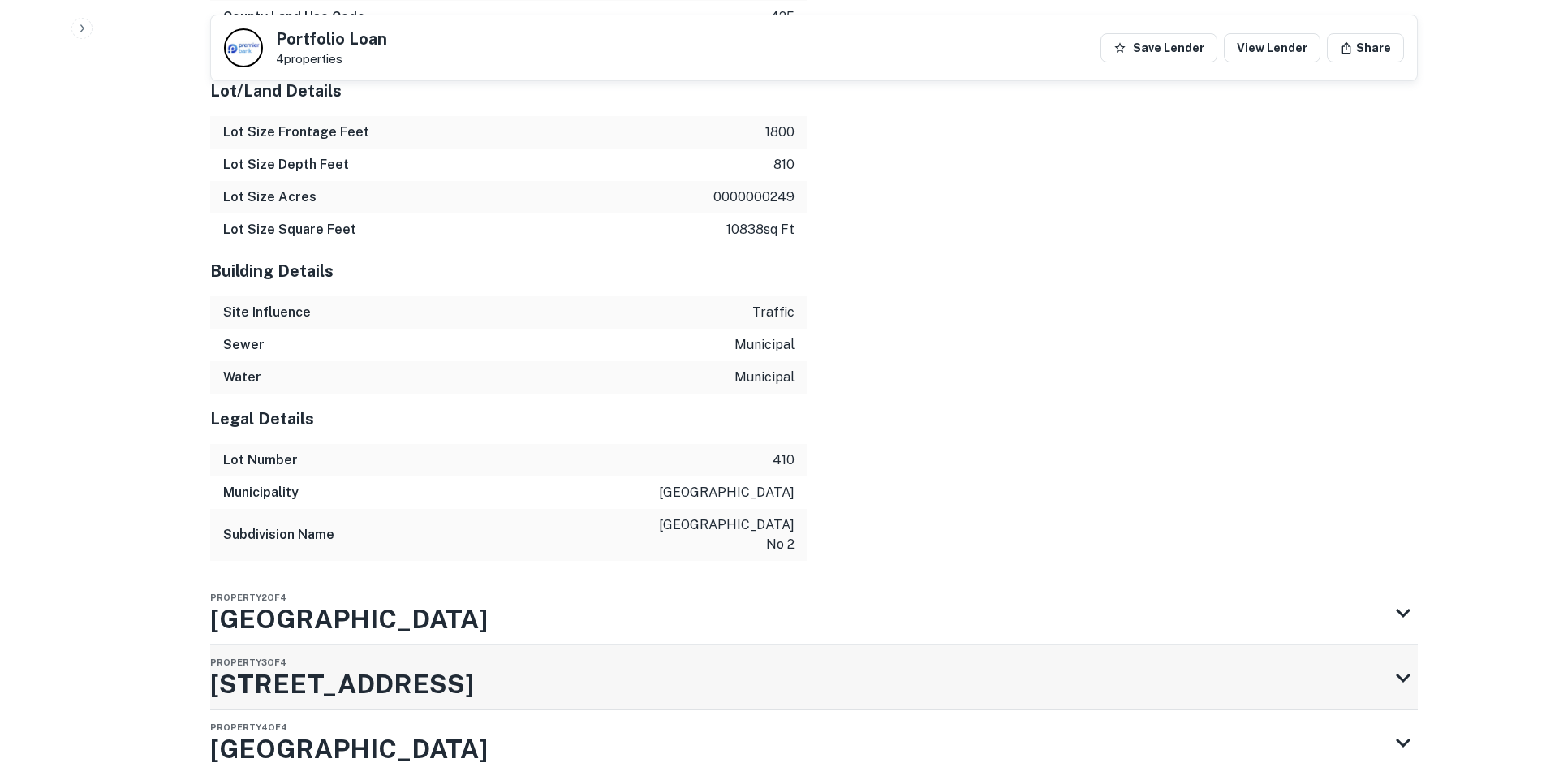
scroll to position [1939, 0]
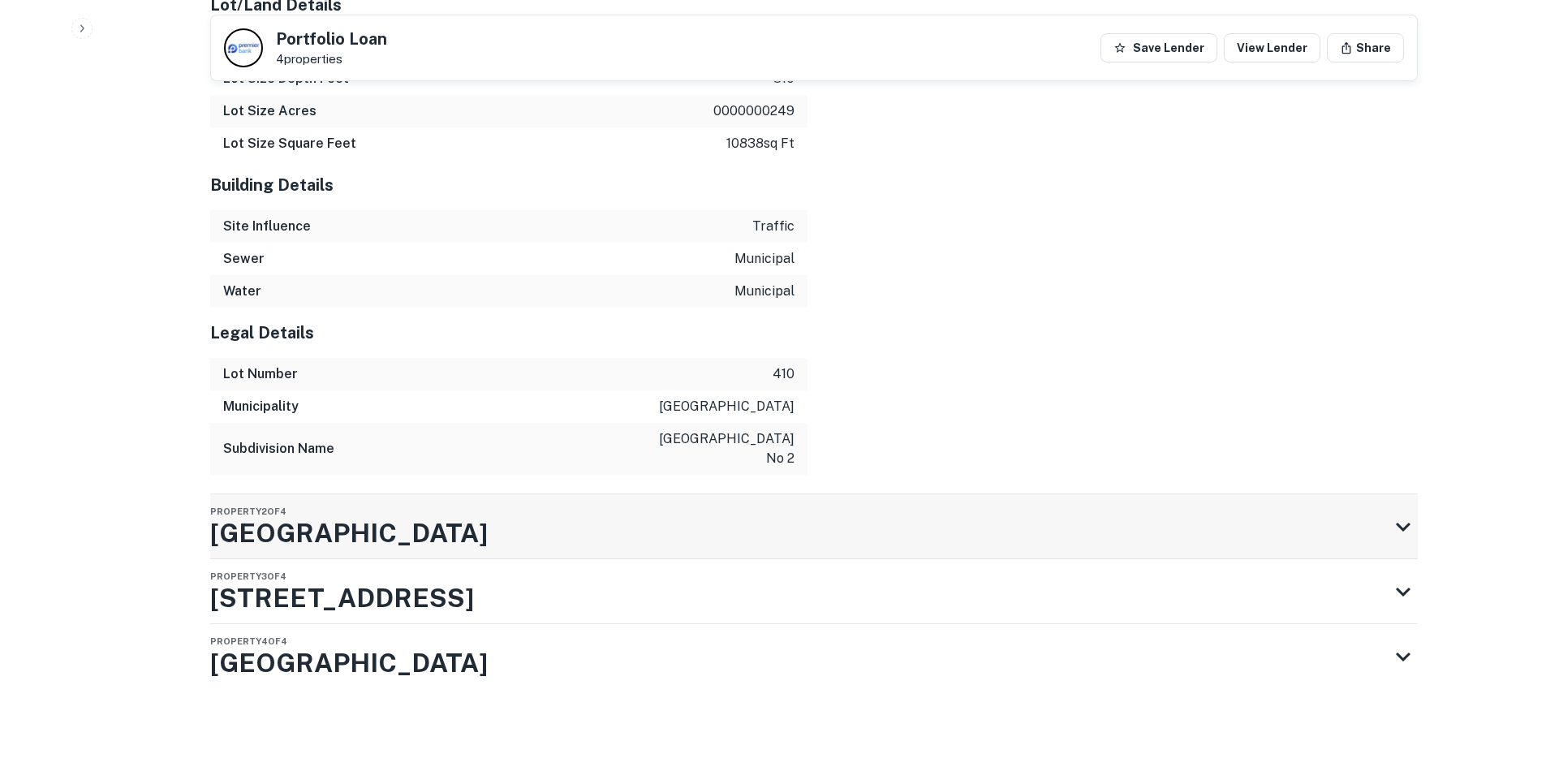
click at [765, 497] on div "Property 2 of 4 Indianola Ave" at bounding box center [799, 526] width 1178 height 65
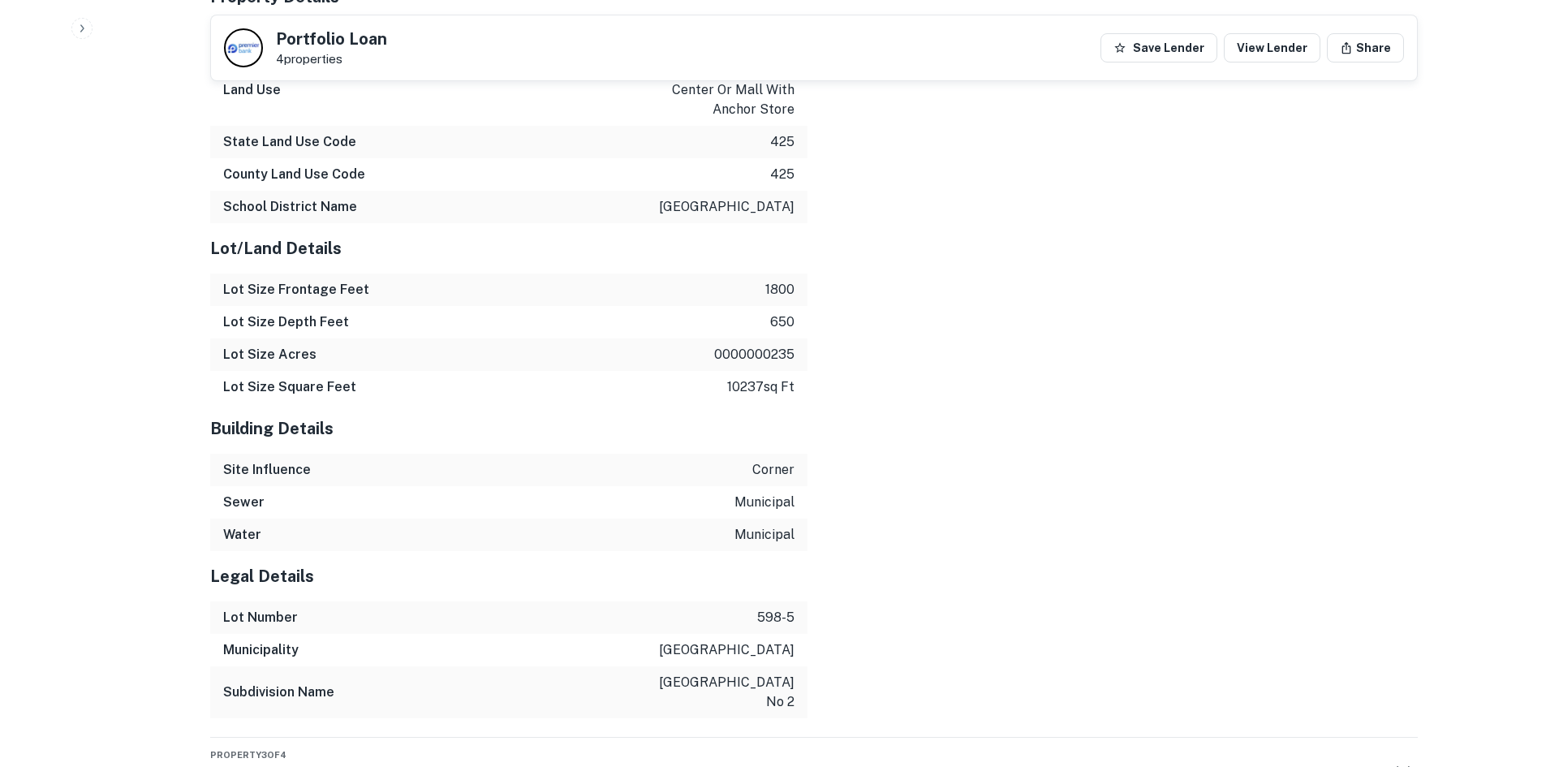
scroll to position [3002, 0]
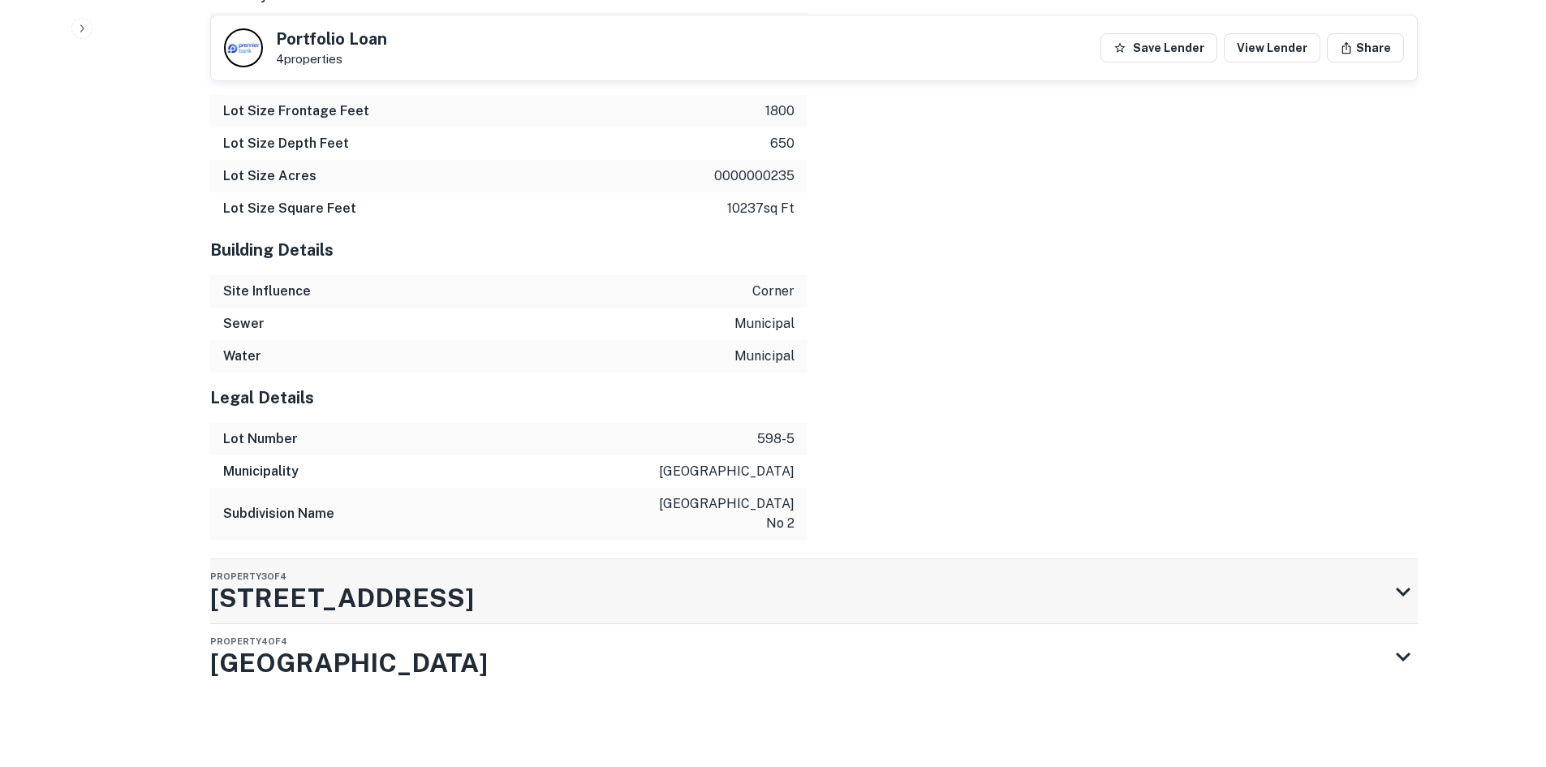
click at [420, 579] on h3 "4544 Indianola Ave" at bounding box center [342, 598] width 264 height 39
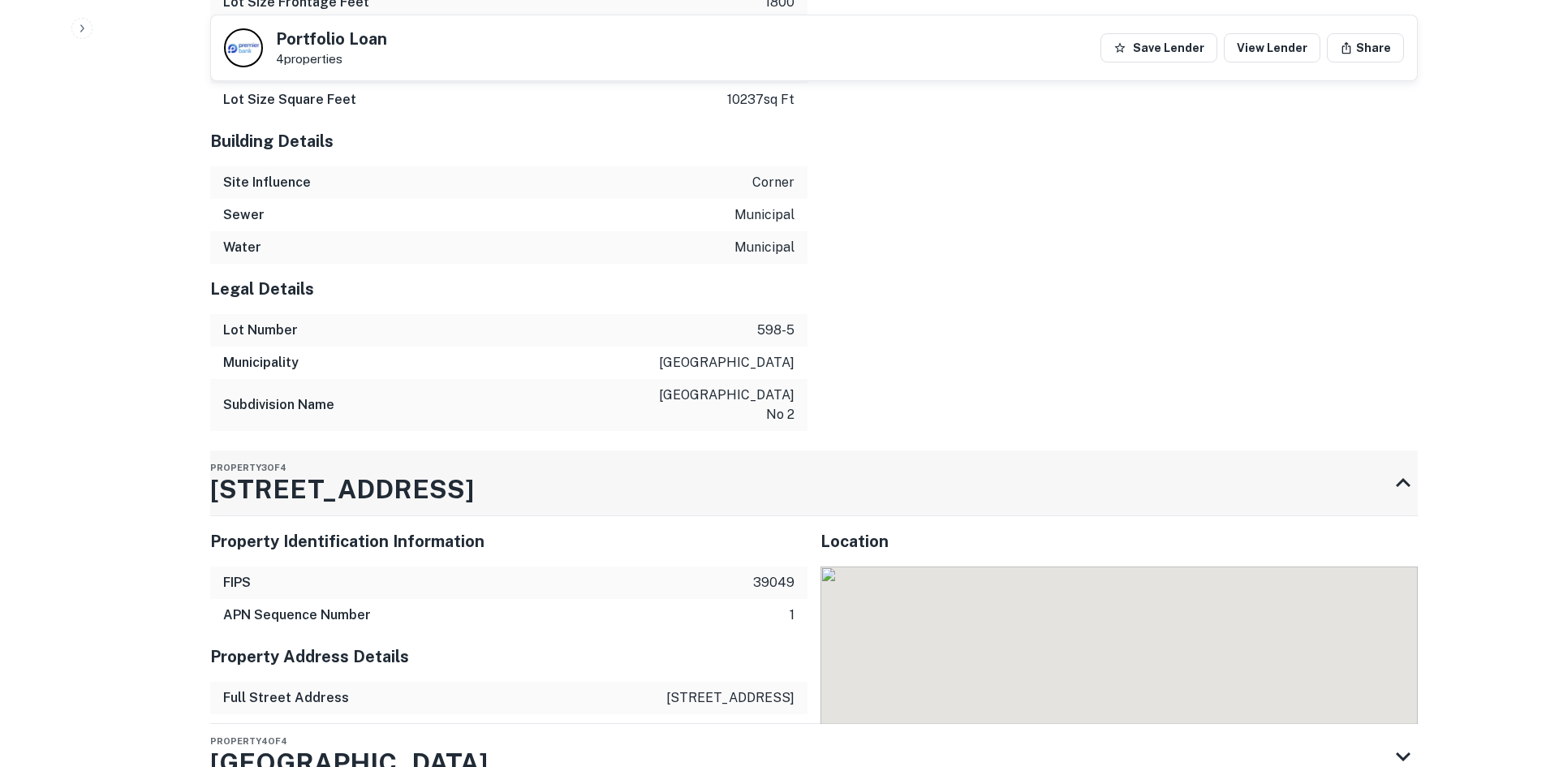
scroll to position [3205, 0]
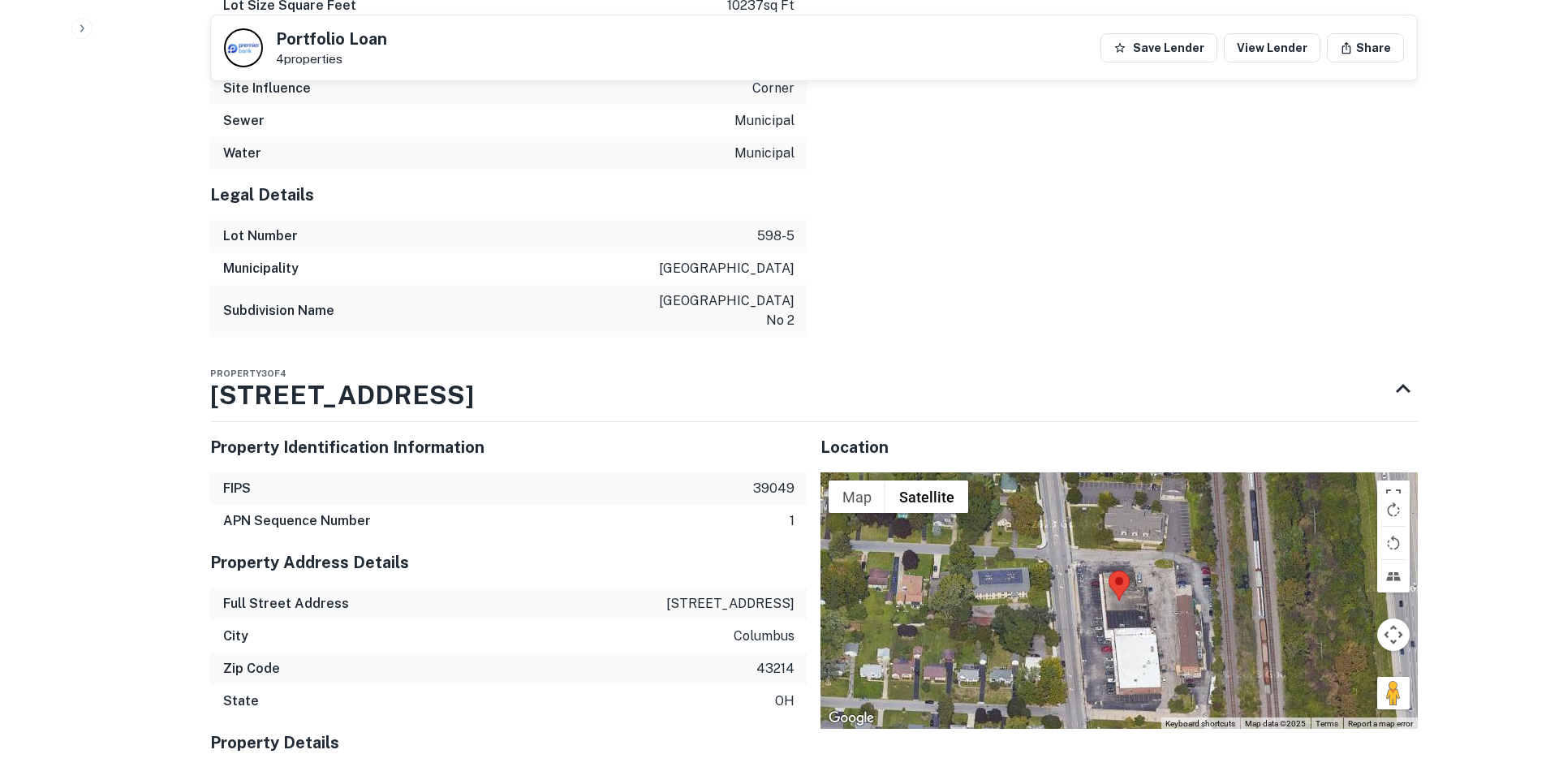
click at [1379, 698] on button "Drag Pegman onto the map to open Street View" at bounding box center [1393, 693] width 32 height 32
click at [1379, 698] on div "← Move left → Move right ↑ Move up ↓ Move down + Zoom in - Zoom out Home Jump l…" at bounding box center [1118, 600] width 597 height 256
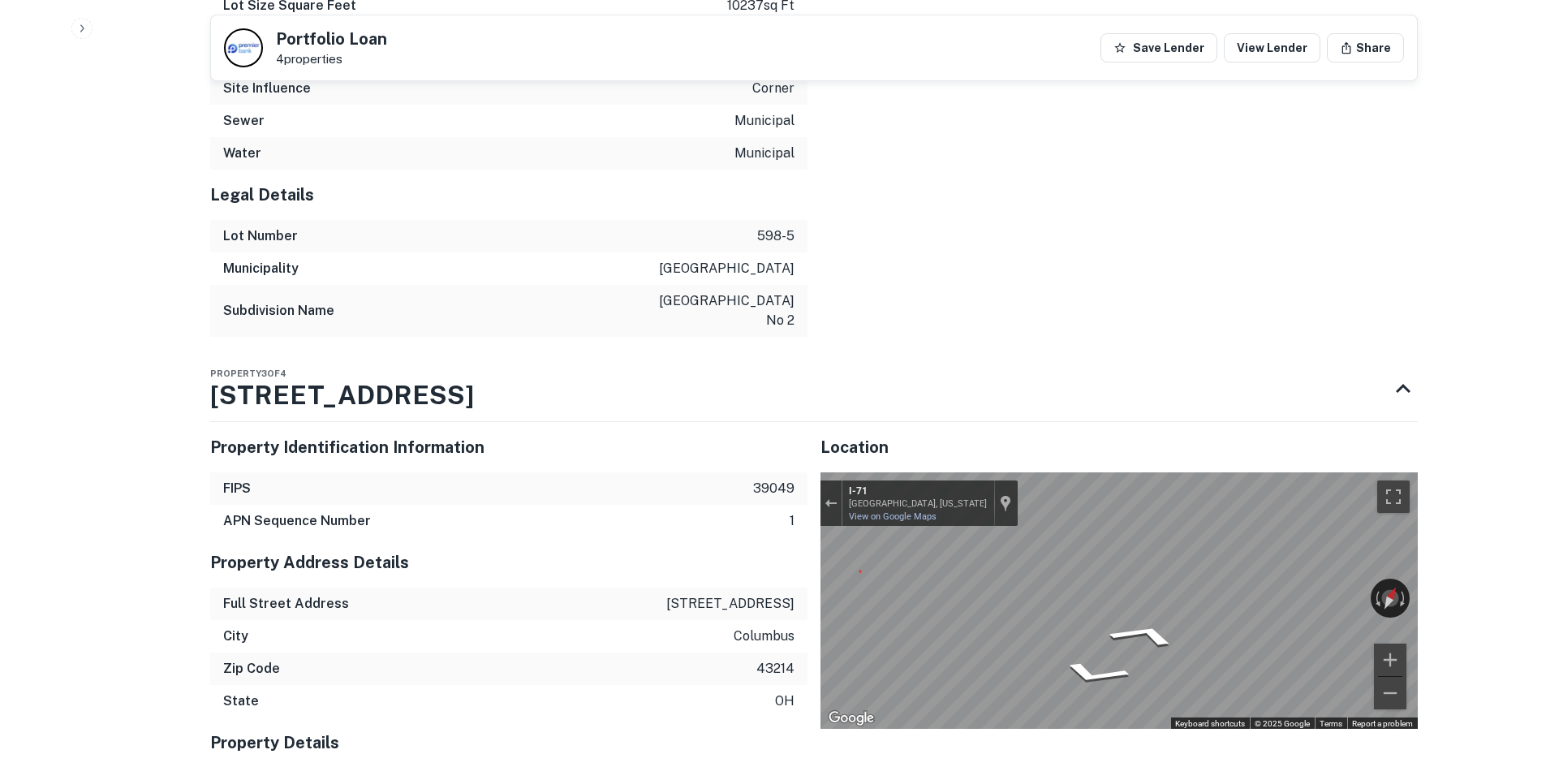
drag, startPoint x: 1379, startPoint y: 698, endPoint x: 1435, endPoint y: 572, distance: 137.7
click at [829, 505] on div "Exit the Street View" at bounding box center [830, 503] width 12 height 10
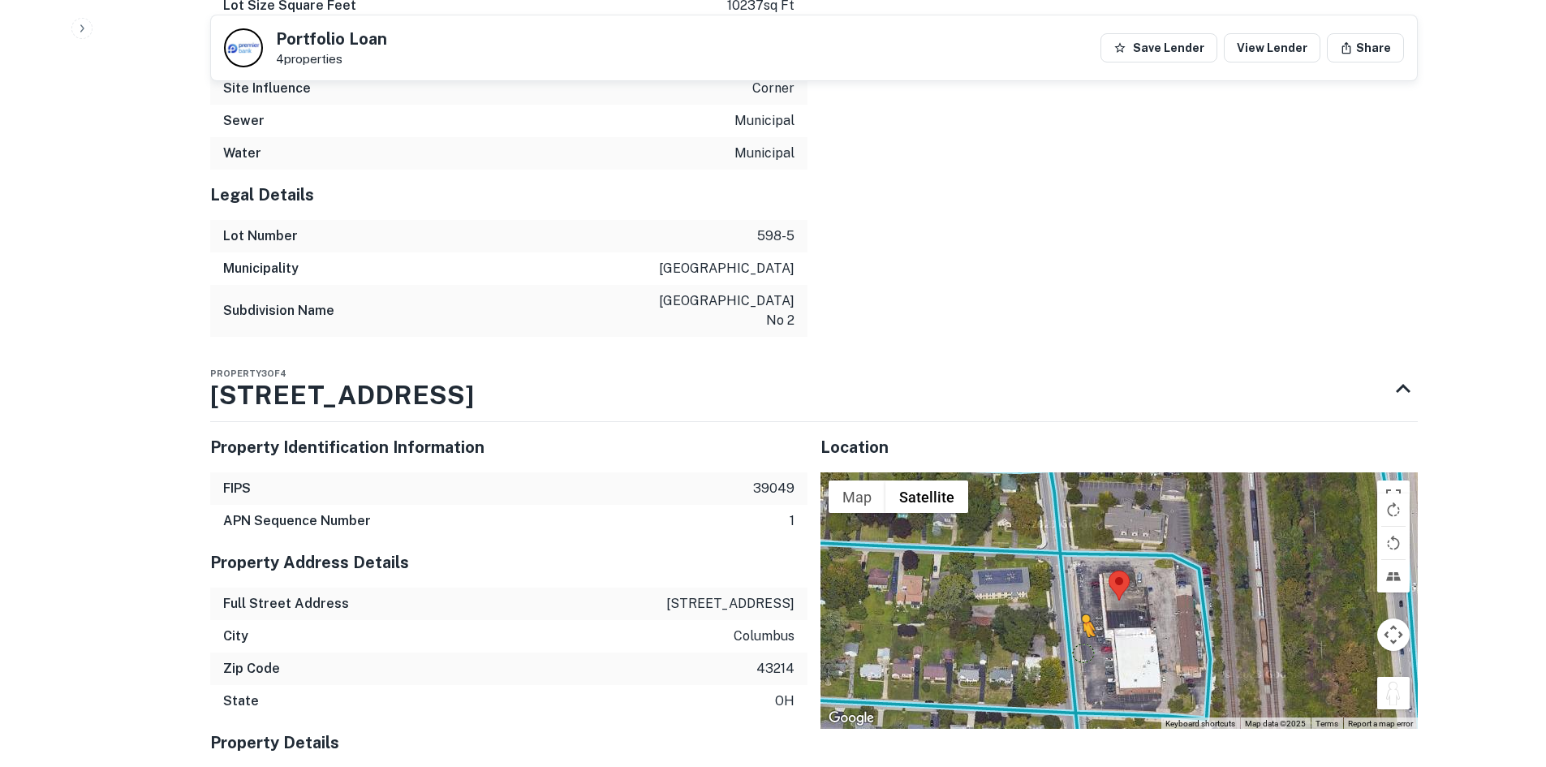
drag, startPoint x: 1399, startPoint y: 687, endPoint x: 1072, endPoint y: 651, distance: 329.0
click at [1072, 651] on div "To activate drag with keyboard, press Alt + Enter. Once in keyboard drag state,…" at bounding box center [1118, 600] width 597 height 256
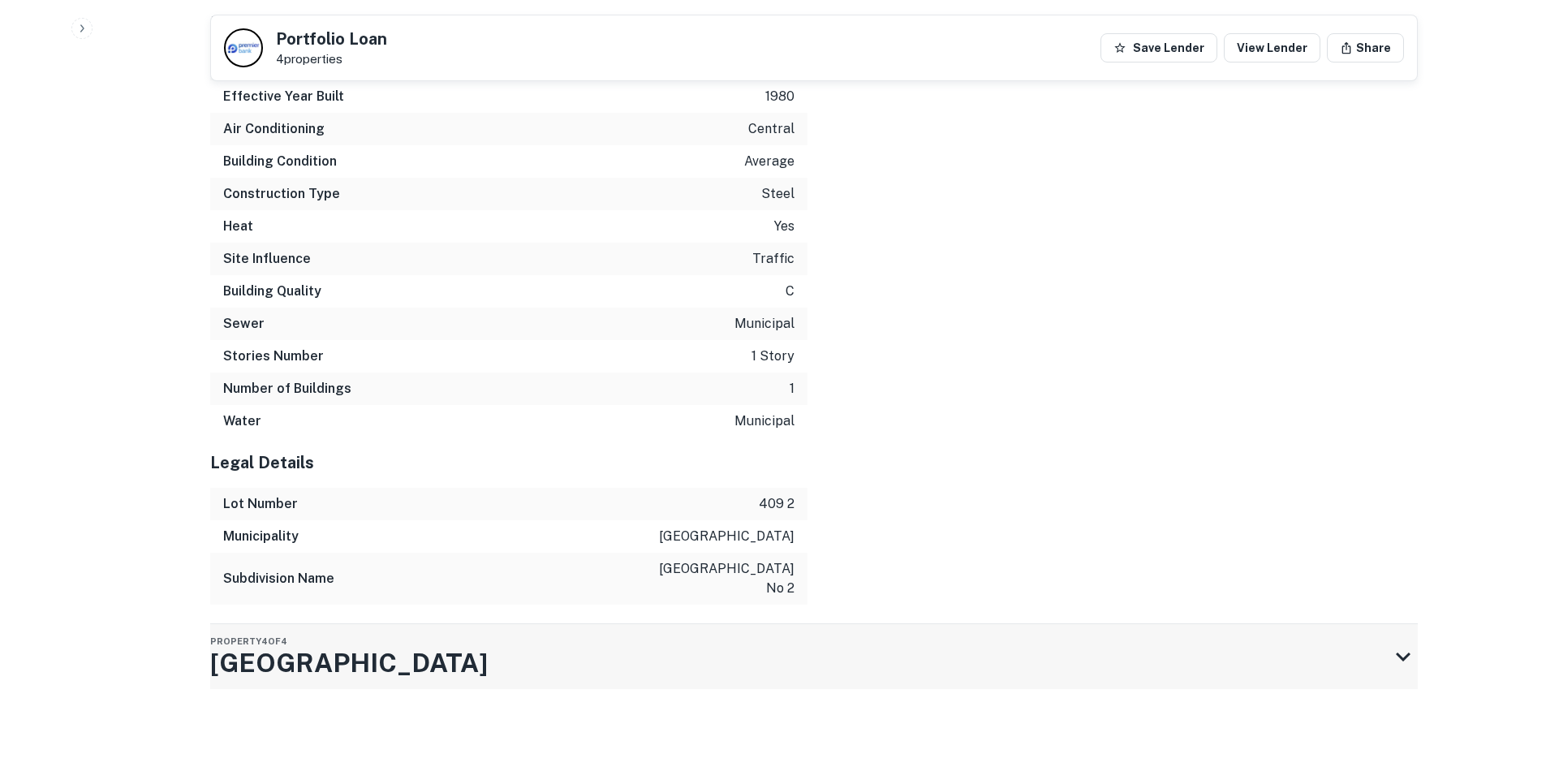
click at [810, 673] on div "Property 4 of 4 Indianola Ave" at bounding box center [799, 656] width 1178 height 65
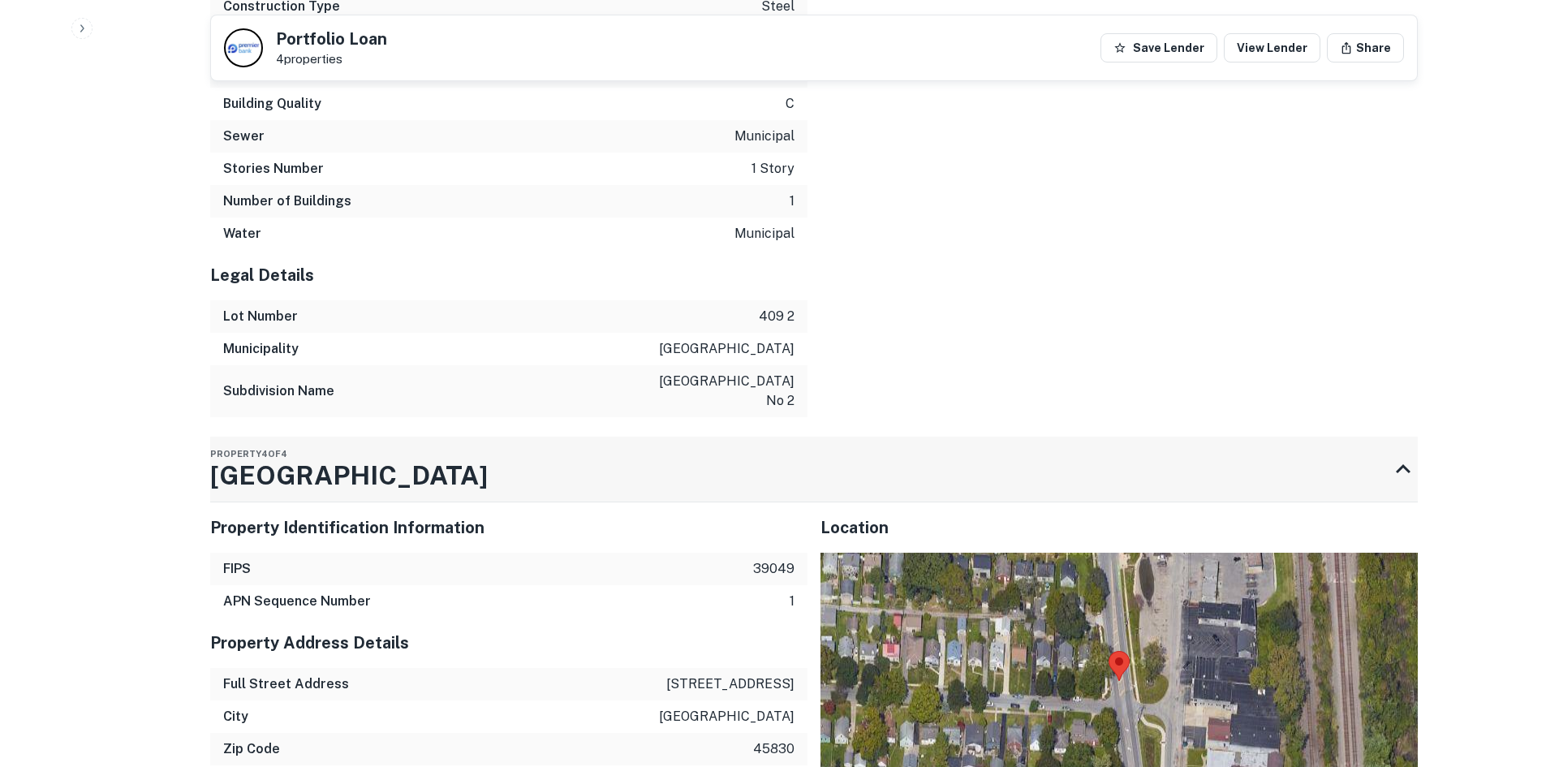
scroll to position [4813, 0]
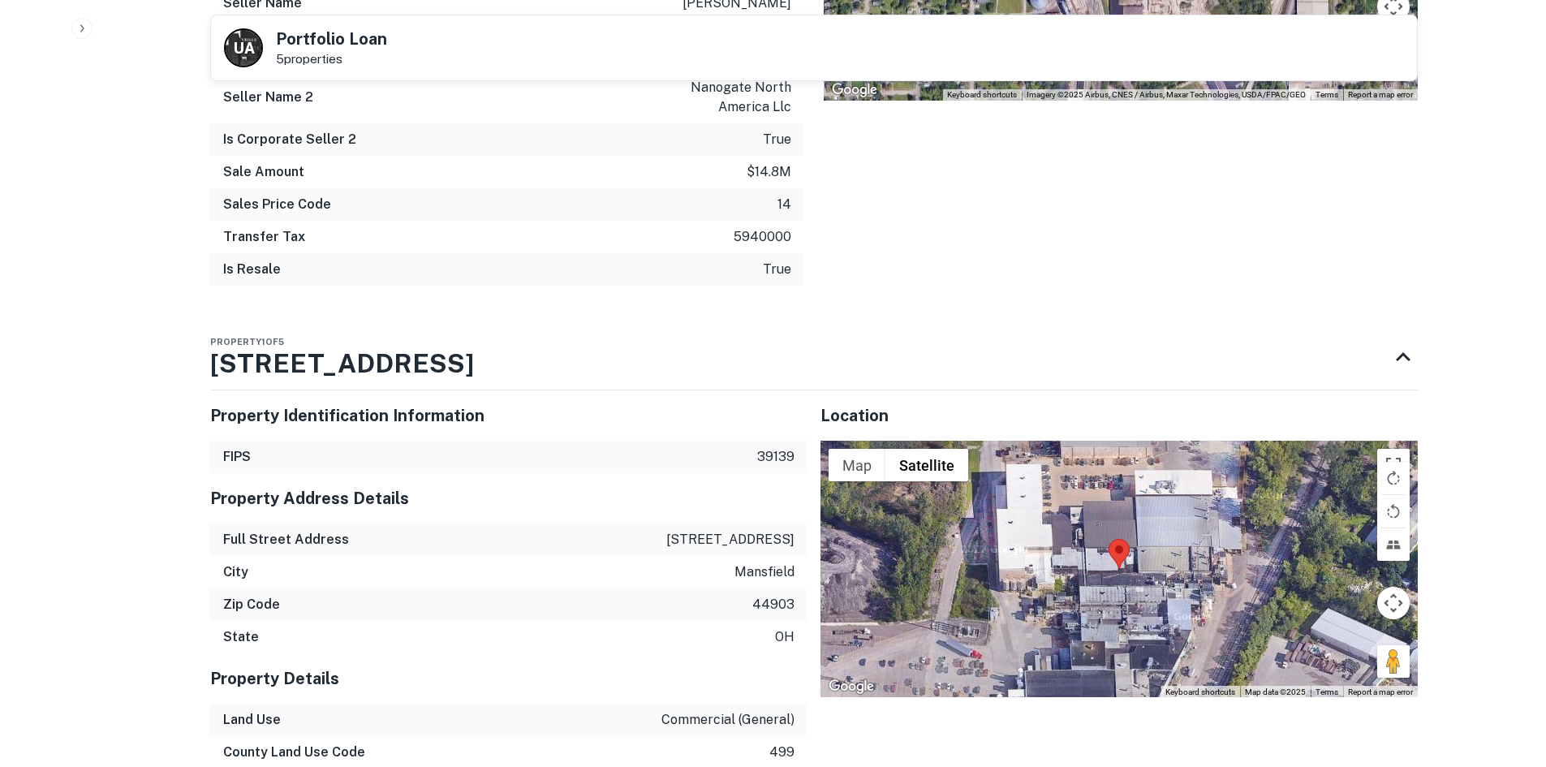
scroll to position [1704, 0]
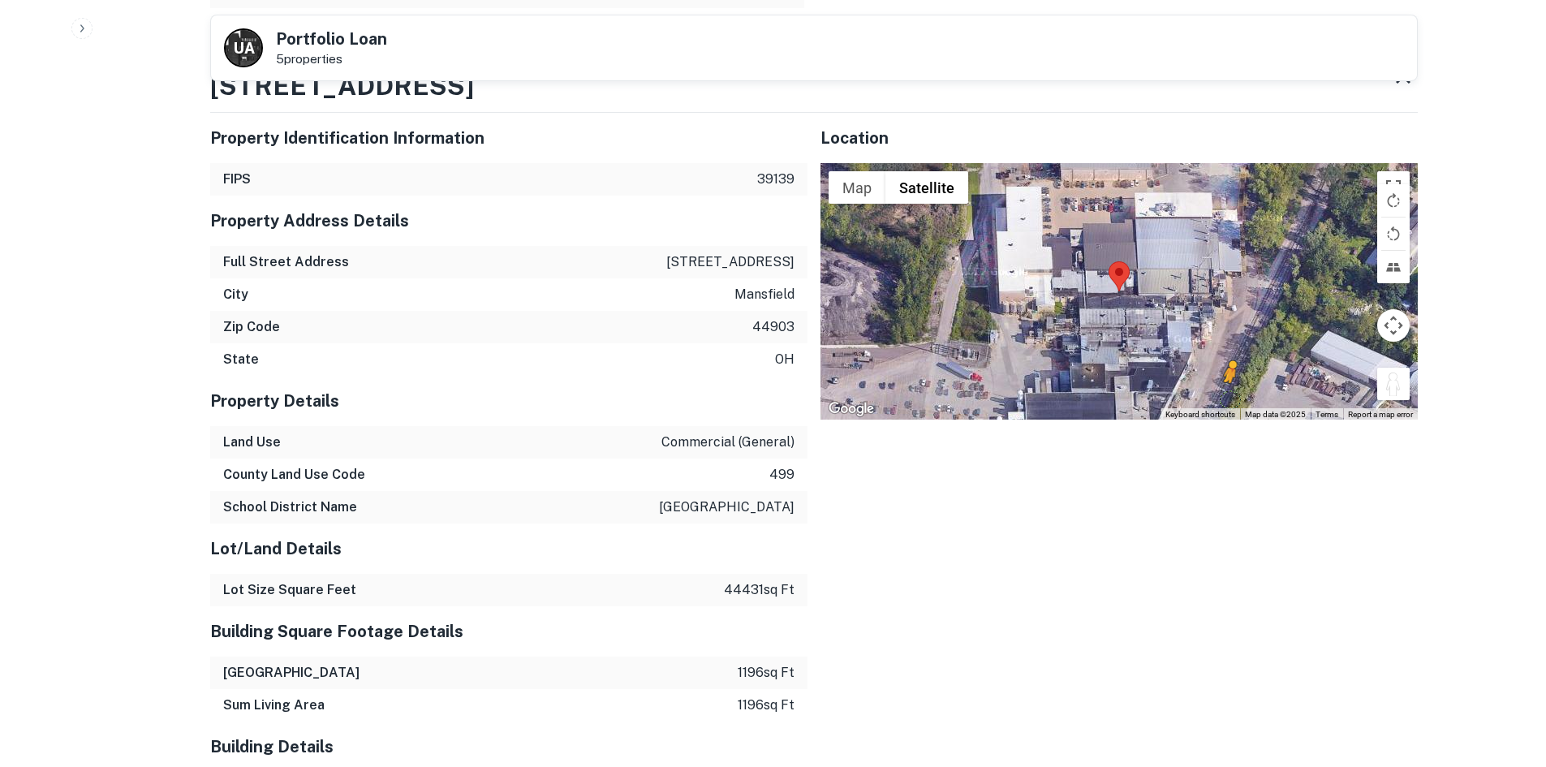
drag, startPoint x: 1385, startPoint y: 369, endPoint x: 1222, endPoint y: 374, distance: 163.2
click at [1222, 374] on div "To activate drag with keyboard, press Alt + Enter. Once in keyboard drag state,…" at bounding box center [1118, 291] width 597 height 256
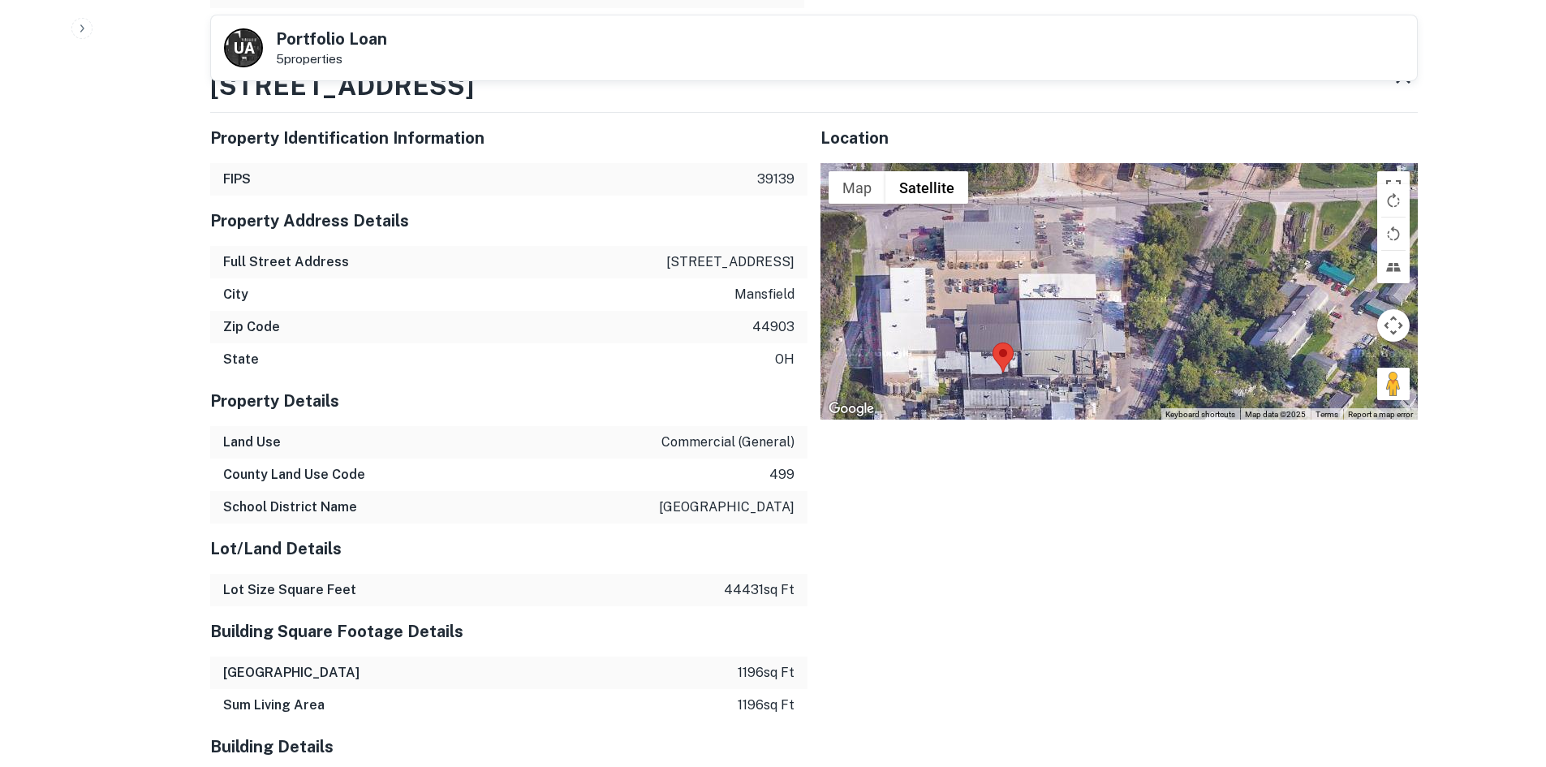
drag, startPoint x: 1181, startPoint y: 319, endPoint x: 1065, endPoint y: 384, distance: 132.3
click at [1065, 384] on div "No data available." at bounding box center [1118, 291] width 597 height 256
drag, startPoint x: 1401, startPoint y: 372, endPoint x: 1151, endPoint y: 348, distance: 250.3
click at [1151, 348] on div "To activate drag with keyboard, press Alt + Enter. Once in keyboard drag state,…" at bounding box center [1118, 291] width 597 height 256
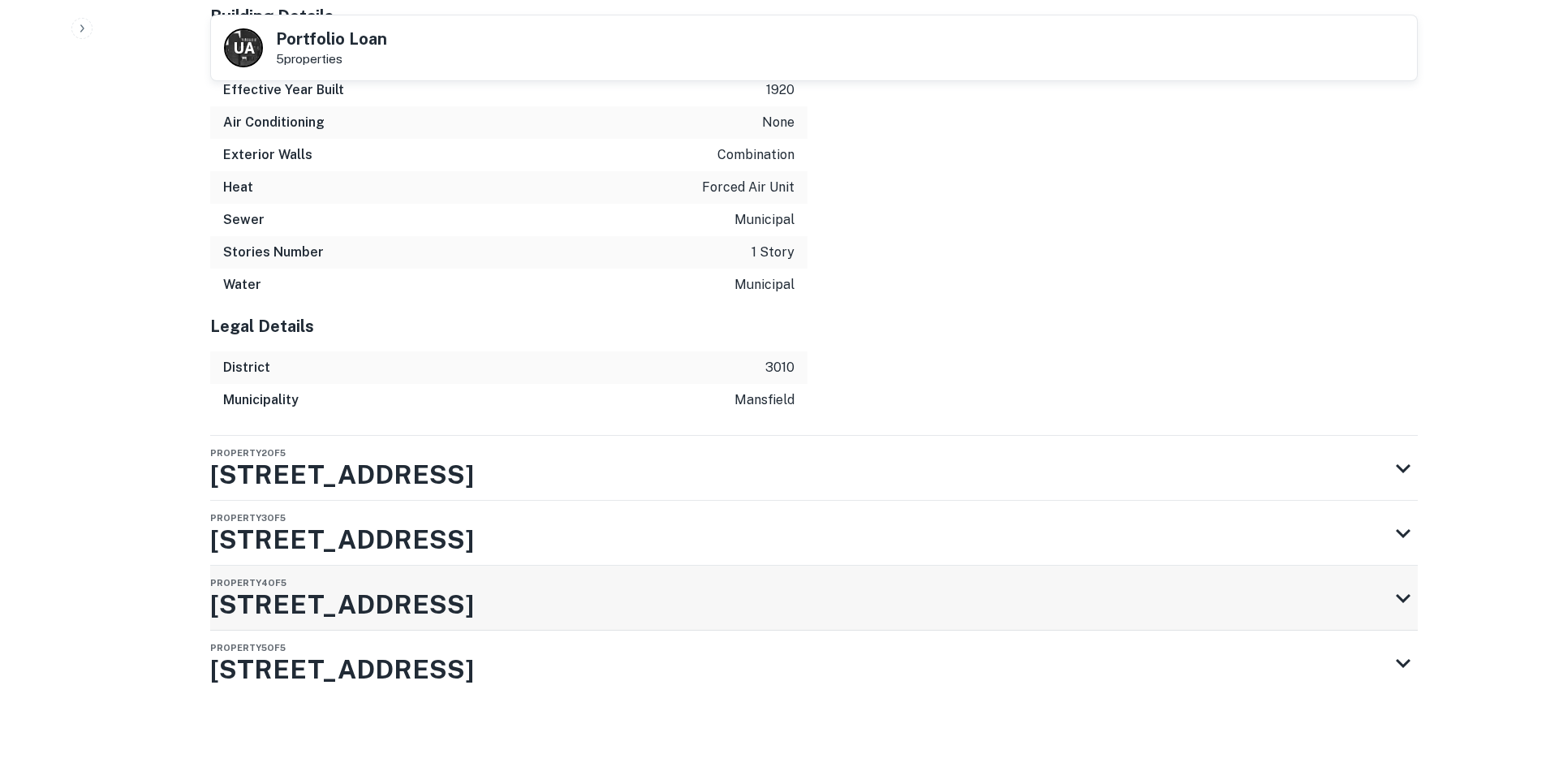
scroll to position [2441, 0]
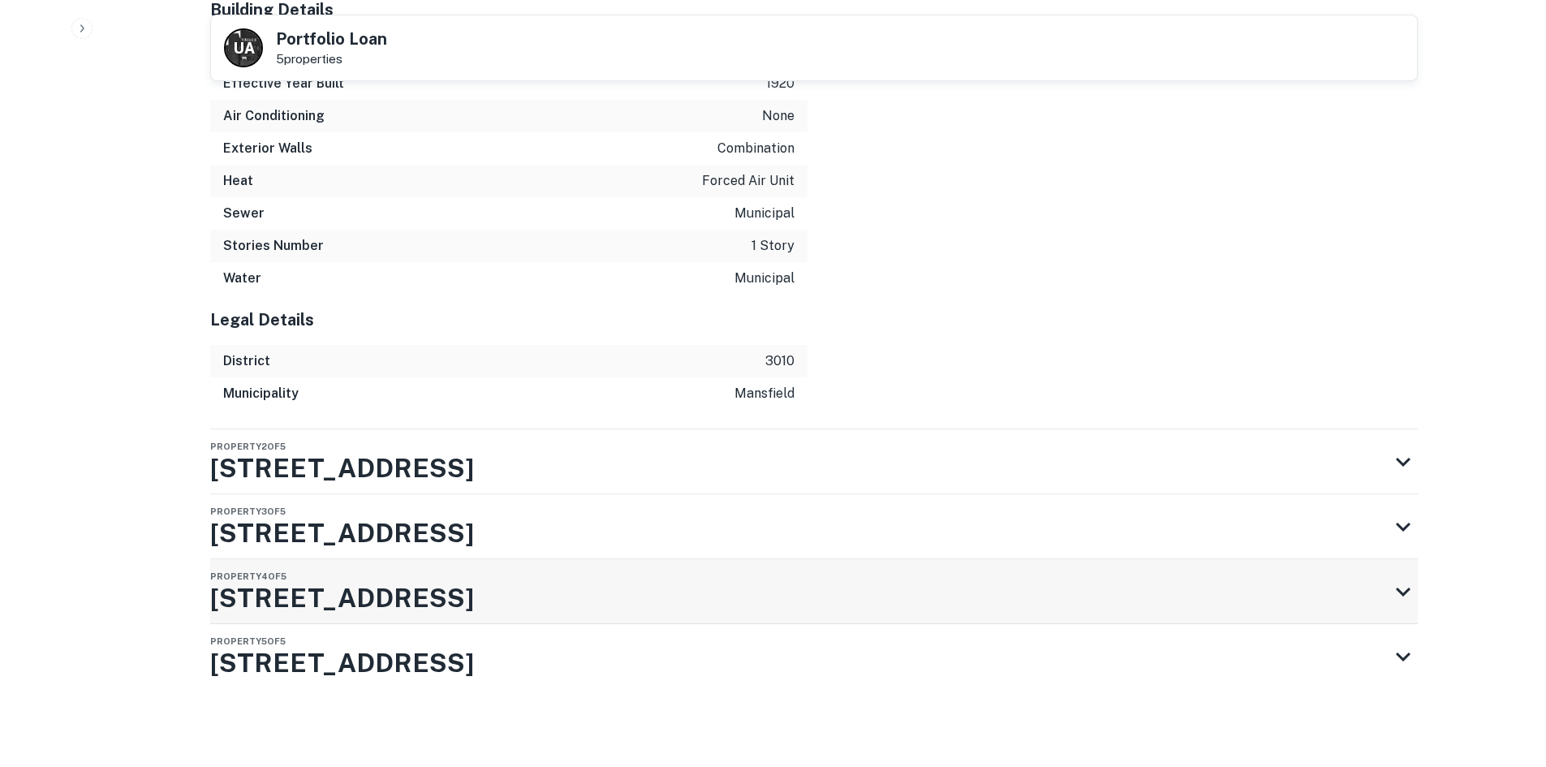
click at [639, 562] on div "Property 4 of 5 150 Longview Ave E" at bounding box center [799, 591] width 1178 height 65
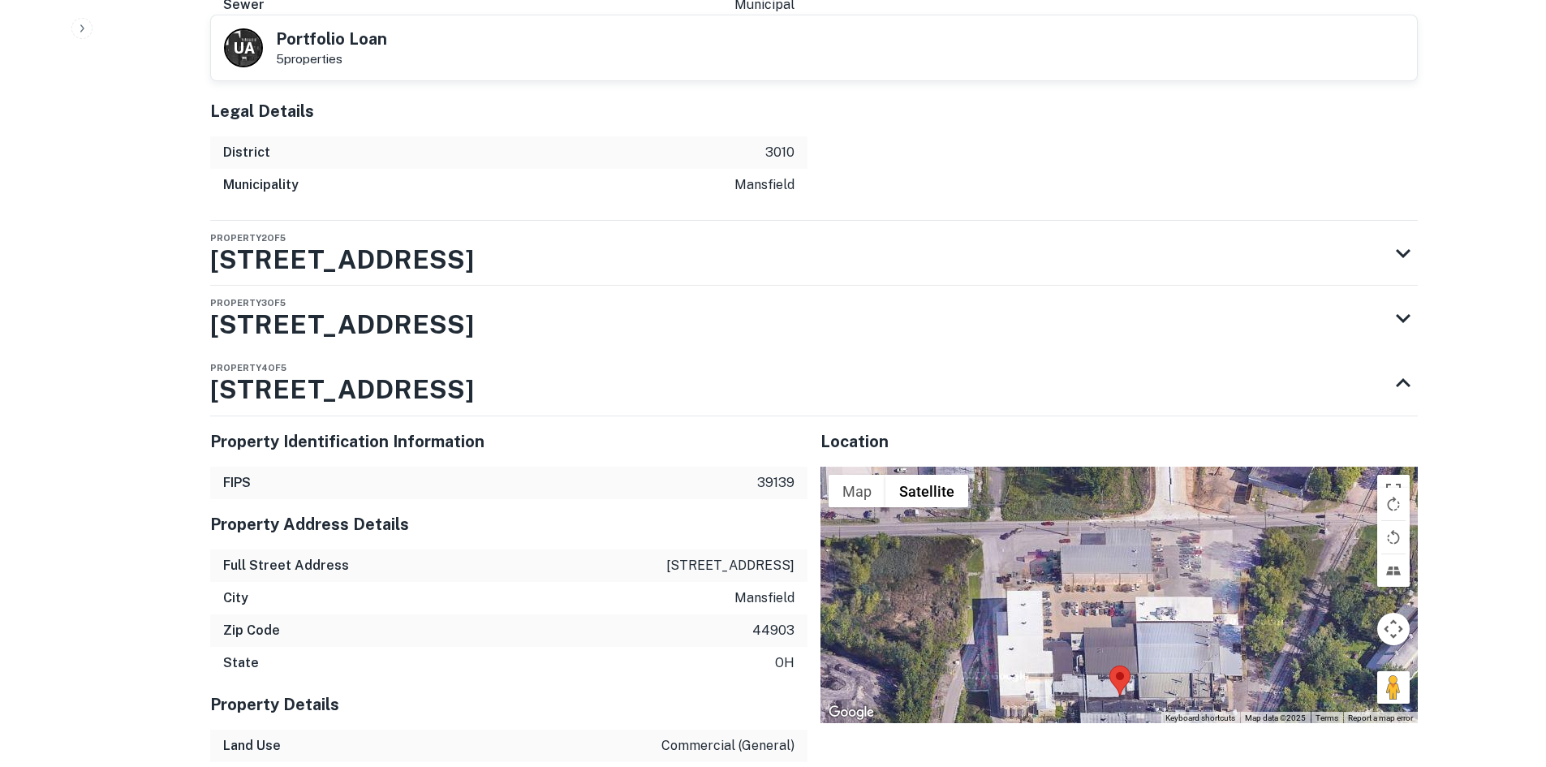
drag, startPoint x: 1243, startPoint y: 586, endPoint x: 1242, endPoint y: 695, distance: 109.6
click at [1242, 695] on div at bounding box center [1118, 595] width 597 height 256
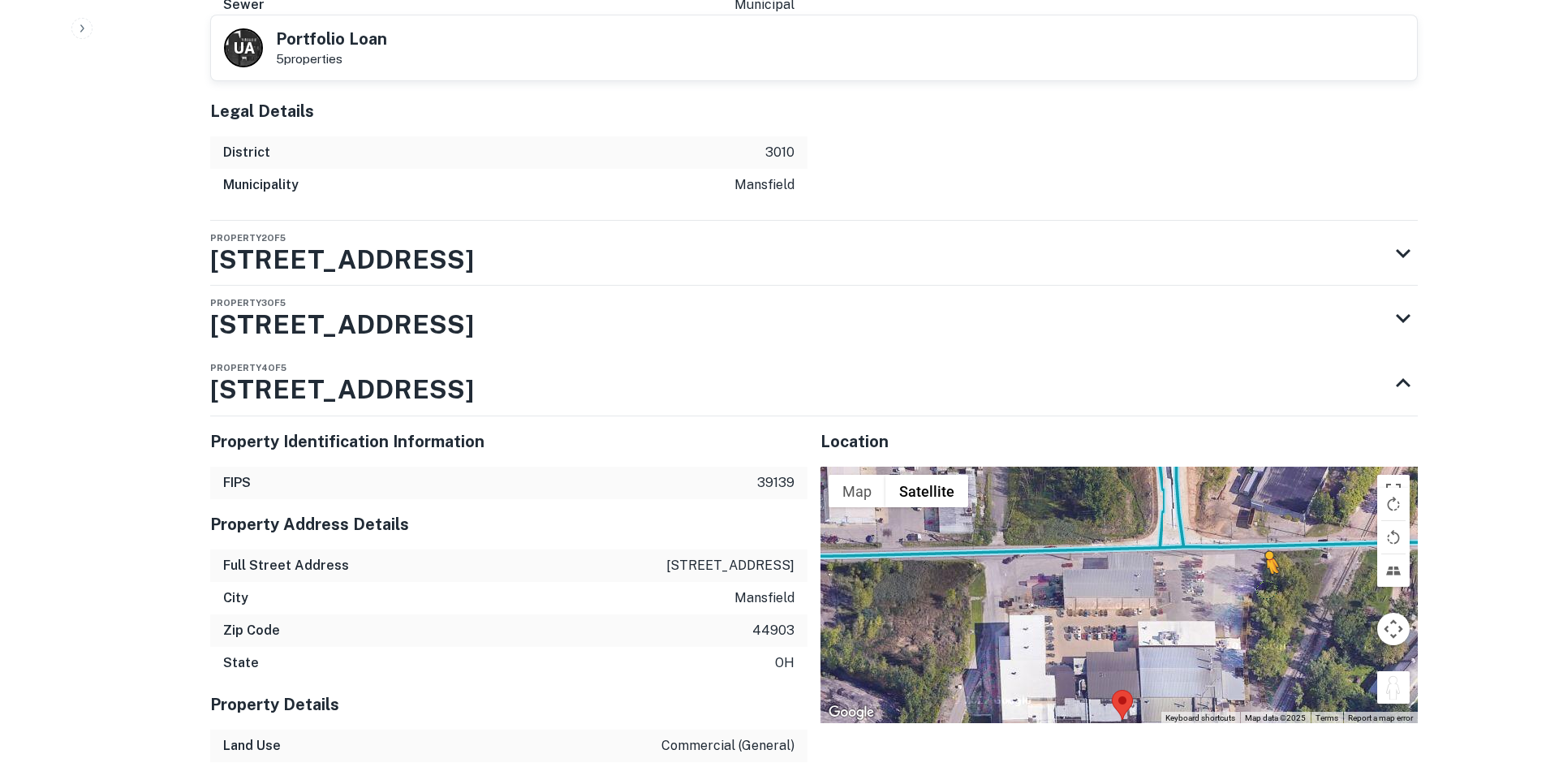
drag, startPoint x: 1394, startPoint y: 695, endPoint x: 1233, endPoint y: 551, distance: 216.1
click at [1235, 557] on div "To activate drag with keyboard, press Alt + Enter. Once in keyboard drag state,…" at bounding box center [1118, 595] width 597 height 256
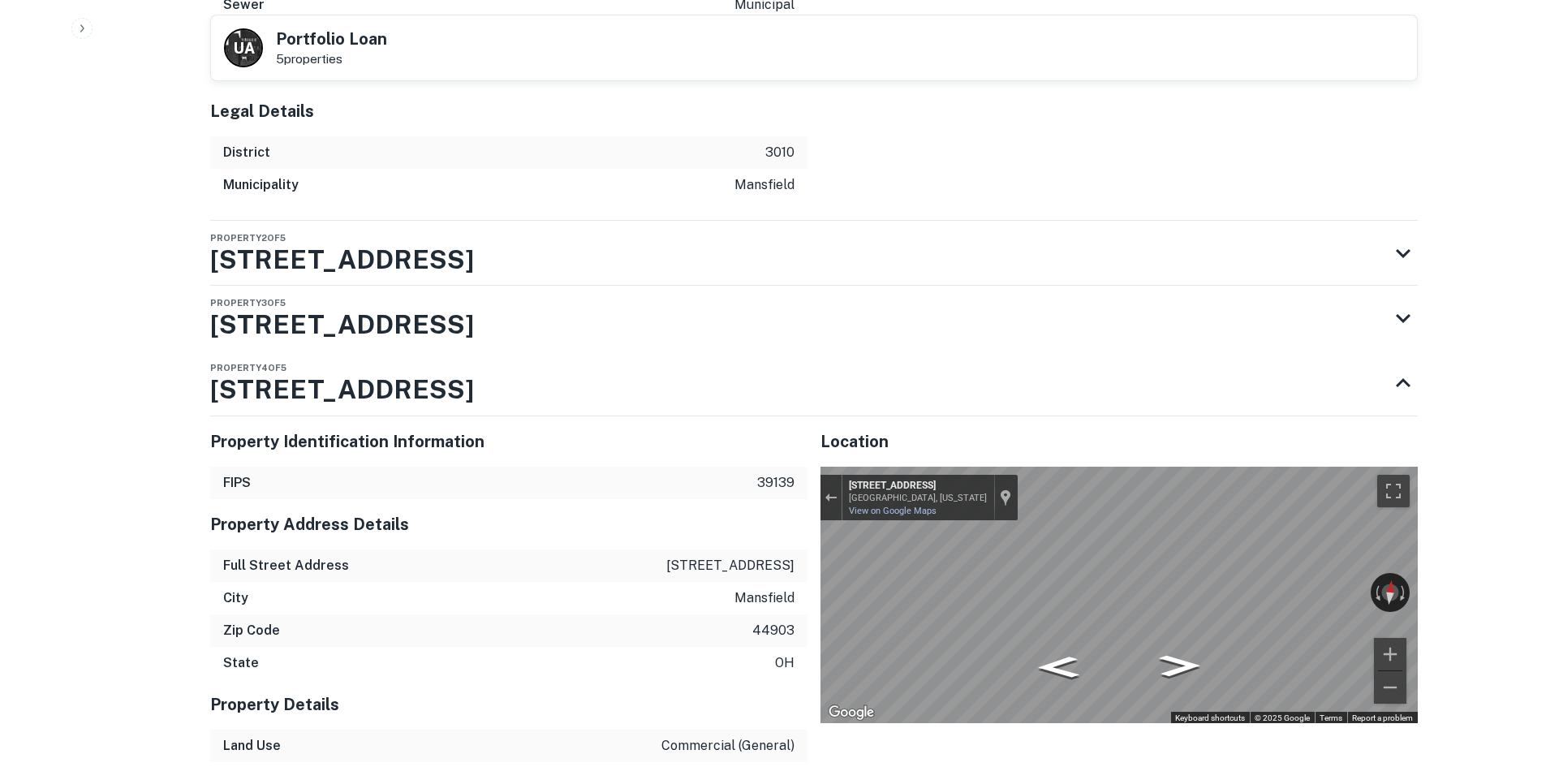
click at [1192, 669] on icon "Go West, E Longview Ave" at bounding box center [1174, 666] width 107 height 37
click at [1192, 669] on icon "Go West, E Longview Ave" at bounding box center [1174, 667] width 105 height 36
click at [1169, 673] on icon "Go West, E Longview Ave" at bounding box center [1174, 666] width 107 height 37
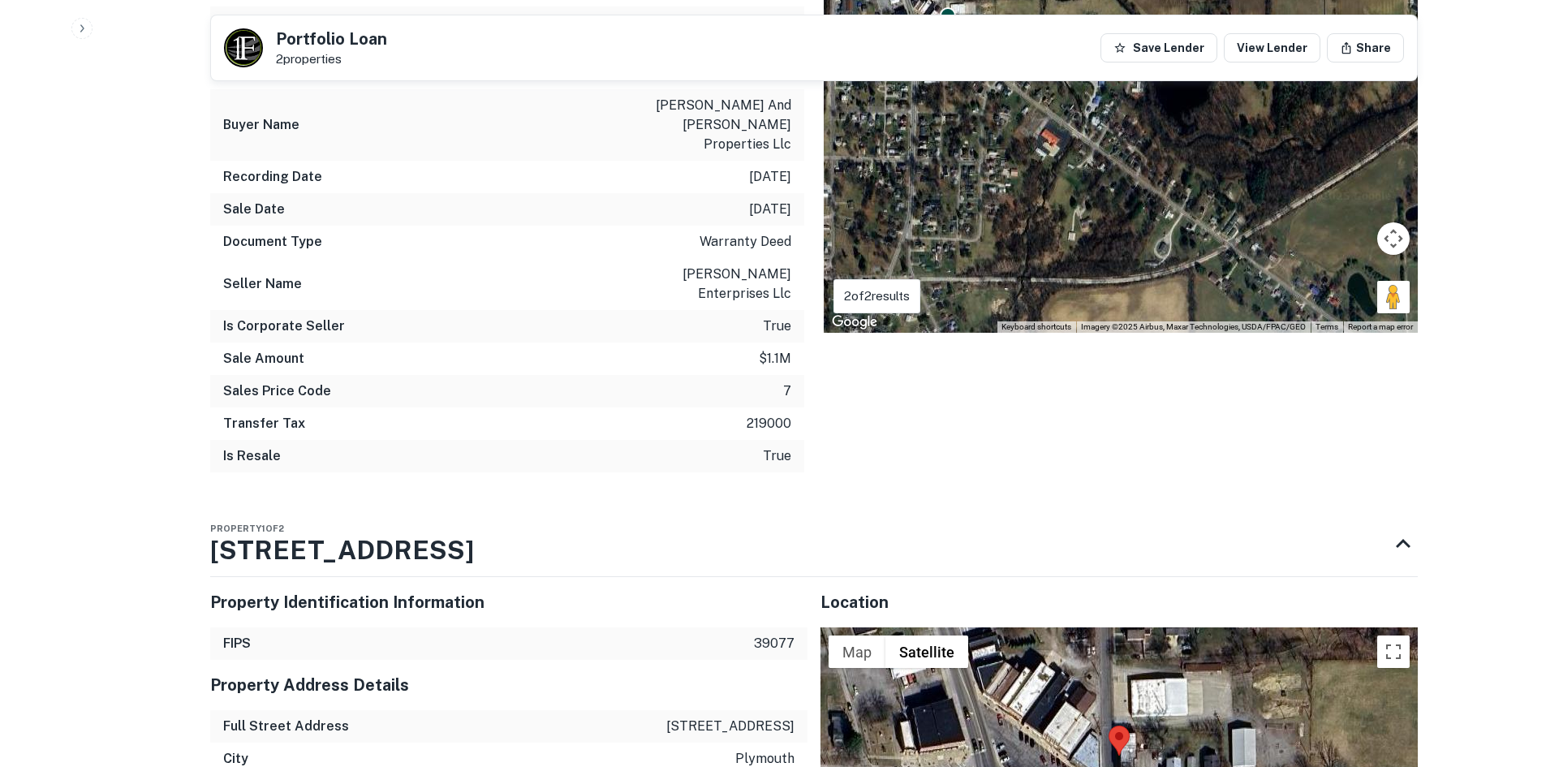
scroll to position [1623, 0]
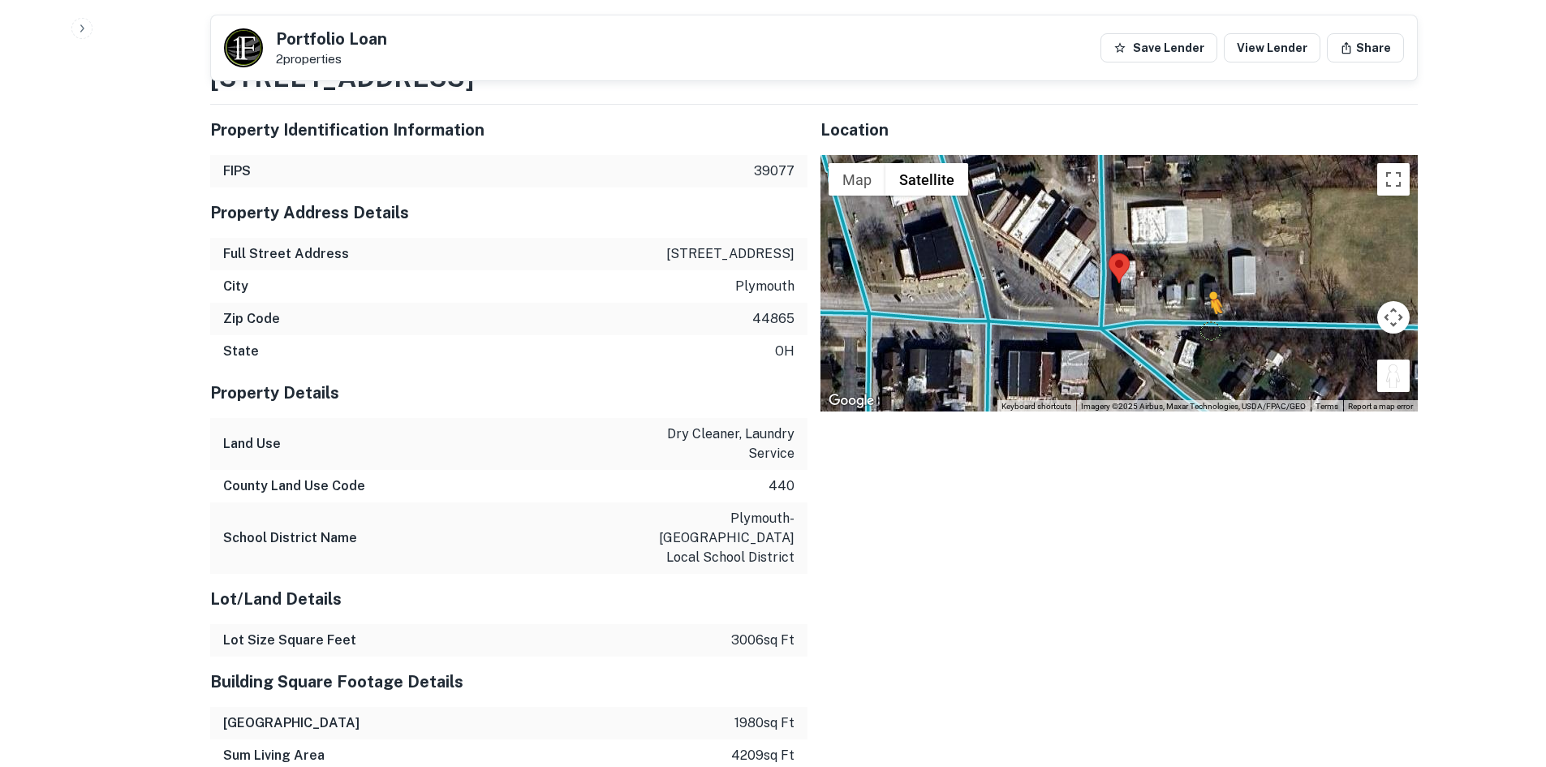
drag, startPoint x: 1403, startPoint y: 321, endPoint x: 1149, endPoint y: 258, distance: 261.8
click at [1149, 258] on div "To activate drag with keyboard, press Alt + Enter. Once in keyboard drag state,…" at bounding box center [1118, 283] width 597 height 256
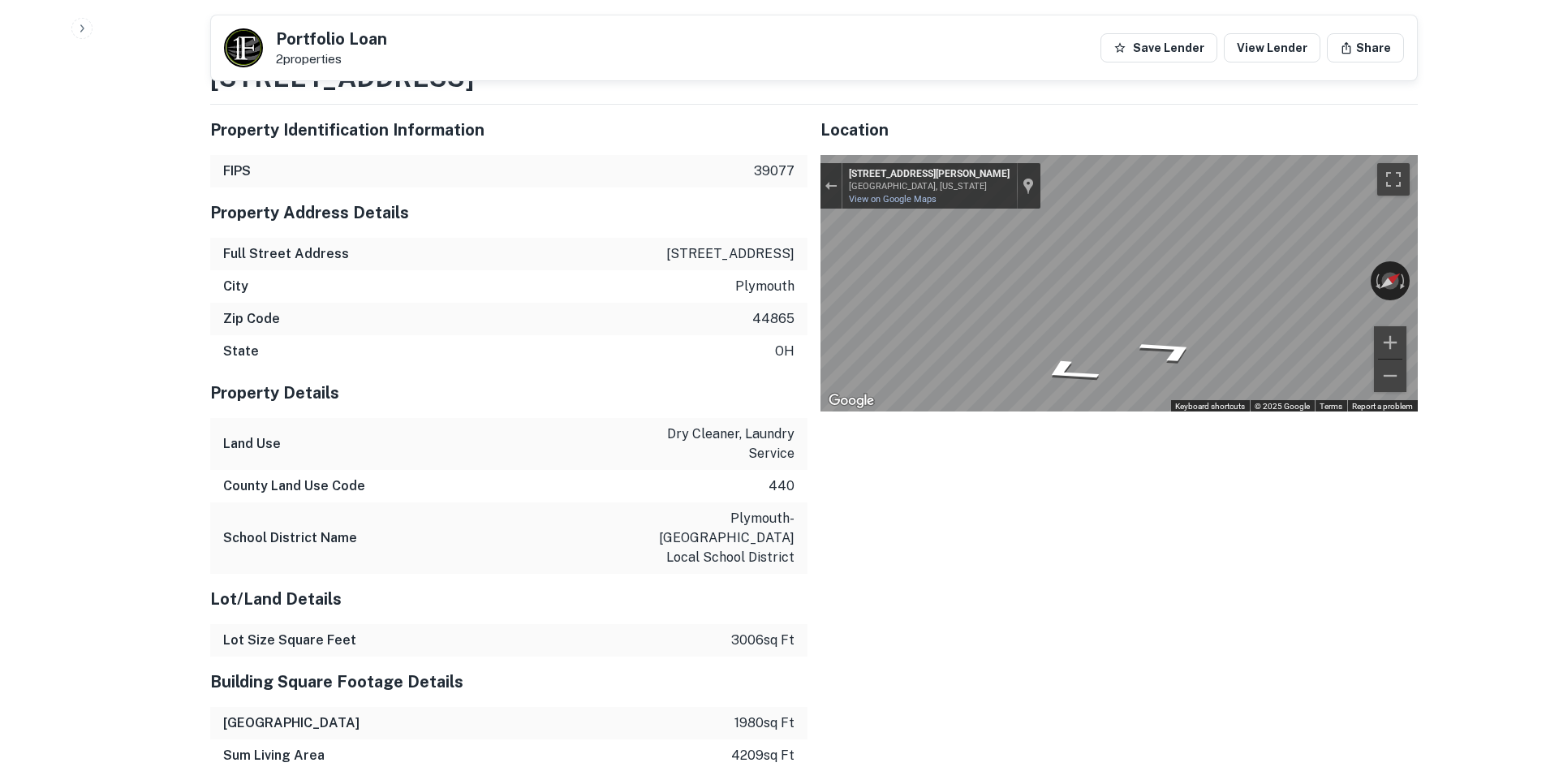
click at [391, 204] on div "Property Identification Information FIPS 39077 Property Address Details Full St…" at bounding box center [807, 661] width 1220 height 1138
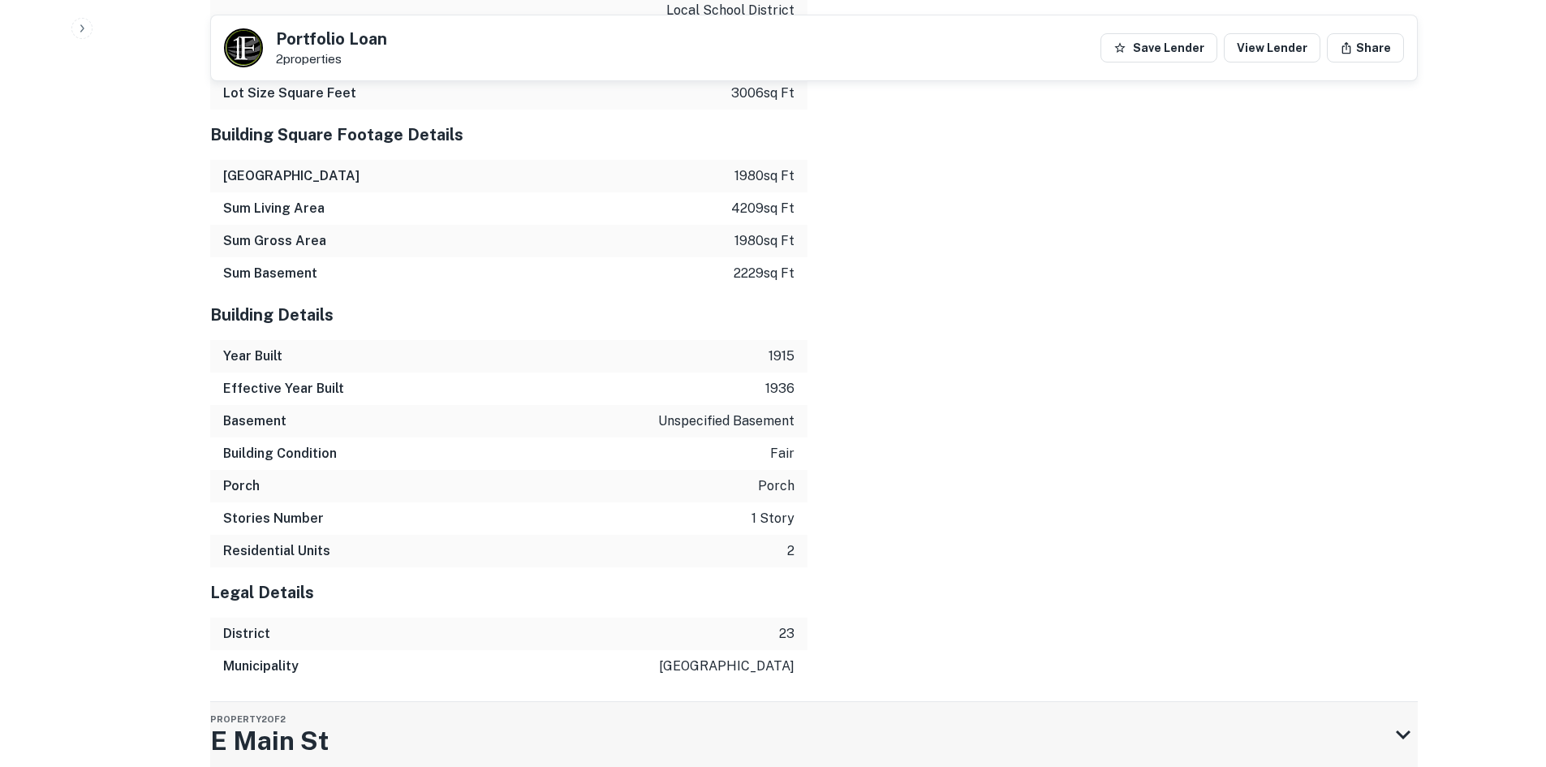
click at [620, 702] on div "Property 2 of 2 E Main St" at bounding box center [799, 734] width 1178 height 65
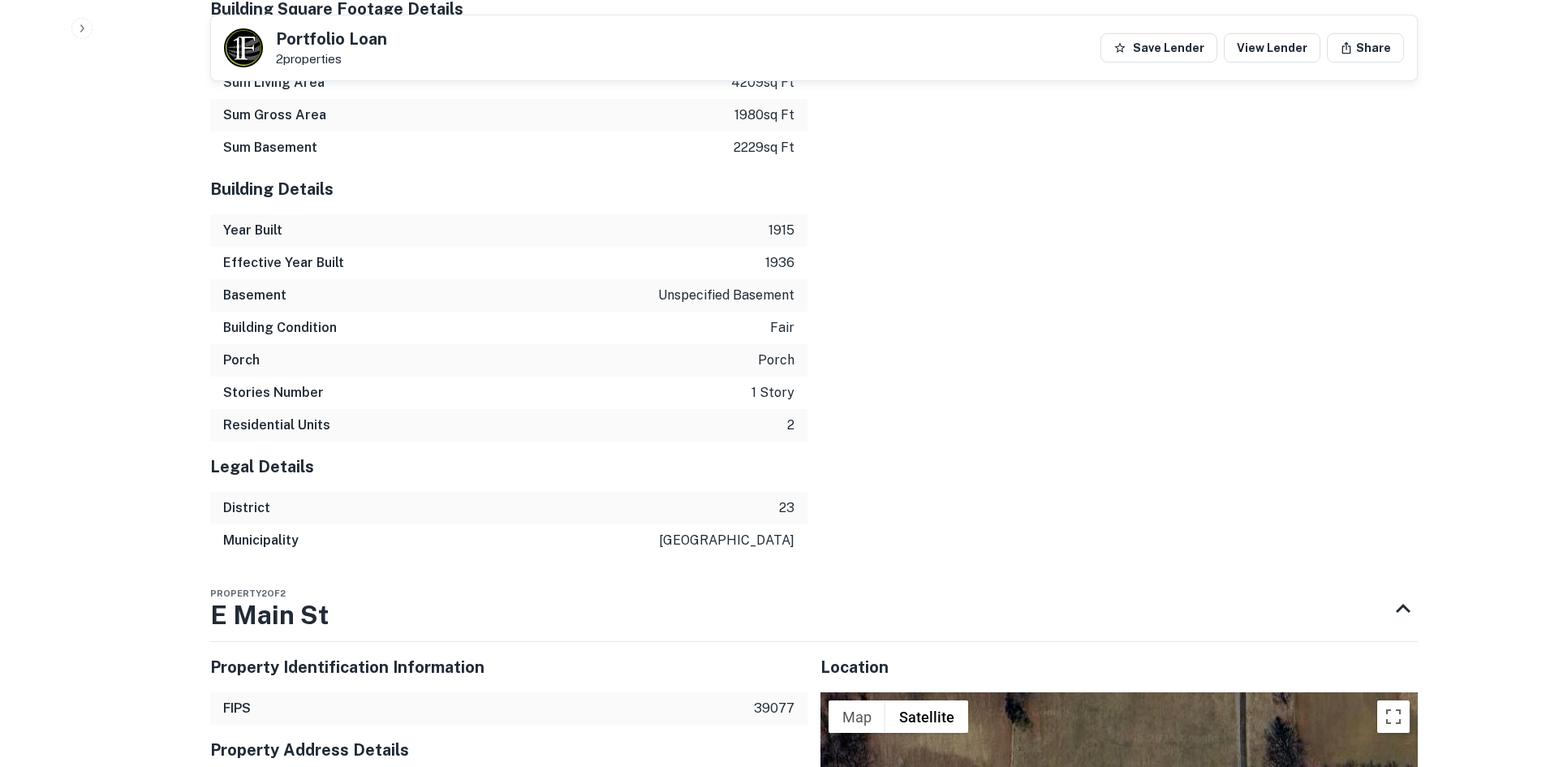
scroll to position [2657, 0]
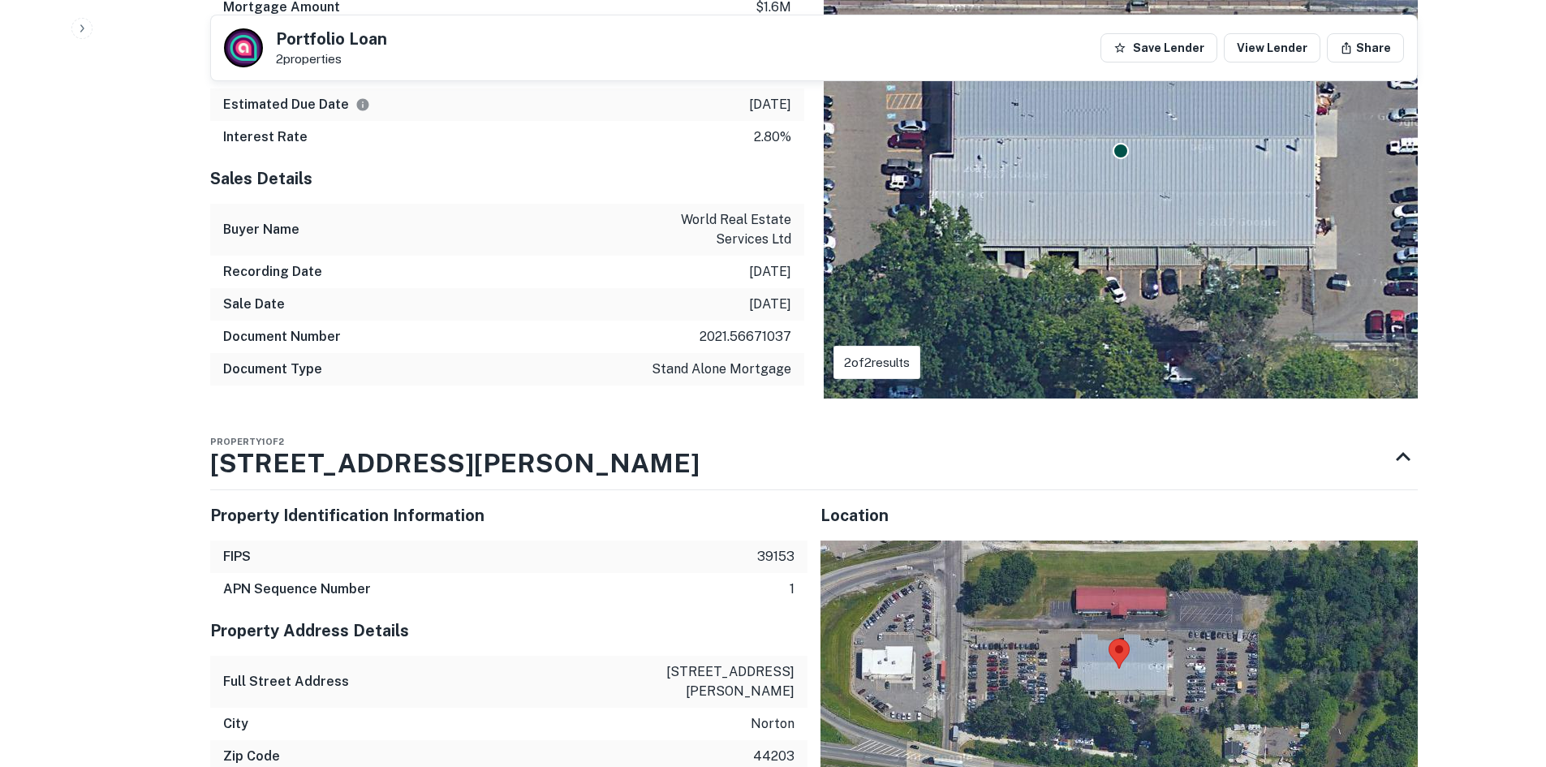
scroll to position [974, 0]
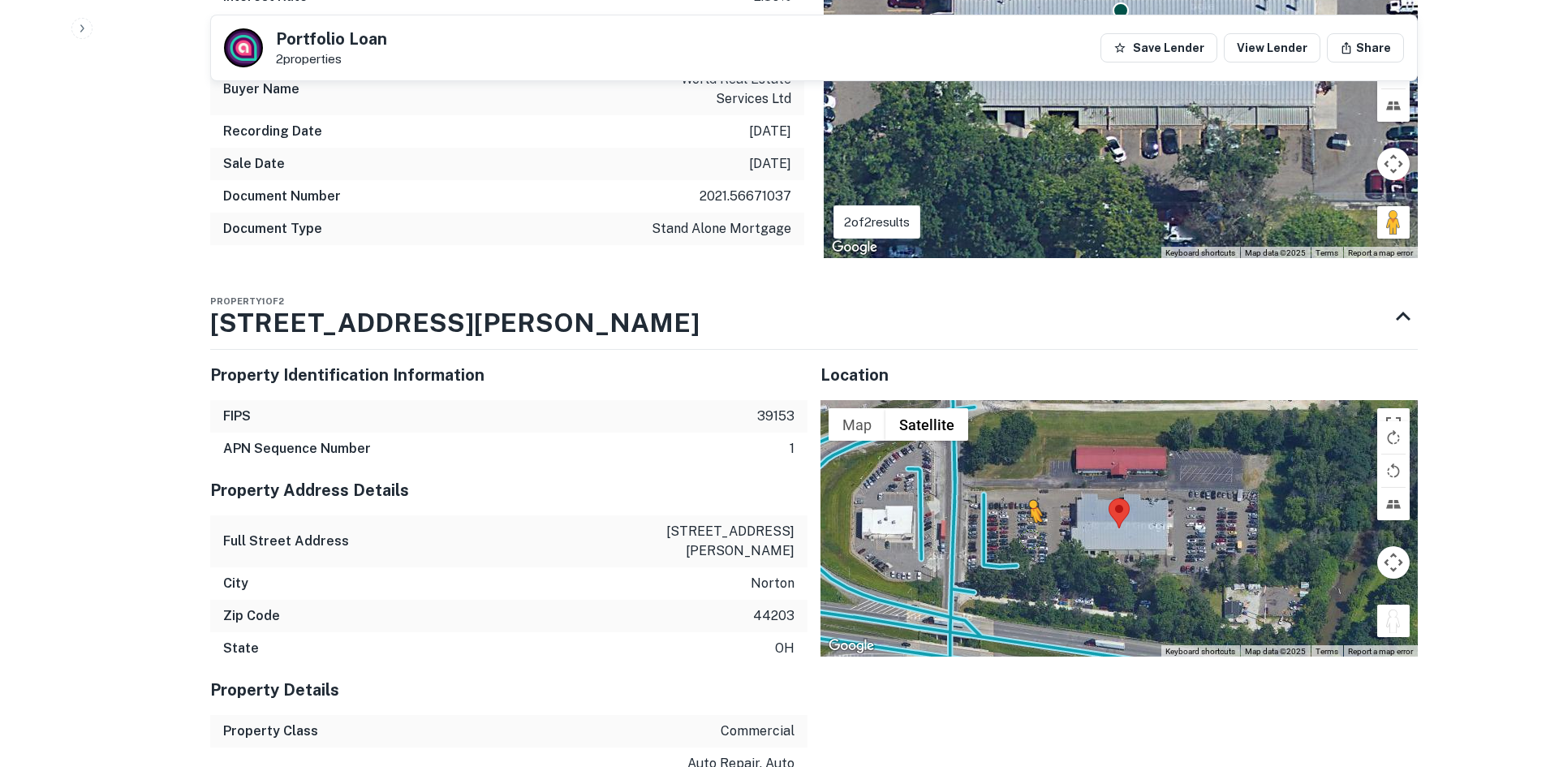
drag, startPoint x: 1393, startPoint y: 629, endPoint x: 1001, endPoint y: 527, distance: 404.3
click at [1005, 531] on div "To activate drag with keyboard, press Alt + Enter. Once in keyboard drag state,…" at bounding box center [1118, 528] width 597 height 256
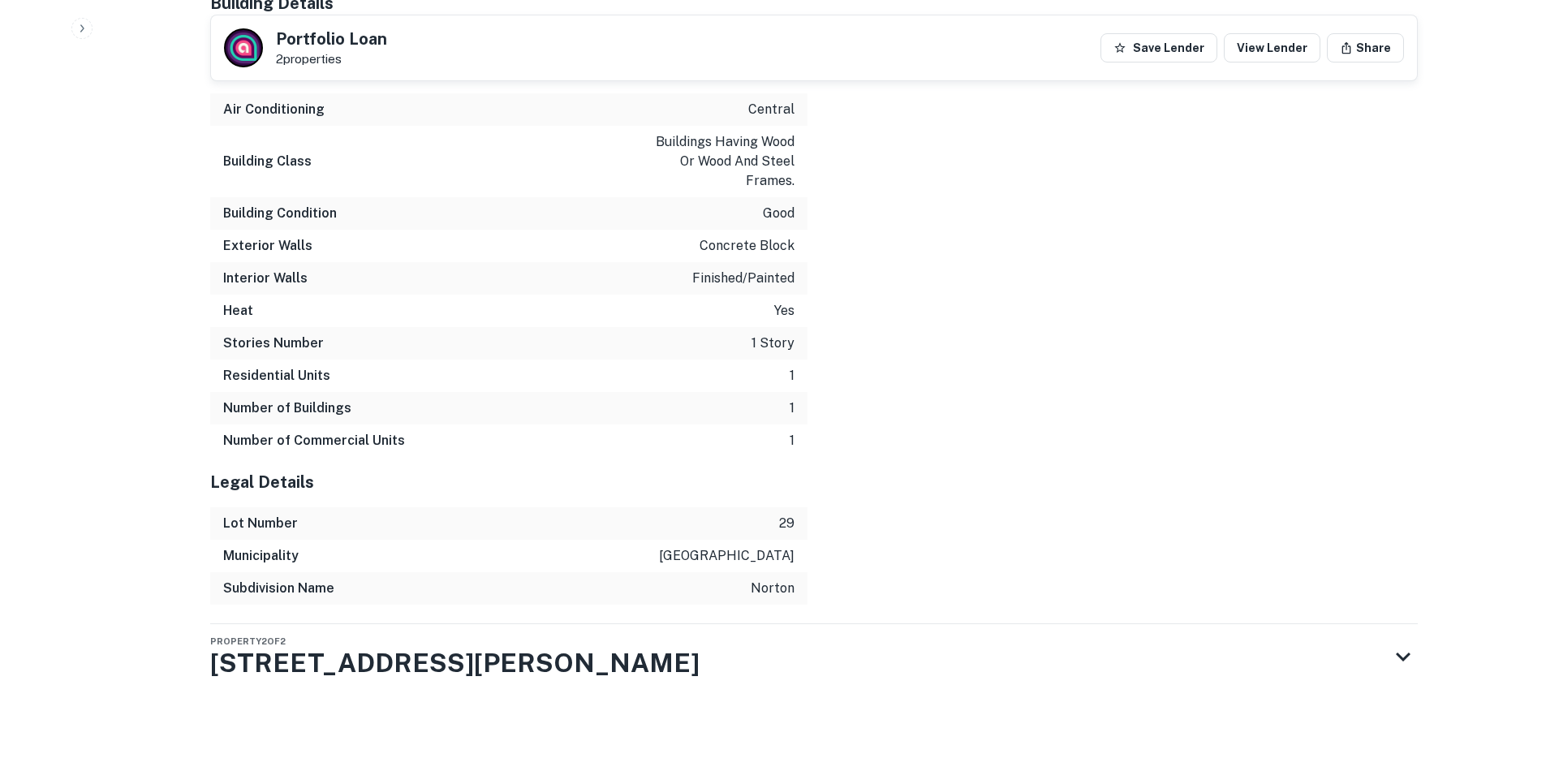
scroll to position [2074, 0]
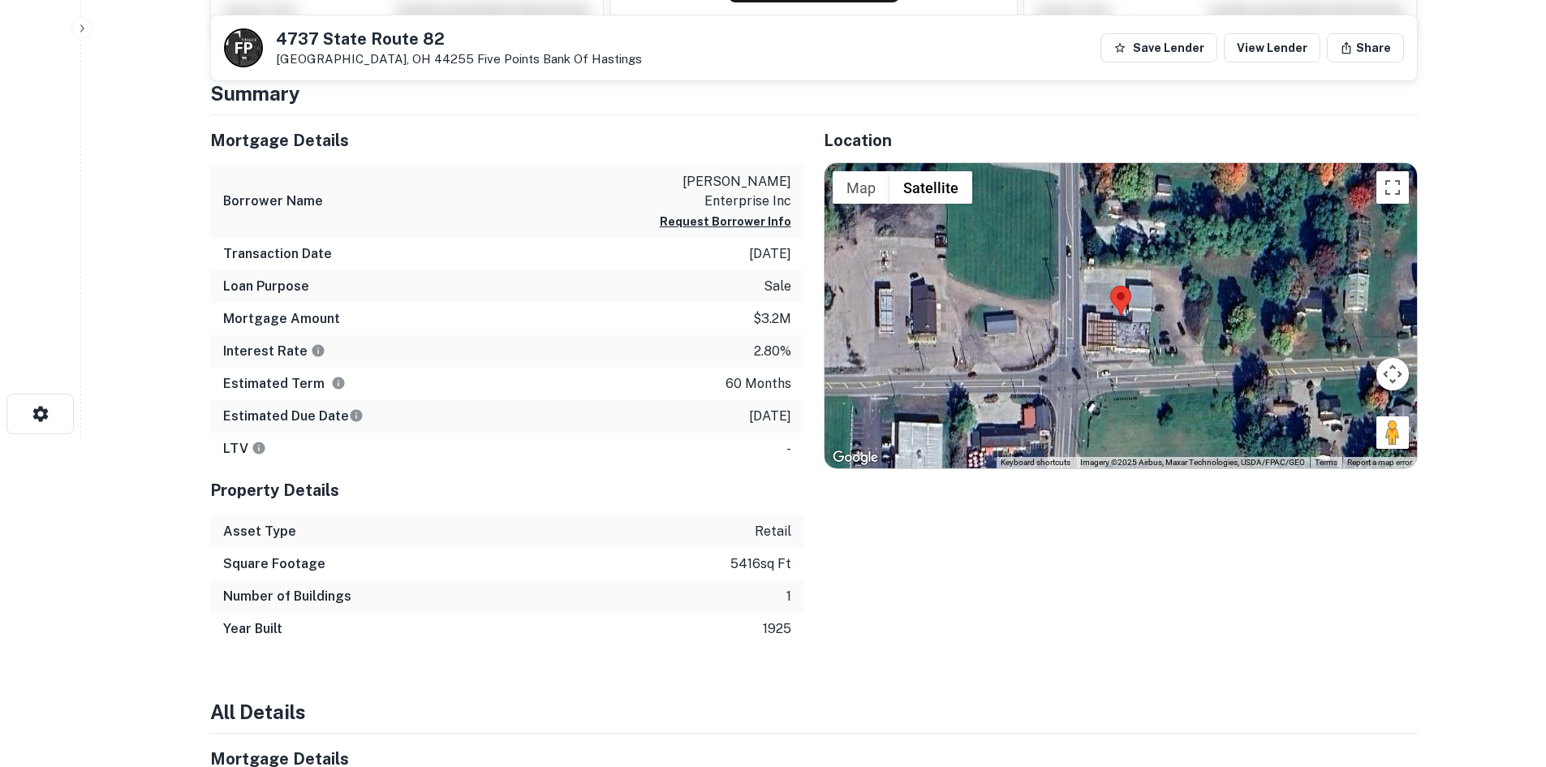
scroll to position [325, 0]
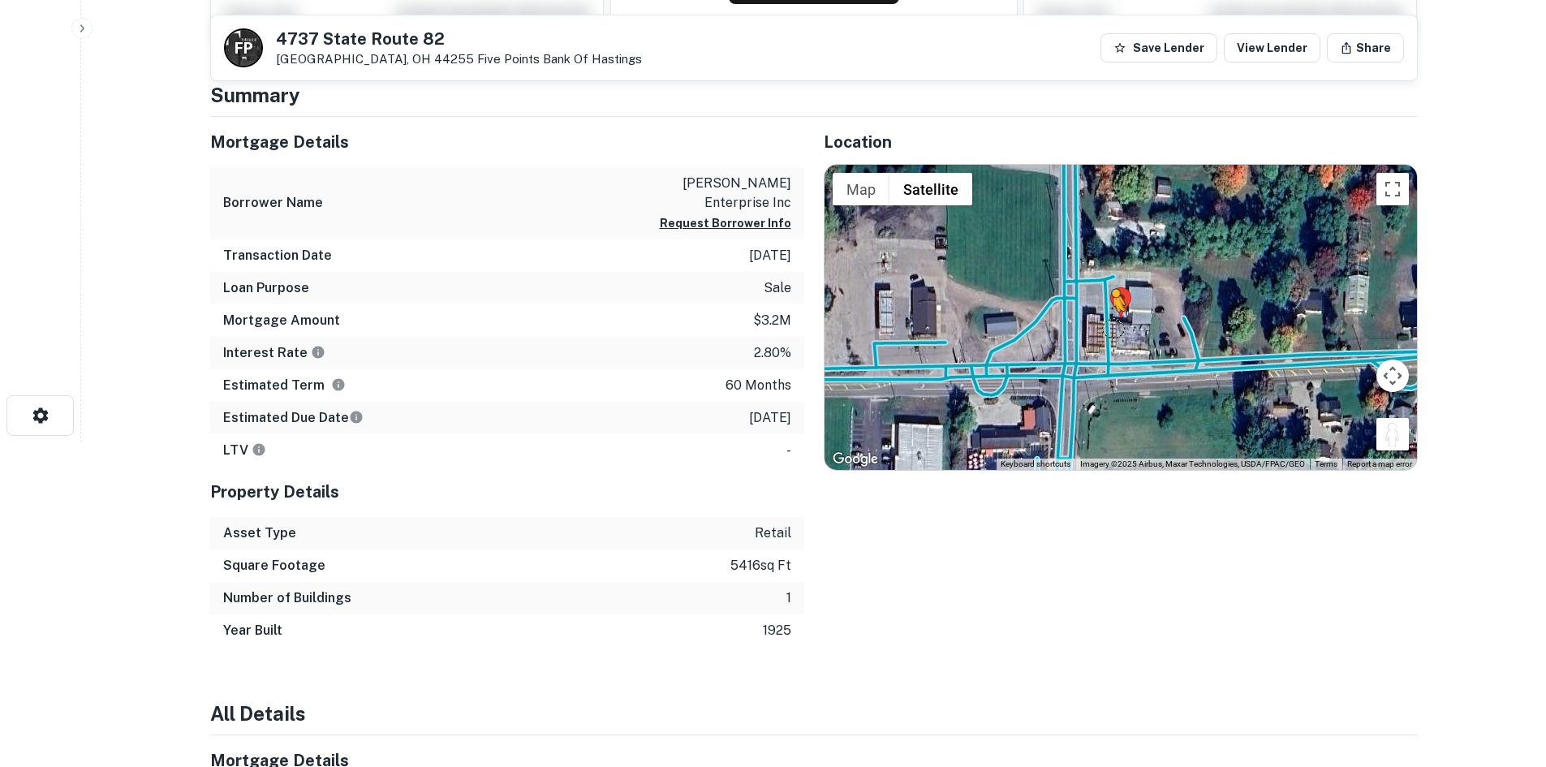
drag, startPoint x: 1392, startPoint y: 432, endPoint x: 1108, endPoint y: 325, distance: 302.8
click at [1108, 325] on div "To activate drag with keyboard, press Alt + Enter. Once in keyboard drag state,…" at bounding box center [1120, 317] width 592 height 305
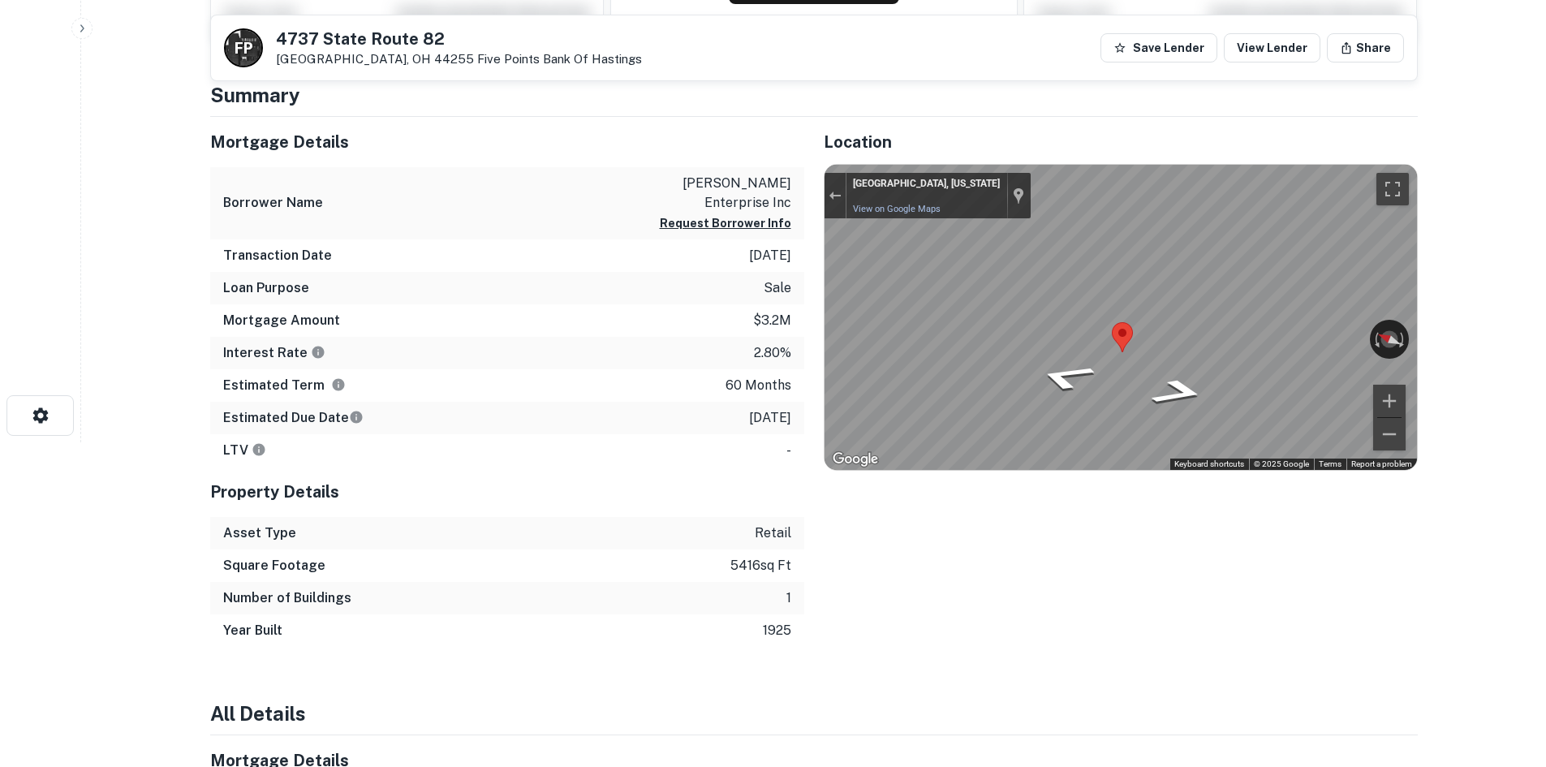
click at [820, 275] on div "Location ← Move left → Move right ↑ Move up ↓ Move down + Zoom in - Zoom out Ho…" at bounding box center [1110, 382] width 613 height 530
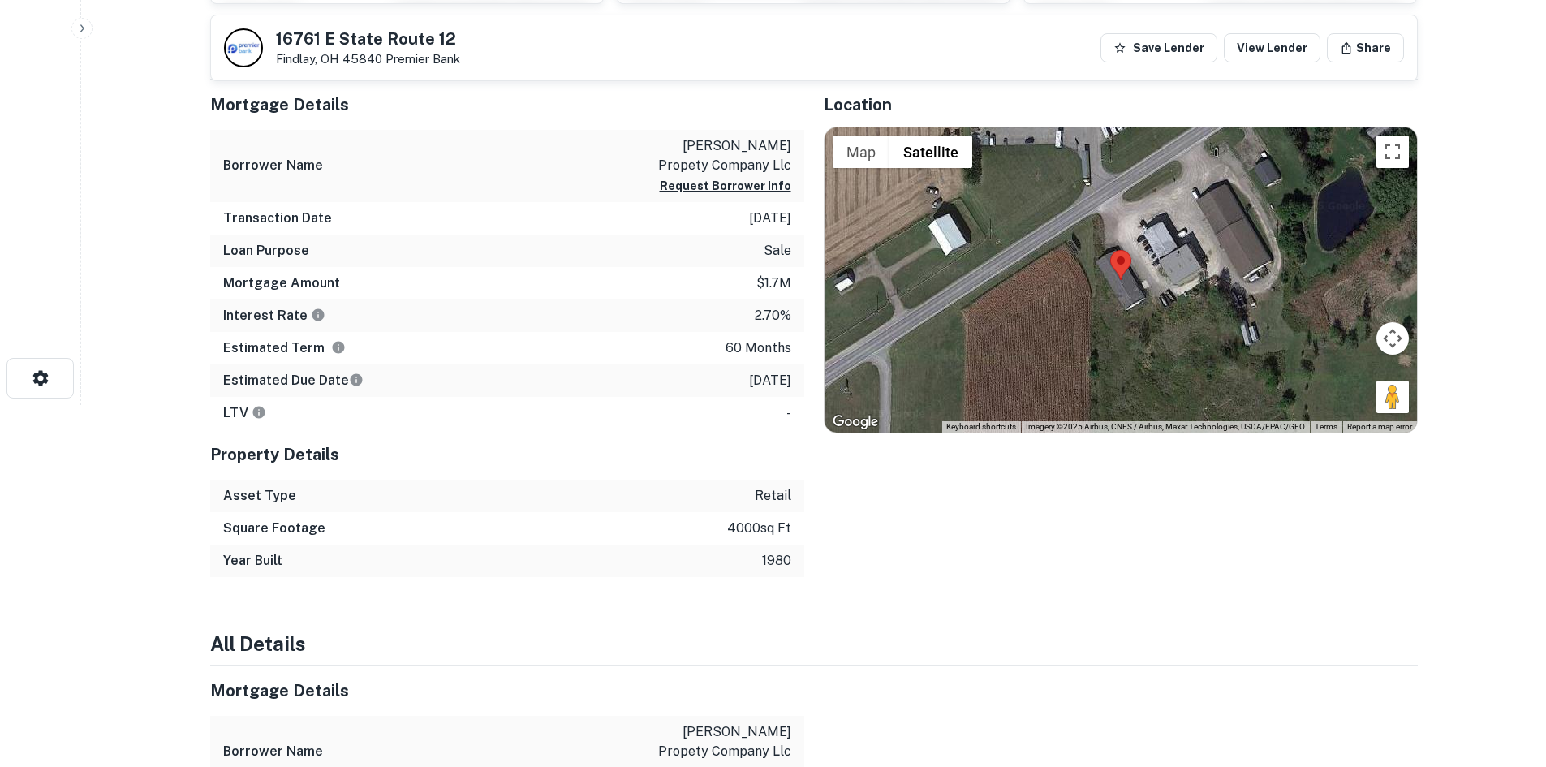
scroll to position [325, 0]
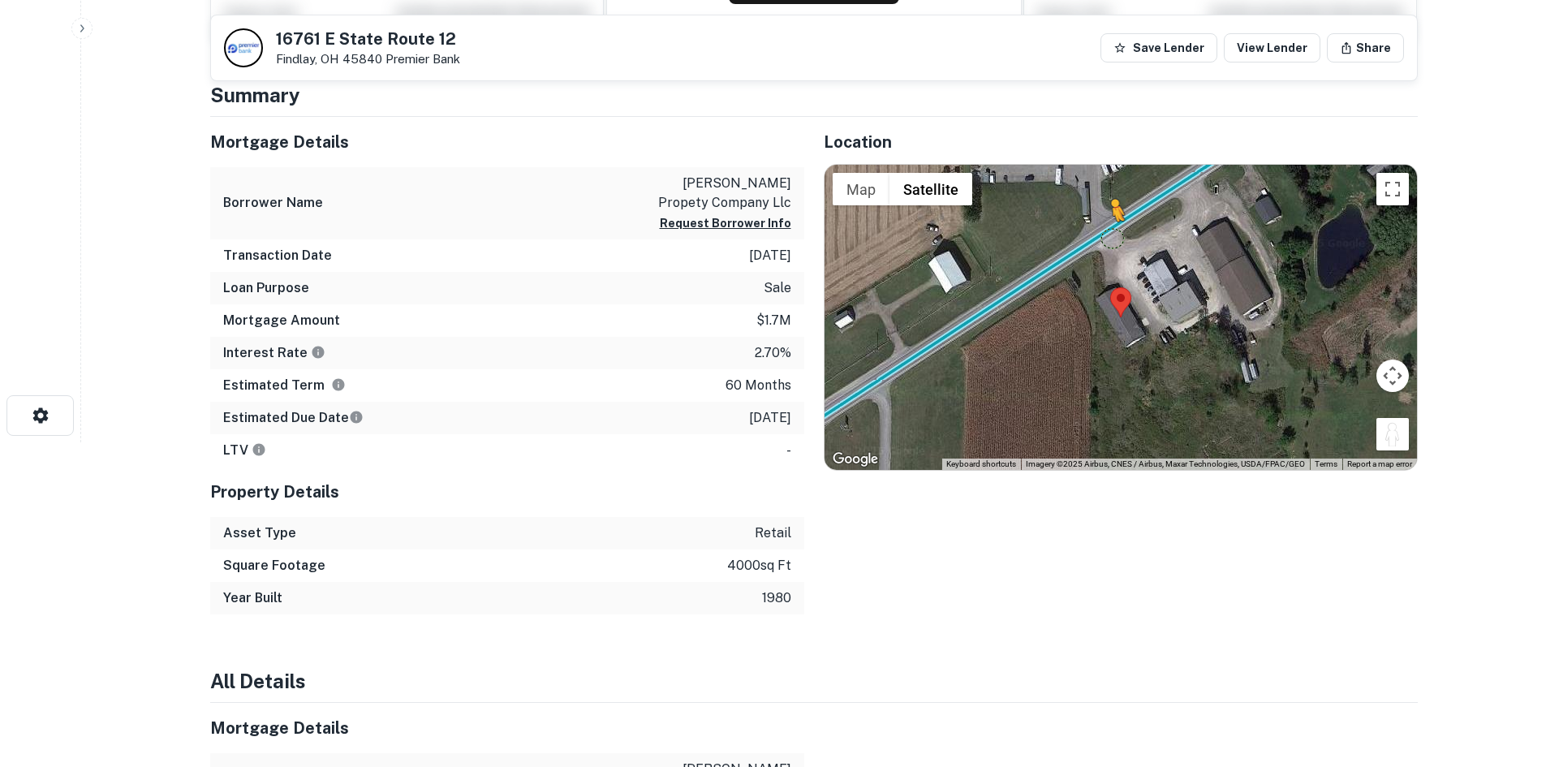
drag, startPoint x: 1387, startPoint y: 439, endPoint x: 1111, endPoint y: 237, distance: 342.0
click at [1111, 237] on div "To activate drag with keyboard, press Alt + Enter. Once in keyboard drag state,…" at bounding box center [1120, 317] width 592 height 305
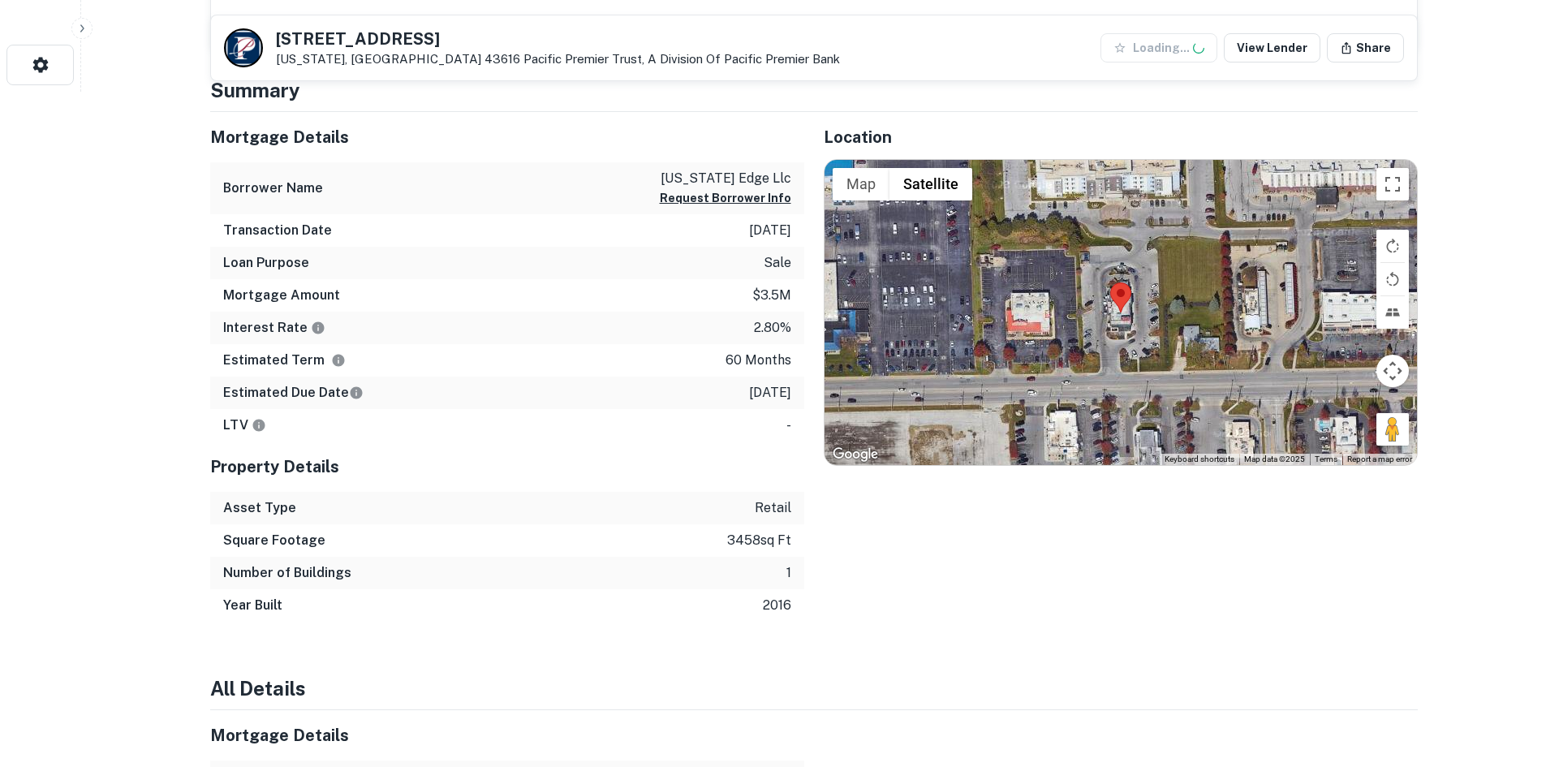
scroll to position [649, 0]
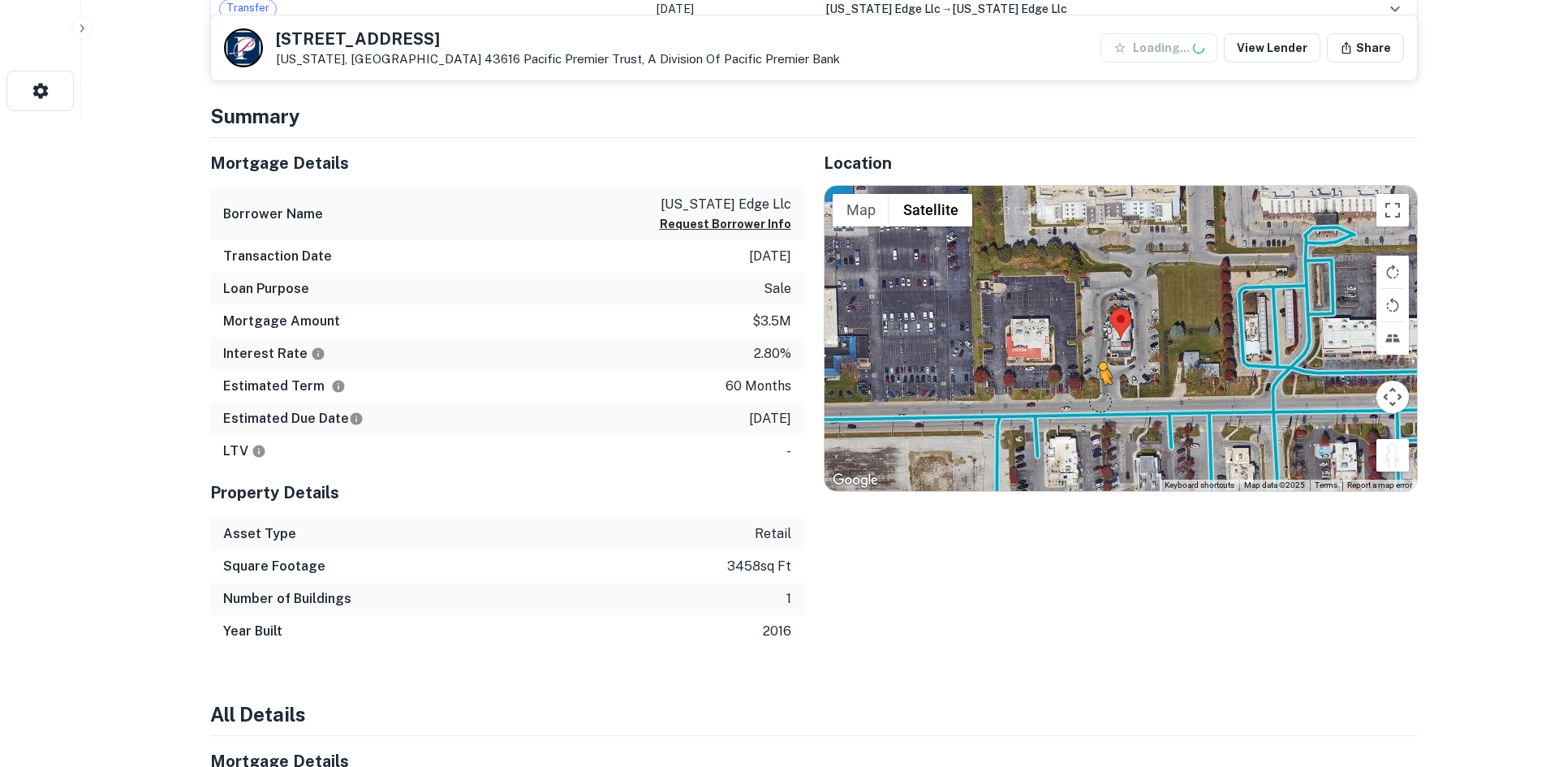
drag, startPoint x: 1402, startPoint y: 456, endPoint x: 1093, endPoint y: 409, distance: 312.7
click at [1093, 409] on div "To activate drag with keyboard, press Alt + Enter. Once in keyboard drag state,…" at bounding box center [1120, 338] width 592 height 305
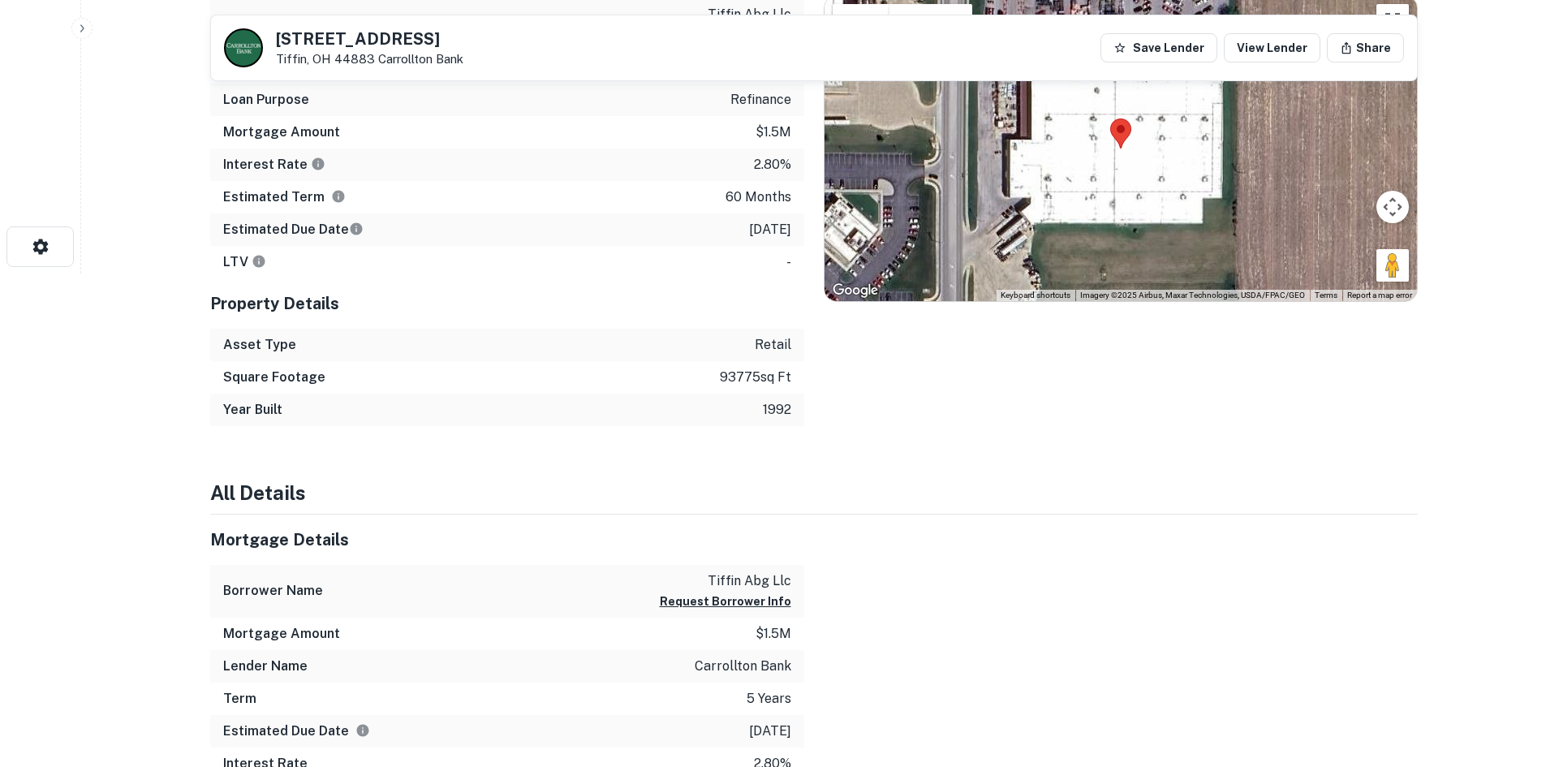
scroll to position [406, 0]
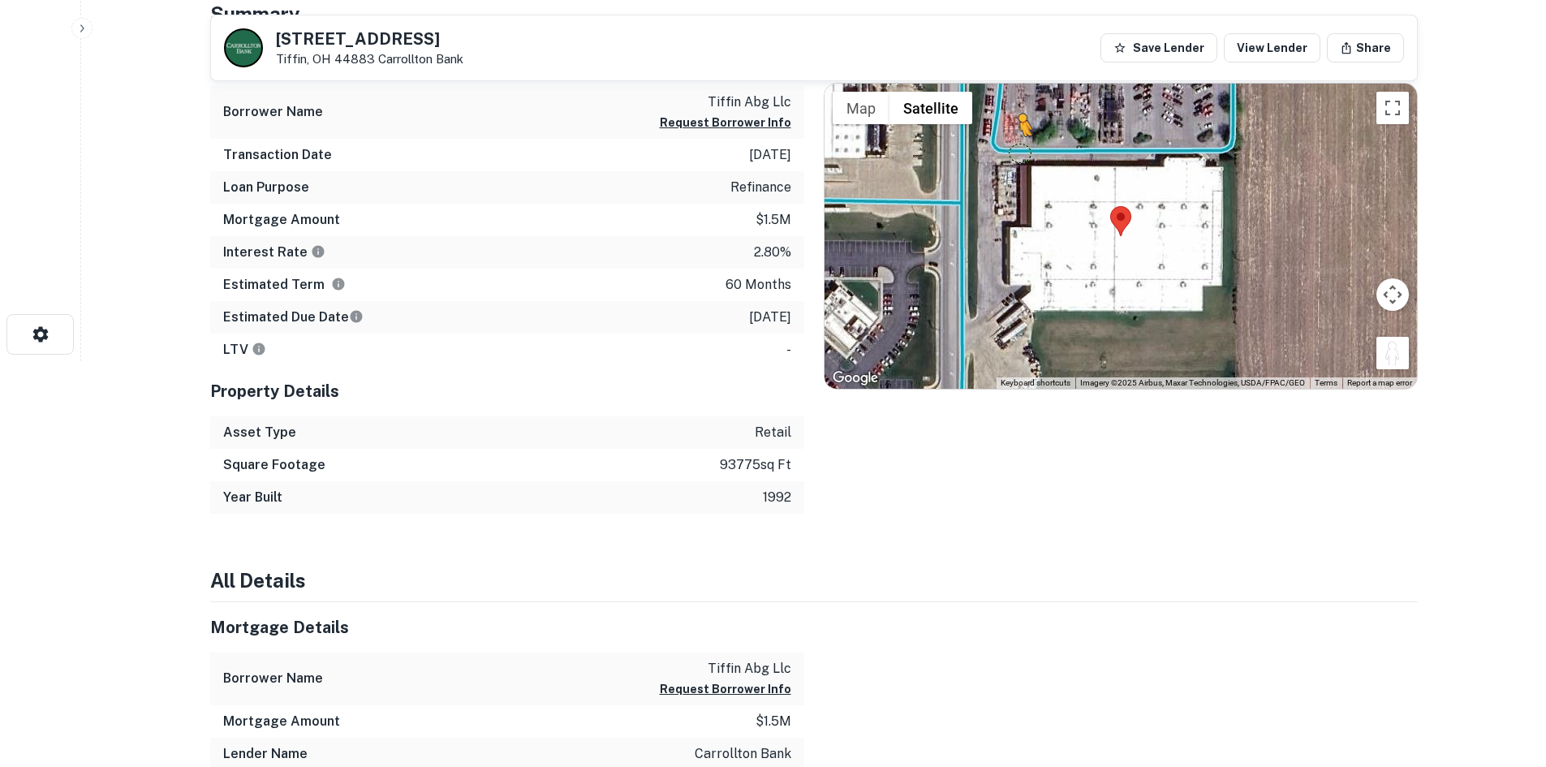
drag, startPoint x: 1405, startPoint y: 355, endPoint x: 1018, endPoint y: 153, distance: 437.0
click at [1018, 153] on div "To activate drag with keyboard, press Alt + Enter. Once in keyboard drag state,…" at bounding box center [1120, 236] width 592 height 305
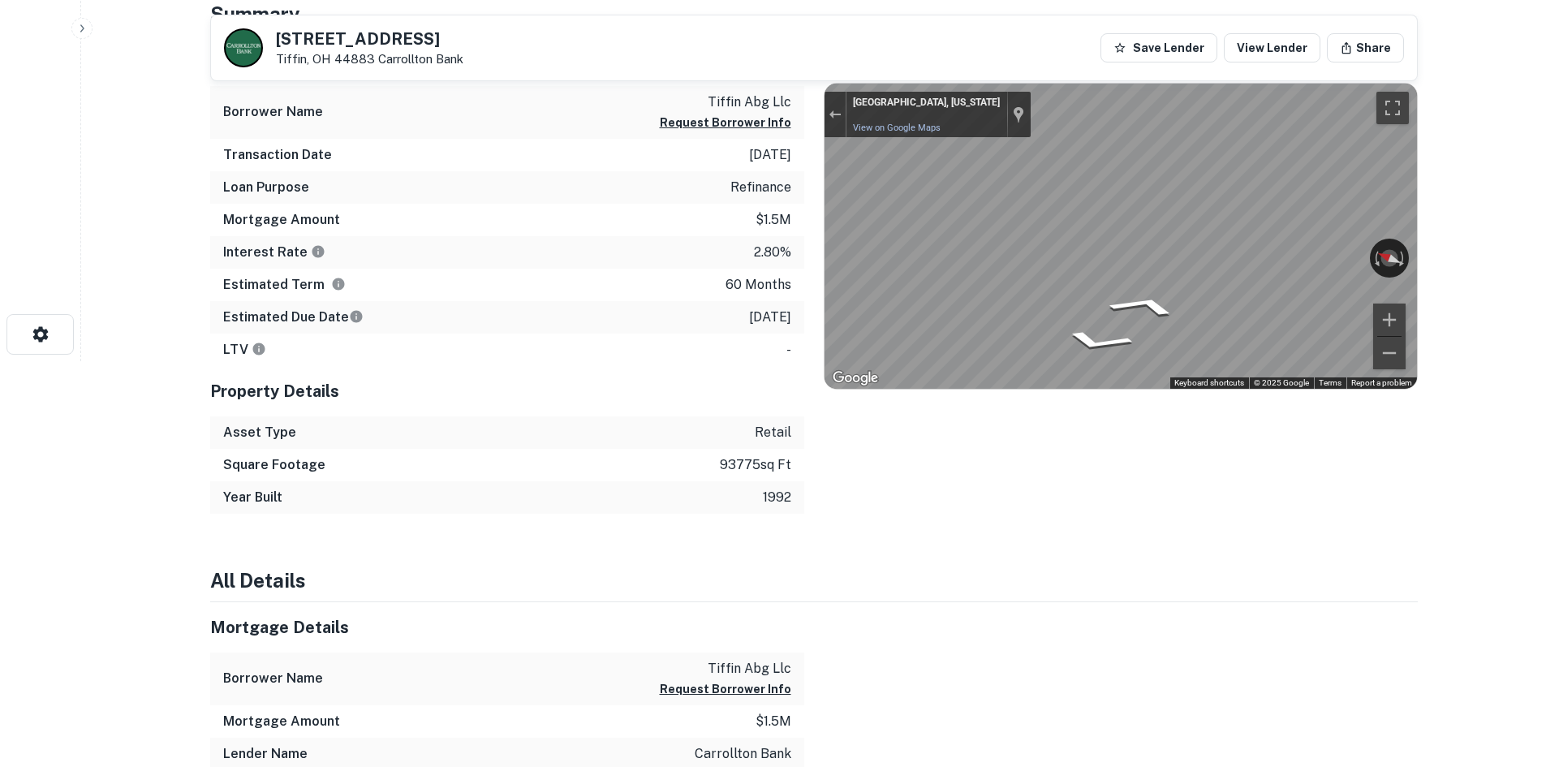
click at [775, 195] on div "Mortgage Details Borrower Name tiffin abg llc Request Borrower Info Transaction…" at bounding box center [804, 275] width 1227 height 478
click at [547, 154] on div "Mortgage Details Borrower Name tiffin abg llc Request Borrower Info Transaction…" at bounding box center [804, 275] width 1227 height 478
click at [1346, 246] on div "Rotate the view" at bounding box center [1316, 253] width 91 height 19
click at [620, 466] on div "Mortgage Details Borrower Name tiffin abg llc Request Borrower Info Transaction…" at bounding box center [804, 275] width 1227 height 478
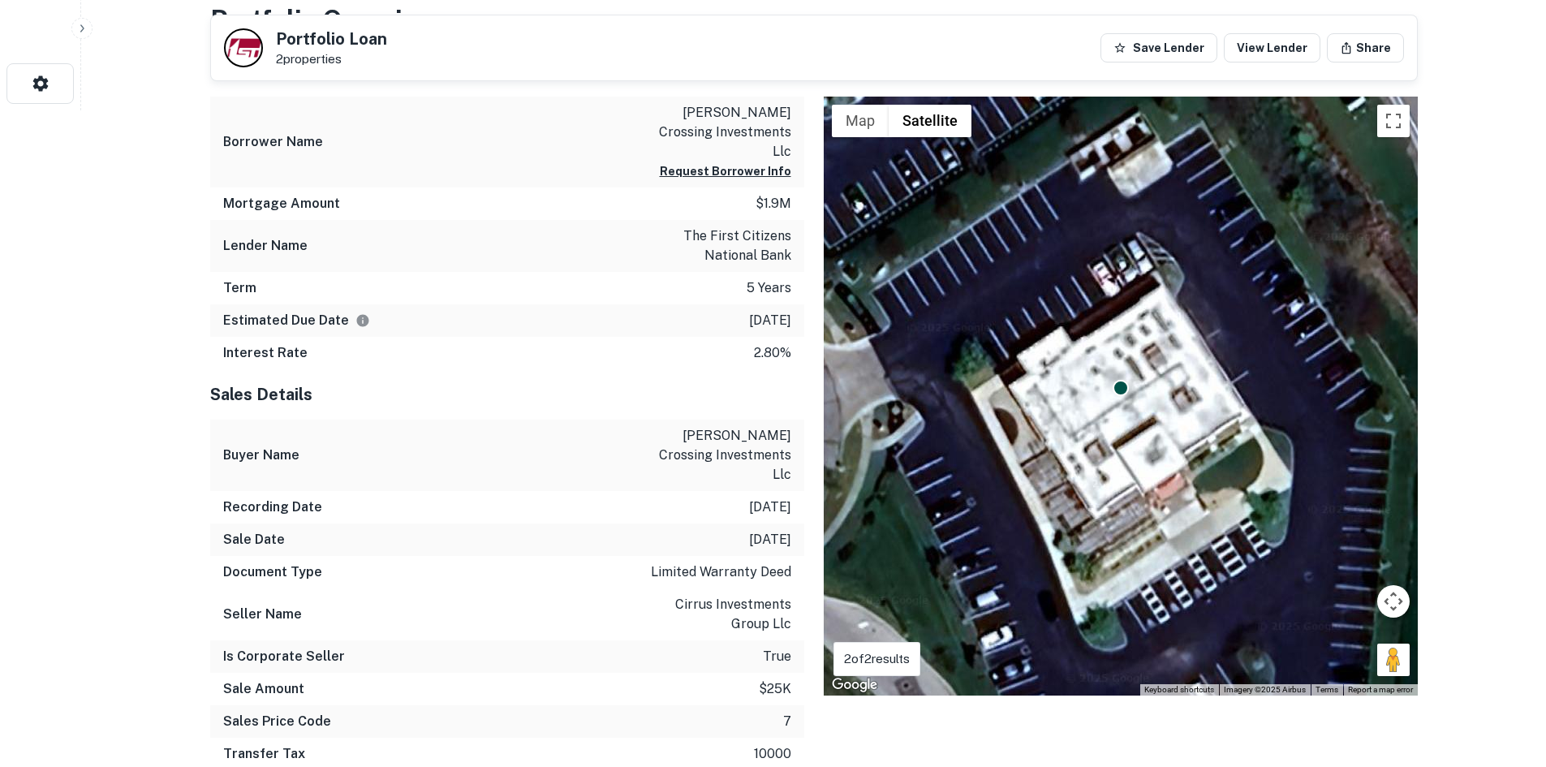
scroll to position [649, 0]
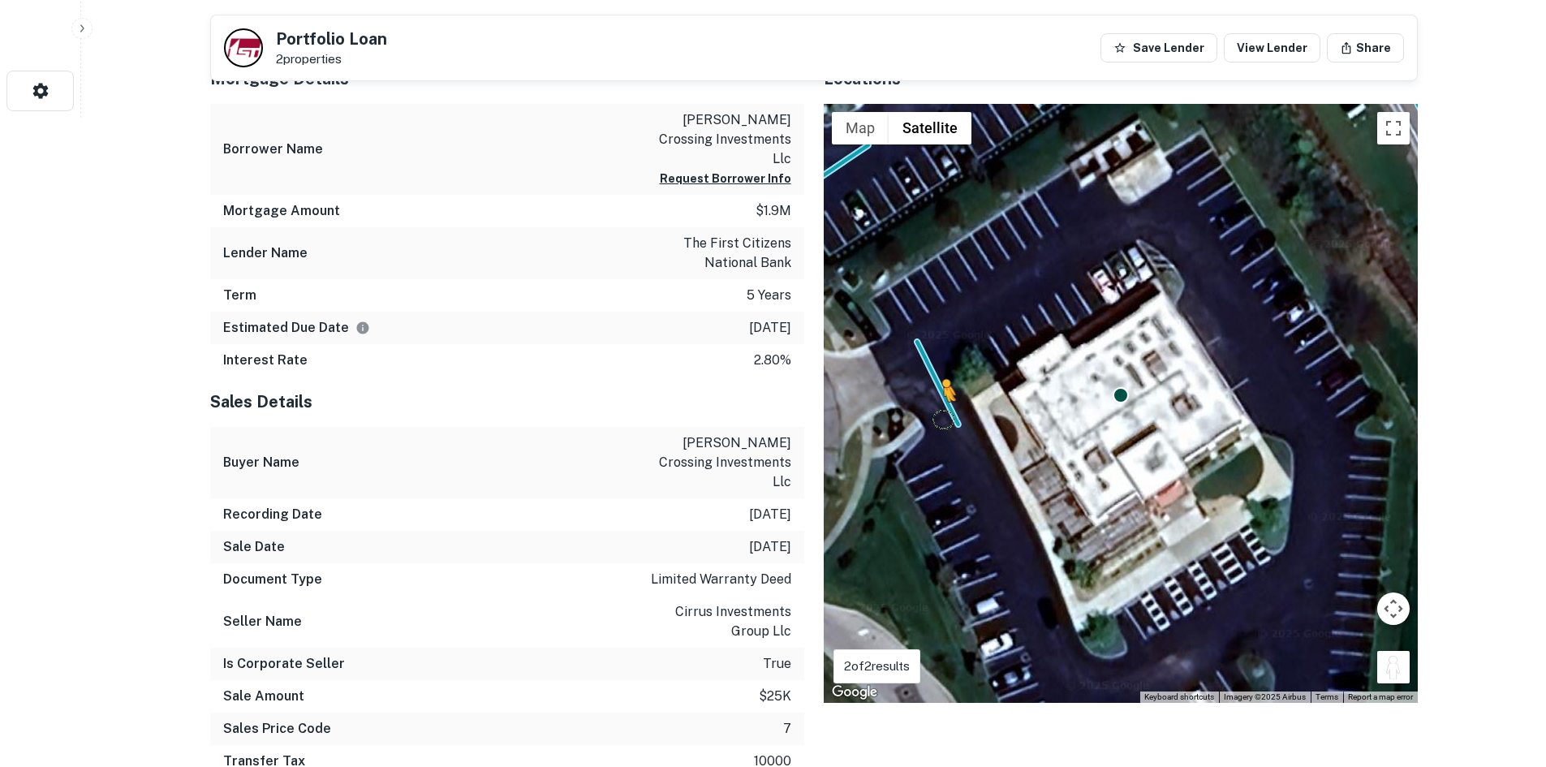
drag, startPoint x: 1400, startPoint y: 678, endPoint x: 923, endPoint y: 414, distance: 544.5
click at [923, 415] on div "To activate drag with keyboard, press Alt + Enter. Once in keyboard drag state,…" at bounding box center [1121, 403] width 594 height 599
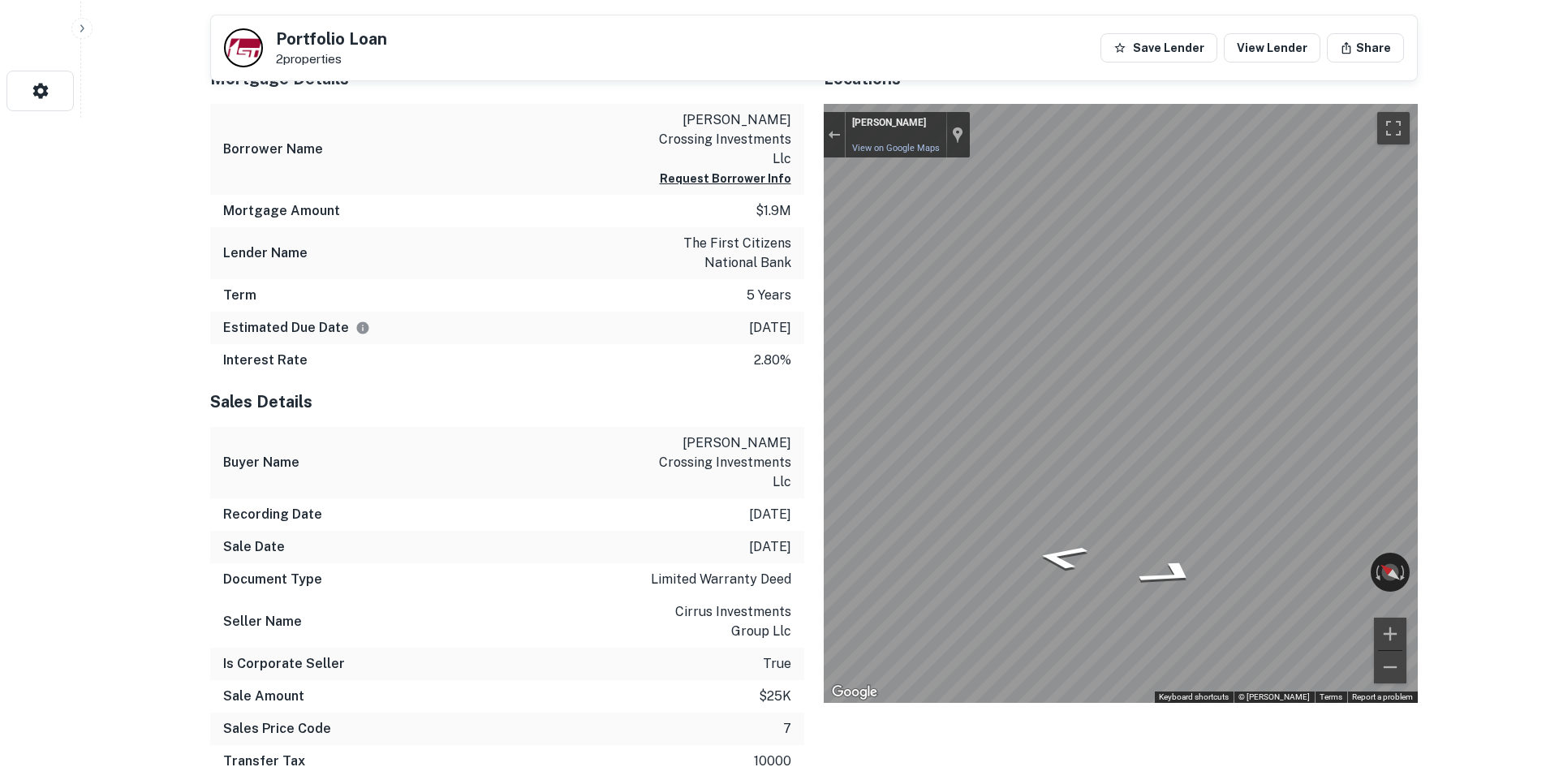
click at [735, 393] on div "Mortgage Details Borrower Name morse crossing investments llc Request Borrower …" at bounding box center [804, 439] width 1227 height 770
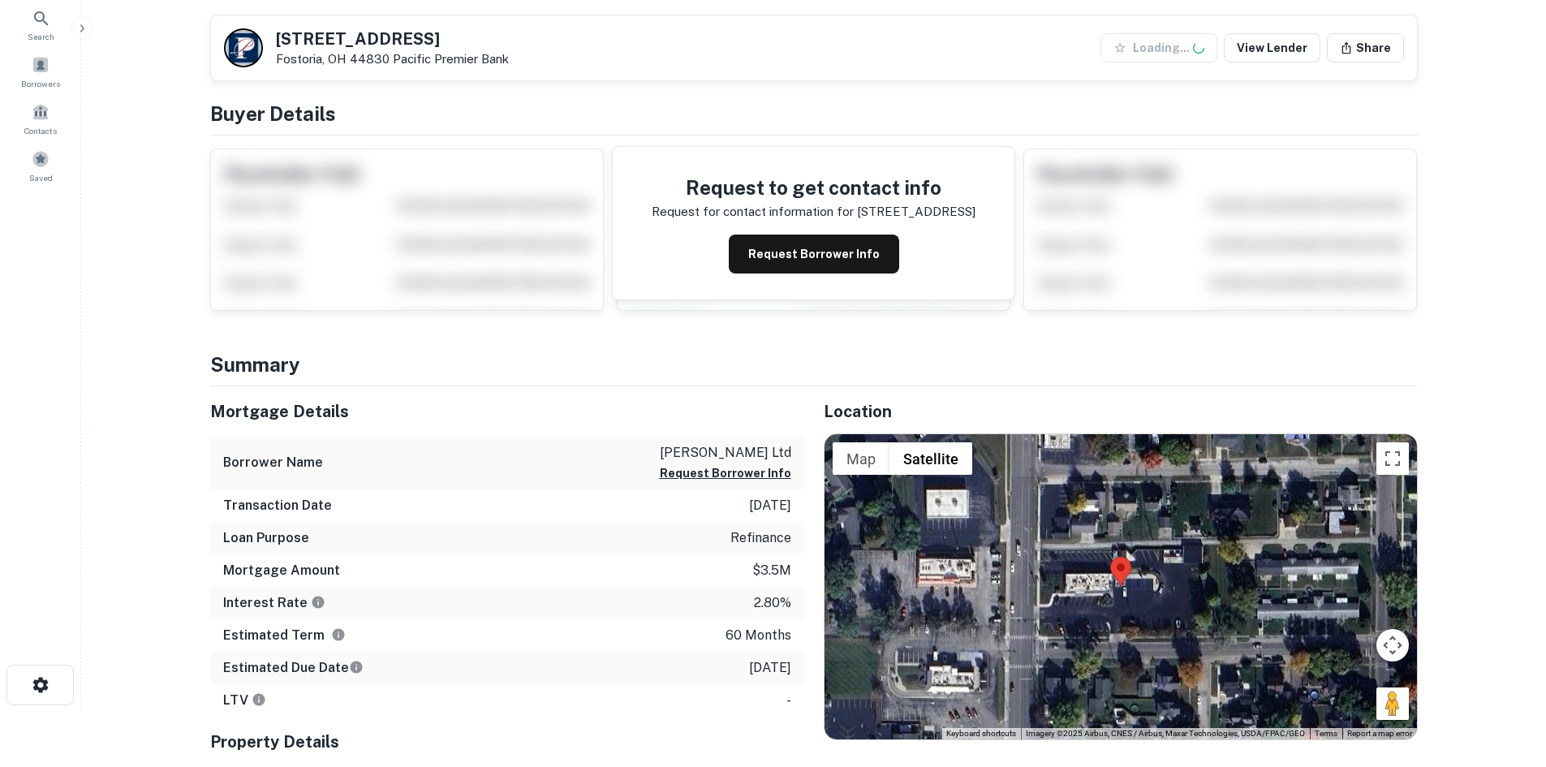
scroll to position [325, 0]
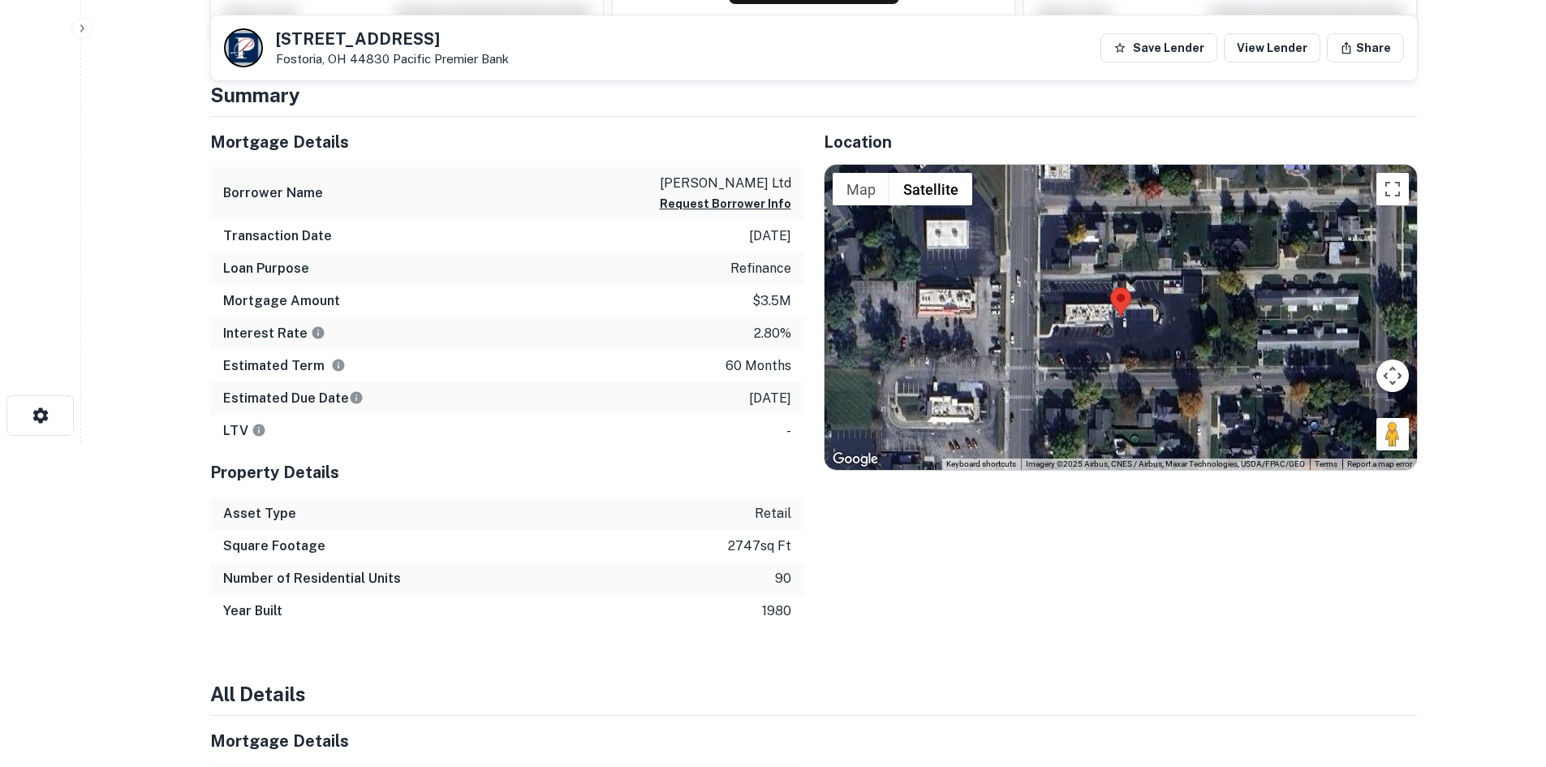
drag, startPoint x: 1377, startPoint y: 431, endPoint x: 1410, endPoint y: 400, distance: 44.8
click at [1235, 383] on div "Map Terrain Satellite Labels Keyboard shortcuts Map Data Imagery ©2025 Airbus, …" at bounding box center [1120, 317] width 592 height 305
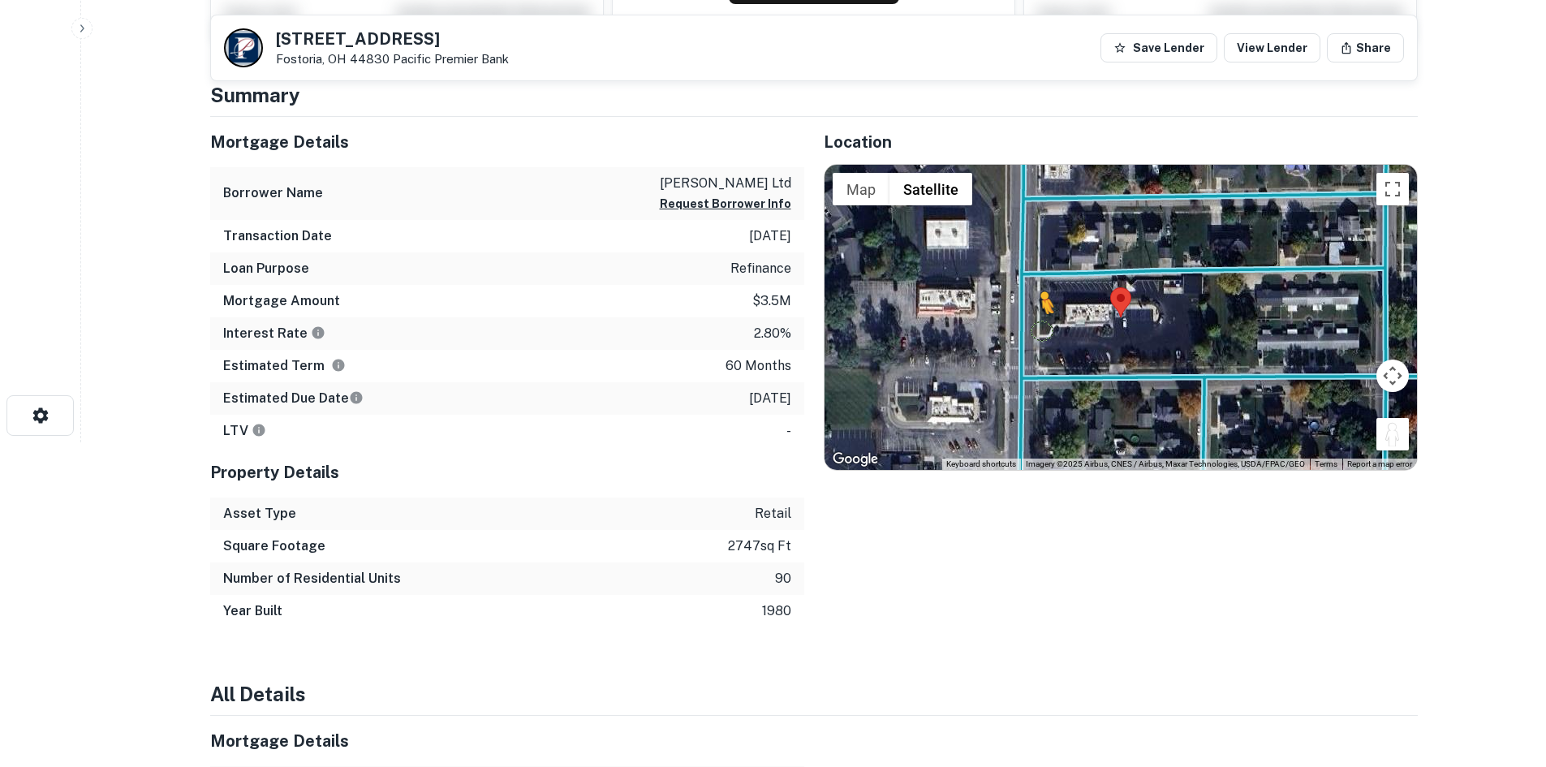
drag, startPoint x: 1401, startPoint y: 442, endPoint x: 1036, endPoint y: 329, distance: 382.4
click at [1036, 329] on div "To activate drag with keyboard, press Alt + Enter. Once in keyboard drag state,…" at bounding box center [1120, 317] width 592 height 305
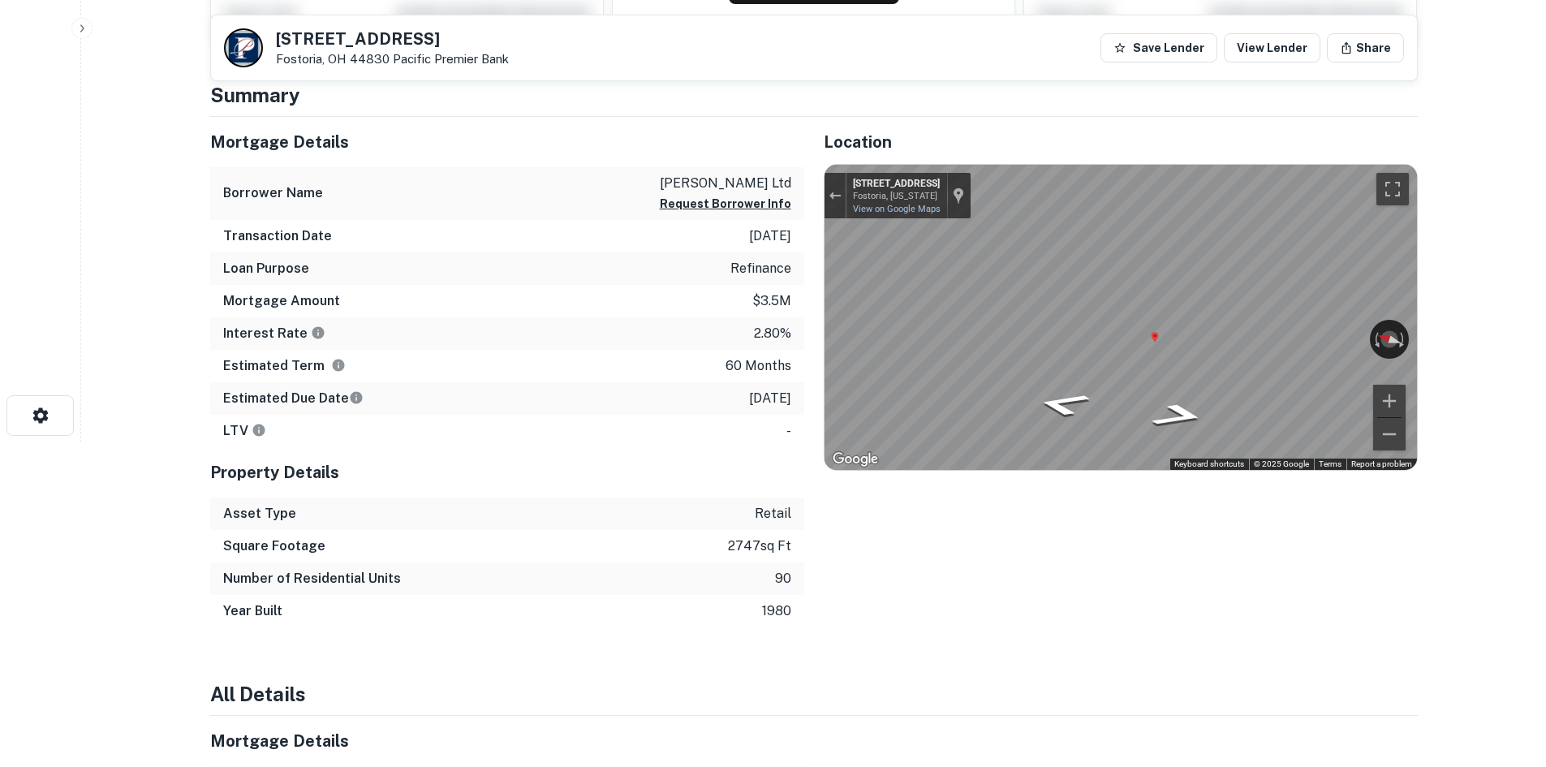
click at [798, 322] on div "Mortgage Details Borrower Name rebecca l williams ltd Request Borrower Info Tra…" at bounding box center [804, 372] width 1227 height 510
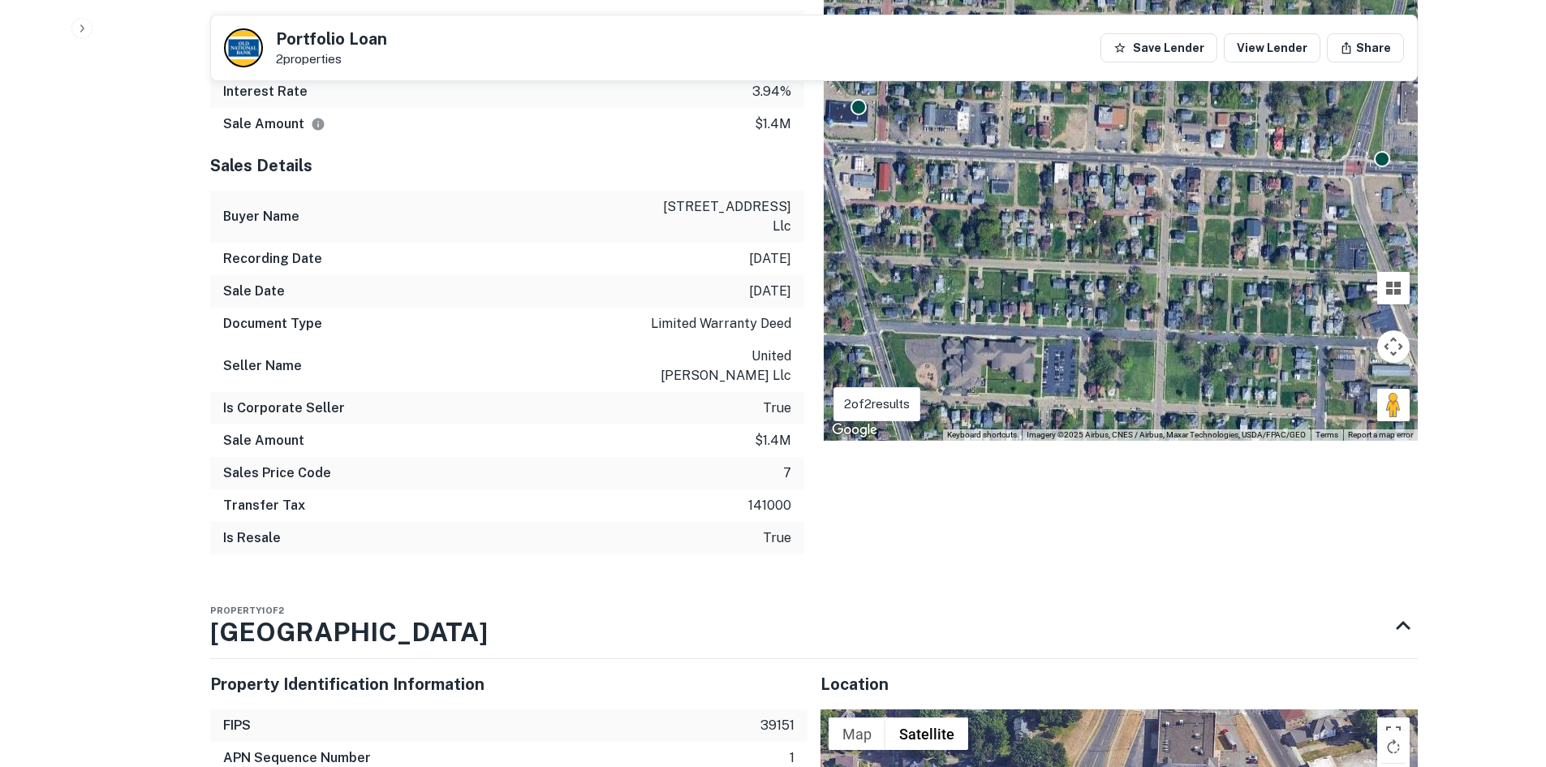
scroll to position [1298, 0]
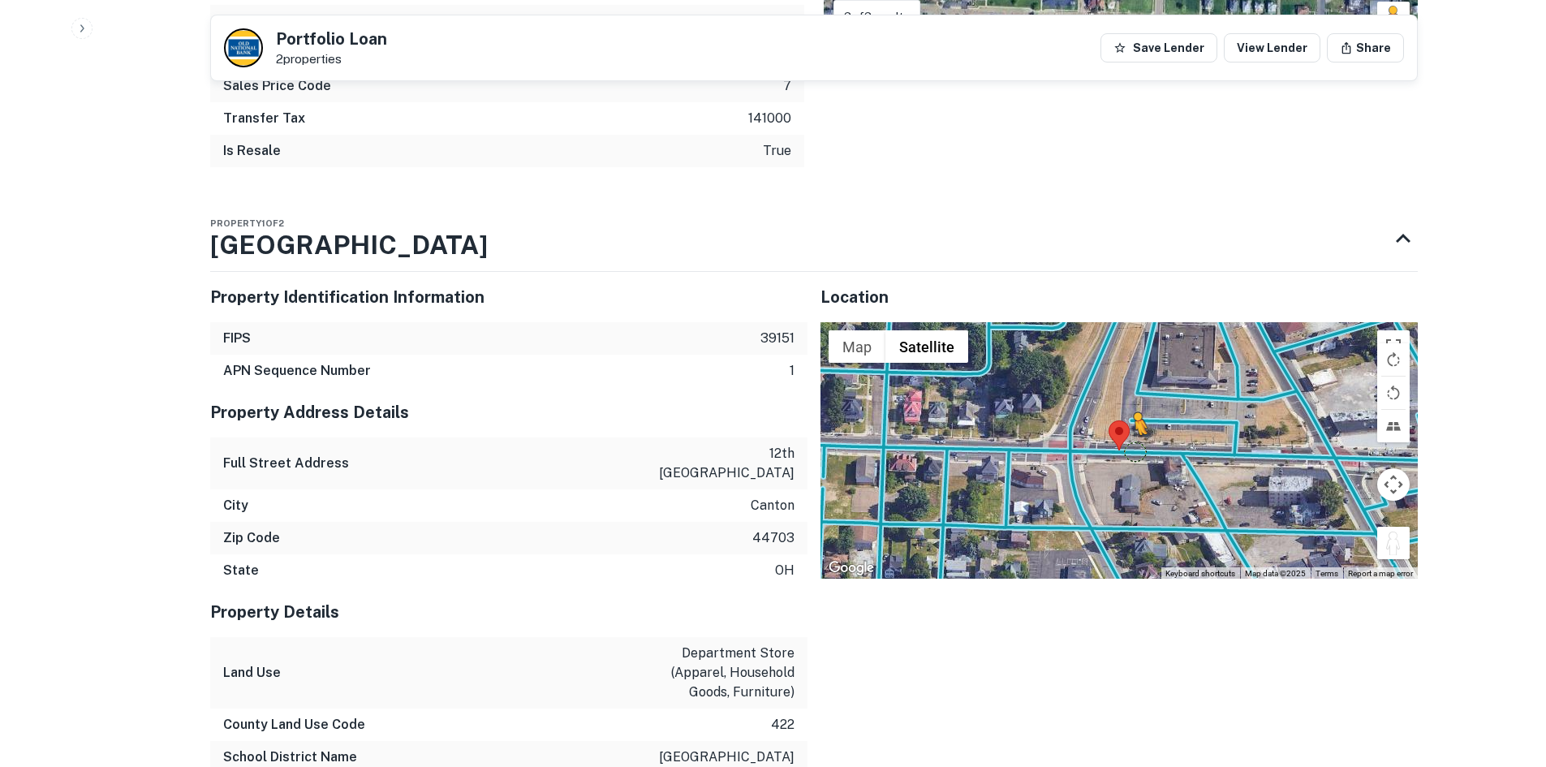
drag, startPoint x: 1390, startPoint y: 490, endPoint x: 1133, endPoint y: 376, distance: 281.5
click at [1133, 376] on div "To activate drag with keyboard, press Alt + Enter. Once in keyboard drag state,…" at bounding box center [1118, 450] width 597 height 256
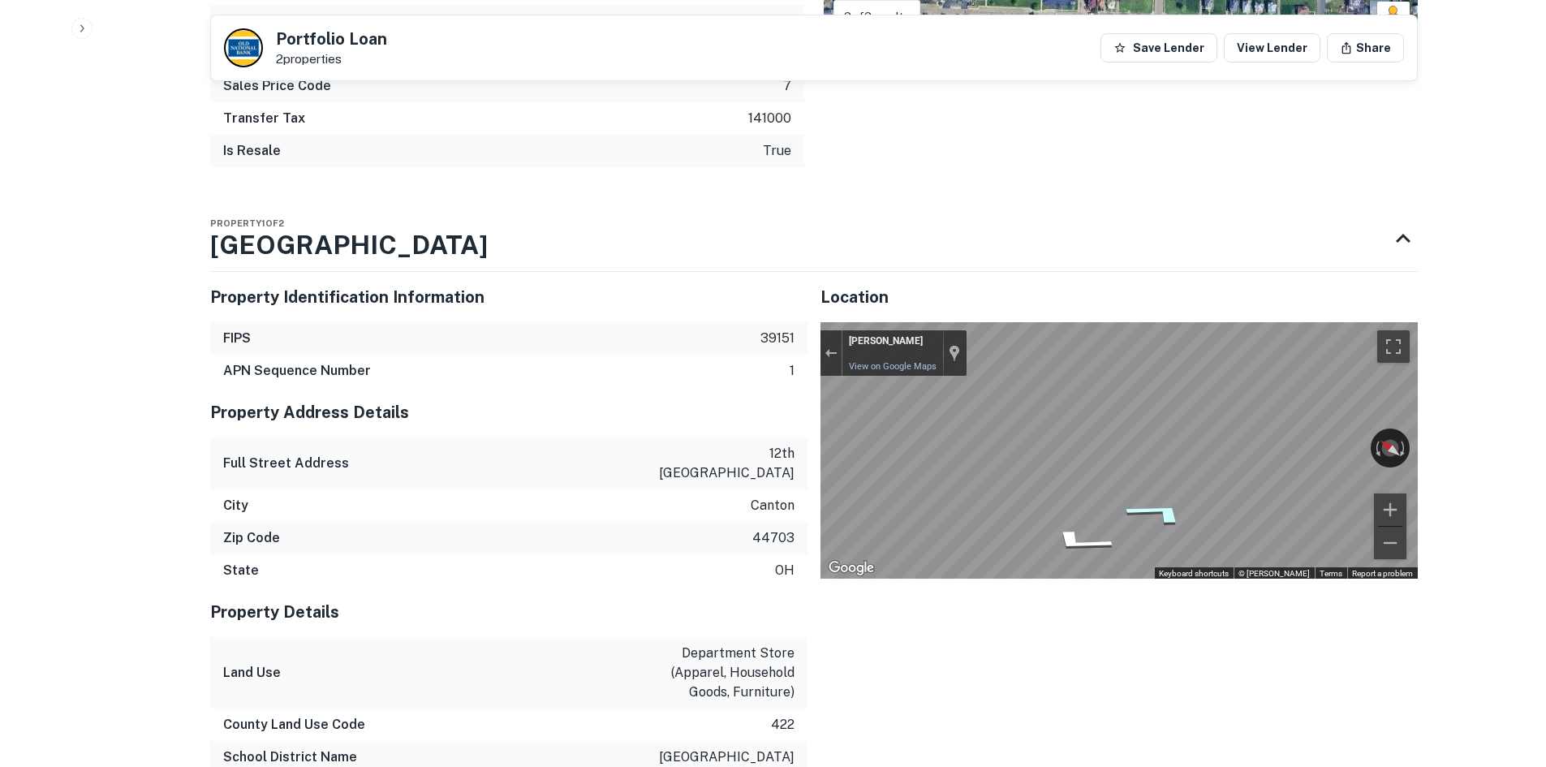
click at [1164, 495] on icon "Go East" at bounding box center [1159, 513] width 122 height 37
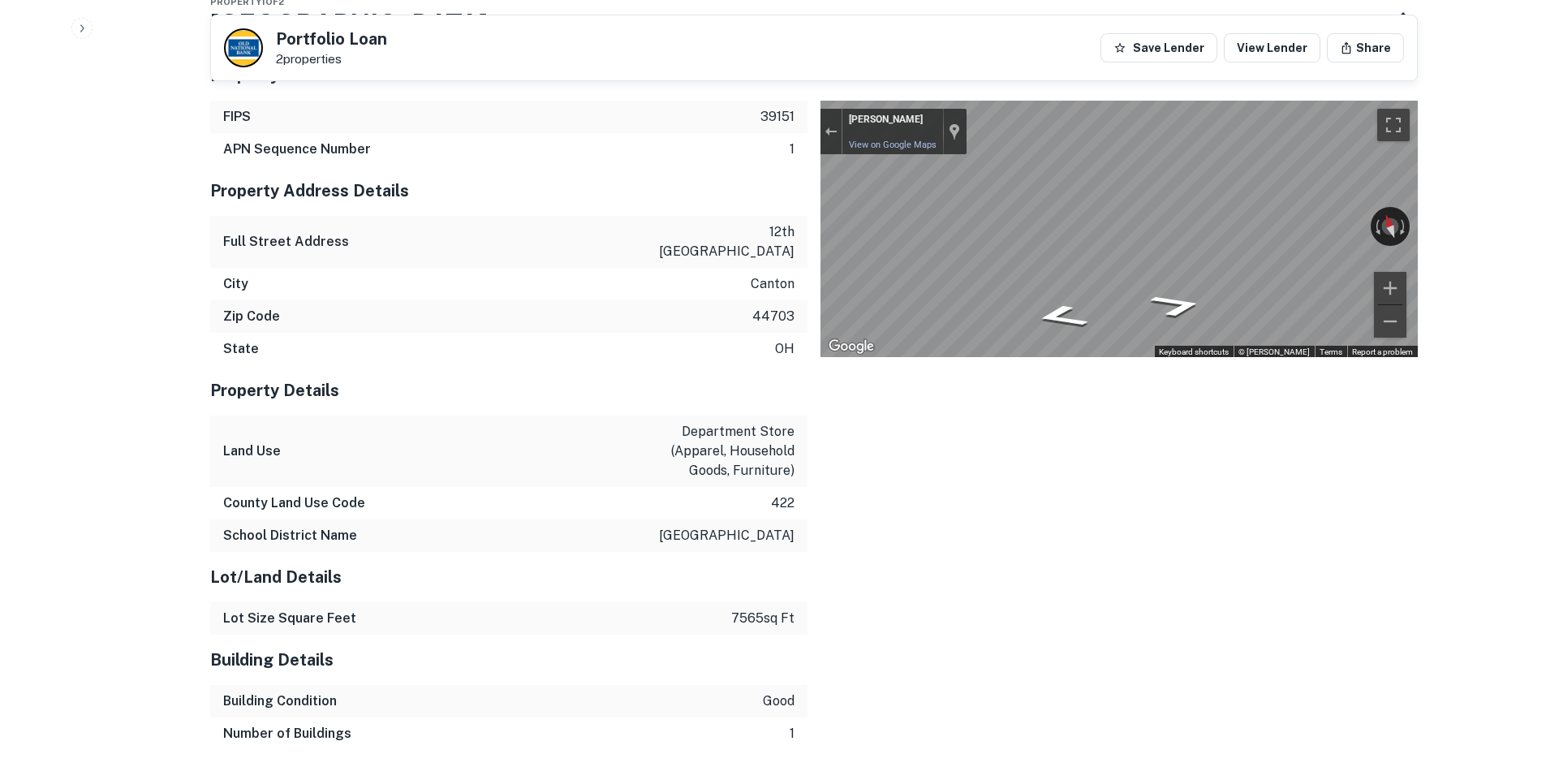
scroll to position [1690, 0]
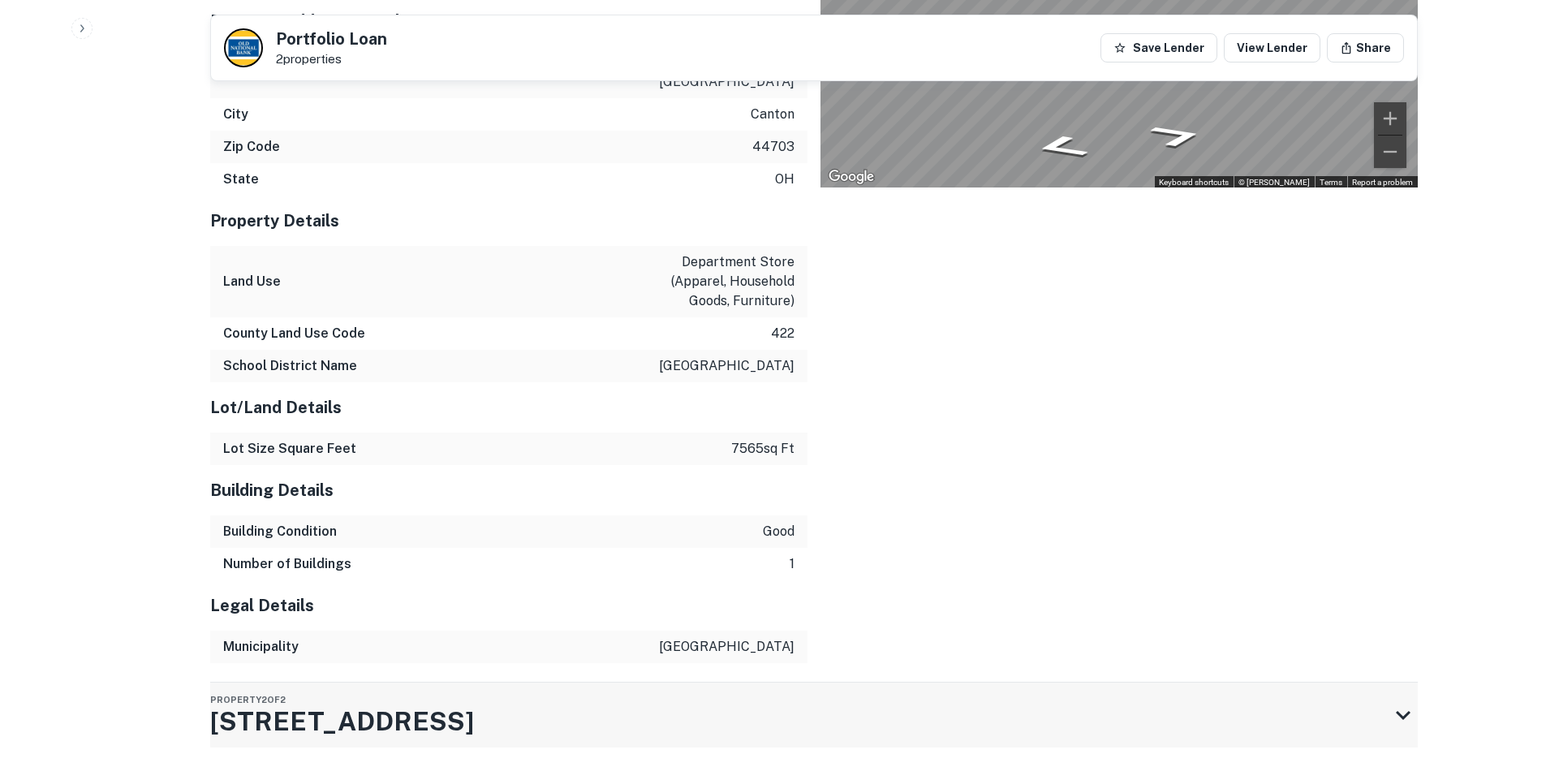
click at [684, 682] on div "Property 2 of 2 [STREET_ADDRESS]" at bounding box center [799, 714] width 1178 height 65
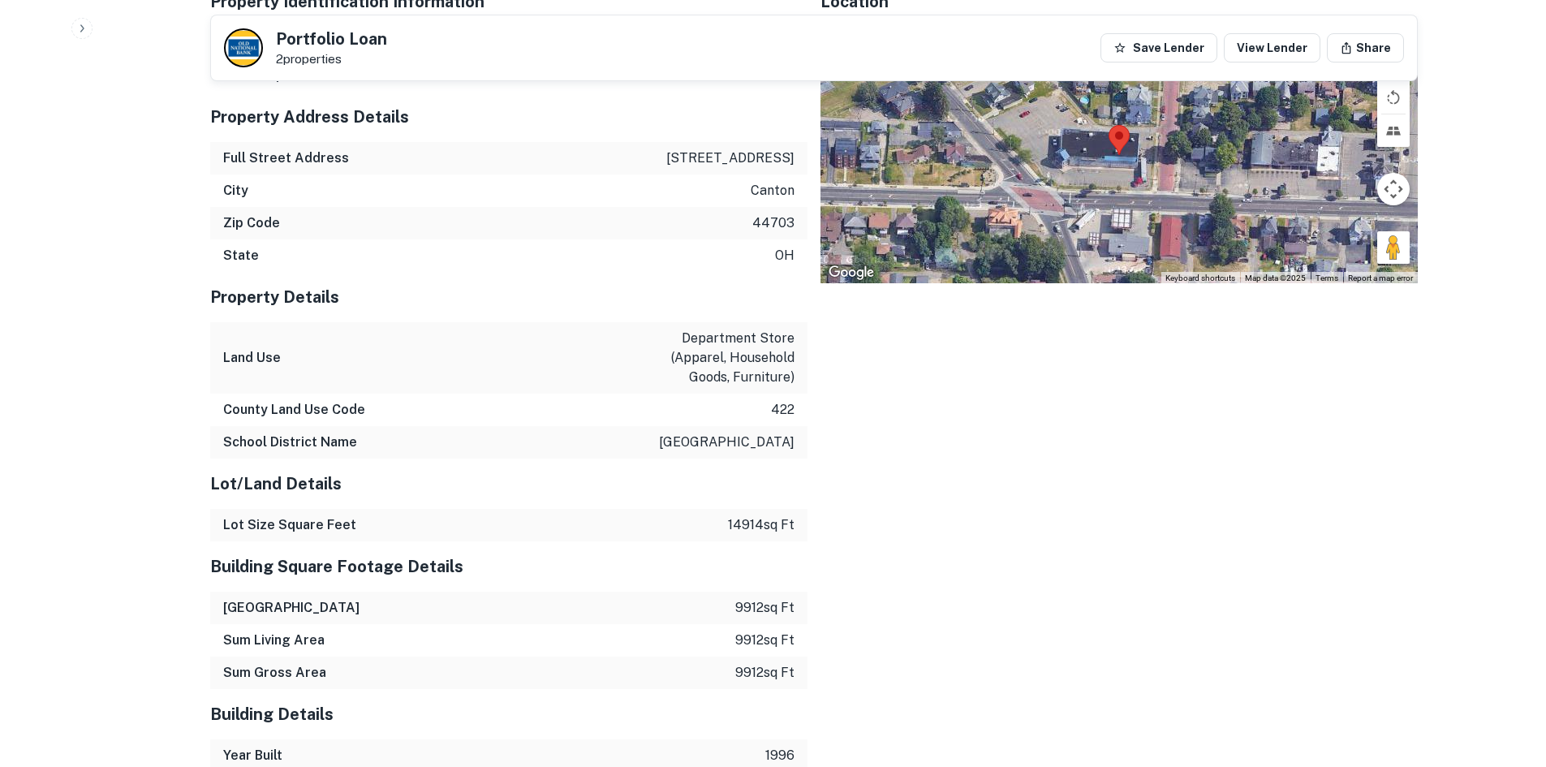
scroll to position [2223, 0]
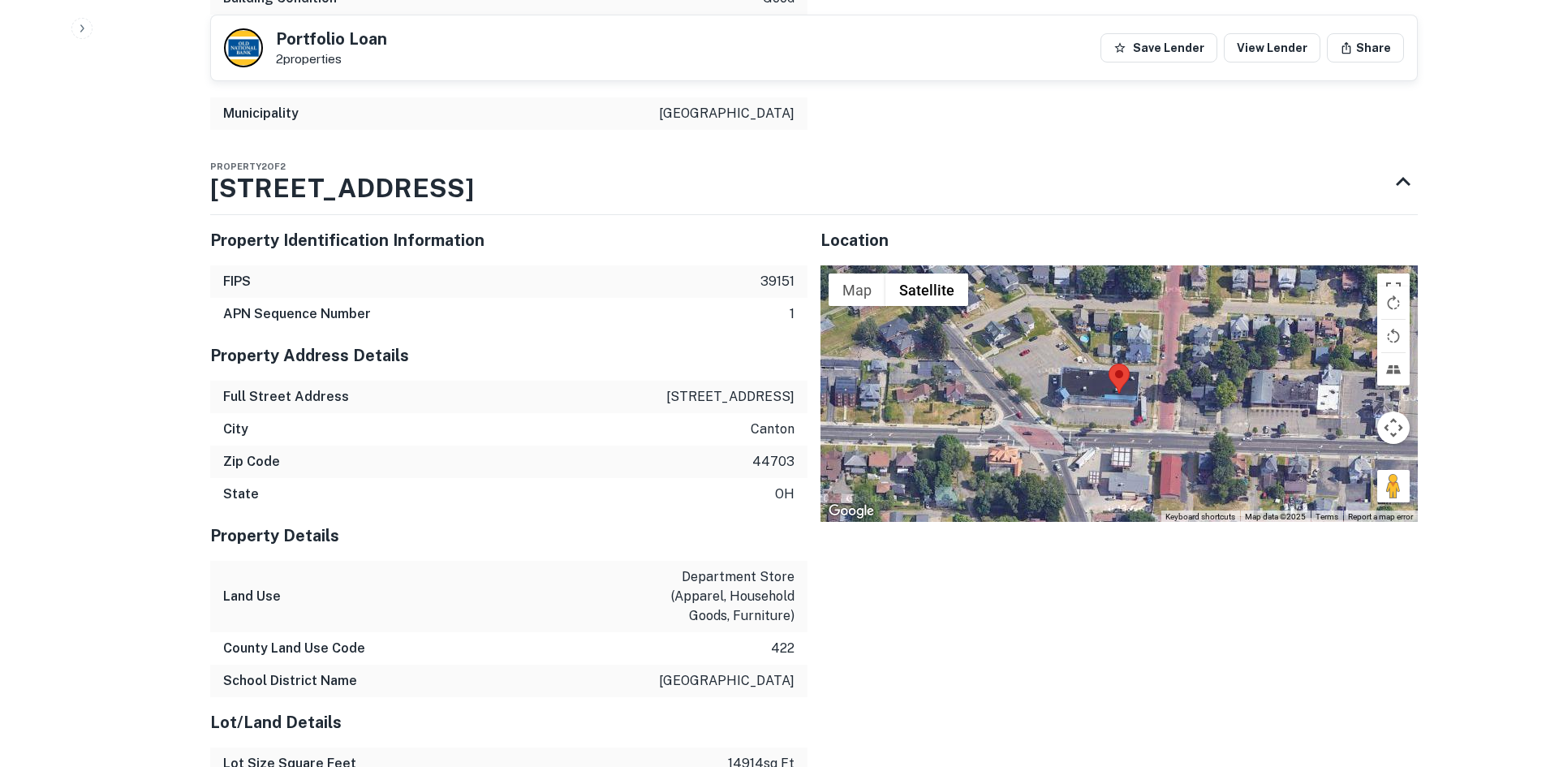
drag, startPoint x: 1378, startPoint y: 424, endPoint x: 1086, endPoint y: 343, distance: 303.2
click at [1086, 343] on div "Map Terrain Satellite Labels Keyboard shortcuts Map Data Map data ©2025 Map dat…" at bounding box center [1118, 393] width 597 height 256
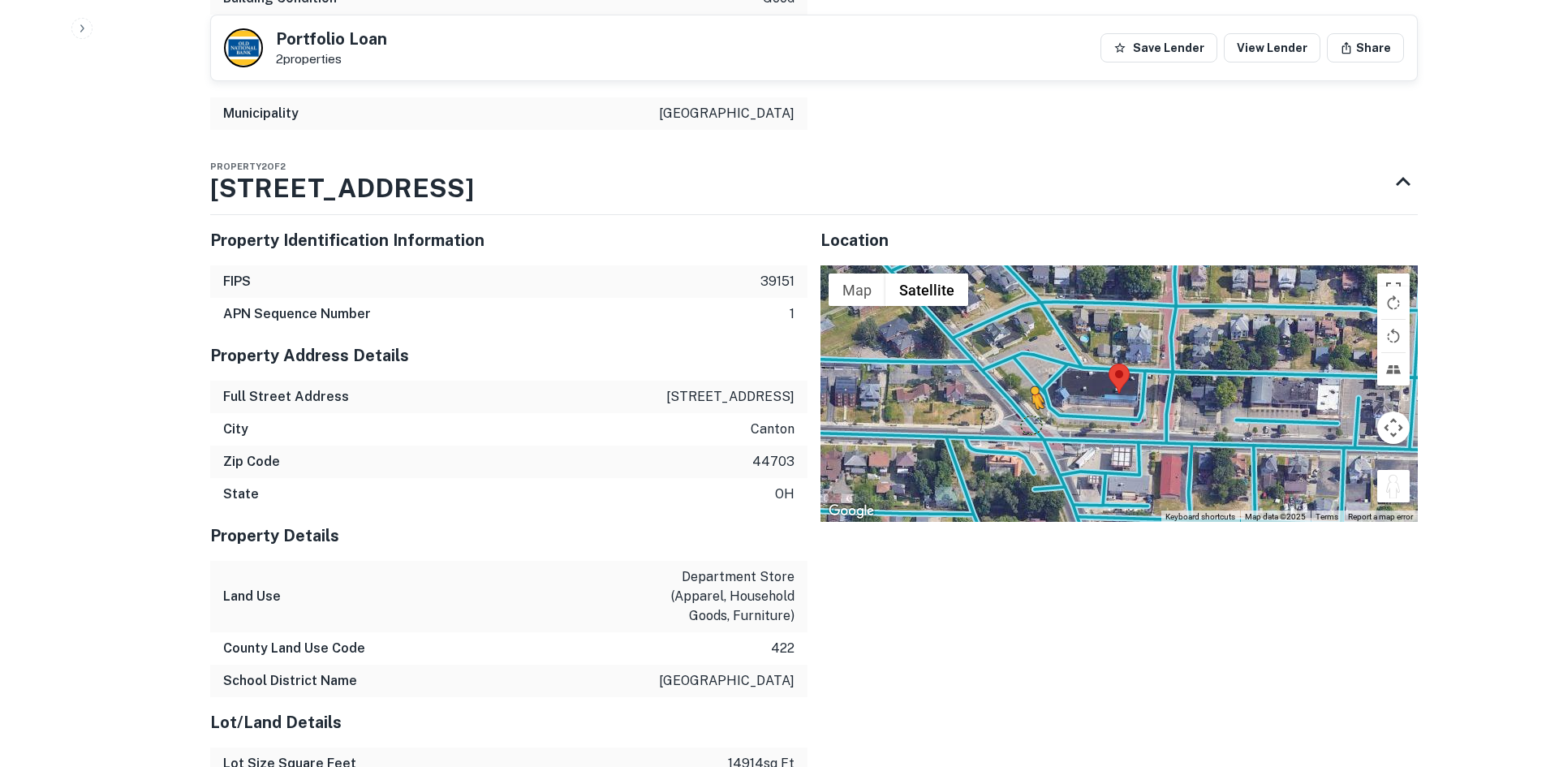
drag, startPoint x: 1387, startPoint y: 423, endPoint x: 1022, endPoint y: 365, distance: 369.7
click at [1022, 365] on div "To activate drag with keyboard, press Alt + Enter. Once in keyboard drag state,…" at bounding box center [1118, 393] width 597 height 256
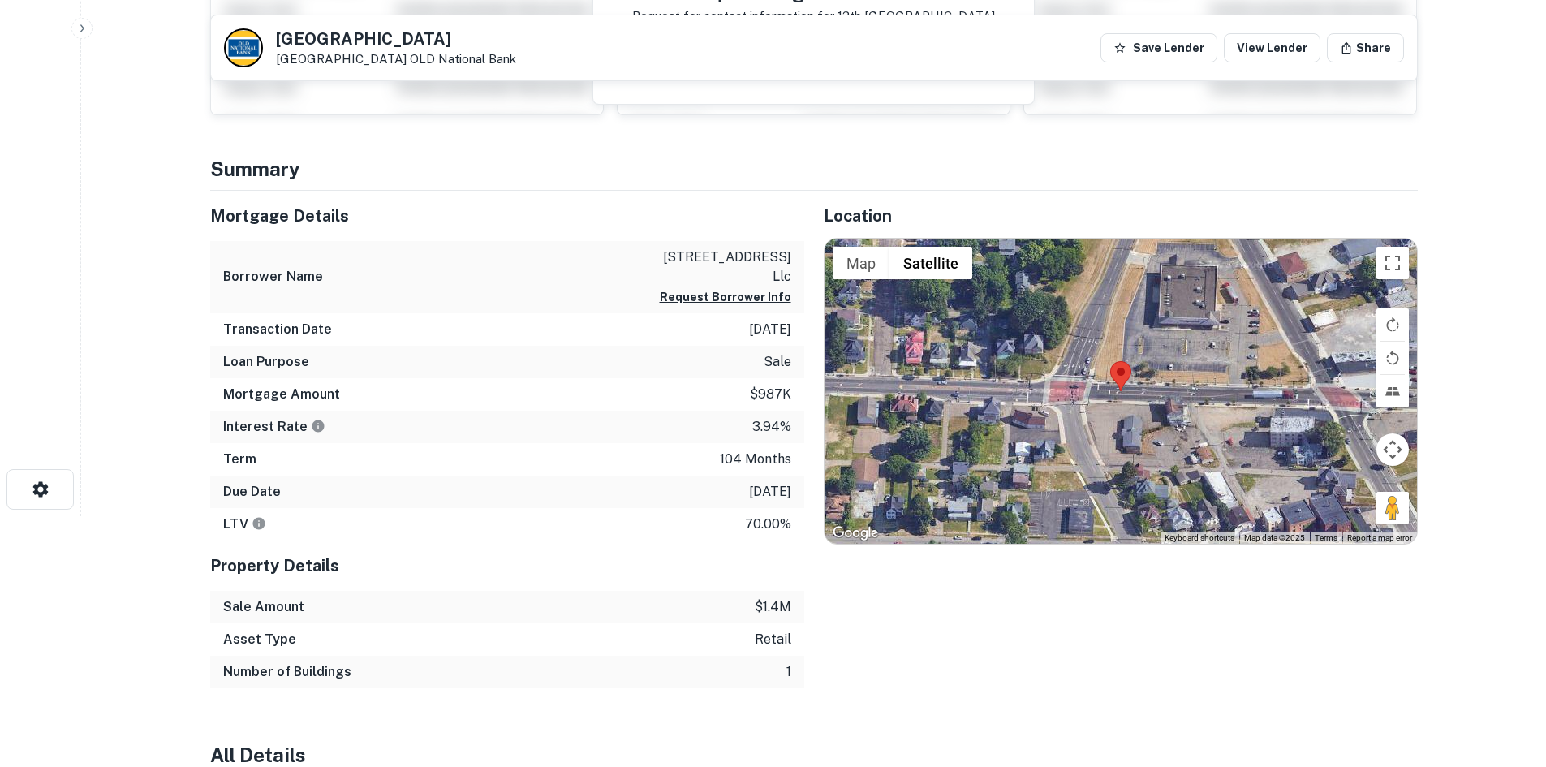
scroll to position [243, 0]
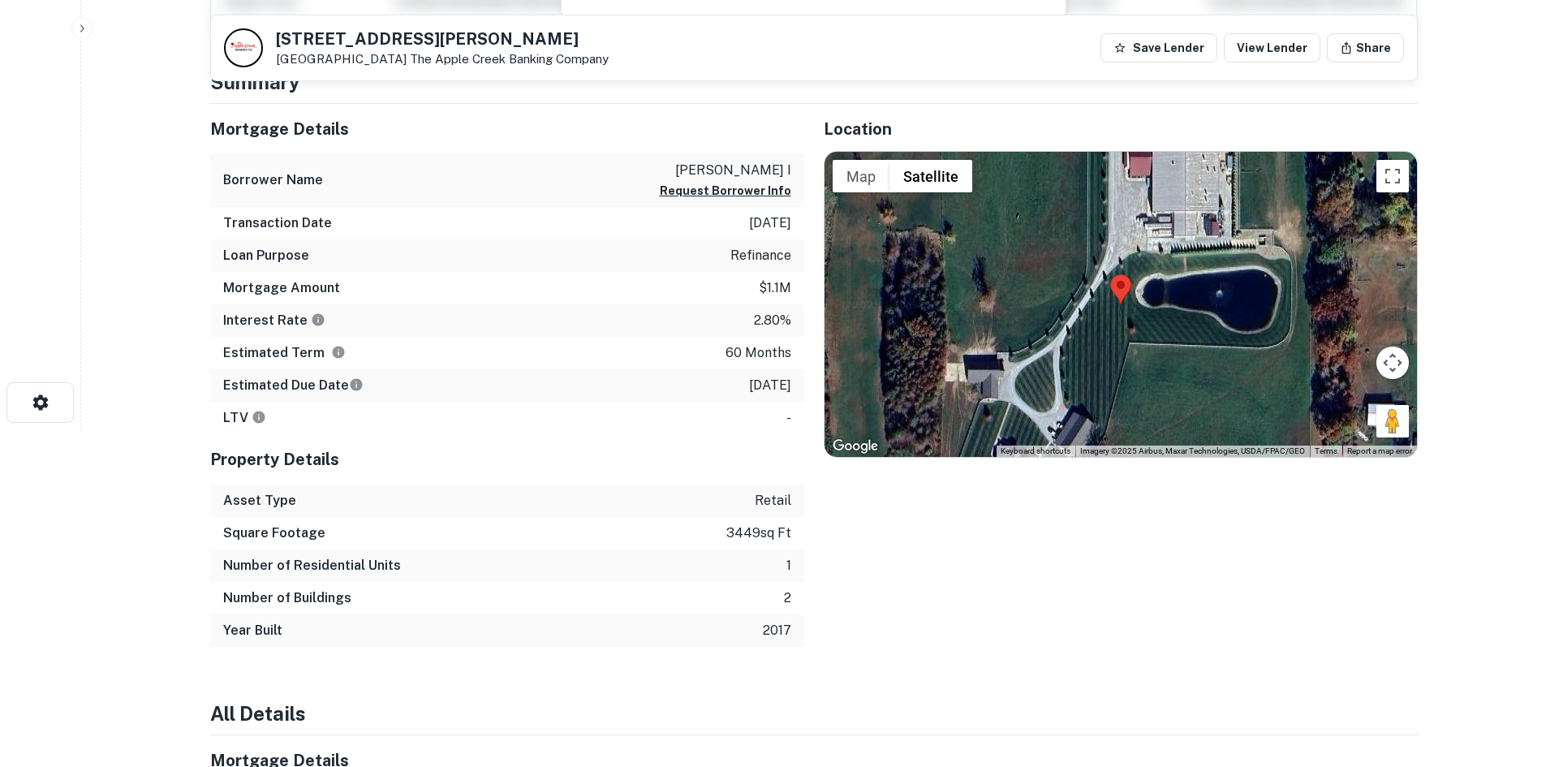
scroll to position [243, 0]
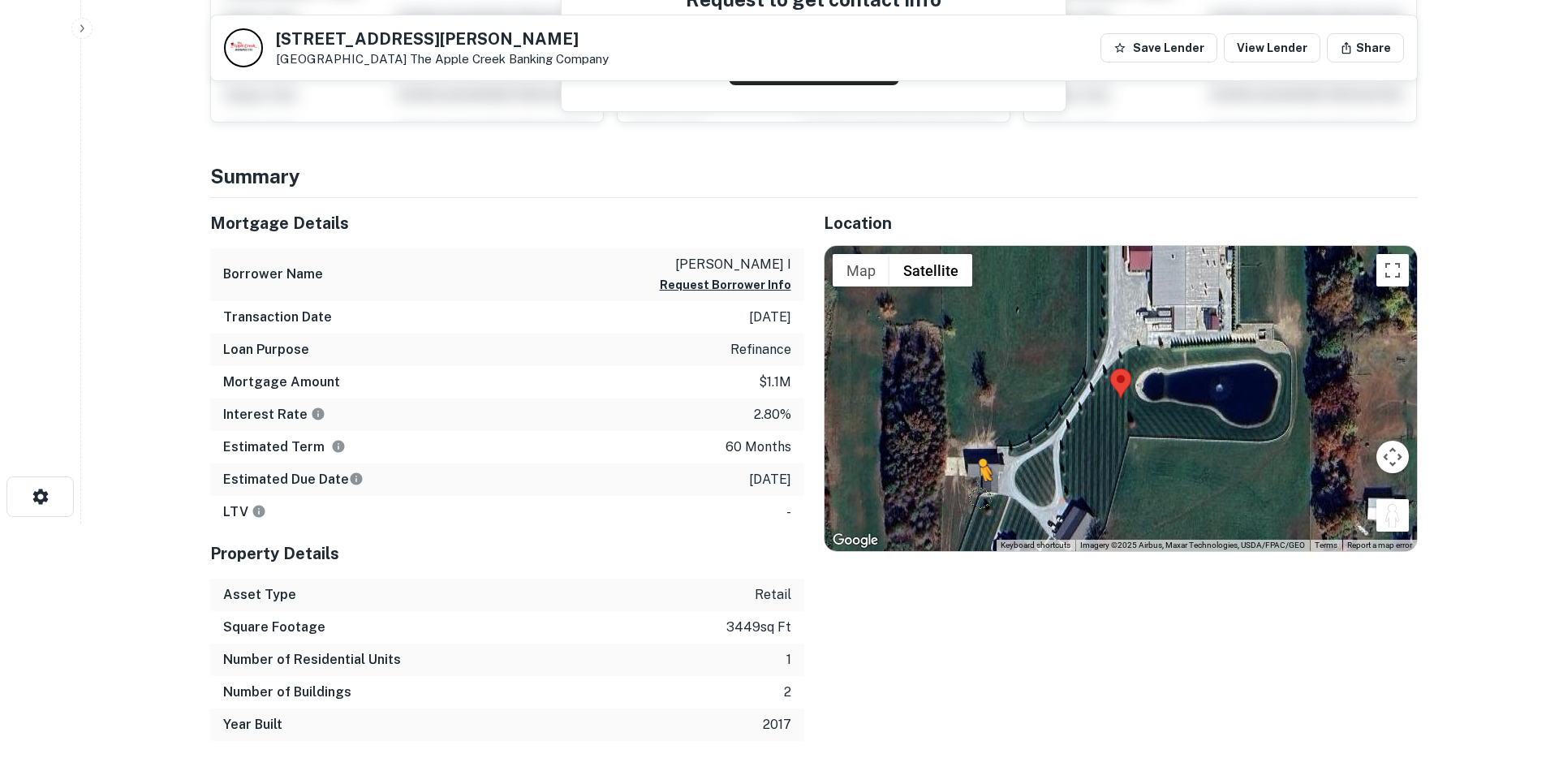
drag, startPoint x: 1396, startPoint y: 517, endPoint x: 972, endPoint y: 494, distance: 424.2
click at [972, 494] on div "To activate drag with keyboard, press Alt + Enter. Once in keyboard drag state,…" at bounding box center [1120, 398] width 592 height 305
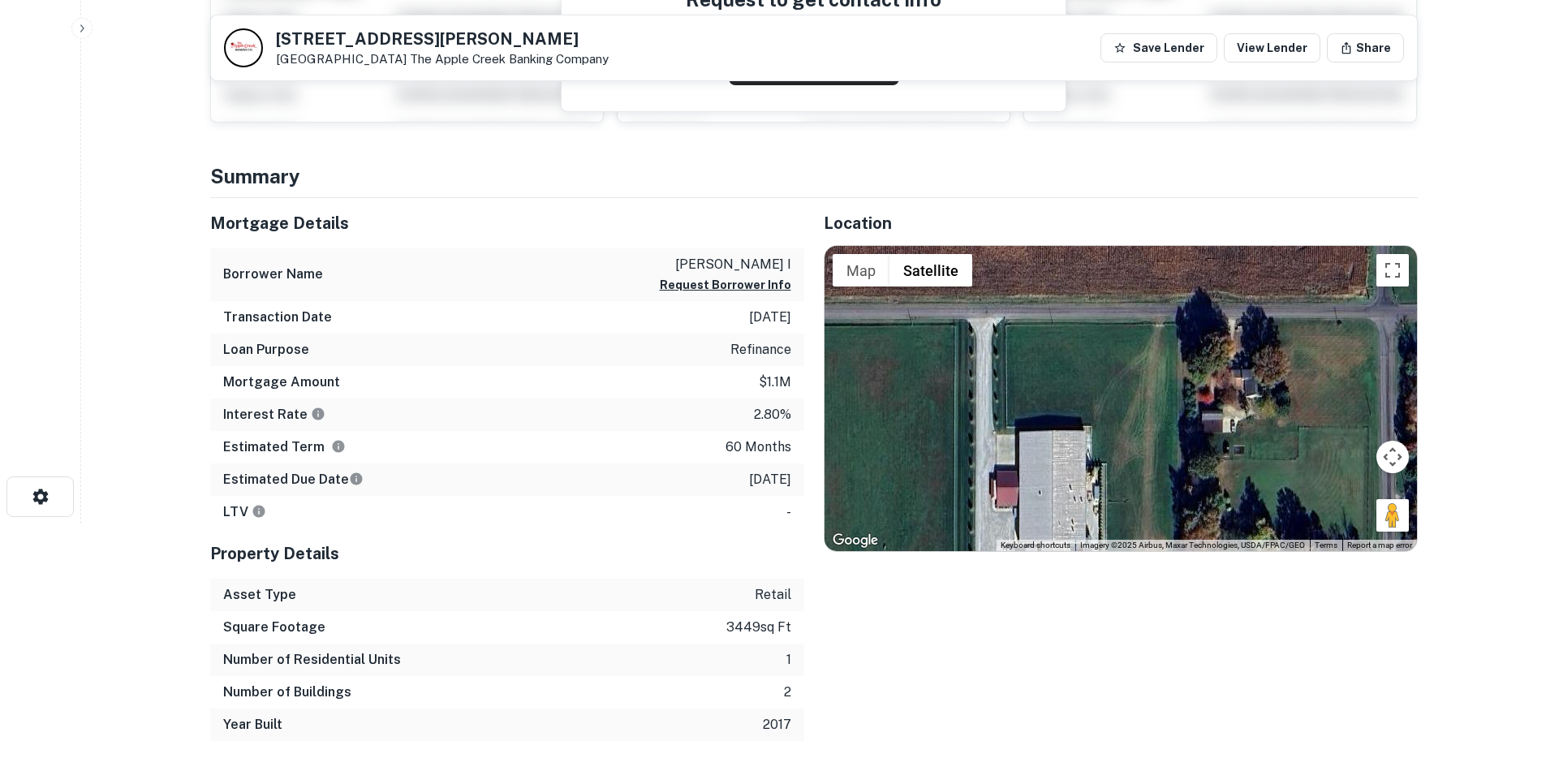
drag, startPoint x: 972, startPoint y: 494, endPoint x: 876, endPoint y: 724, distance: 248.8
click at [876, 724] on div "Location ← Move left → Move right ↑ Move up ↓ Move down + Zoom in - Zoom out Ho…" at bounding box center [1110, 469] width 613 height 543
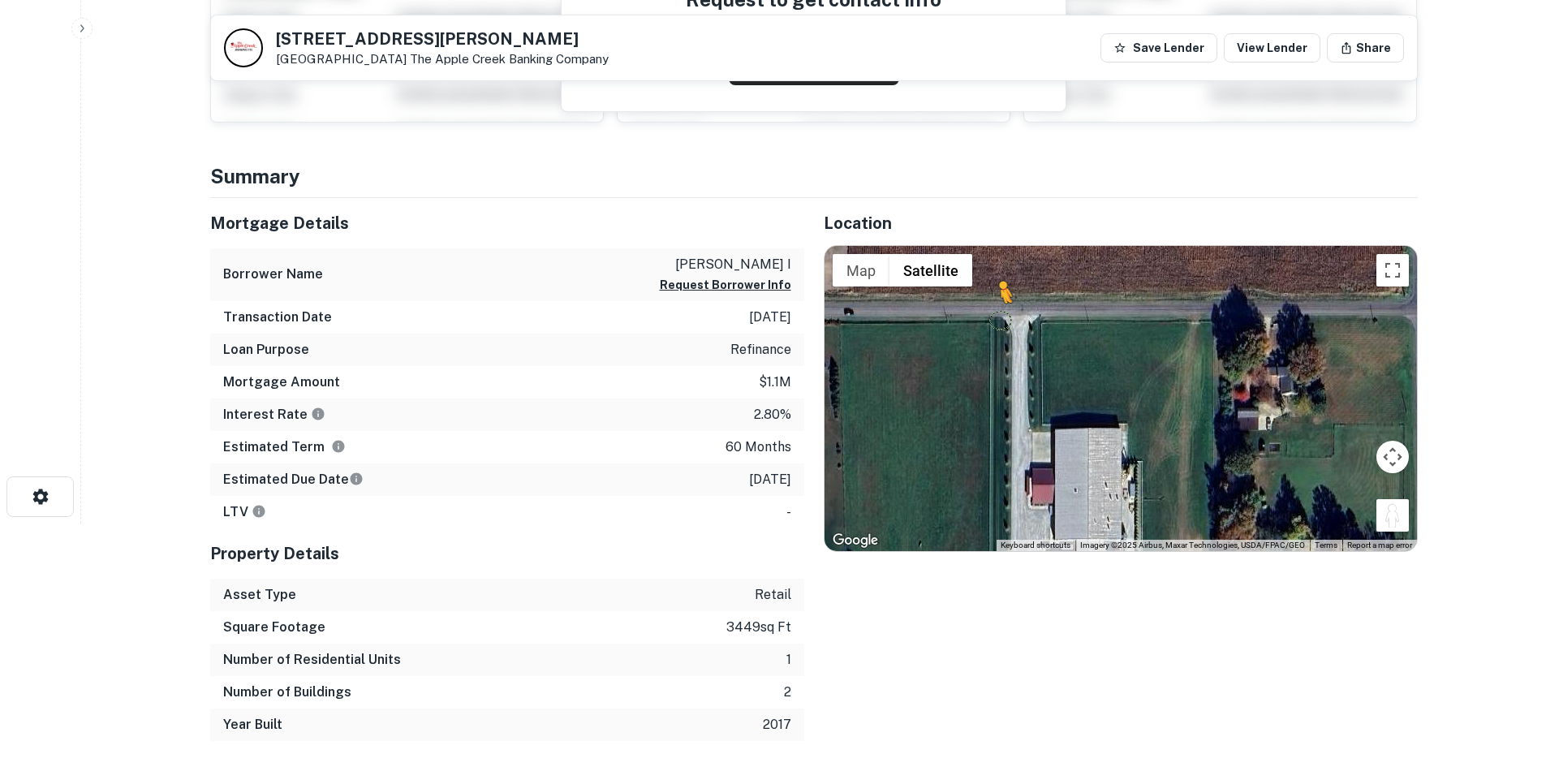
drag, startPoint x: 1389, startPoint y: 514, endPoint x: 997, endPoint y: 319, distance: 437.7
click at [997, 319] on div "To activate drag with keyboard, press Alt + Enter. Once in keyboard drag state,…" at bounding box center [1120, 398] width 592 height 305
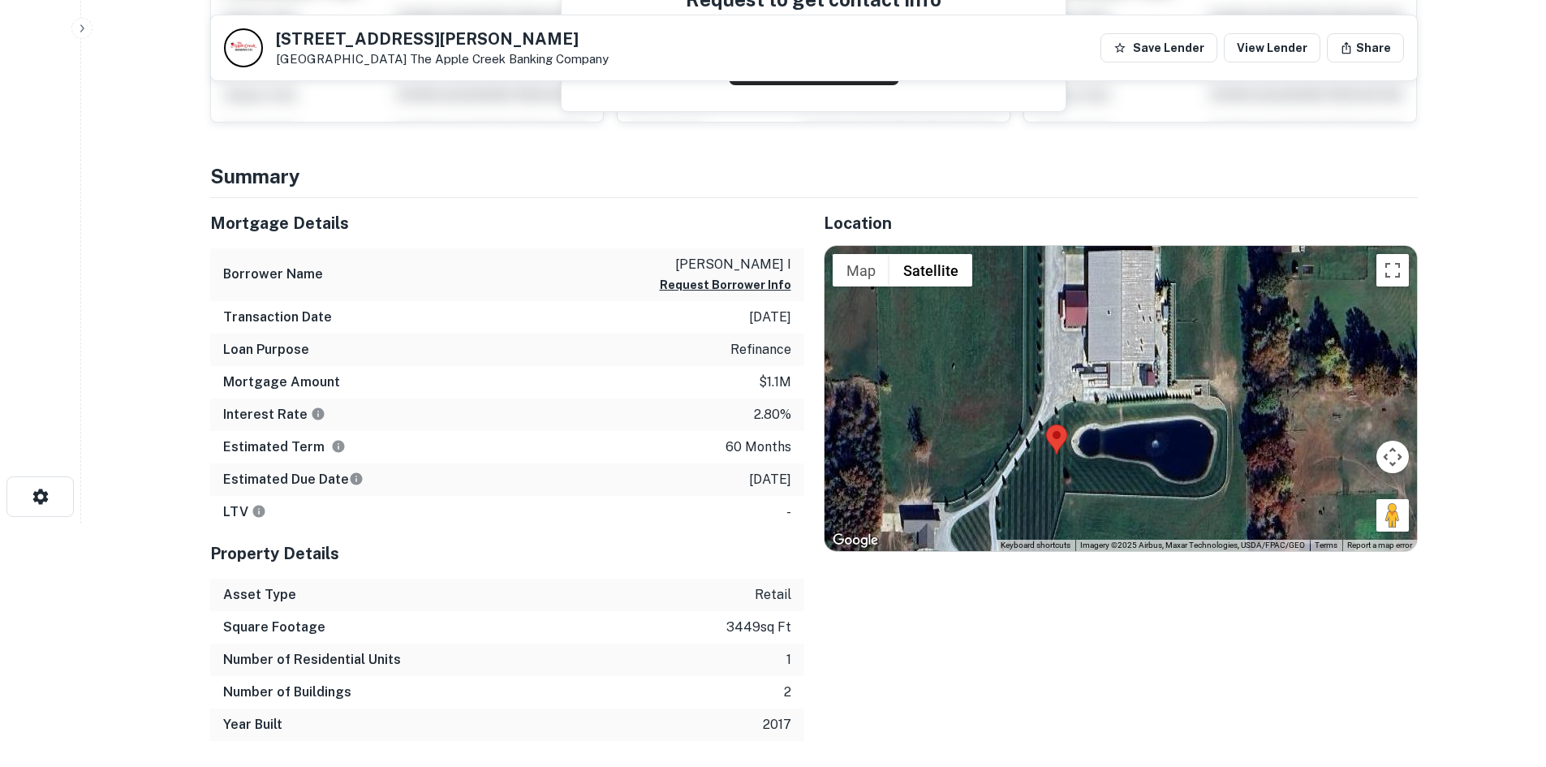
drag, startPoint x: 996, startPoint y: 434, endPoint x: 1040, endPoint y: 239, distance: 199.6
click at [1040, 239] on div "Location ← Move left → Move right ↑ Move up ↓ Move down + Zoom in - Zoom out Ho…" at bounding box center [1110, 469] width 613 height 543
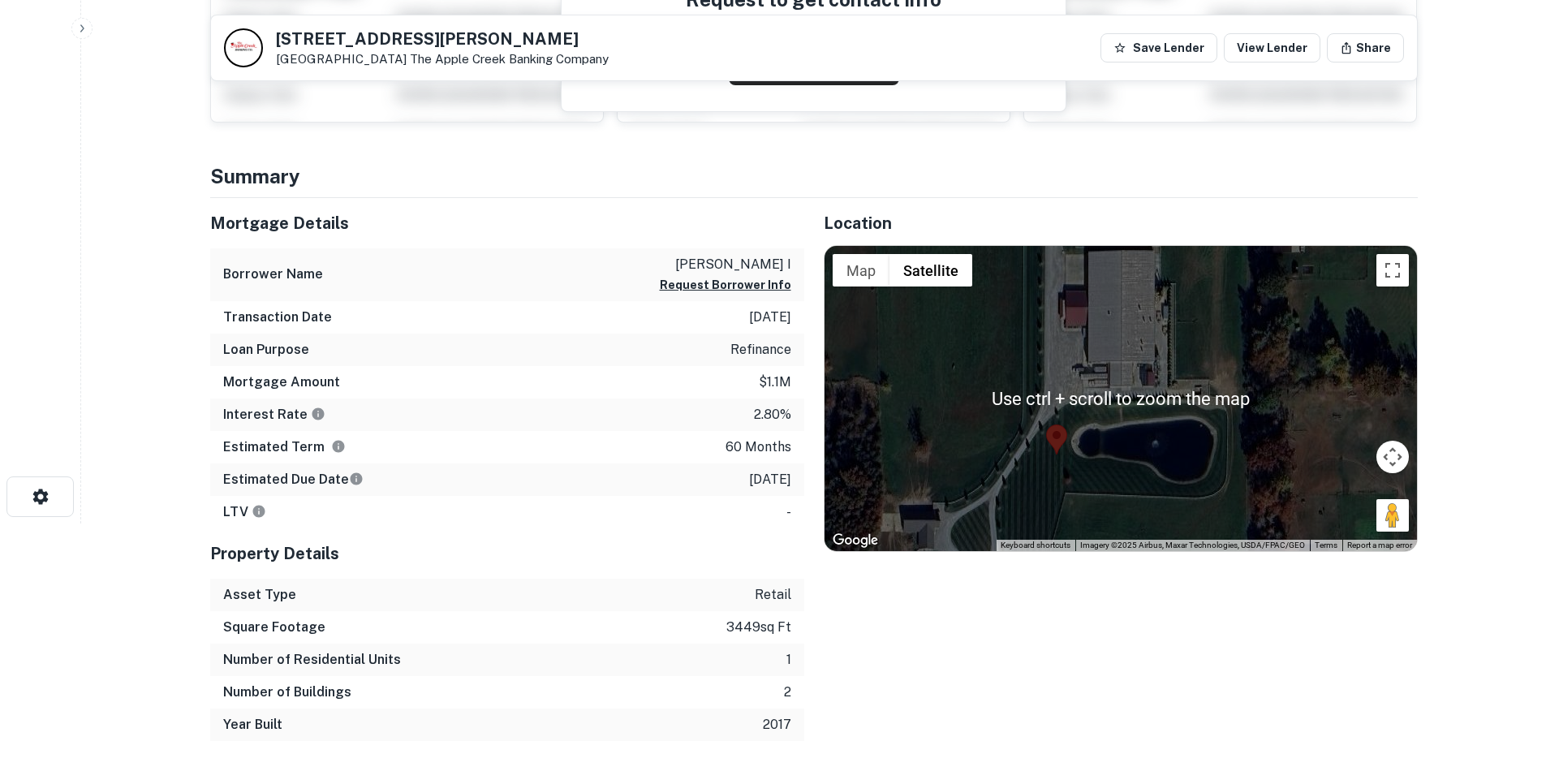
scroll to position [0, 0]
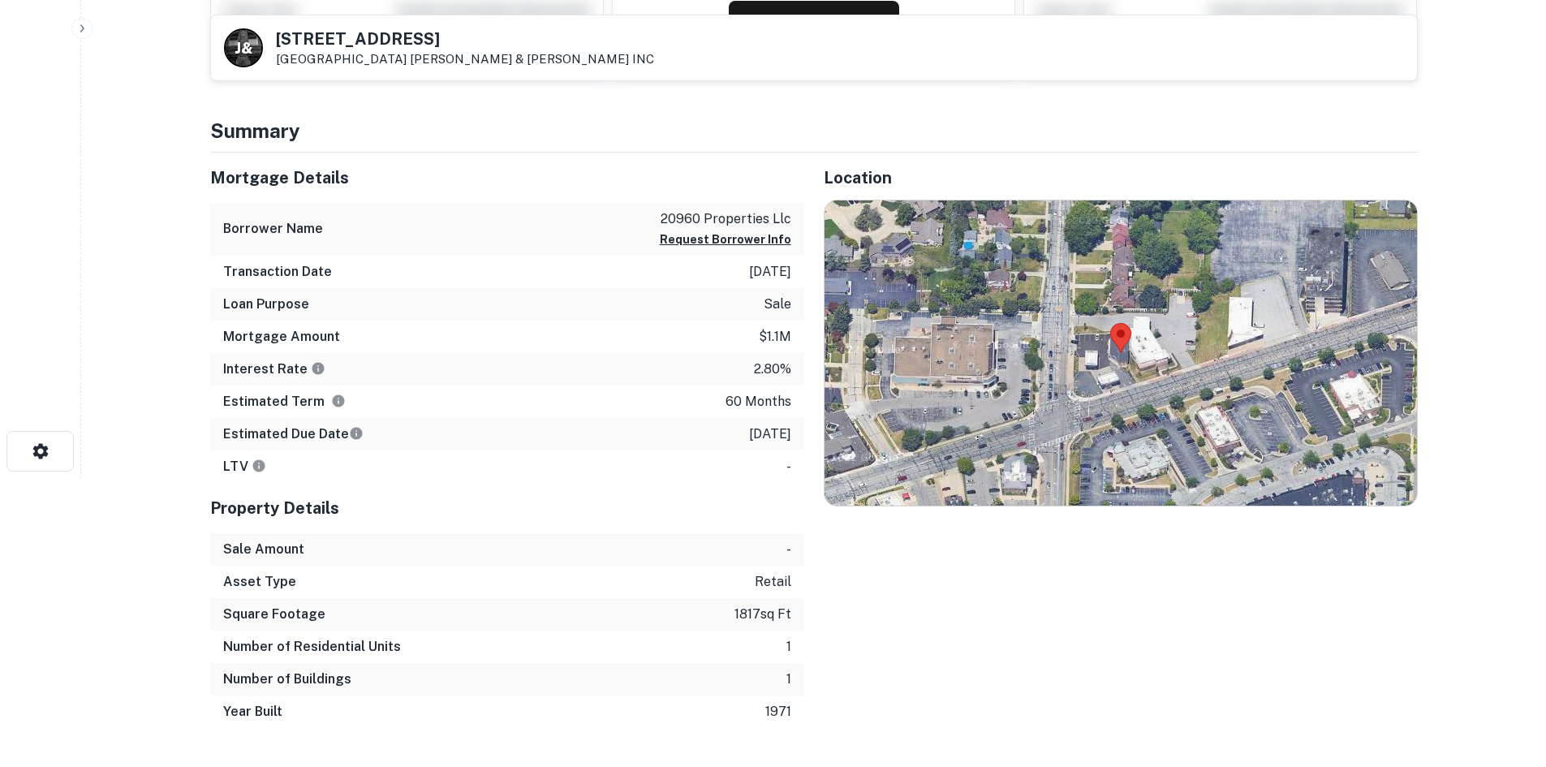
scroll to position [325, 0]
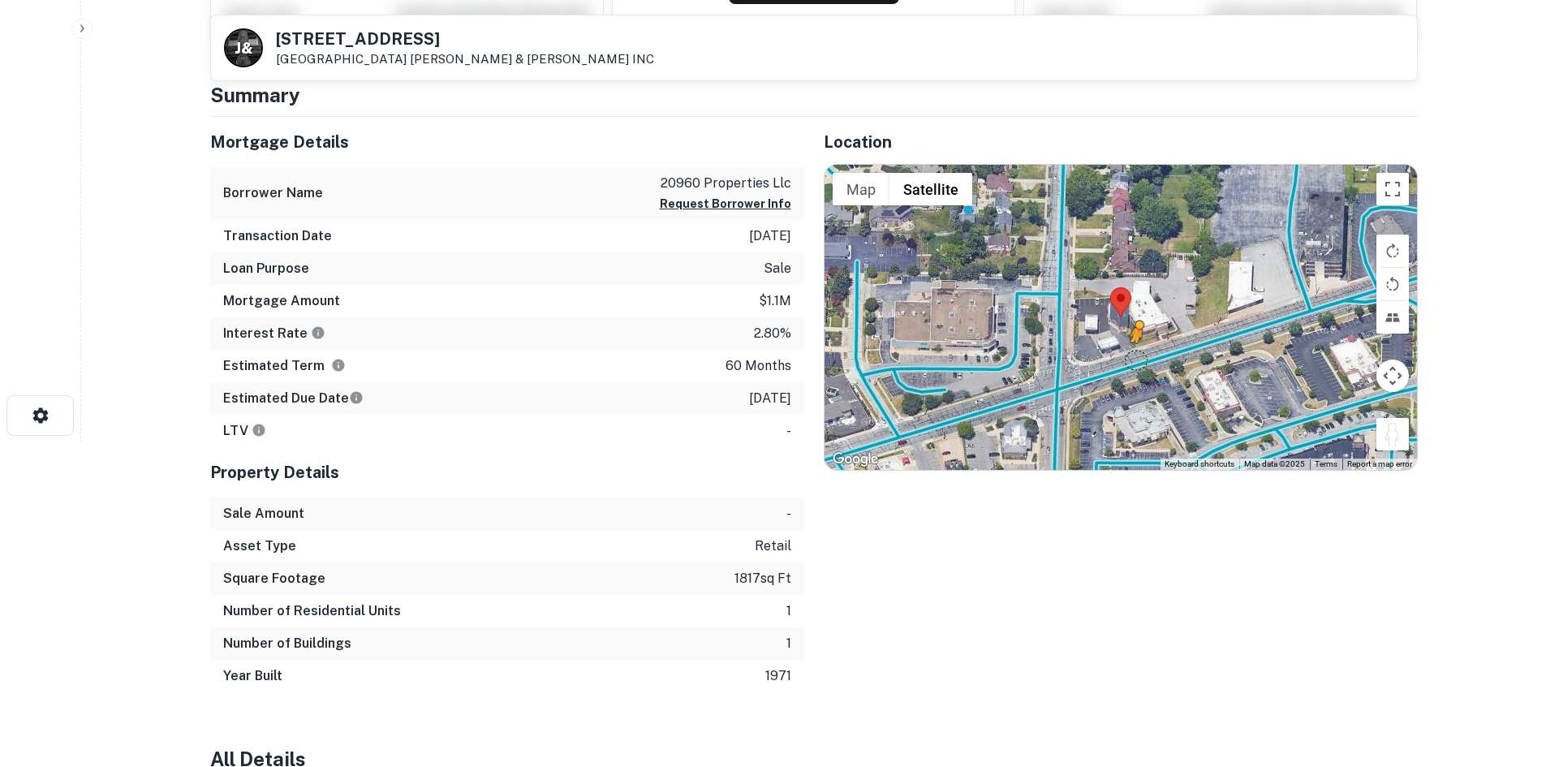
drag, startPoint x: 1405, startPoint y: 439, endPoint x: 1134, endPoint y: 359, distance: 282.5
click at [1134, 359] on div "To activate drag with keyboard, press Alt + Enter. Once in keyboard drag state,…" at bounding box center [1120, 317] width 592 height 305
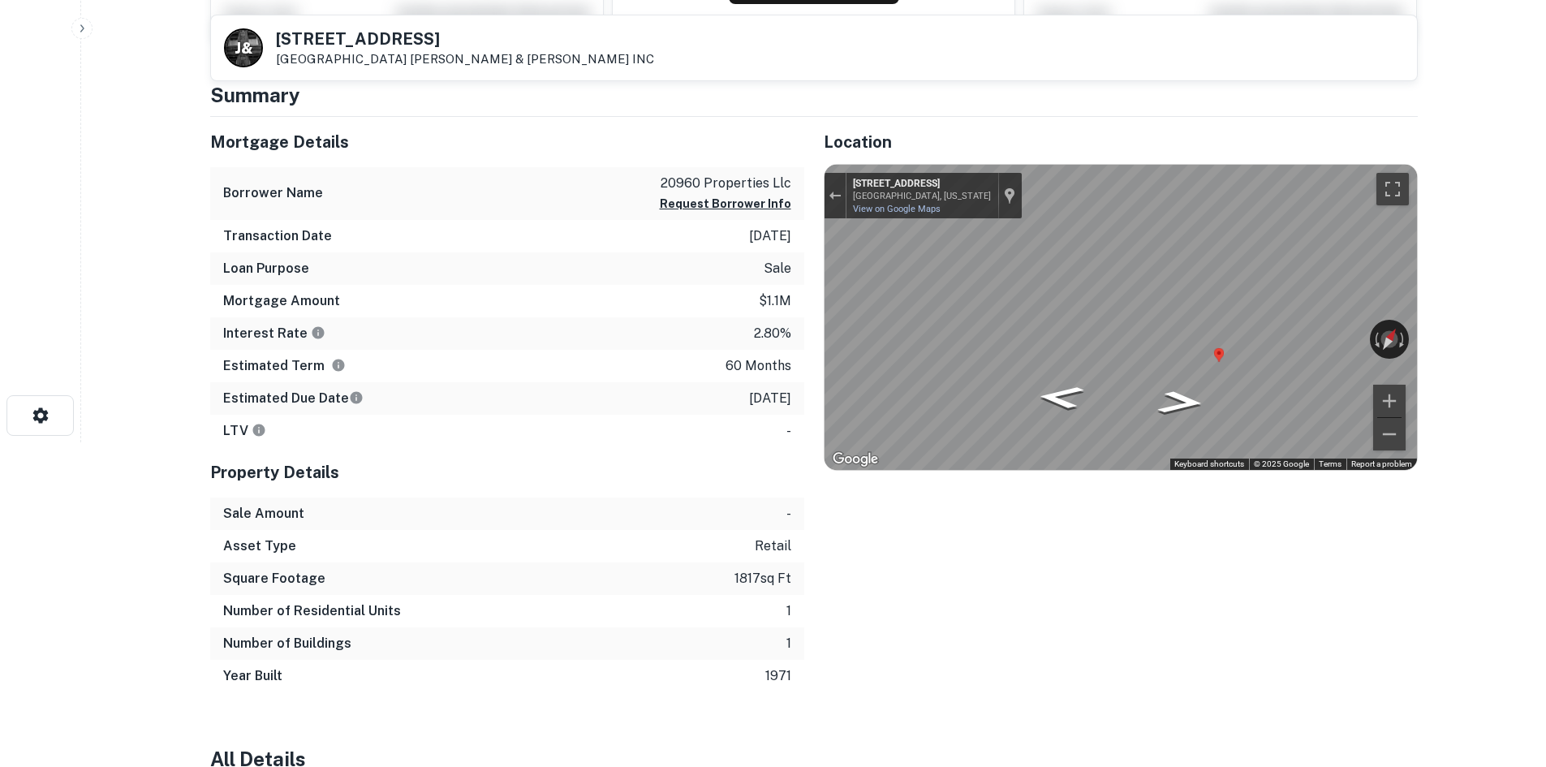
click at [1054, 405] on div "Map" at bounding box center [1120, 317] width 592 height 305
click at [1060, 415] on icon "Go Southwest, Center Ridge Rd" at bounding box center [1060, 402] width 87 height 33
click at [1060, 415] on icon "Go Southwest, Center Ridge Rd" at bounding box center [1060, 404] width 87 height 33
drag, startPoint x: 1060, startPoint y: 411, endPoint x: 786, endPoint y: 269, distance: 307.8
click at [786, 269] on div "Mortgage Details Borrower Name 20960 properties llc Request Borrower Info Trans…" at bounding box center [804, 404] width 1227 height 575
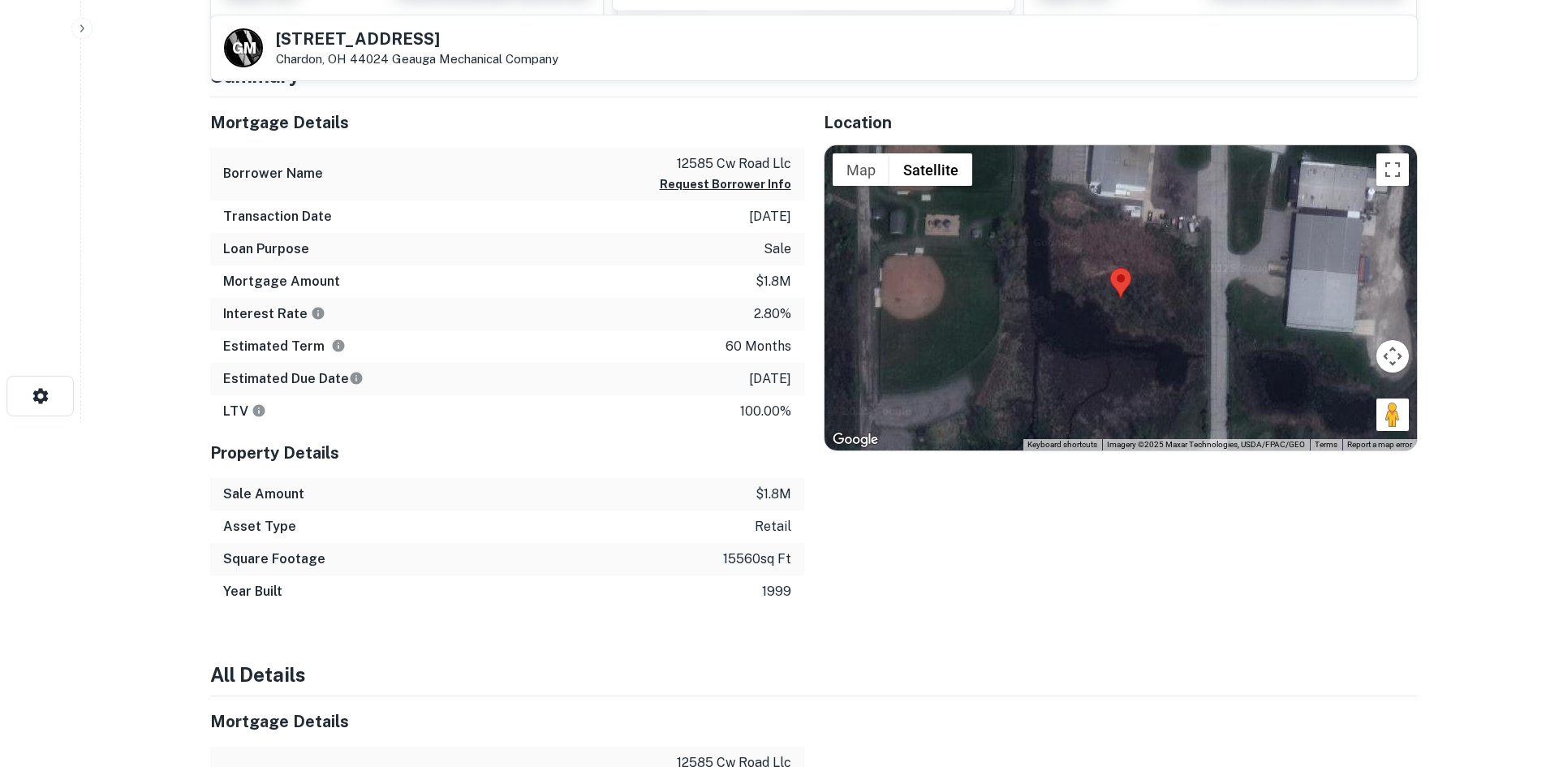
scroll to position [325, 0]
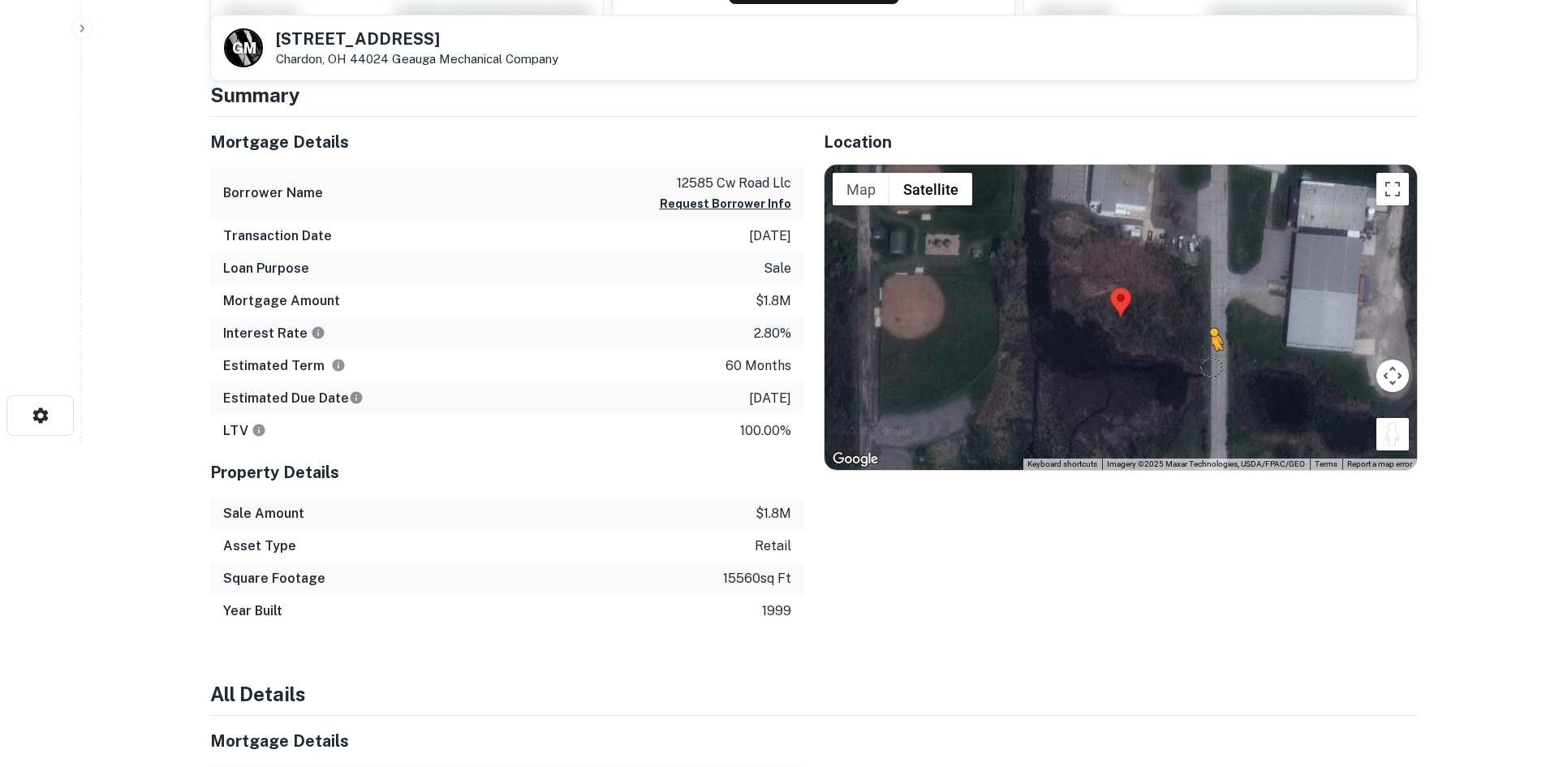
drag, startPoint x: 1378, startPoint y: 433, endPoint x: 1203, endPoint y: 346, distance: 196.0
click at [1203, 346] on div "To activate drag with keyboard, press Alt + Enter. Once in keyboard drag state,…" at bounding box center [1120, 317] width 592 height 305
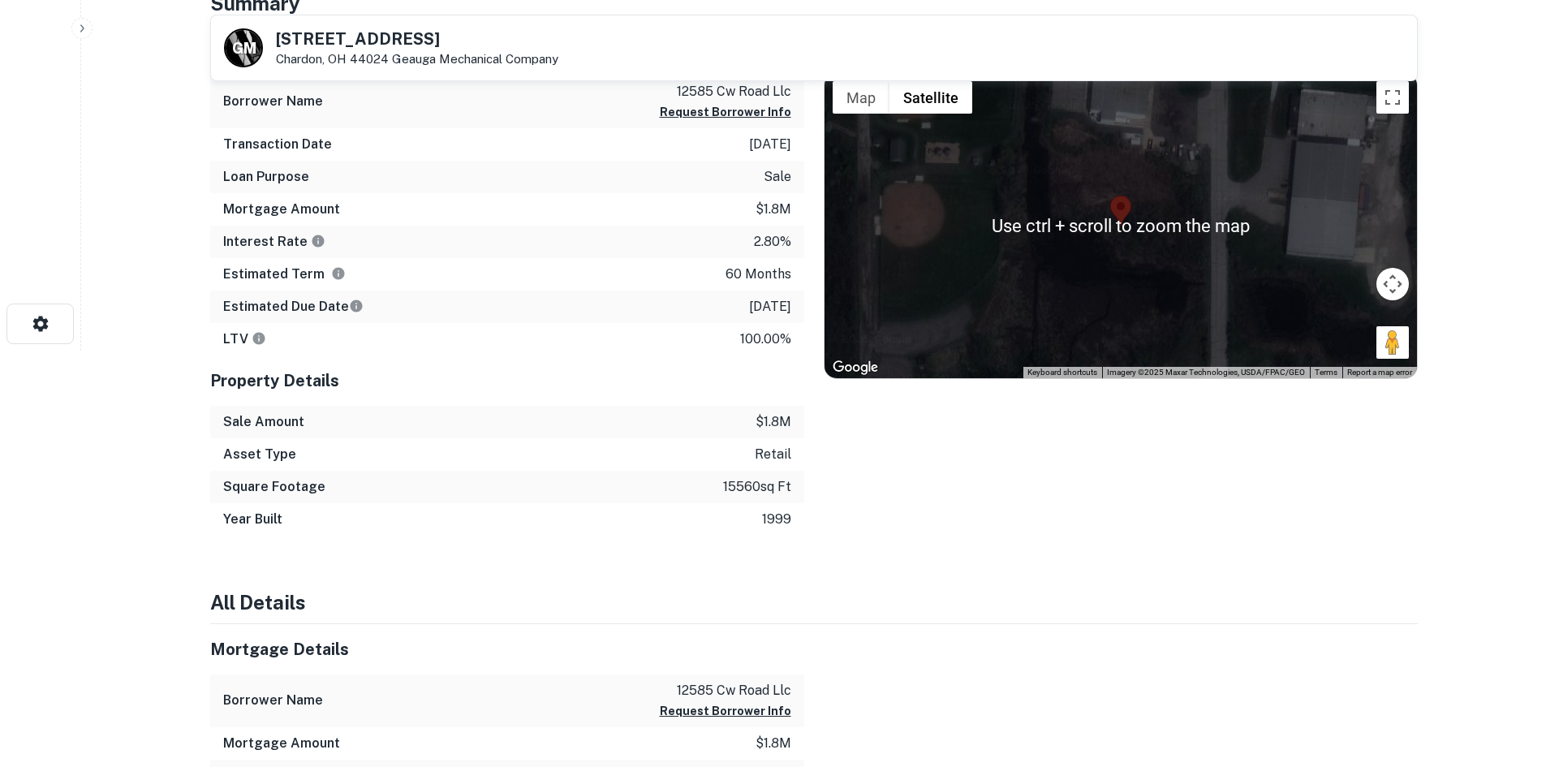
scroll to position [406, 0]
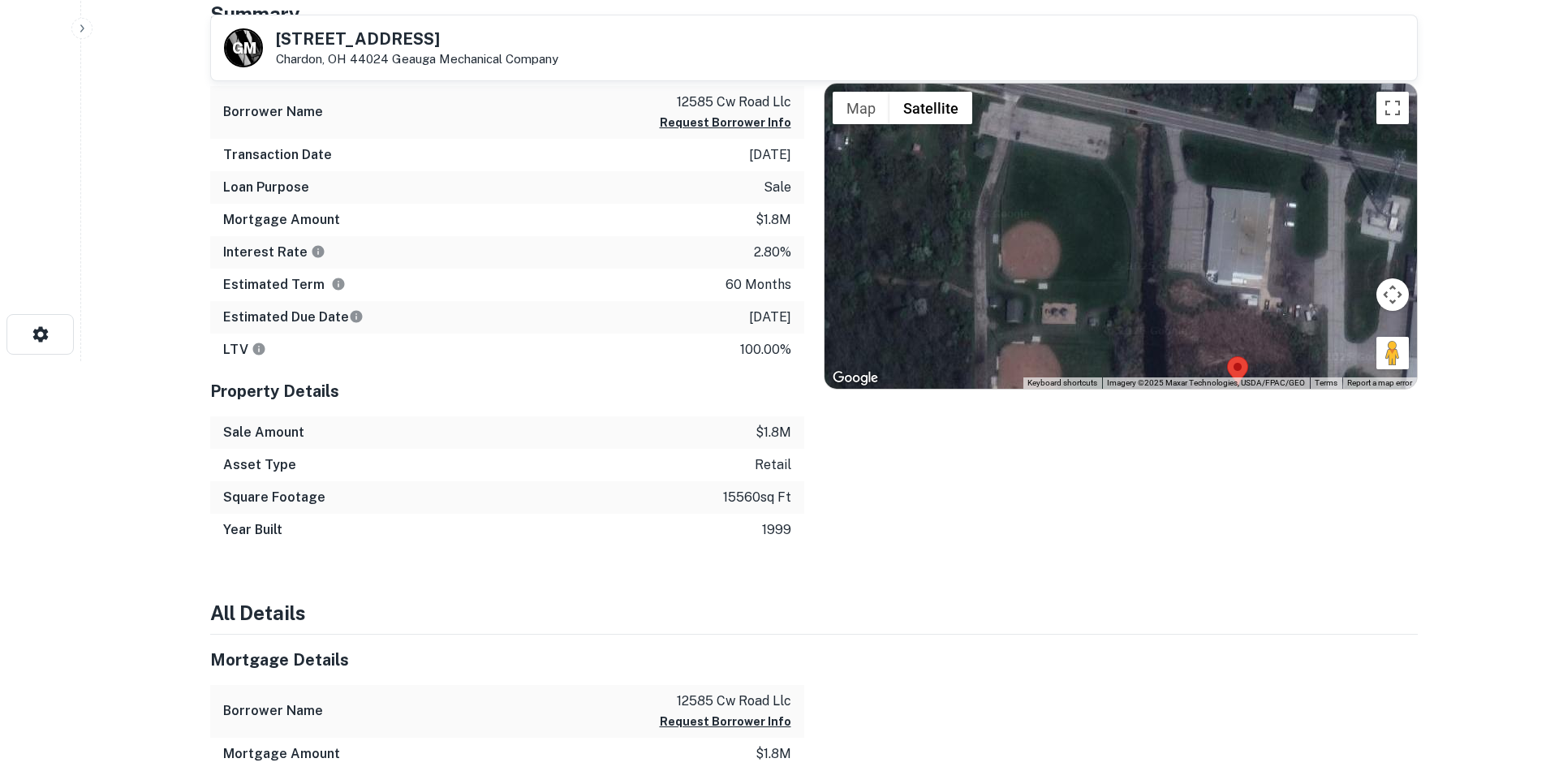
drag, startPoint x: 1106, startPoint y: 335, endPoint x: 1174, endPoint y: 449, distance: 132.5
click at [1174, 449] on div "Location ← Move left → Move right ↑ Move up ↓ Move down + Zoom in - Zoom out Ho…" at bounding box center [1110, 291] width 613 height 510
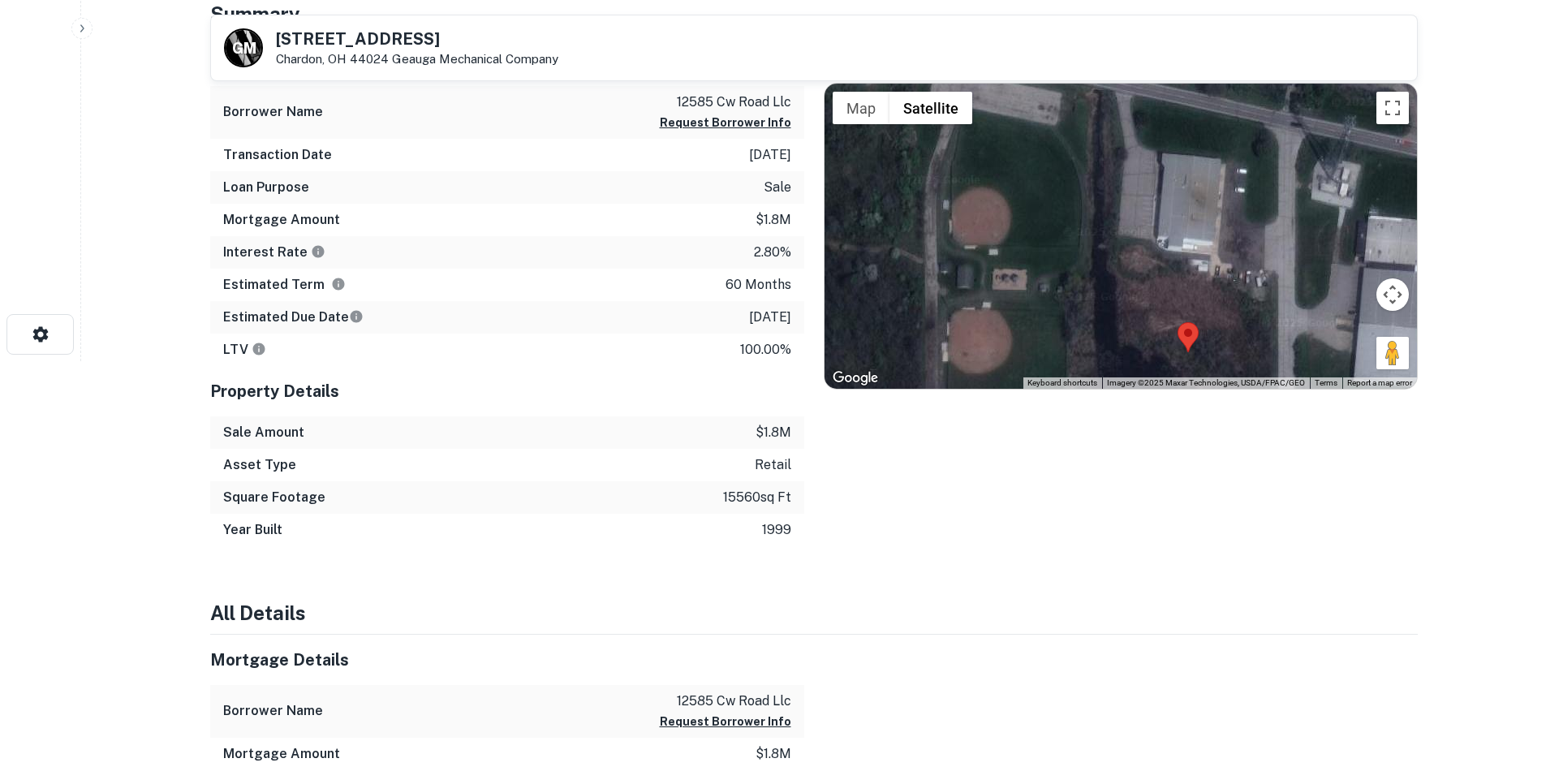
drag, startPoint x: 1381, startPoint y: 356, endPoint x: 1192, endPoint y: 108, distance: 312.1
click at [1193, 108] on div "No data available. Use ctrl + scroll to zoom the map Map Terrain Satellite Labe…" at bounding box center [1120, 236] width 592 height 305
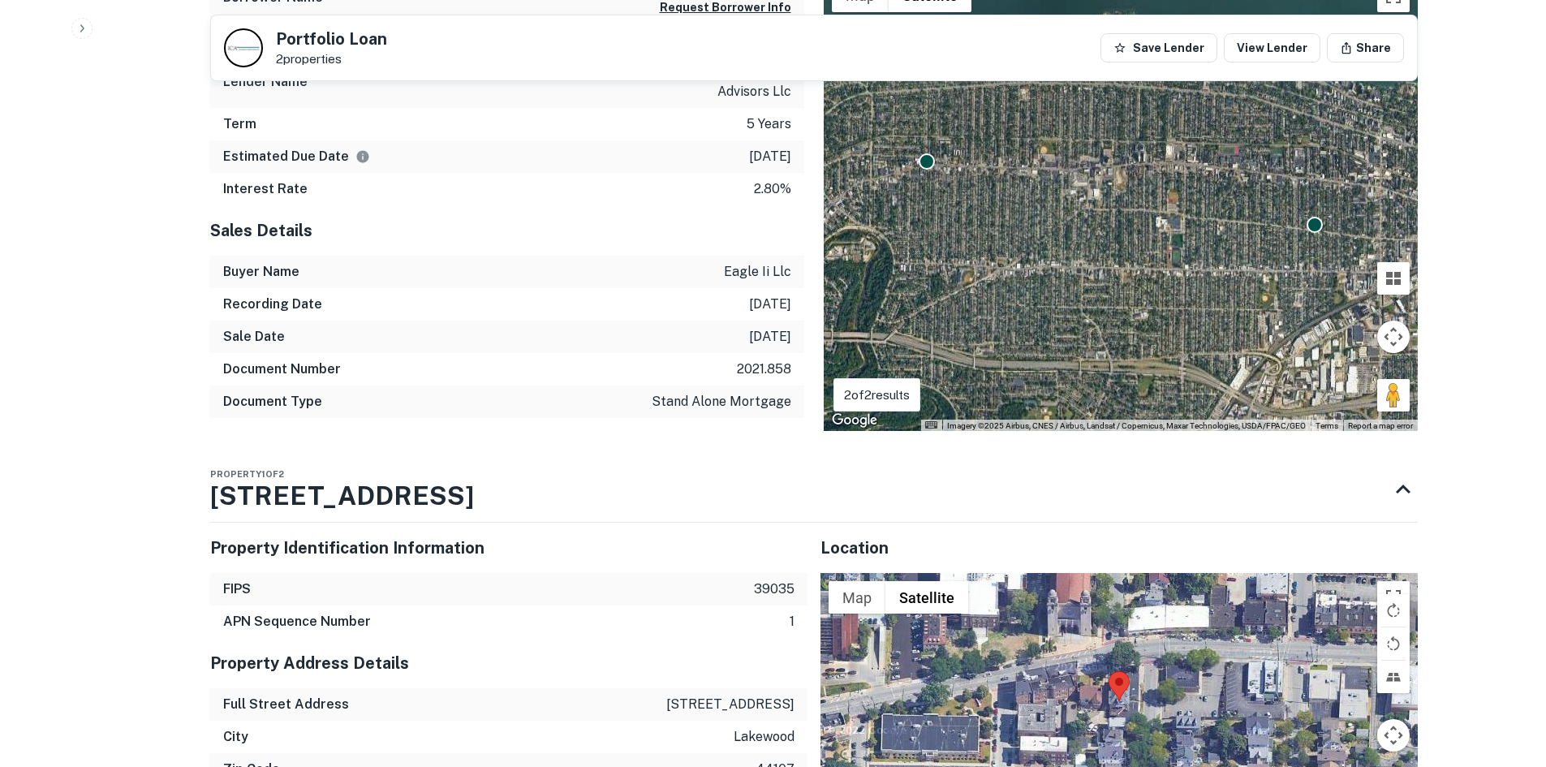
scroll to position [1162, 0]
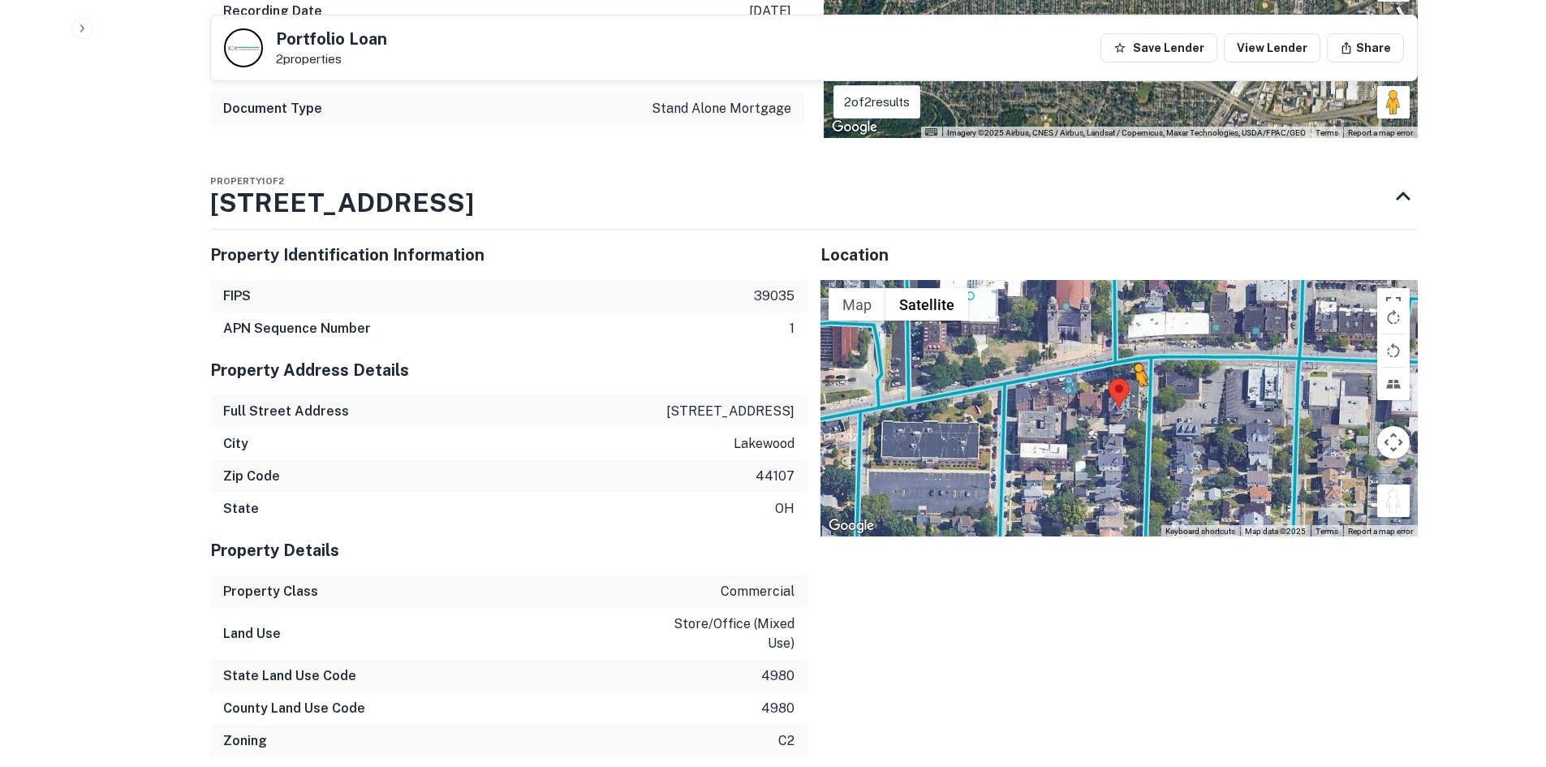
drag, startPoint x: 1407, startPoint y: 503, endPoint x: 1133, endPoint y: 402, distance: 292.4
click at [1133, 402] on div "To activate drag with keyboard, press Alt + Enter. Once in keyboard drag state,…" at bounding box center [1118, 408] width 597 height 256
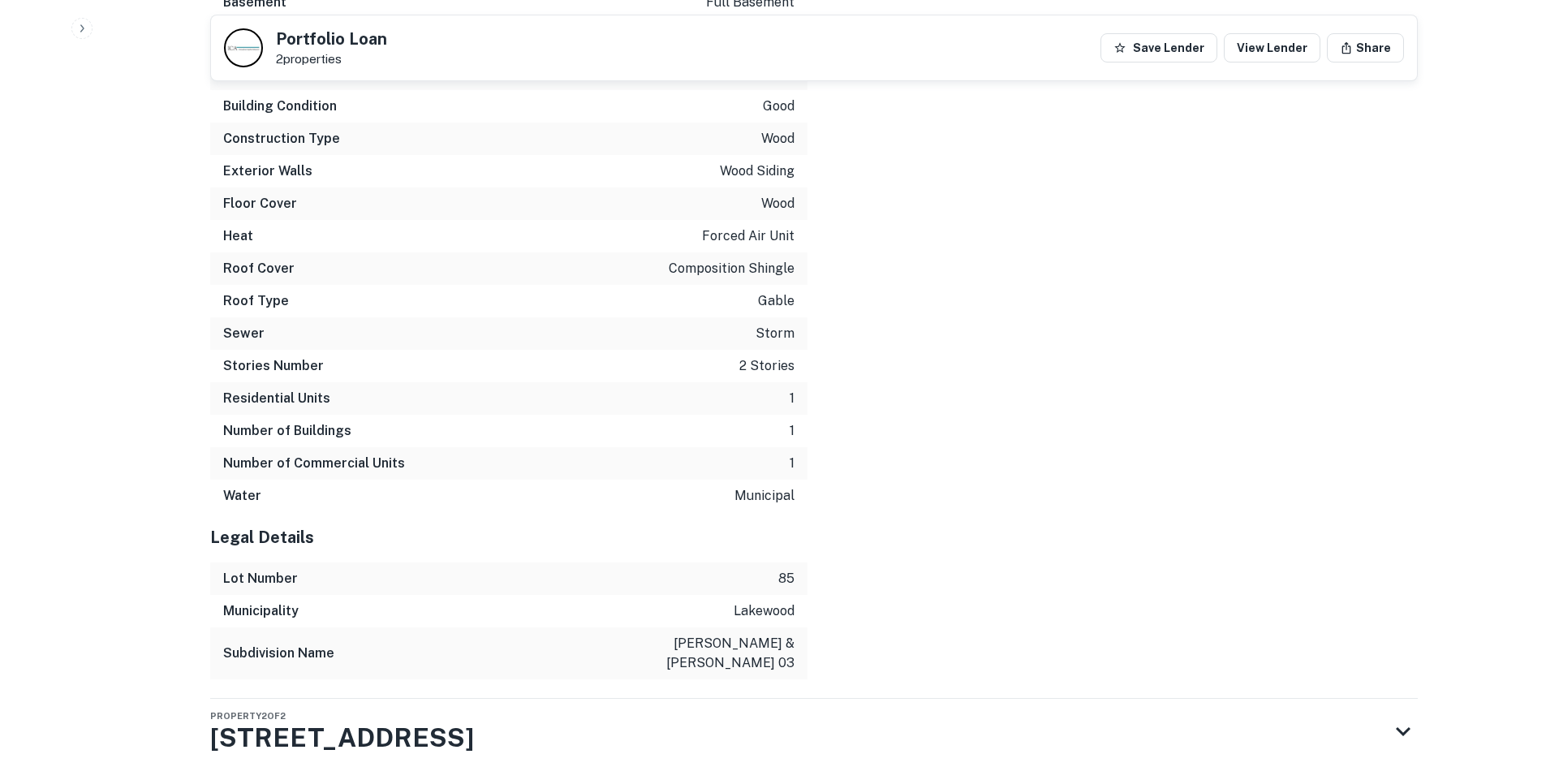
scroll to position [2613, 0]
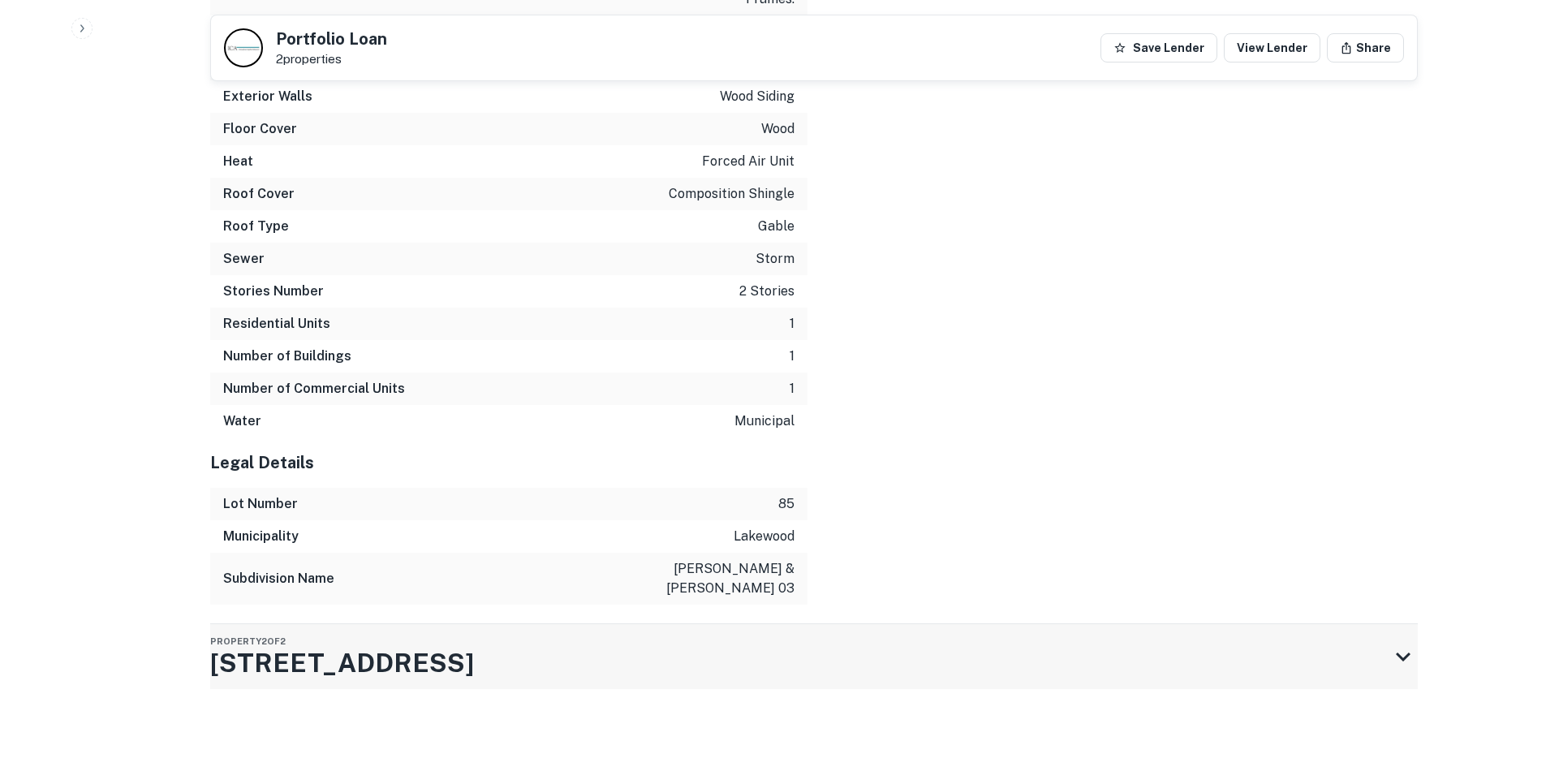
click at [713, 644] on div "Property 2 of 2 12507 Franklin Blvd" at bounding box center [799, 656] width 1178 height 65
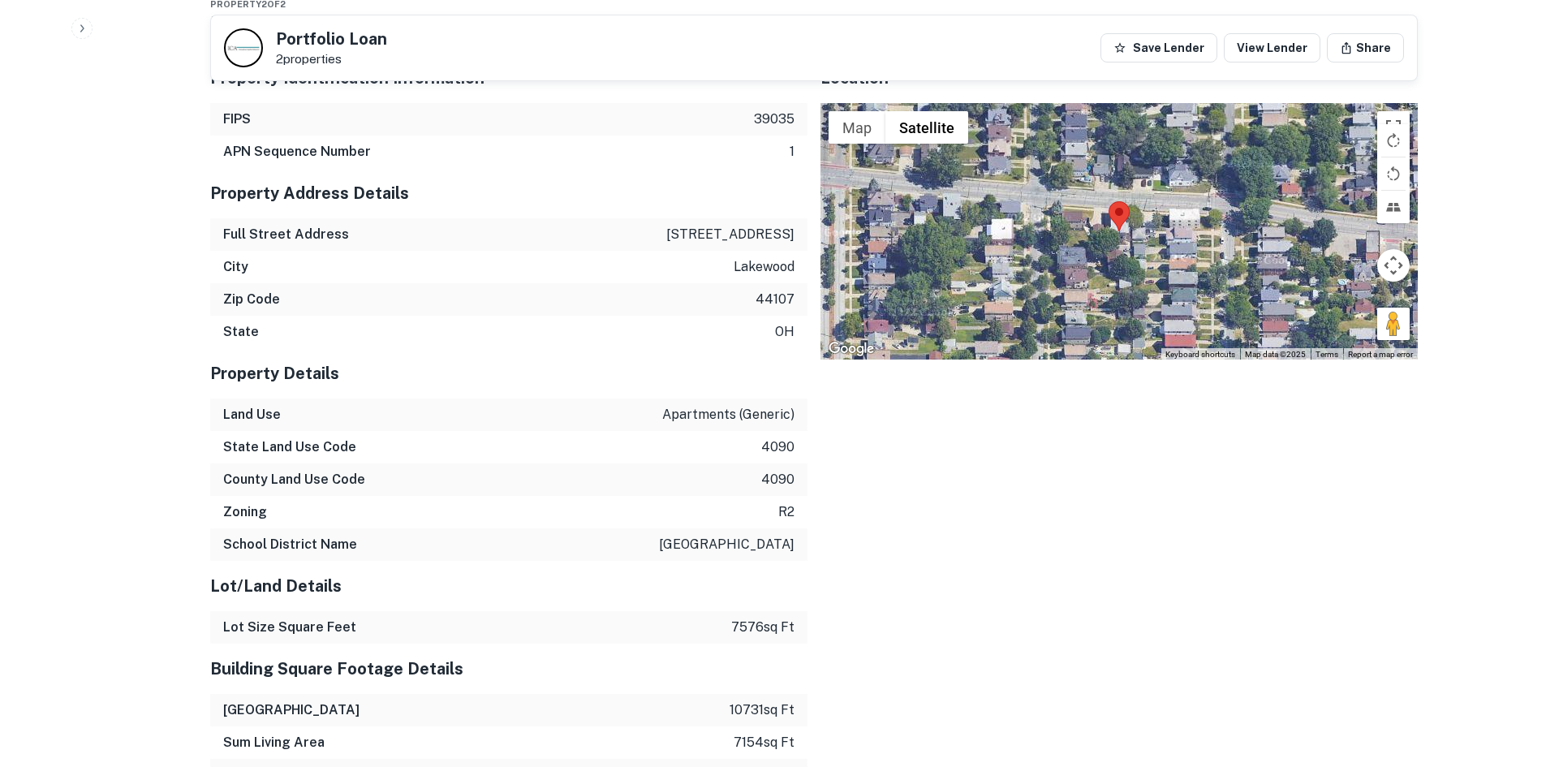
scroll to position [3308, 0]
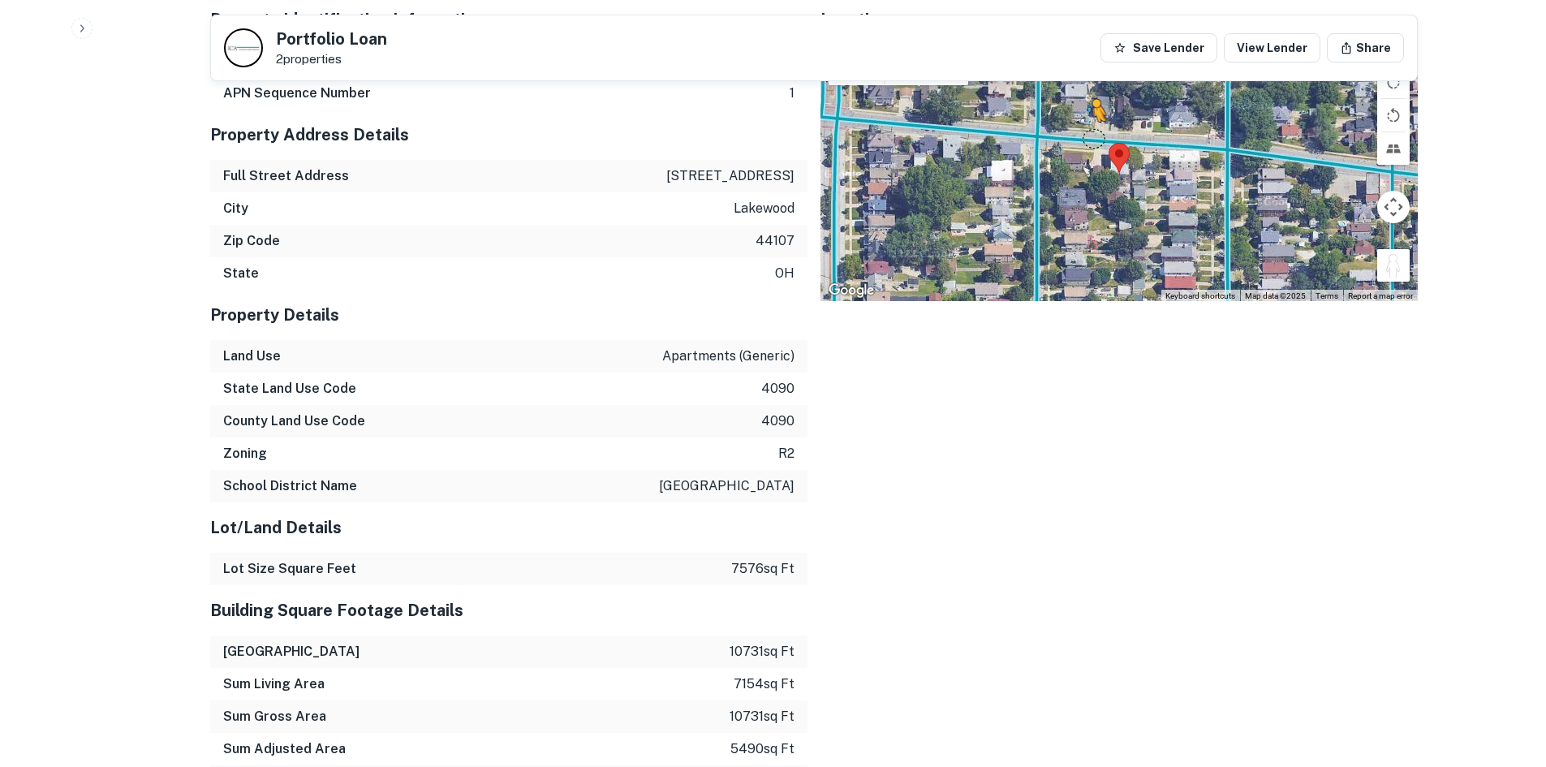
drag, startPoint x: 1384, startPoint y: 265, endPoint x: 1088, endPoint y: 132, distance: 324.4
click at [1088, 132] on div "To activate drag with keyboard, press Alt + Enter. Once in keyboard drag state,…" at bounding box center [1118, 173] width 597 height 256
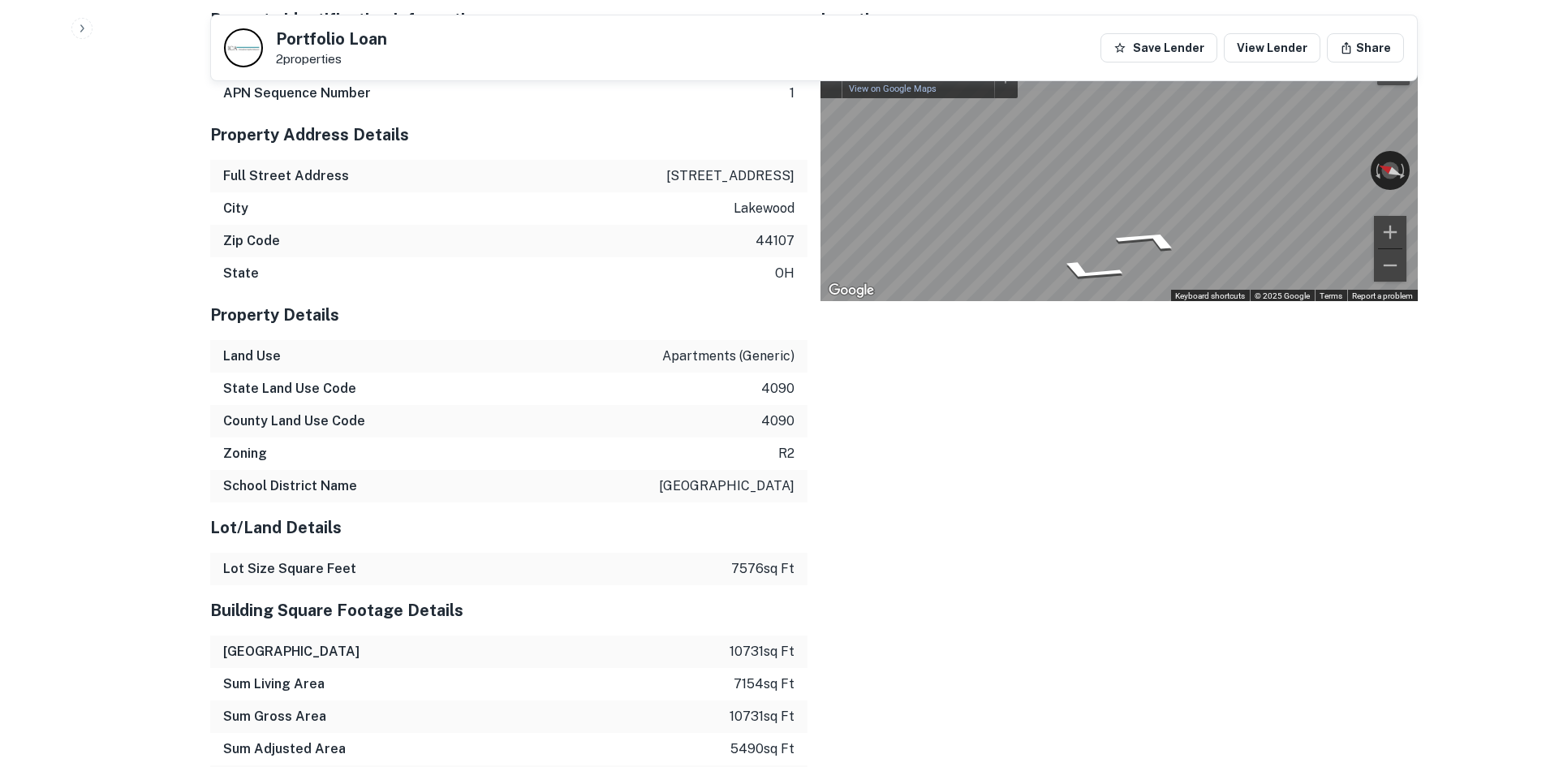
click at [815, 188] on div "Location ← Move left → Move right ↑ Move up ↓ Move down + Zoom in - Zoom out Ho…" at bounding box center [1112, 757] width 610 height 1553
click at [803, 196] on div "Property Identification Information FIPS 39035 APN Sequence Number 1 Property A…" at bounding box center [807, 757] width 1220 height 1553
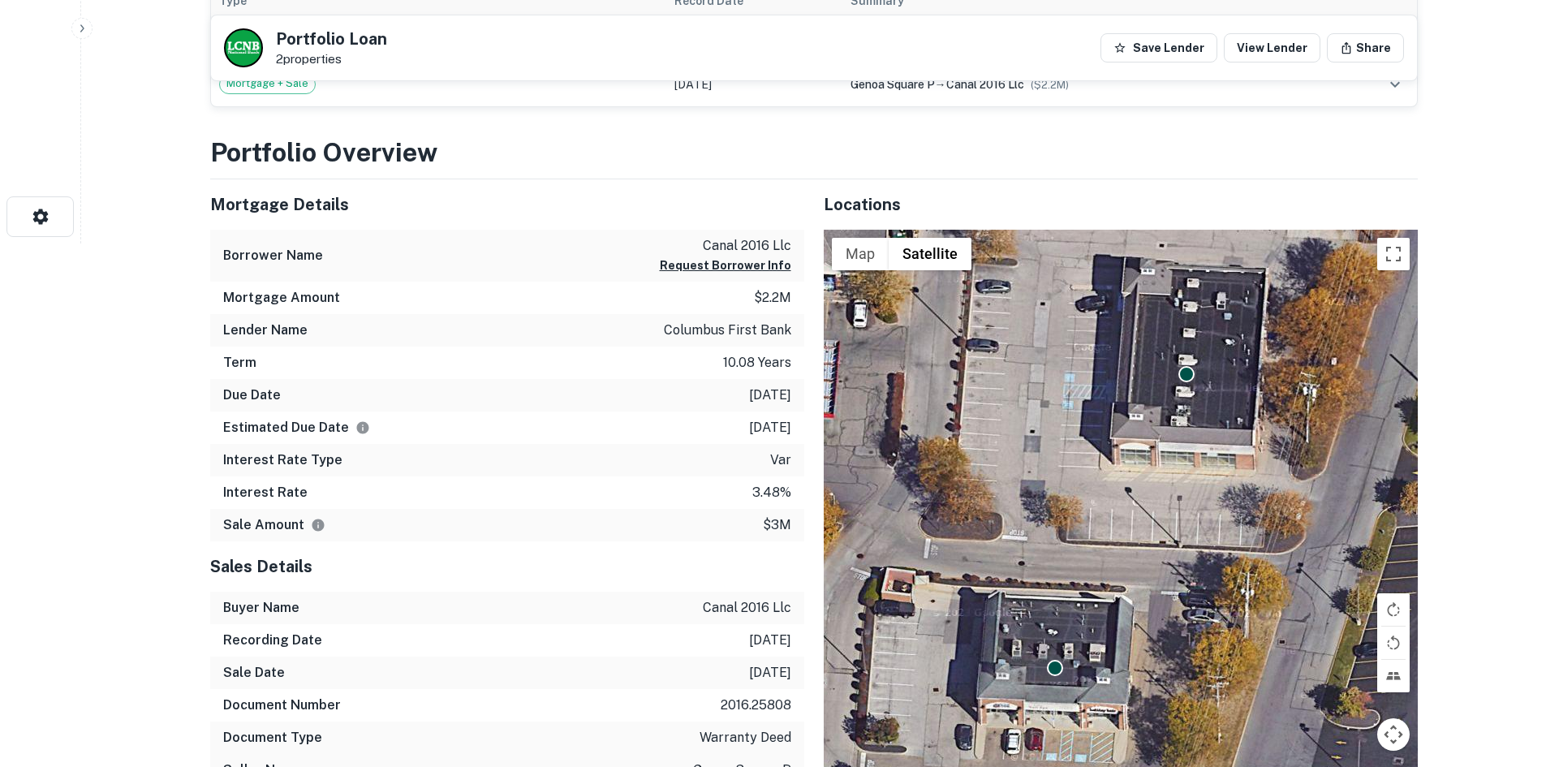
scroll to position [675, 0]
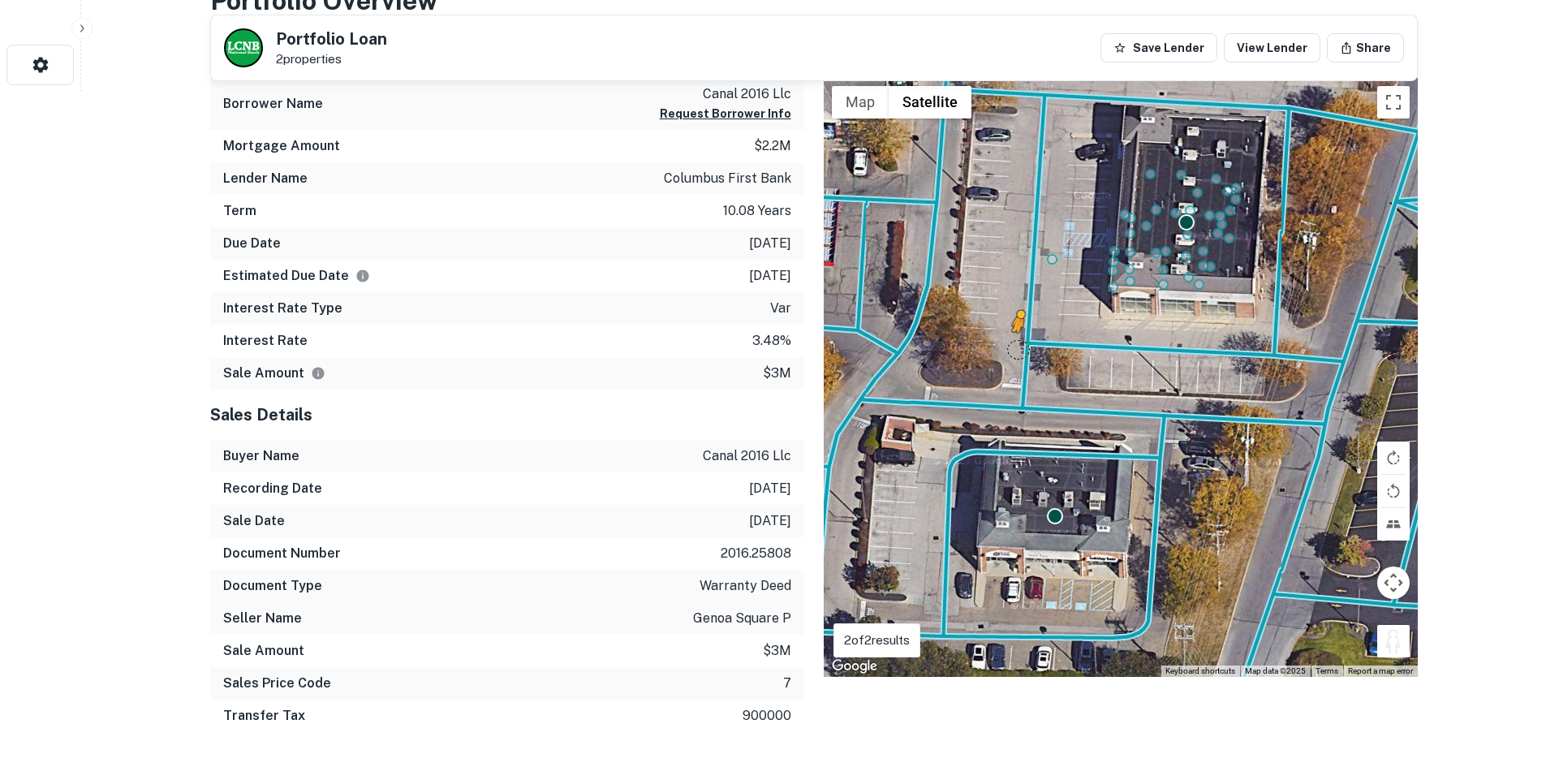
drag, startPoint x: 1390, startPoint y: 644, endPoint x: 1035, endPoint y: 342, distance: 465.8
click at [1015, 347] on div "To activate drag with keyboard, press Alt + Enter. Once in keyboard drag state,…" at bounding box center [1121, 377] width 594 height 599
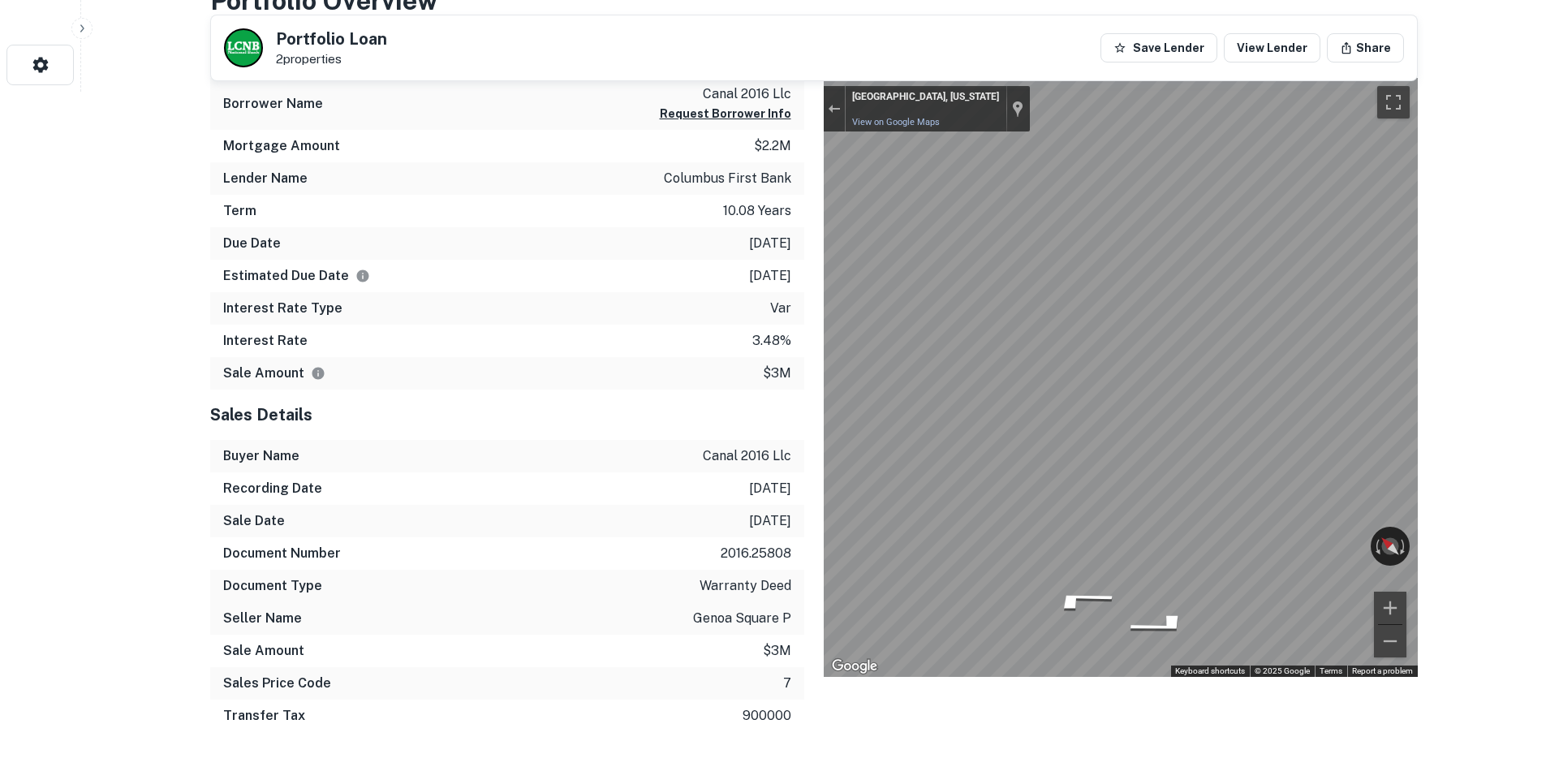
click at [594, 296] on div "Mortgage Details Borrower Name canal 2016 llc Request Borrower Info Mortgage Am…" at bounding box center [804, 387] width 1227 height 718
click at [650, 366] on div "Mortgage Details Borrower Name canal 2016 llc Request Borrower Info Mortgage Am…" at bounding box center [804, 387] width 1227 height 718
click at [631, 385] on div "Mortgage Details Borrower Name canal 2016 llc Request Borrower Info Mortgage Am…" at bounding box center [804, 387] width 1227 height 718
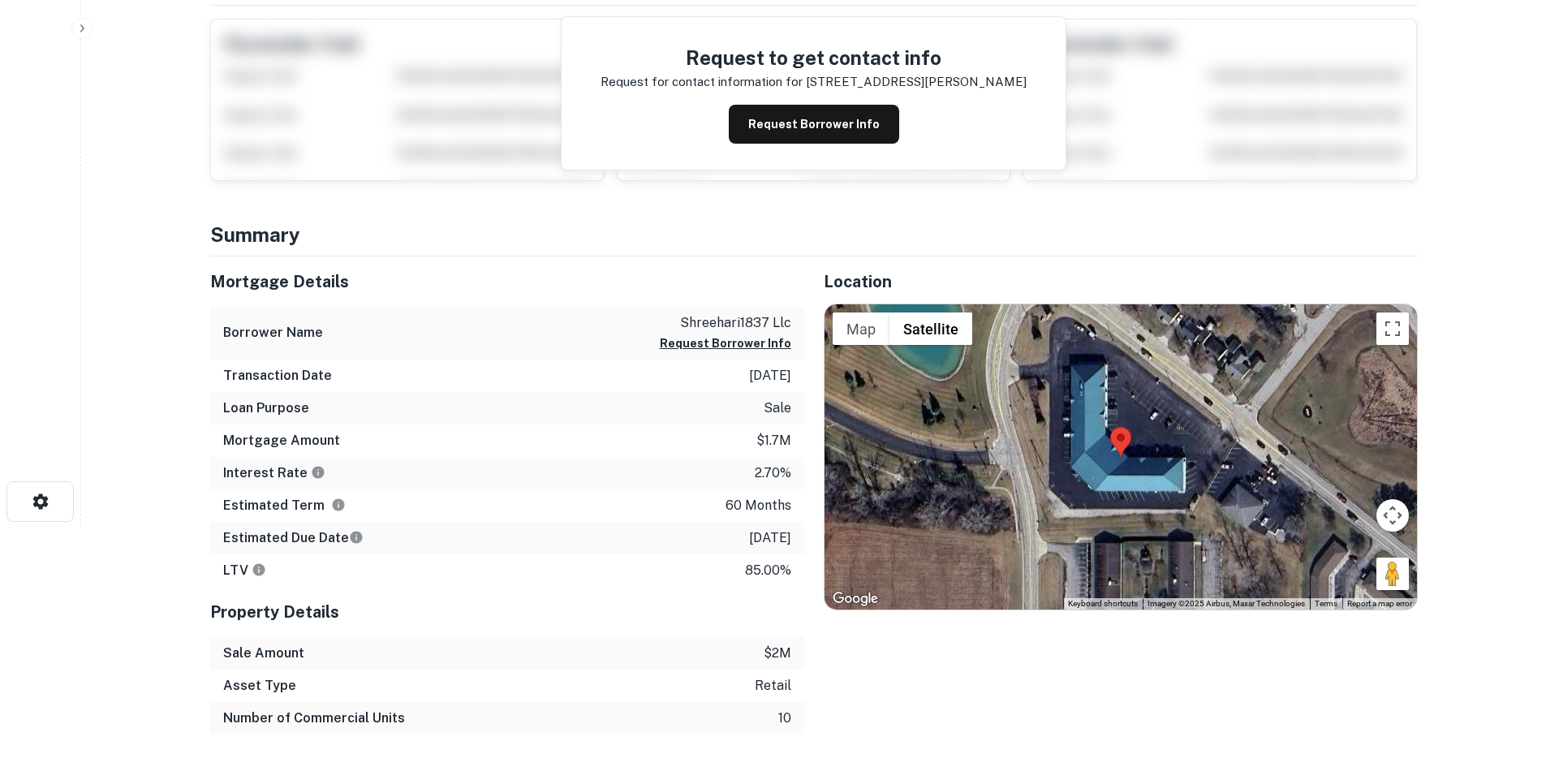
scroll to position [406, 0]
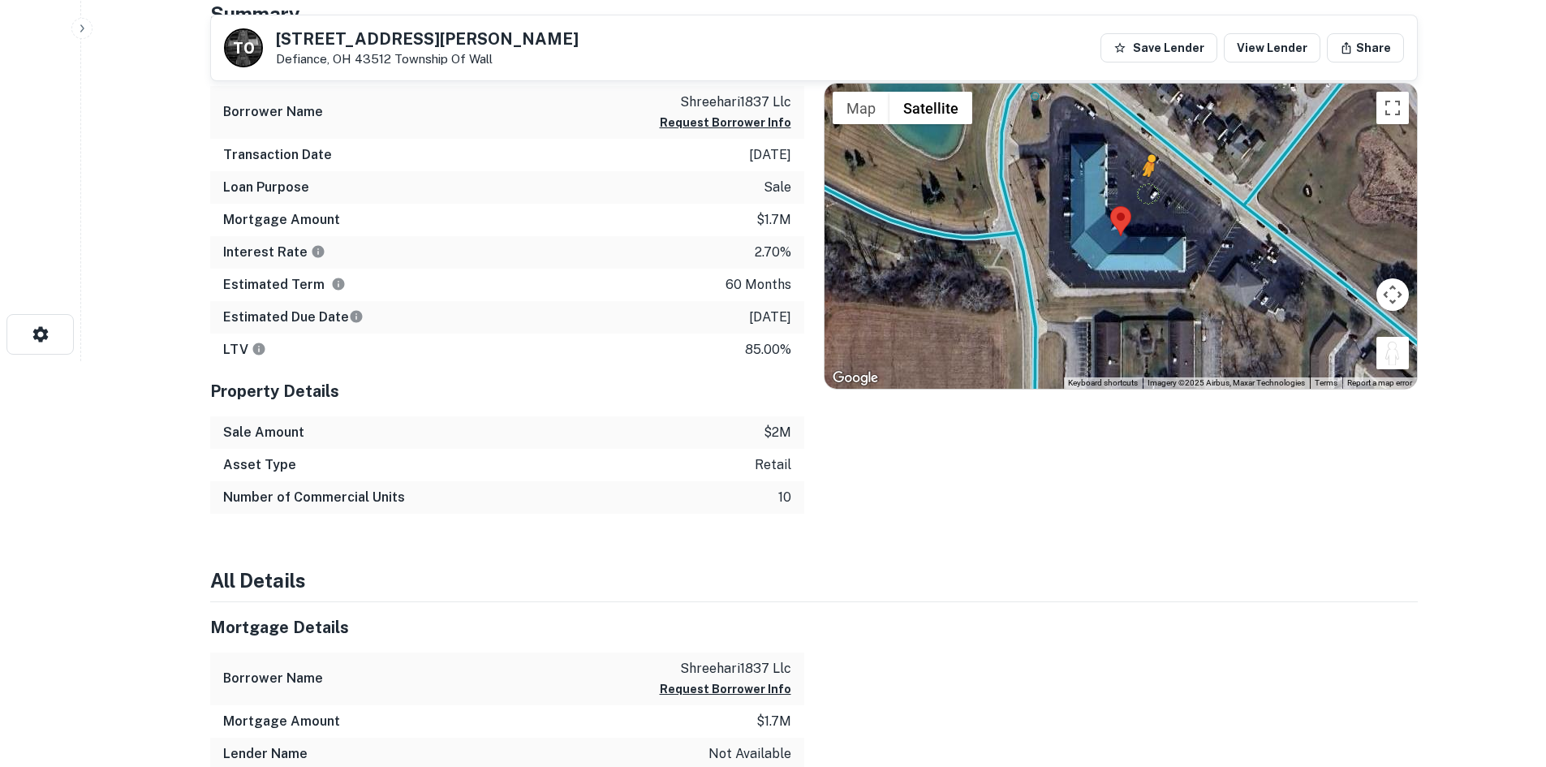
drag, startPoint x: 1401, startPoint y: 359, endPoint x: 1160, endPoint y: 187, distance: 296.1
click at [1151, 190] on div "To activate drag with keyboard, press Alt + Enter. Once in keyboard drag state,…" at bounding box center [1120, 236] width 592 height 305
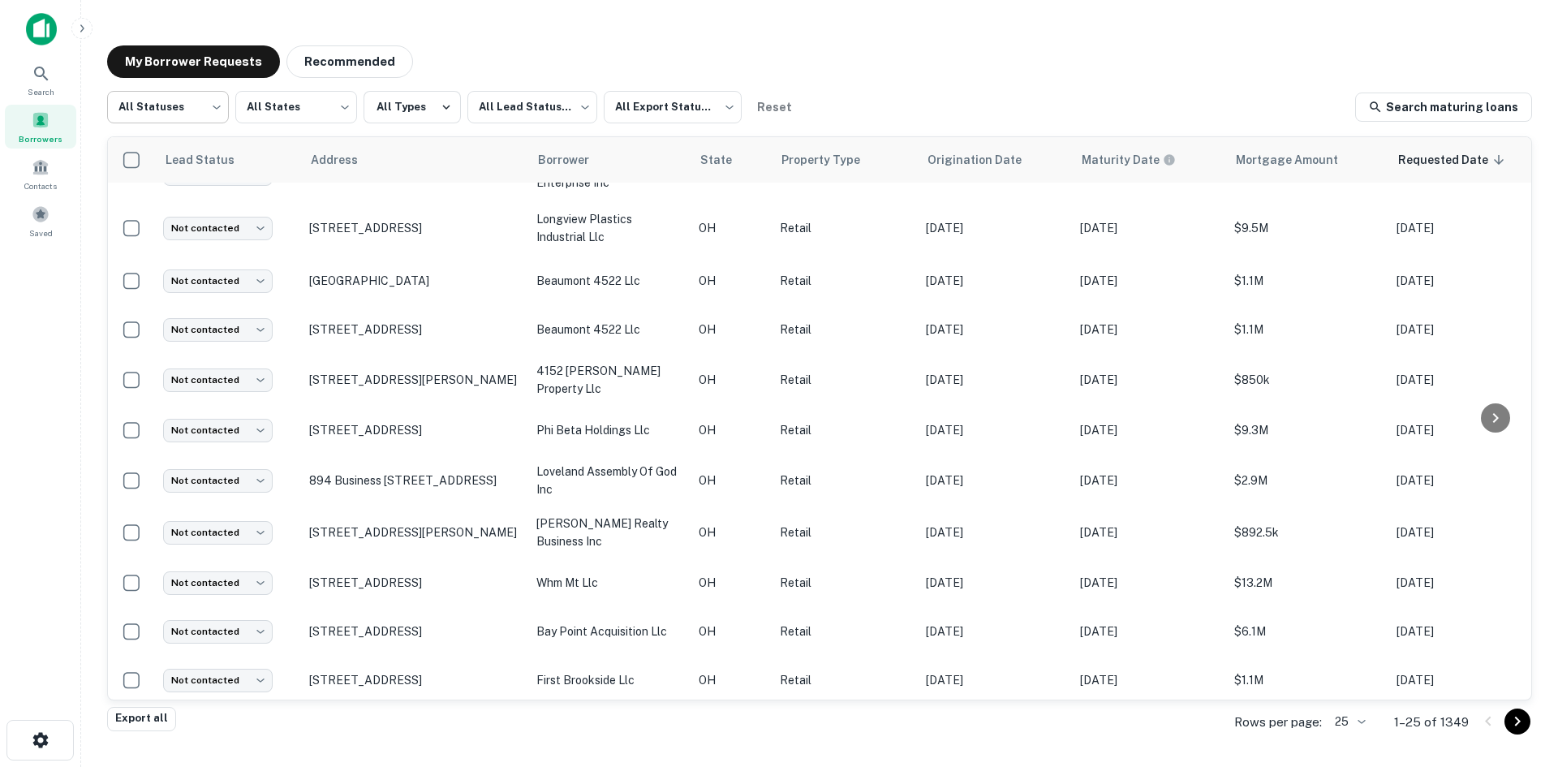
scroll to position [466, 0]
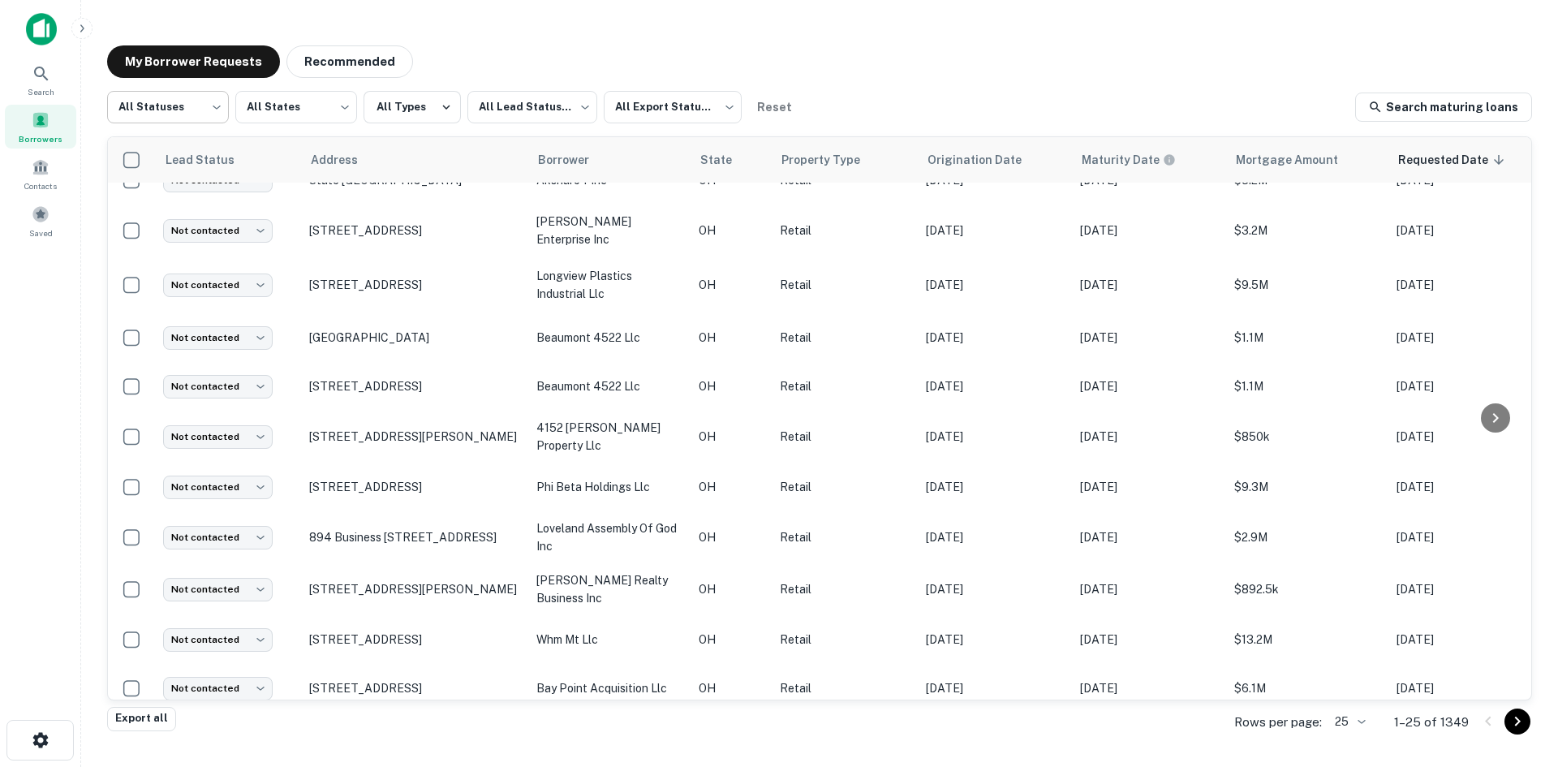
click at [174, 116] on body "Search Borrowers Contacts Saved My Borrower Requests Recommended All Statuses *…" at bounding box center [779, 383] width 1558 height 767
click at [176, 204] on li "Fulfilled" at bounding box center [168, 207] width 122 height 29
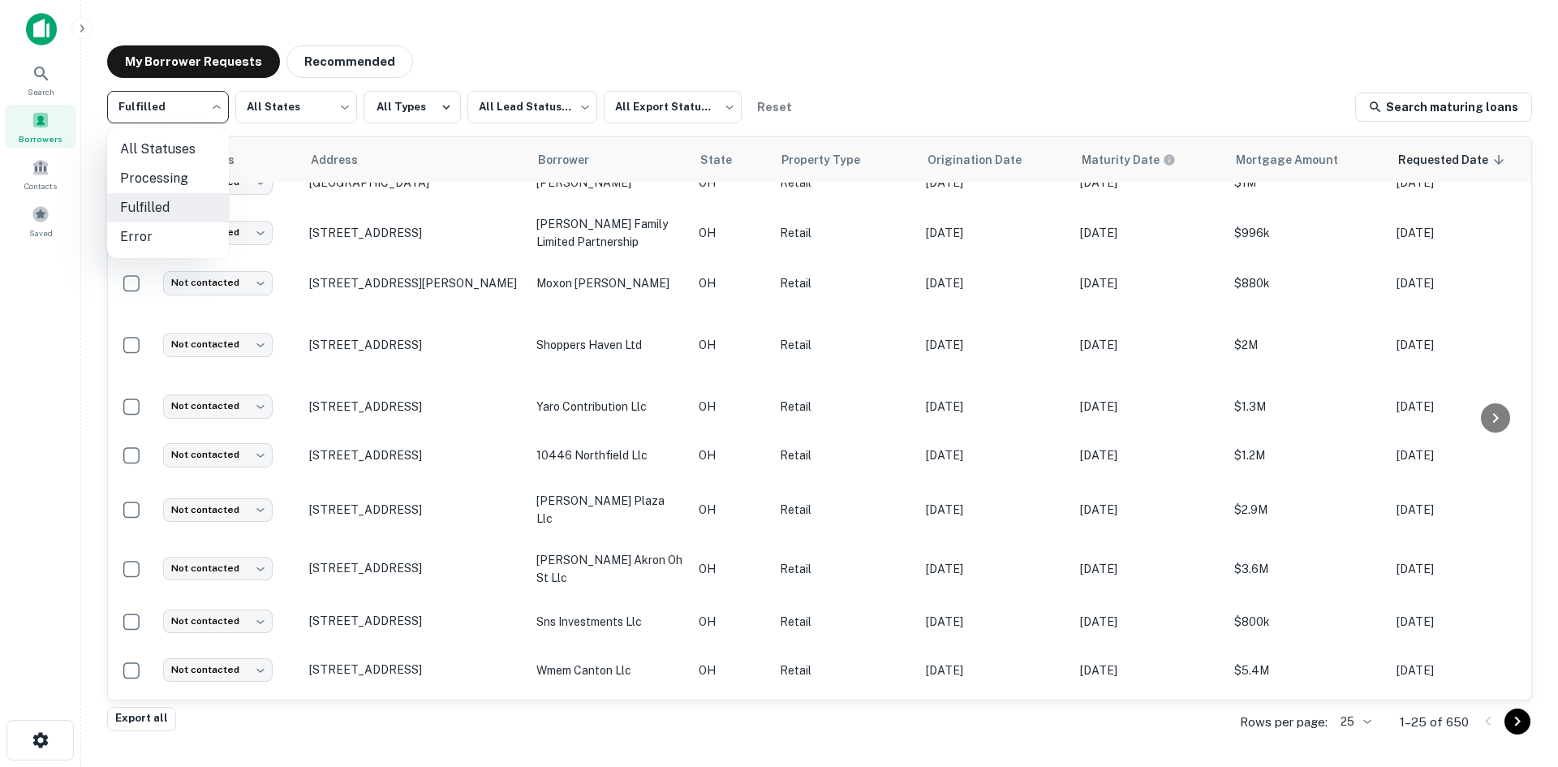
click at [182, 104] on body "Search Borrowers Contacts Saved My Borrower Requests Recommended Fulfilled ****…" at bounding box center [779, 383] width 1558 height 767
click at [186, 187] on li "Processing" at bounding box center [168, 178] width 122 height 29
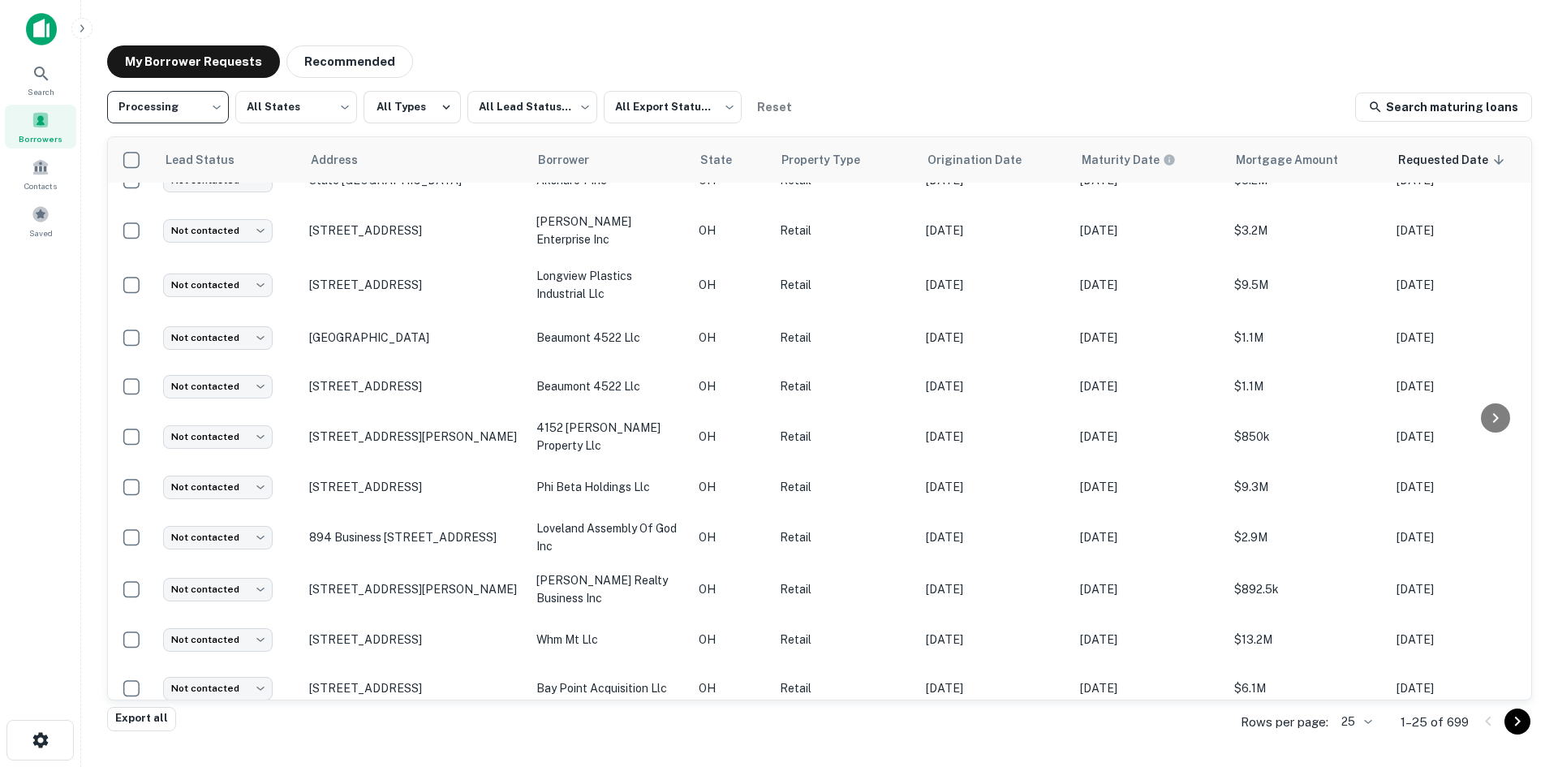
click at [155, 114] on body "**********" at bounding box center [779, 383] width 1558 height 767
click at [199, 202] on li "Fulfilled" at bounding box center [168, 207] width 122 height 29
type input "*********"
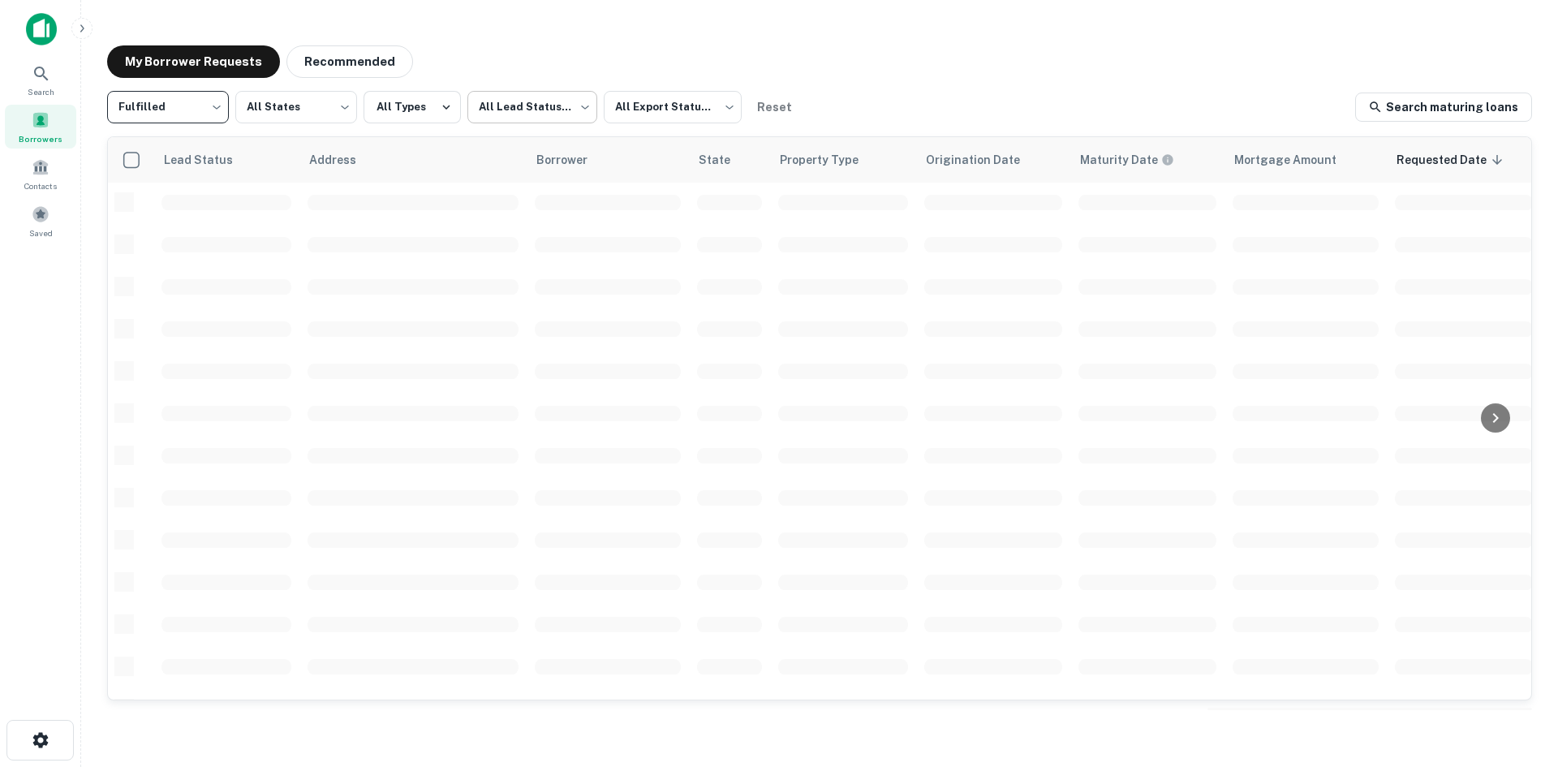
click at [481, 119] on body "Search Borrowers Contacts Saved My Borrower Requests Recommended Fulfilled ****…" at bounding box center [779, 383] width 1558 height 767
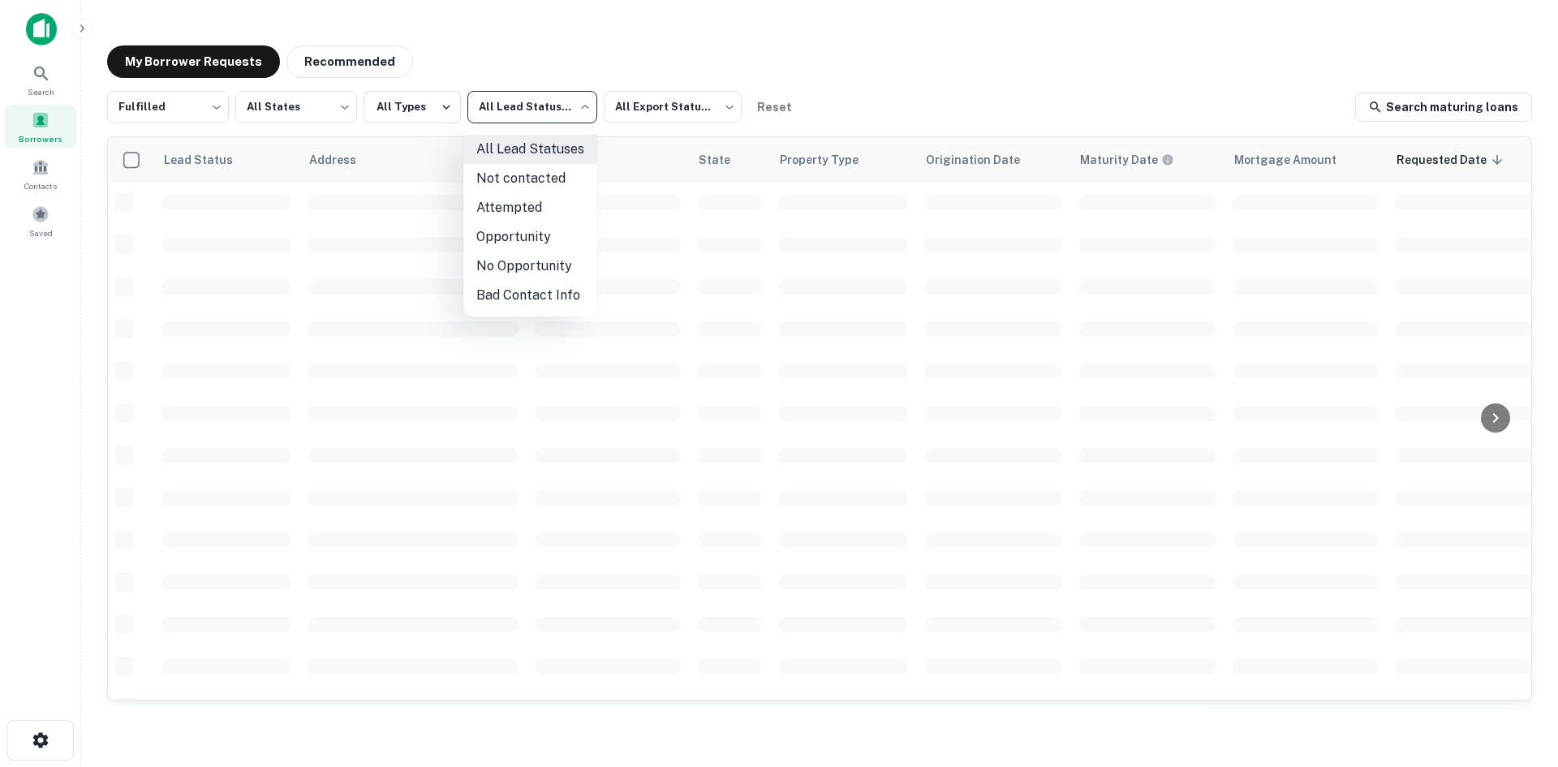
click at [507, 177] on li "Not contacted" at bounding box center [530, 178] width 134 height 29
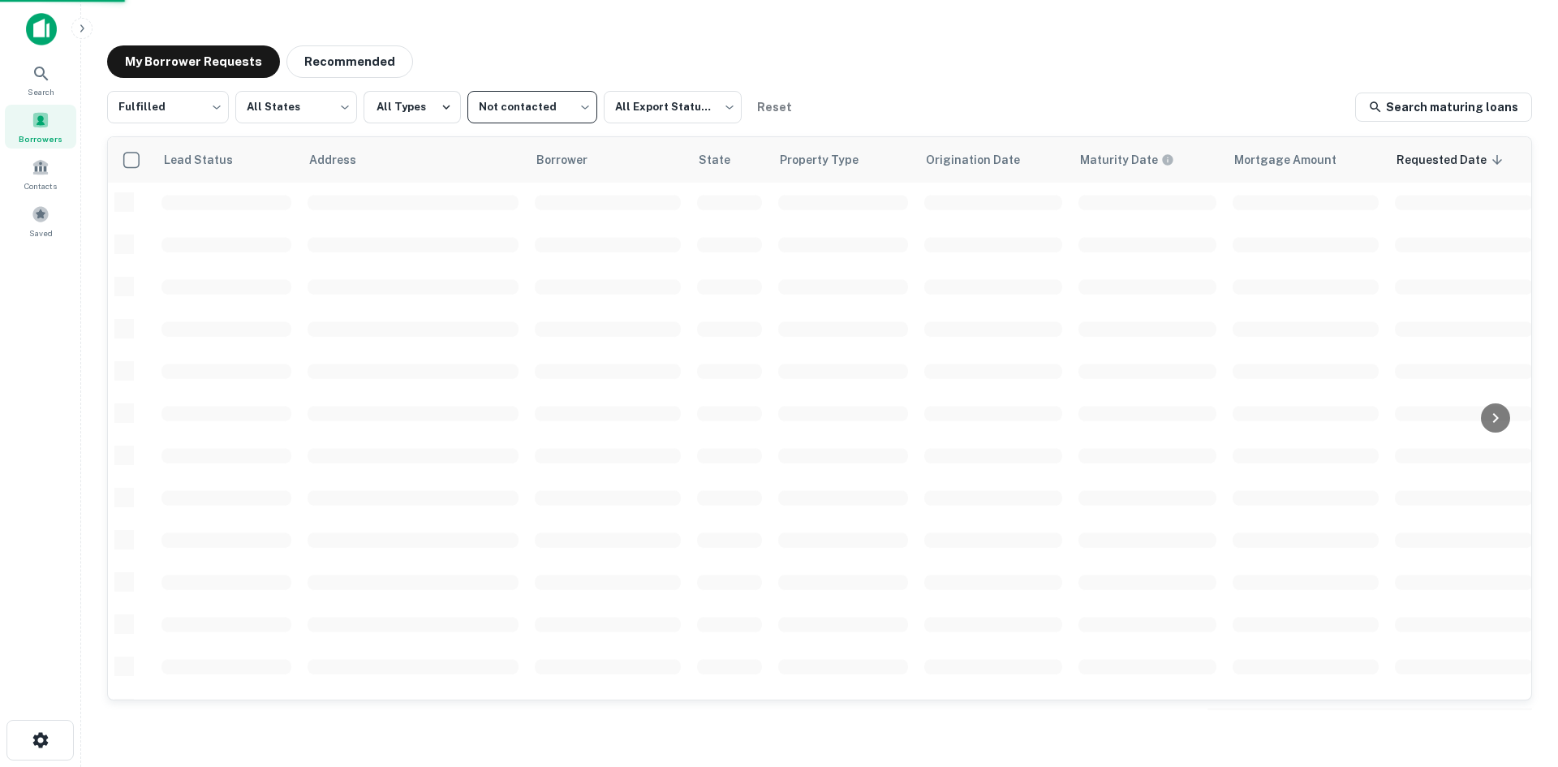
type input "****"
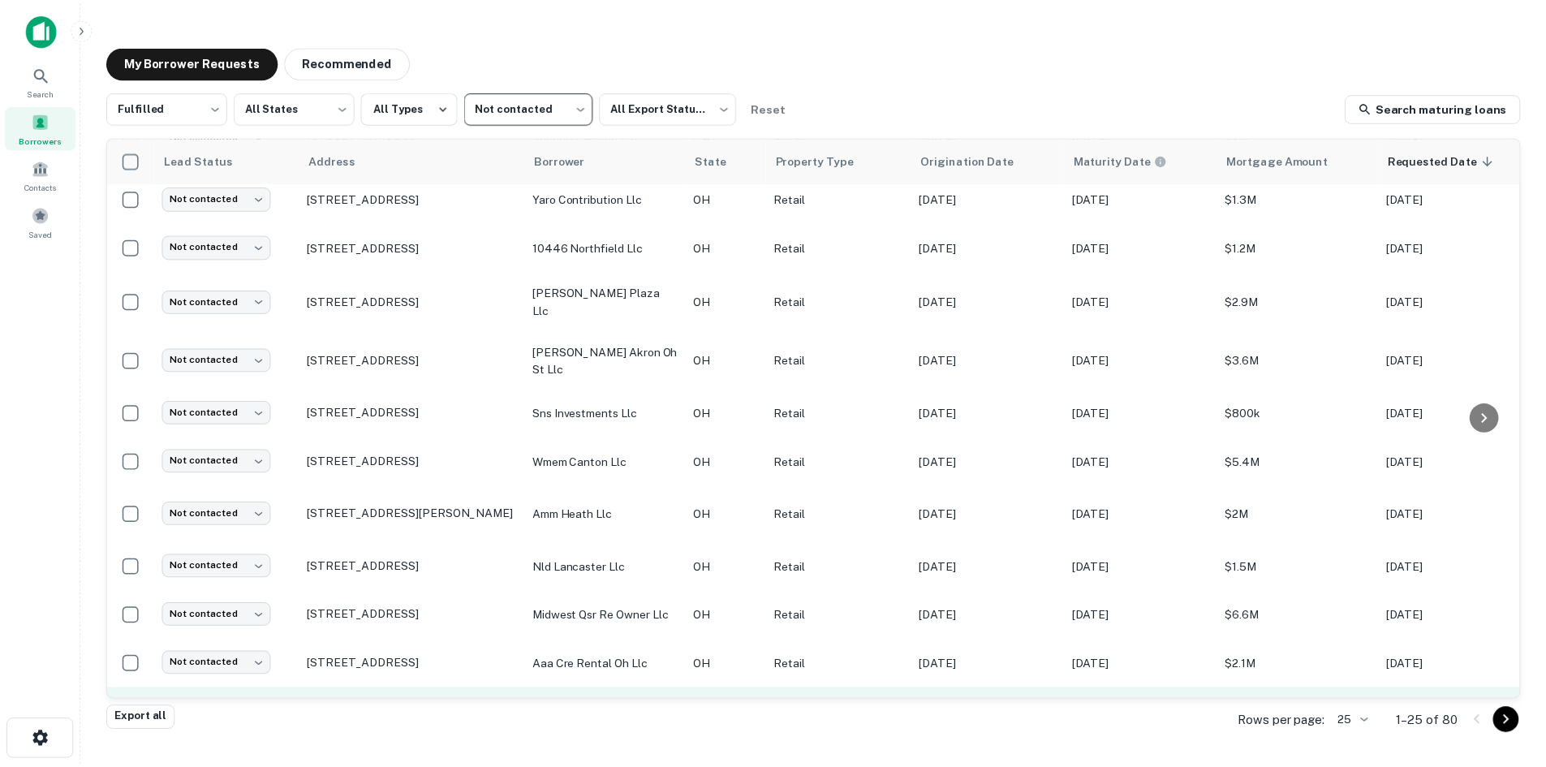
scroll to position [770, 0]
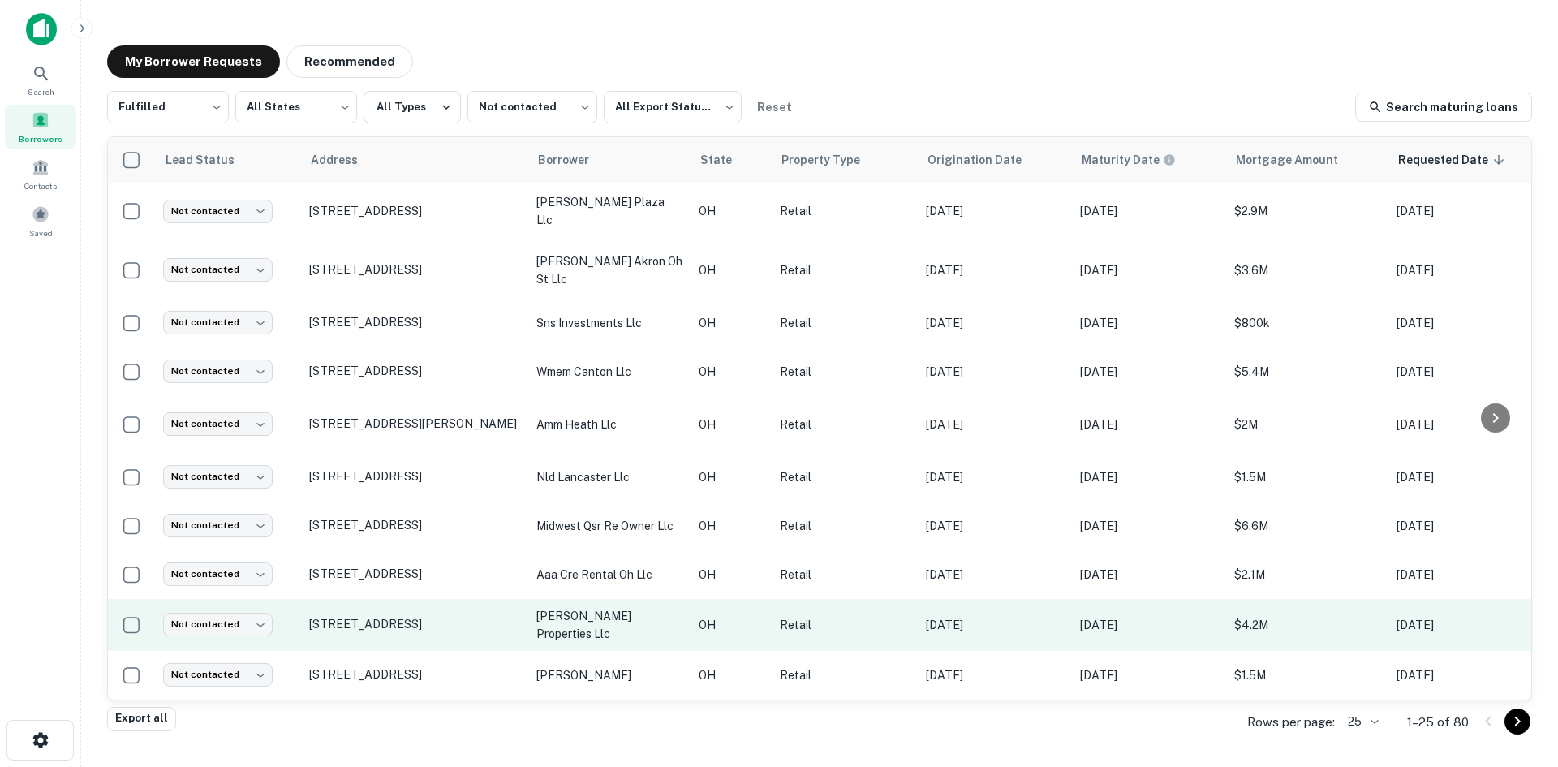
click at [450, 637] on td "1230 N Main St North Canton, OH 44720" at bounding box center [414, 625] width 227 height 52
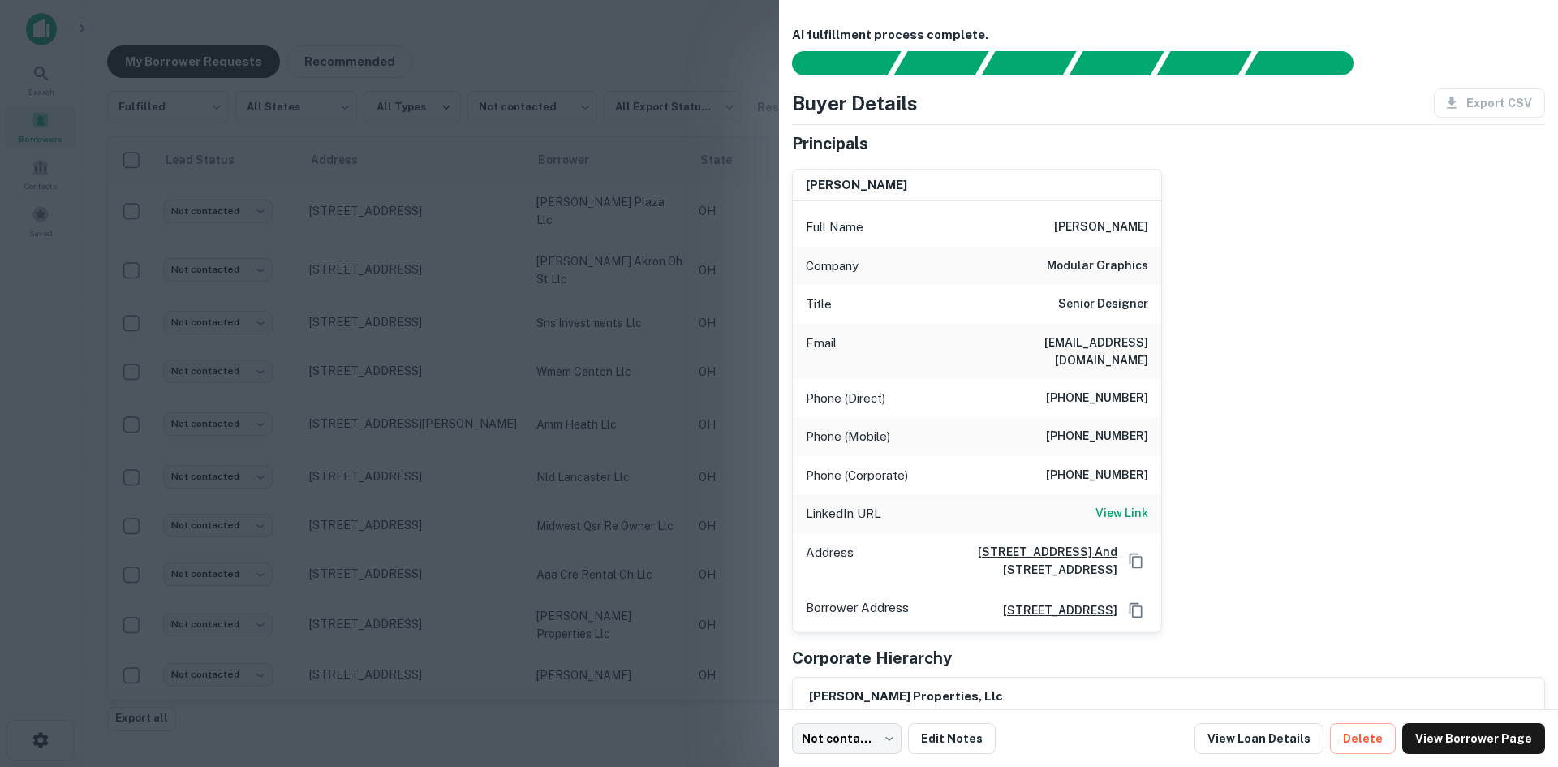
click at [733, 291] on div at bounding box center [779, 383] width 1558 height 767
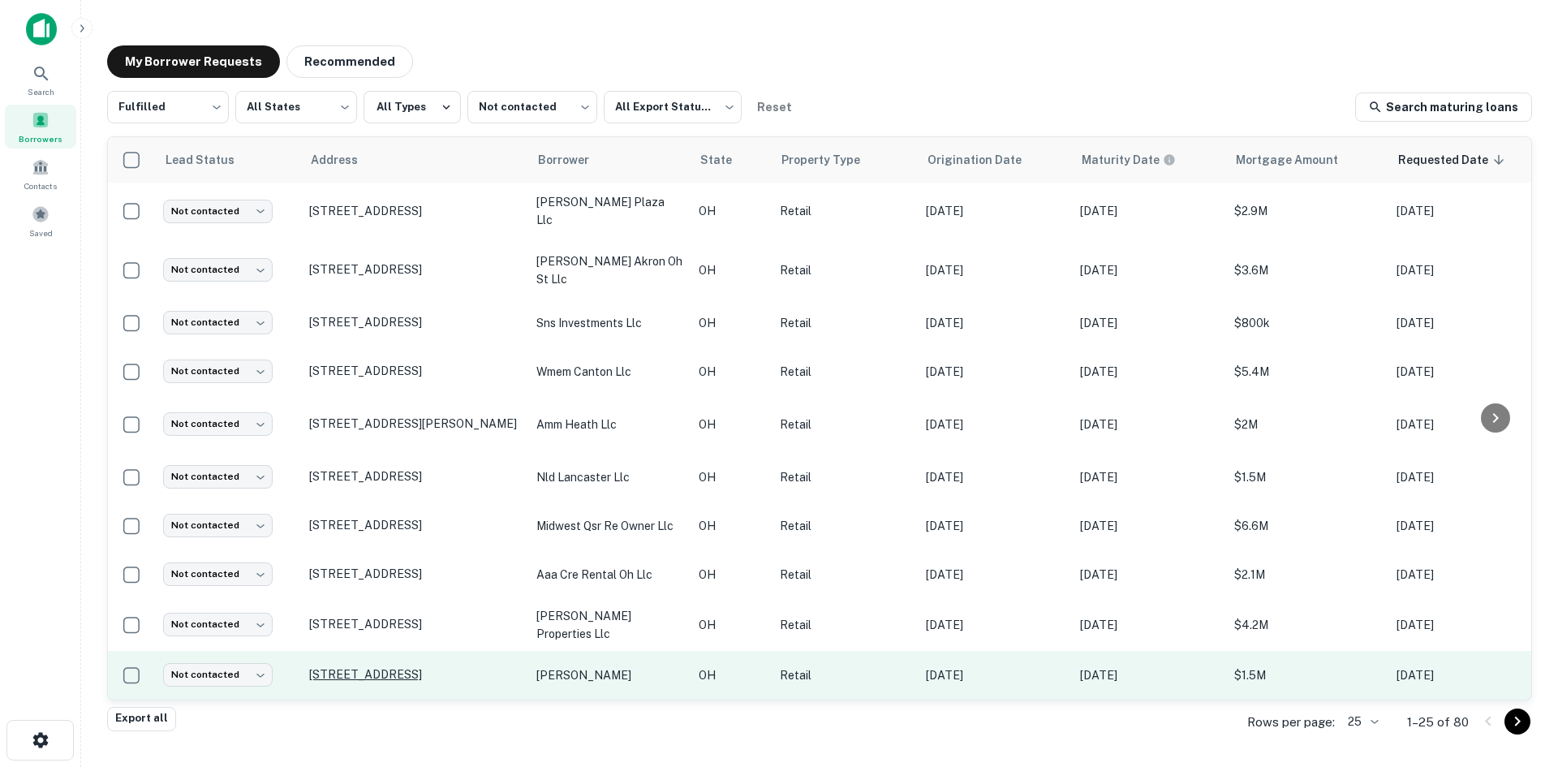
click at [335, 669] on p "500 S Breiel Blvd Middletown, OH 45044" at bounding box center [414, 674] width 211 height 15
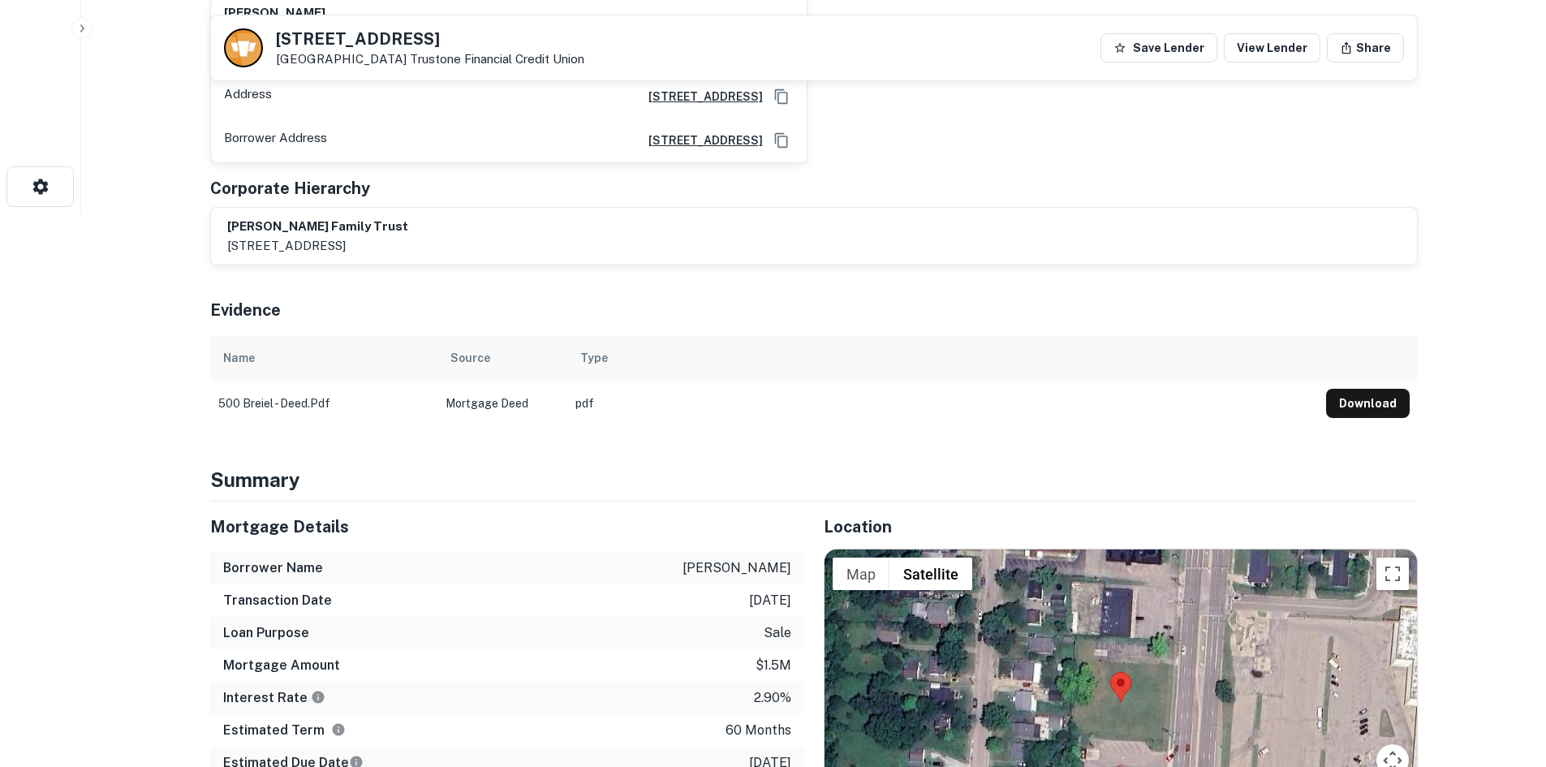
scroll to position [893, 0]
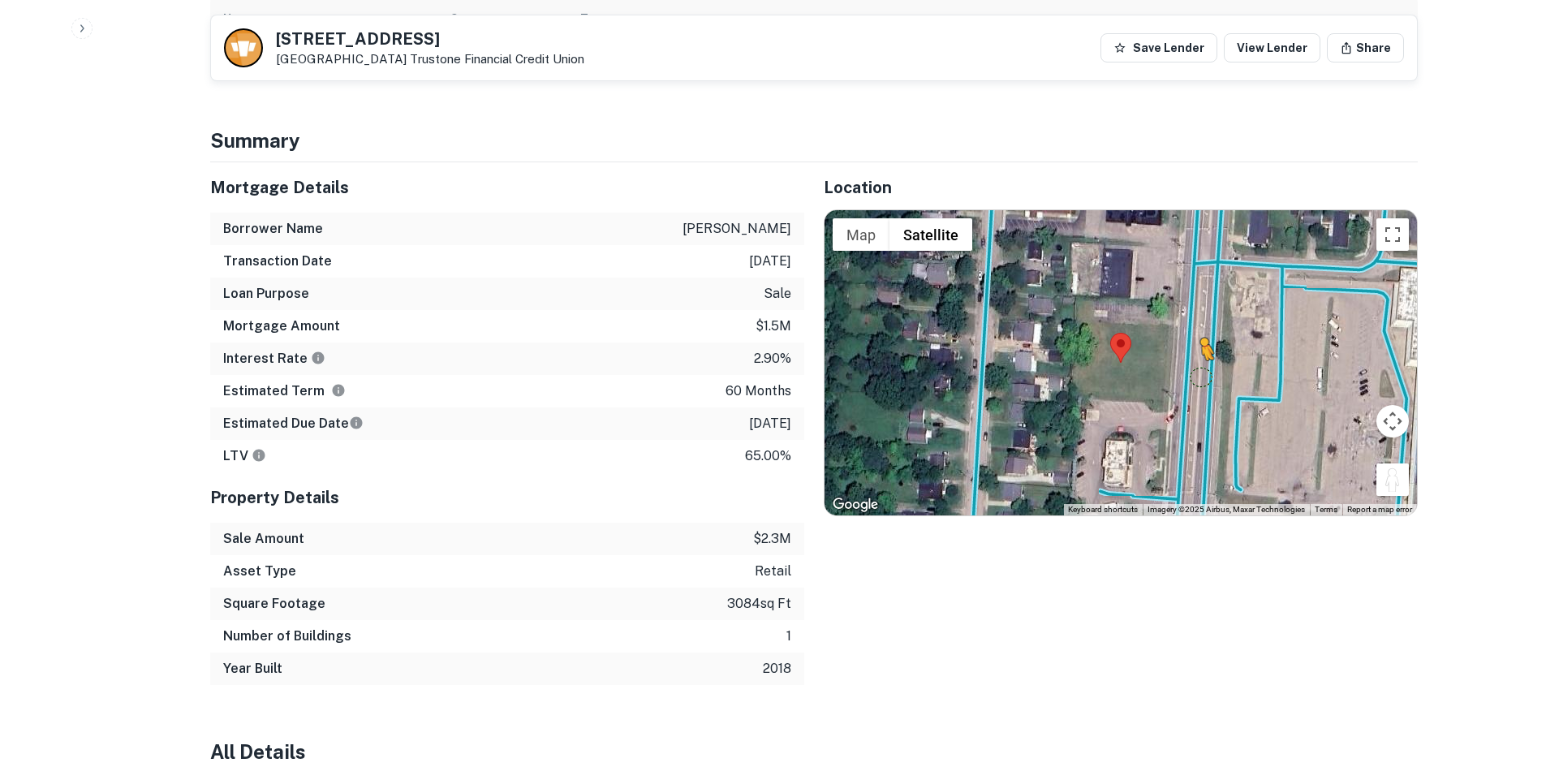
drag, startPoint x: 1393, startPoint y: 489, endPoint x: 1189, endPoint y: 368, distance: 236.9
click at [1189, 368] on div "To activate drag with keyboard, press Alt + Enter. Once in keyboard drag state,…" at bounding box center [1120, 362] width 592 height 305
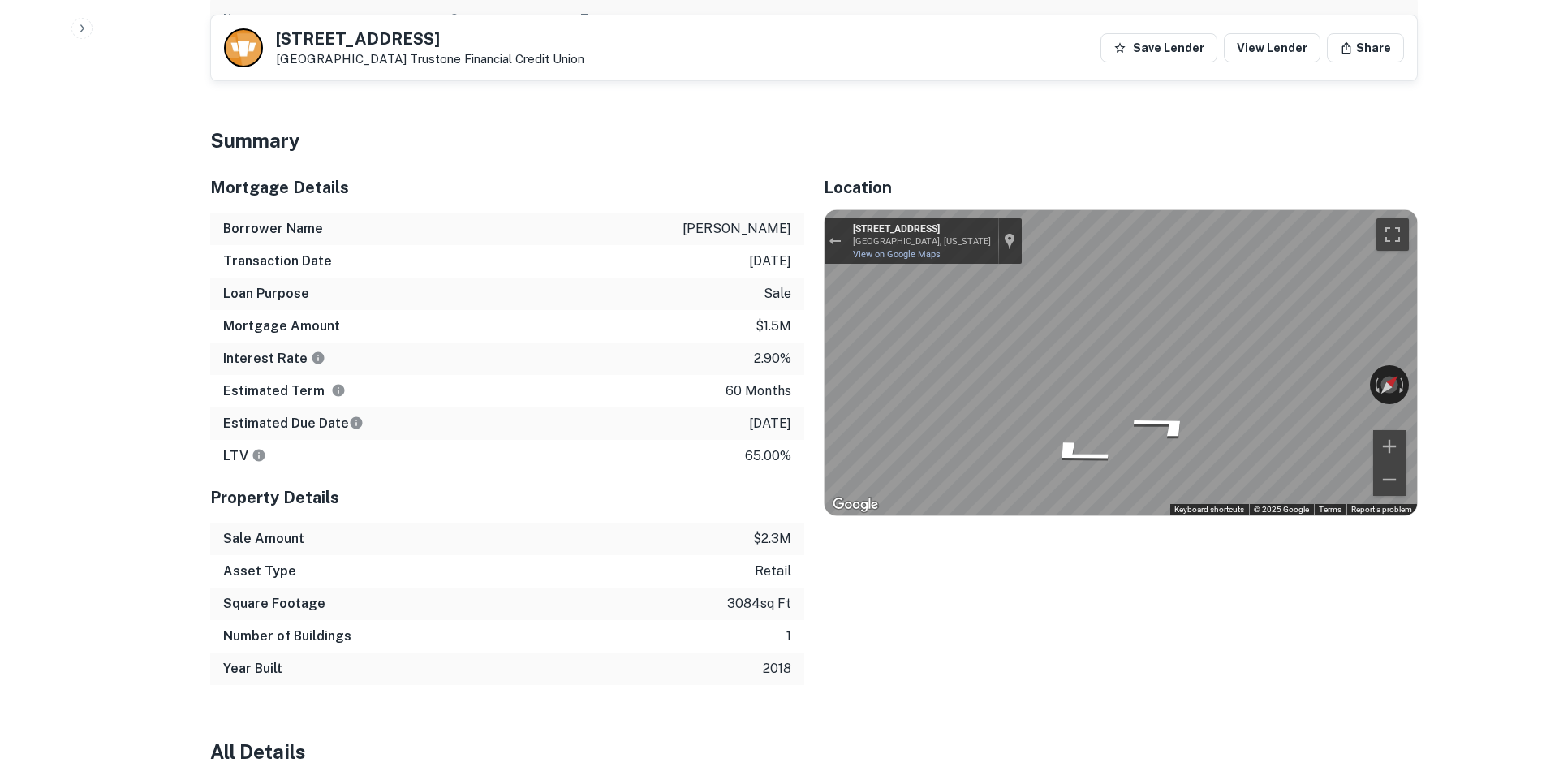
click at [725, 326] on div "Mortgage Details Borrower Name kosmides dimitri s Transaction Date 7/13/2021 Lo…" at bounding box center [804, 423] width 1227 height 523
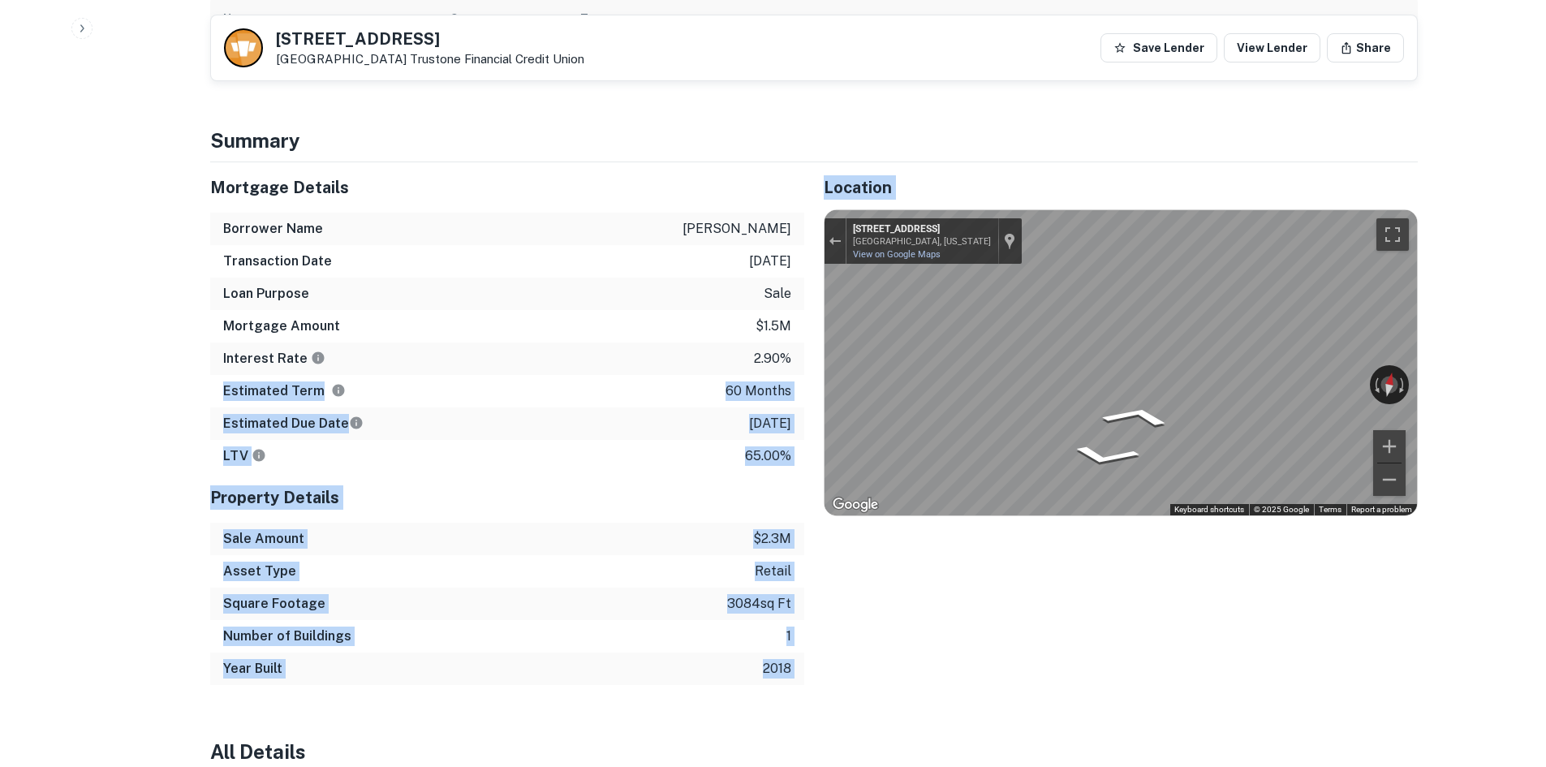
click at [1122, 366] on div "Mortgage Details Borrower Name kosmides dimitri s Transaction Date 7/13/2021 Lo…" at bounding box center [804, 423] width 1227 height 523
drag, startPoint x: 796, startPoint y: 366, endPoint x: 1535, endPoint y: 395, distance: 739.8
click at [801, 412] on div "Mortgage Details Borrower Name kosmides dimitri s Transaction Date 7/13/2021 Lo…" at bounding box center [804, 423] width 1227 height 523
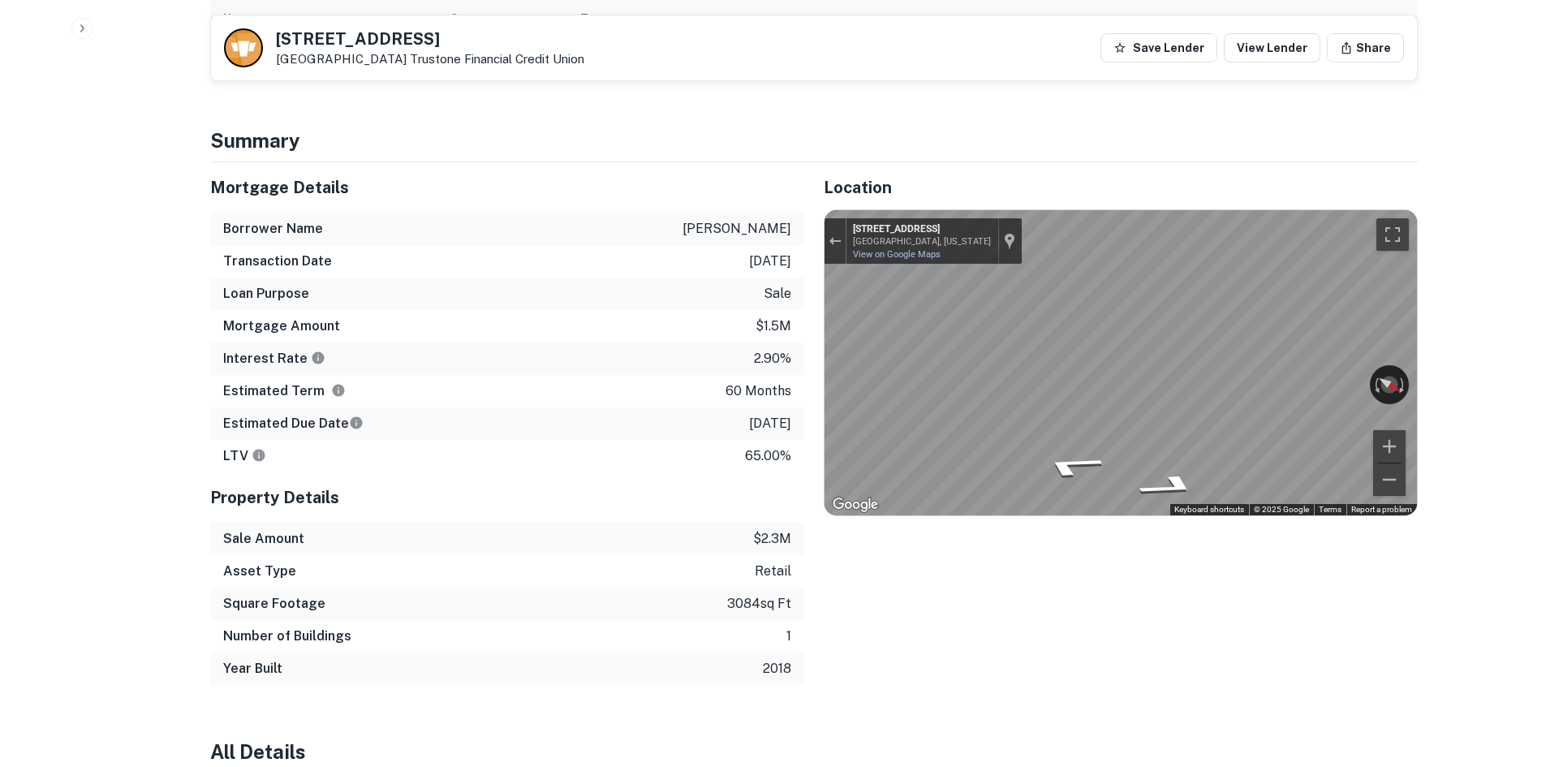
click at [712, 226] on p "kosmides dimitri s" at bounding box center [736, 228] width 109 height 19
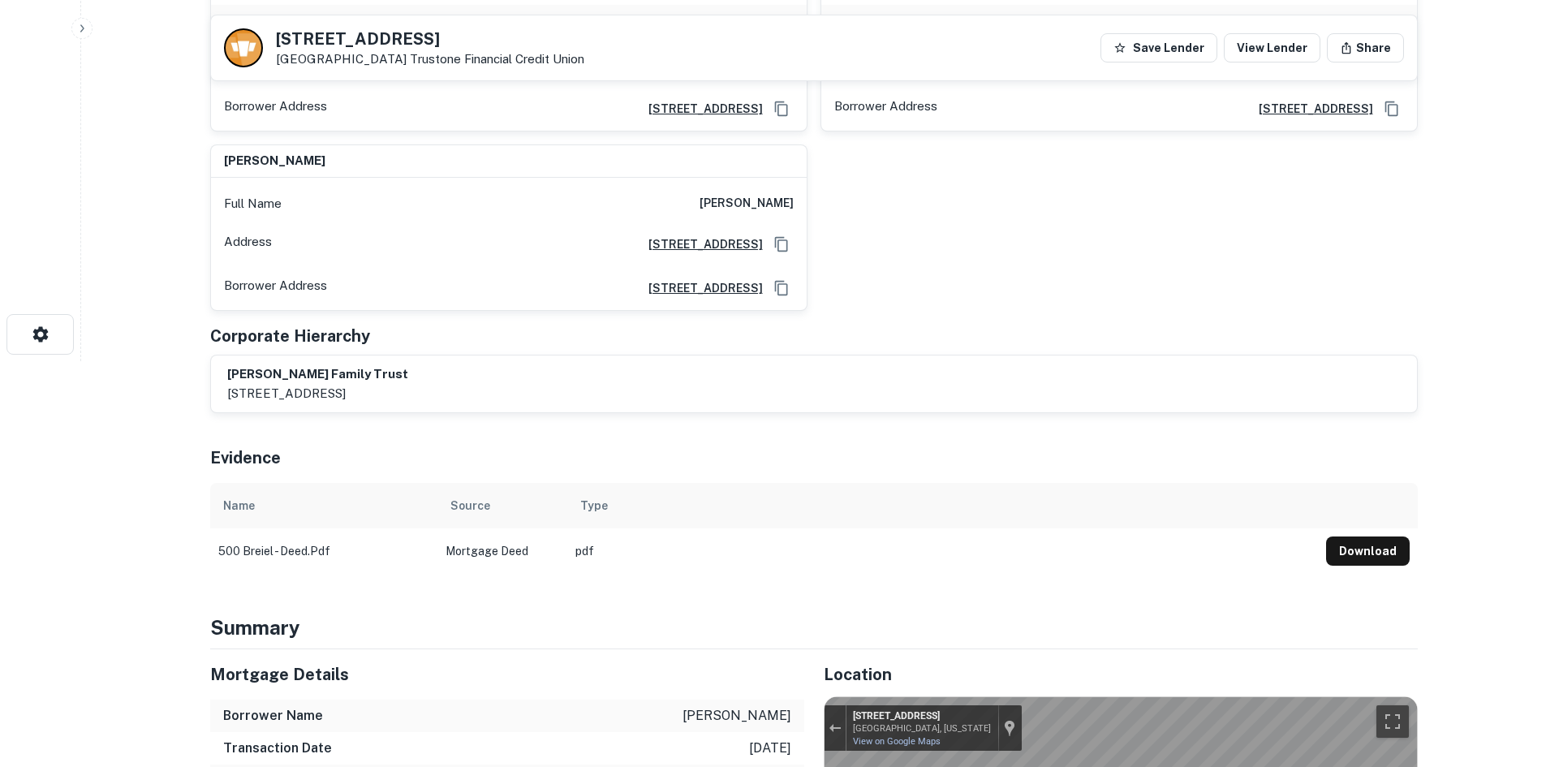
scroll to position [0, 0]
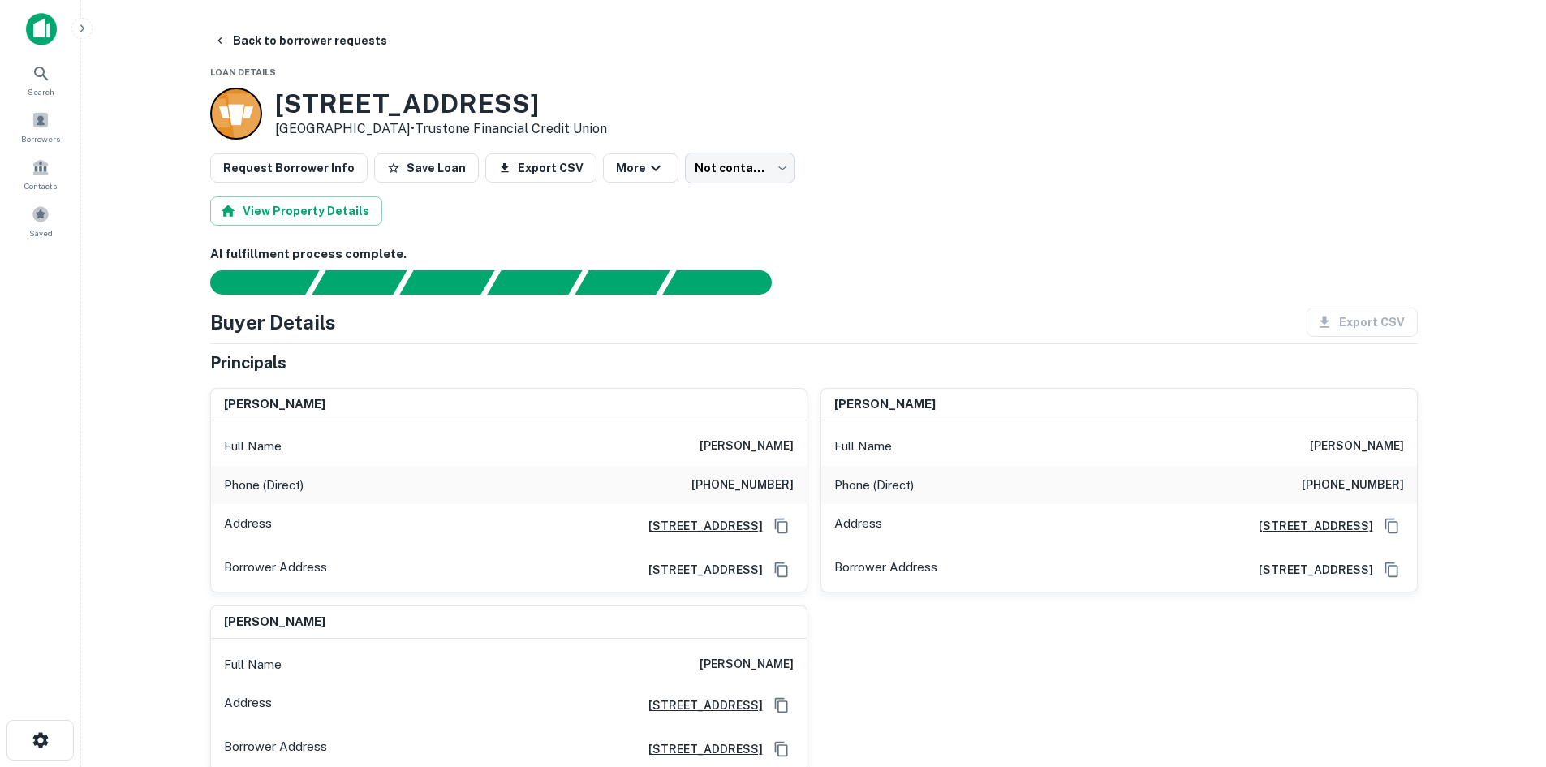
click at [760, 478] on h6 "(310) 291-3402" at bounding box center [742, 485] width 102 height 19
copy h6 "(310) 291-3402"
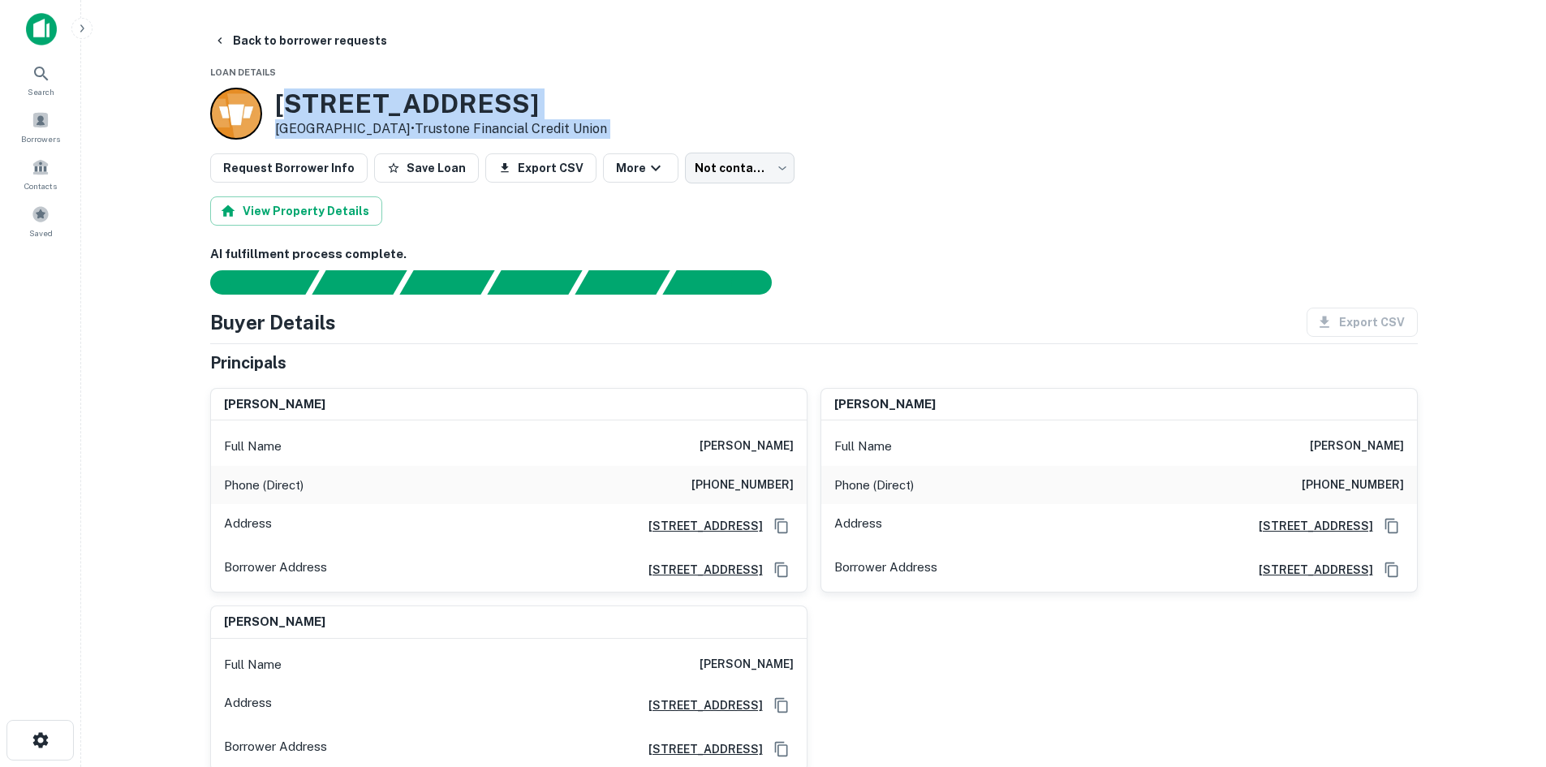
drag, startPoint x: 286, startPoint y: 88, endPoint x: 976, endPoint y: 158, distance: 694.2
click at [1002, 126] on div "500 S BREIEL BLVD Middletown, OH 45044 • Trustone Financial Credit Union" at bounding box center [813, 114] width 1207 height 52
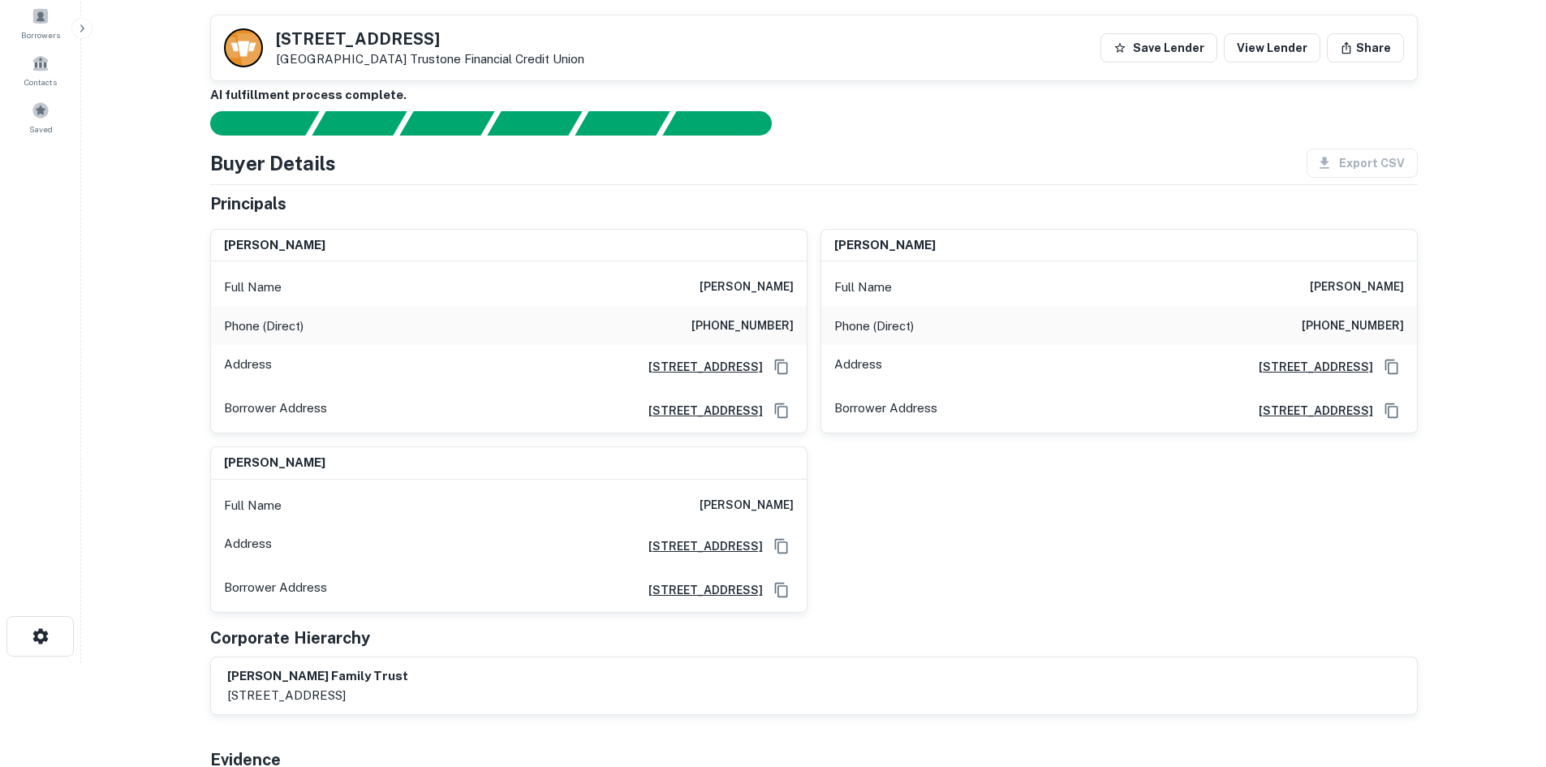
scroll to position [81, 0]
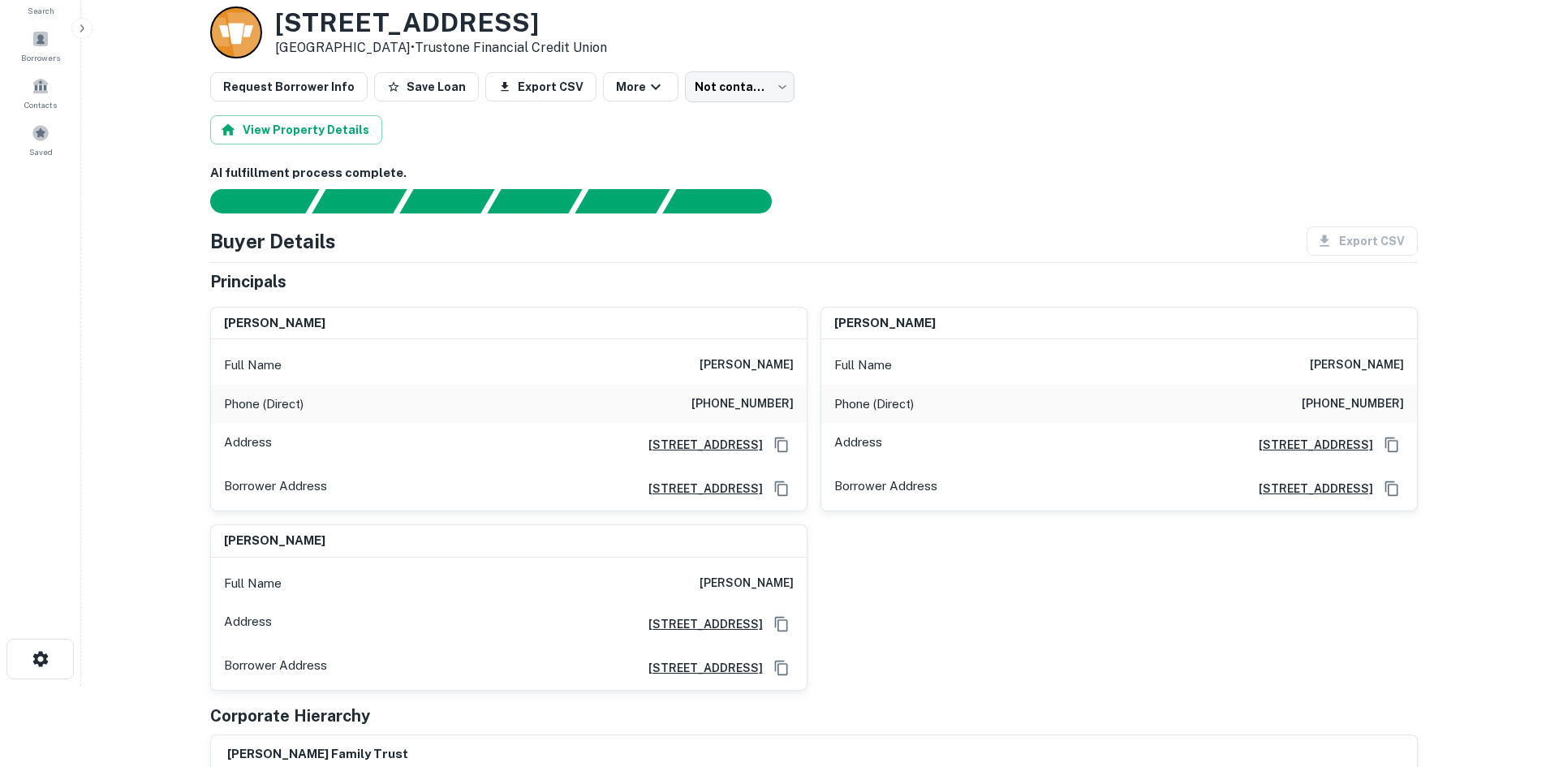
click at [721, 355] on div "Full Name dimitri s kosmides" at bounding box center [509, 365] width 596 height 39
click at [759, 362] on h6 "dimitri s kosmides" at bounding box center [746, 364] width 94 height 19
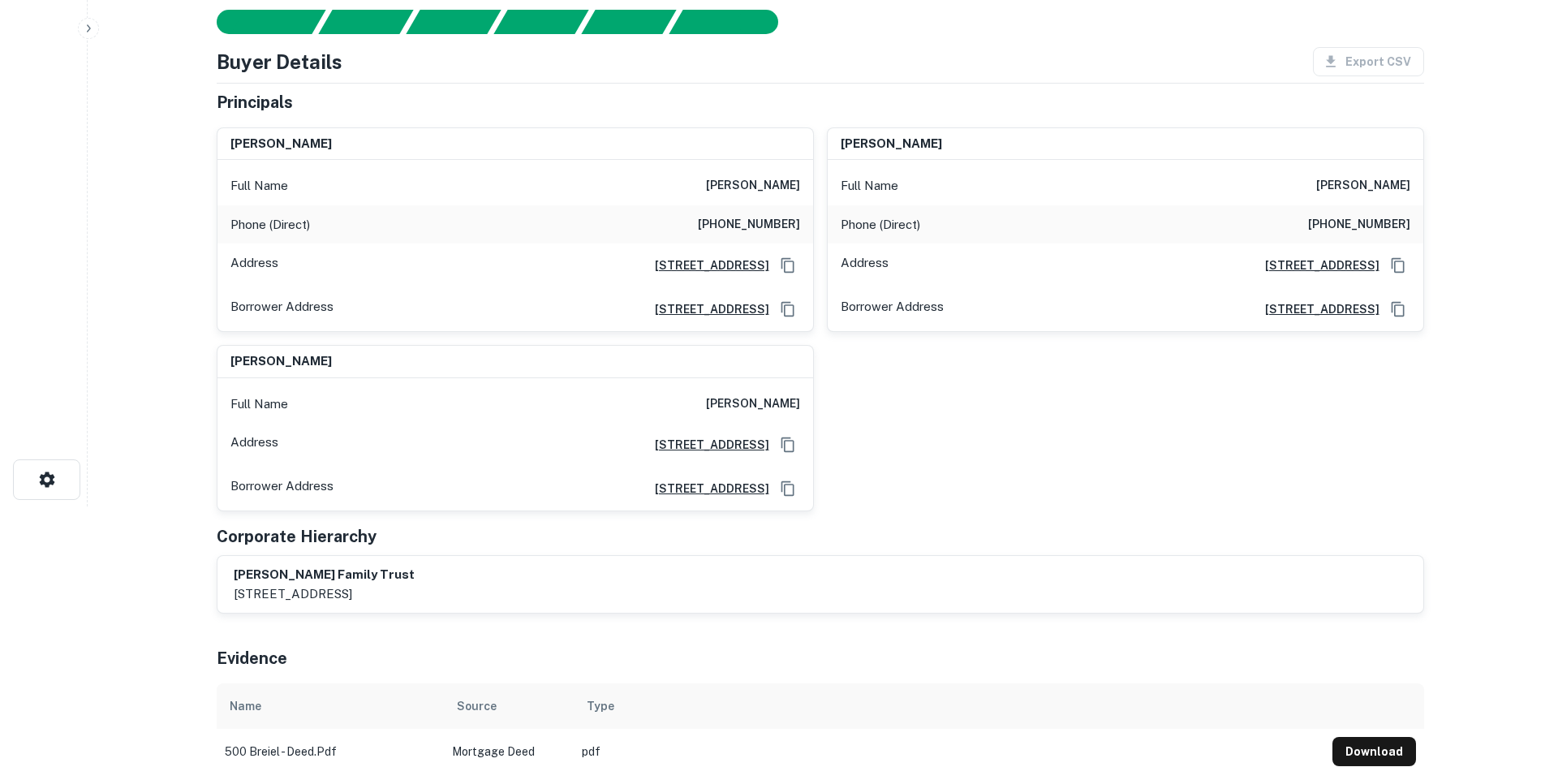
scroll to position [0, 0]
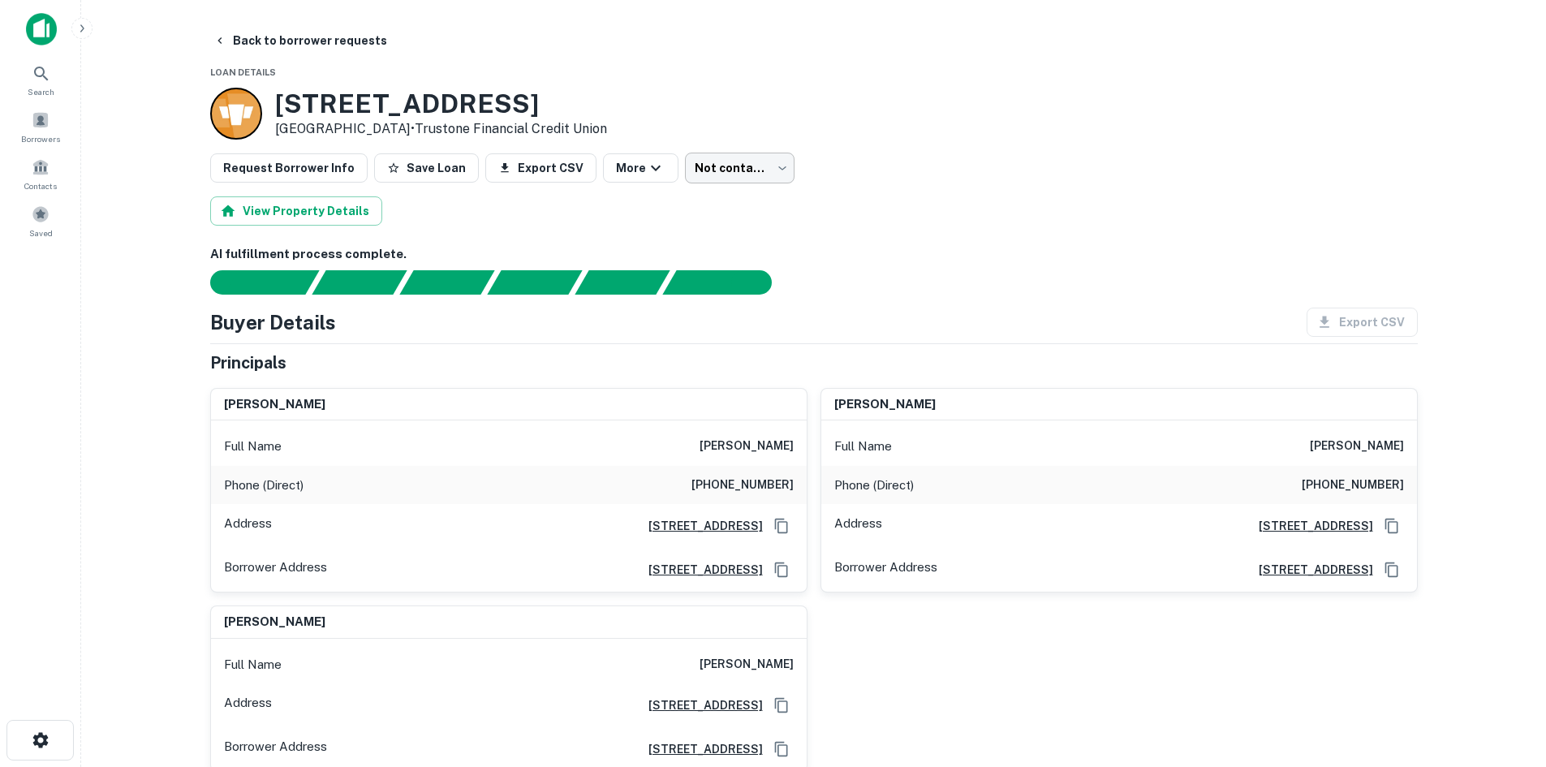
click at [734, 171] on body "Search Borrowers Contacts Saved Back to borrower requests Loan Details 500 S BR…" at bounding box center [773, 383] width 1546 height 767
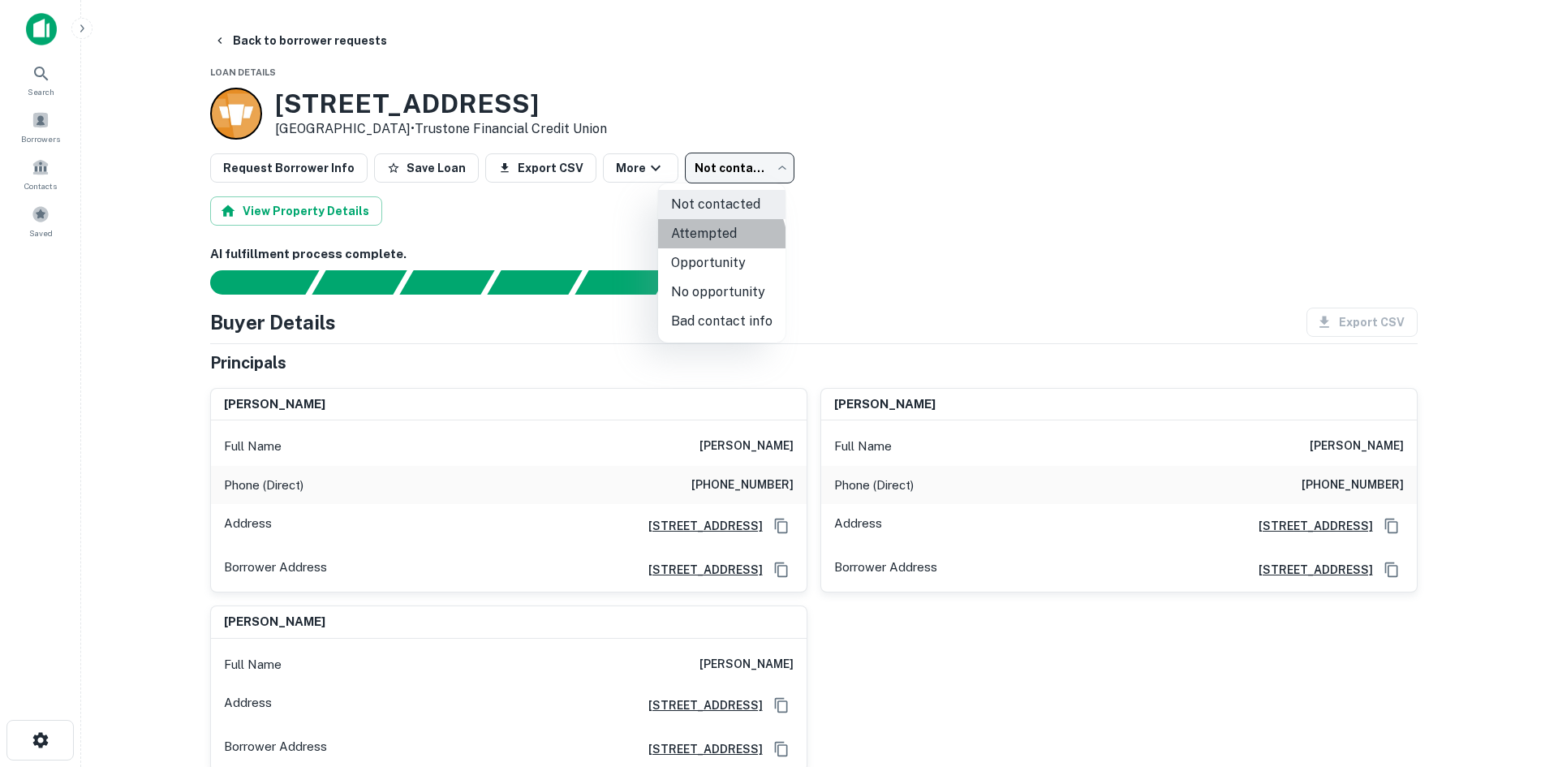
click at [720, 242] on li "Attempted" at bounding box center [721, 233] width 127 height 29
type input "*********"
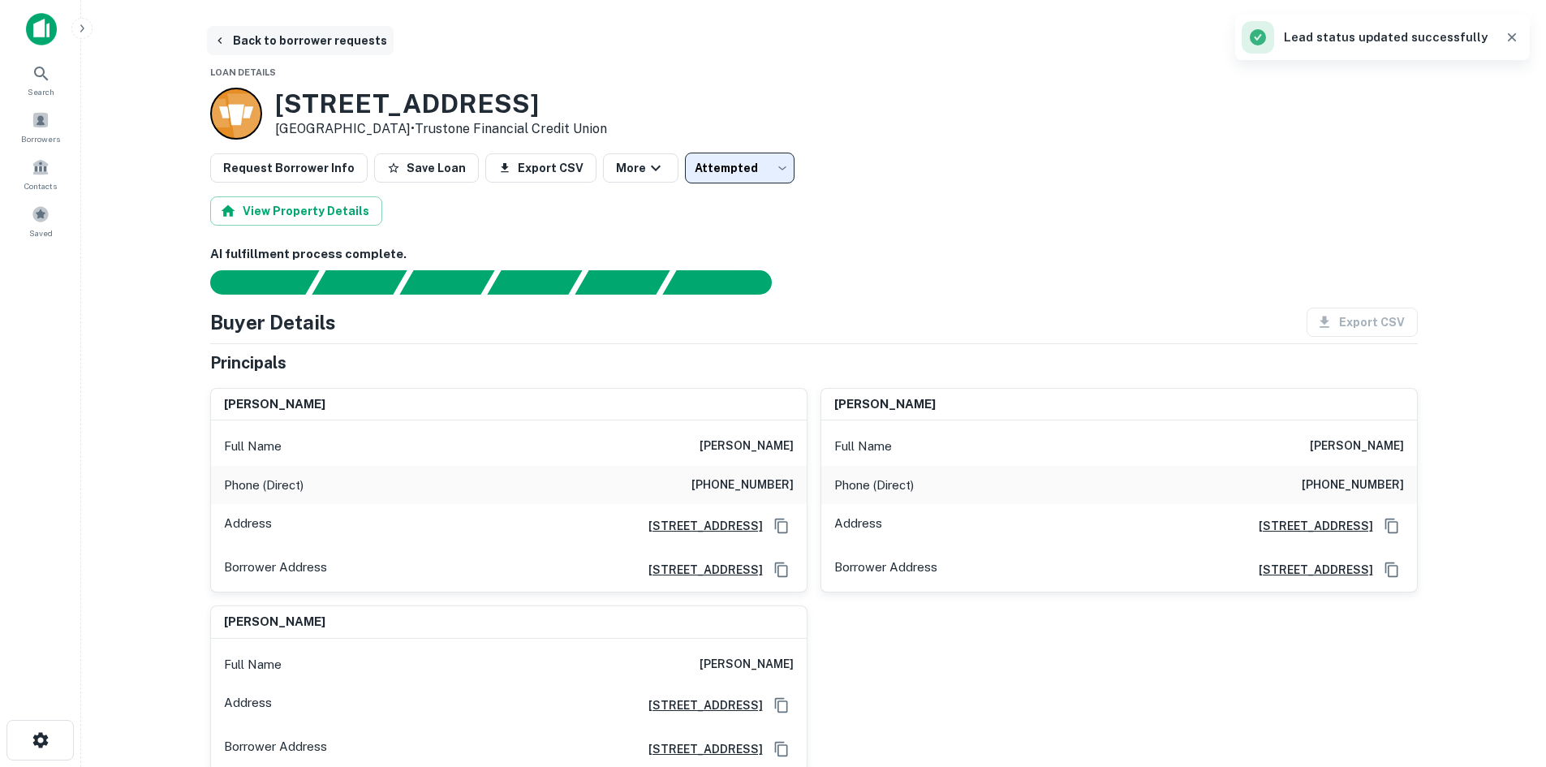
click at [312, 48] on button "Back to borrower requests" at bounding box center [300, 40] width 187 height 29
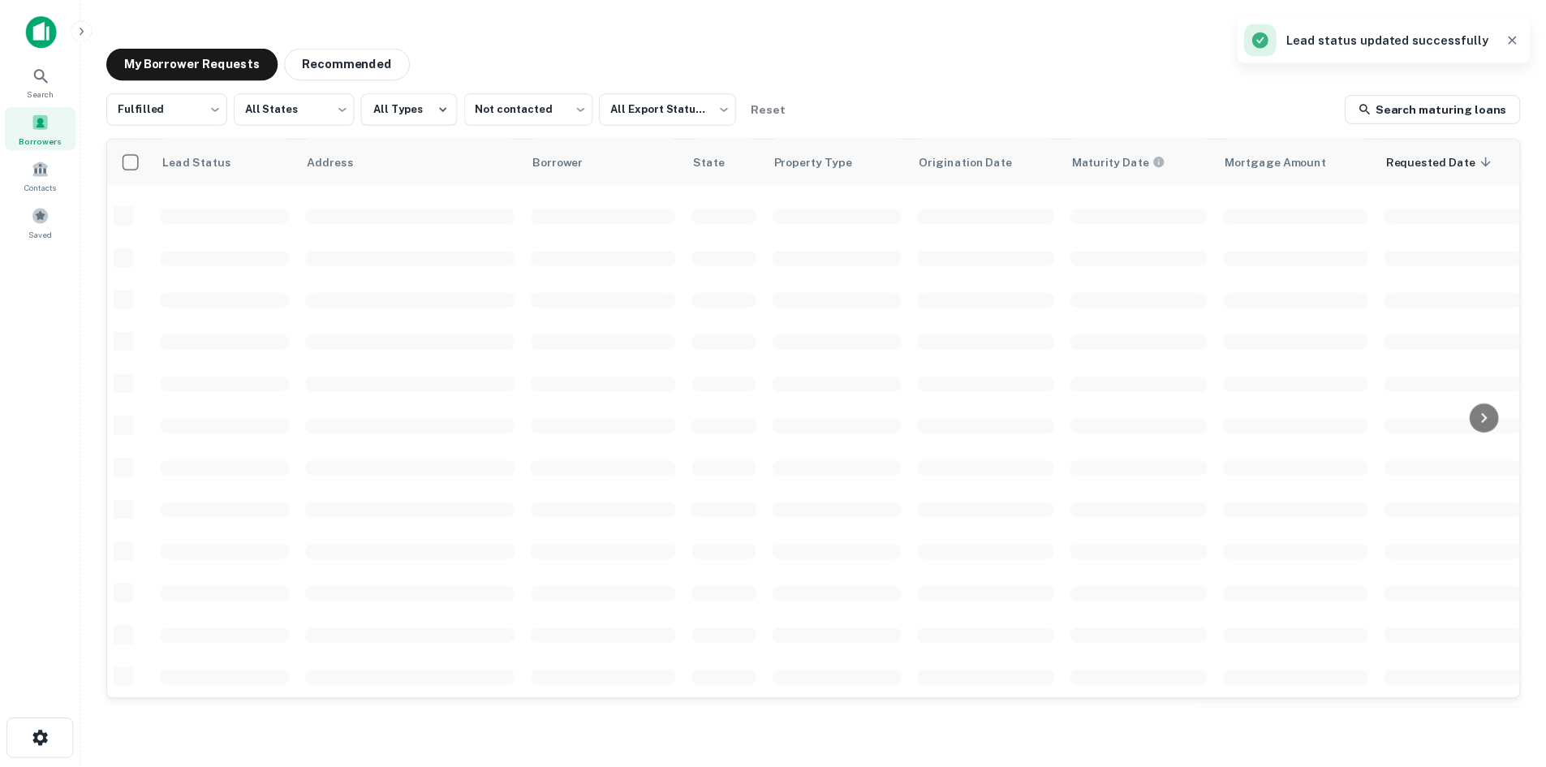
scroll to position [550, 0]
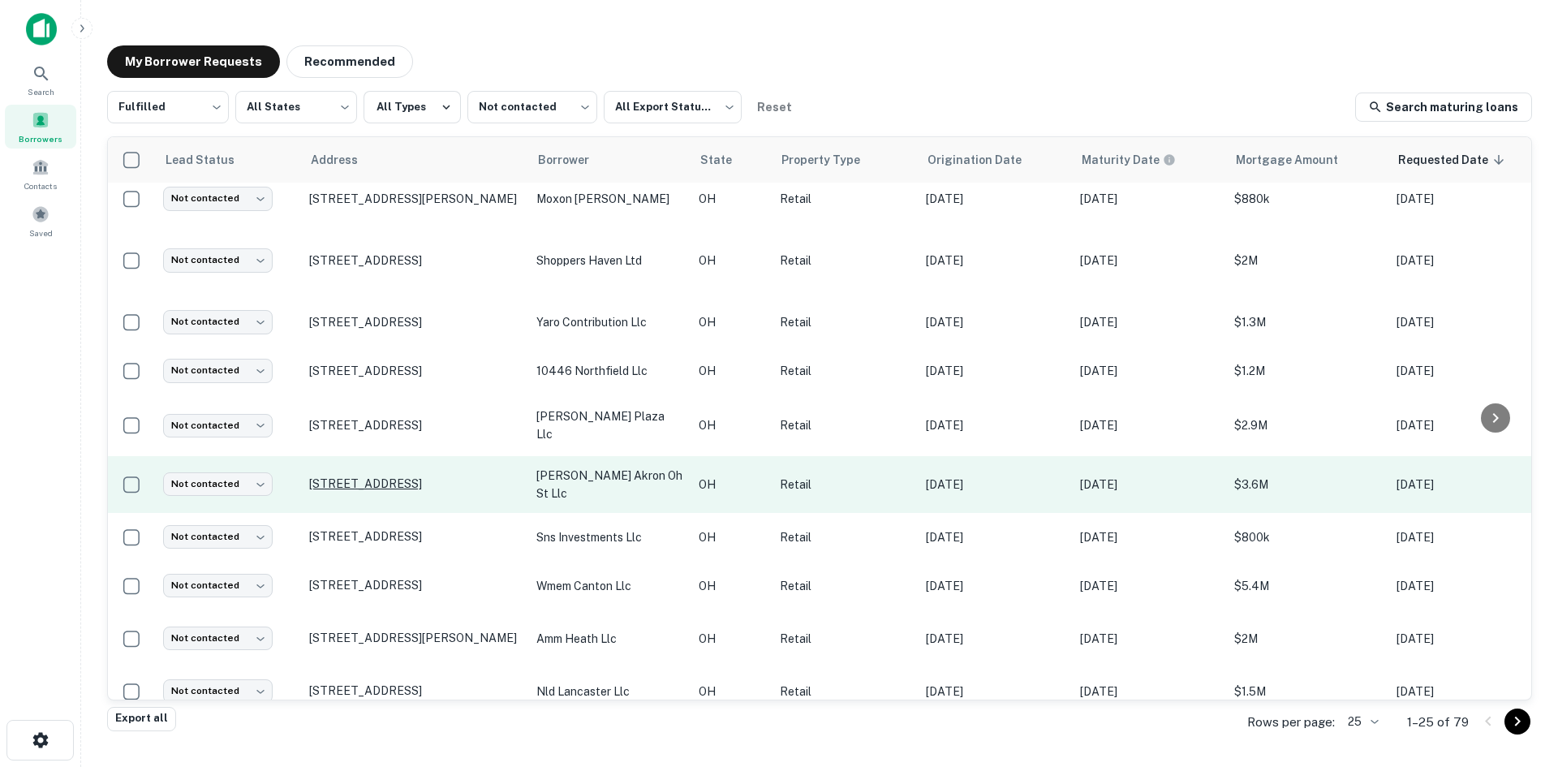
click at [346, 491] on p "[STREET_ADDRESS]" at bounding box center [414, 483] width 211 height 15
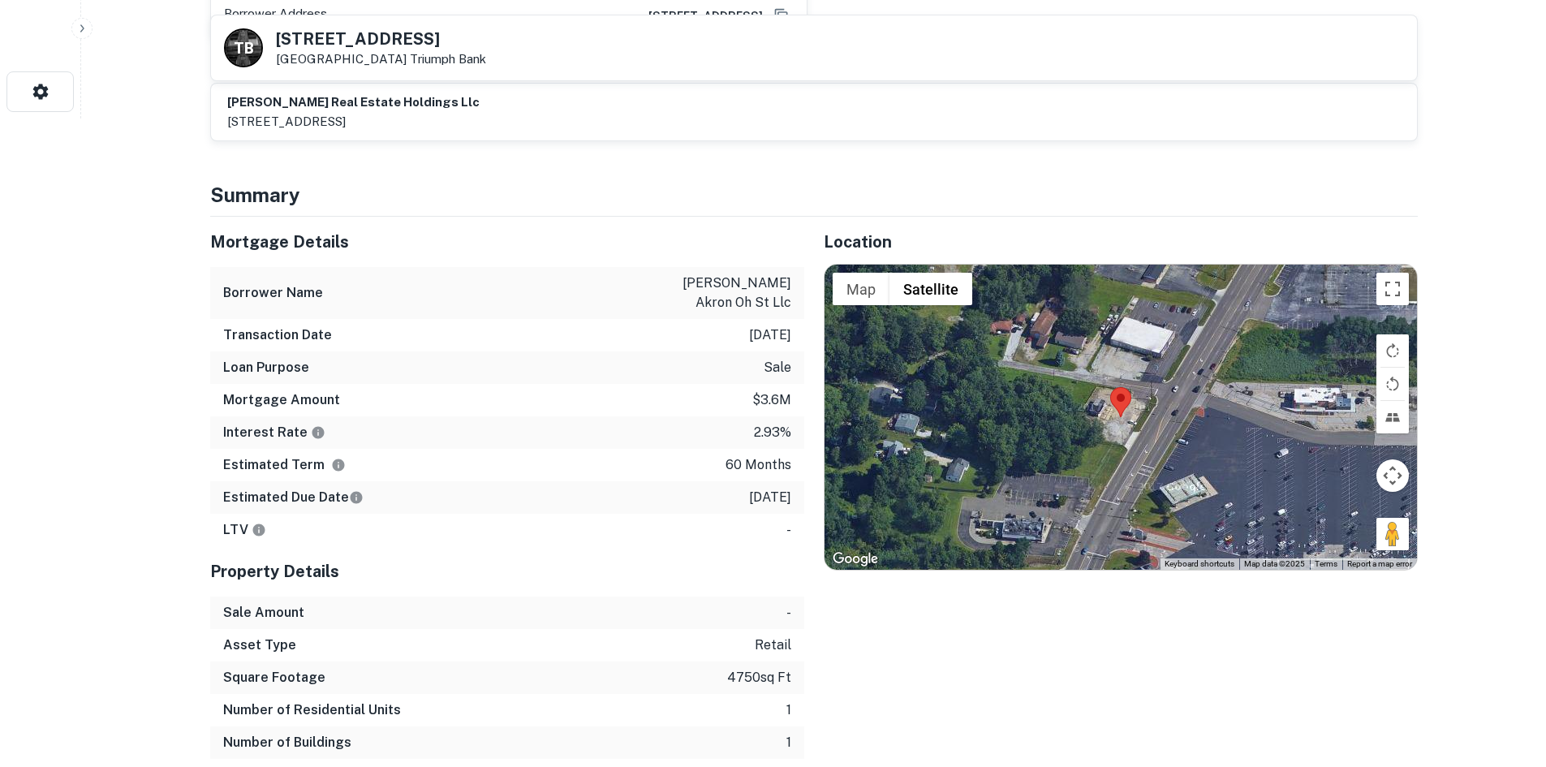
scroll to position [649, 0]
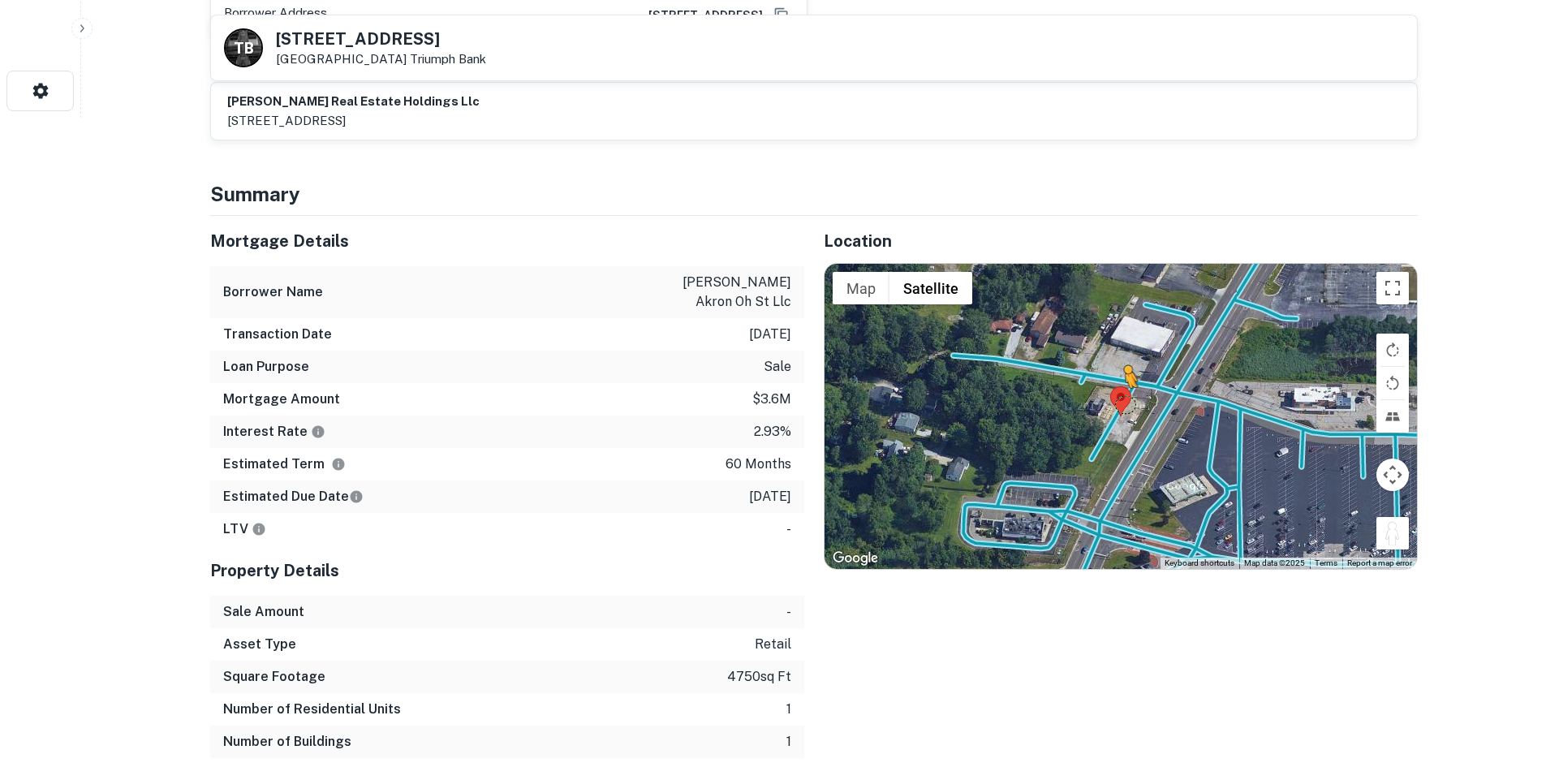
drag, startPoint x: 1393, startPoint y: 498, endPoint x: 1124, endPoint y: 370, distance: 298.4
click at [1124, 370] on div "To activate drag with keyboard, press Alt + Enter. Once in keyboard drag state,…" at bounding box center [1120, 416] width 592 height 305
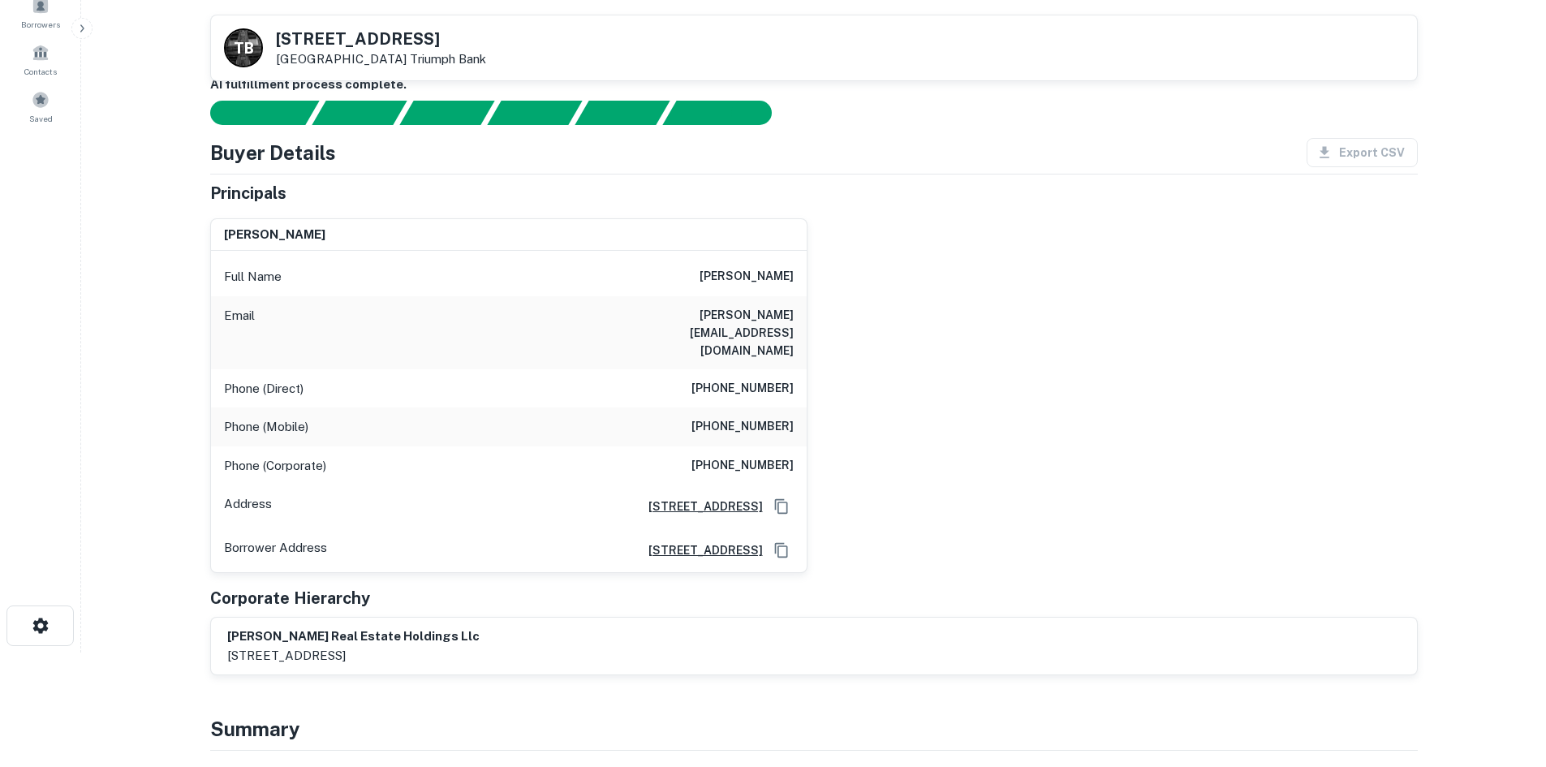
scroll to position [0, 0]
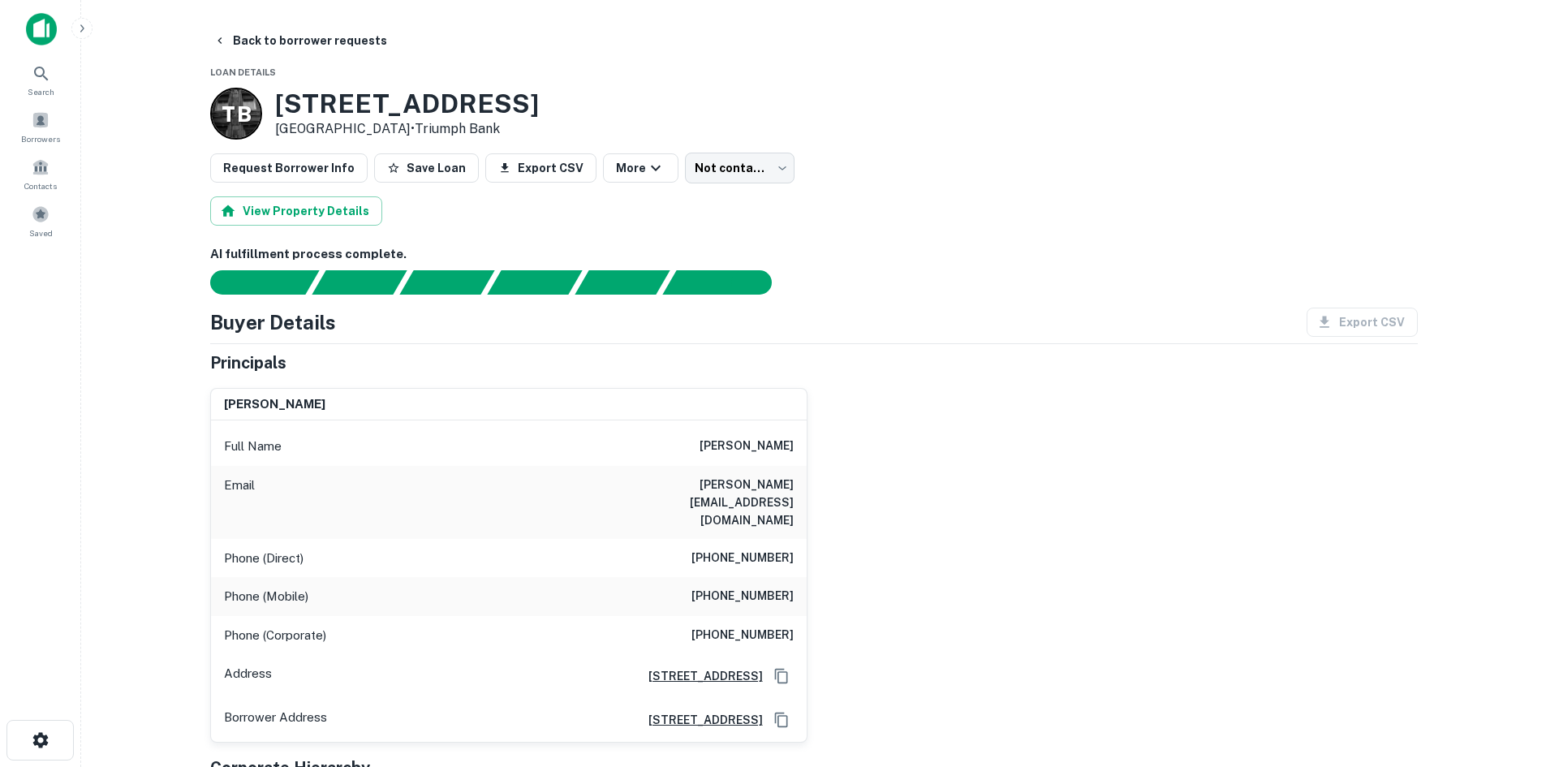
click at [754, 539] on div "Phone (Direct) (407) 897-7157" at bounding box center [509, 558] width 596 height 39
copy h6 "(407) 897-7157"
click at [937, 437] on div "kathryn j hutton Full Name kathryn j hutton Email kate.hutton004@gmail.com Phon…" at bounding box center [807, 559] width 1220 height 368
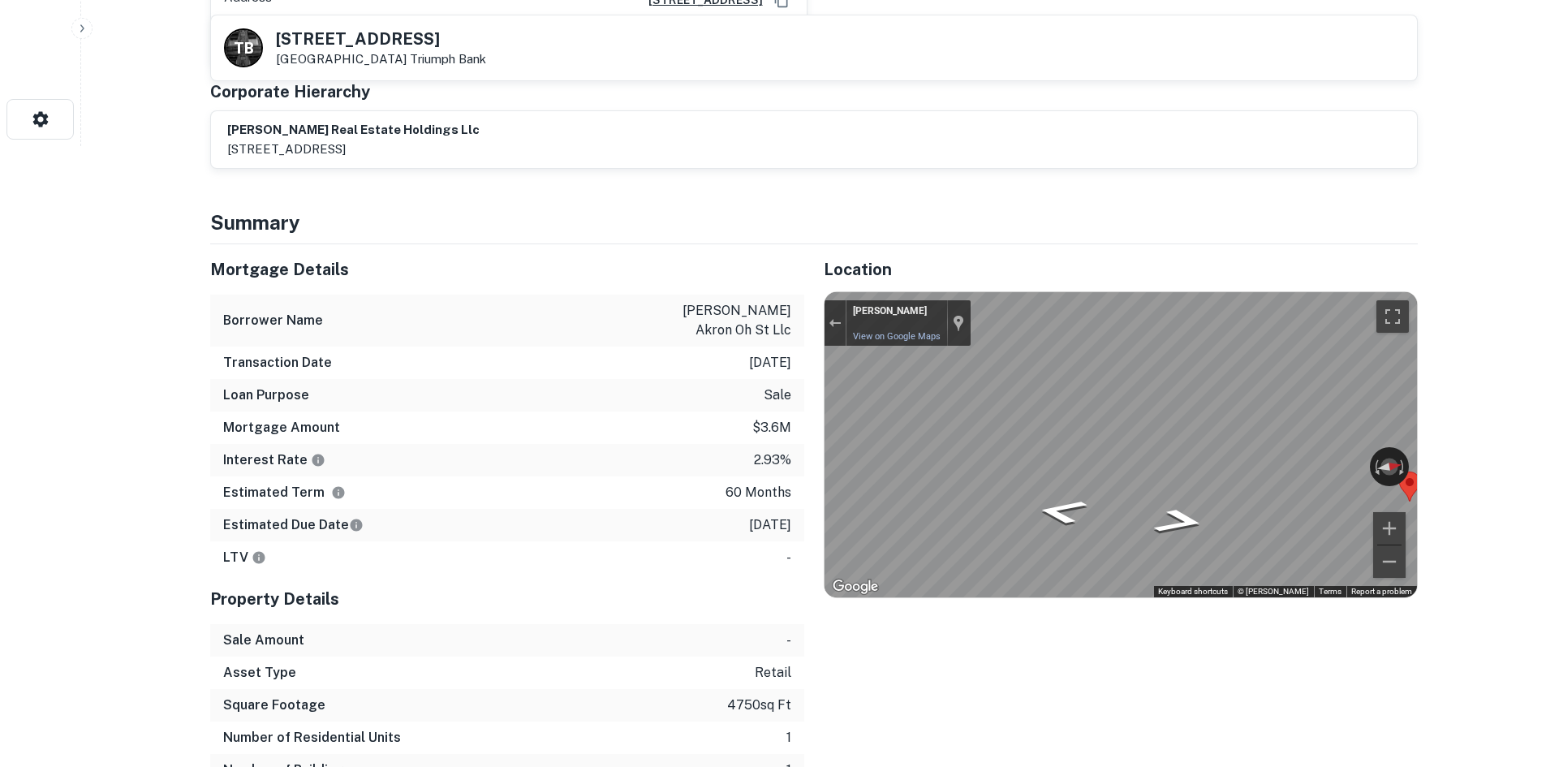
scroll to position [649, 0]
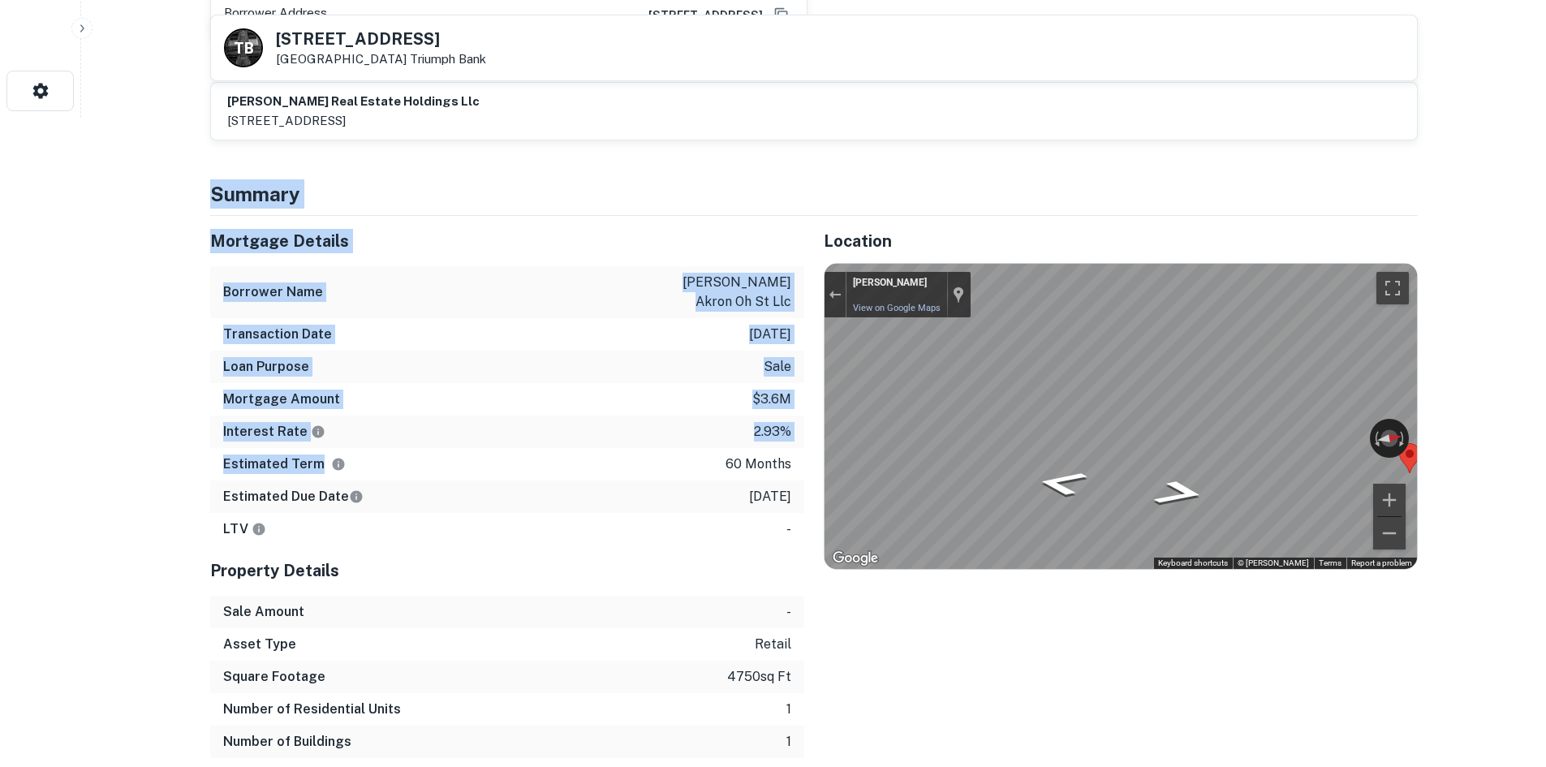
drag, startPoint x: 195, startPoint y: 149, endPoint x: 375, endPoint y: 415, distance: 322.1
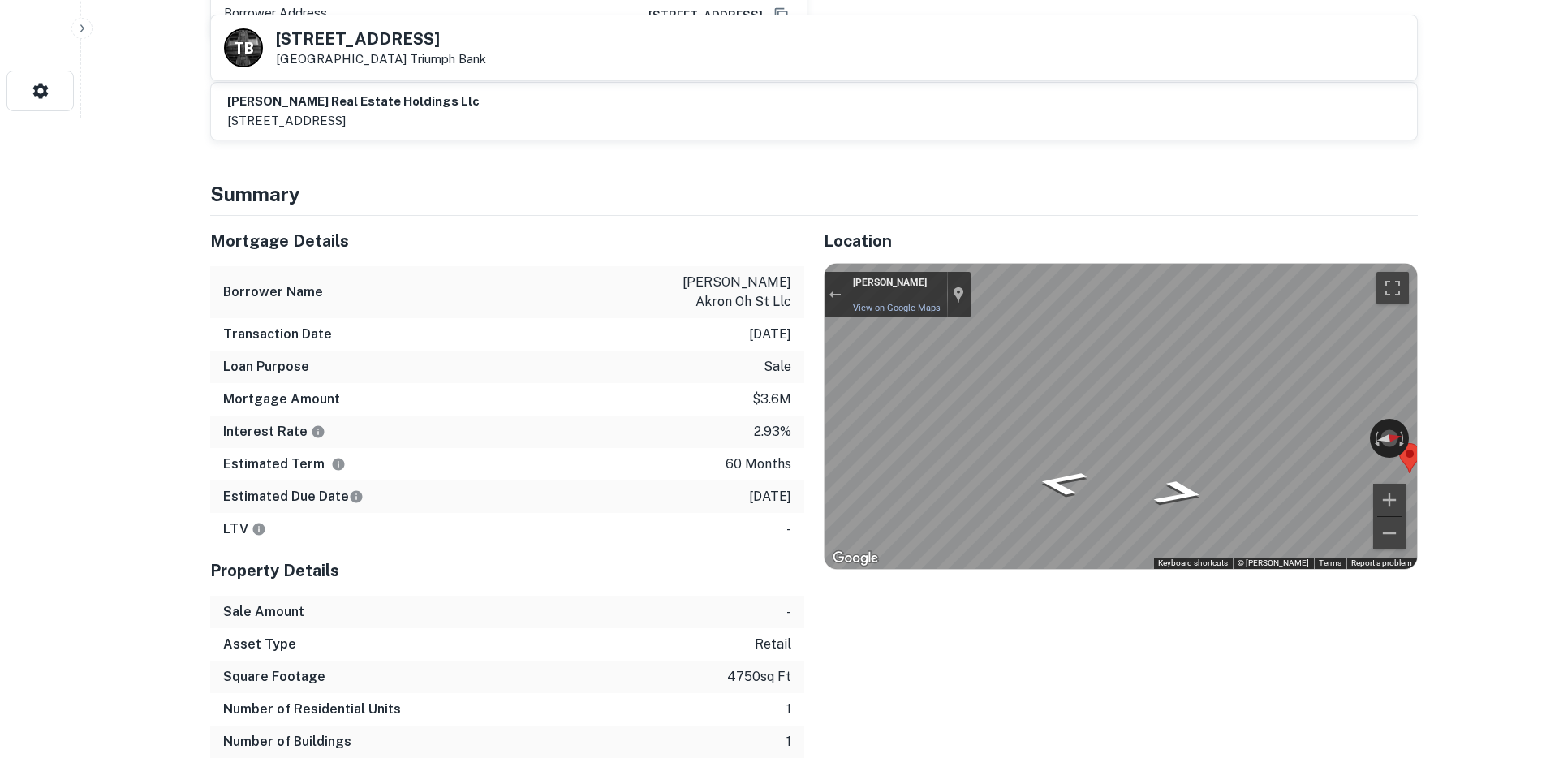
click at [375, 448] on div "Estimated Term 60 months" at bounding box center [507, 464] width 594 height 32
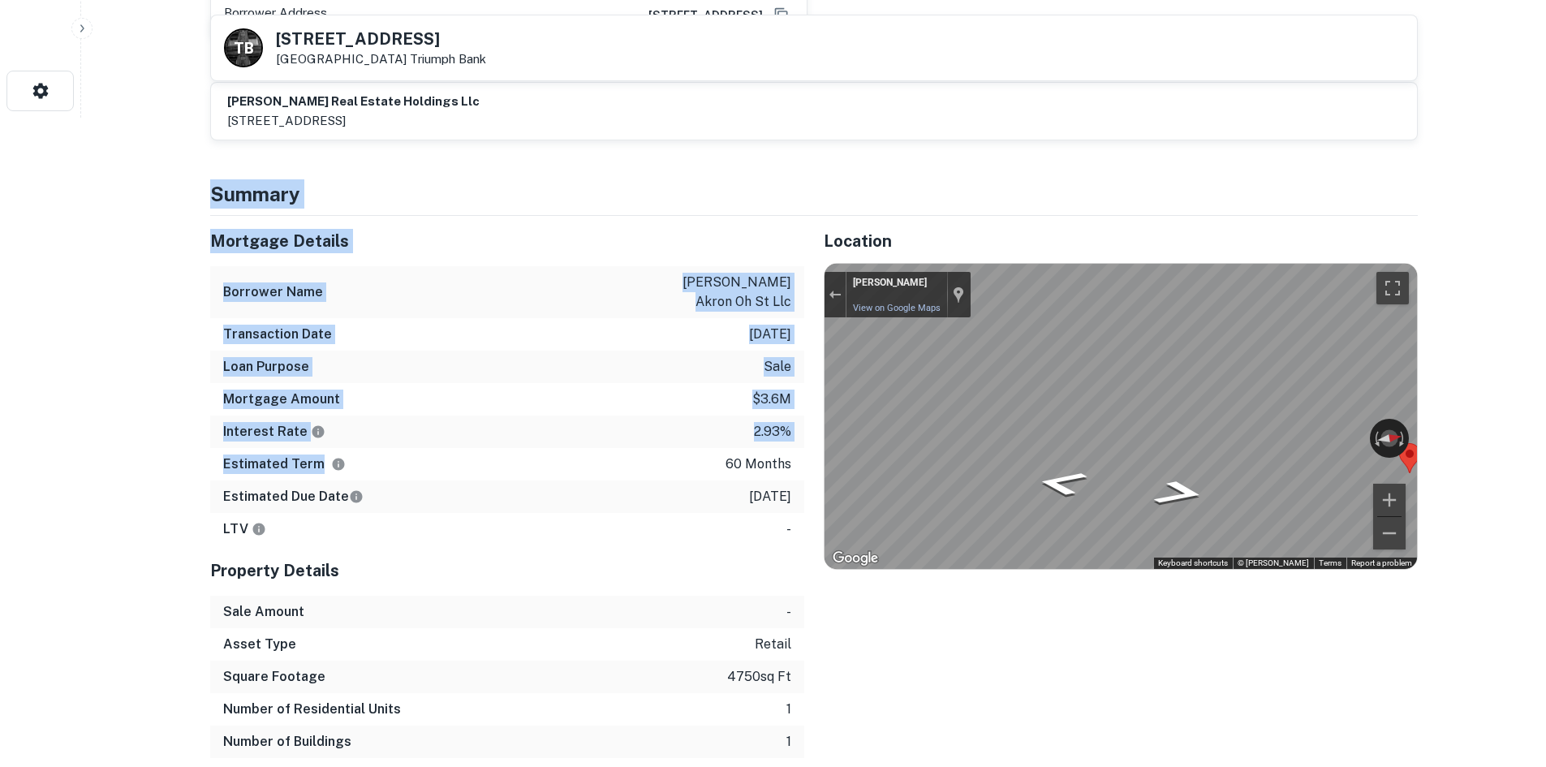
drag, startPoint x: 200, startPoint y: 149, endPoint x: 436, endPoint y: 402, distance: 346.2
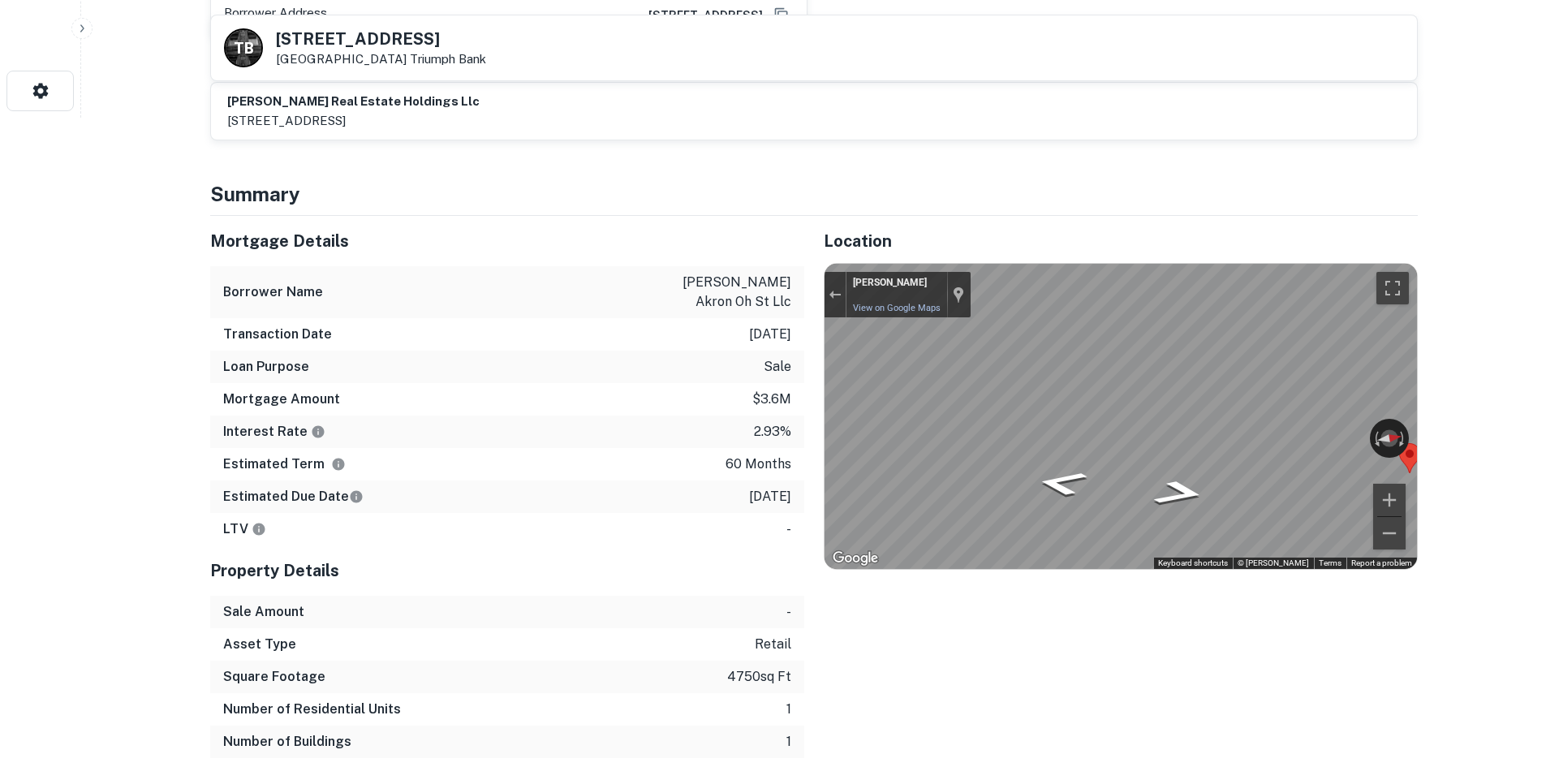
click at [436, 448] on div "Estimated Term 60 months" at bounding box center [507, 464] width 594 height 32
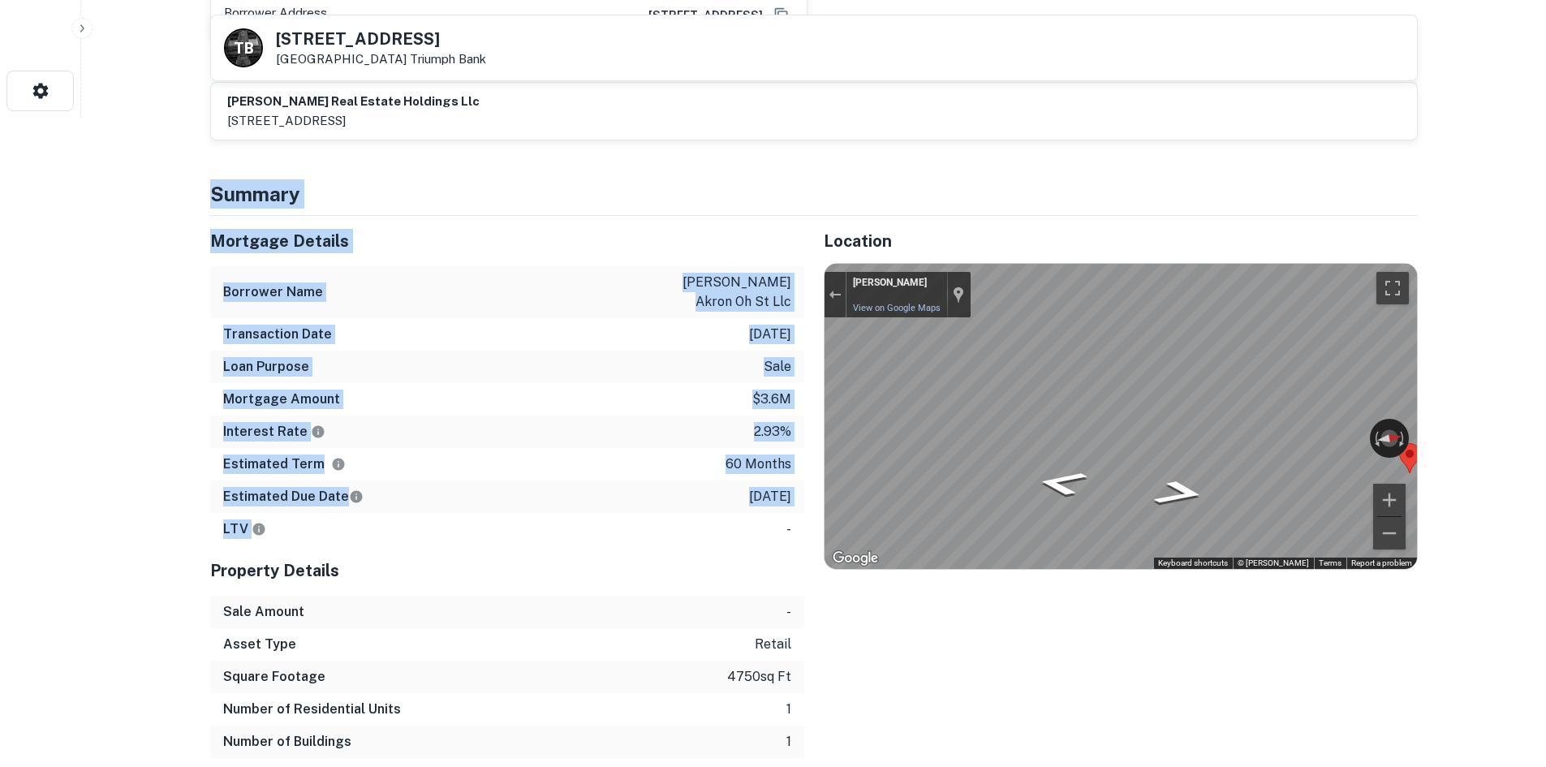
drag, startPoint x: 768, startPoint y: 475, endPoint x: 307, endPoint y: 175, distance: 549.6
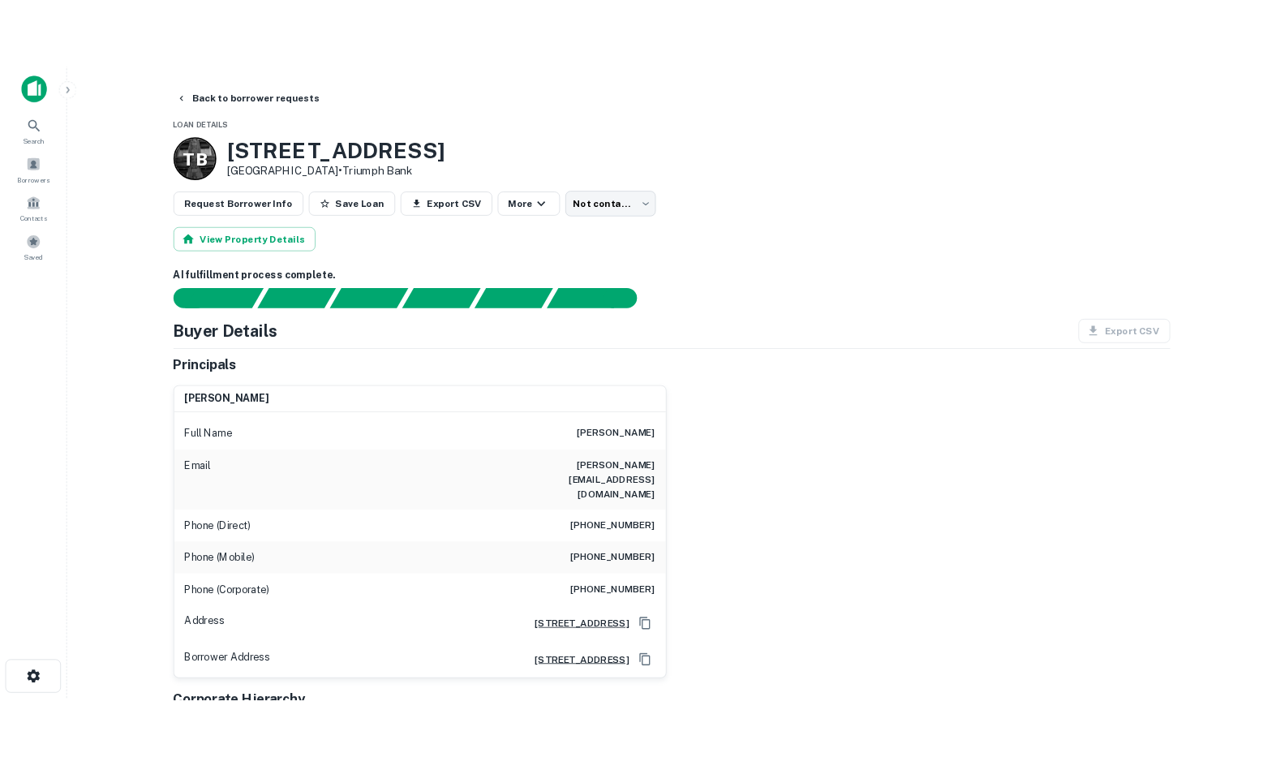
scroll to position [0, 0]
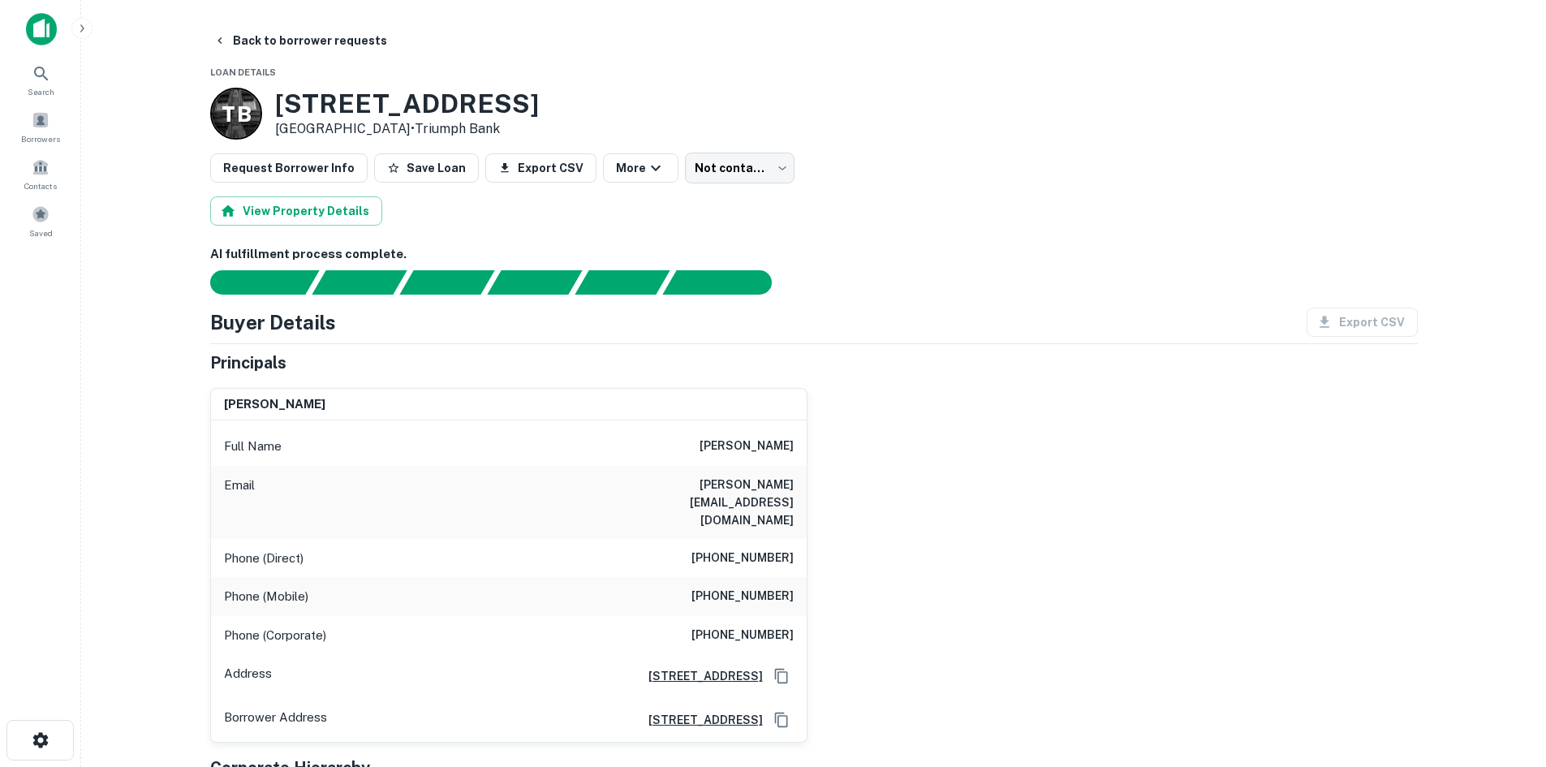
click at [744, 549] on h6 "(407) 897-7157" at bounding box center [742, 558] width 102 height 19
click at [743, 549] on h6 "(407) 897-7157" at bounding box center [742, 558] width 102 height 19
click at [1027, 494] on div "kathryn j hutton Full Name kathryn j hutton Email kate.hutton004@gmail.com Phon…" at bounding box center [807, 559] width 1220 height 368
drag, startPoint x: 704, startPoint y: 446, endPoint x: 896, endPoint y: 473, distance: 194.2
click at [896, 473] on div "kathryn j hutton Full Name kathryn j hutton Email kate.hutton004@gmail.com Phon…" at bounding box center [807, 559] width 1220 height 368
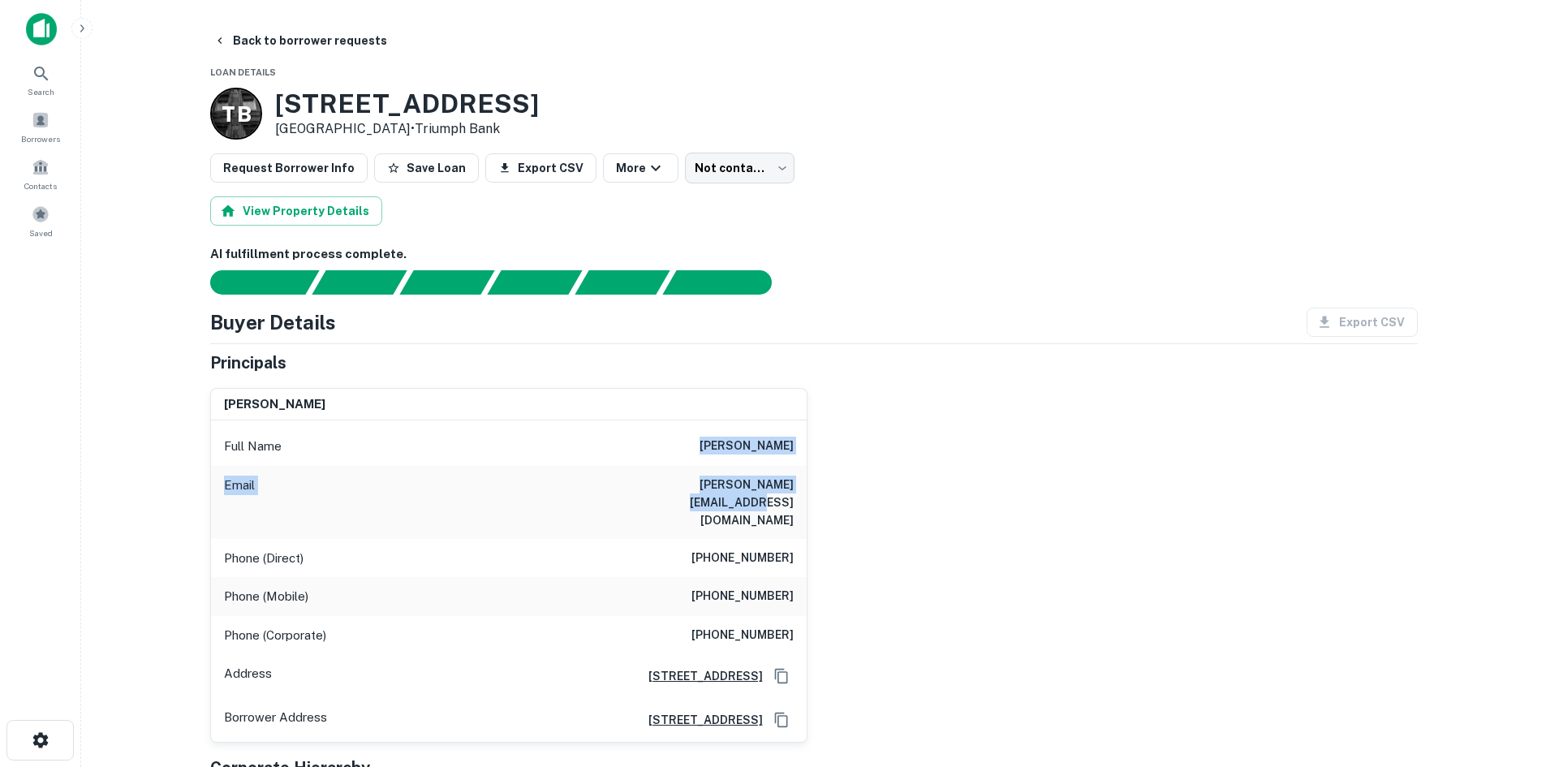
click at [895, 472] on div "kathryn j hutton Full Name kathryn j hutton Email kate.hutton004@gmail.com Phon…" at bounding box center [807, 559] width 1220 height 368
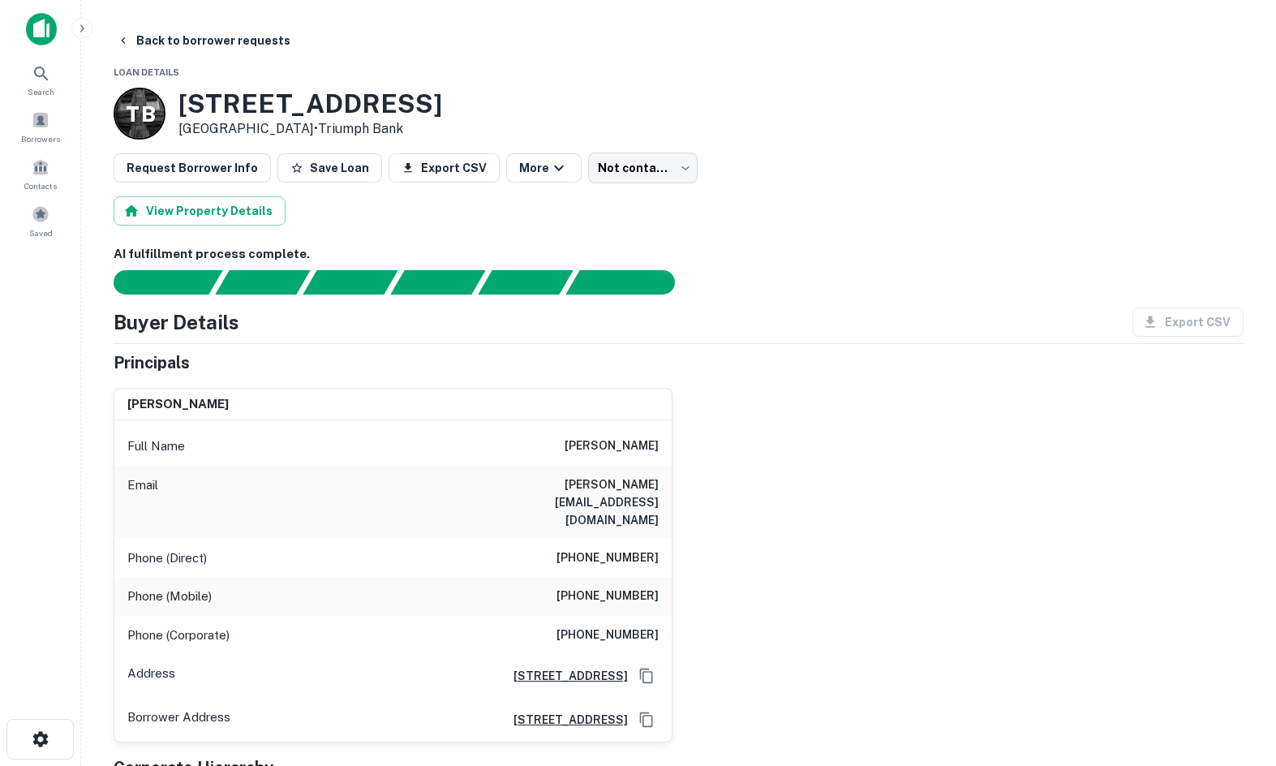
drag, startPoint x: 894, startPoint y: 285, endPoint x: 762, endPoint y: 386, distance: 166.7
click at [894, 285] on div at bounding box center [669, 282] width 1150 height 24
